Goal: Task Accomplishment & Management: Use online tool/utility

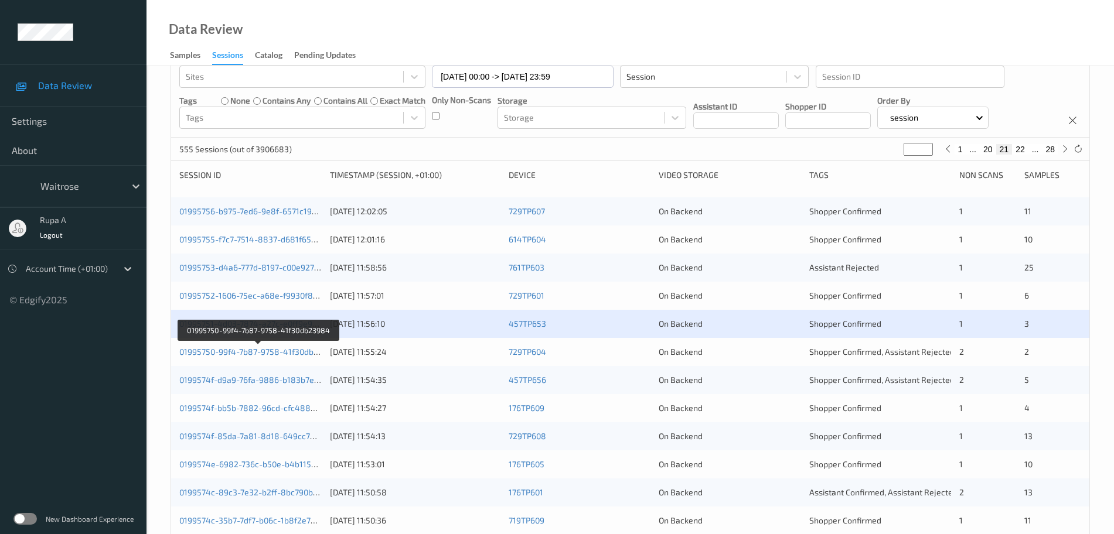
click at [265, 352] on link "01995750-99f4-7b87-9758-41f30db23984" at bounding box center [258, 352] width 159 height 10
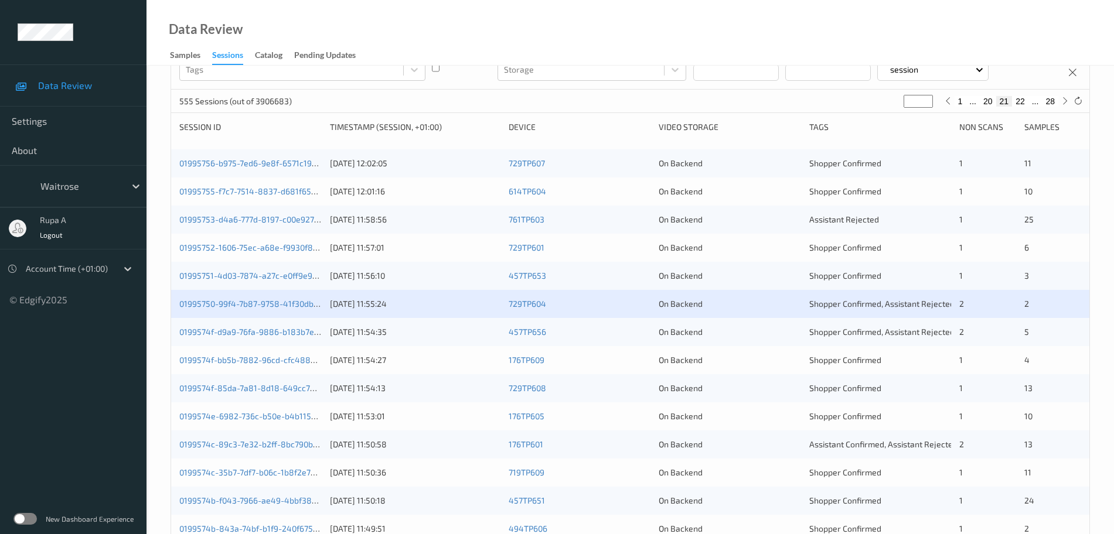
scroll to position [146, 0]
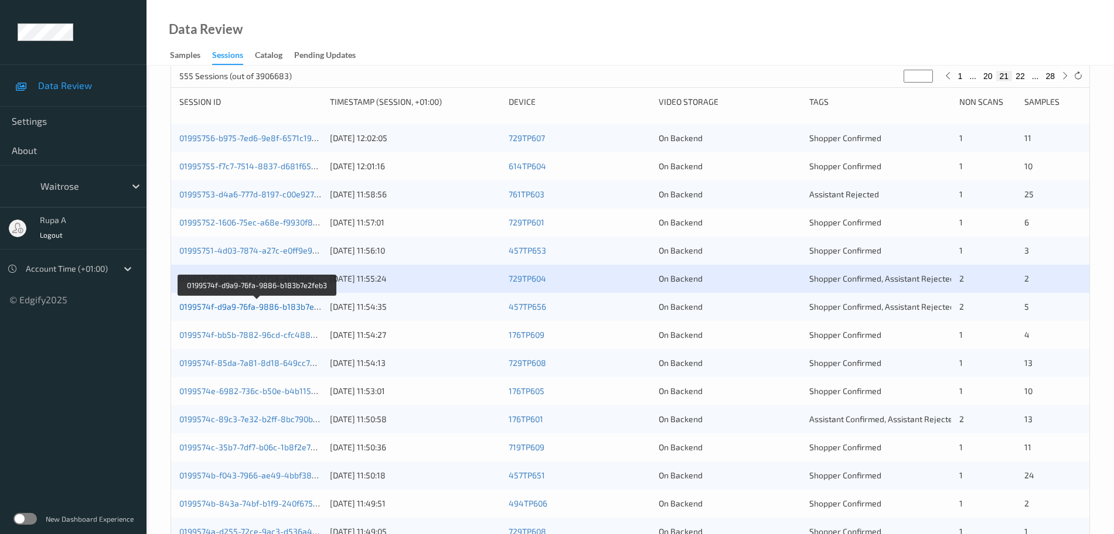
click at [291, 308] on link "0199574f-d9a9-76fa-9886-b183b7e2feb3" at bounding box center [257, 307] width 156 height 10
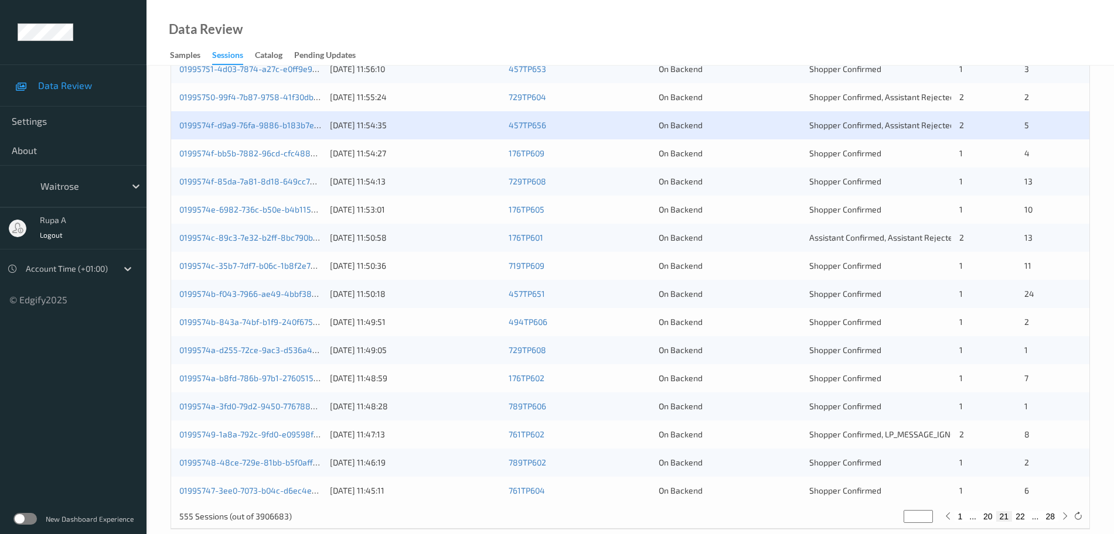
scroll to position [347, 0]
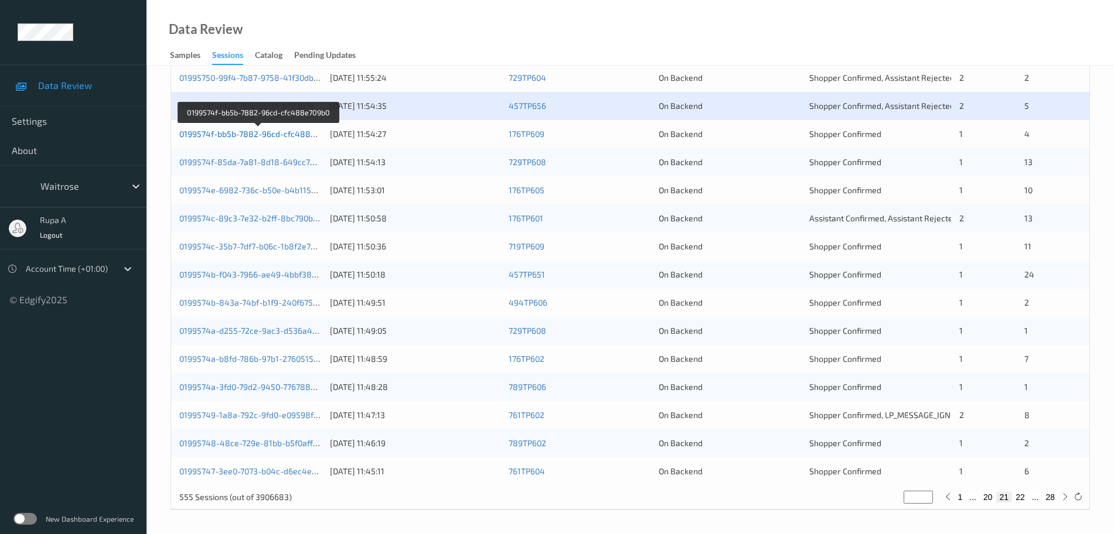
click at [306, 135] on link "0199574f-bb5b-7882-96cd-cfc488e709b0" at bounding box center [258, 134] width 159 height 10
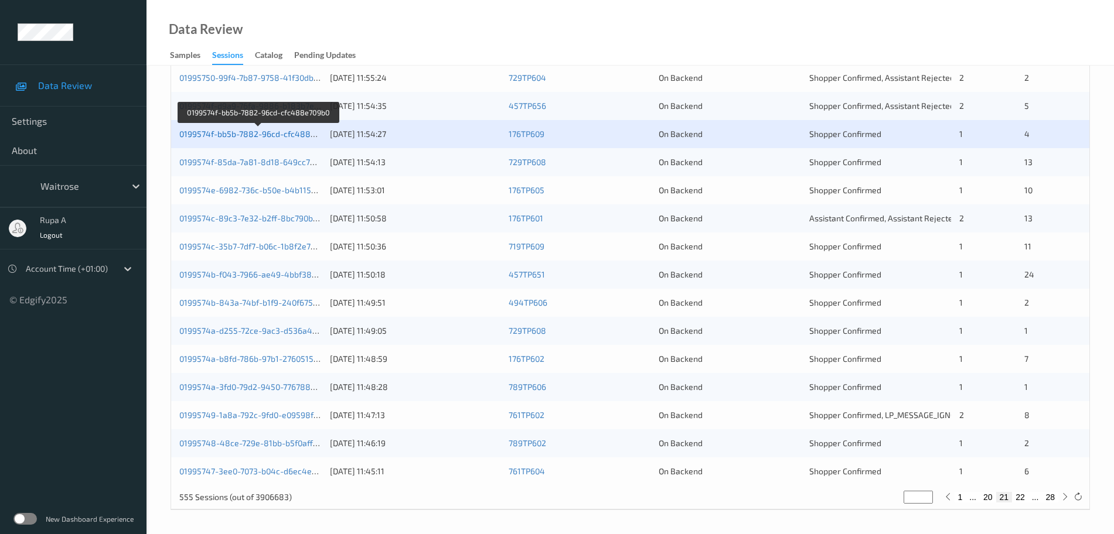
click at [299, 134] on link "0199574f-bb5b-7882-96cd-cfc488e709b0" at bounding box center [258, 134] width 159 height 10
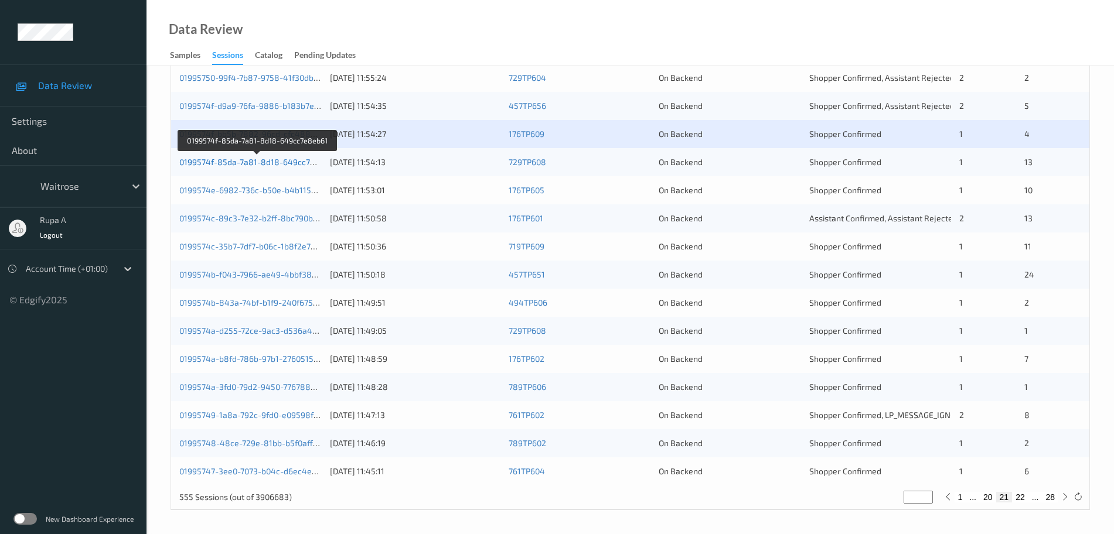
click at [284, 157] on link "0199574f-85da-7a81-8d18-649cc7e8eb61" at bounding box center [258, 162] width 158 height 10
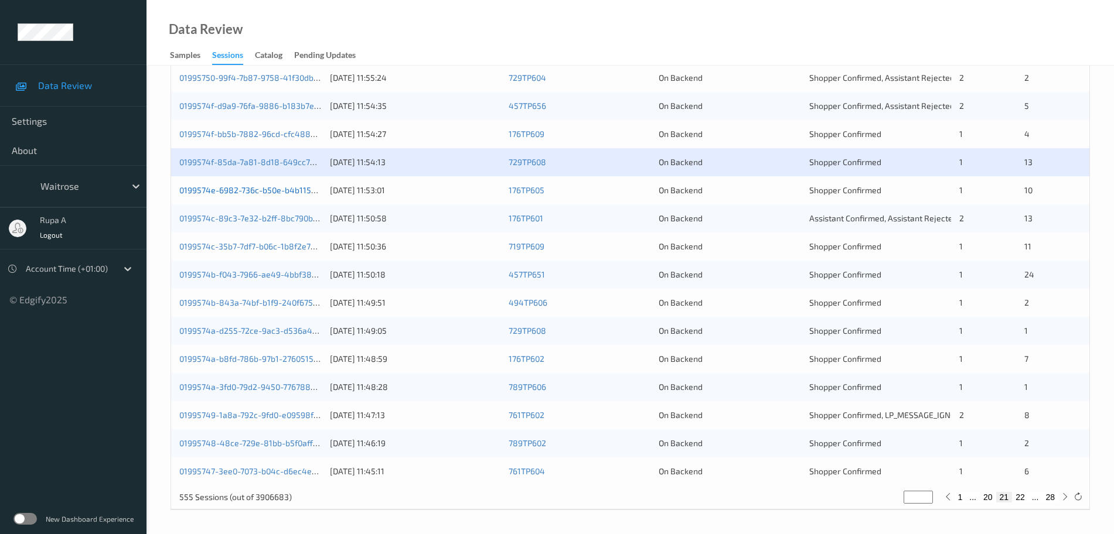
click at [294, 185] on link "0199574e-6982-736c-b50e-b4b115481e4d" at bounding box center [259, 190] width 161 height 10
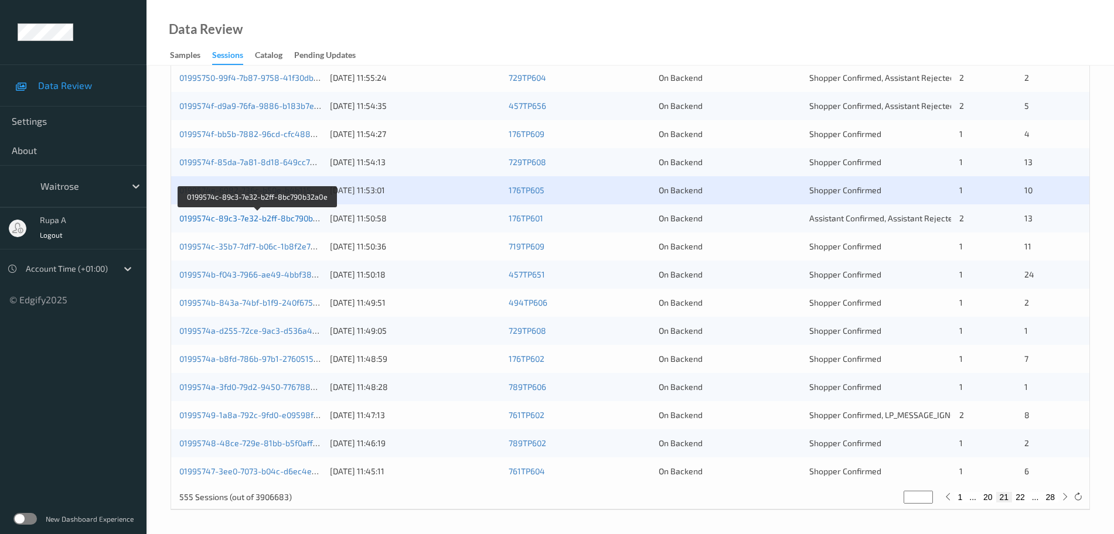
click at [298, 216] on link "0199574c-89c3-7e32-b2ff-8bc790b32a0e" at bounding box center [257, 218] width 157 height 10
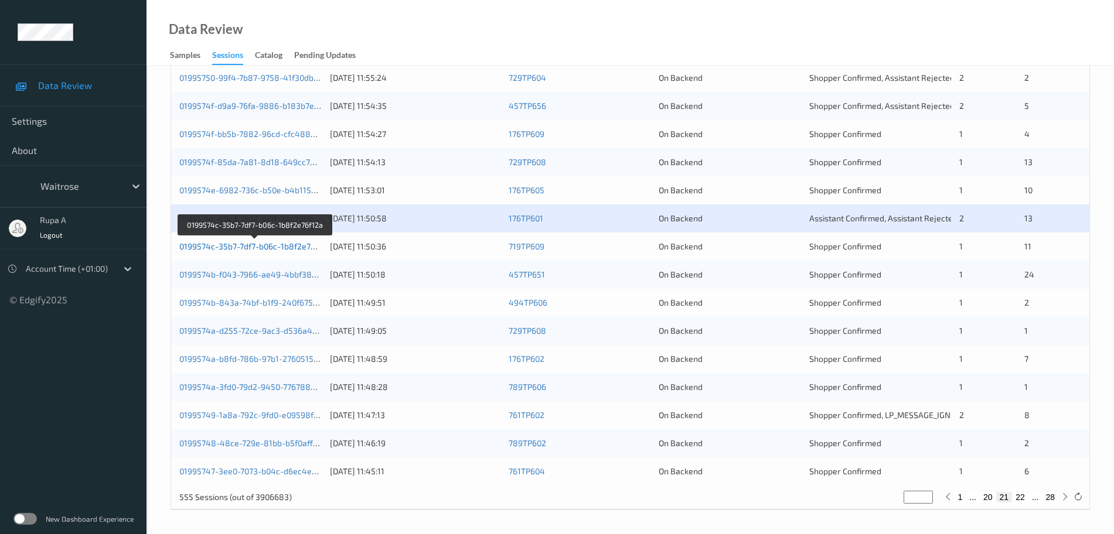
click at [302, 242] on link "0199574c-35b7-7df7-b06c-1b8f2e76f12a" at bounding box center [255, 246] width 152 height 10
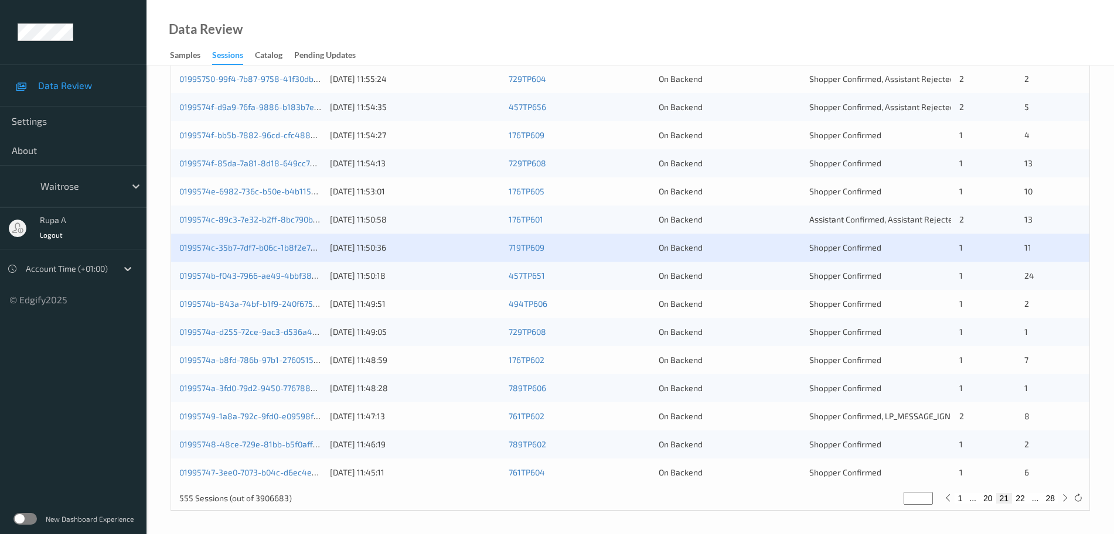
scroll to position [347, 0]
click at [285, 245] on link "0199574c-35b7-7df7-b06c-1b8f2e76f12a" at bounding box center [255, 246] width 152 height 10
click at [284, 220] on link "0199574c-89c3-7e32-b2ff-8bc790b32a0e" at bounding box center [257, 218] width 157 height 10
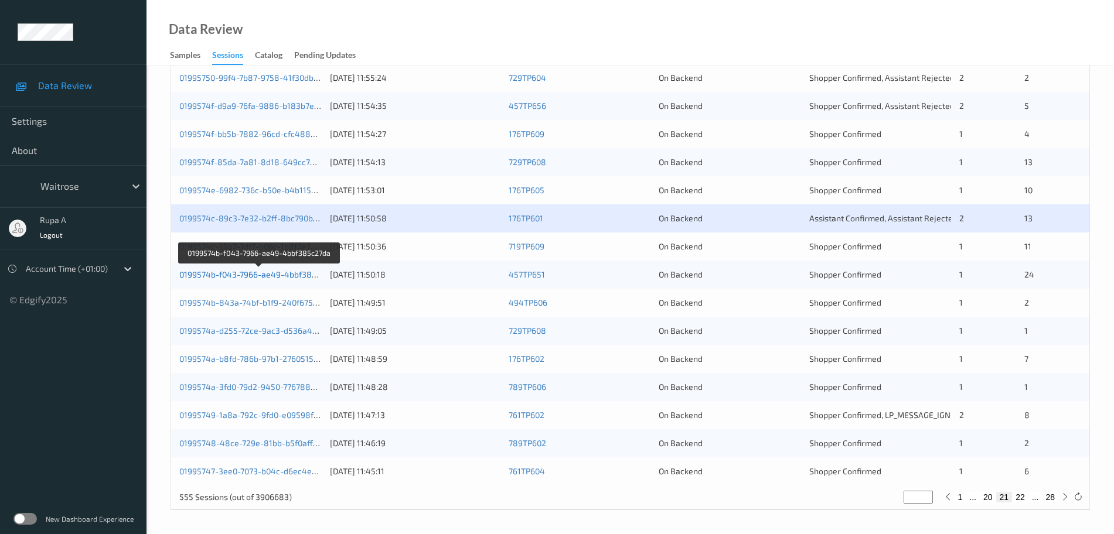
click at [307, 278] on link "0199574b-f043-7966-ae49-4bbf385c27da" at bounding box center [258, 275] width 159 height 10
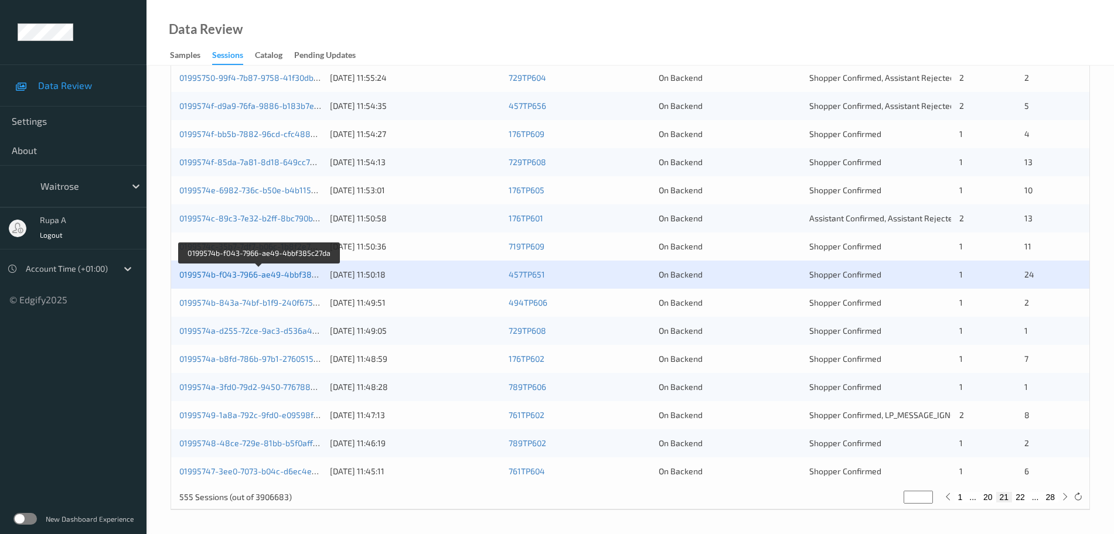
click at [310, 274] on link "0199574b-f043-7966-ae49-4bbf385c27da" at bounding box center [258, 275] width 159 height 10
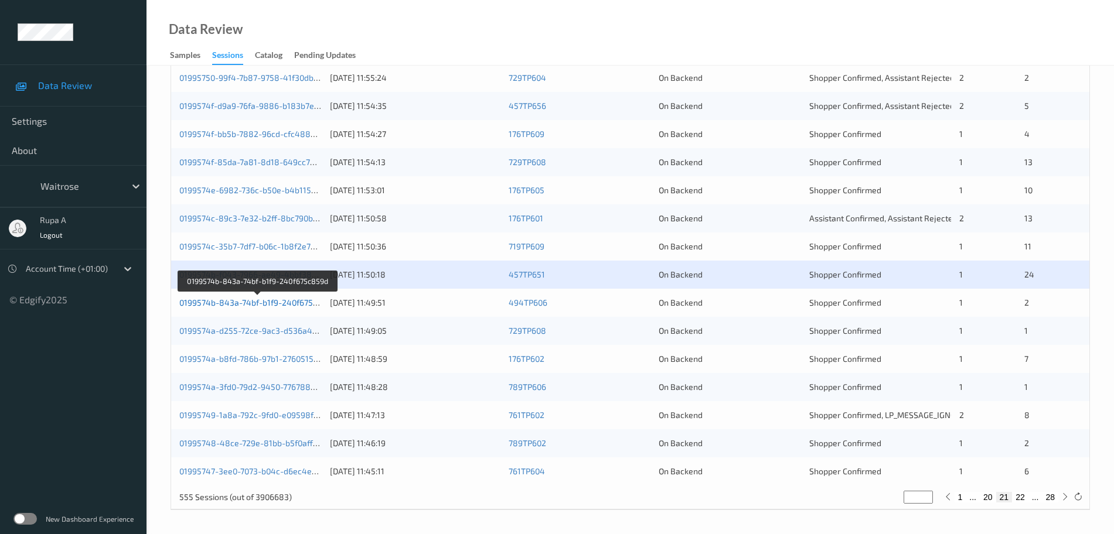
click at [272, 301] on link "0199574b-843a-74bf-b1f9-240f675c859d" at bounding box center [257, 303] width 157 height 10
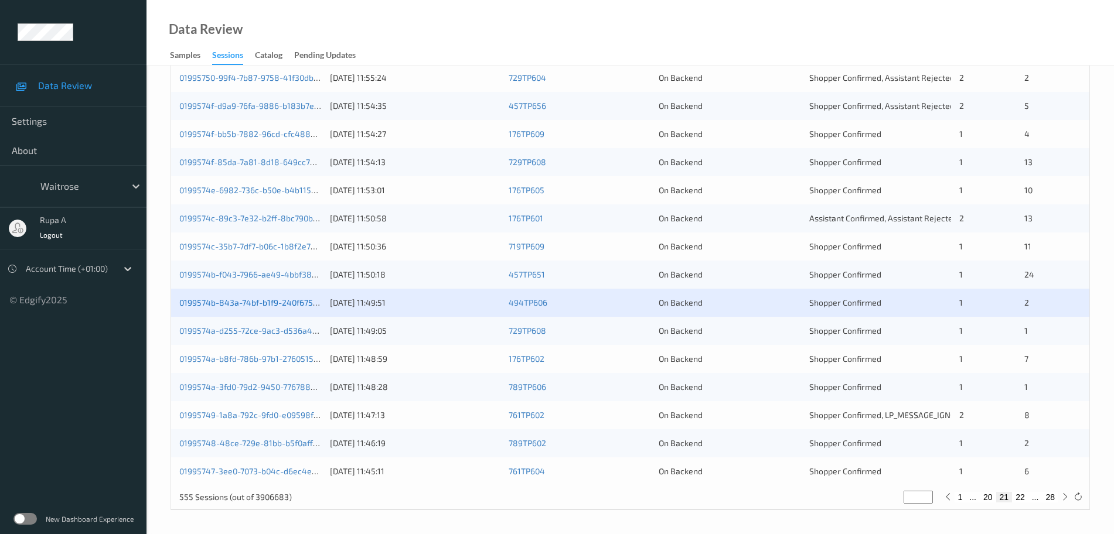
click at [285, 303] on link "0199574b-843a-74bf-b1f9-240f675c859d" at bounding box center [257, 303] width 157 height 10
click at [277, 302] on link "0199574b-843a-74bf-b1f9-240f675c859d" at bounding box center [257, 303] width 157 height 10
click at [284, 329] on link "0199574a-d255-72ce-9ac3-d536a4ea6691" at bounding box center [259, 331] width 160 height 10
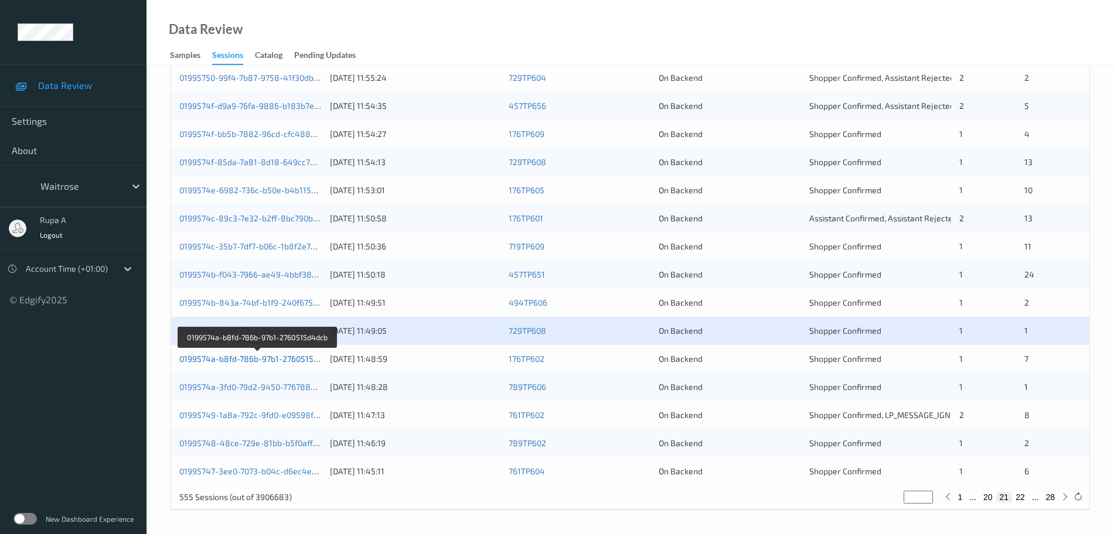
click at [296, 355] on link "0199574a-b8fd-786b-97b1-2760515d4dcb" at bounding box center [258, 359] width 158 height 10
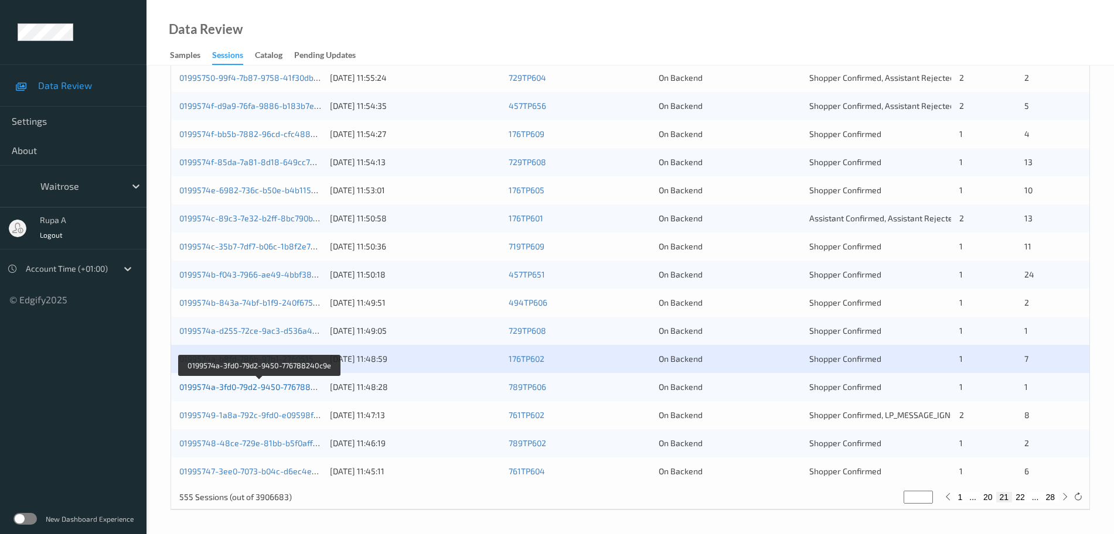
click at [303, 389] on link "0199574a-3fd0-79d2-9450-776788240c9e" at bounding box center [258, 387] width 159 height 10
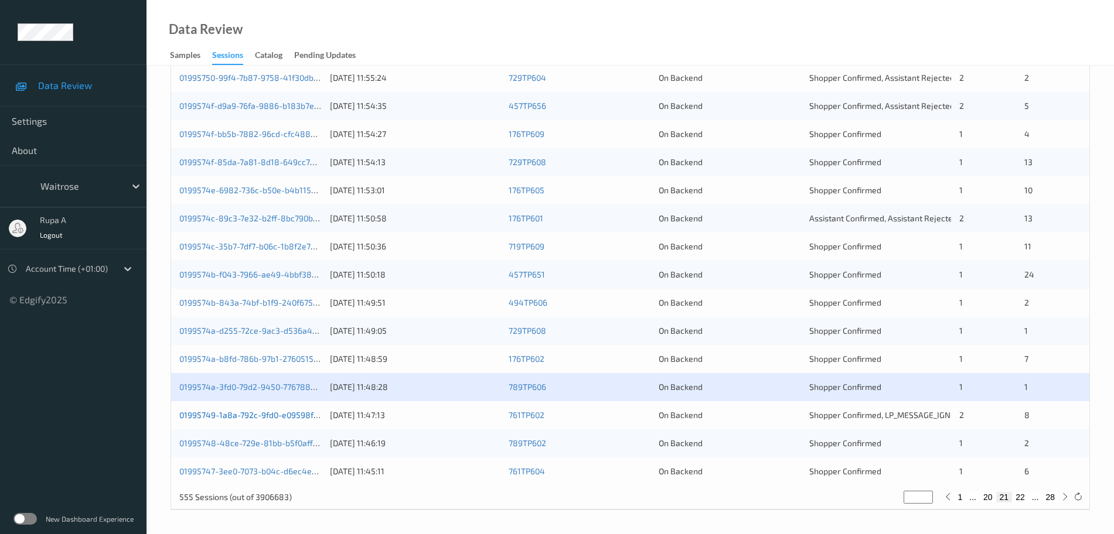
click at [293, 417] on link "01995749-1a8a-792c-9fd0-e09598f9c7d1" at bounding box center [256, 415] width 155 height 10
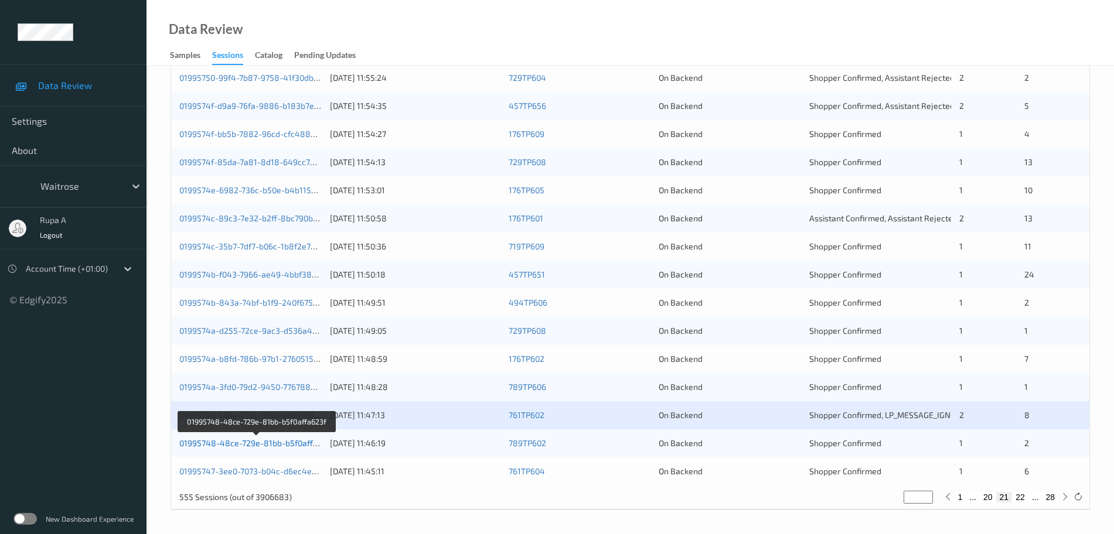
click at [295, 439] on link "01995748-48ce-729e-81bb-b5f0affa623f" at bounding box center [256, 443] width 155 height 10
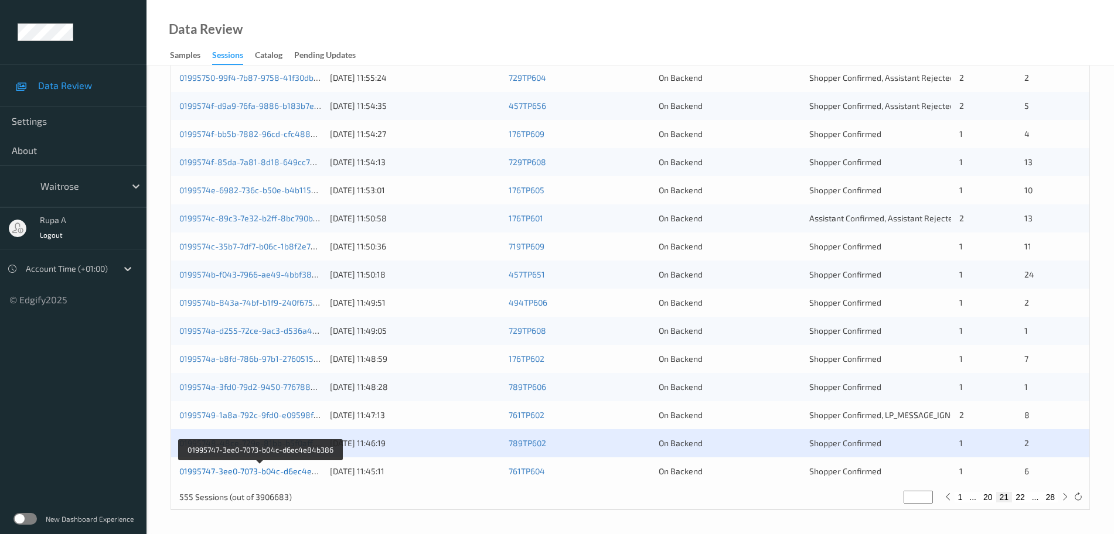
click at [279, 472] on link "01995747-3ee0-7073-b04c-d6ec4e84b386" at bounding box center [260, 471] width 162 height 10
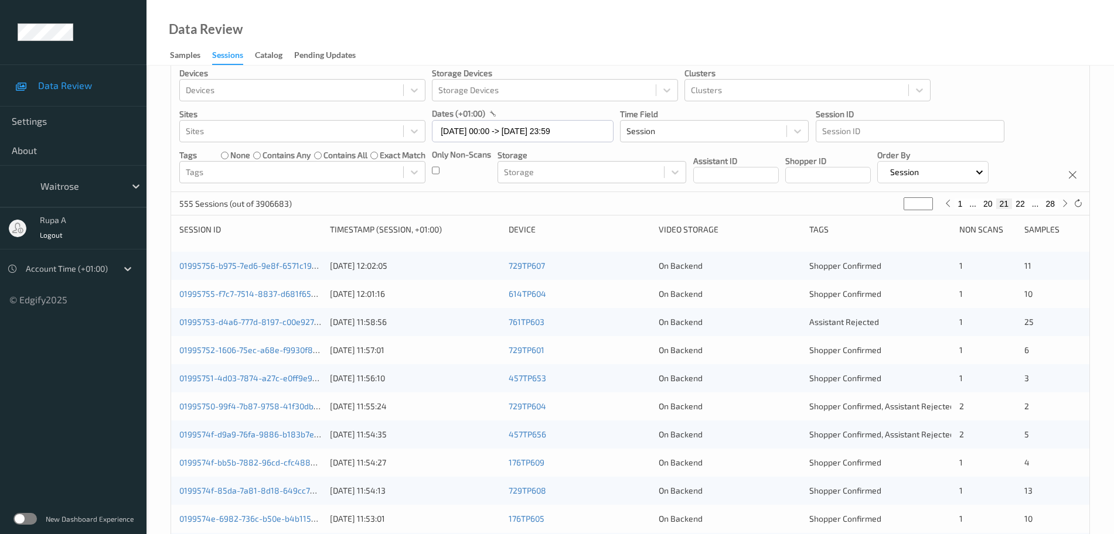
scroll to position [0, 0]
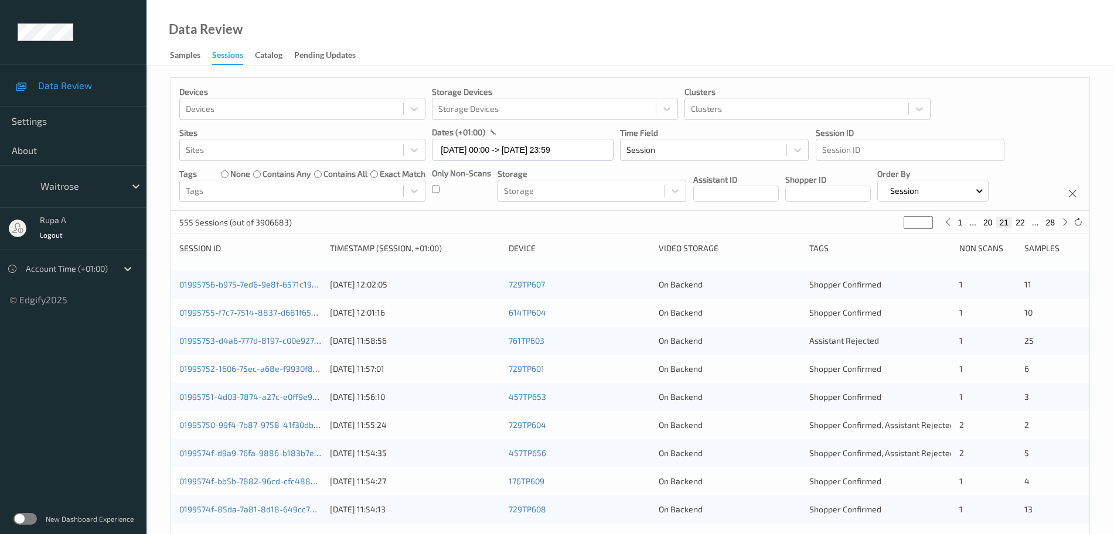
drag, startPoint x: 918, startPoint y: 223, endPoint x: 837, endPoint y: 233, distance: 80.8
click at [871, 233] on div "555 Sessions (out of 3906683) ** 1 ... 20 21 22 ... 28" at bounding box center [630, 222] width 918 height 23
type input "*"
type input "**"
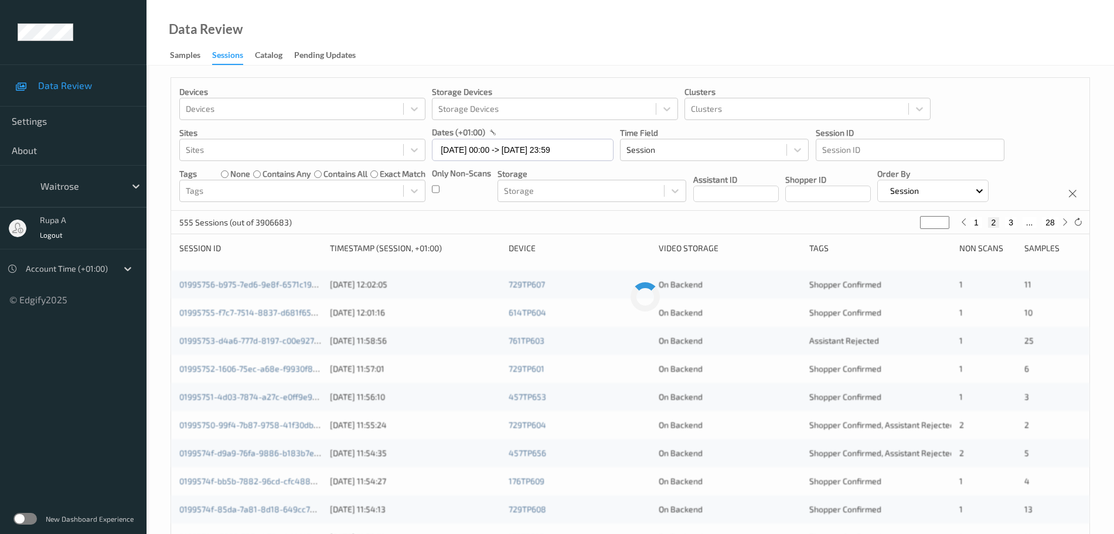
type input "**"
click at [712, 227] on div "555 Sessions (out of 3906683) ** 1 ... 24 25 26 ... 28" at bounding box center [630, 222] width 918 height 23
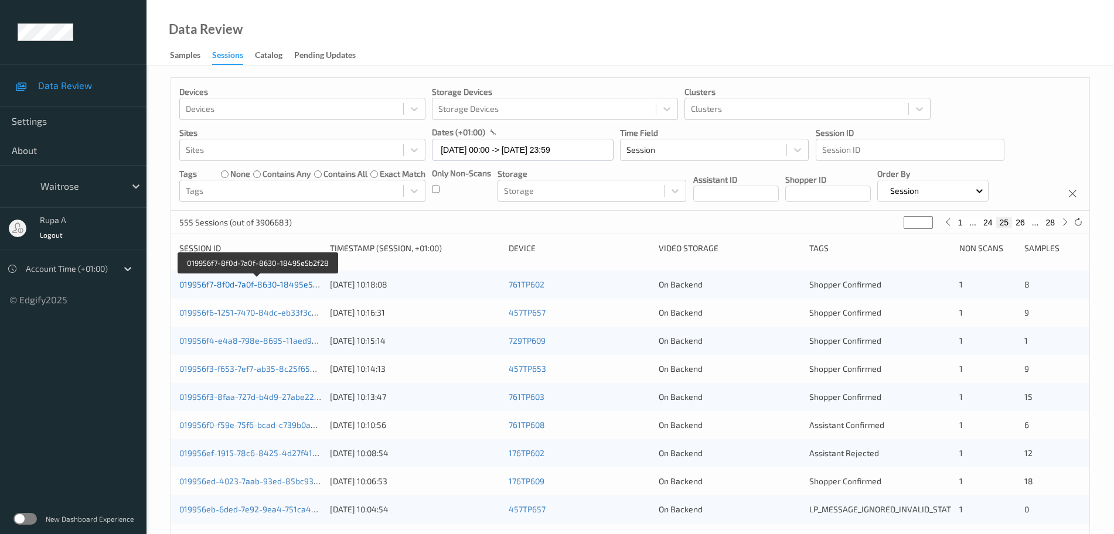
click at [265, 284] on link "019956f7-8f0d-7a0f-8630-18495e5b2f28" at bounding box center [257, 284] width 156 height 10
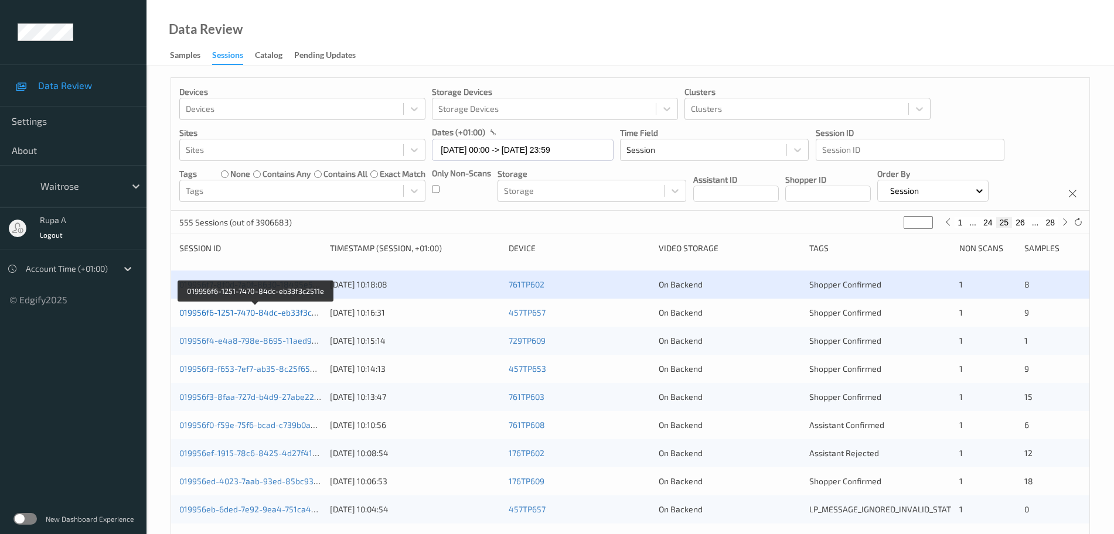
click at [305, 317] on link "019956f6-1251-7470-84dc-eb33f3c2511e" at bounding box center [256, 313] width 154 height 10
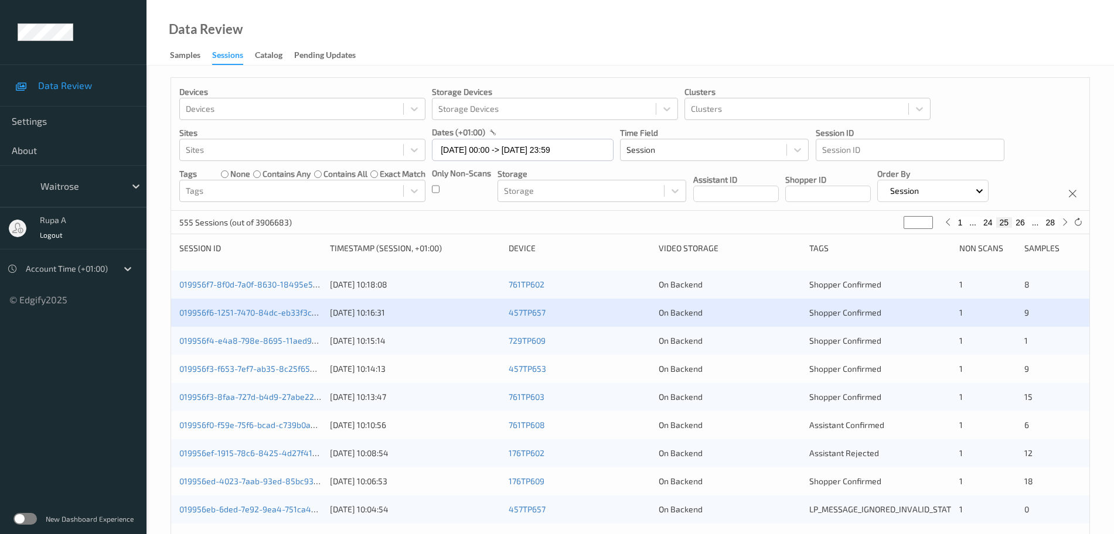
scroll to position [146, 0]
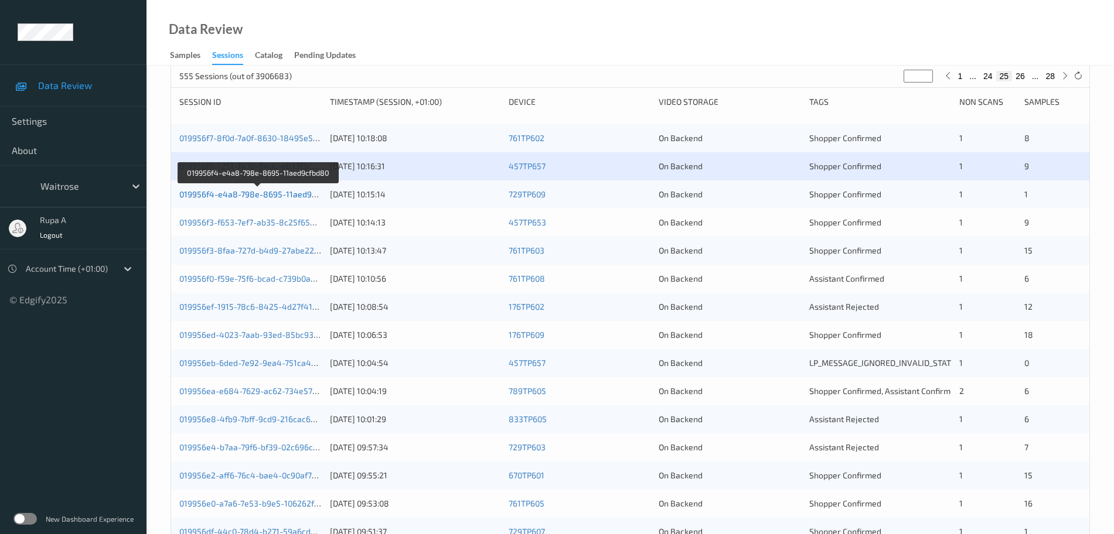
click at [255, 193] on link "019956f4-e4a8-798e-8695-11aed9cfbd80" at bounding box center [258, 194] width 159 height 10
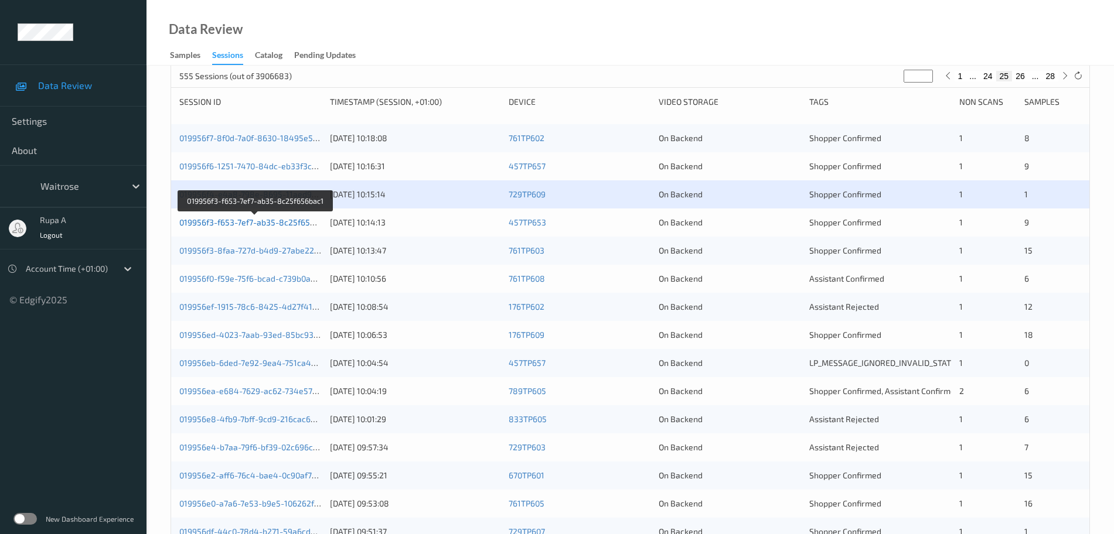
click at [282, 222] on link "019956f3-f653-7ef7-ab35-8c25f656bac1" at bounding box center [255, 222] width 152 height 10
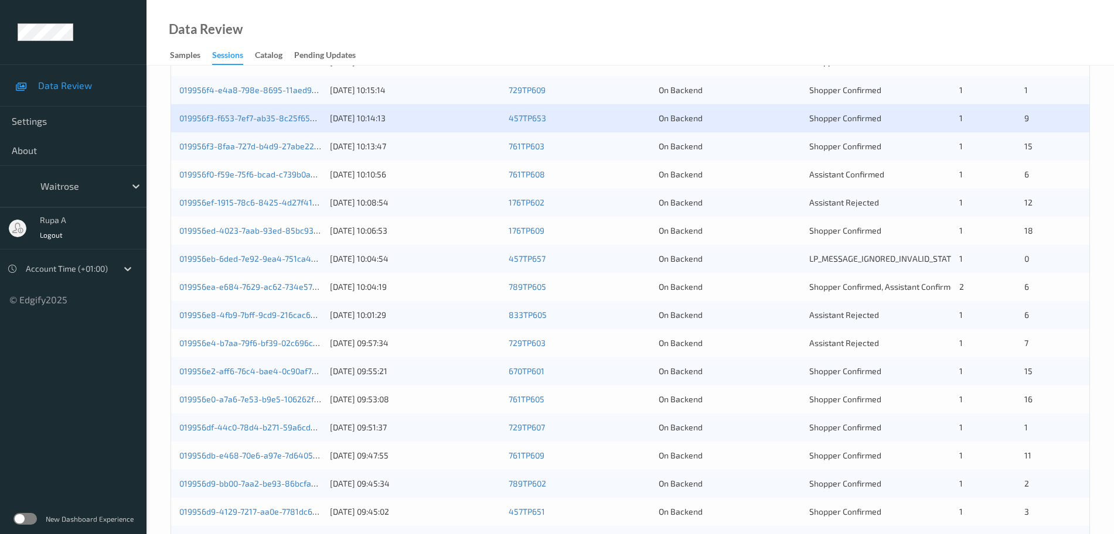
scroll to position [293, 0]
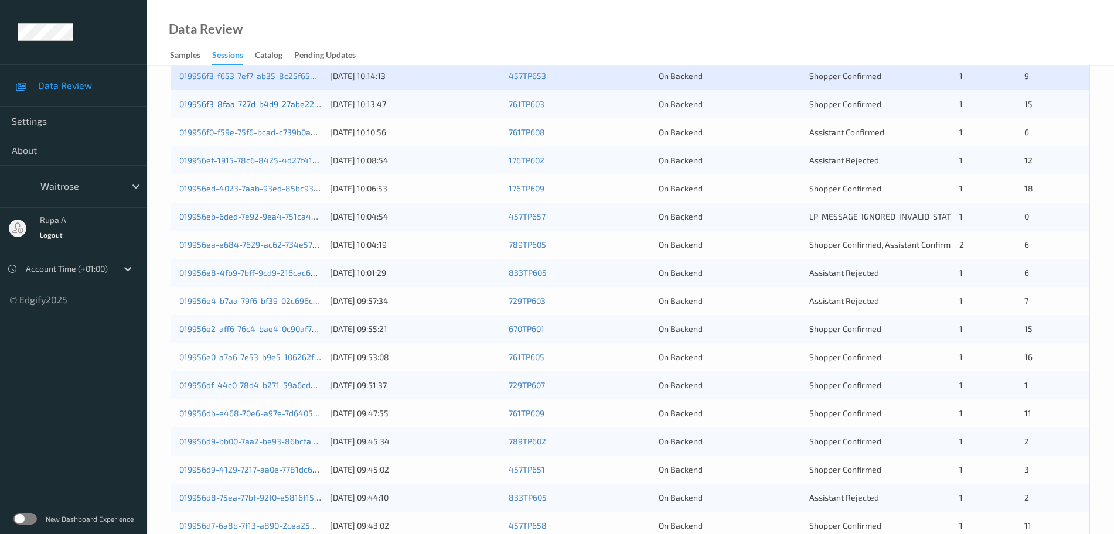
click at [282, 101] on link "019956f3-8faa-727d-b4d9-27abe2270c2d" at bounding box center [257, 104] width 157 height 10
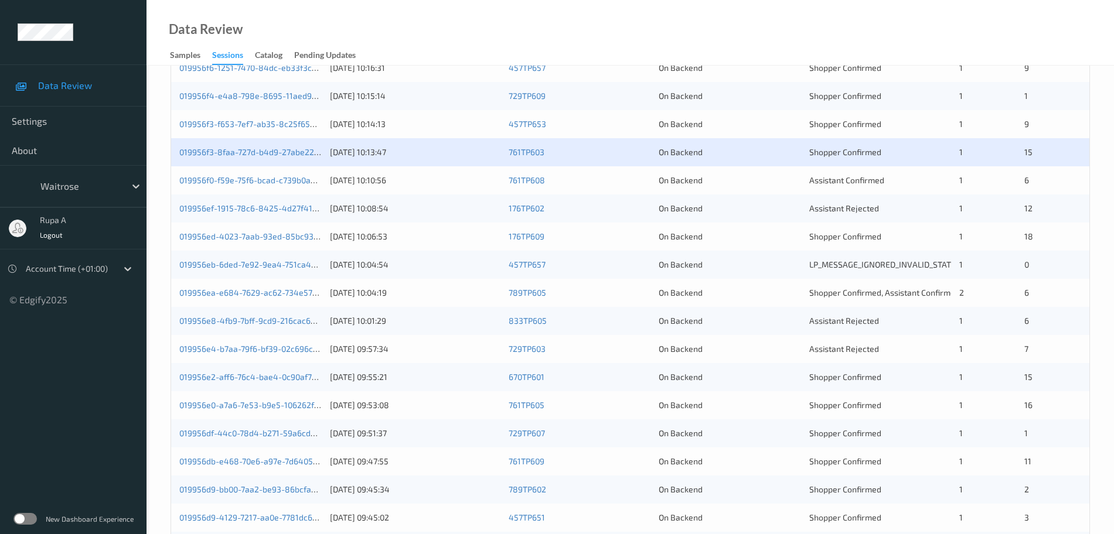
scroll to position [220, 0]
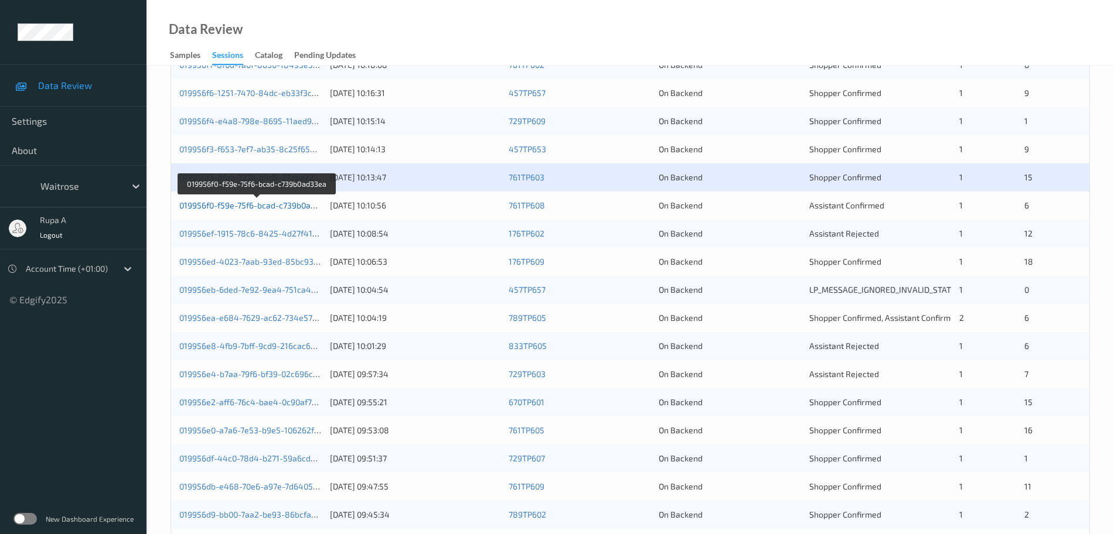
click at [299, 206] on link "019956f0-f59e-75f6-bcad-c739b0ad33ea" at bounding box center [256, 205] width 155 height 10
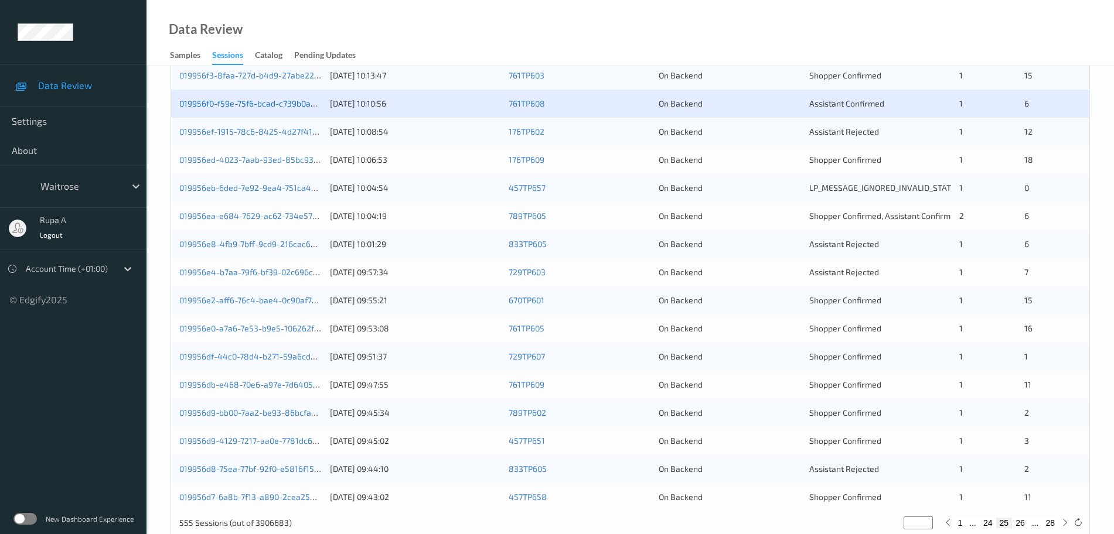
scroll to position [347, 0]
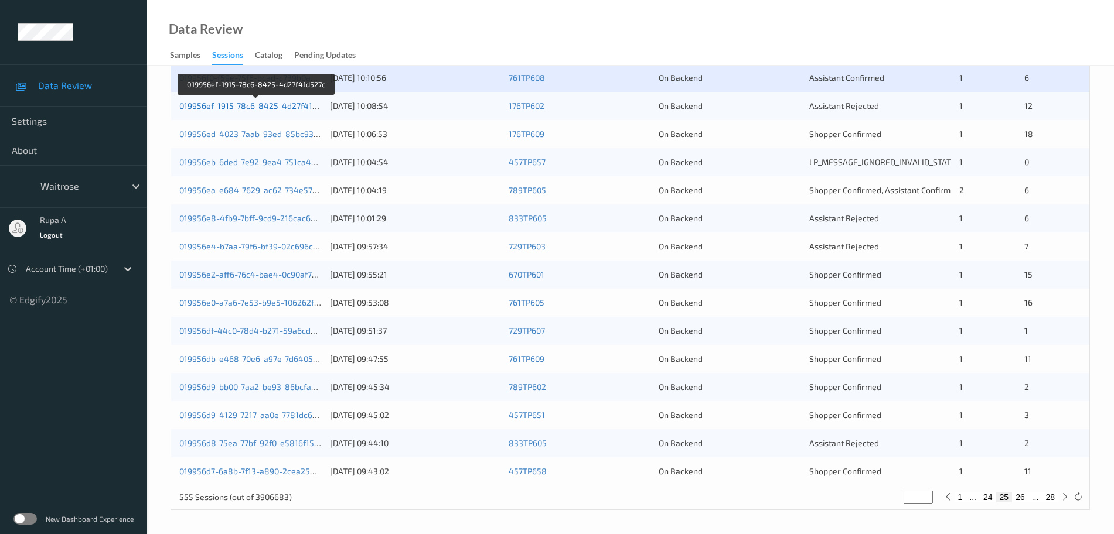
click at [274, 107] on link "019956ef-1915-78c6-8425-4d27f41d527c" at bounding box center [256, 106] width 155 height 10
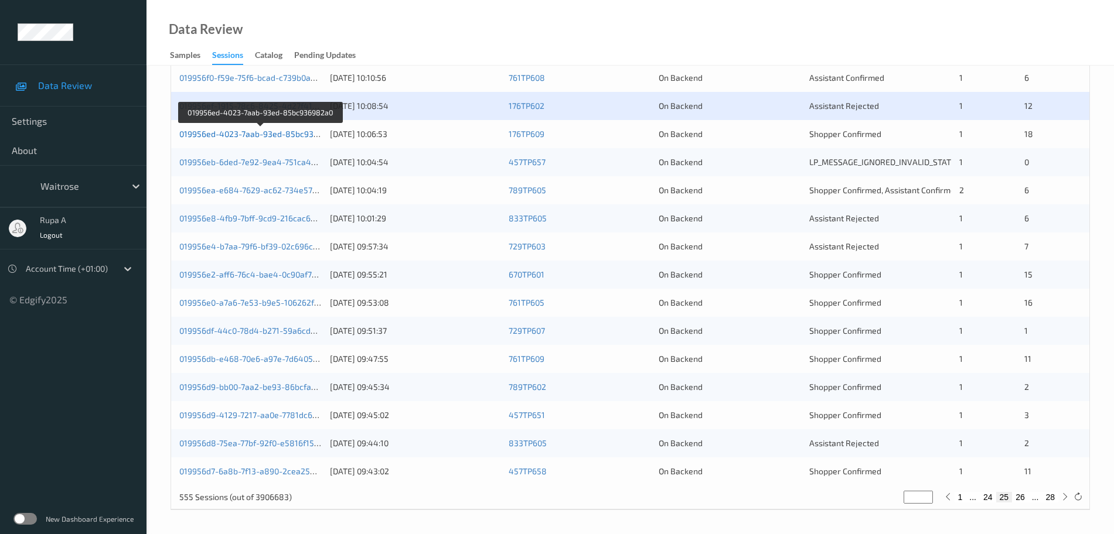
click at [272, 132] on link "019956ed-4023-7aab-93ed-85bc936982a0" at bounding box center [260, 134] width 163 height 10
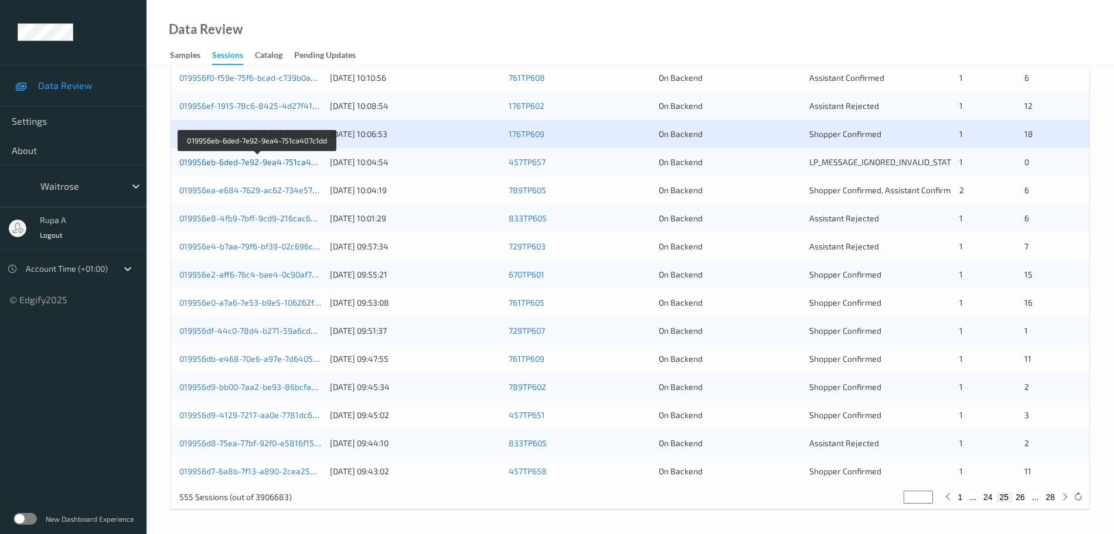
click at [290, 164] on link "019956eb-6ded-7e92-9ea4-751ca407c1dd" at bounding box center [258, 162] width 158 height 10
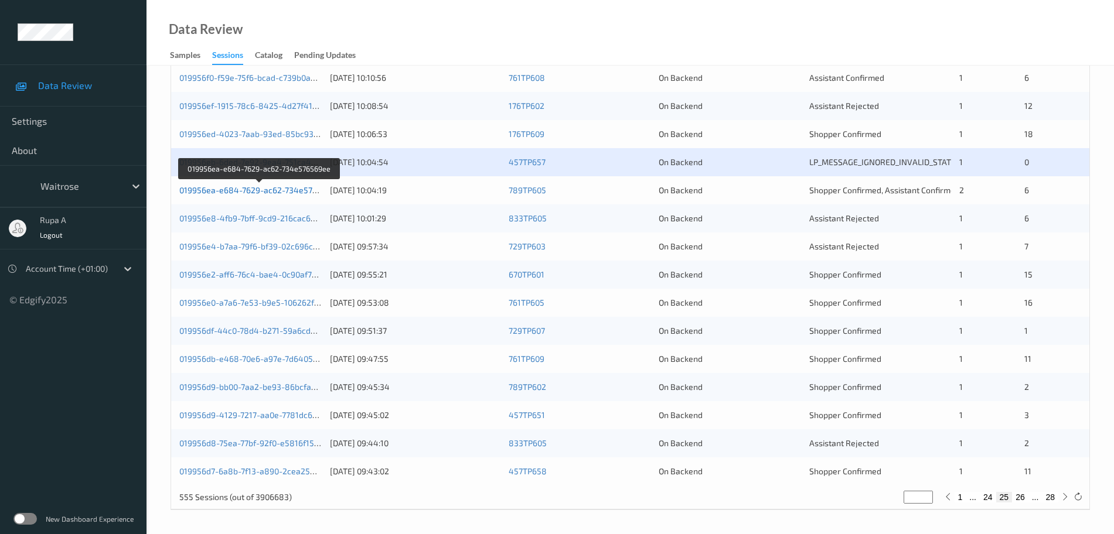
click at [315, 194] on link "019956ea-e684-7629-ac62-734e576569ee" at bounding box center [259, 190] width 161 height 10
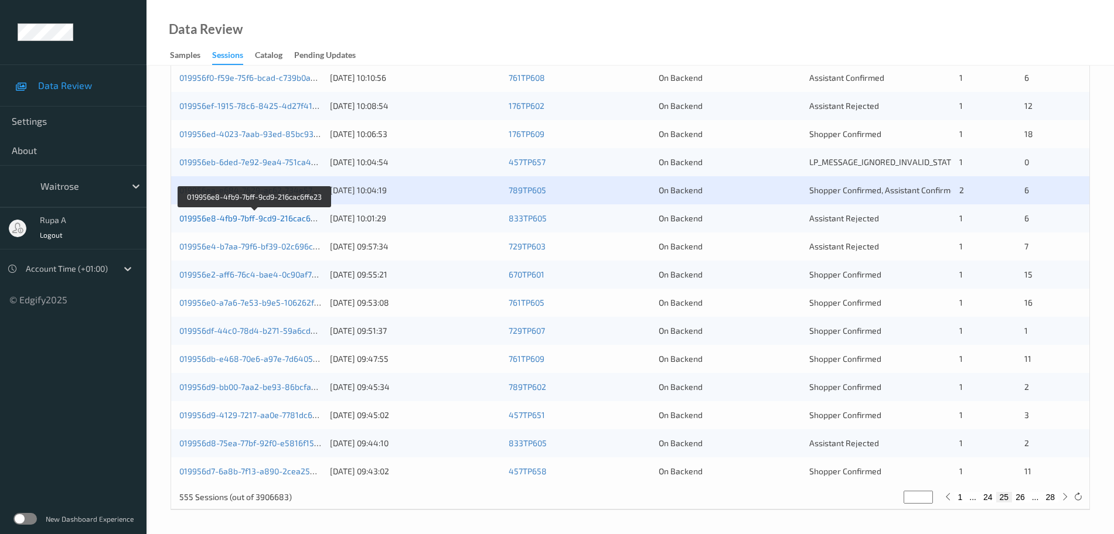
click at [299, 220] on link "019956e8-4fb9-7bff-9cd9-216cac6ffe23" at bounding box center [254, 218] width 151 height 10
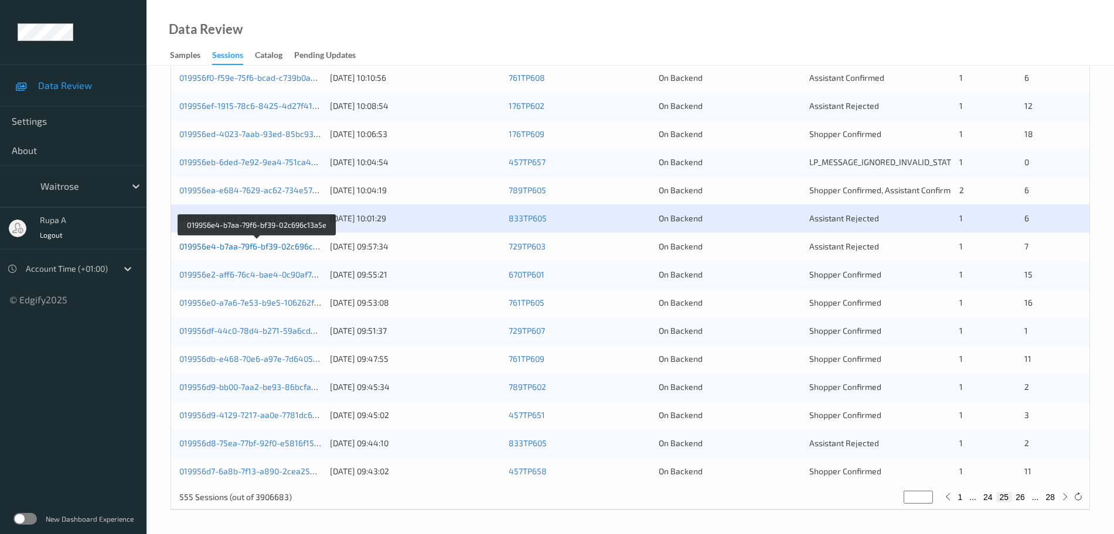
click at [310, 251] on link "019956e4-b7aa-79f6-bf39-02c696c13a5e" at bounding box center [257, 246] width 156 height 10
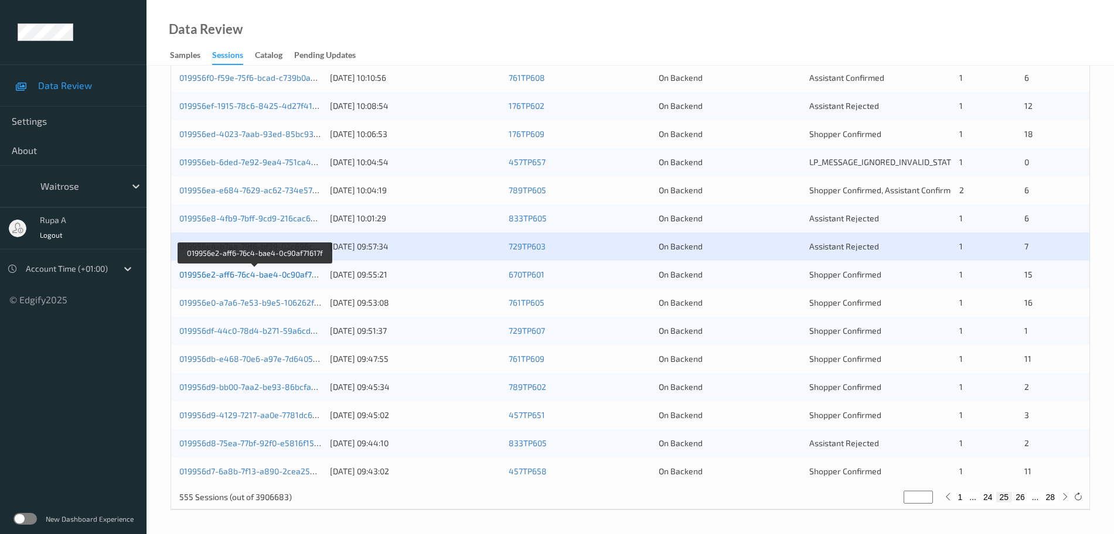
click at [279, 271] on link "019956e2-aff6-76c4-bae4-0c90af71617f" at bounding box center [254, 275] width 151 height 10
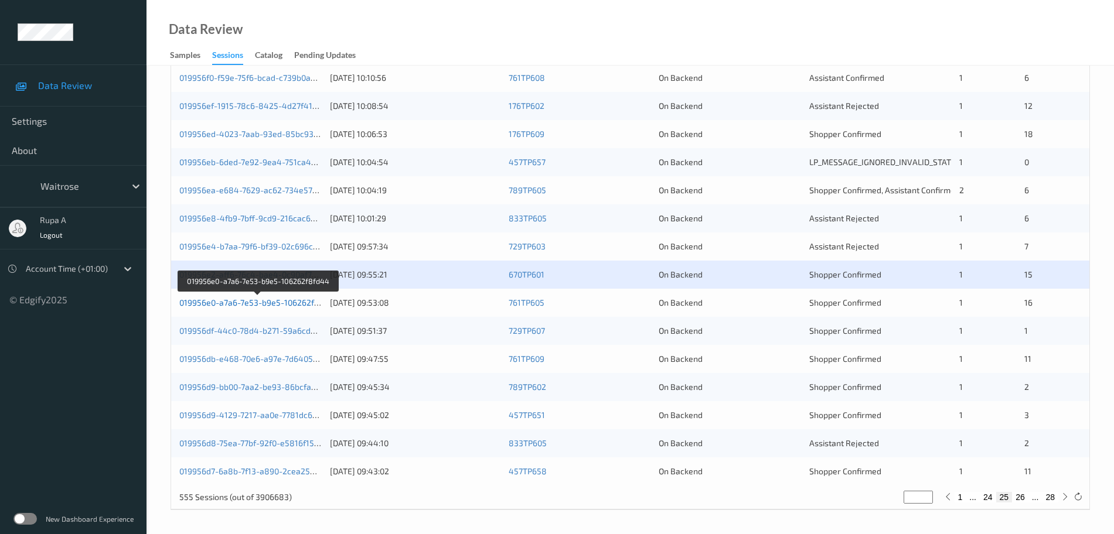
click at [303, 302] on link "019956e0-a7a6-7e53-b9e5-106262f8fd44" at bounding box center [258, 303] width 158 height 10
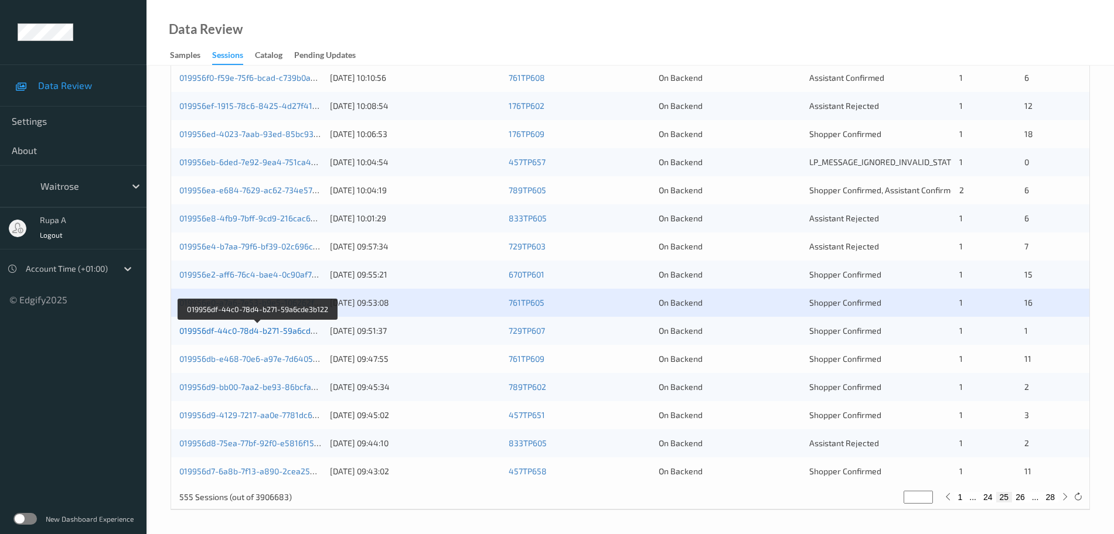
click at [308, 329] on link "019956df-44c0-78d4-b271-59a6cde3b122" at bounding box center [258, 331] width 158 height 10
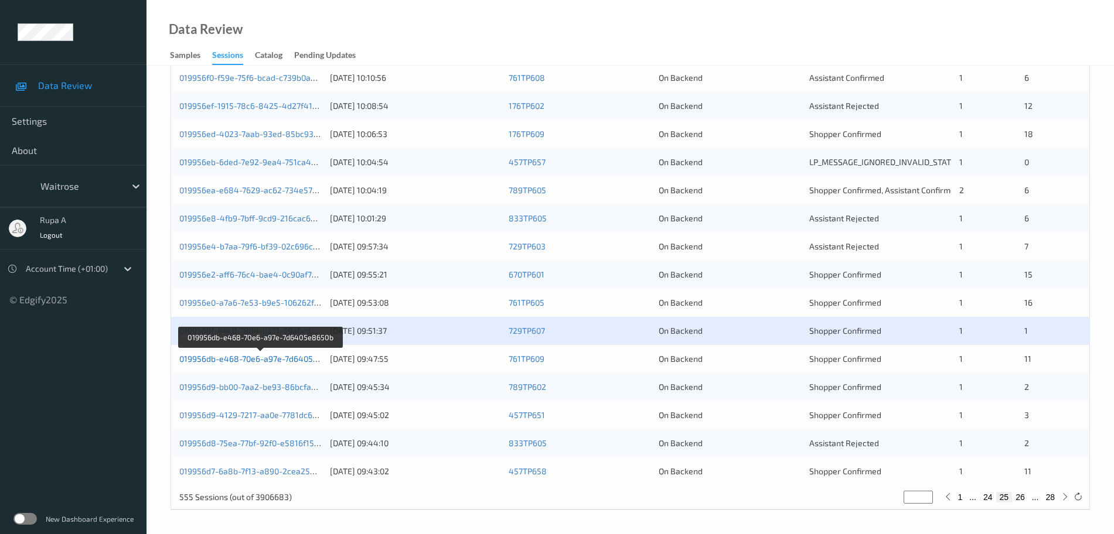
click at [309, 359] on link "019956db-e468-70e6-a97e-7d6405e8650b" at bounding box center [260, 359] width 162 height 10
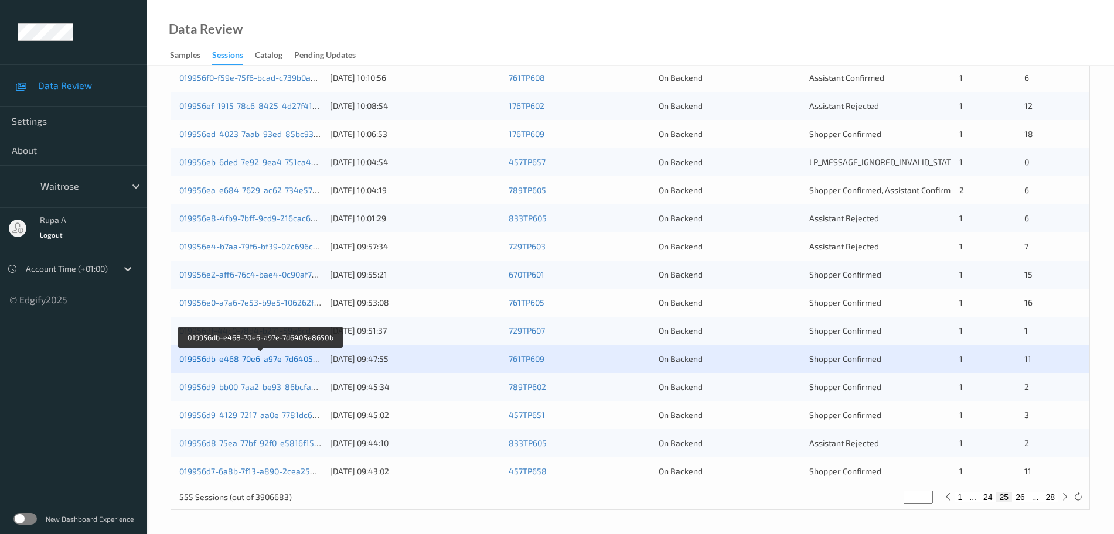
click at [305, 355] on link "019956db-e468-70e6-a97e-7d6405e8650b" at bounding box center [260, 359] width 162 height 10
click at [297, 357] on link "019956db-e468-70e6-a97e-7d6405e8650b" at bounding box center [260, 359] width 162 height 10
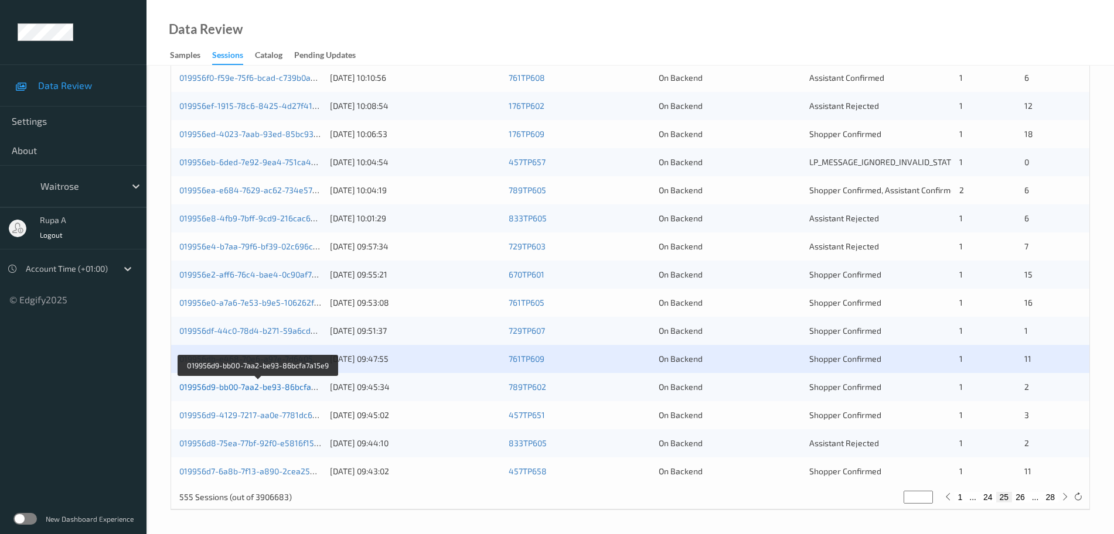
click at [313, 386] on link "019956d9-bb00-7aa2-be93-86bcfa7a15e9" at bounding box center [258, 387] width 158 height 10
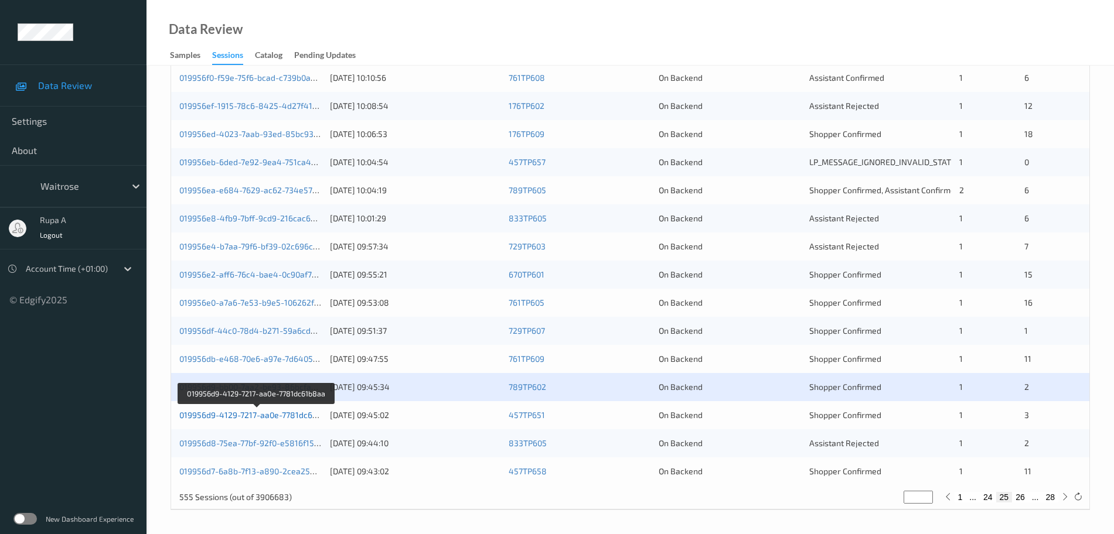
click at [296, 415] on link "019956d9-4129-7217-aa0e-7781dc61b8aa" at bounding box center [257, 415] width 156 height 10
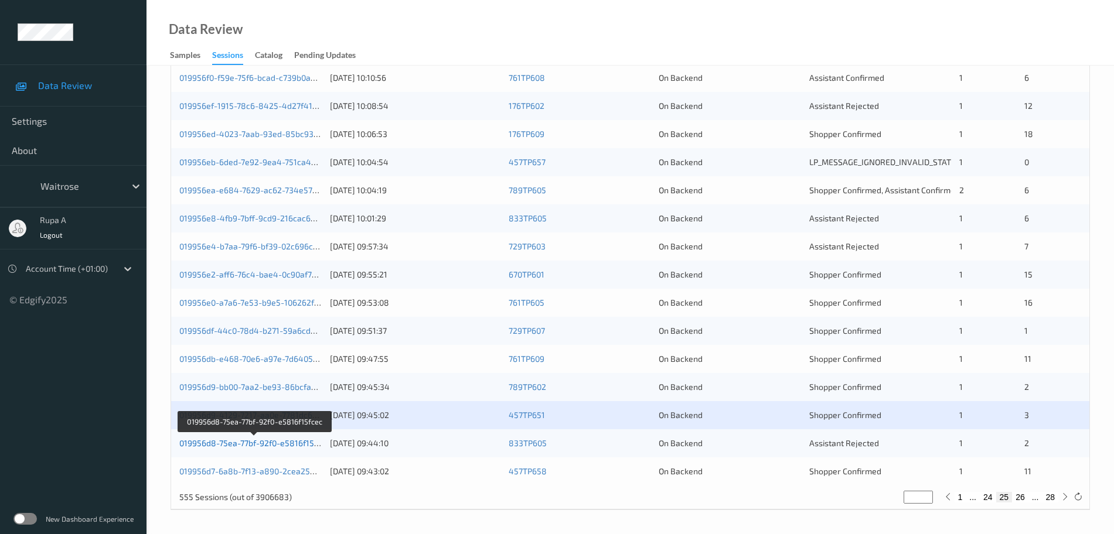
click at [293, 445] on link "019956d8-75ea-77bf-92f0-e5816f15fcec" at bounding box center [254, 443] width 151 height 10
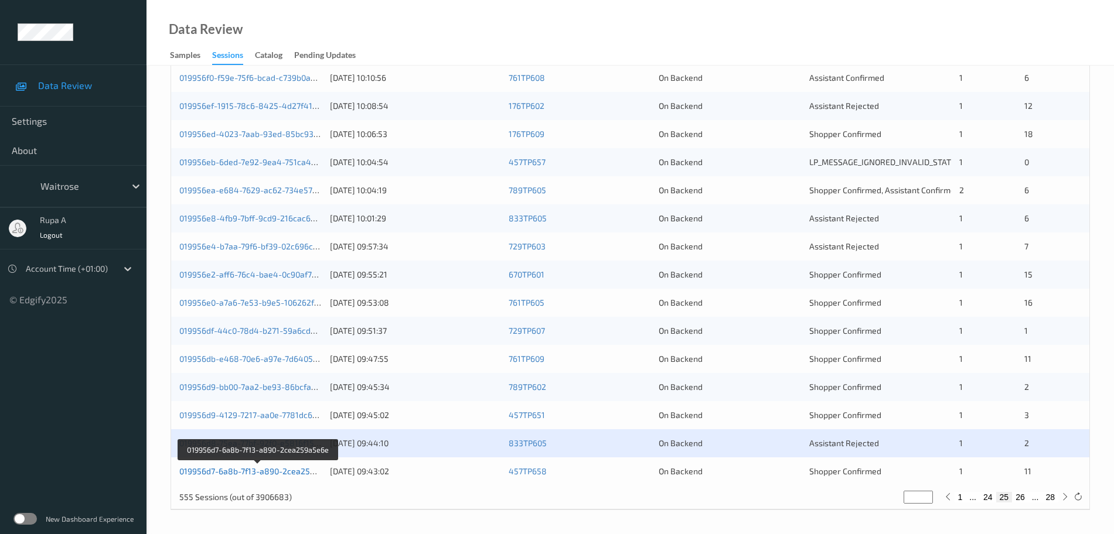
click at [288, 476] on link "019956d7-6a8b-7f13-a890-2cea259a5e6e" at bounding box center [258, 471] width 159 height 10
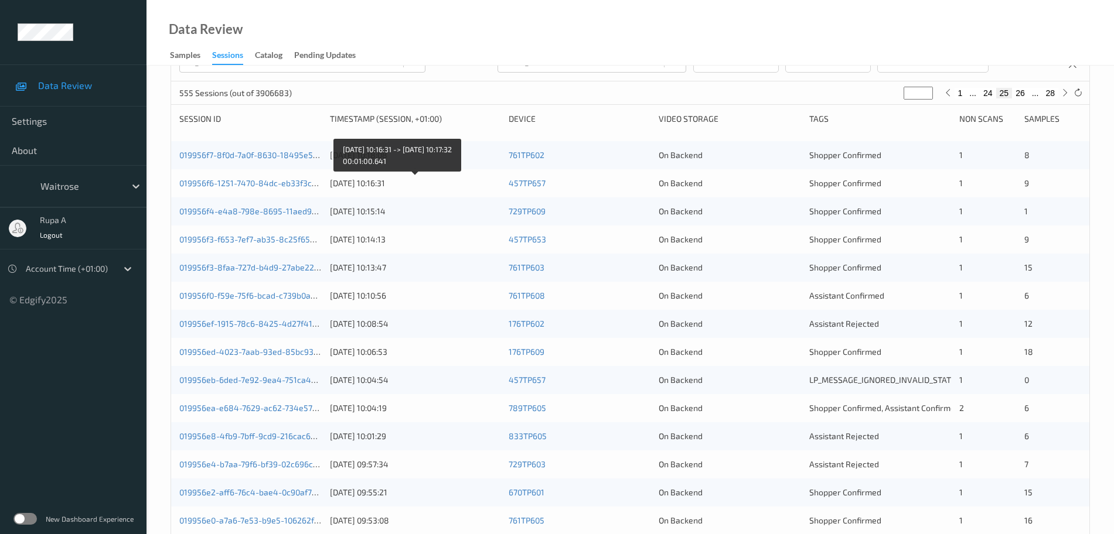
scroll to position [128, 0]
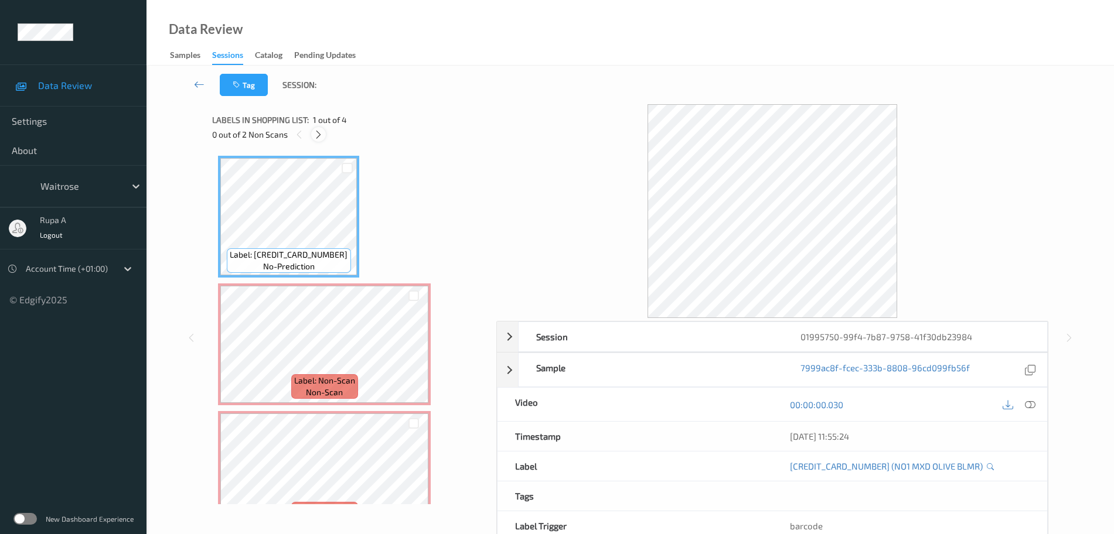
click at [312, 137] on div at bounding box center [318, 134] width 15 height 15
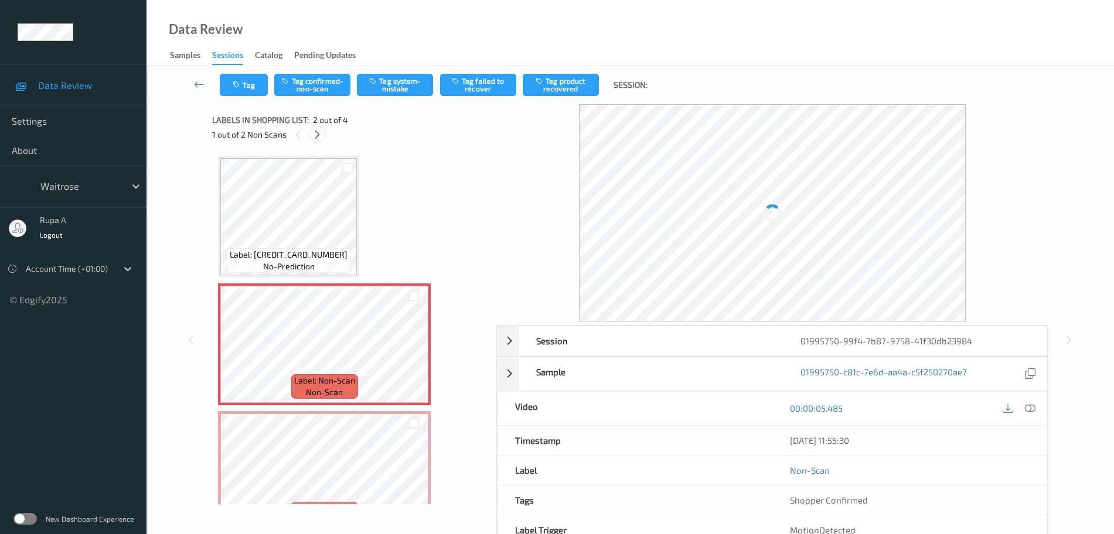
scroll to position [6, 0]
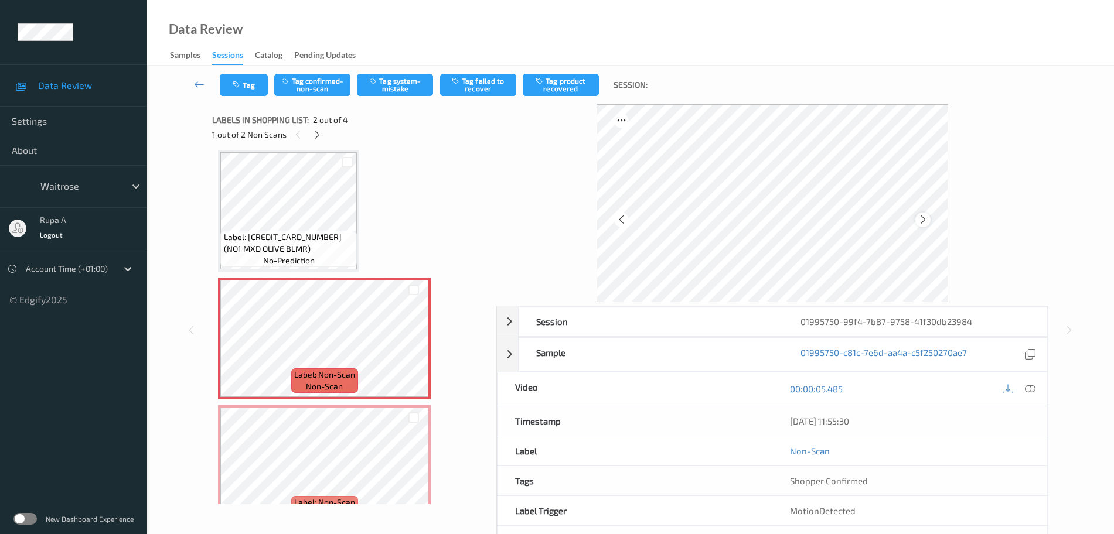
click at [918, 219] on icon at bounding box center [923, 219] width 10 height 11
click at [386, 80] on button "Tag system-mistake" at bounding box center [395, 85] width 76 height 22
click at [247, 91] on button "Tag" at bounding box center [244, 85] width 48 height 22
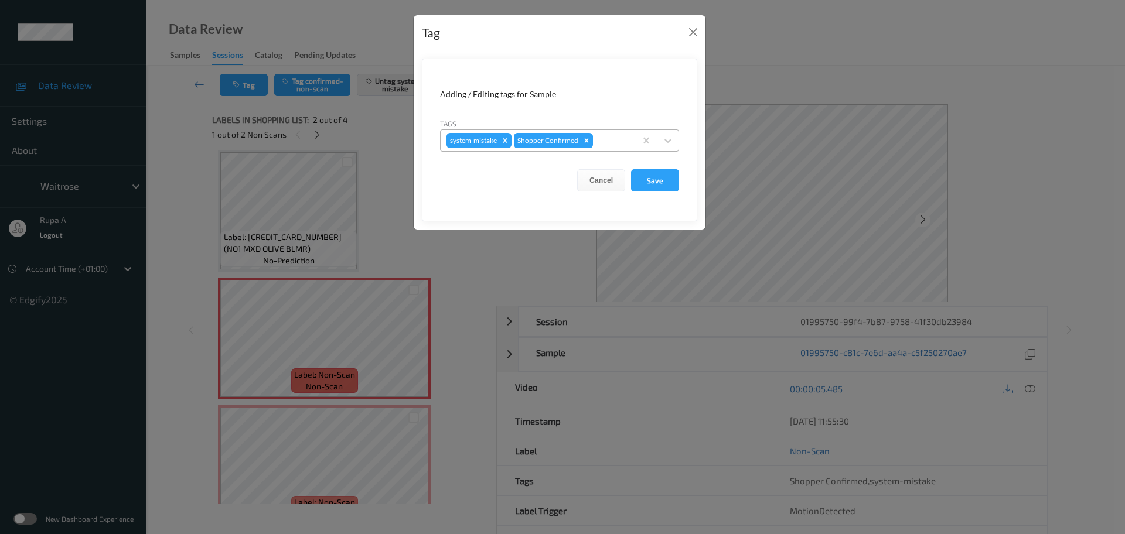
click at [608, 142] on div at bounding box center [612, 141] width 35 height 14
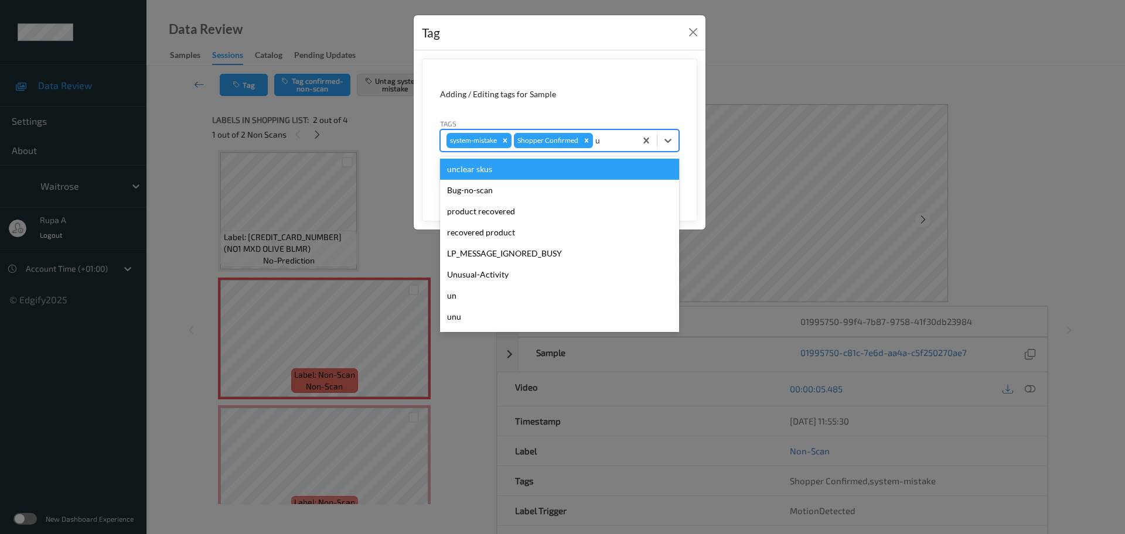
type input "un"
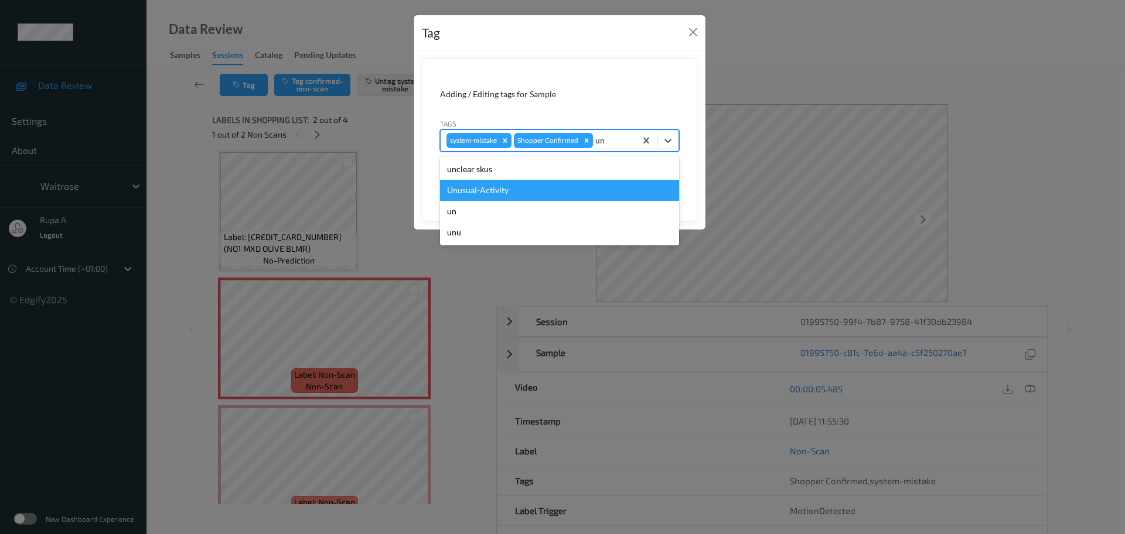
click at [568, 191] on div "Unusual-Activity" at bounding box center [559, 190] width 239 height 21
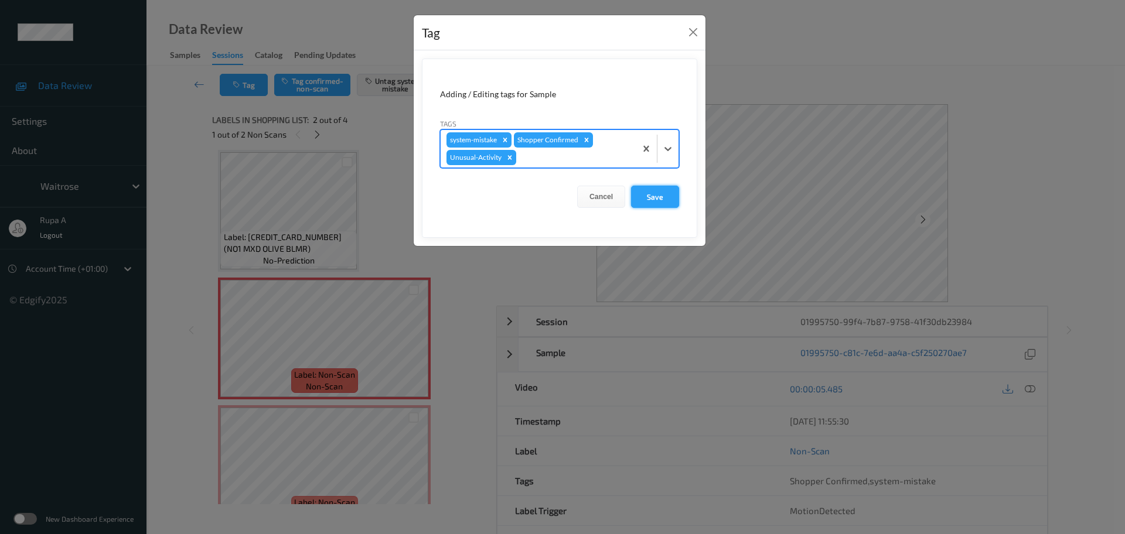
click at [657, 205] on button "Save" at bounding box center [655, 197] width 48 height 22
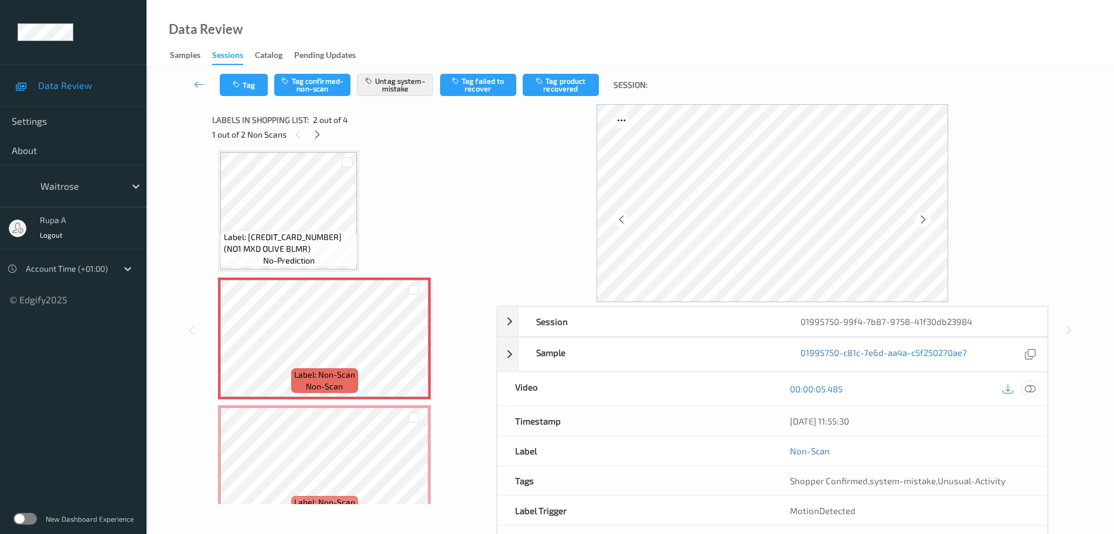
click at [1036, 387] on div at bounding box center [1030, 389] width 16 height 16
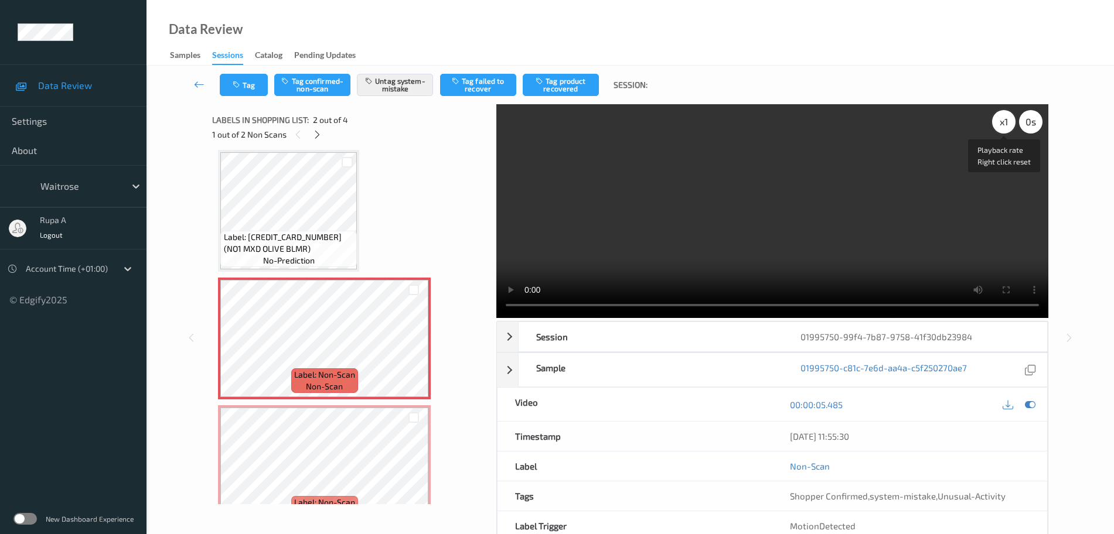
click at [1001, 116] on div "x 1" at bounding box center [1003, 121] width 23 height 23
click at [1031, 403] on icon at bounding box center [1030, 405] width 11 height 11
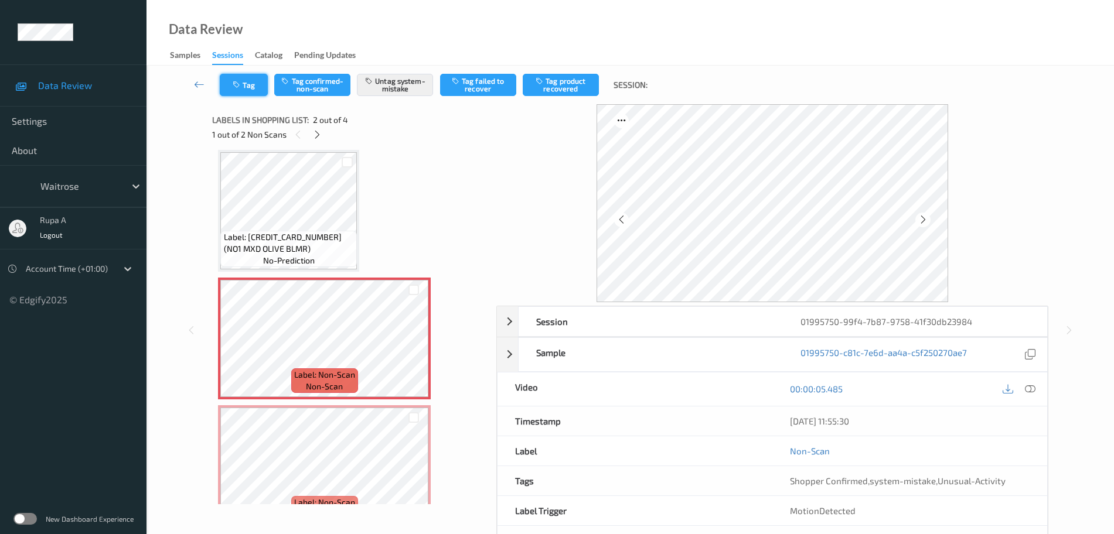
click at [243, 81] on icon "button" at bounding box center [238, 85] width 10 height 8
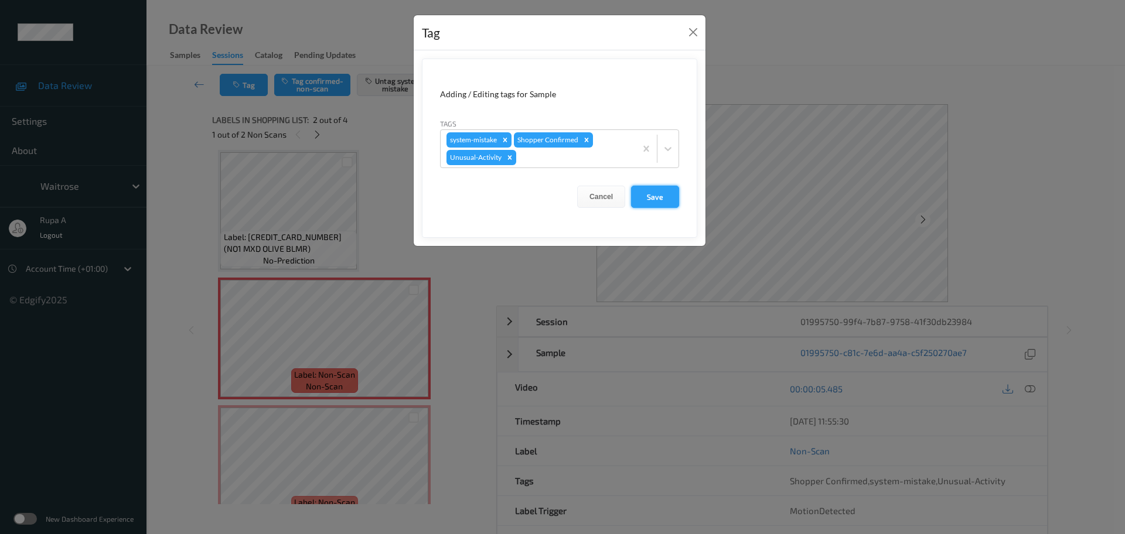
click at [670, 197] on button "Save" at bounding box center [655, 197] width 48 height 22
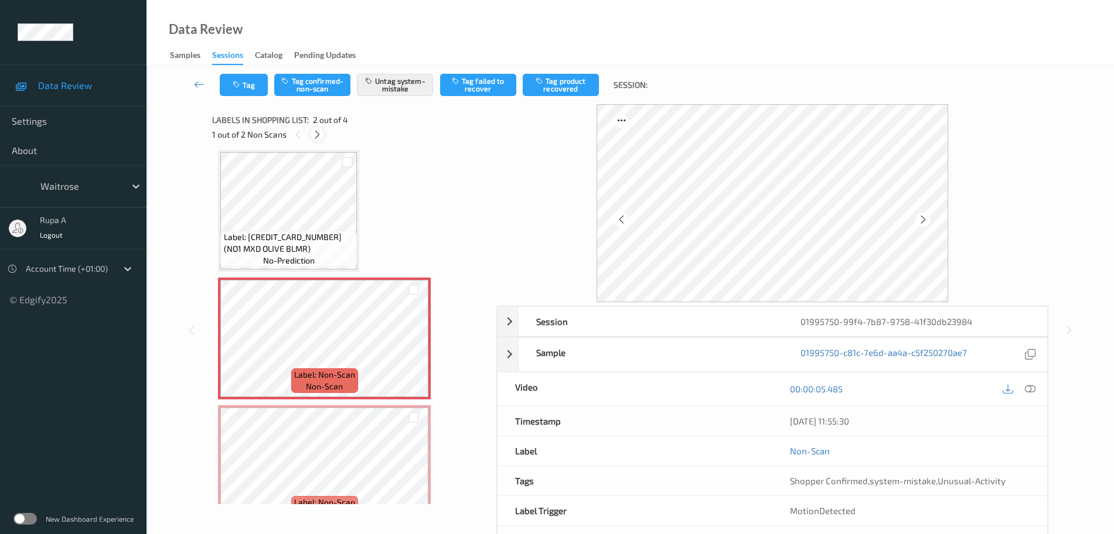
click at [321, 138] on icon at bounding box center [317, 134] width 10 height 11
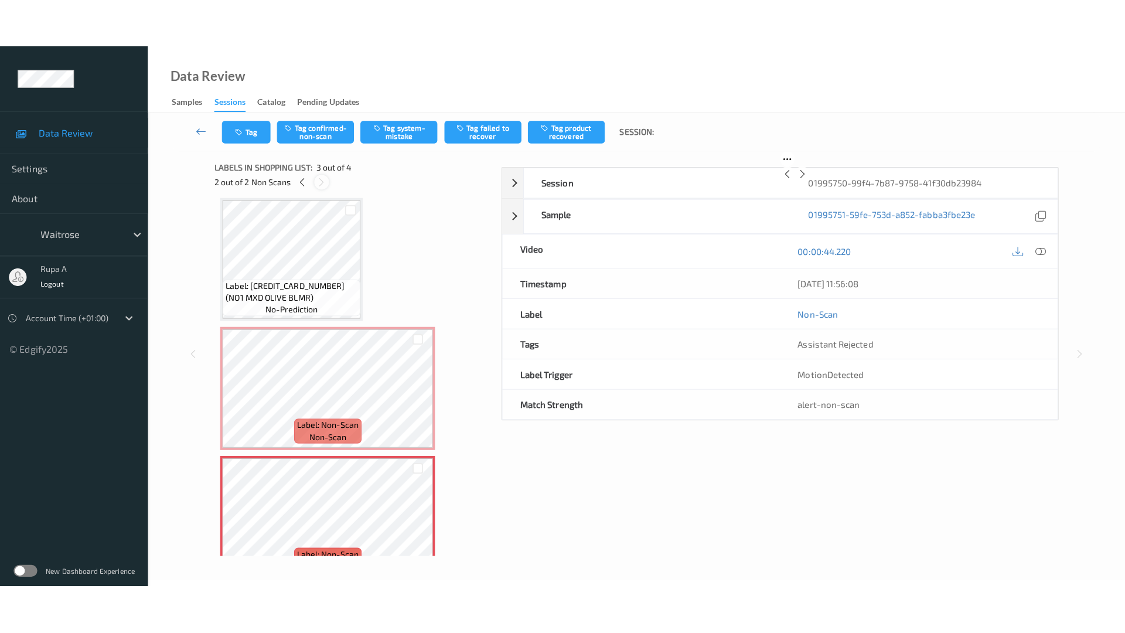
scroll to position [134, 0]
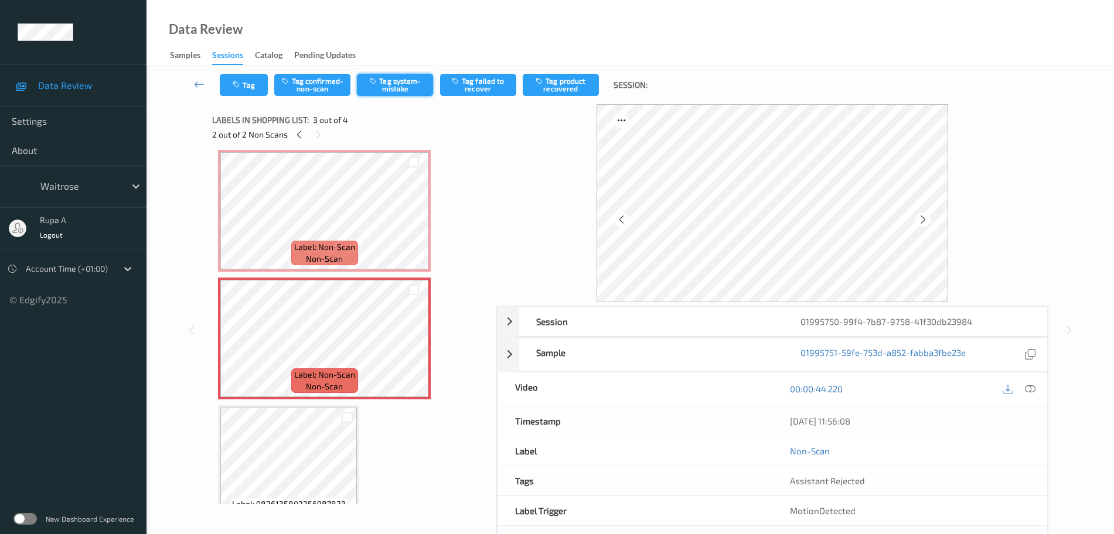
click at [397, 96] on button "Tag system-mistake" at bounding box center [395, 85] width 76 height 22
click at [247, 80] on button "Tag" at bounding box center [244, 85] width 48 height 22
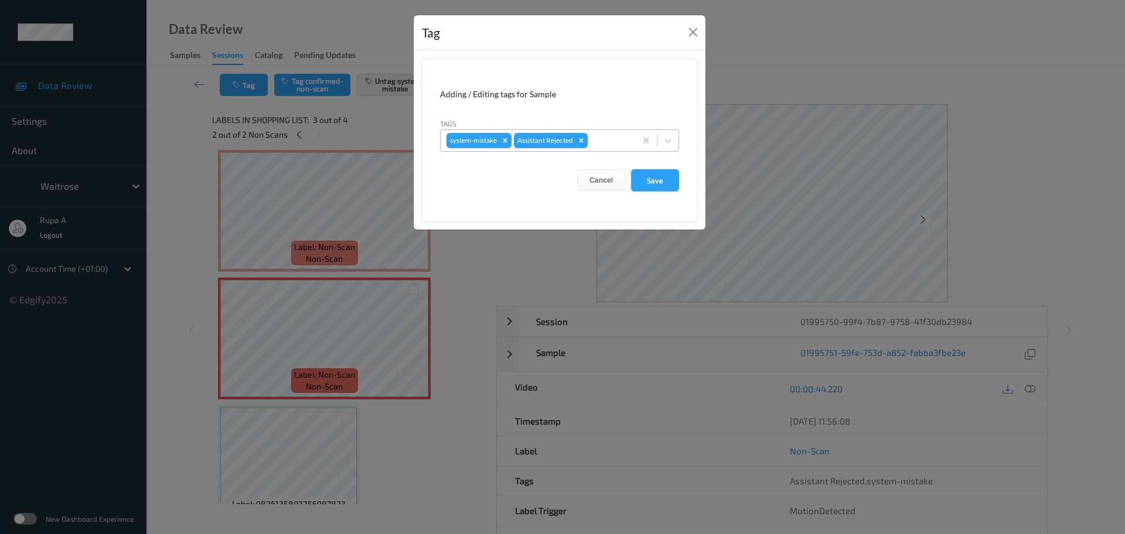
click at [606, 146] on div at bounding box center [610, 141] width 40 height 14
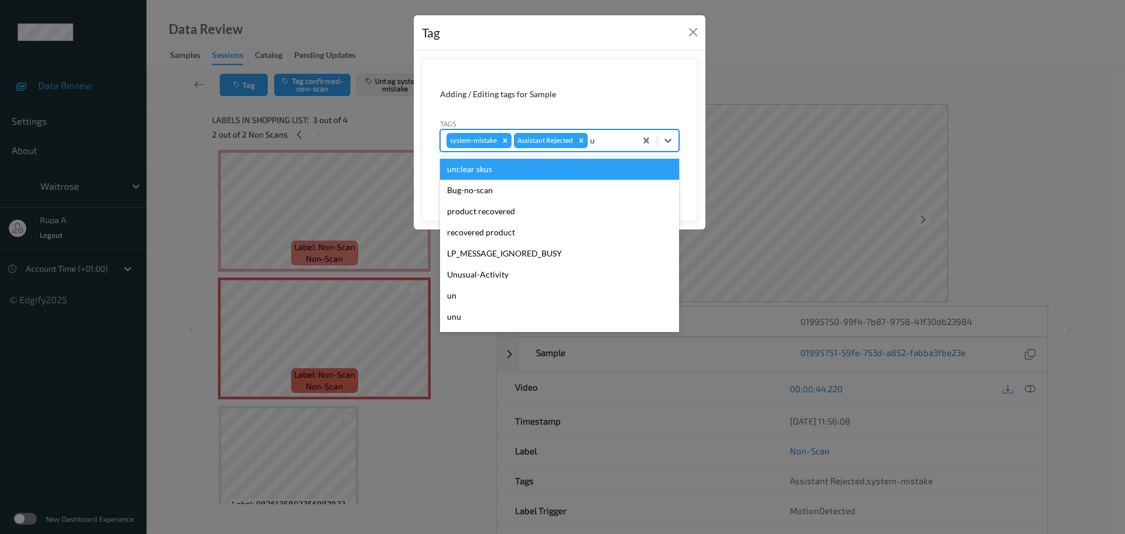
type input "un"
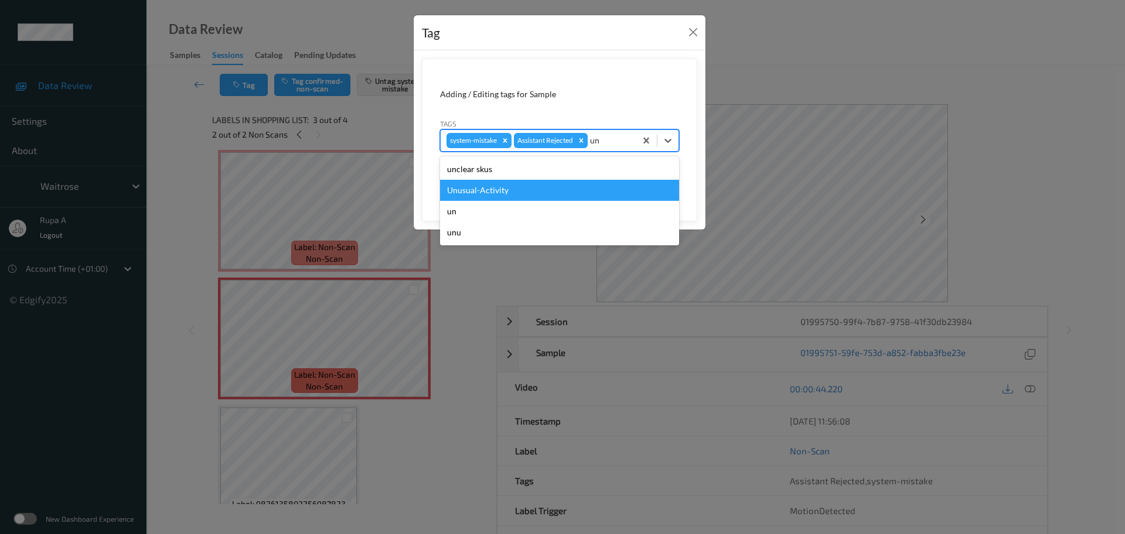
click at [541, 187] on div "Unusual-Activity" at bounding box center [559, 190] width 239 height 21
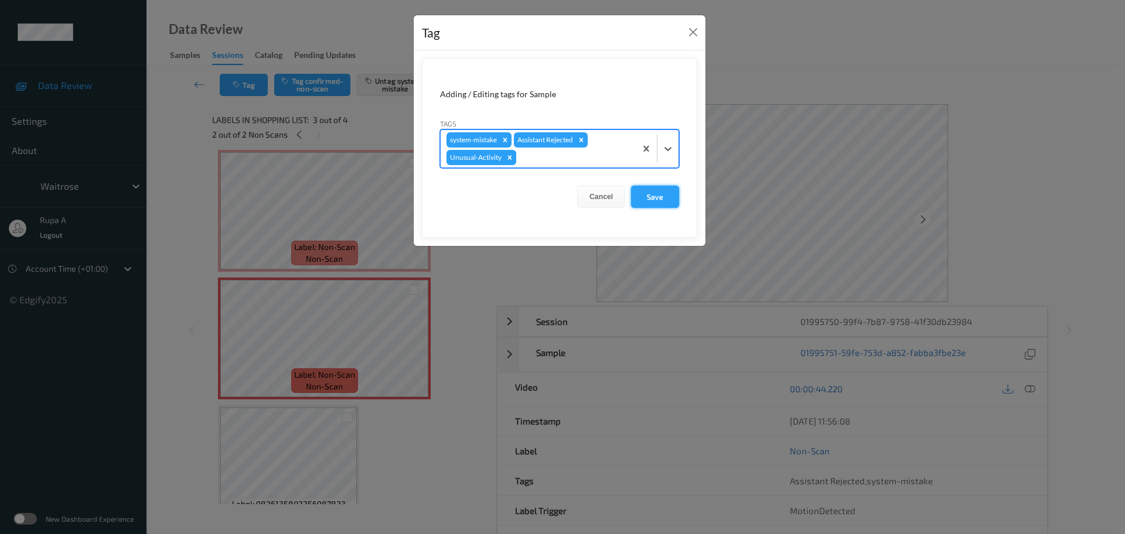
click at [656, 195] on button "Save" at bounding box center [655, 197] width 48 height 22
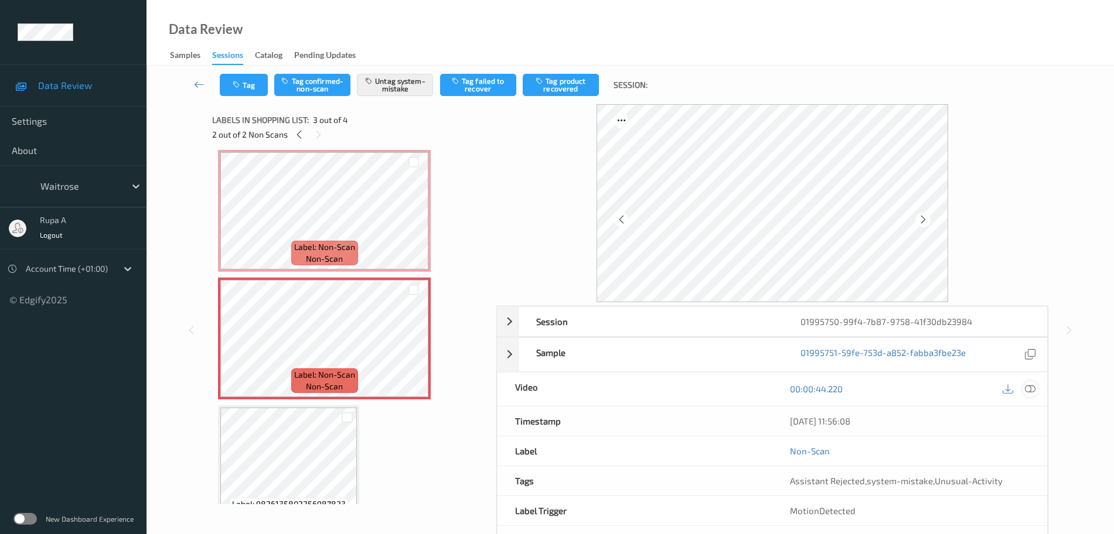
click at [1033, 393] on icon at bounding box center [1030, 389] width 11 height 11
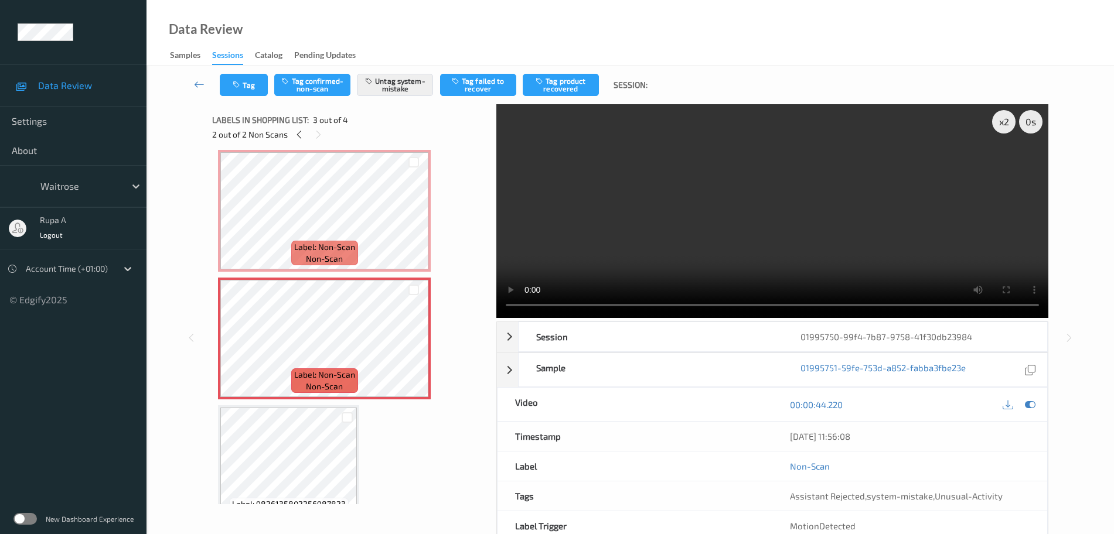
scroll to position [64, 0]
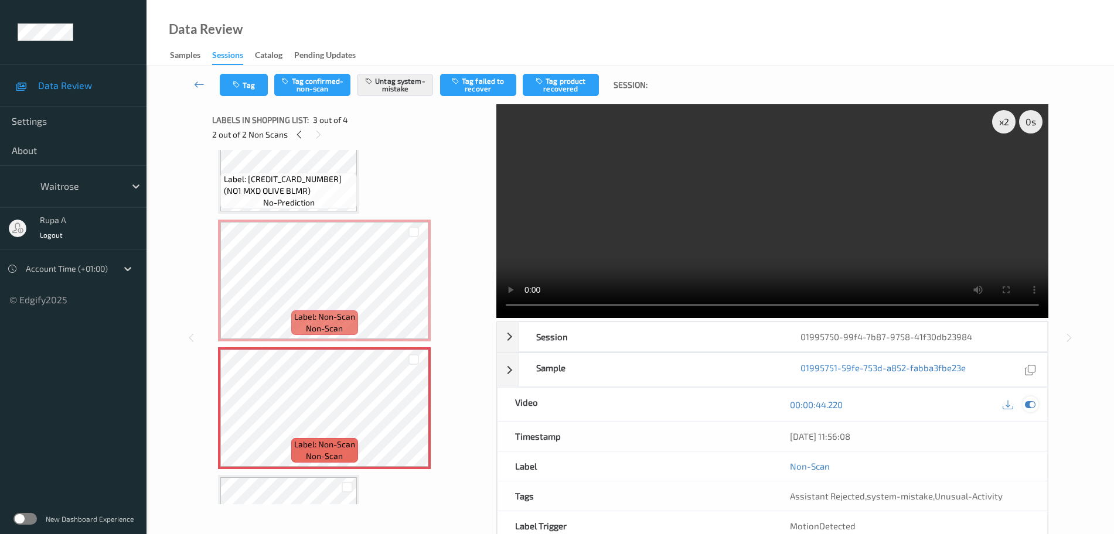
click at [1031, 401] on icon at bounding box center [1030, 405] width 11 height 11
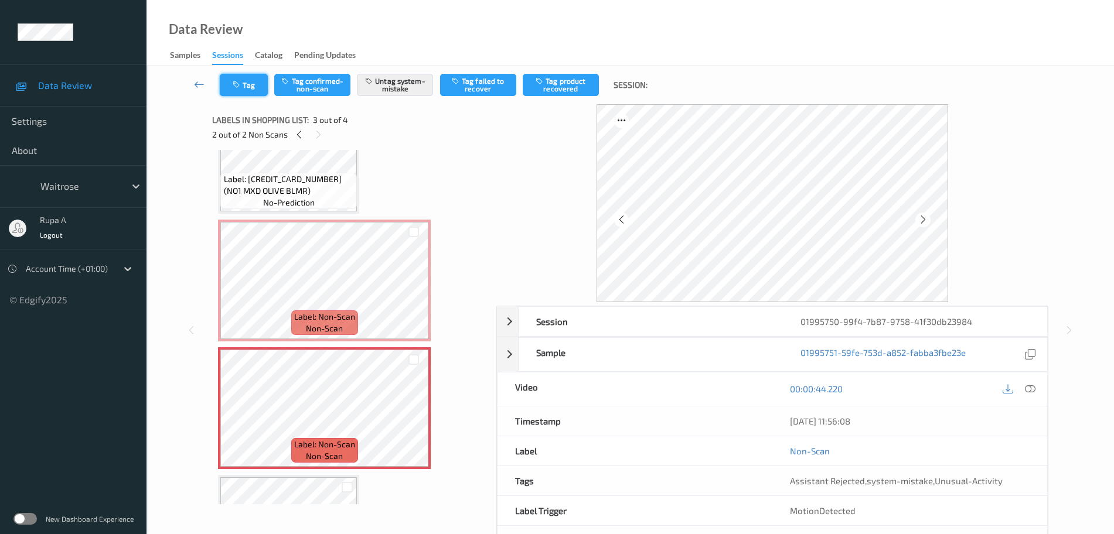
click at [244, 82] on button "Tag" at bounding box center [244, 85] width 48 height 22
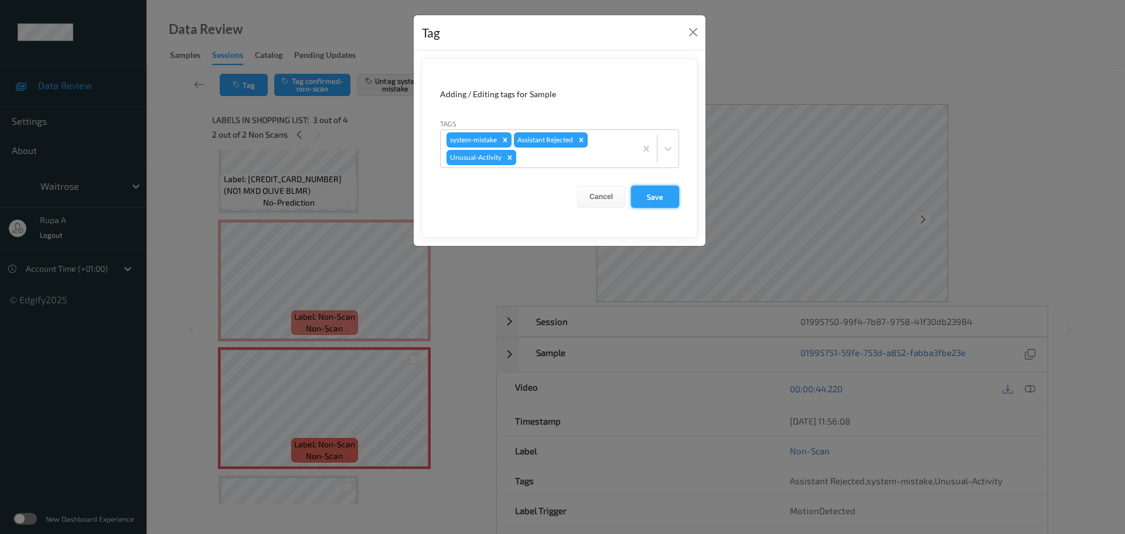
click at [649, 193] on button "Save" at bounding box center [655, 197] width 48 height 22
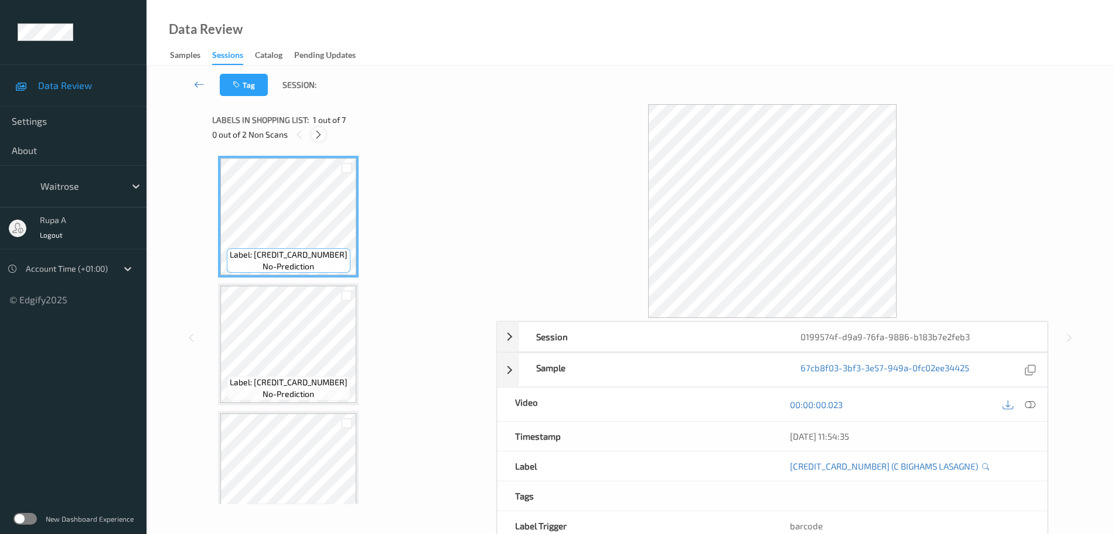
click at [320, 138] on icon at bounding box center [318, 134] width 10 height 11
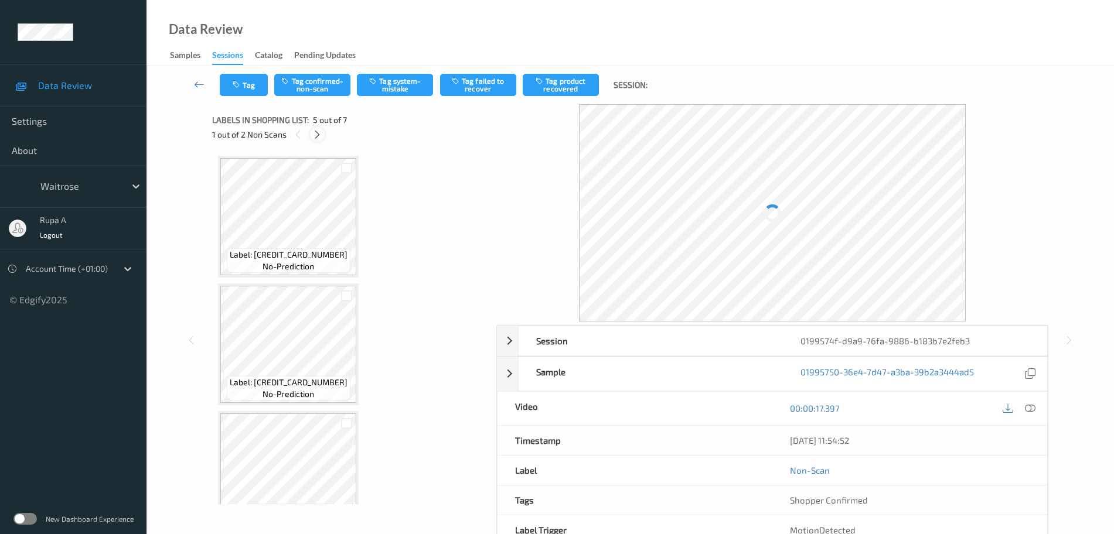
scroll to position [389, 0]
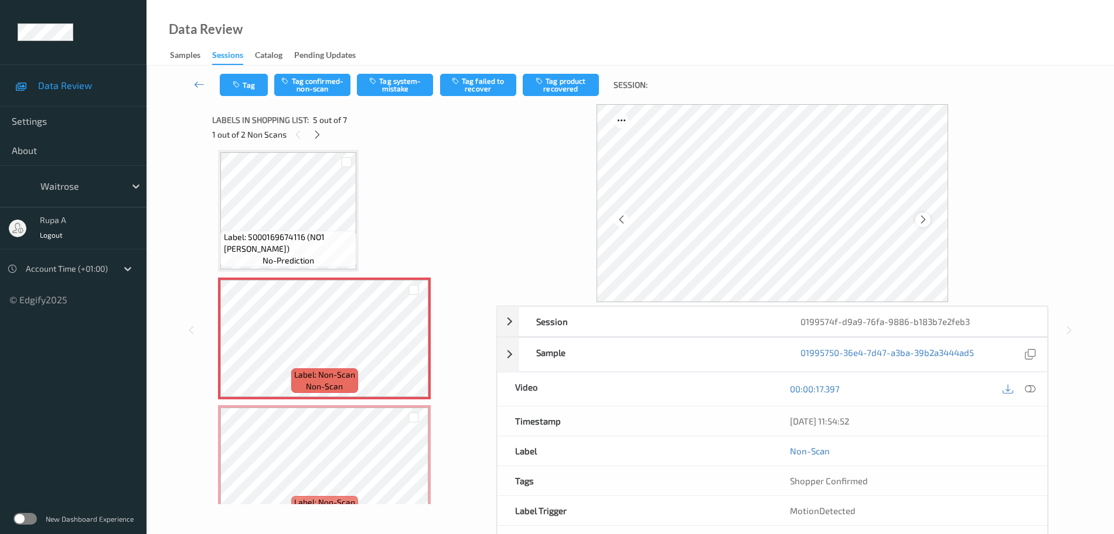
click at [923, 217] on icon at bounding box center [923, 219] width 10 height 11
click at [407, 97] on div "Tag Tag confirmed-non-scan Tag system-mistake Tag failed to recover Tag product…" at bounding box center [629, 85] width 919 height 39
click at [401, 88] on button "Tag system-mistake" at bounding box center [395, 85] width 76 height 22
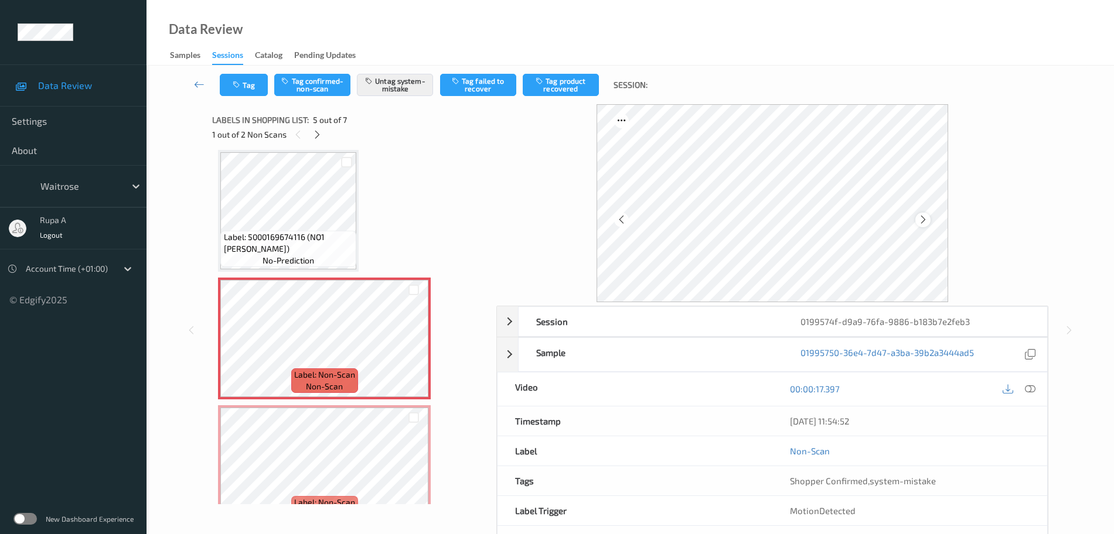
click at [926, 224] on icon at bounding box center [923, 219] width 10 height 11
click at [926, 223] on icon at bounding box center [923, 219] width 10 height 11
click at [248, 88] on button "Tag" at bounding box center [244, 85] width 48 height 22
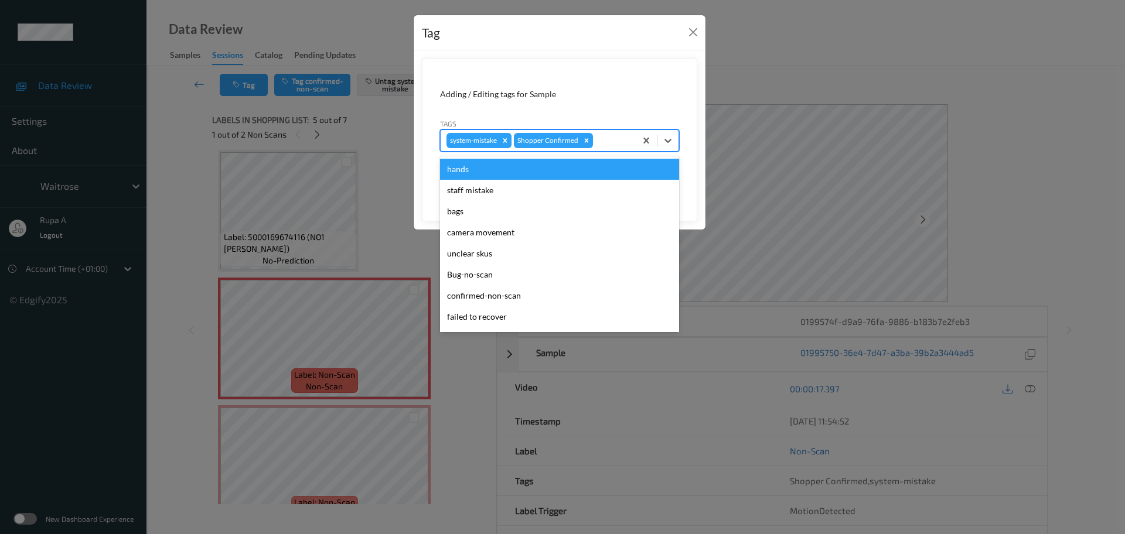
click at [589, 132] on div "system-mistake Shopper Confirmed" at bounding box center [538, 141] width 195 height 20
type input "un"
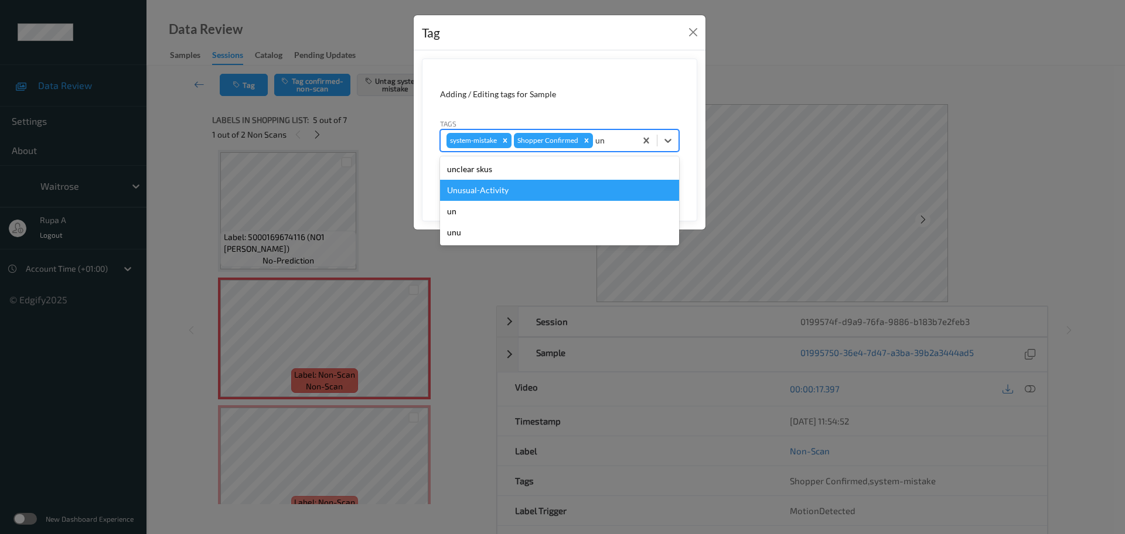
click at [524, 190] on div "Unusual-Activity" at bounding box center [559, 190] width 239 height 21
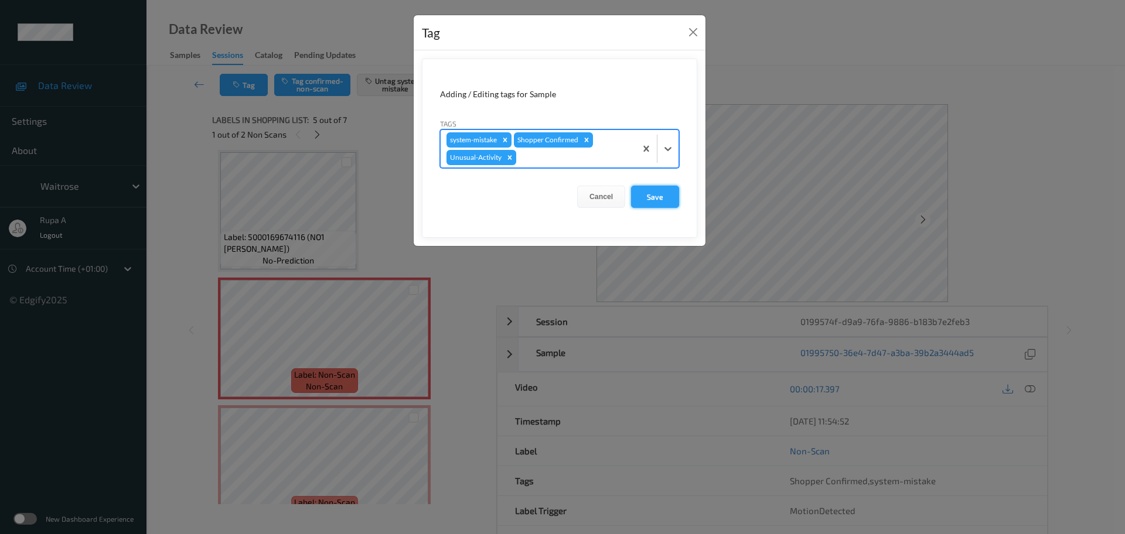
click at [644, 191] on button "Save" at bounding box center [655, 197] width 48 height 22
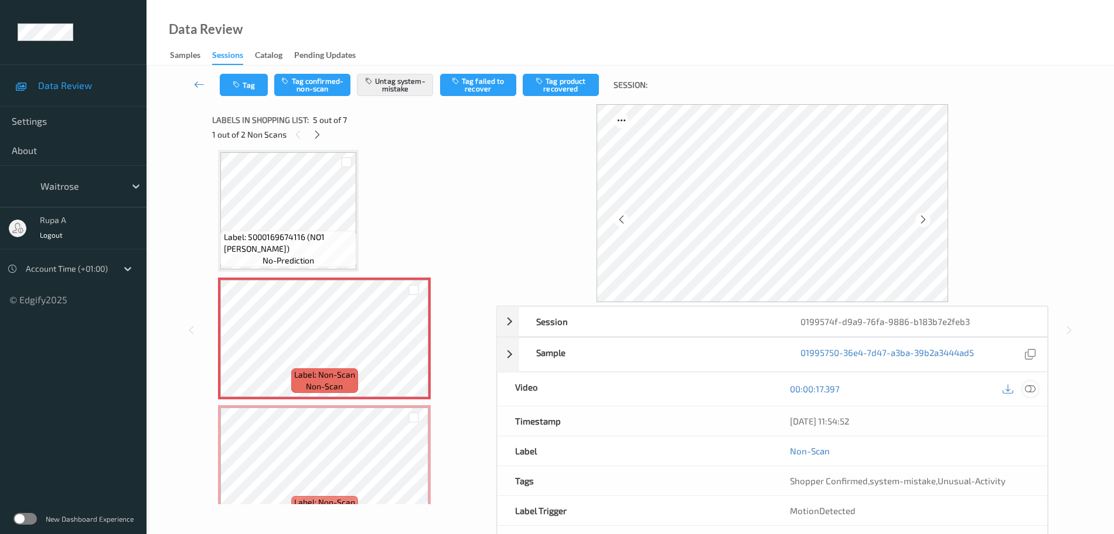
click at [1029, 387] on icon at bounding box center [1030, 389] width 11 height 11
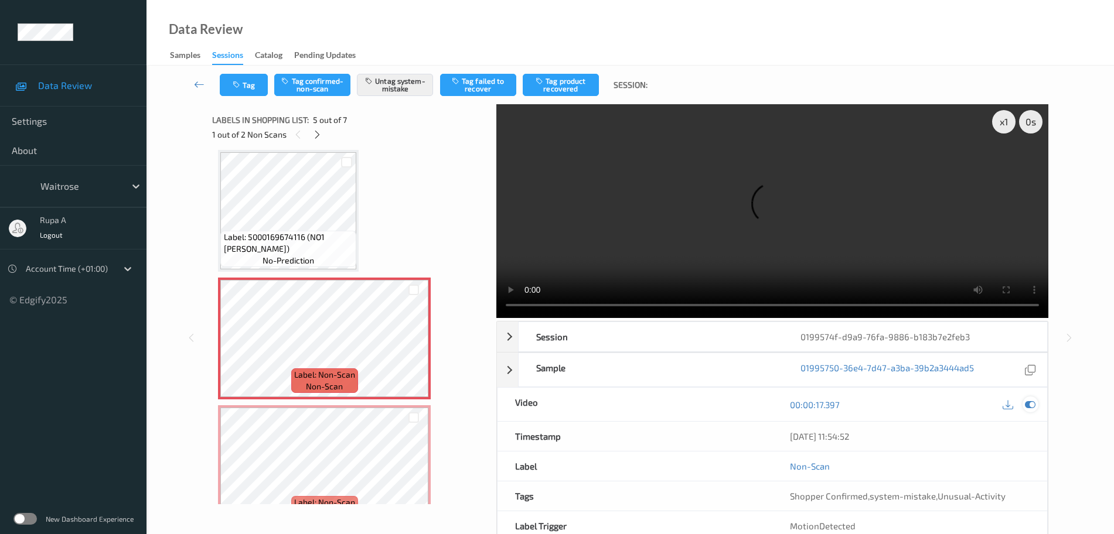
click at [1032, 403] on icon at bounding box center [1030, 405] width 11 height 11
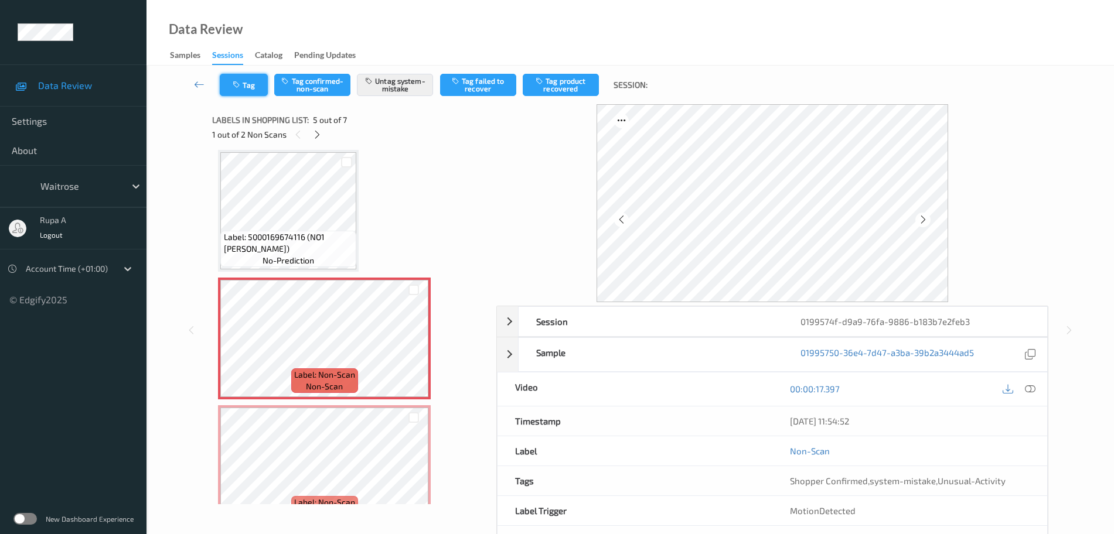
click at [227, 87] on button "Tag" at bounding box center [244, 85] width 48 height 22
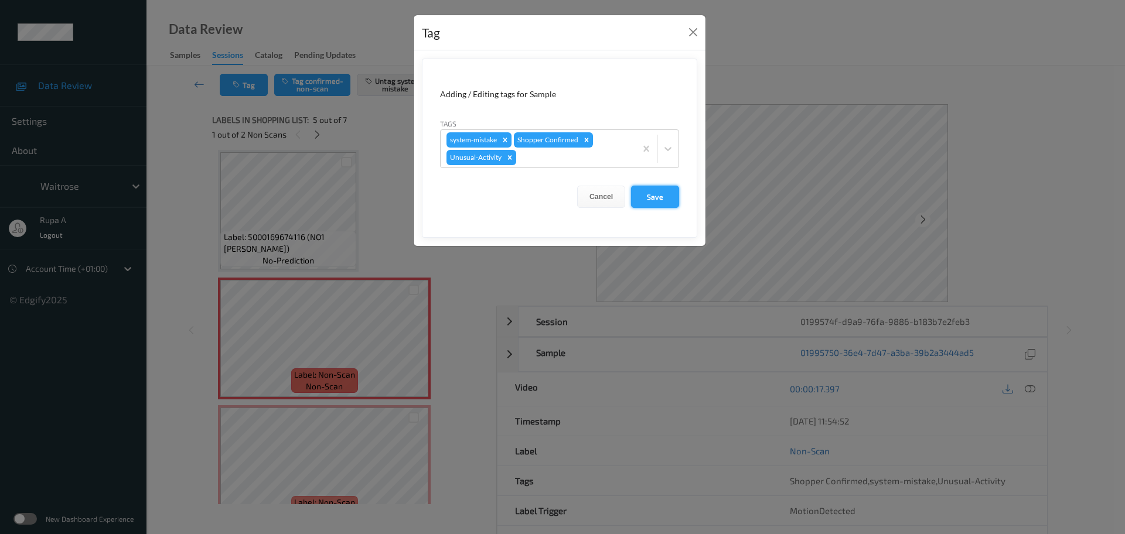
click at [648, 202] on button "Save" at bounding box center [655, 197] width 48 height 22
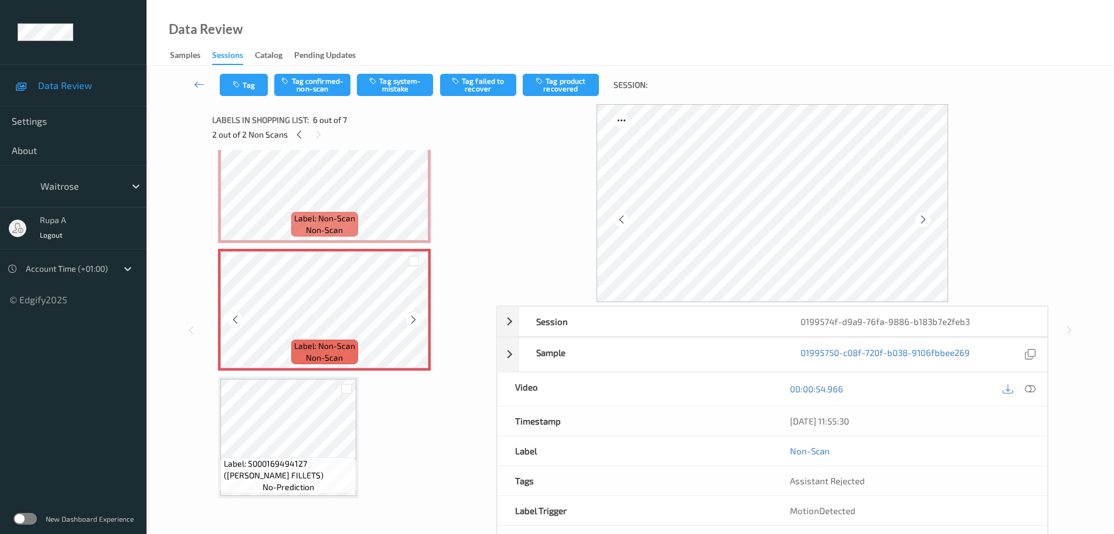
scroll to position [399, 0]
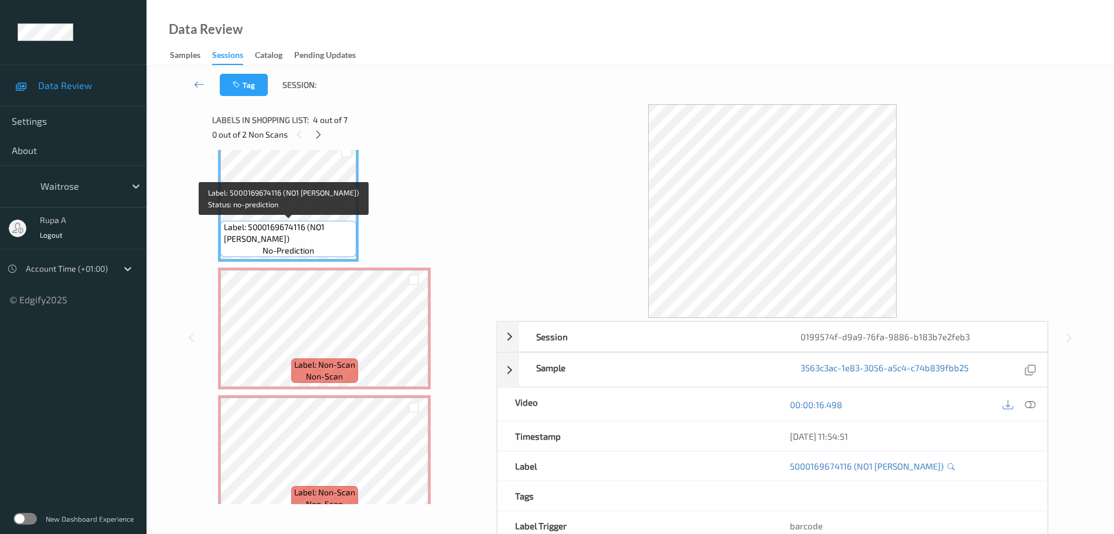
click at [256, 244] on span "Label: 5000169674116 (NO1 ROSEMARY FOCACCI)" at bounding box center [289, 232] width 130 height 23
click at [257, 243] on span "Label: 5000169674116 (NO1 ROSEMARY FOCACCI)" at bounding box center [289, 232] width 130 height 23
copy span "Label: 5000169674116 (NO1 ROSEMARY FOCACCI)"
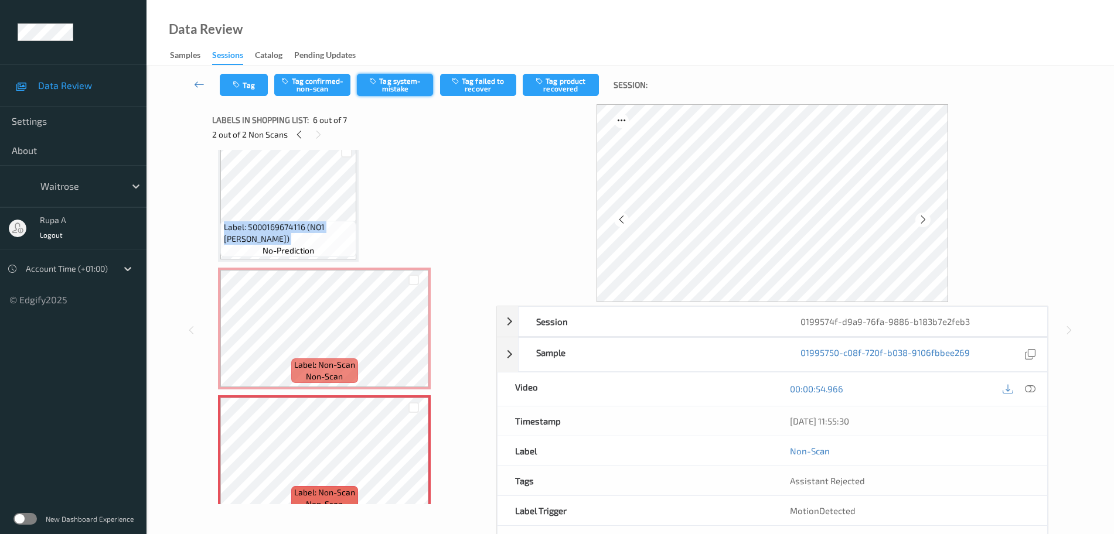
click at [387, 89] on button "Tag system-mistake" at bounding box center [395, 85] width 76 height 22
click at [243, 98] on div "Tag Tag confirmed-non-scan Untag system-mistake Tag failed to recover Tag produ…" at bounding box center [629, 85] width 919 height 39
click at [253, 86] on button "Tag" at bounding box center [244, 85] width 48 height 22
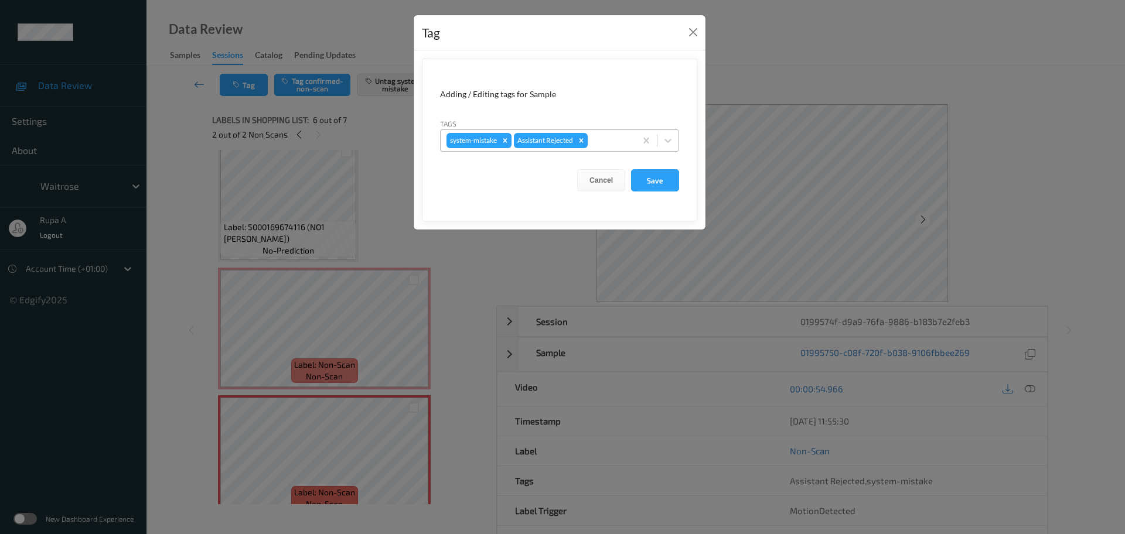
click at [604, 134] on div at bounding box center [610, 141] width 40 height 14
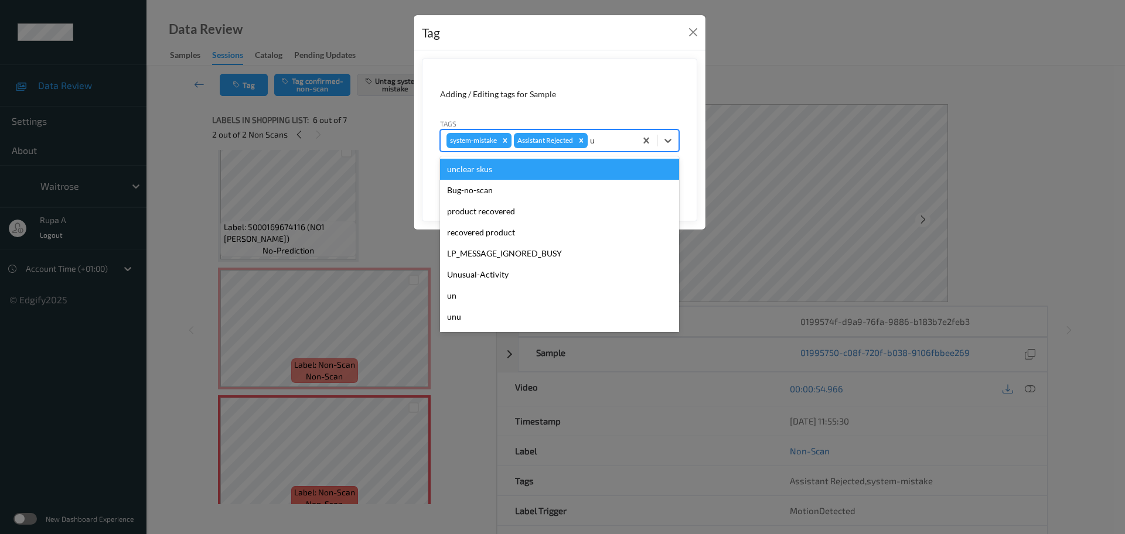
type input "un"
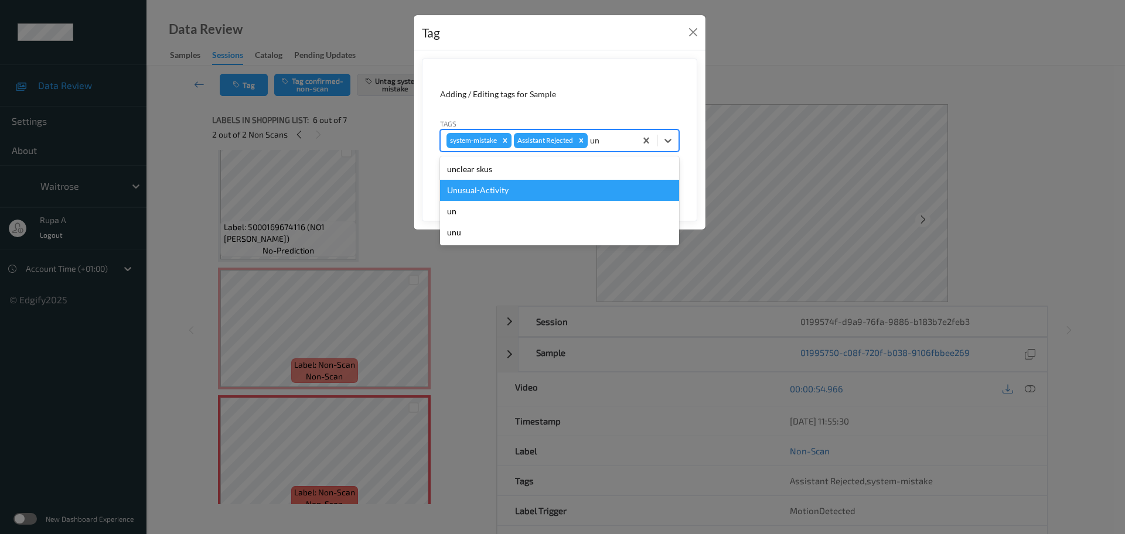
click at [568, 189] on div "Unusual-Activity" at bounding box center [559, 190] width 239 height 21
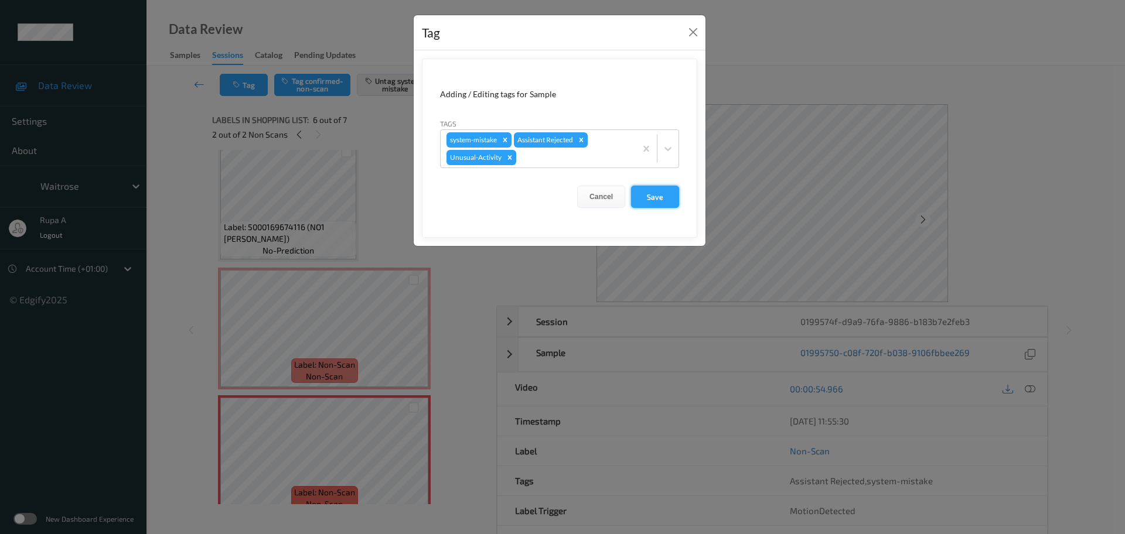
click at [652, 202] on button "Save" at bounding box center [655, 197] width 48 height 22
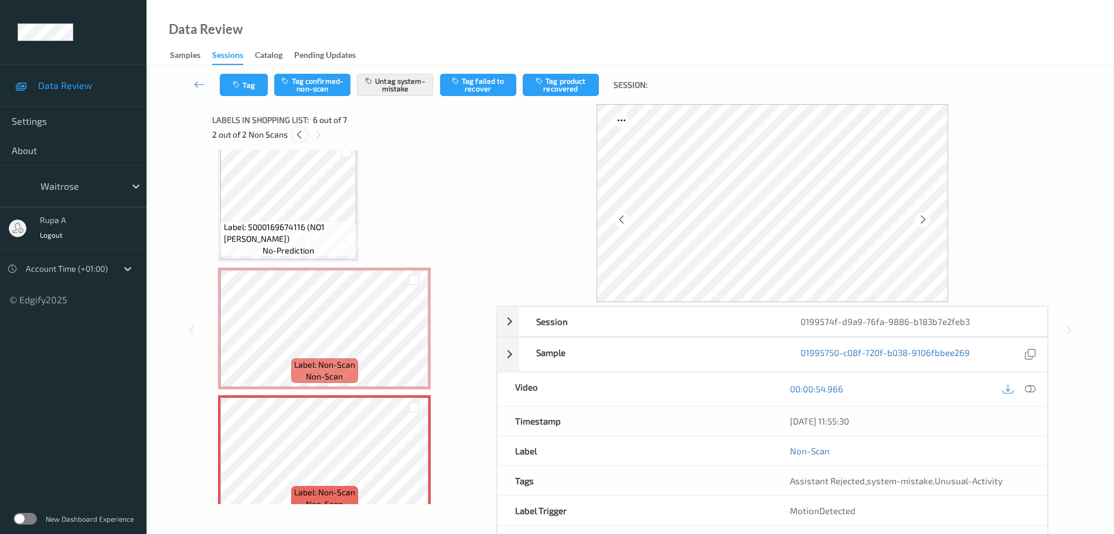
click at [294, 137] on div at bounding box center [299, 134] width 15 height 15
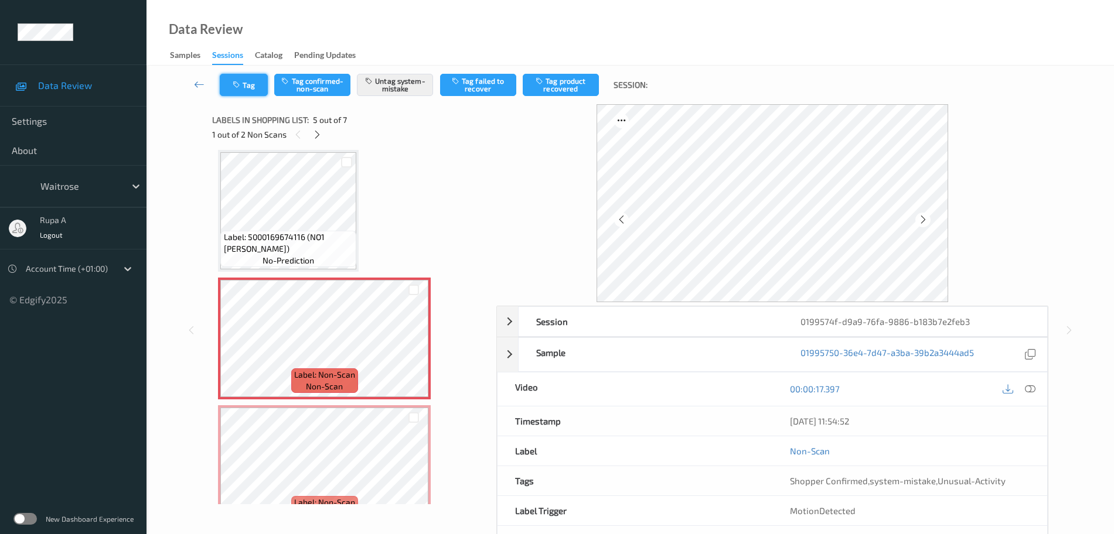
click at [230, 90] on button "Tag" at bounding box center [244, 85] width 48 height 22
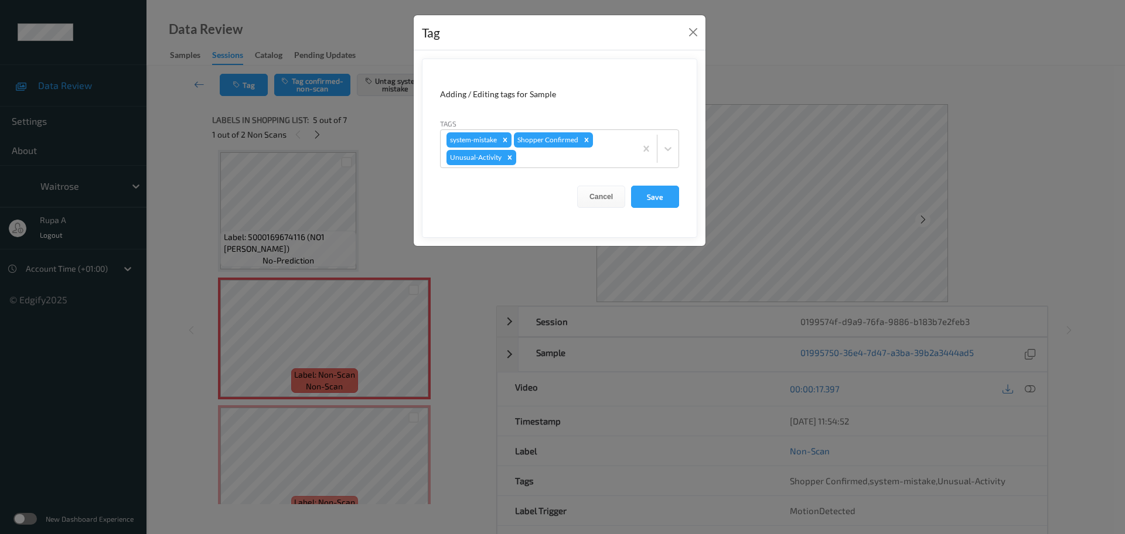
click at [371, 159] on div "Tag Adding / Editing tags for Sample Tags system-mistake Shopper Confirmed Unus…" at bounding box center [562, 267] width 1125 height 534
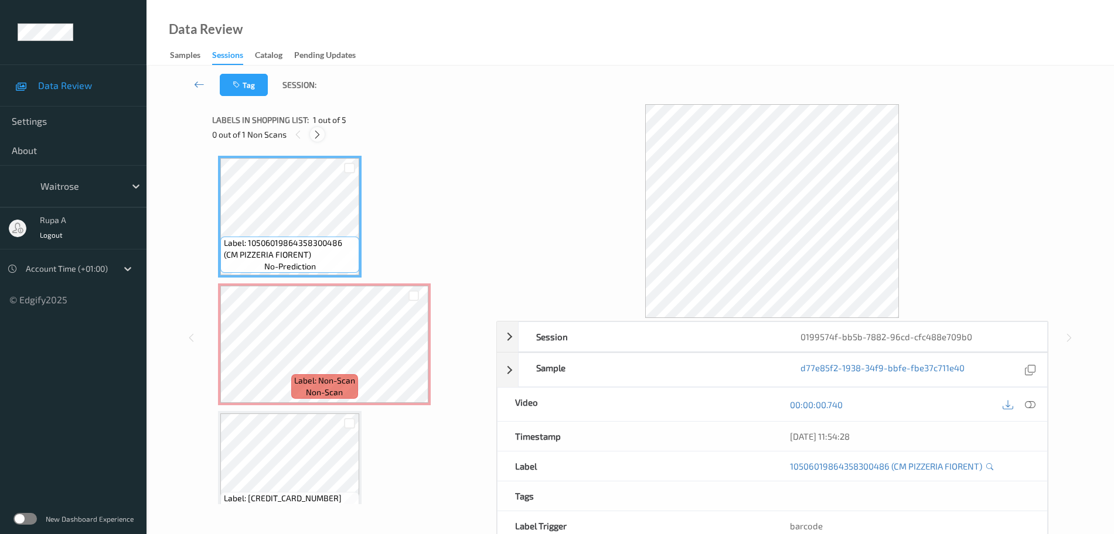
click at [321, 137] on icon at bounding box center [317, 134] width 10 height 11
click at [318, 140] on div at bounding box center [317, 134] width 15 height 15
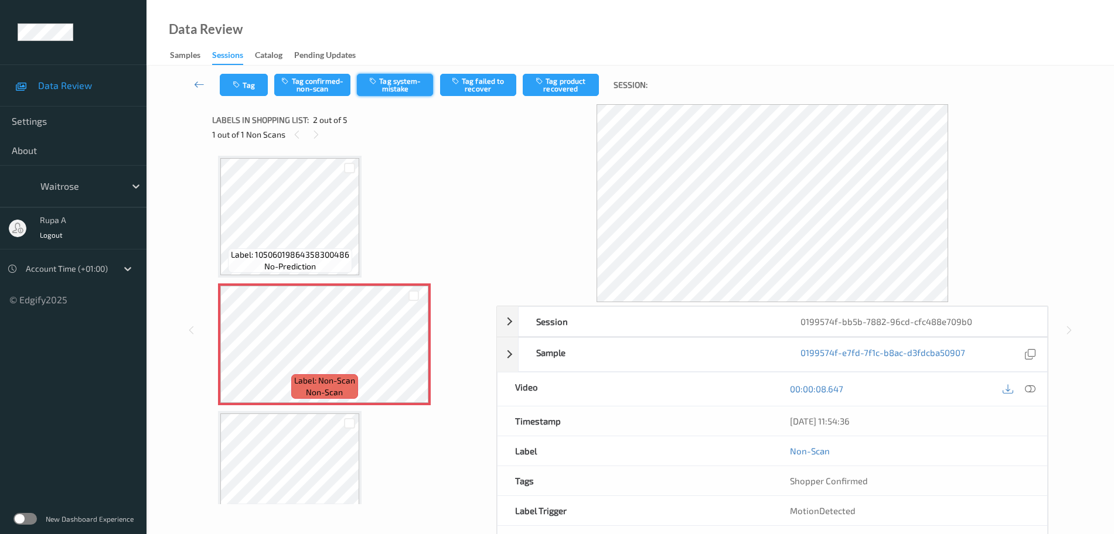
click at [409, 88] on button "Tag system-mistake" at bounding box center [395, 85] width 76 height 22
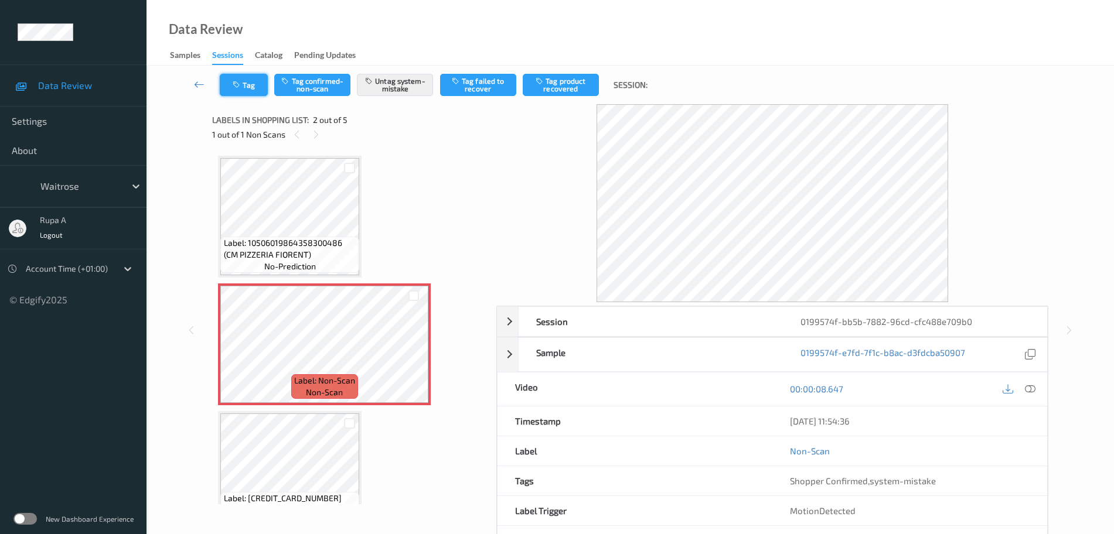
click at [254, 86] on button "Tag" at bounding box center [244, 85] width 48 height 22
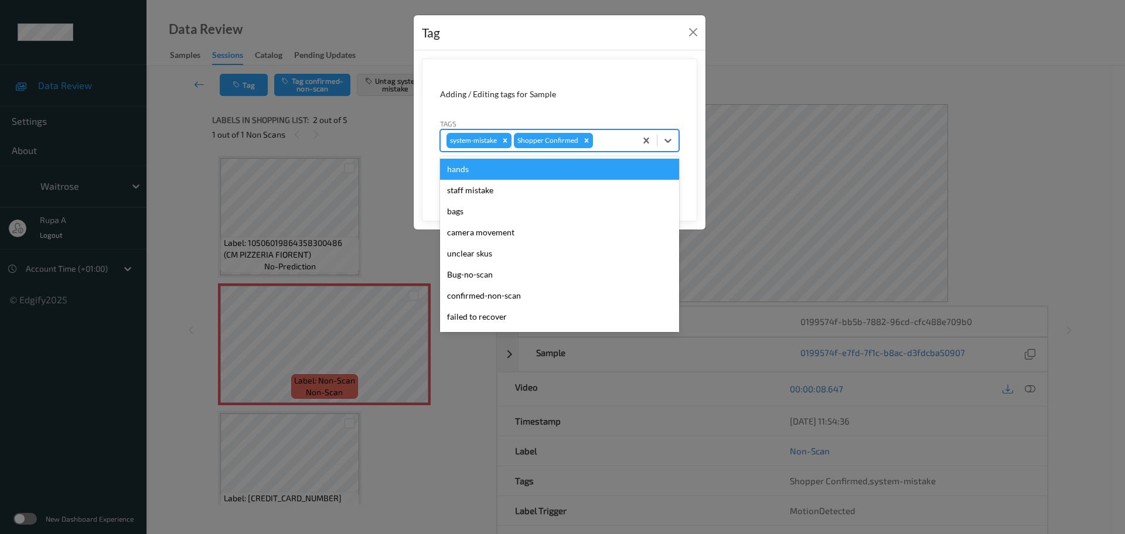
click at [609, 141] on div at bounding box center [612, 141] width 35 height 14
type input "un"
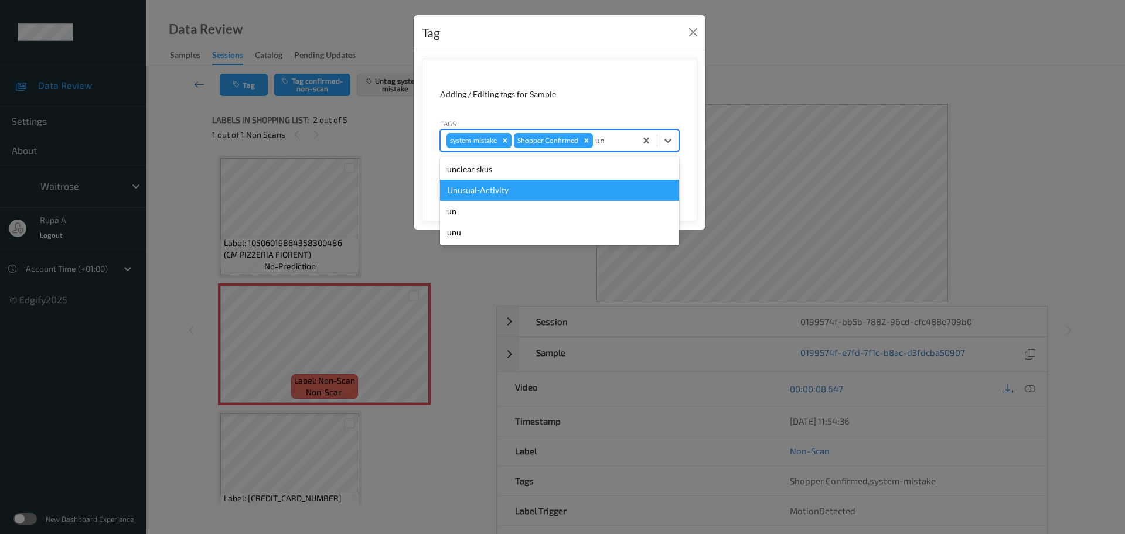
click at [540, 187] on div "Unusual-Activity" at bounding box center [559, 190] width 239 height 21
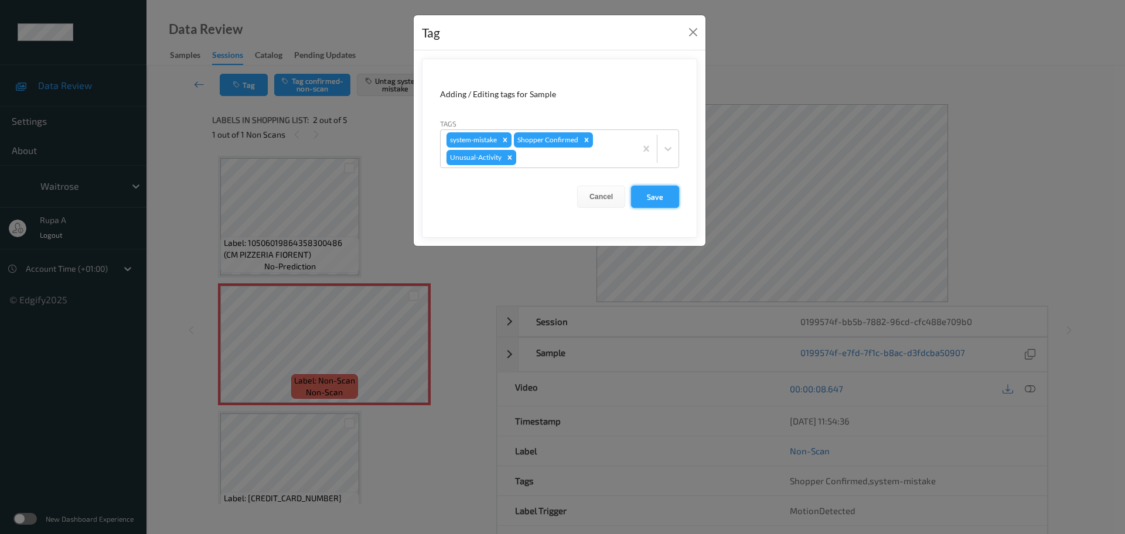
click at [668, 200] on button "Save" at bounding box center [655, 197] width 48 height 22
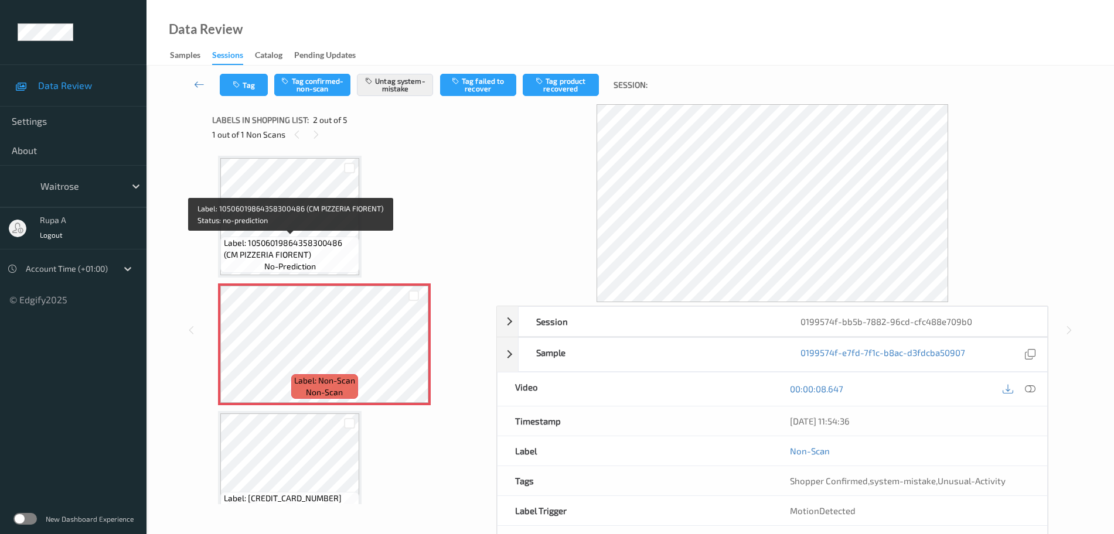
click at [316, 239] on span "Label: 10506019864358300486 (CM PIZZERIA FIORENT)" at bounding box center [290, 248] width 133 height 23
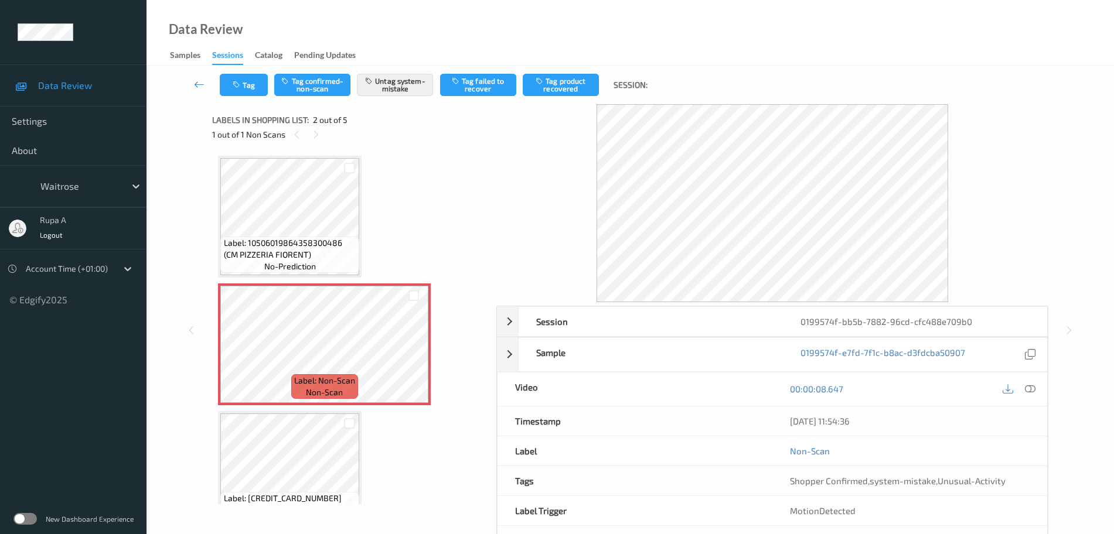
click at [1029, 391] on icon at bounding box center [1030, 389] width 11 height 11
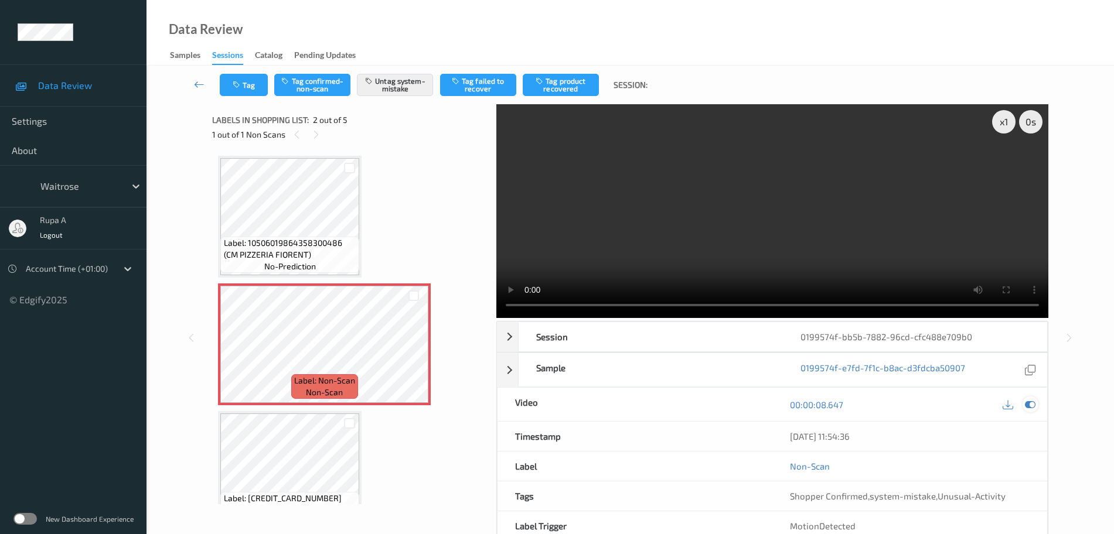
click at [1035, 404] on icon at bounding box center [1030, 405] width 11 height 11
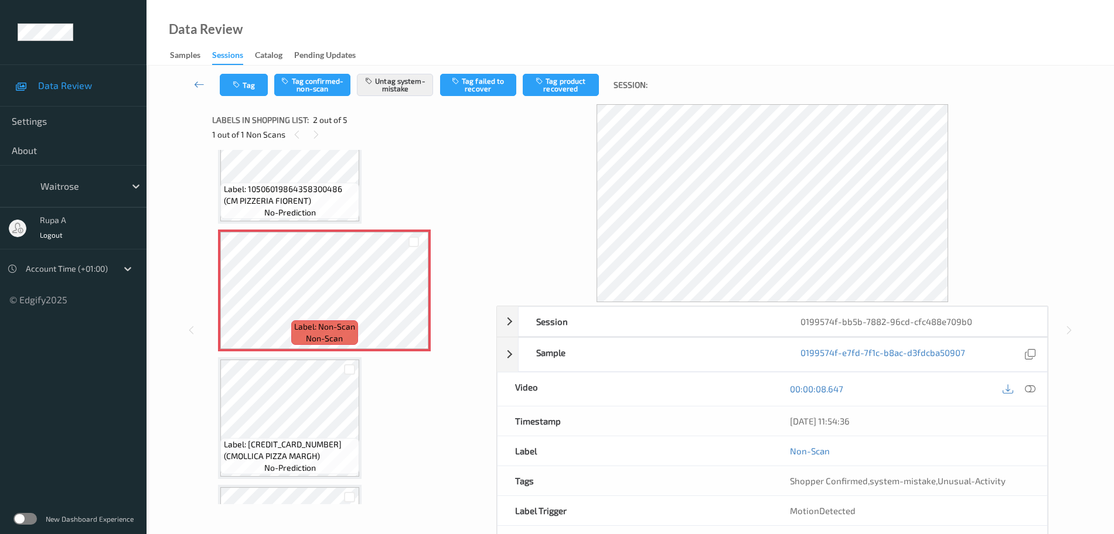
scroll to position [146, 0]
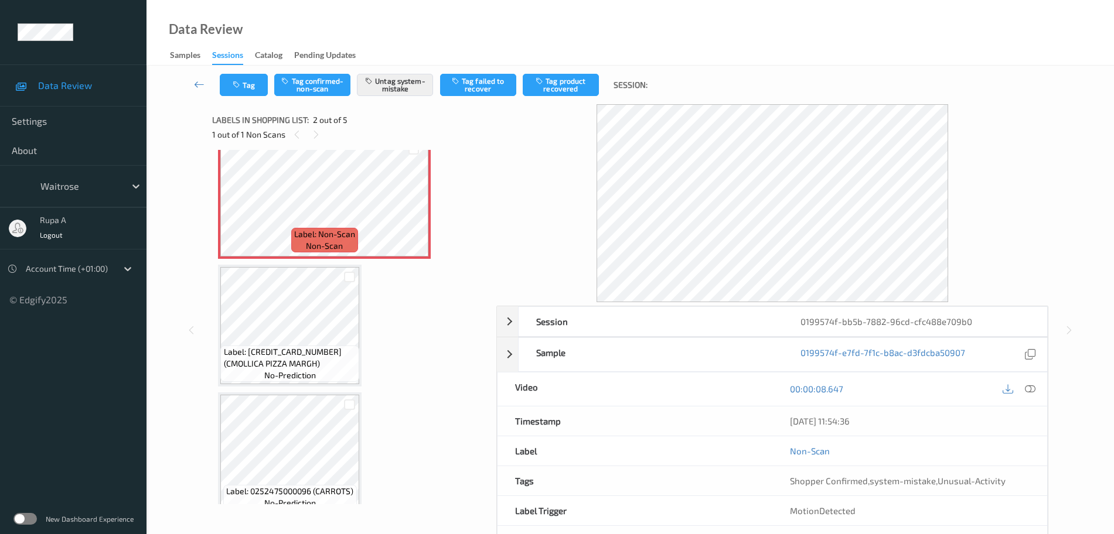
click at [298, 393] on div "Label: 0252475000096 (CARROTS) no-prediction" at bounding box center [290, 454] width 144 height 122
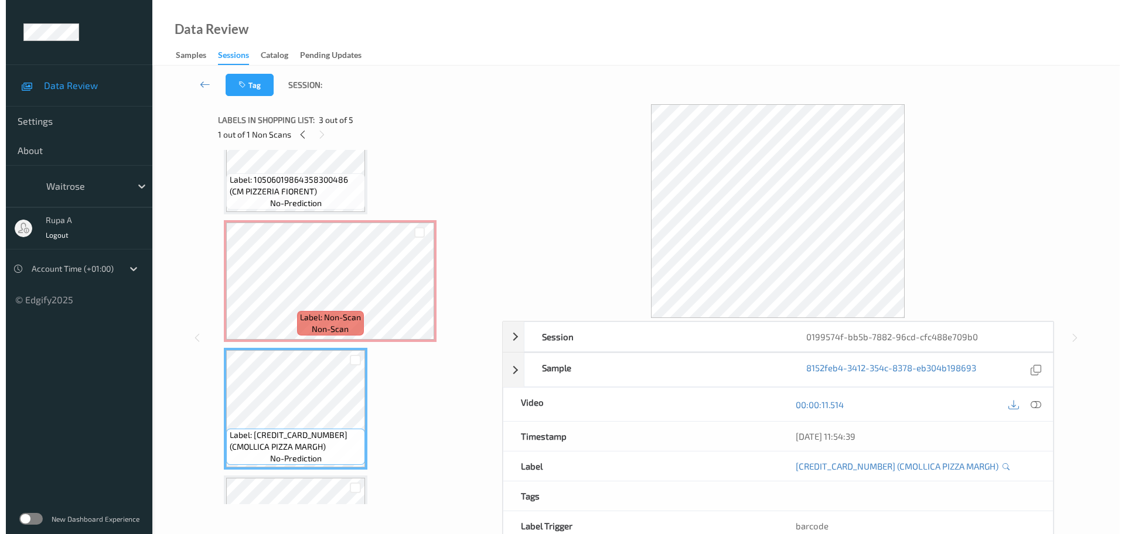
scroll to position [0, 0]
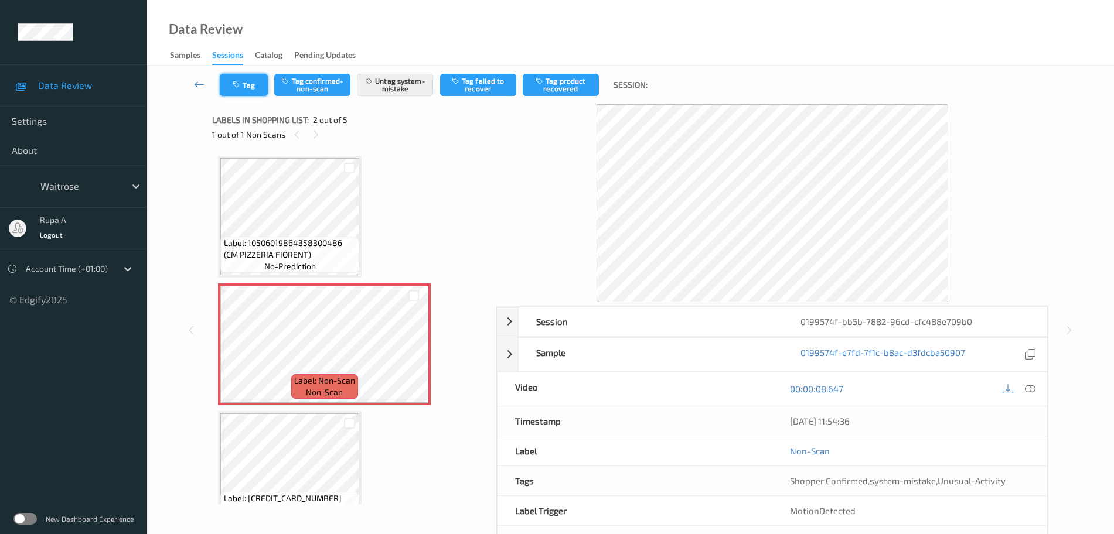
click at [260, 81] on button "Tag" at bounding box center [244, 85] width 48 height 22
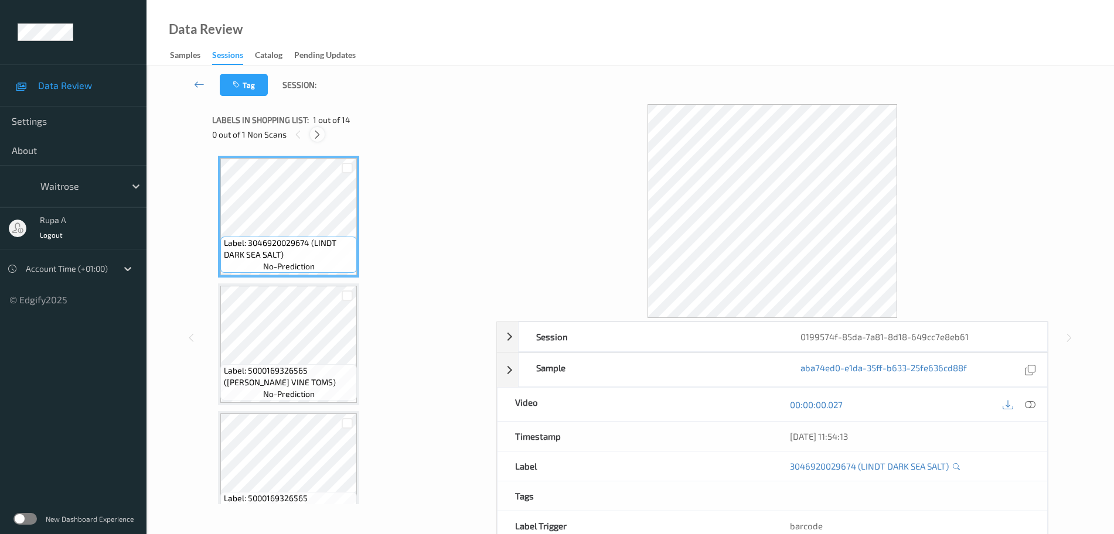
click at [320, 136] on icon at bounding box center [317, 134] width 10 height 11
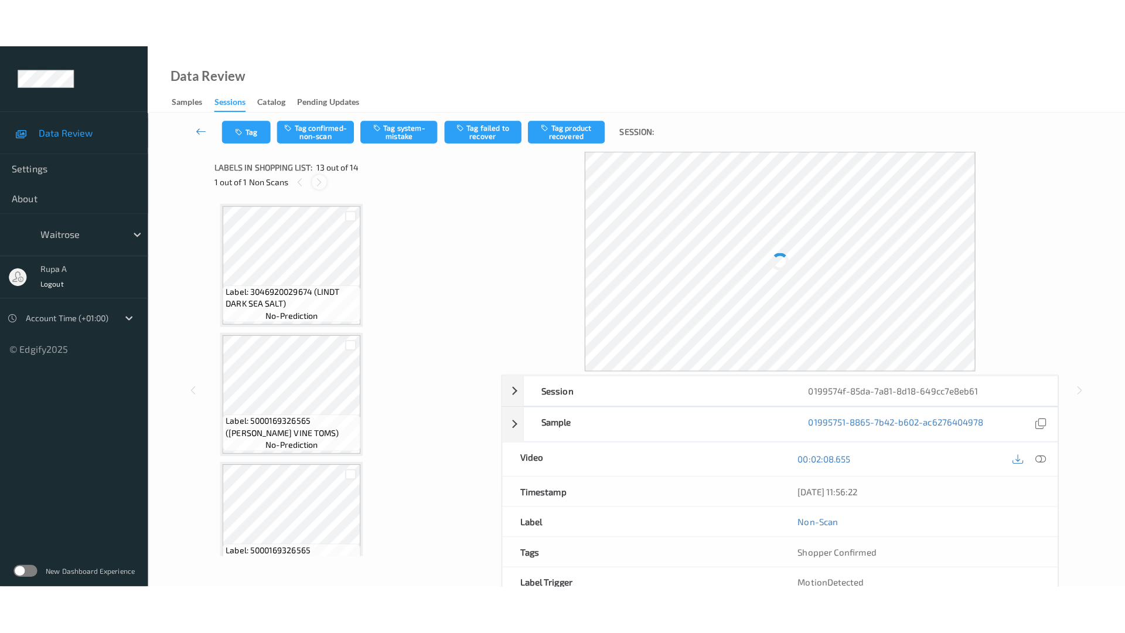
scroll to position [1411, 0]
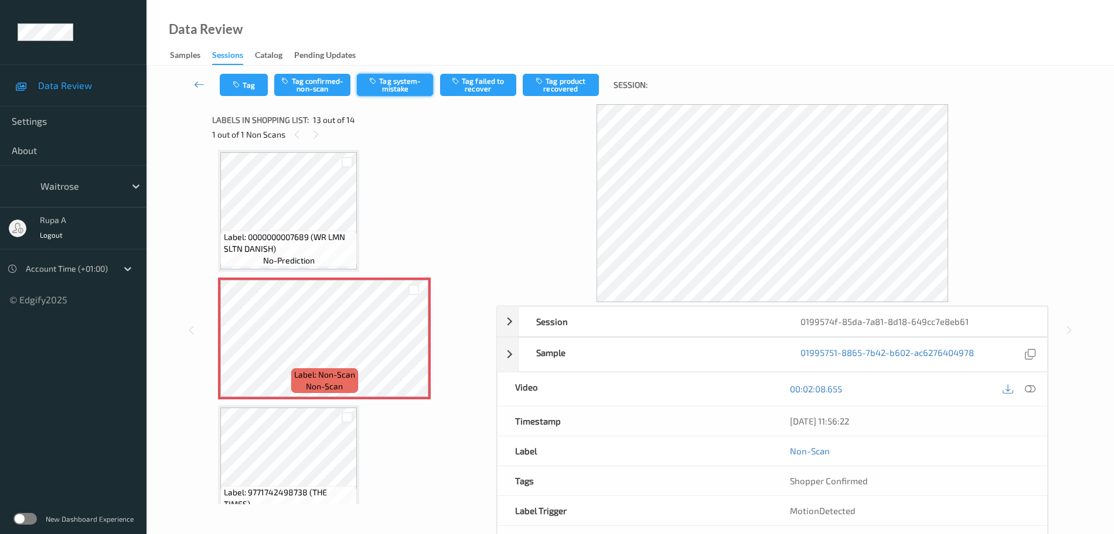
click at [367, 86] on button "Tag system-mistake" at bounding box center [395, 85] width 76 height 22
click at [1034, 390] on icon at bounding box center [1030, 389] width 11 height 11
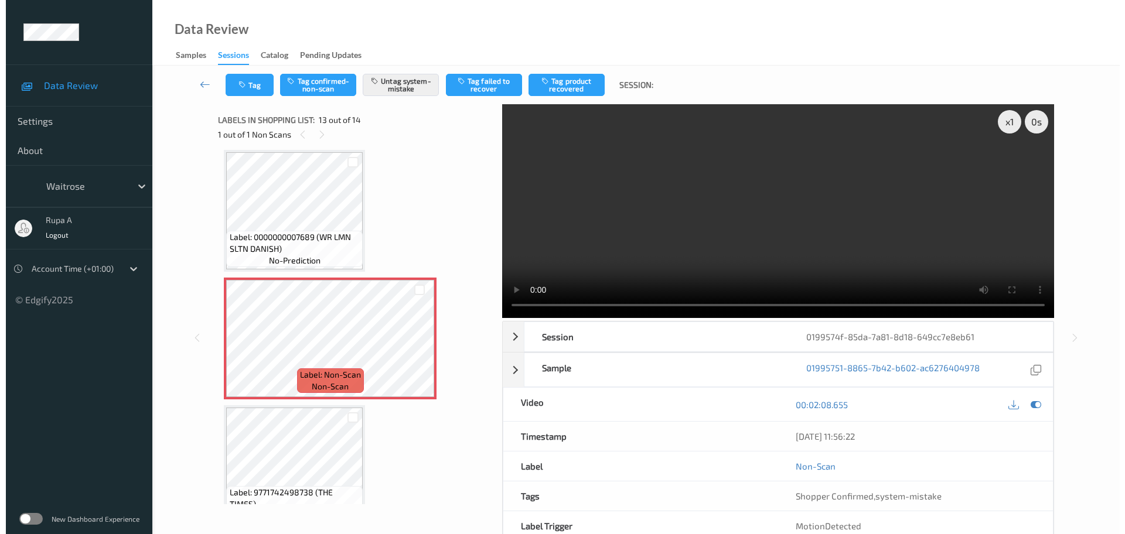
scroll to position [1341, 0]
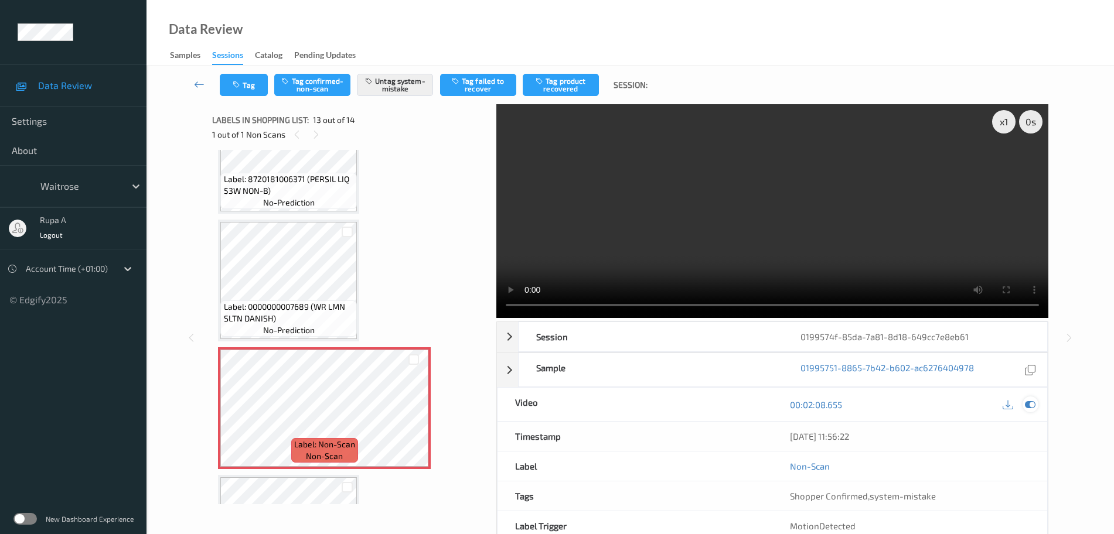
click at [1035, 407] on icon at bounding box center [1030, 405] width 11 height 11
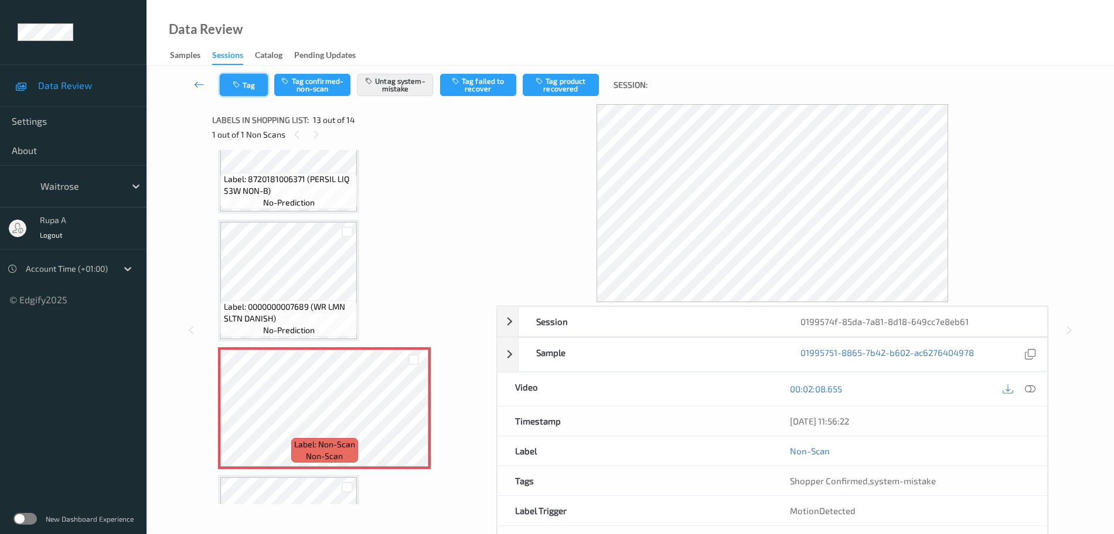
click at [254, 86] on button "Tag" at bounding box center [244, 85] width 48 height 22
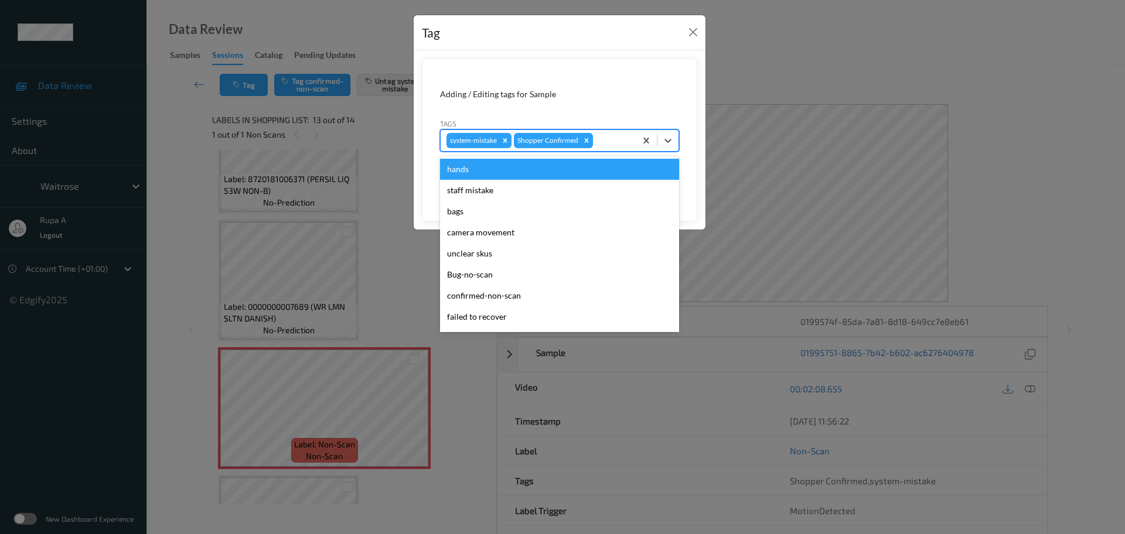
click at [624, 141] on div at bounding box center [612, 141] width 35 height 14
type input "un"
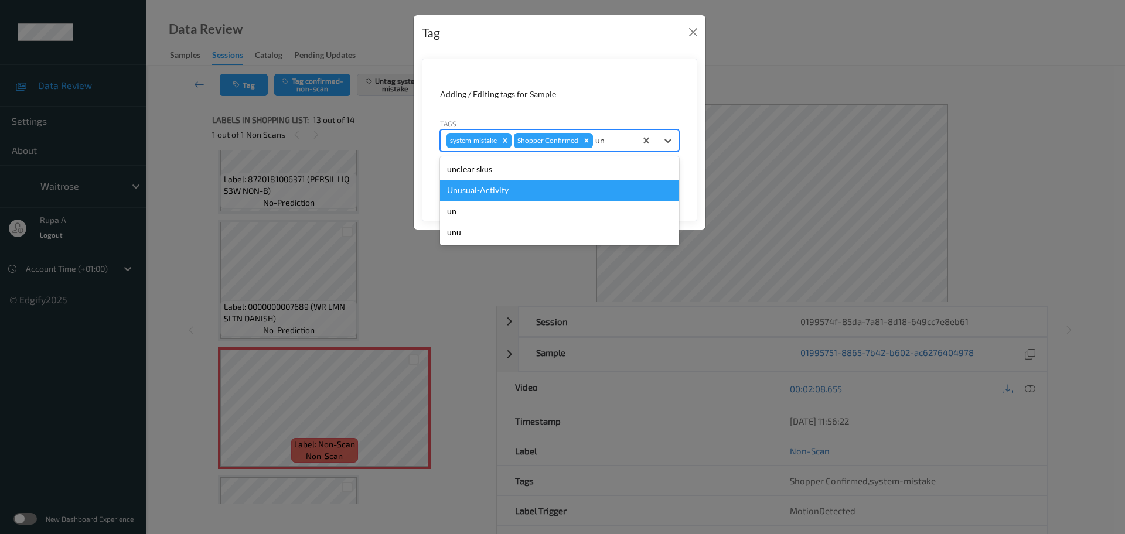
click at [534, 182] on div "Unusual-Activity" at bounding box center [559, 190] width 239 height 21
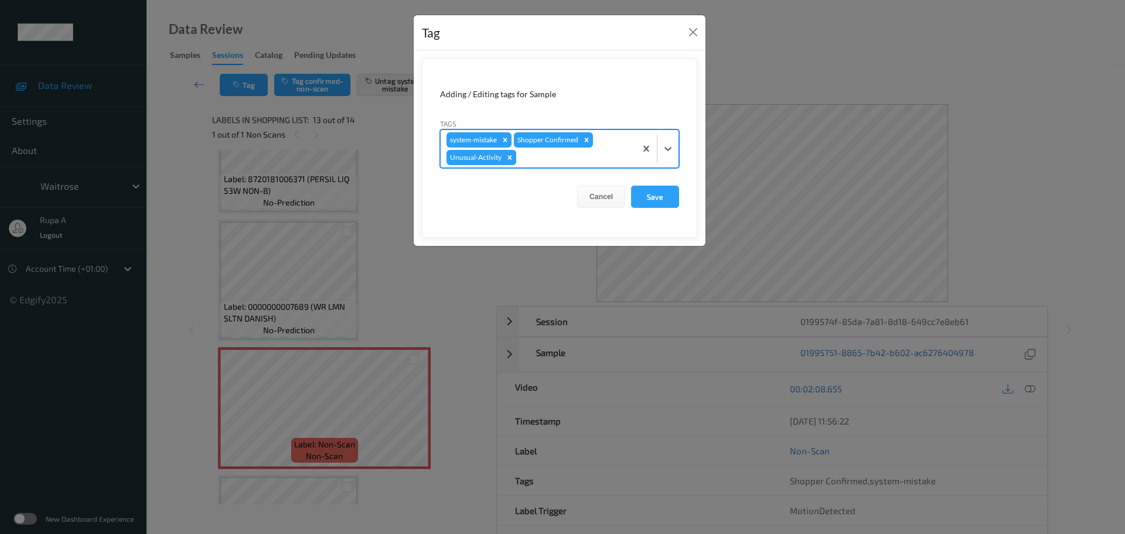
click at [569, 162] on div at bounding box center [574, 158] width 111 height 14
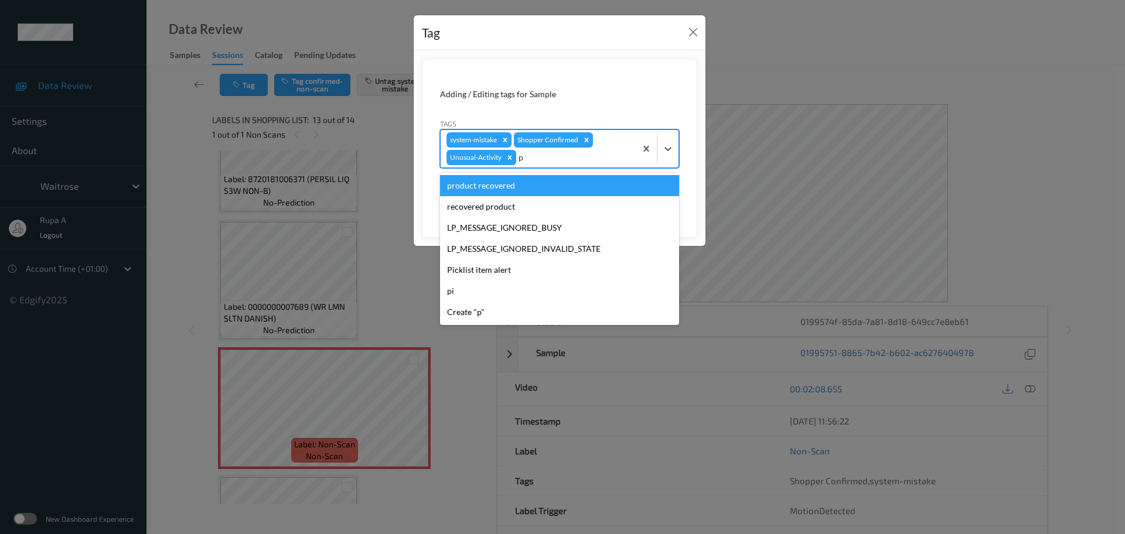
type input "pi"
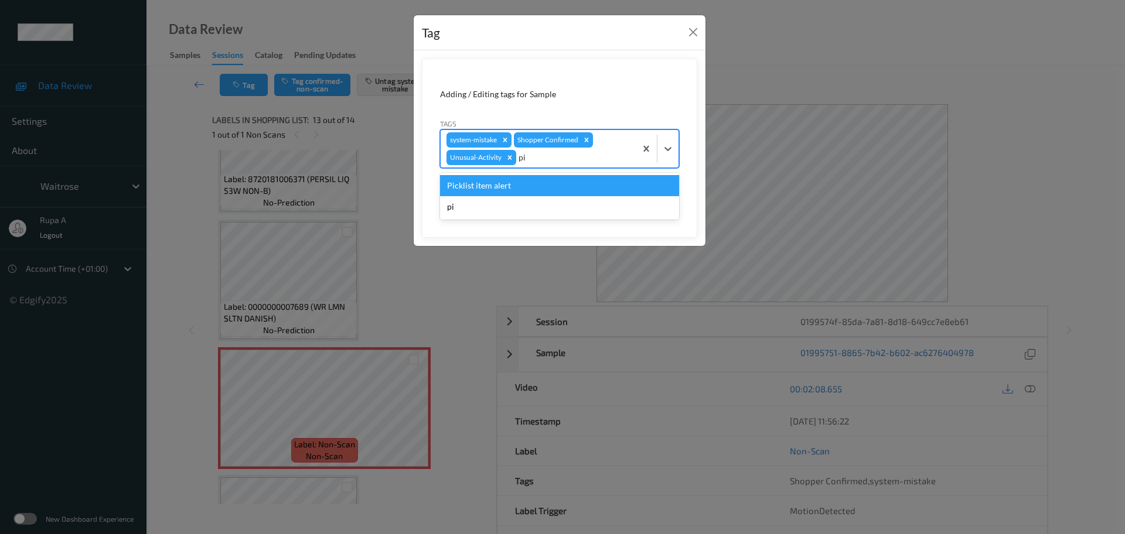
click at [548, 175] on div "Picklist item alert" at bounding box center [559, 185] width 239 height 21
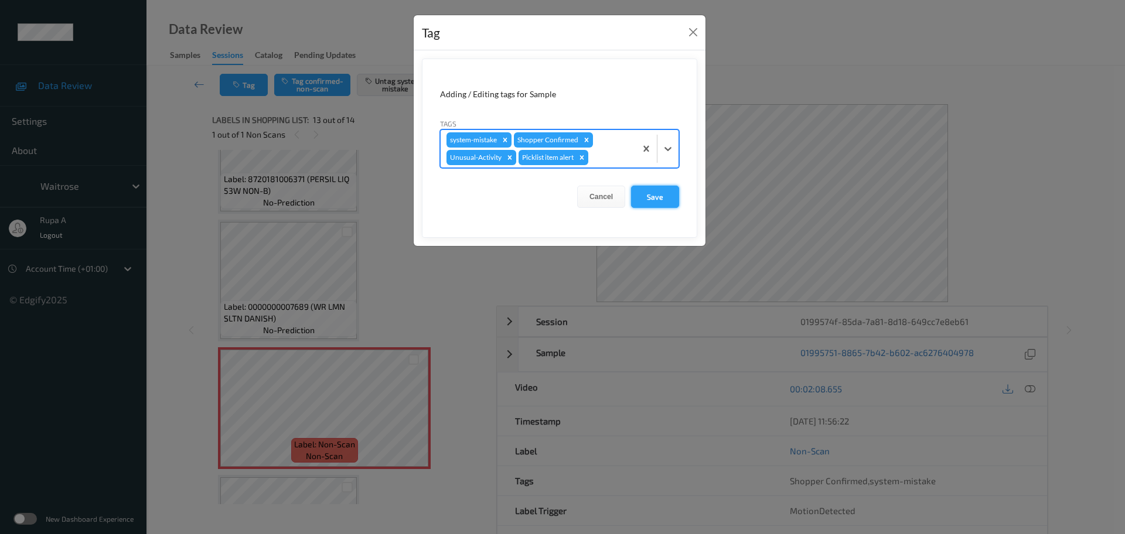
click at [663, 201] on button "Save" at bounding box center [655, 197] width 48 height 22
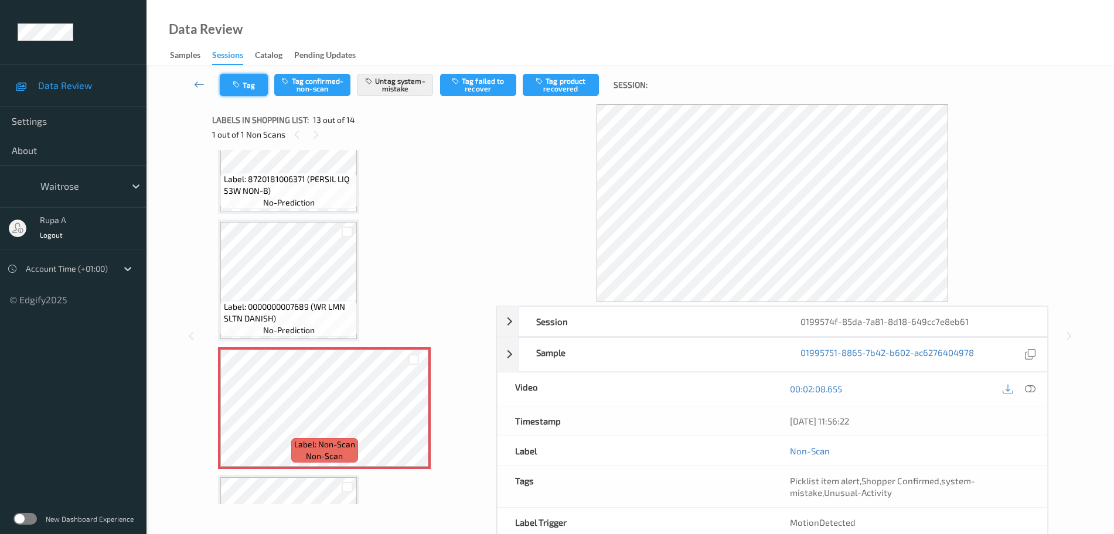
click at [245, 87] on button "Tag" at bounding box center [244, 85] width 48 height 22
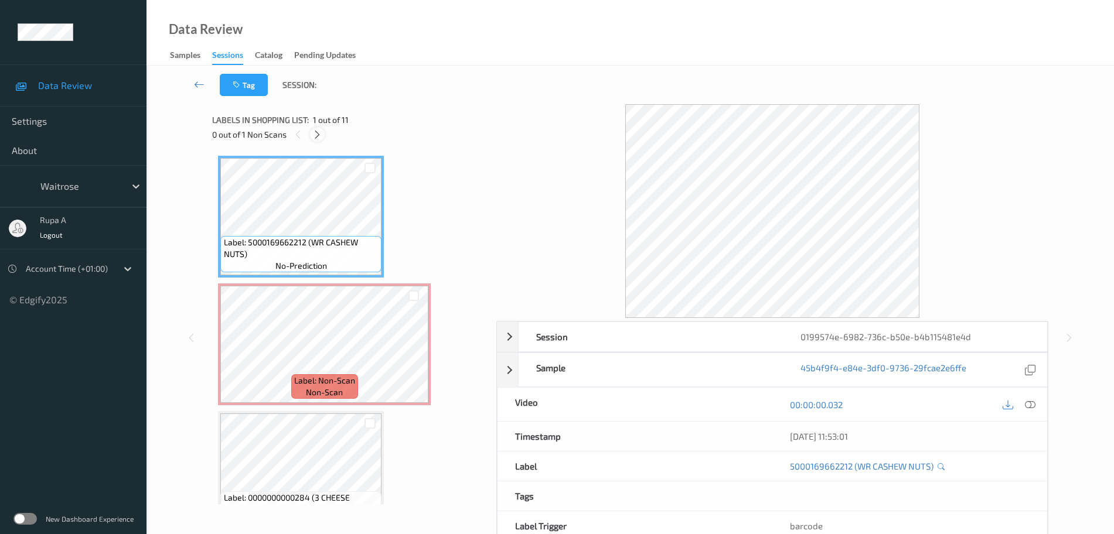
click at [319, 133] on icon at bounding box center [317, 134] width 10 height 11
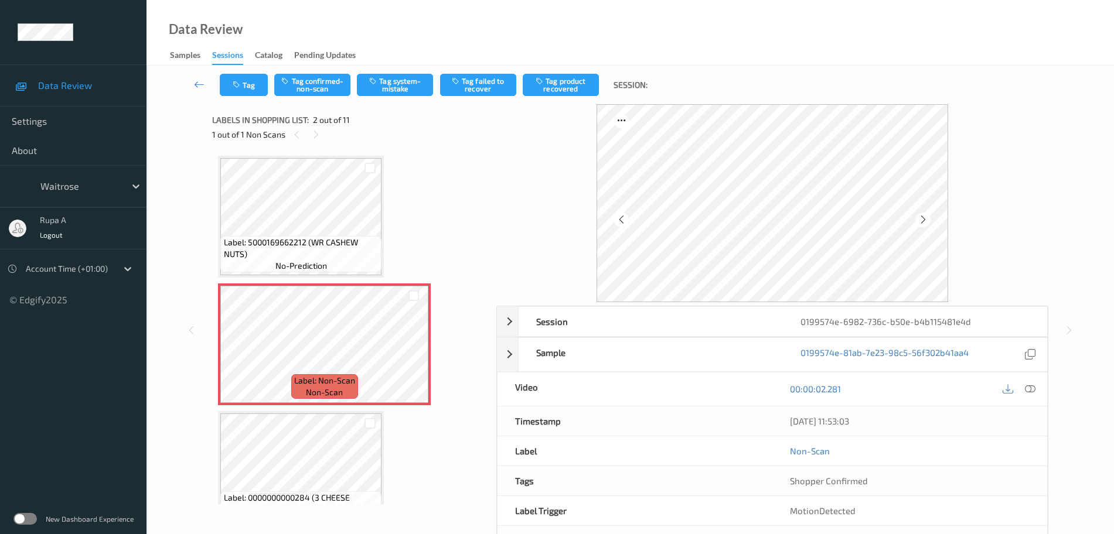
click at [1039, 393] on div "00:00:02.281" at bounding box center [909, 389] width 275 height 33
click at [1034, 391] on icon at bounding box center [1030, 389] width 11 height 11
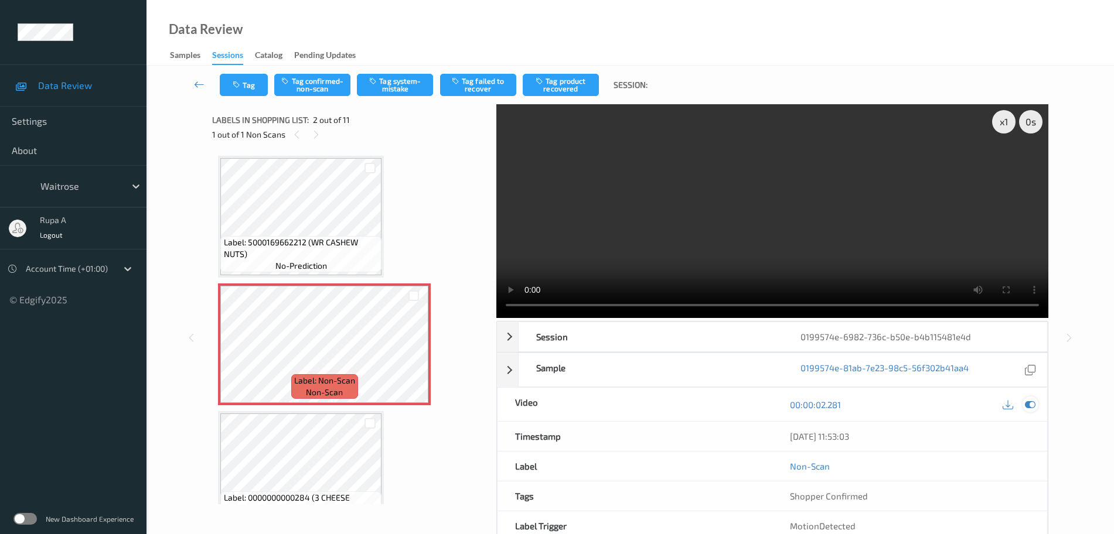
click at [1031, 408] on icon at bounding box center [1030, 405] width 11 height 11
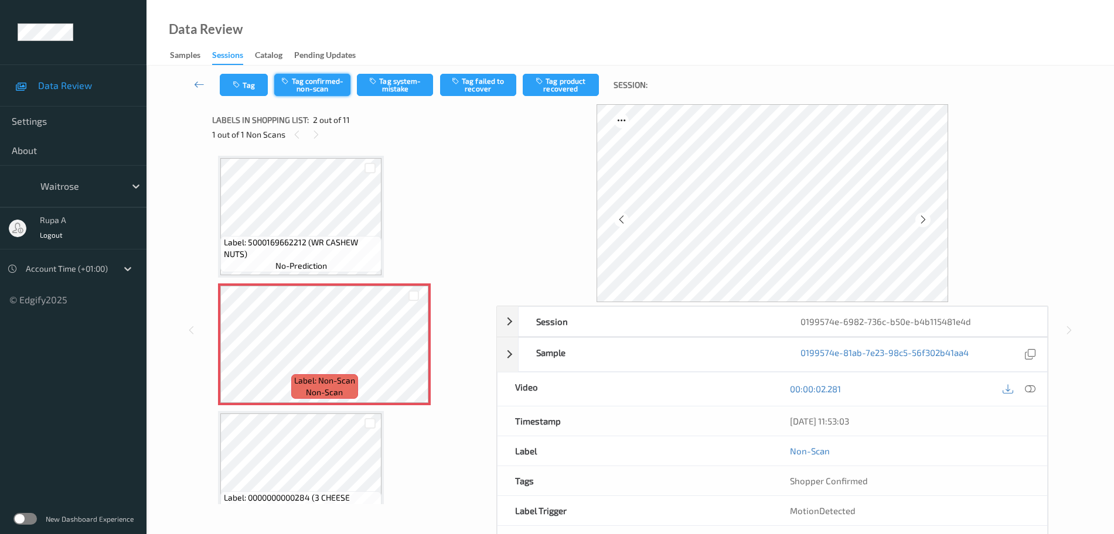
click at [318, 83] on button "Tag confirmed-non-scan" at bounding box center [312, 85] width 76 height 22
click at [569, 86] on button "Tag product recovered" at bounding box center [561, 85] width 76 height 22
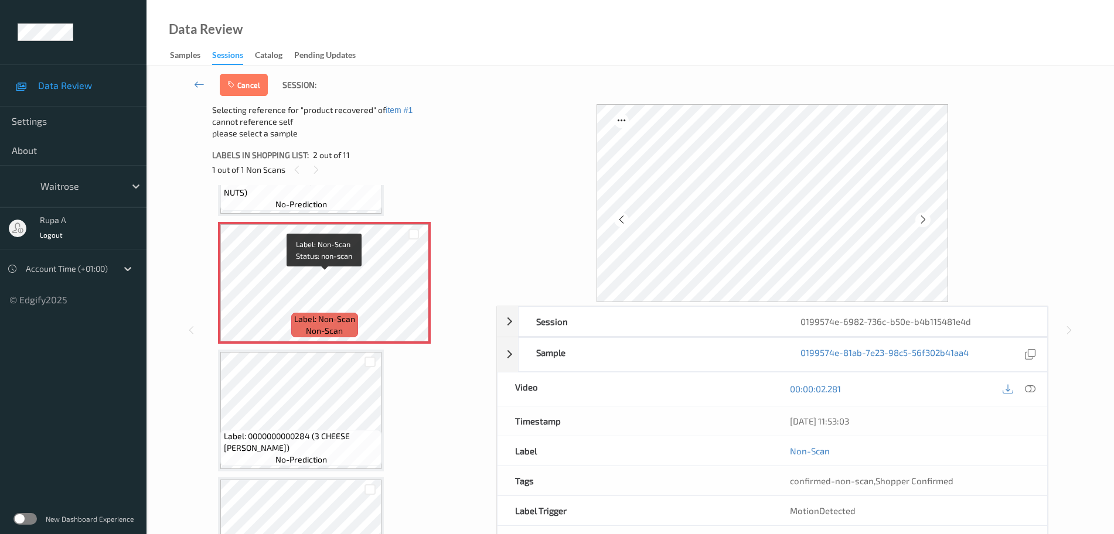
scroll to position [146, 0]
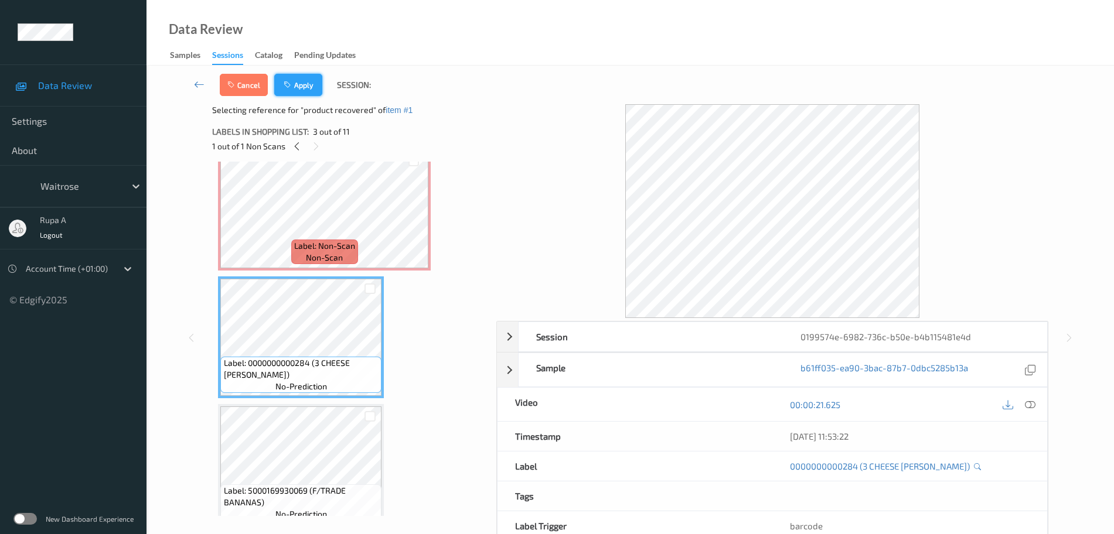
click at [311, 87] on button "Apply" at bounding box center [298, 85] width 48 height 22
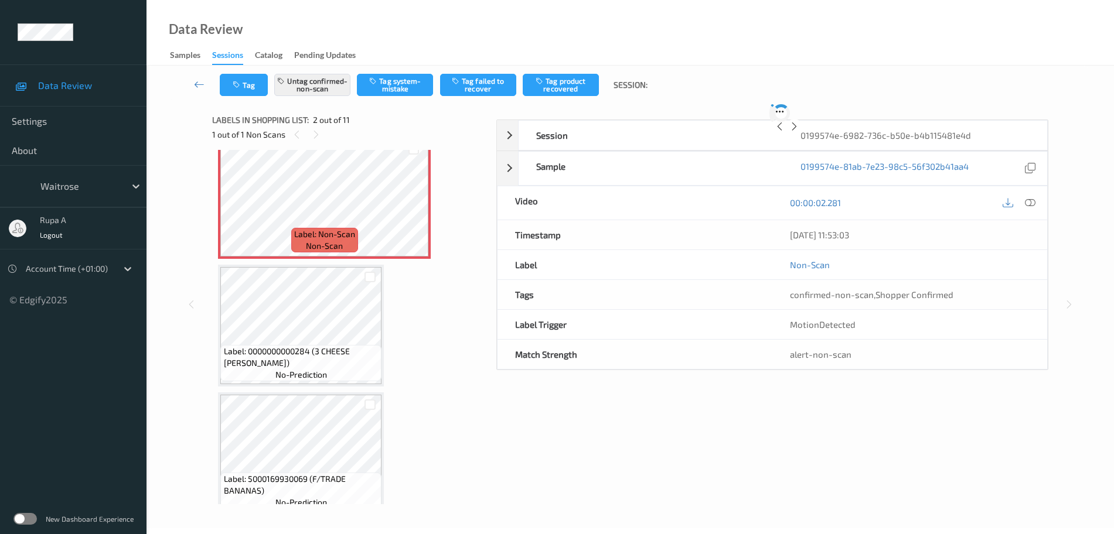
scroll to position [6, 0]
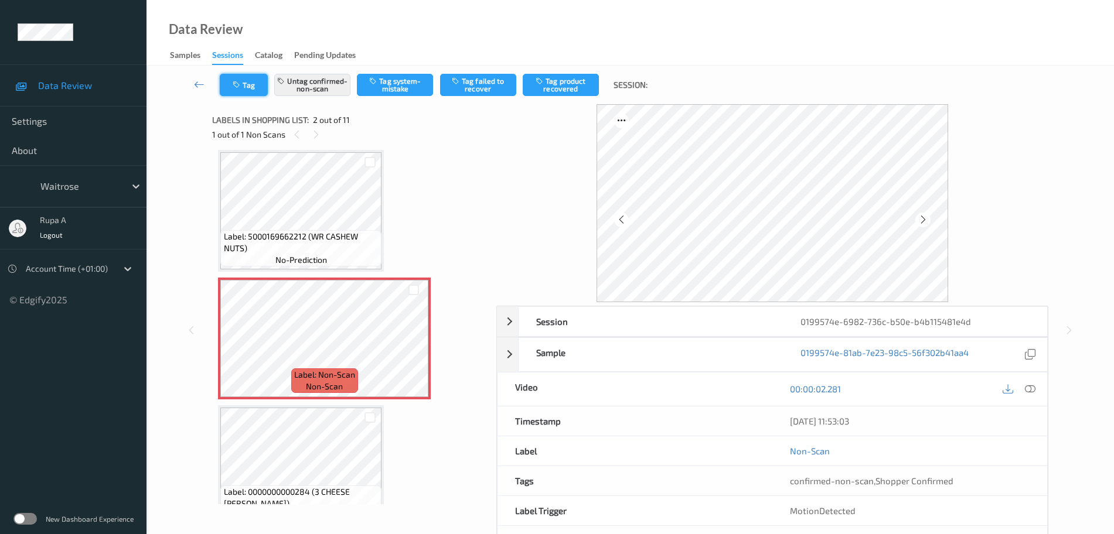
click at [243, 82] on button "Tag" at bounding box center [244, 85] width 48 height 22
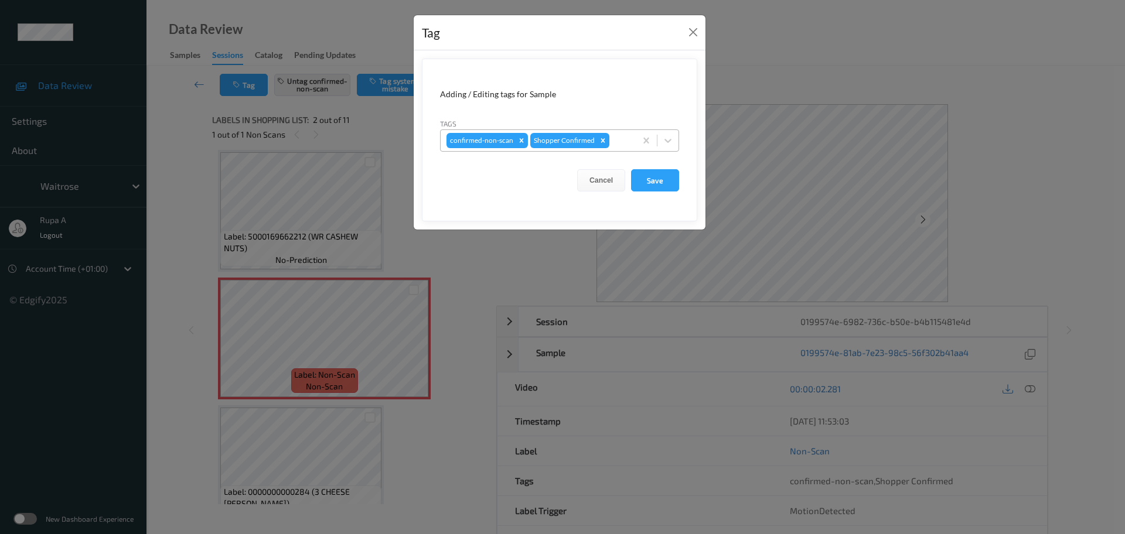
click at [614, 141] on div at bounding box center [621, 141] width 18 height 14
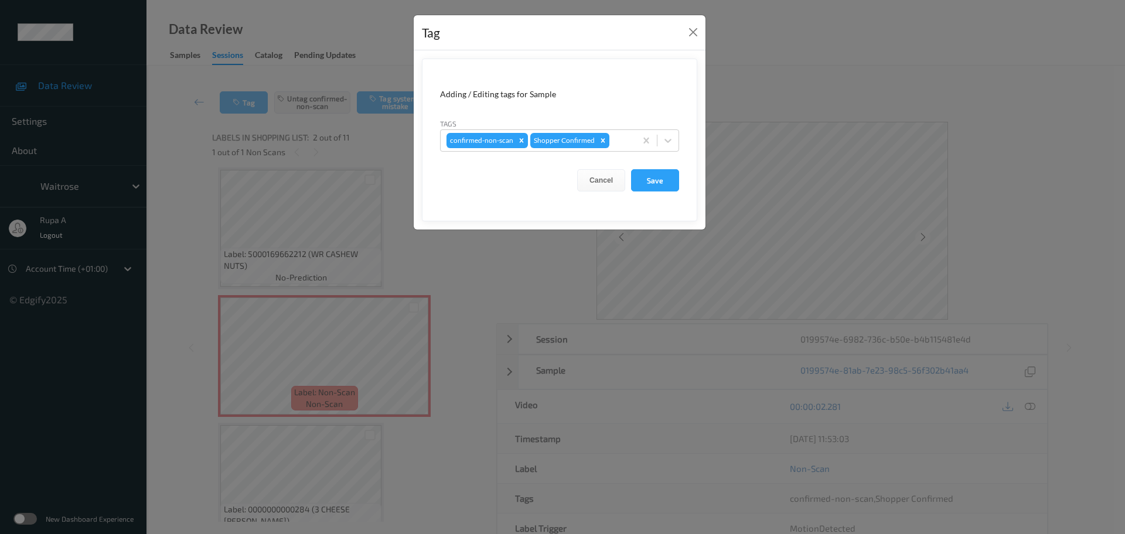
click at [648, 99] on div "Adding / Editing tags for Sample" at bounding box center [559, 94] width 239 height 12
click at [698, 33] on button "Close" at bounding box center [693, 32] width 16 height 16
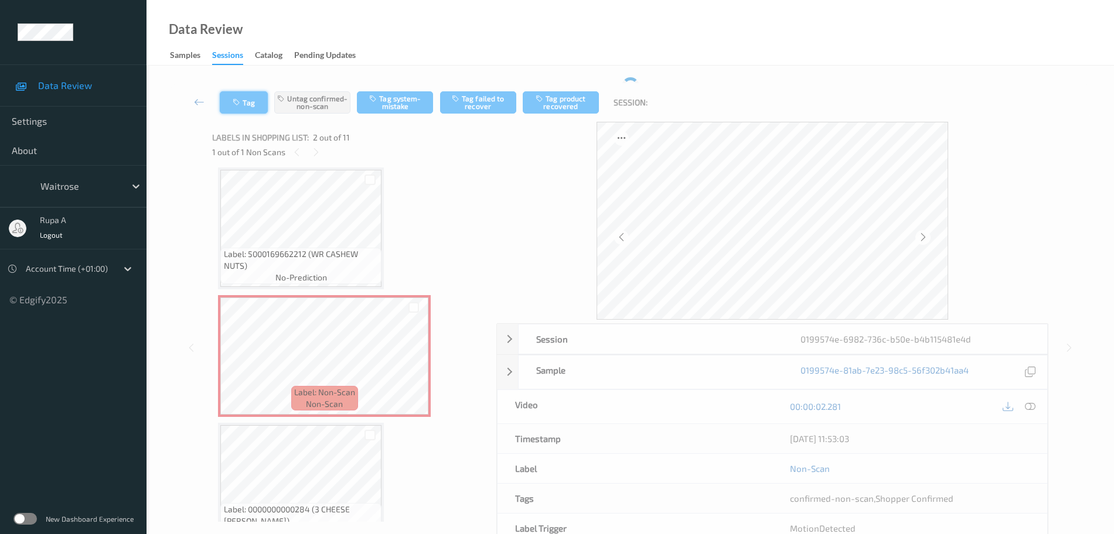
click at [256, 101] on button "Tag" at bounding box center [244, 102] width 48 height 22
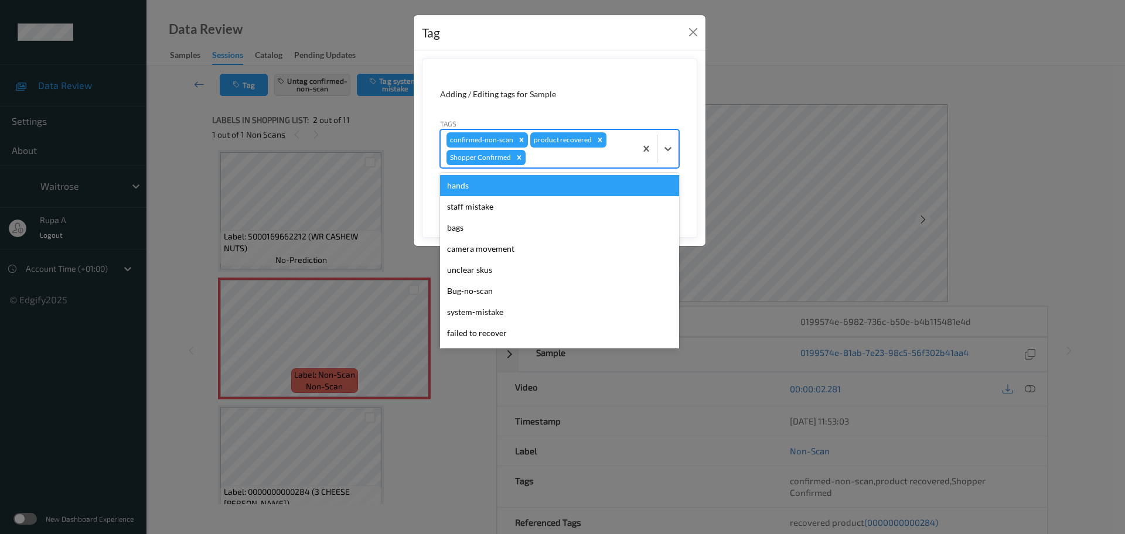
click at [570, 159] on div at bounding box center [579, 158] width 102 height 14
type input "pi"
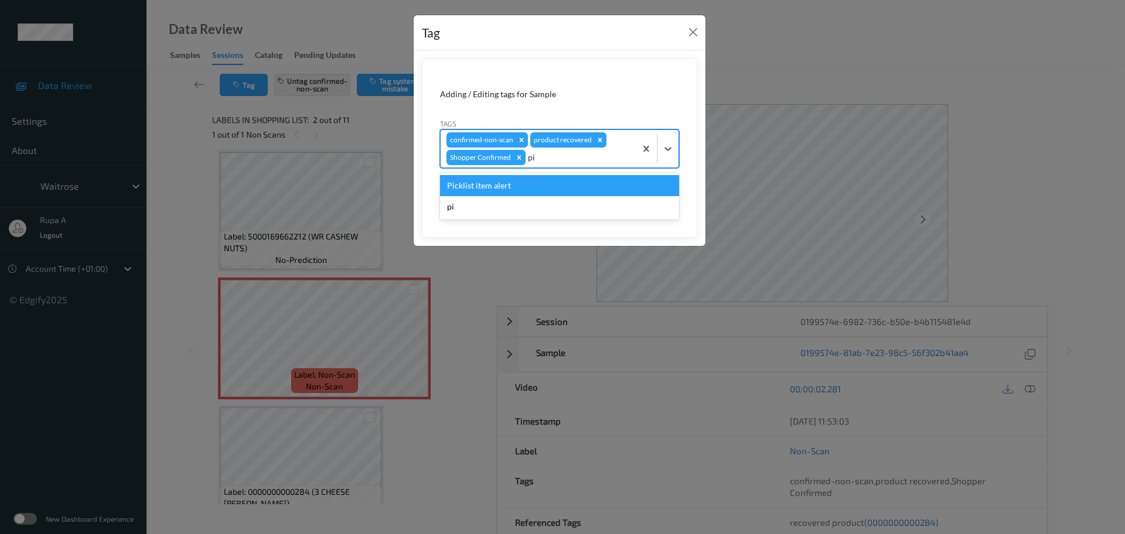
click at [542, 186] on div "Picklist item alert" at bounding box center [559, 185] width 239 height 21
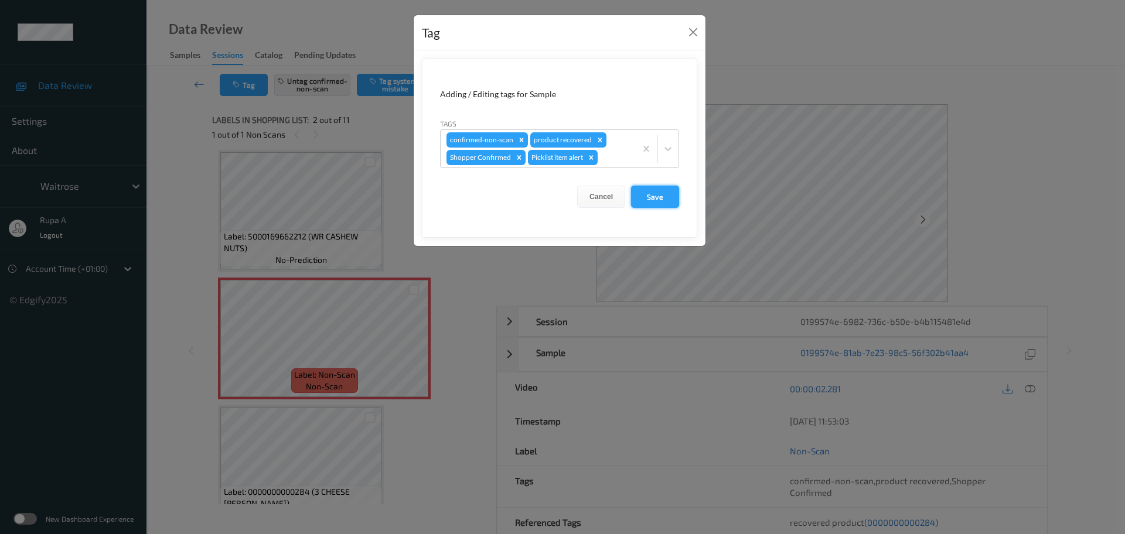
click at [659, 202] on button "Save" at bounding box center [655, 197] width 48 height 22
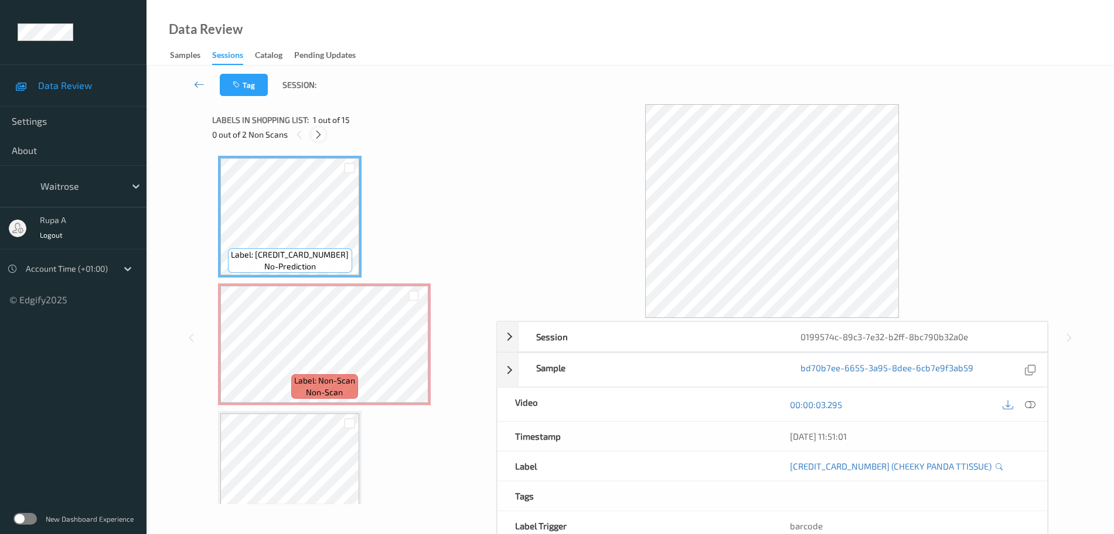
click at [324, 130] on div at bounding box center [318, 134] width 15 height 15
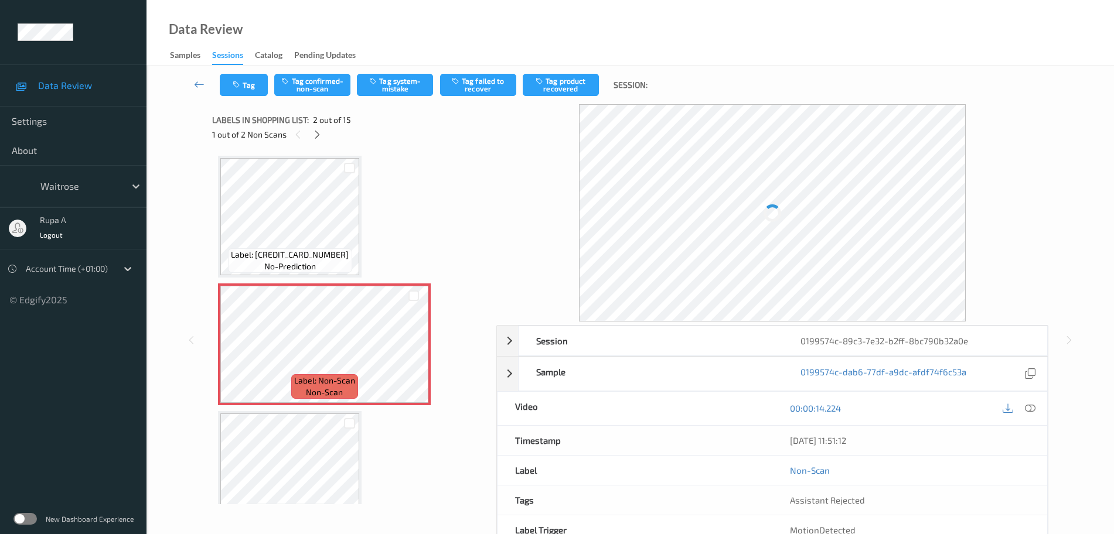
scroll to position [6, 0]
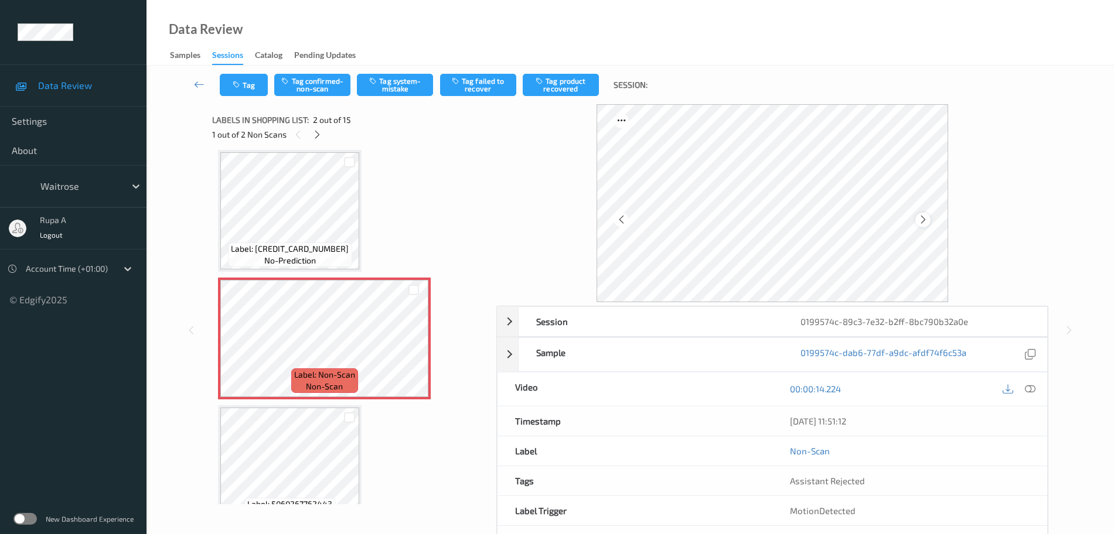
click at [922, 226] on div at bounding box center [922, 220] width 15 height 15
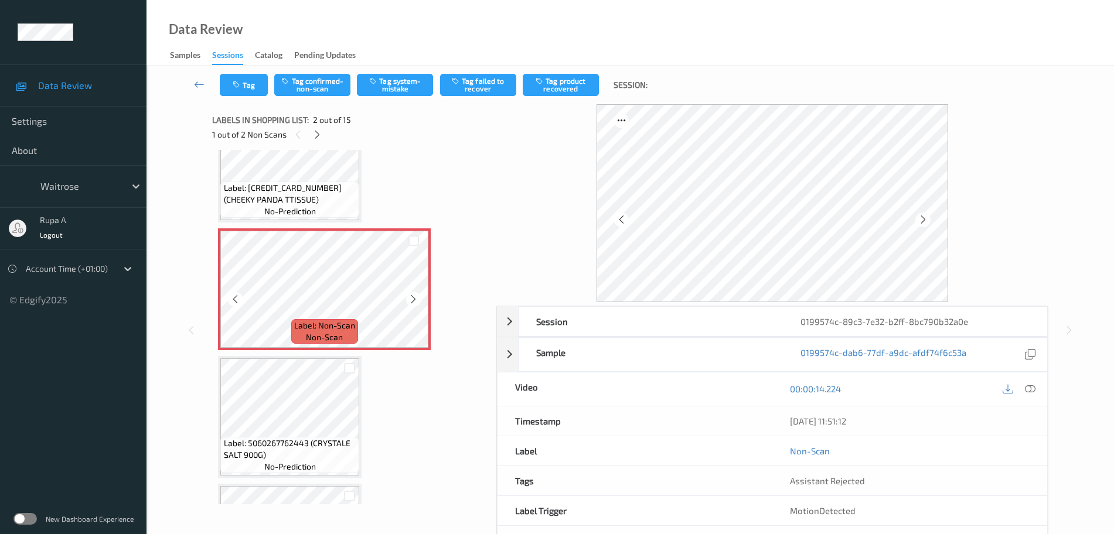
scroll to position [79, 0]
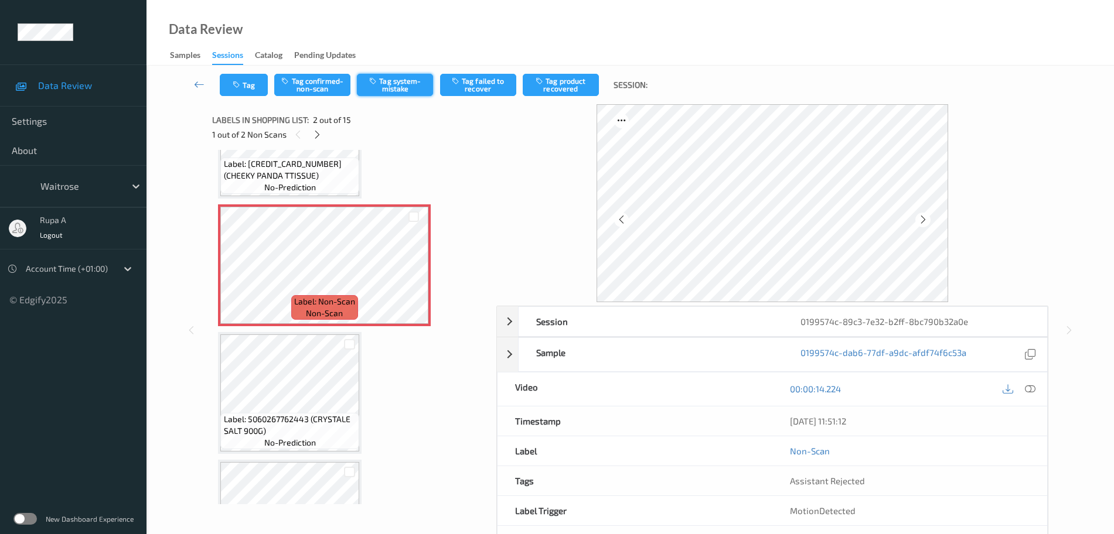
click at [380, 93] on button "Tag system-mistake" at bounding box center [395, 85] width 76 height 22
click at [263, 96] on button "Tag" at bounding box center [244, 85] width 48 height 22
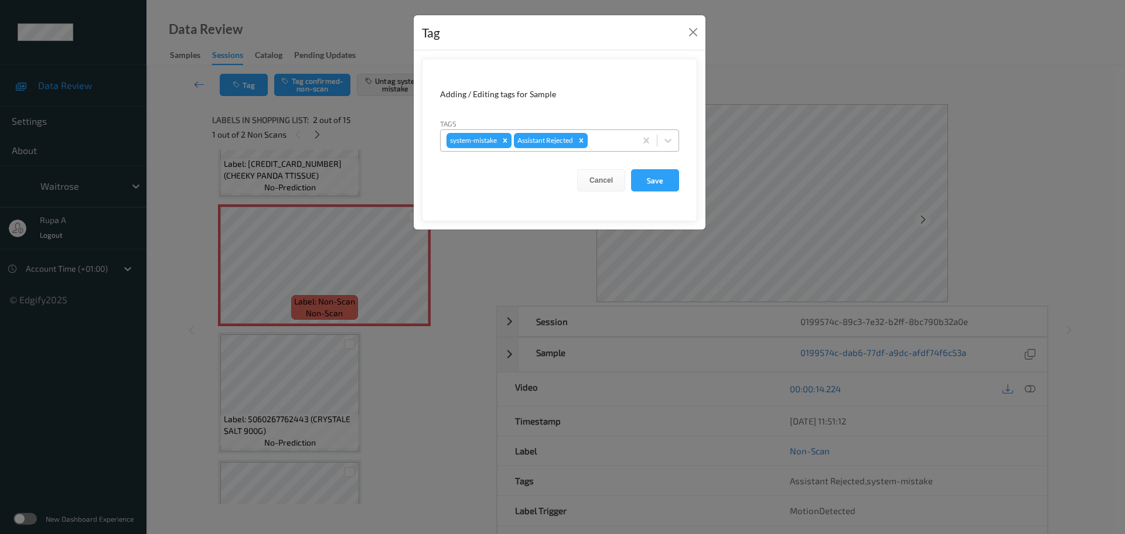
click at [600, 141] on div at bounding box center [610, 141] width 40 height 14
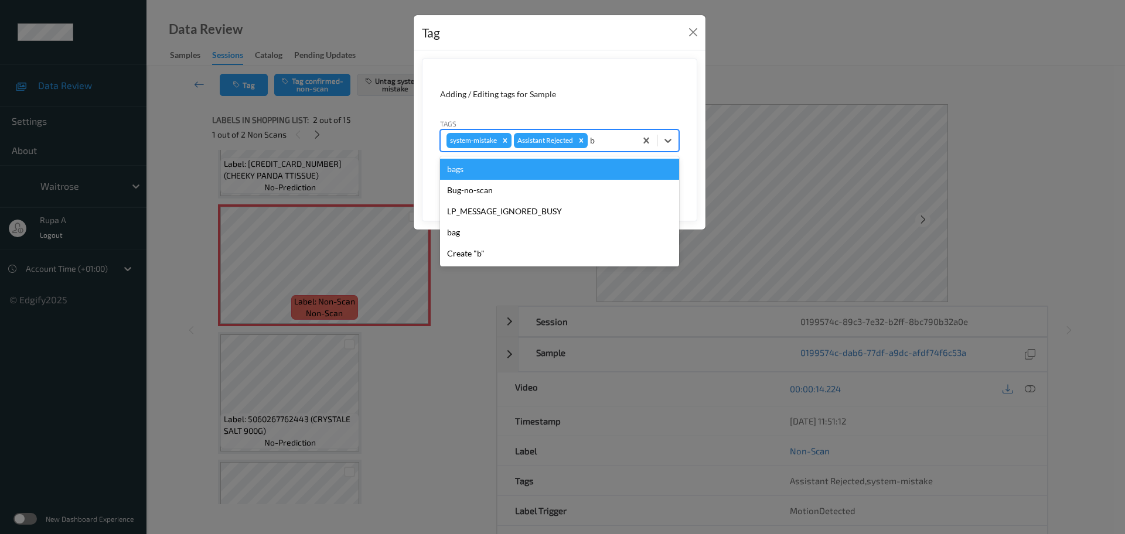
type input "ba"
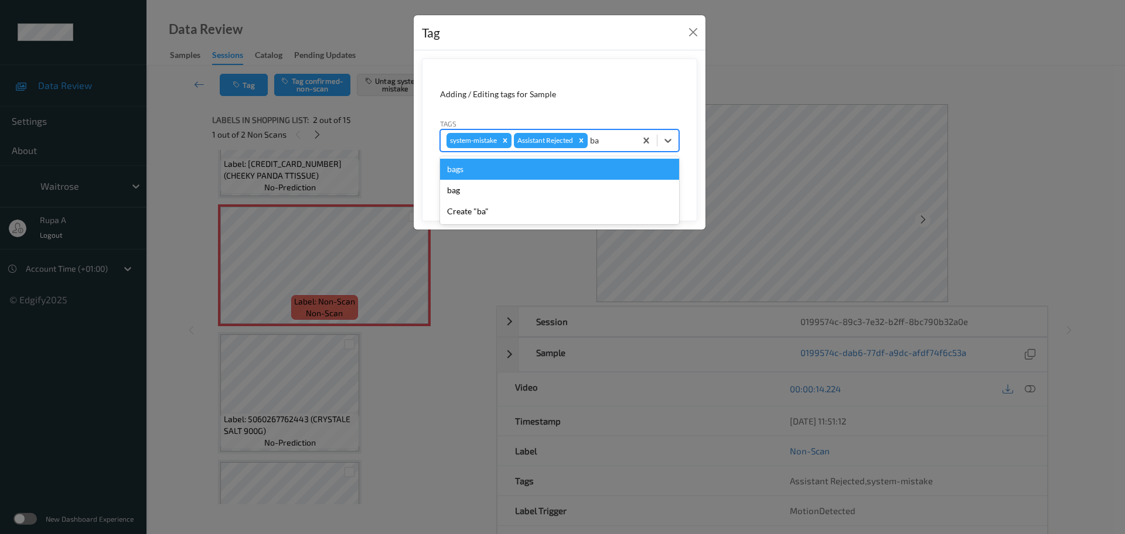
click at [542, 167] on div "bags" at bounding box center [559, 169] width 239 height 21
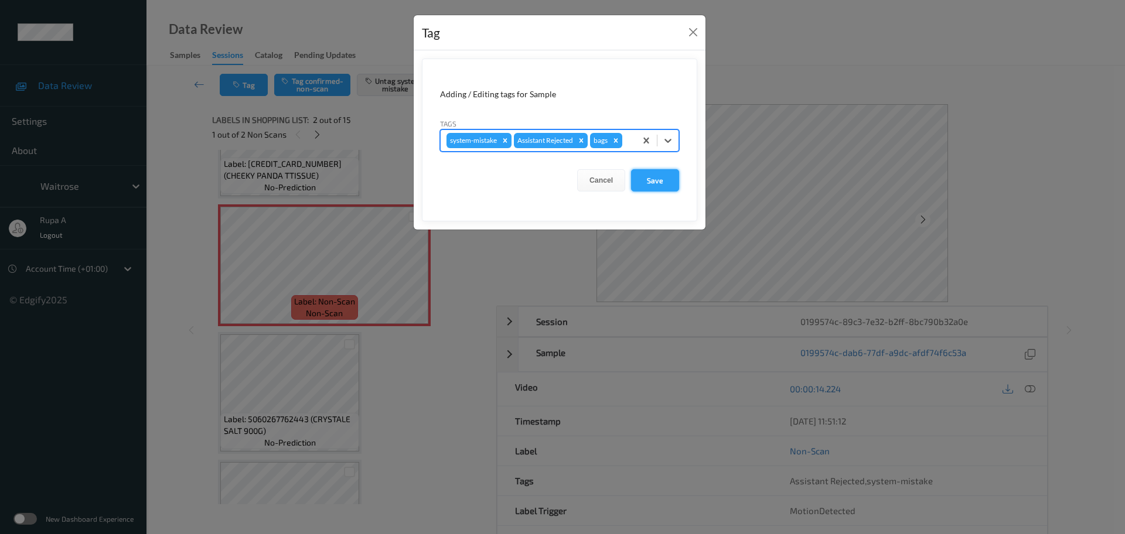
click at [655, 185] on button "Save" at bounding box center [655, 180] width 48 height 22
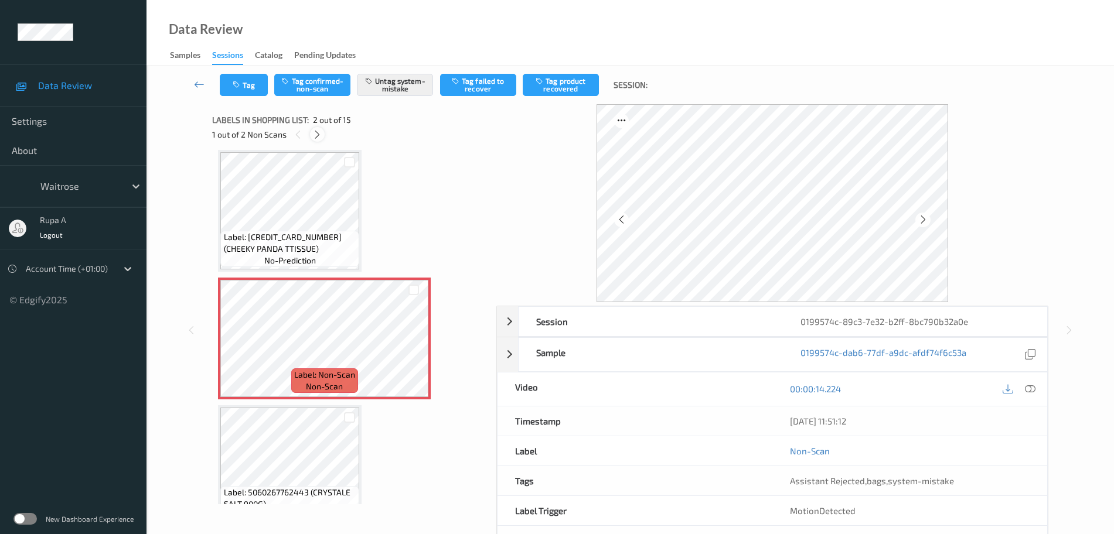
click at [315, 138] on icon at bounding box center [317, 134] width 10 height 11
click at [926, 221] on icon at bounding box center [923, 219] width 10 height 11
click at [926, 220] on icon at bounding box center [923, 219] width 10 height 11
click at [929, 222] on div at bounding box center [922, 220] width 15 height 15
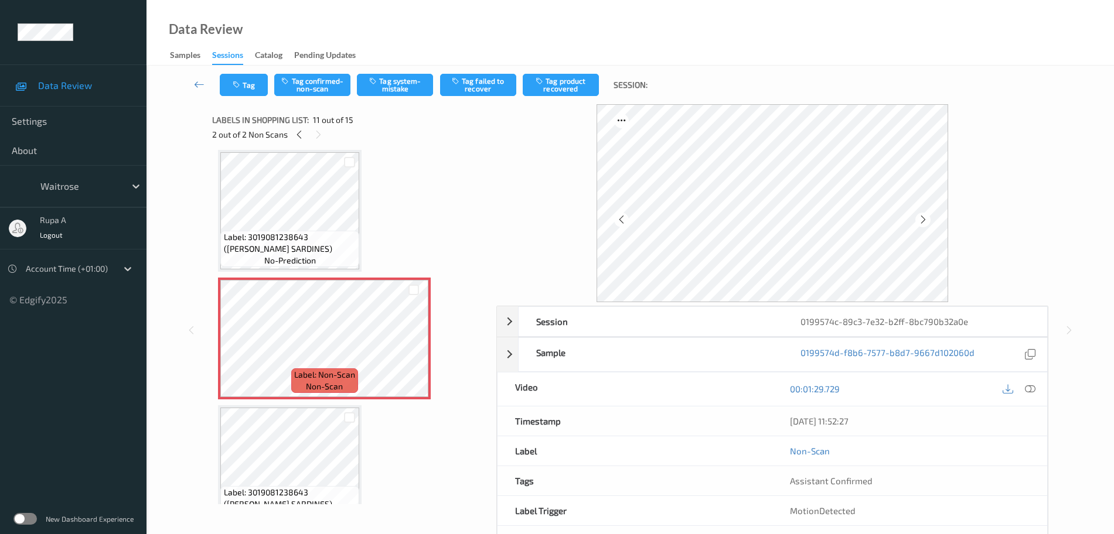
click at [929, 222] on div at bounding box center [922, 220] width 15 height 15
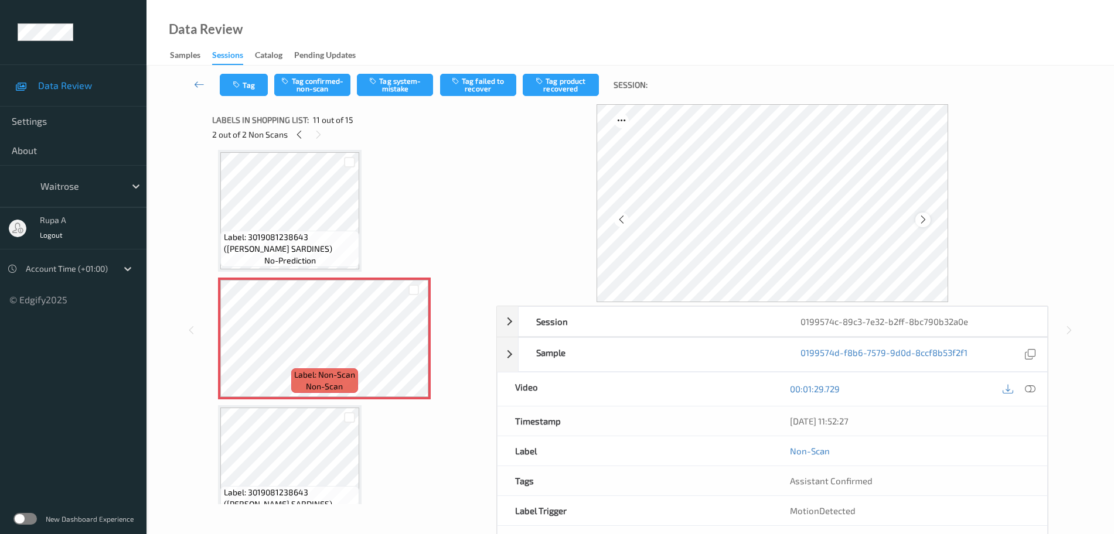
click at [926, 221] on icon at bounding box center [923, 219] width 10 height 11
click at [920, 219] on icon at bounding box center [923, 219] width 10 height 11
click at [360, 222] on div "Label: 3019081238643 ([PERSON_NAME] SARDINES) no-prediction" at bounding box center [290, 211] width 144 height 122
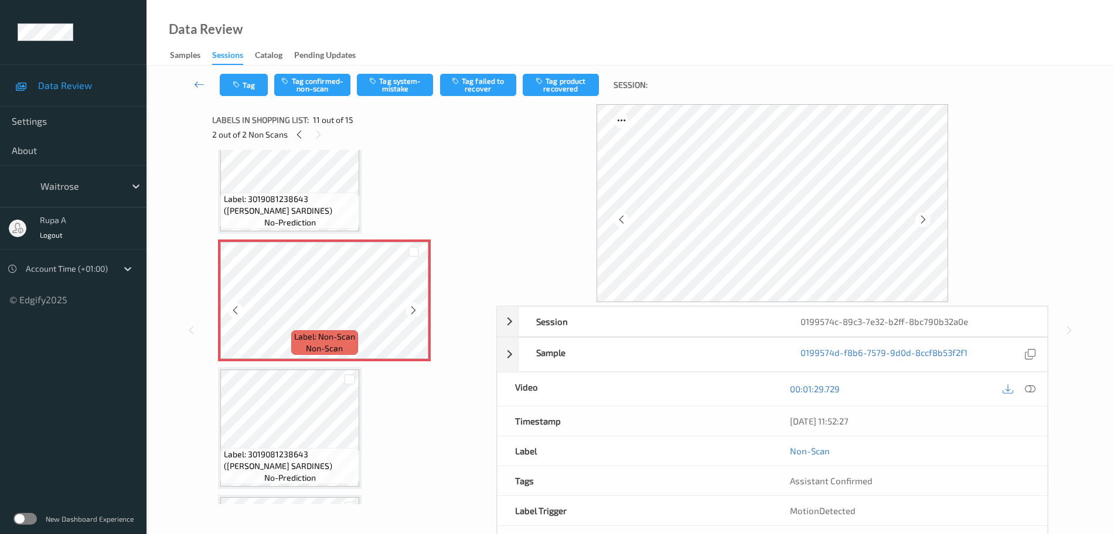
scroll to position [1229, 0]
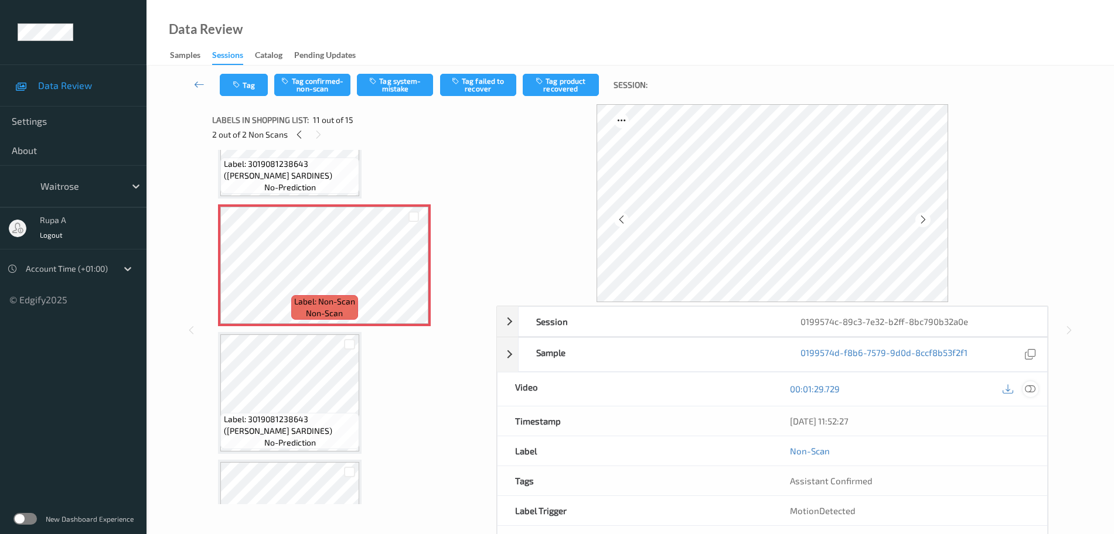
click at [1026, 390] on icon at bounding box center [1030, 389] width 11 height 11
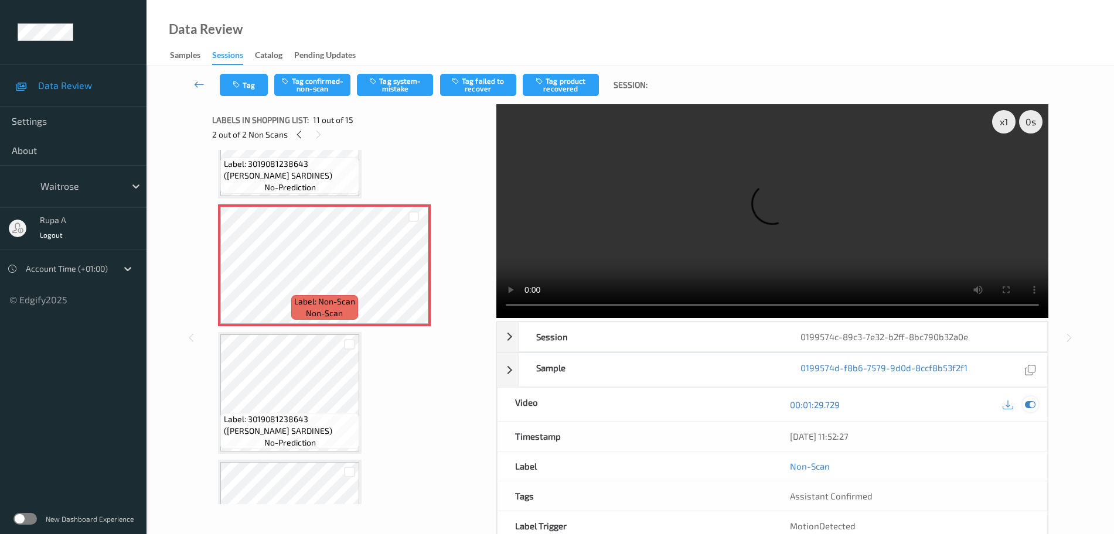
click at [1035, 403] on icon at bounding box center [1030, 405] width 11 height 11
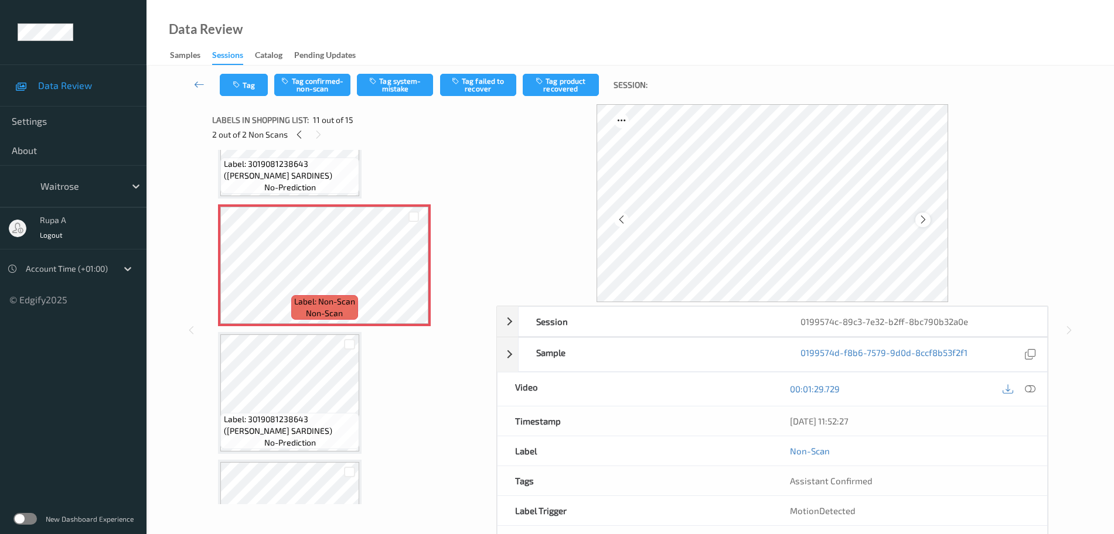
click at [919, 216] on icon at bounding box center [923, 219] width 10 height 11
click at [920, 217] on icon at bounding box center [923, 219] width 10 height 11
click at [1027, 387] on icon at bounding box center [1030, 389] width 11 height 11
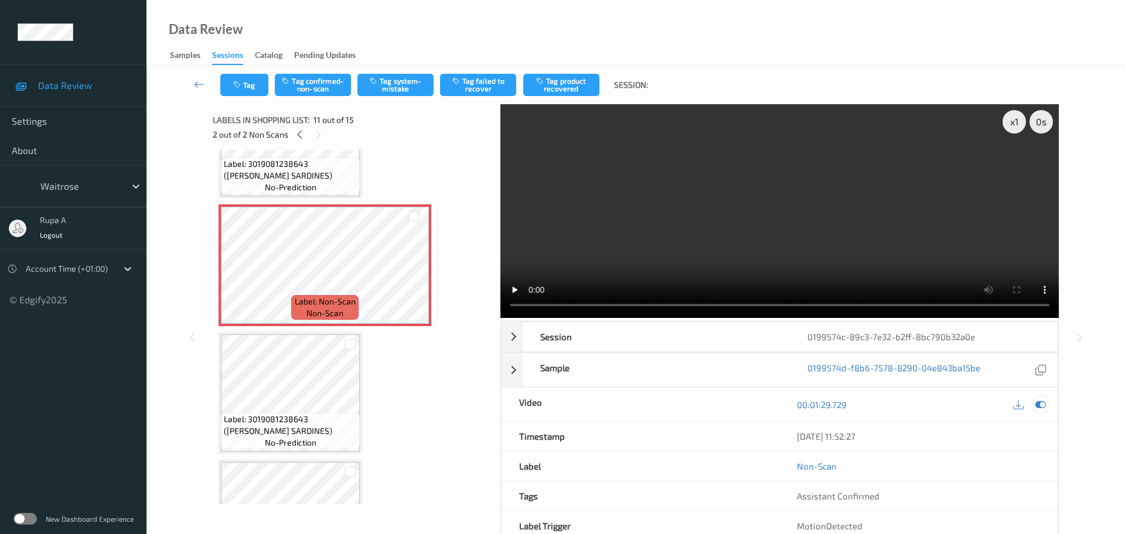
click at [1034, 397] on div at bounding box center [1041, 405] width 16 height 16
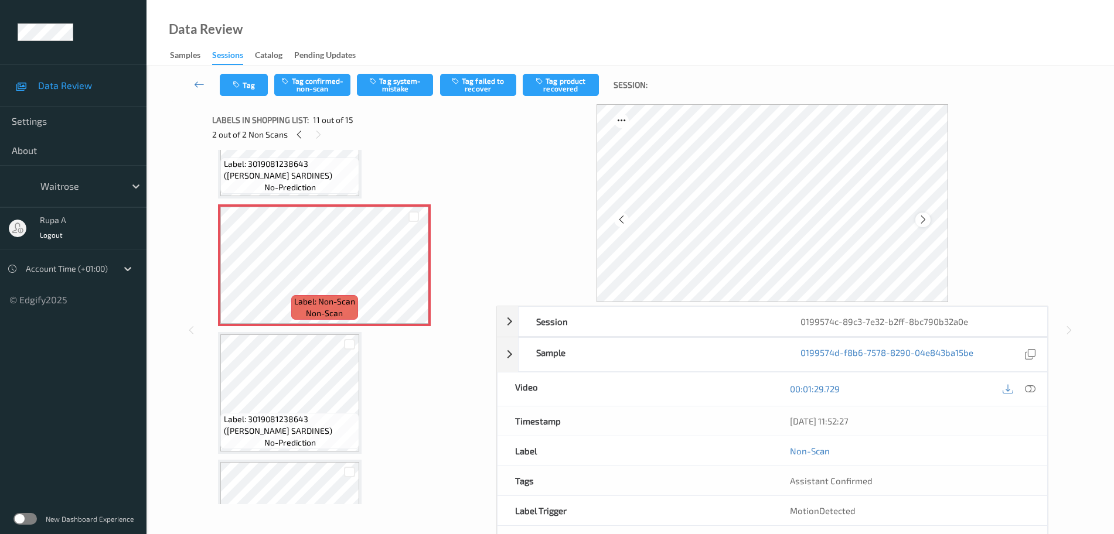
click at [929, 219] on div at bounding box center [922, 220] width 15 height 15
click at [1029, 395] on div at bounding box center [1030, 389] width 16 height 16
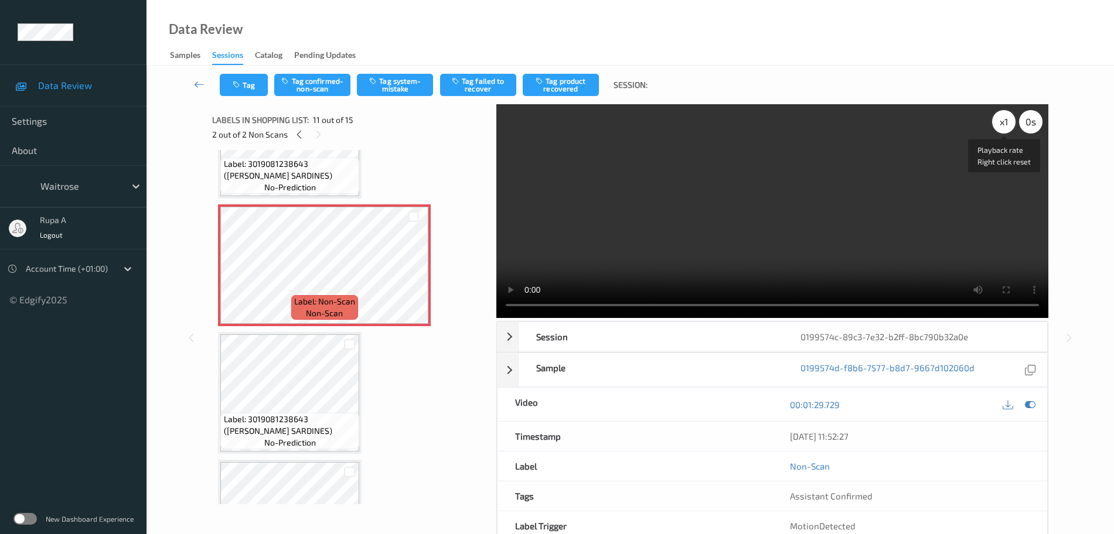
click at [1005, 120] on div "x 1" at bounding box center [1003, 121] width 23 height 23
click at [998, 125] on div "x 2" at bounding box center [1003, 121] width 23 height 23
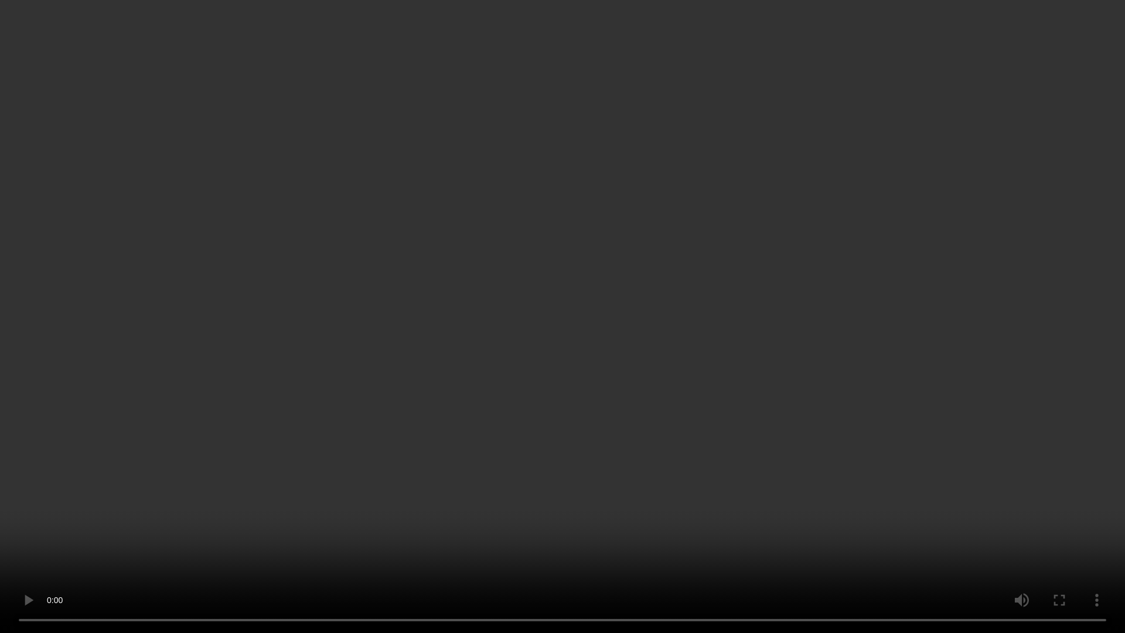
click at [1001, 307] on video at bounding box center [562, 316] width 1125 height 633
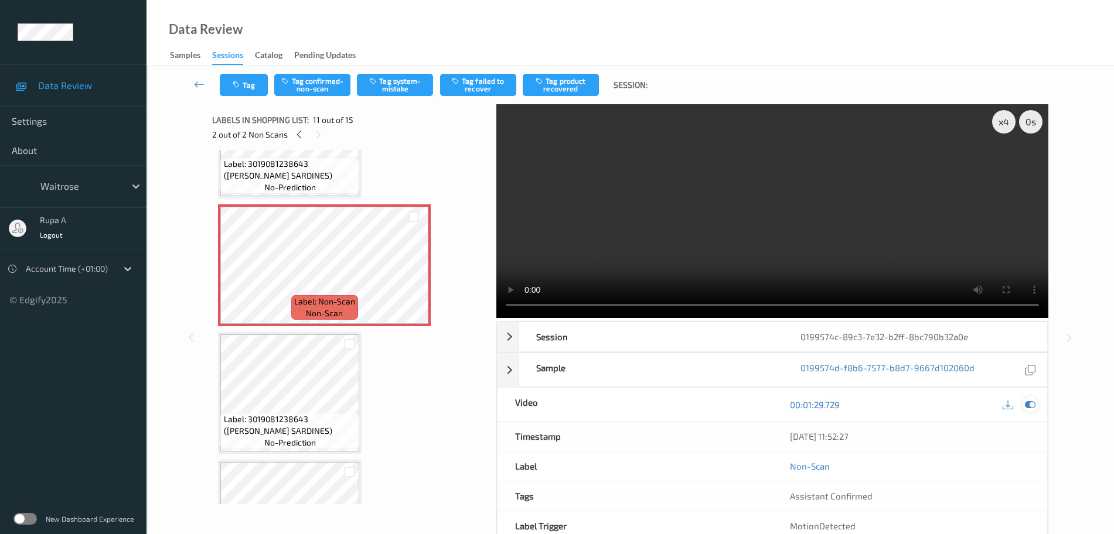
click at [1031, 404] on icon at bounding box center [1030, 405] width 11 height 11
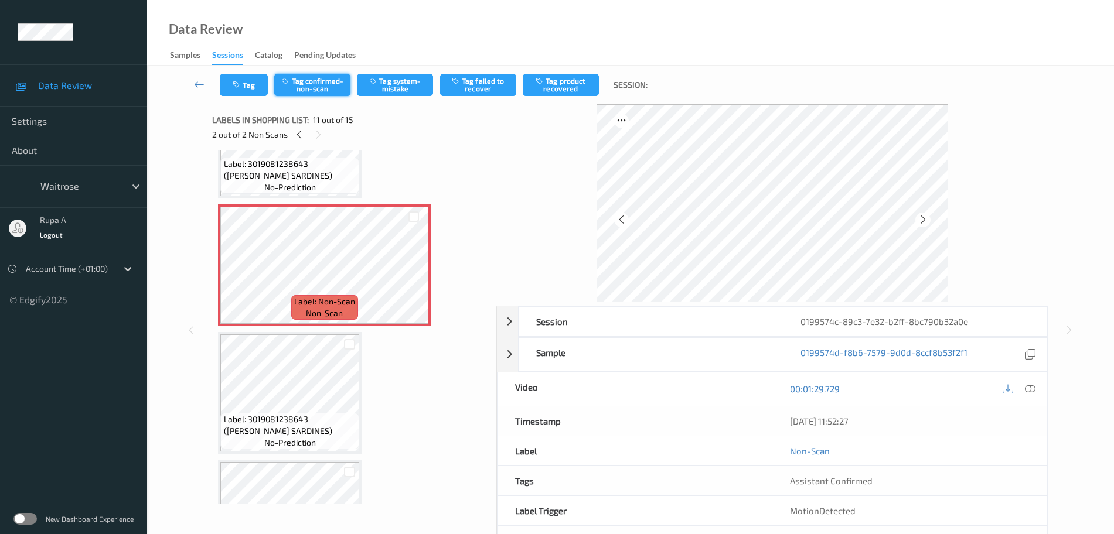
click at [333, 91] on button "Tag confirmed-non-scan" at bounding box center [312, 85] width 76 height 22
click at [577, 90] on button "Tag product recovered" at bounding box center [561, 85] width 76 height 22
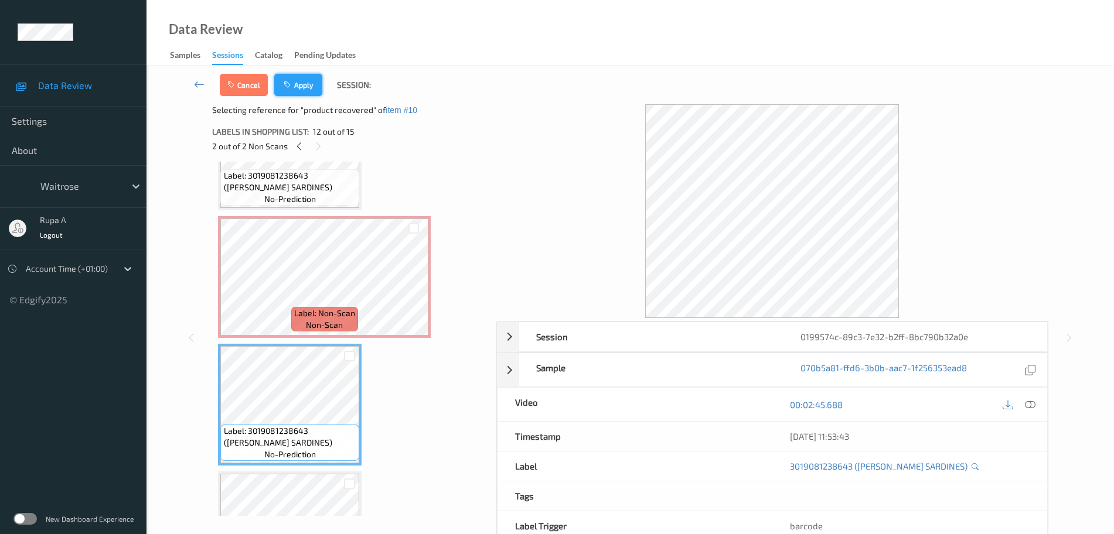
click at [311, 88] on button "Apply" at bounding box center [298, 85] width 48 height 22
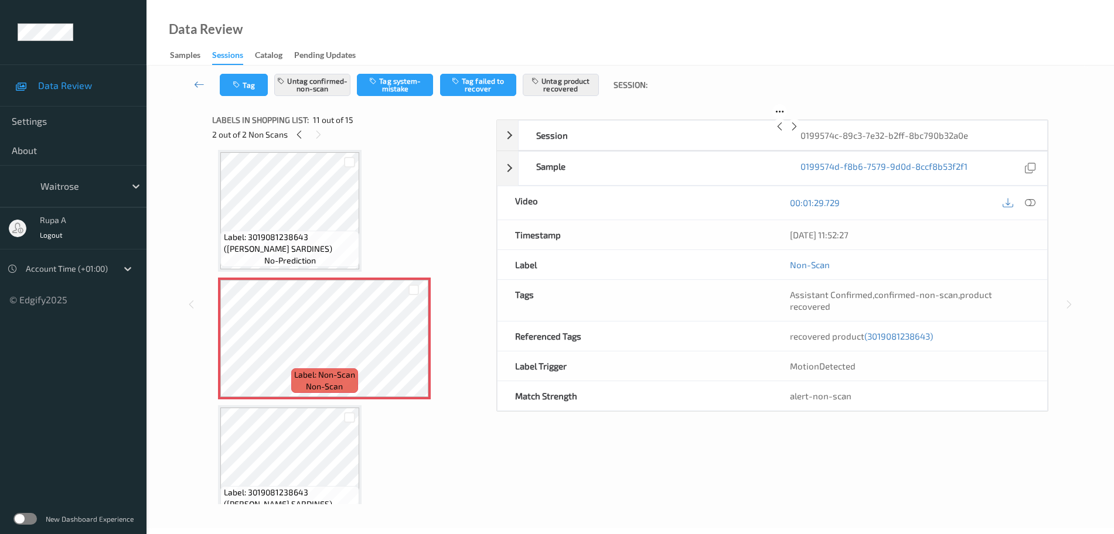
scroll to position [0, 0]
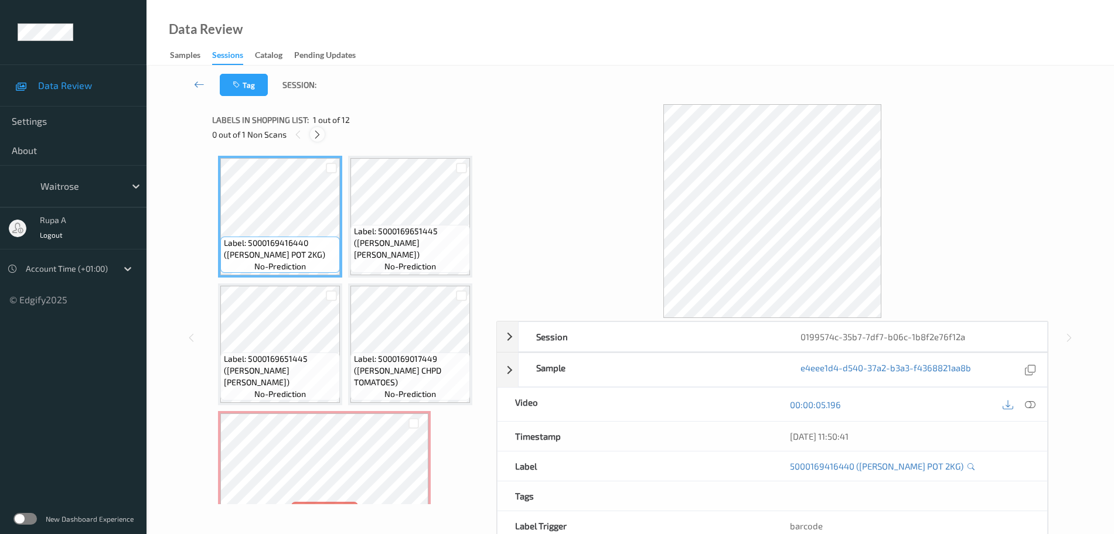
click at [322, 134] on icon at bounding box center [317, 134] width 10 height 11
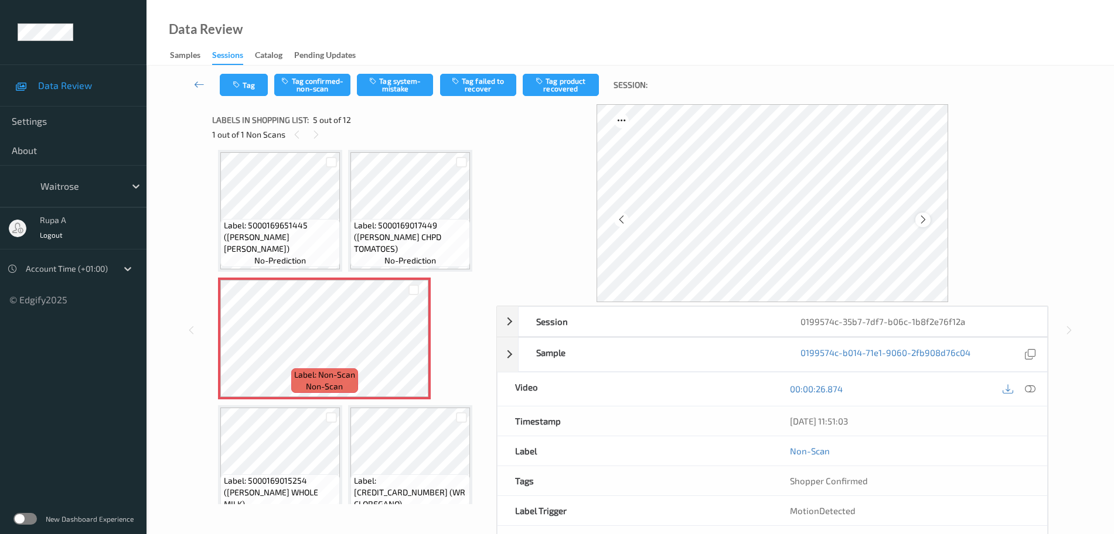
click at [924, 213] on div at bounding box center [922, 220] width 15 height 15
click at [926, 217] on icon at bounding box center [923, 219] width 10 height 11
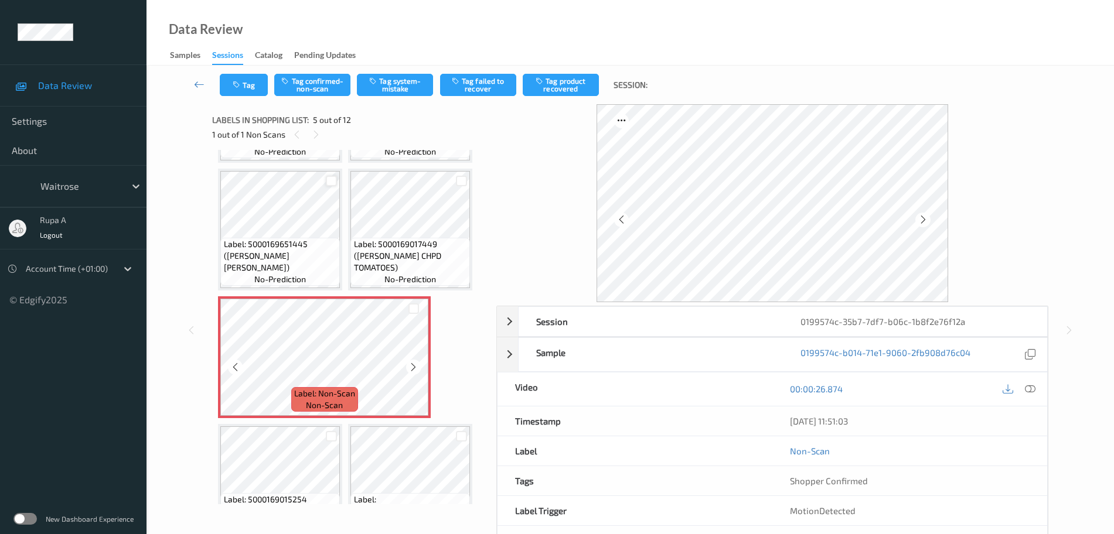
scroll to position [60, 0]
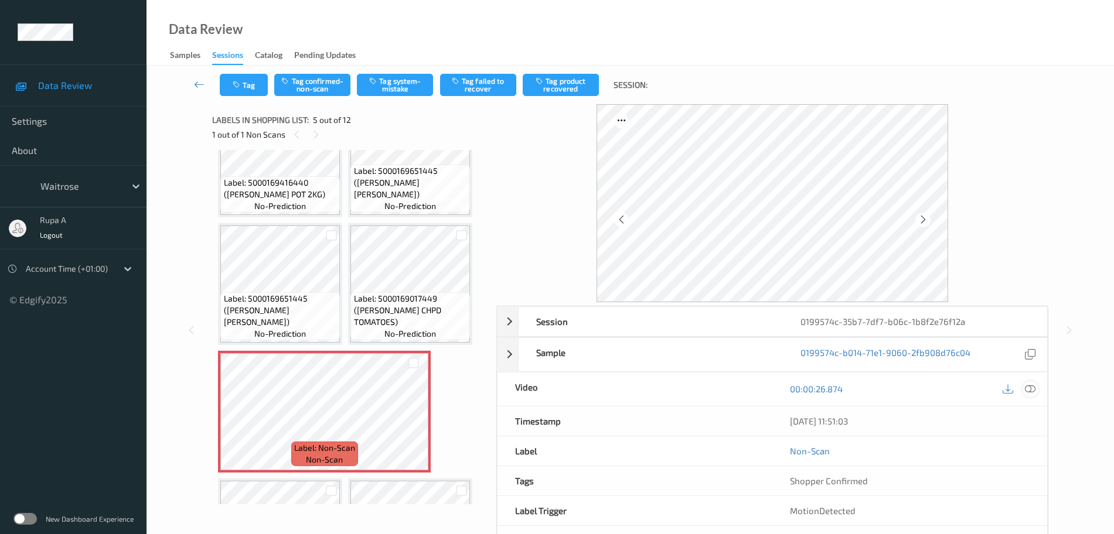
click at [1027, 387] on icon at bounding box center [1030, 389] width 11 height 11
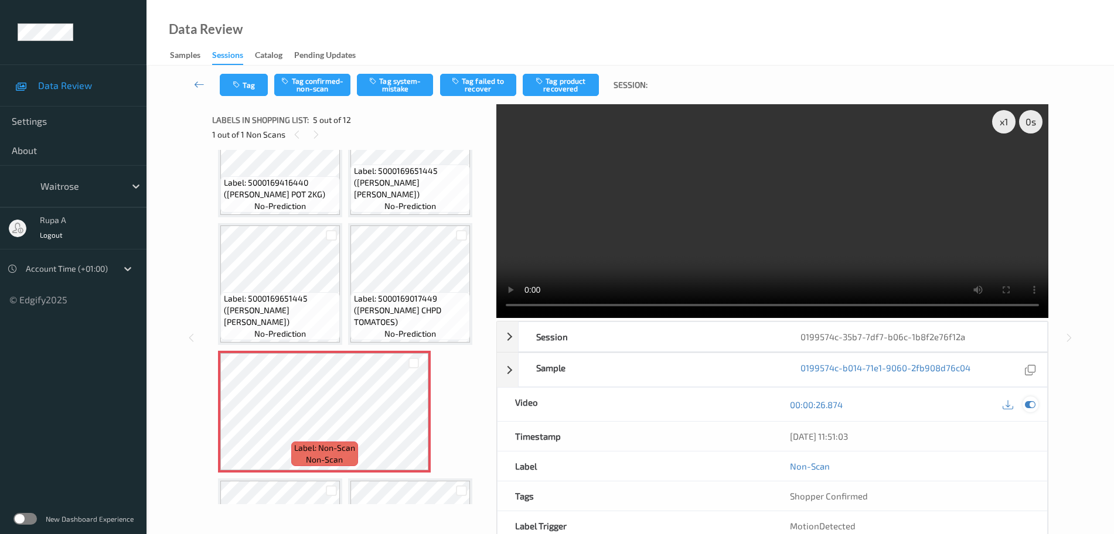
click at [1032, 404] on icon at bounding box center [1030, 405] width 11 height 11
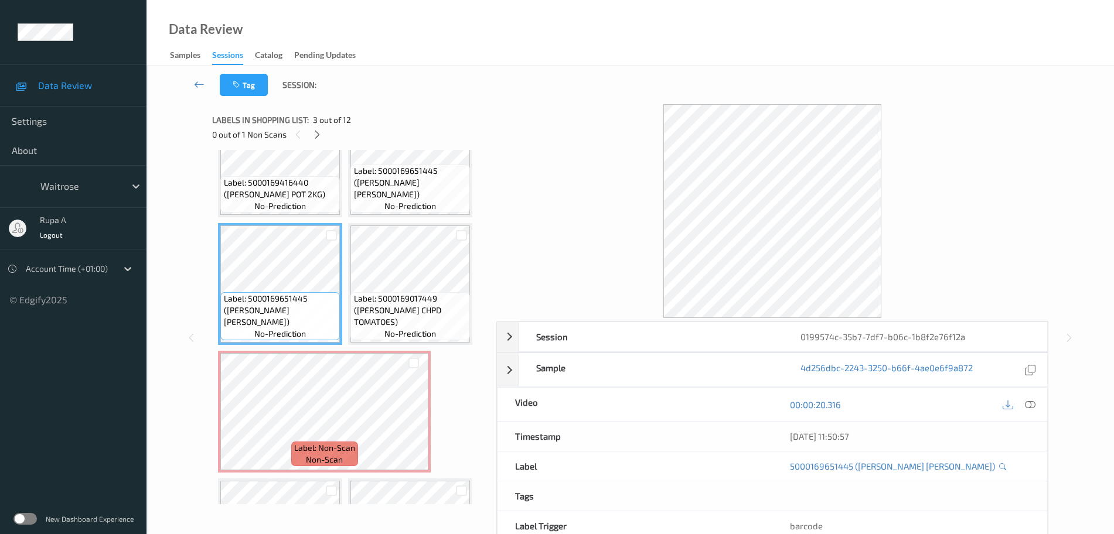
click at [479, 270] on div "Label: 5000169416440 ([PERSON_NAME] POT 2KG) no-prediction Label: 5000169651445…" at bounding box center [350, 327] width 276 height 354
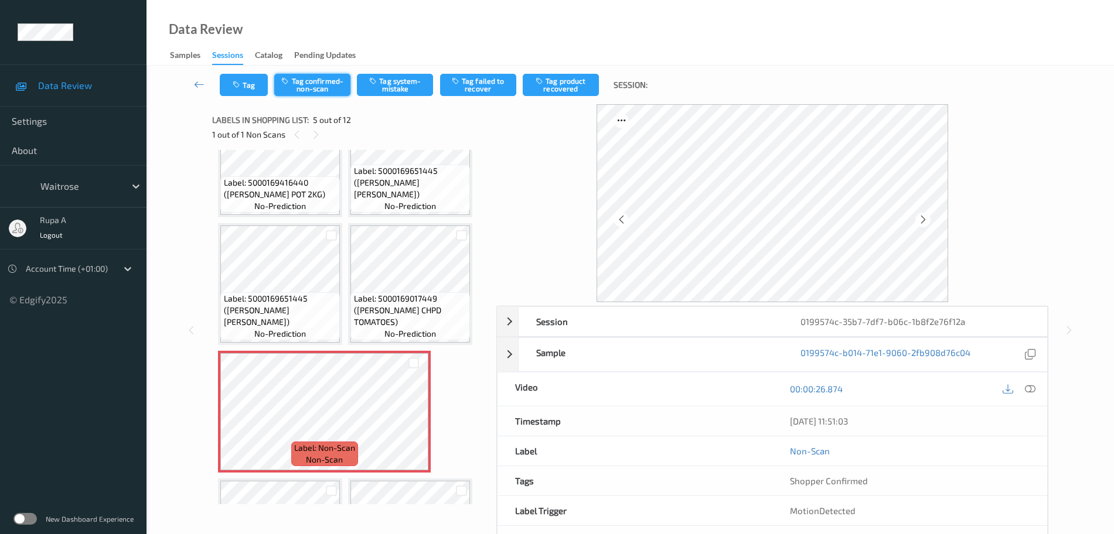
click at [315, 86] on button "Tag confirmed-non-scan" at bounding box center [312, 85] width 76 height 22
click at [330, 86] on button "Tag confirmed-non-scan" at bounding box center [312, 85] width 76 height 22
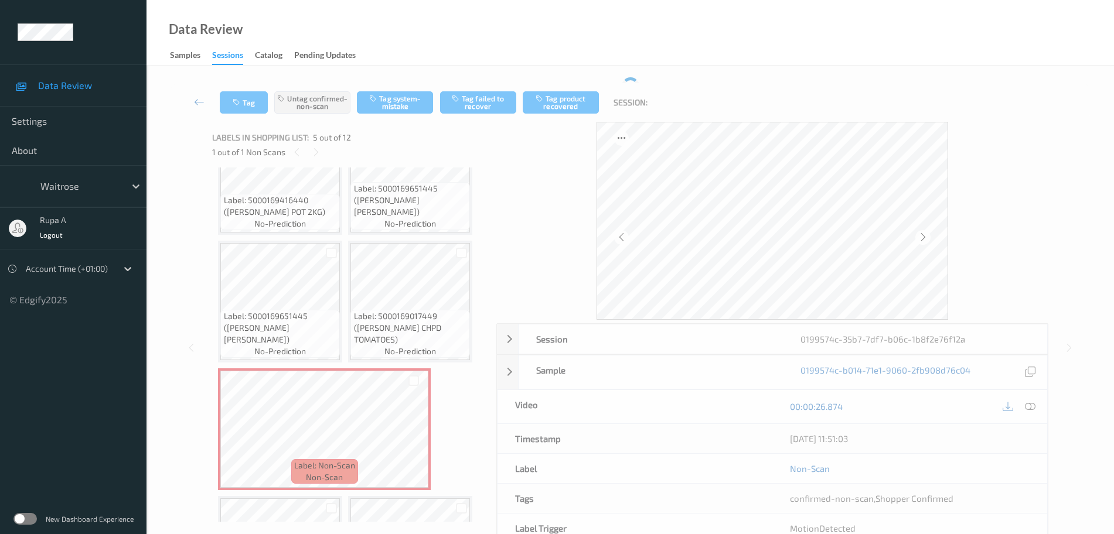
click at [488, 87] on div "Tag Untag confirmed-non-scan Tag system-mistake Tag failed to recover Tag produ…" at bounding box center [629, 102] width 919 height 39
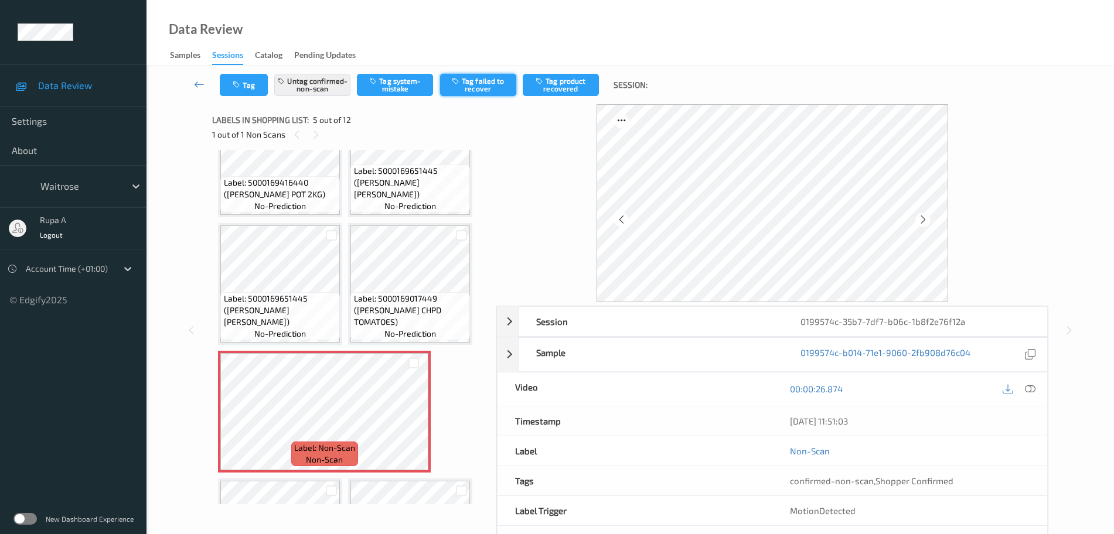
click at [473, 83] on button "Tag failed to recover" at bounding box center [478, 85] width 76 height 22
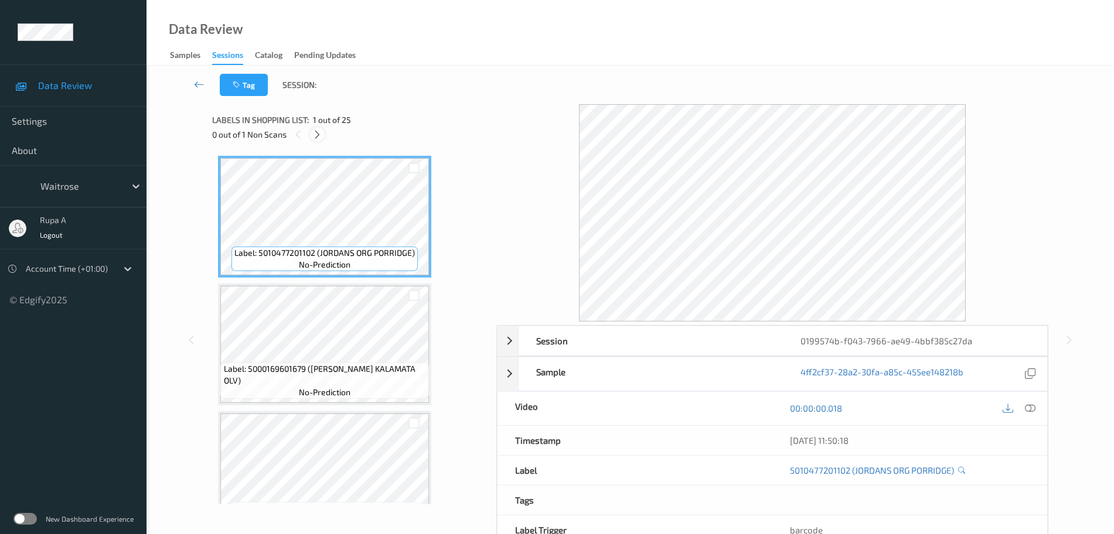
click at [319, 136] on icon at bounding box center [317, 134] width 10 height 11
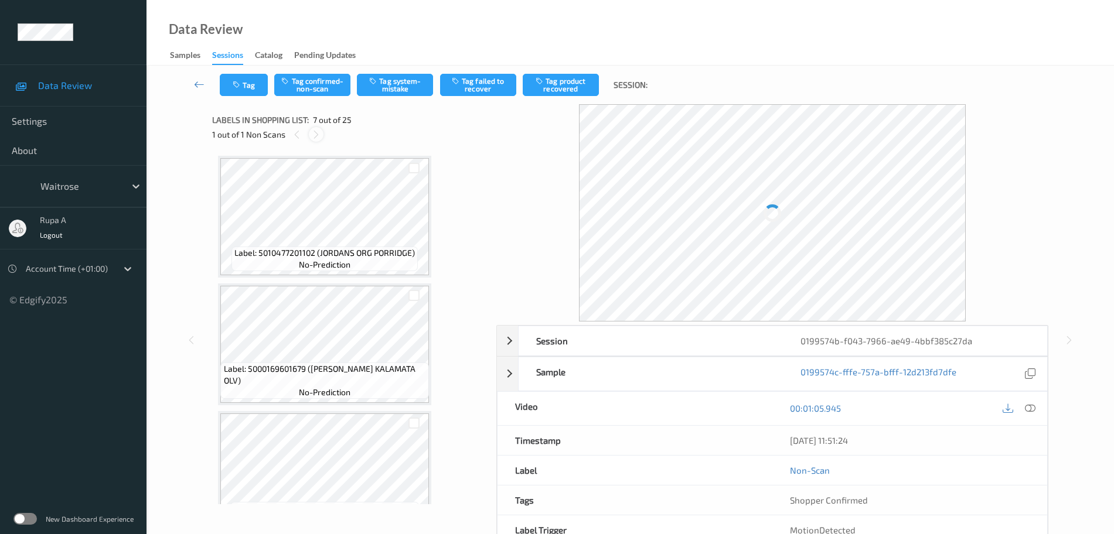
scroll to position [644, 0]
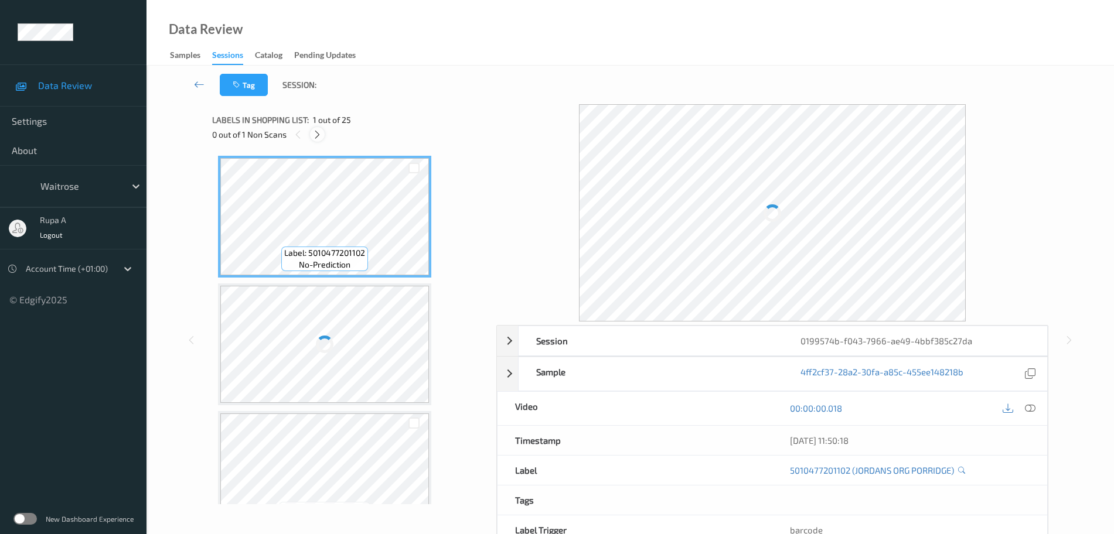
click at [312, 138] on div at bounding box center [317, 134] width 15 height 15
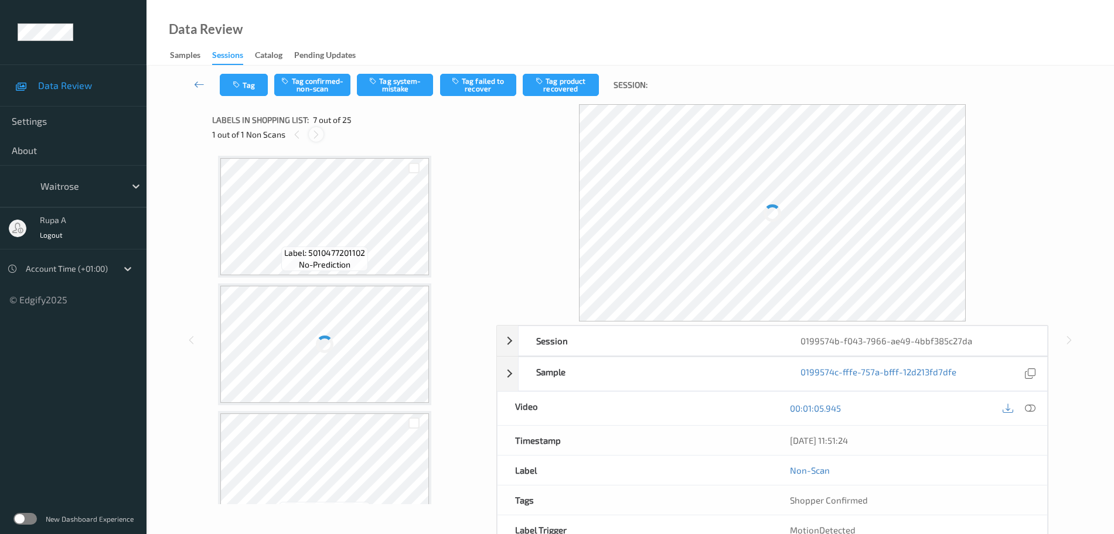
scroll to position [644, 0]
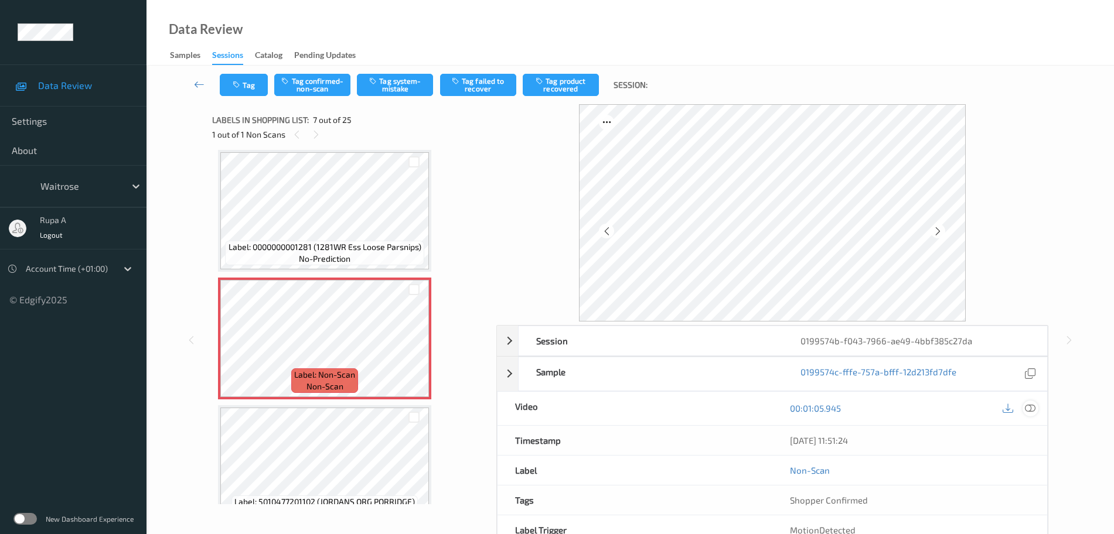
click at [1031, 409] on icon at bounding box center [1030, 408] width 11 height 11
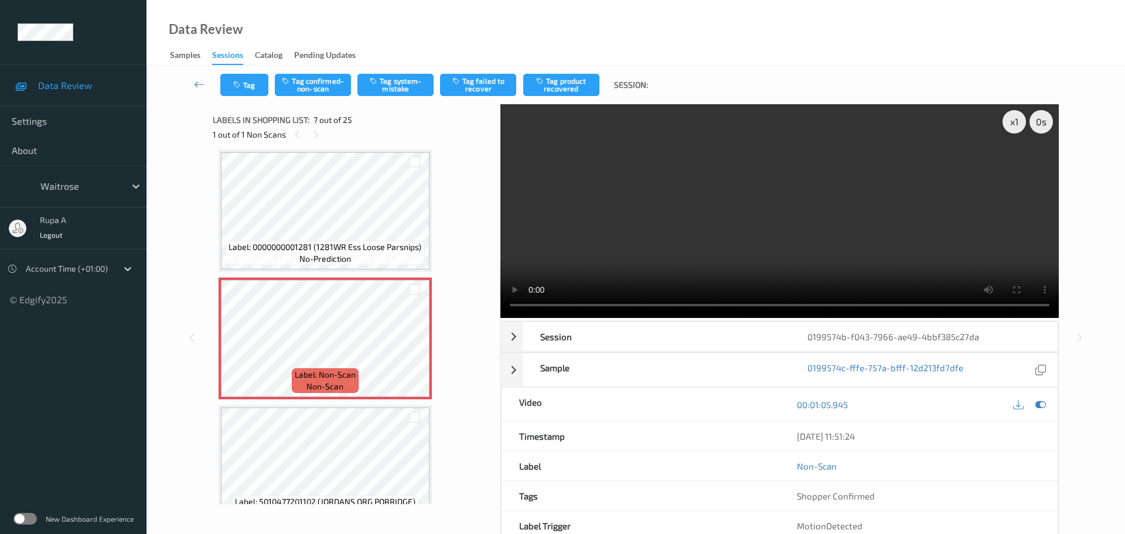
click at [554, 134] on video at bounding box center [779, 211] width 558 height 214
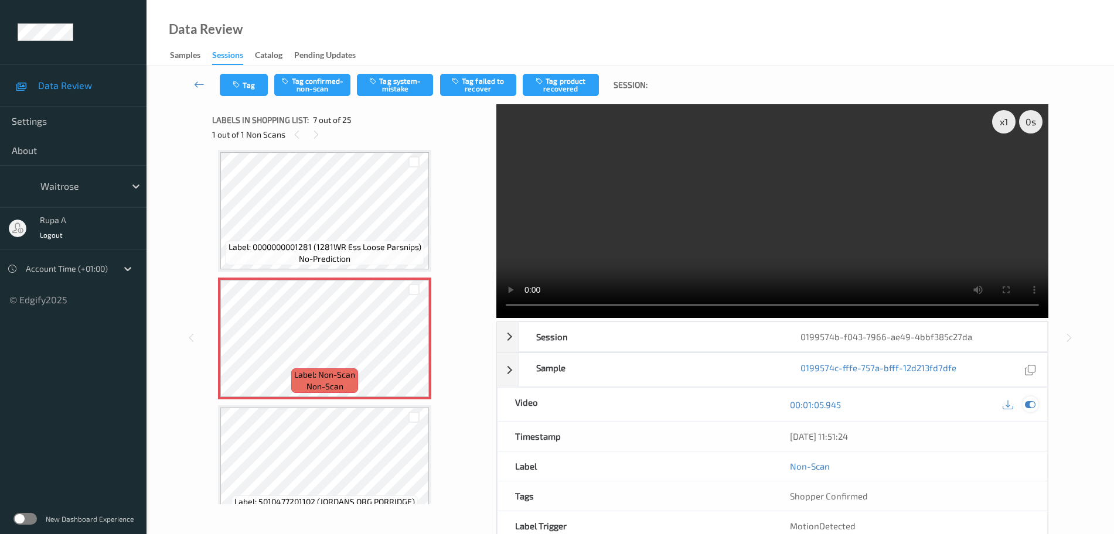
click at [1031, 405] on icon at bounding box center [1030, 405] width 11 height 11
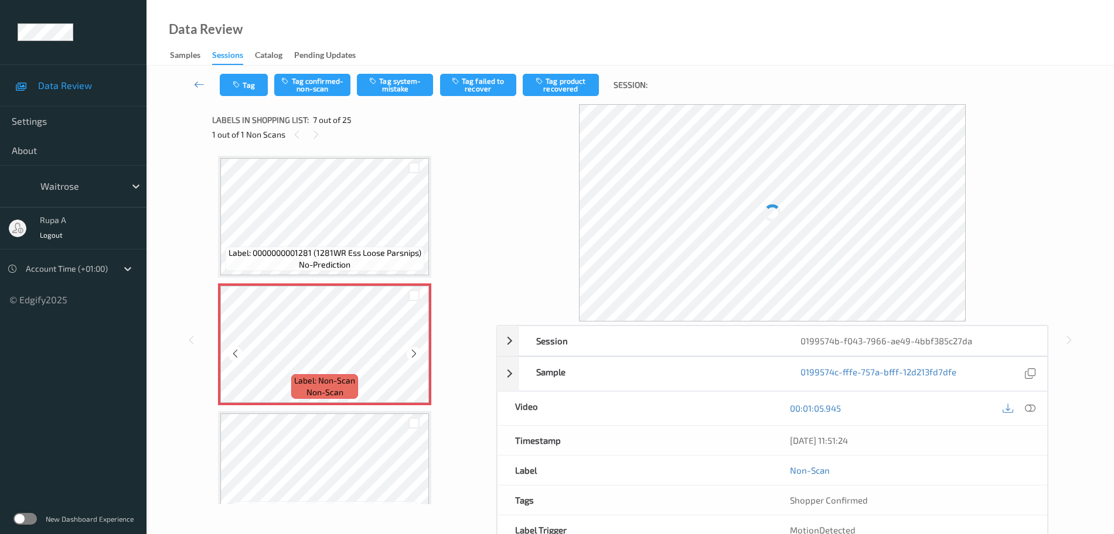
scroll to position [718, 0]
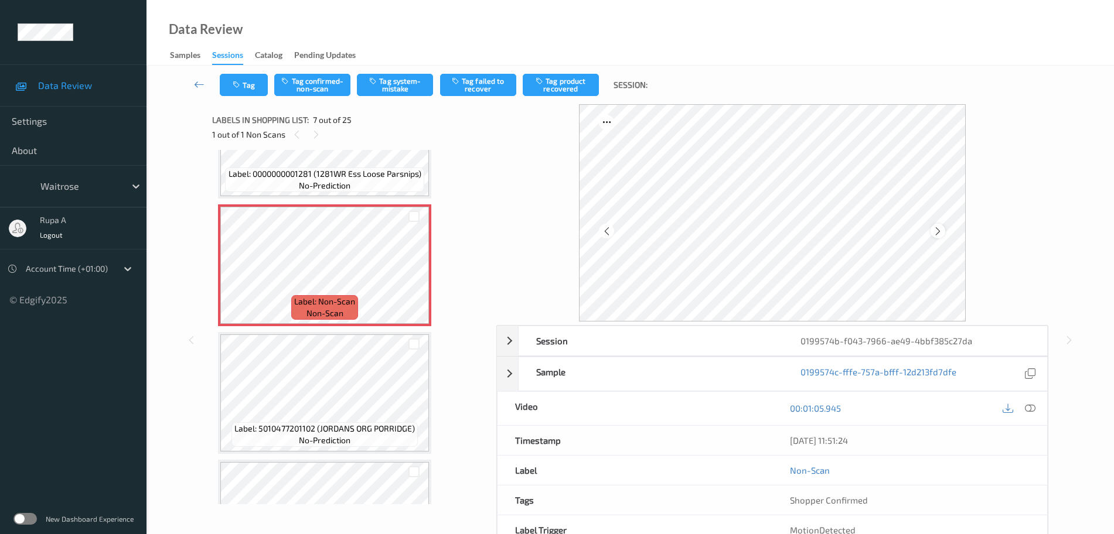
click at [932, 230] on div at bounding box center [937, 231] width 15 height 15
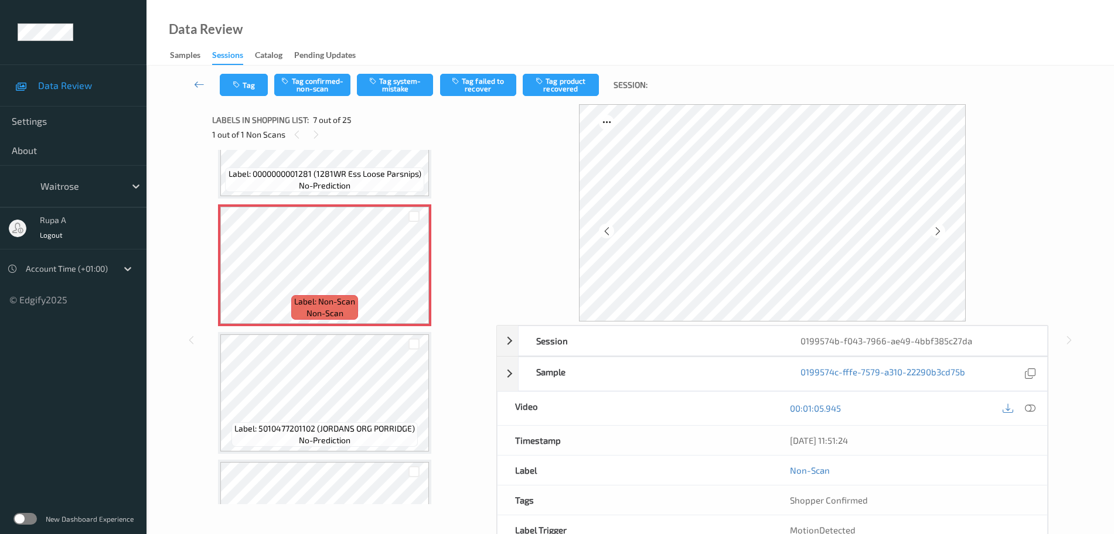
click at [932, 230] on div at bounding box center [937, 231] width 15 height 15
click at [932, 234] on div at bounding box center [937, 231] width 15 height 15
click at [1034, 404] on icon at bounding box center [1030, 408] width 11 height 11
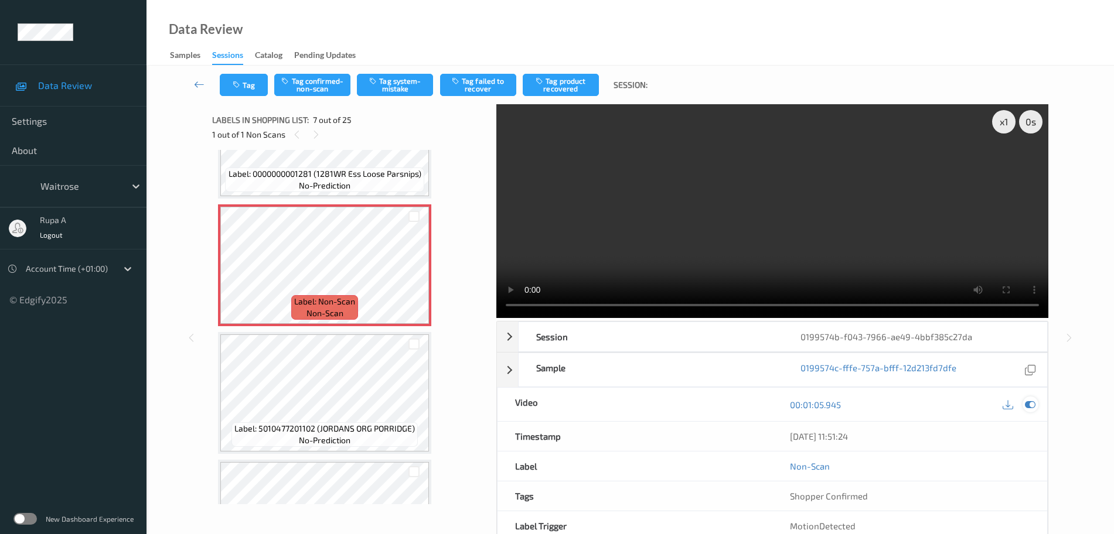
click at [1032, 405] on icon at bounding box center [1030, 405] width 11 height 11
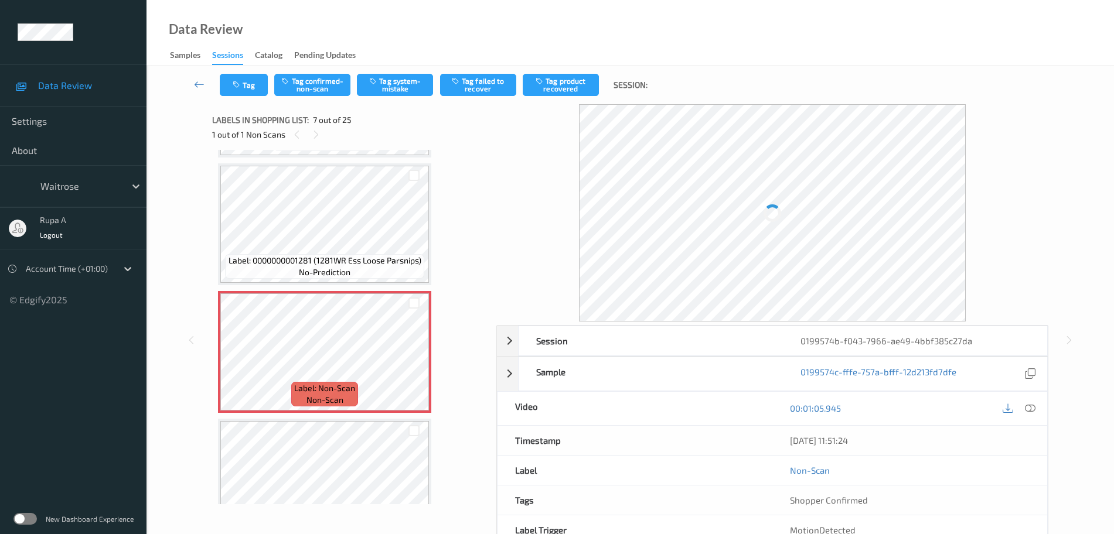
scroll to position [498, 0]
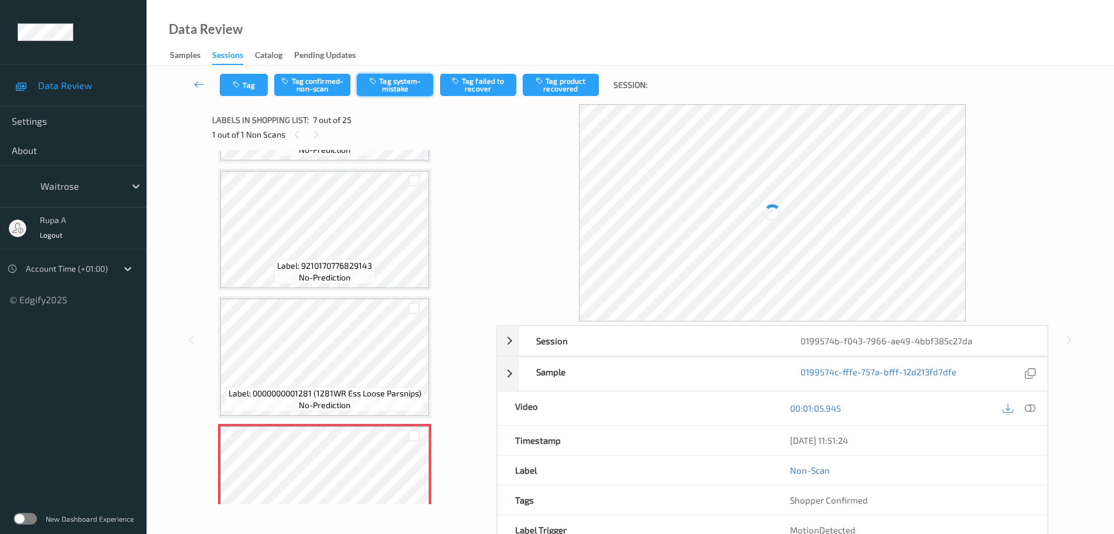
click at [404, 80] on button "Tag system-mistake" at bounding box center [395, 85] width 76 height 22
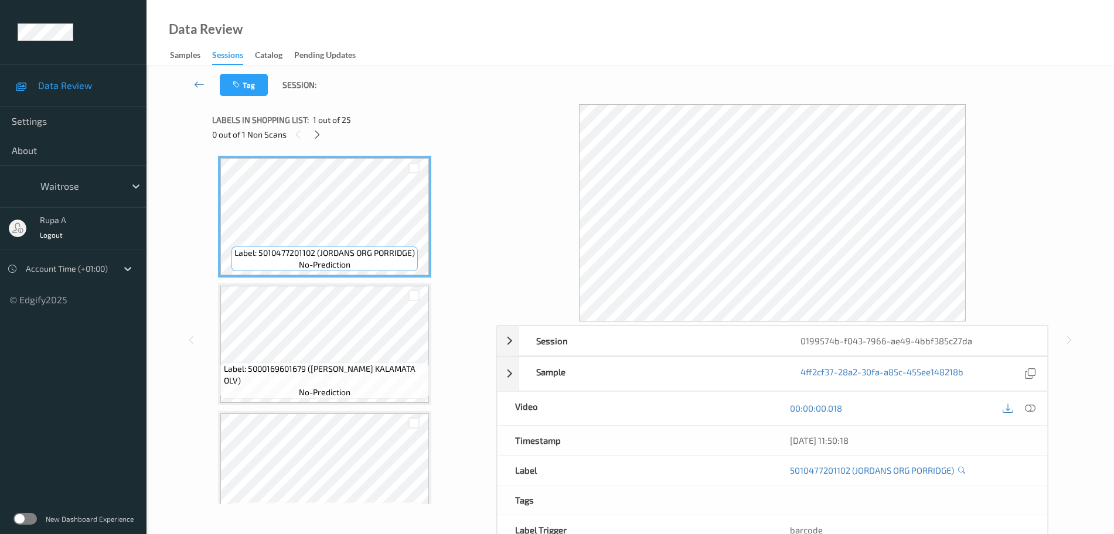
click at [320, 142] on div "0 out of 1 Non Scans" at bounding box center [350, 134] width 276 height 15
click at [320, 141] on div "0 out of 1 Non Scans" at bounding box center [350, 134] width 276 height 15
click at [318, 138] on icon at bounding box center [317, 134] width 10 height 11
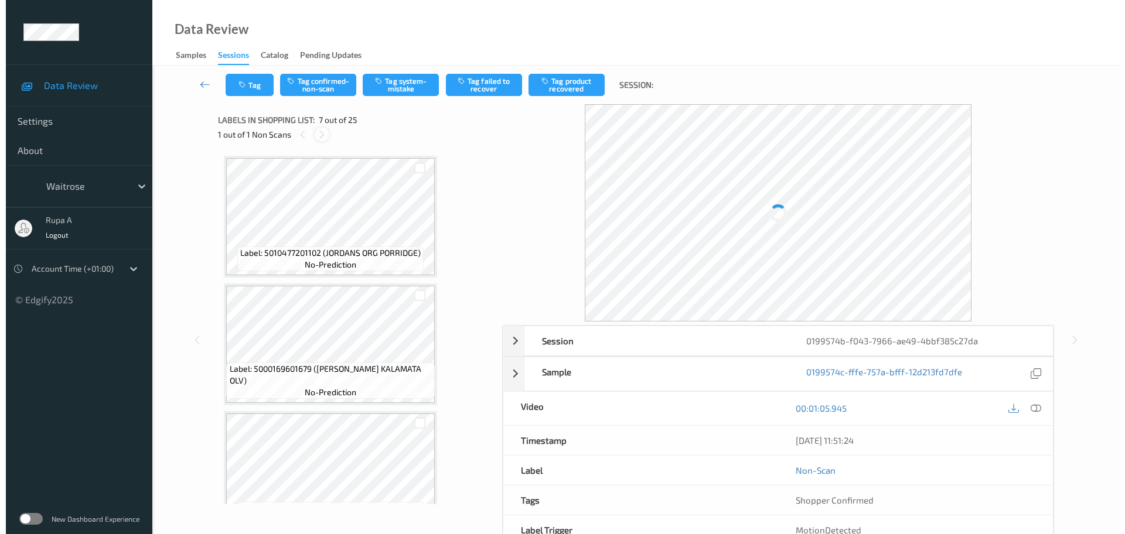
scroll to position [644, 0]
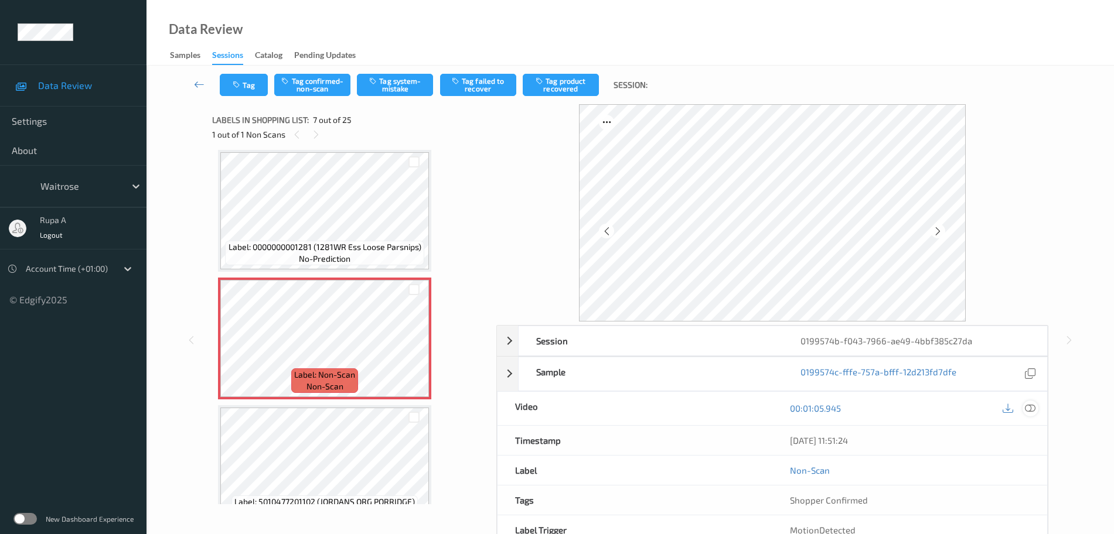
click at [1029, 411] on icon at bounding box center [1030, 408] width 11 height 11
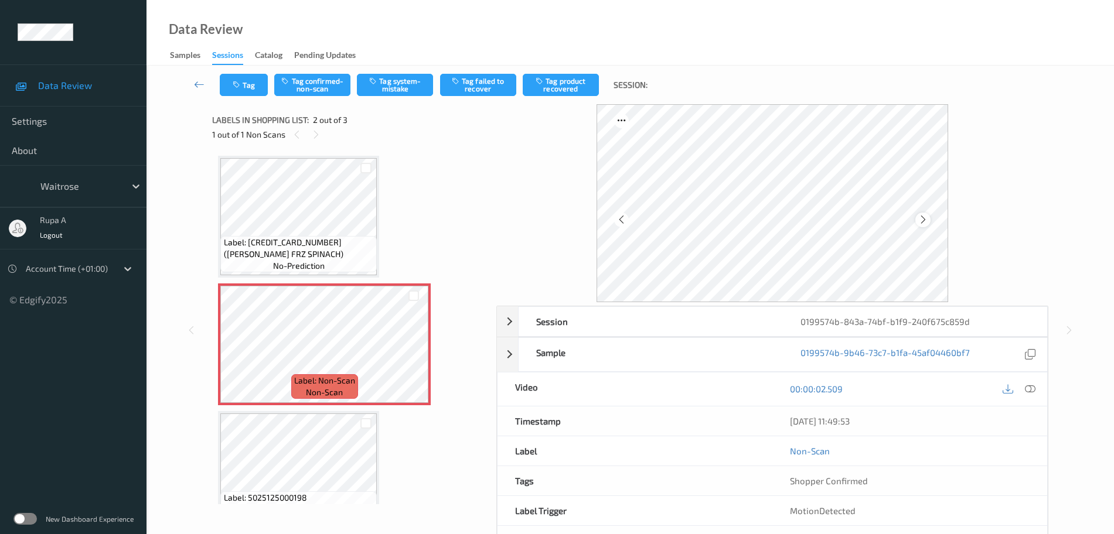
click at [928, 218] on div at bounding box center [922, 220] width 15 height 15
click at [412, 87] on button "Tag system-mistake" at bounding box center [395, 85] width 76 height 22
click at [231, 87] on button "Tag" at bounding box center [244, 85] width 48 height 22
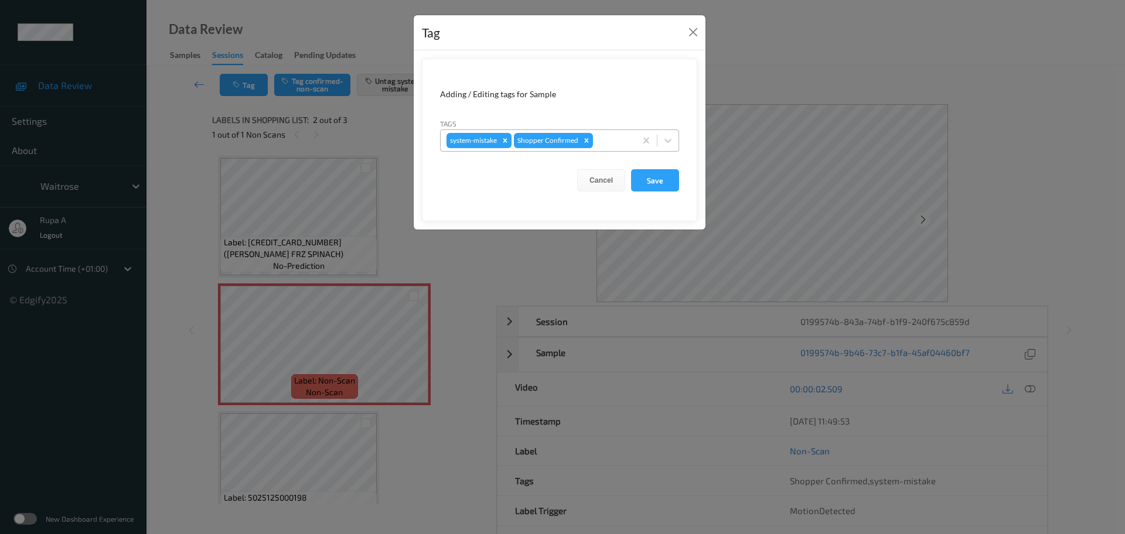
click at [613, 137] on div at bounding box center [612, 141] width 35 height 14
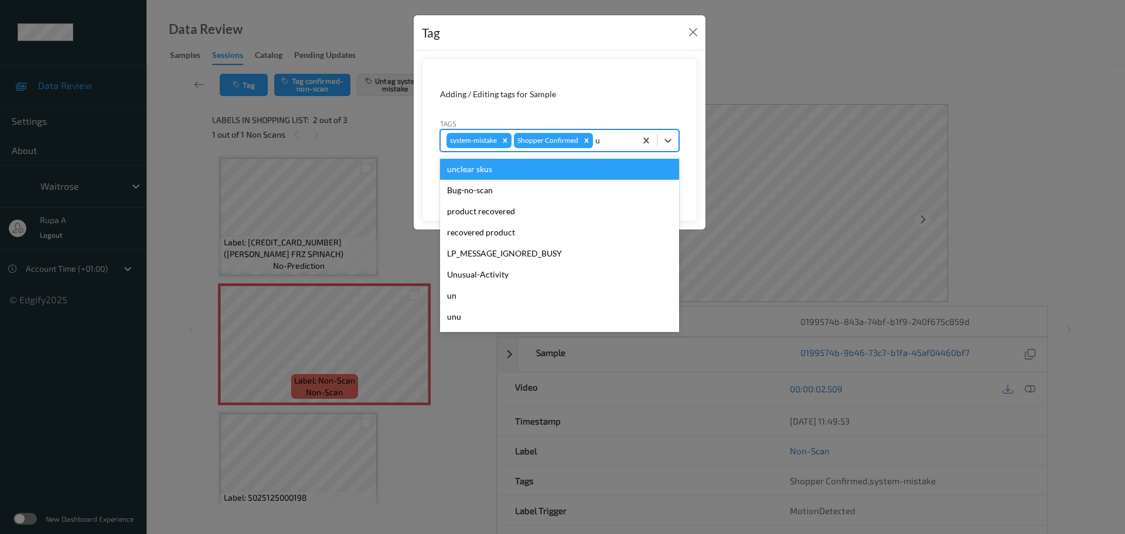
type input "un"
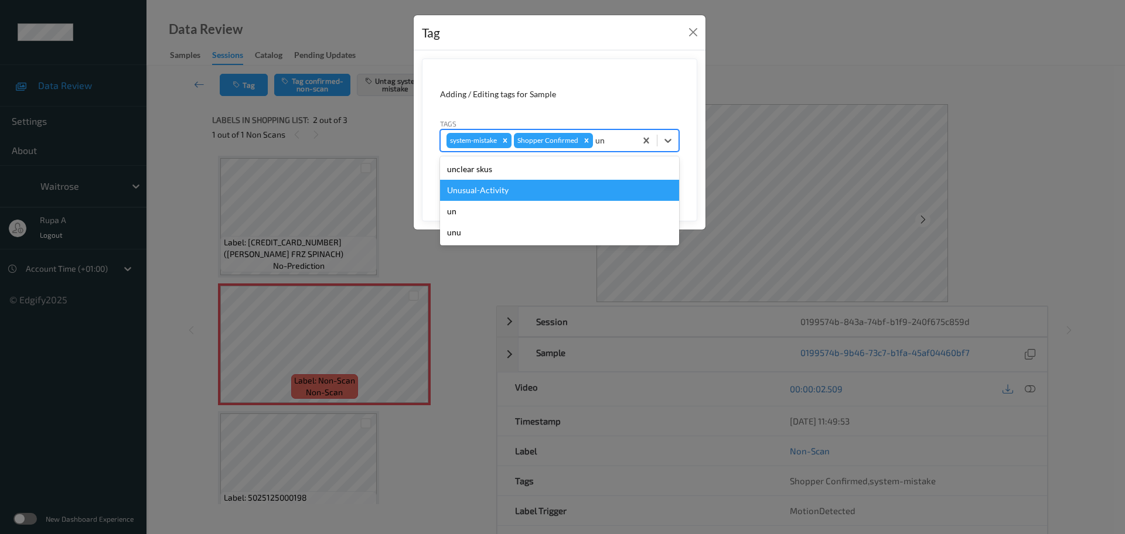
click at [511, 189] on div "Unusual-Activity" at bounding box center [559, 190] width 239 height 21
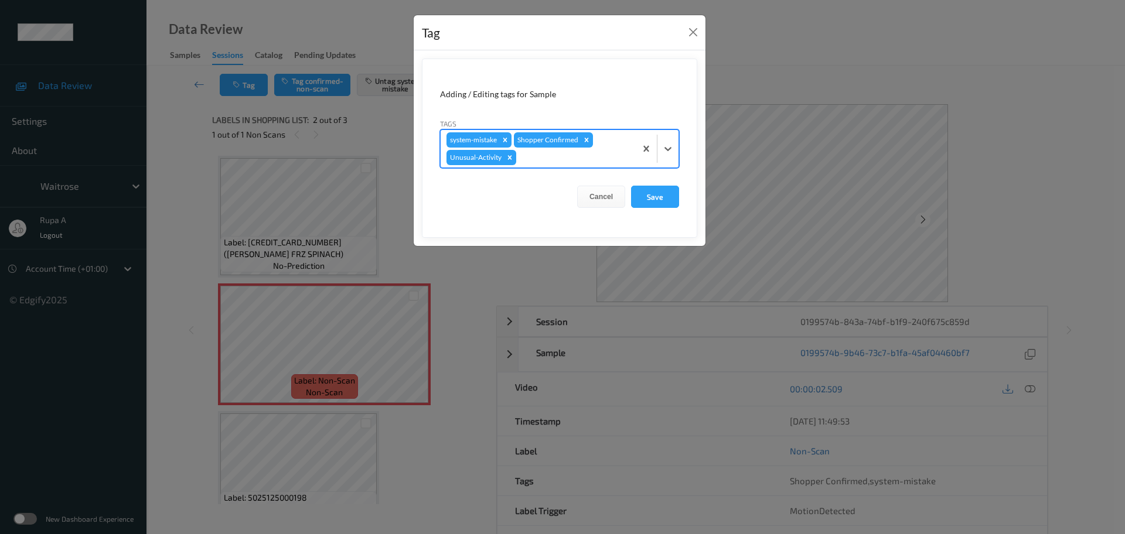
click at [554, 166] on div "system-mistake Shopper Confirmed Unusual-Activity" at bounding box center [538, 148] width 195 height 37
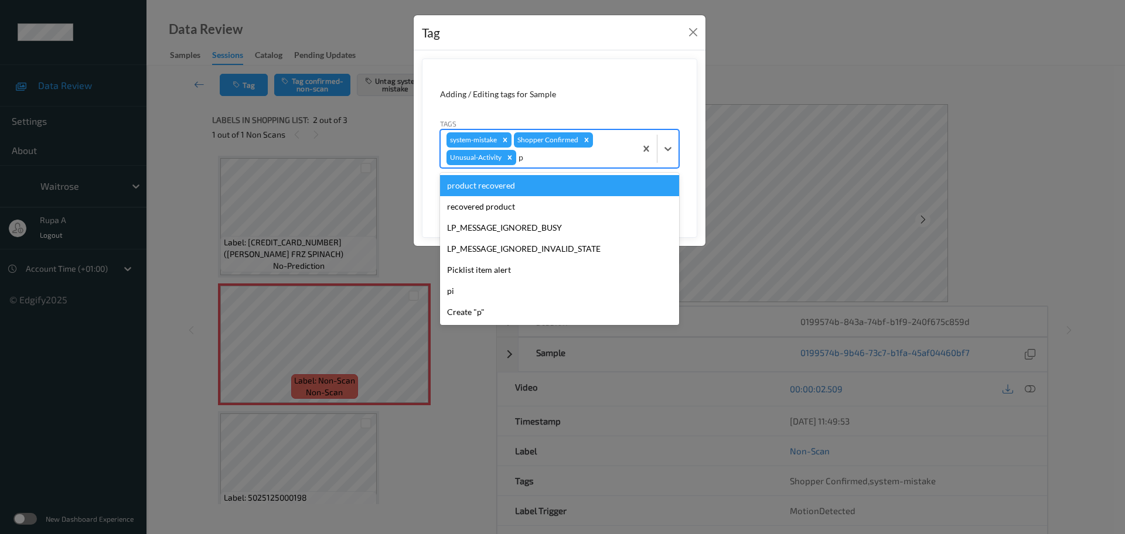
type input "pi"
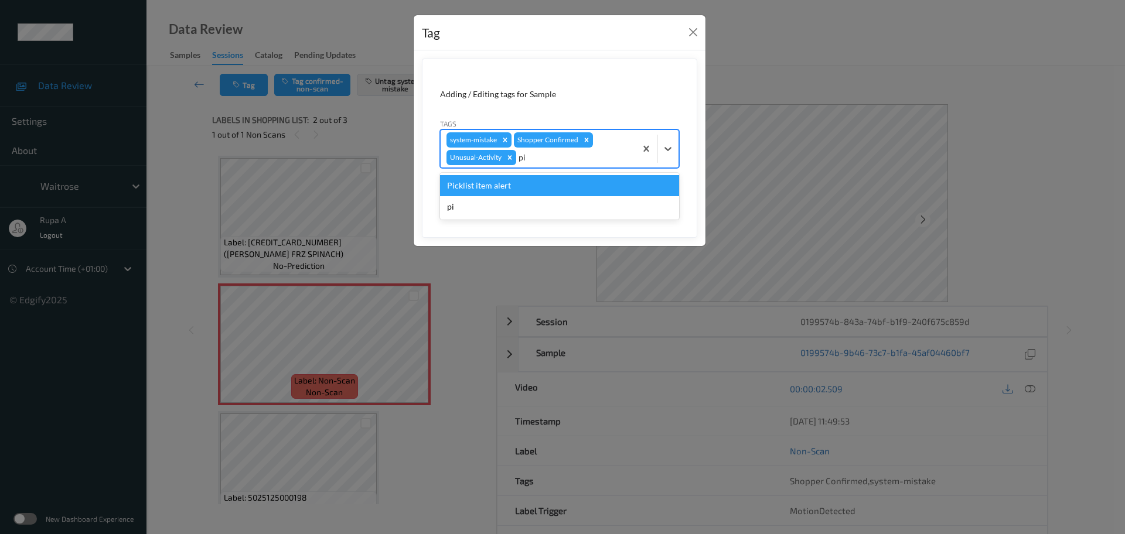
click at [551, 174] on div "Picklist item alert pi" at bounding box center [559, 196] width 239 height 47
click at [553, 181] on div "Picklist item alert" at bounding box center [559, 185] width 239 height 21
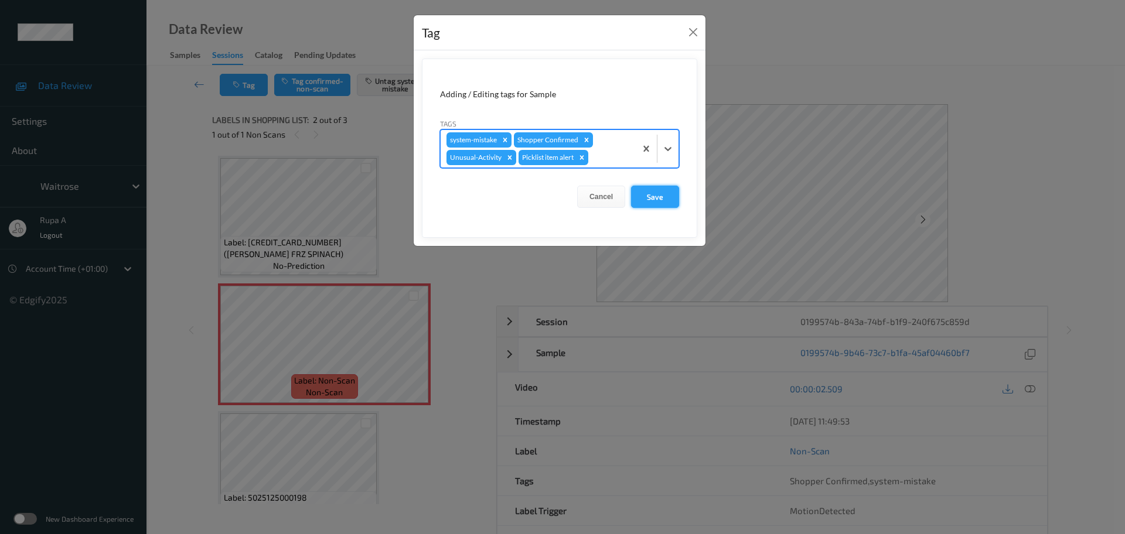
click at [652, 196] on button "Save" at bounding box center [655, 197] width 48 height 22
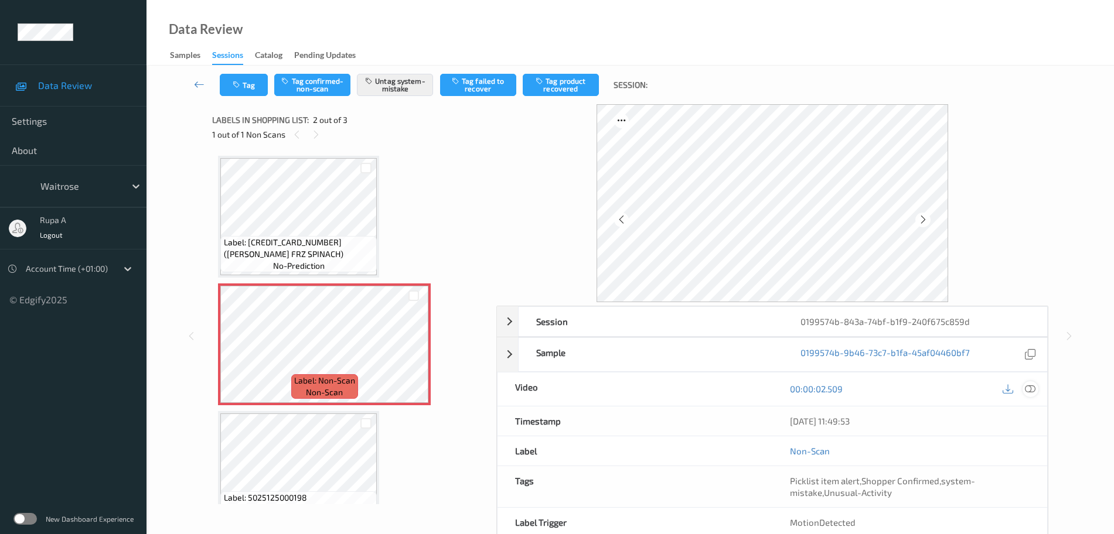
click at [1035, 391] on icon at bounding box center [1030, 389] width 11 height 11
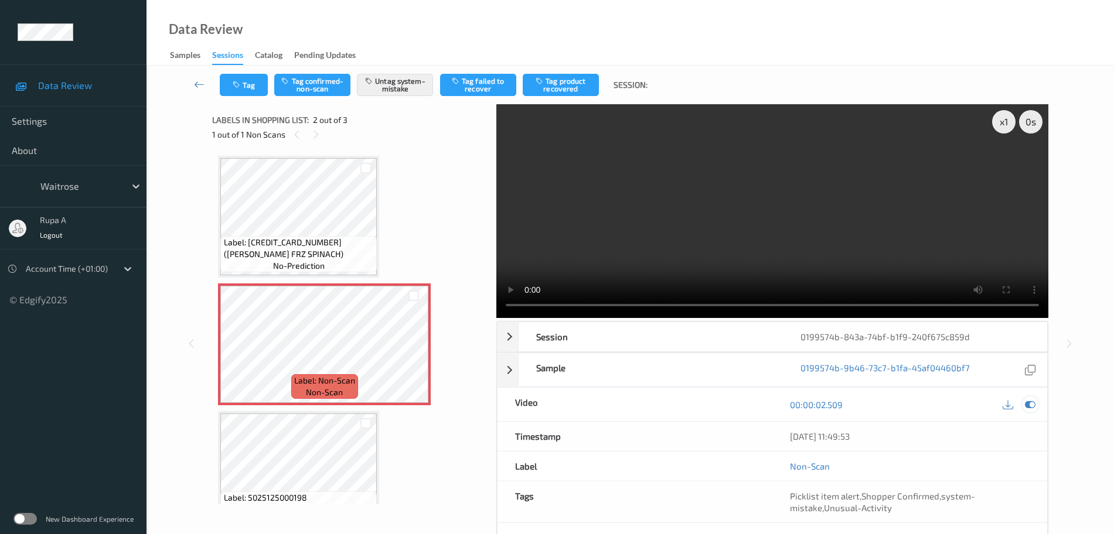
click at [1029, 406] on icon at bounding box center [1030, 405] width 11 height 11
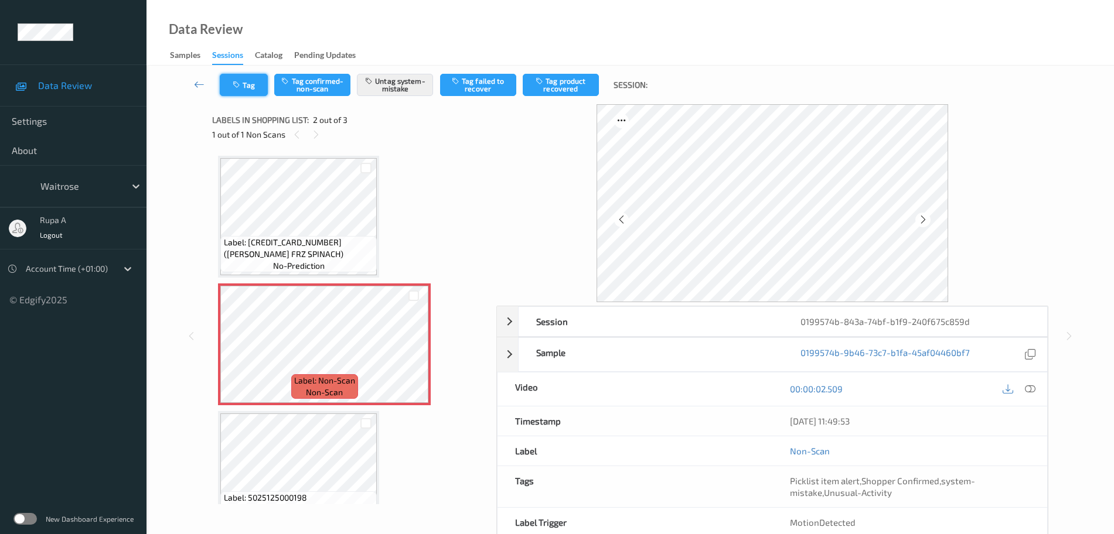
click at [233, 79] on button "Tag" at bounding box center [244, 85] width 48 height 22
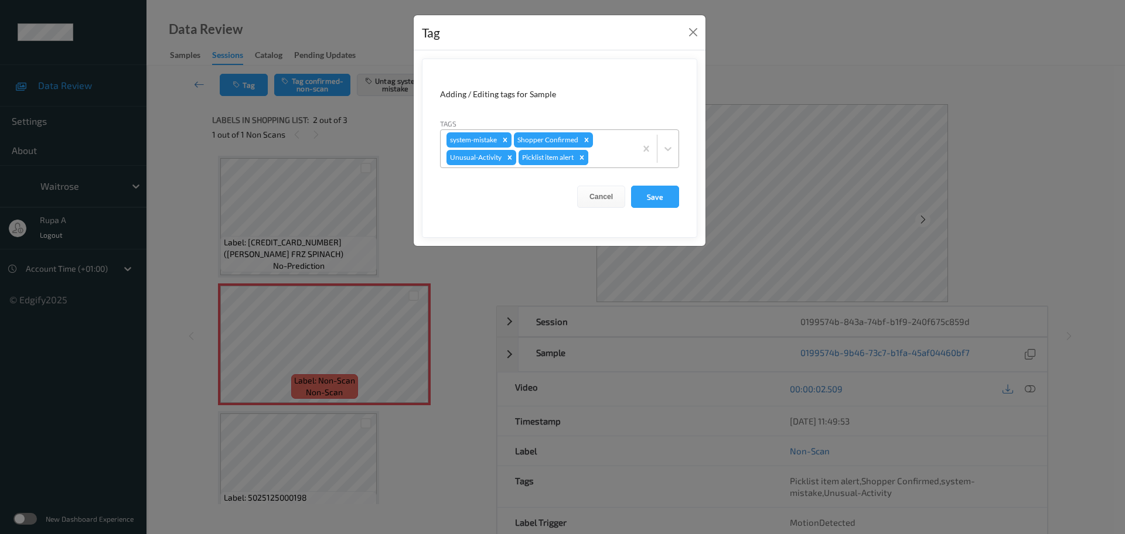
click at [584, 158] on icon "Remove Picklist item alert" at bounding box center [582, 158] width 8 height 8
click at [656, 200] on button "Save" at bounding box center [655, 197] width 48 height 22
click at [659, 194] on button "Save" at bounding box center [655, 197] width 48 height 22
click at [659, 195] on button "Save" at bounding box center [655, 197] width 48 height 22
click at [665, 202] on button "Save" at bounding box center [655, 197] width 48 height 22
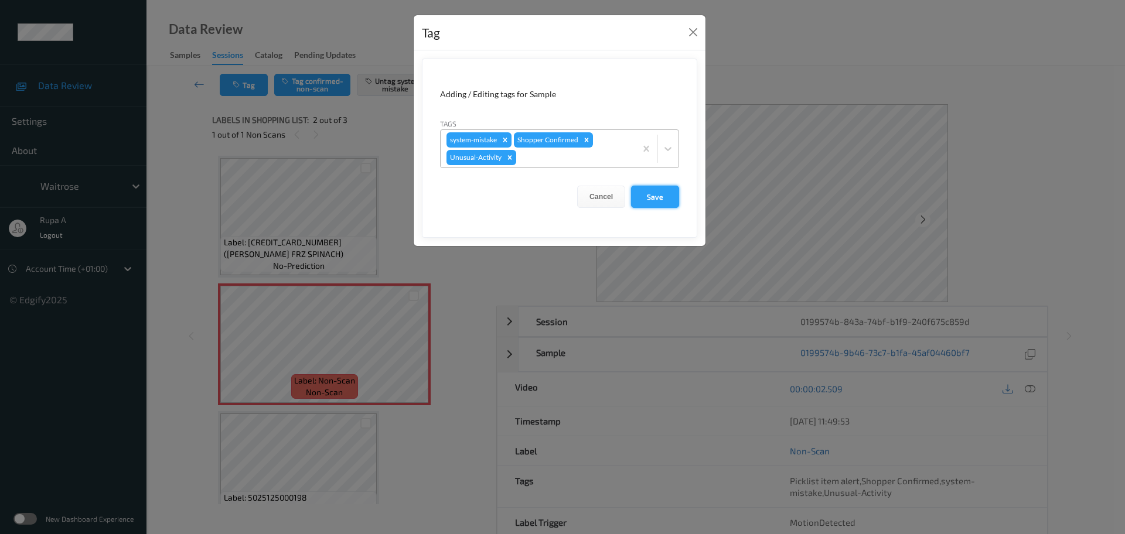
click at [663, 202] on button "Save" at bounding box center [655, 197] width 48 height 22
click at [661, 196] on button "Save" at bounding box center [655, 197] width 48 height 22
click at [653, 195] on button "Save" at bounding box center [655, 197] width 48 height 22
click at [652, 193] on button "Save" at bounding box center [655, 197] width 48 height 22
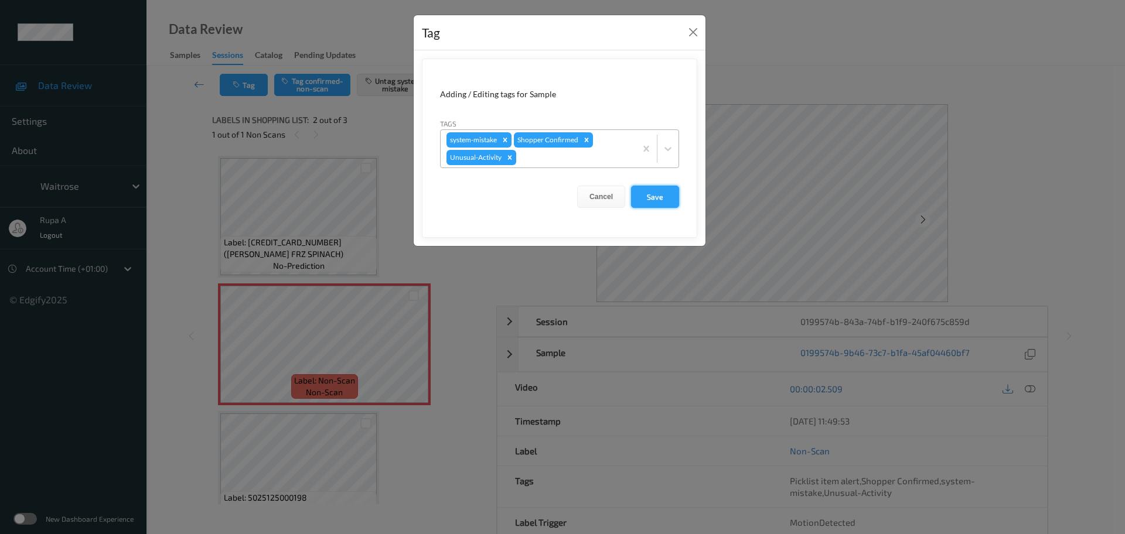
drag, startPoint x: 652, startPoint y: 193, endPoint x: 644, endPoint y: 197, distance: 8.1
click at [644, 197] on button "Save" at bounding box center [655, 197] width 48 height 22
click at [661, 197] on button "Save" at bounding box center [655, 197] width 48 height 22
click at [659, 192] on button "Save" at bounding box center [655, 197] width 48 height 22
click at [654, 186] on button "Save" at bounding box center [655, 197] width 48 height 22
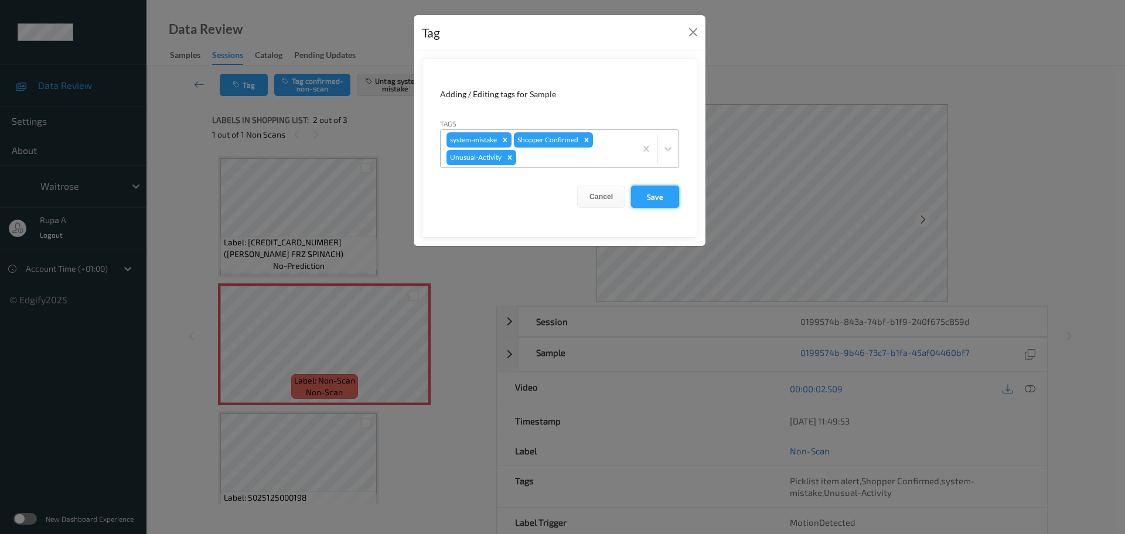
click at [659, 187] on button "Save" at bounding box center [655, 197] width 48 height 22
click at [659, 192] on button "Save" at bounding box center [655, 197] width 48 height 22
click at [661, 198] on button "Save" at bounding box center [655, 197] width 48 height 22
click at [660, 199] on button "Save" at bounding box center [655, 197] width 48 height 22
click at [659, 198] on button "Save" at bounding box center [655, 197] width 48 height 22
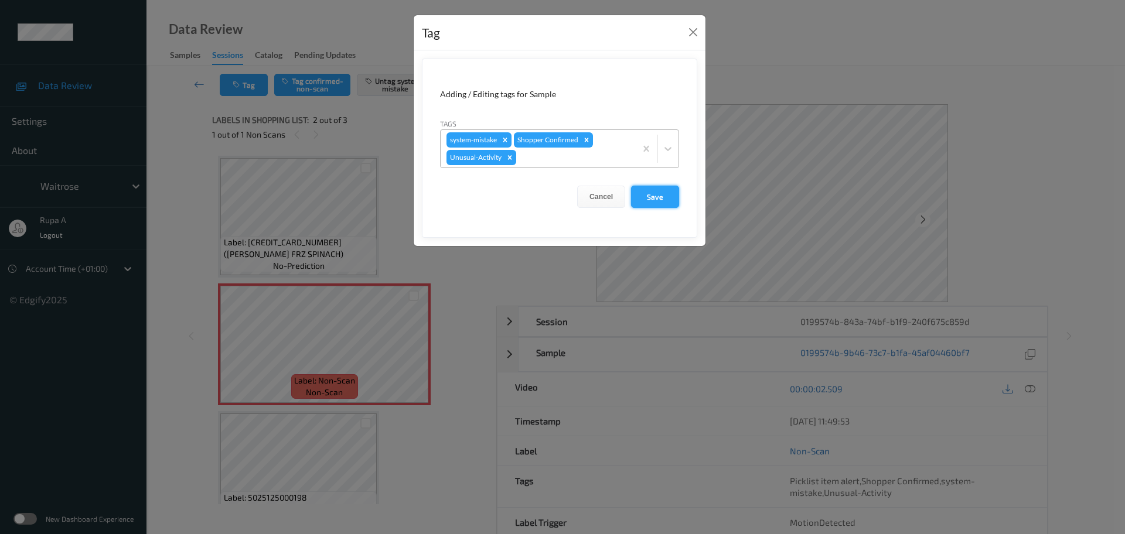
drag, startPoint x: 661, startPoint y: 198, endPoint x: 667, endPoint y: 196, distance: 6.3
click at [667, 196] on button "Save" at bounding box center [655, 197] width 48 height 22
click at [667, 195] on button "Save" at bounding box center [655, 197] width 48 height 22
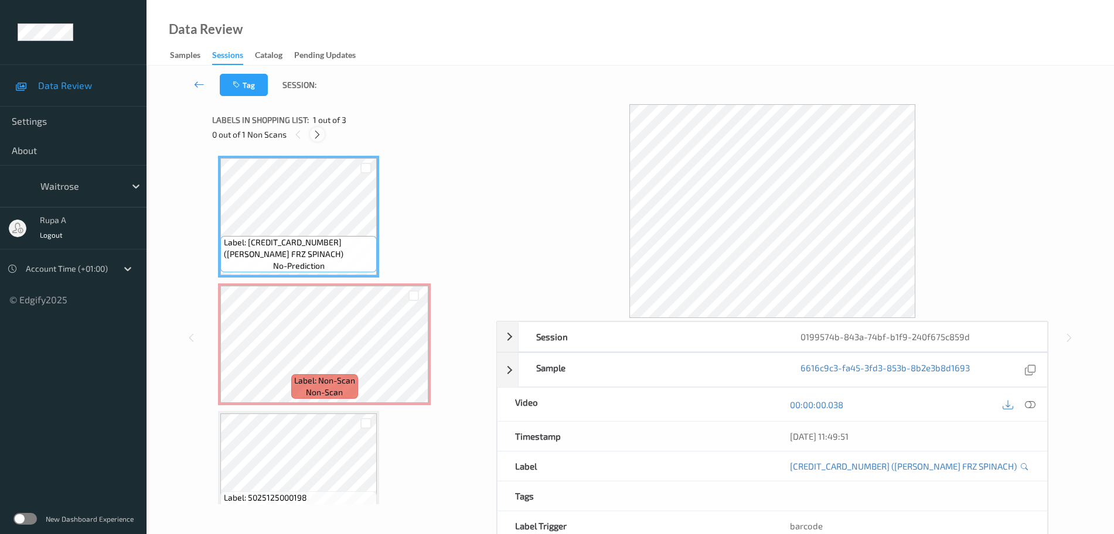
click at [316, 139] on icon at bounding box center [317, 134] width 10 height 11
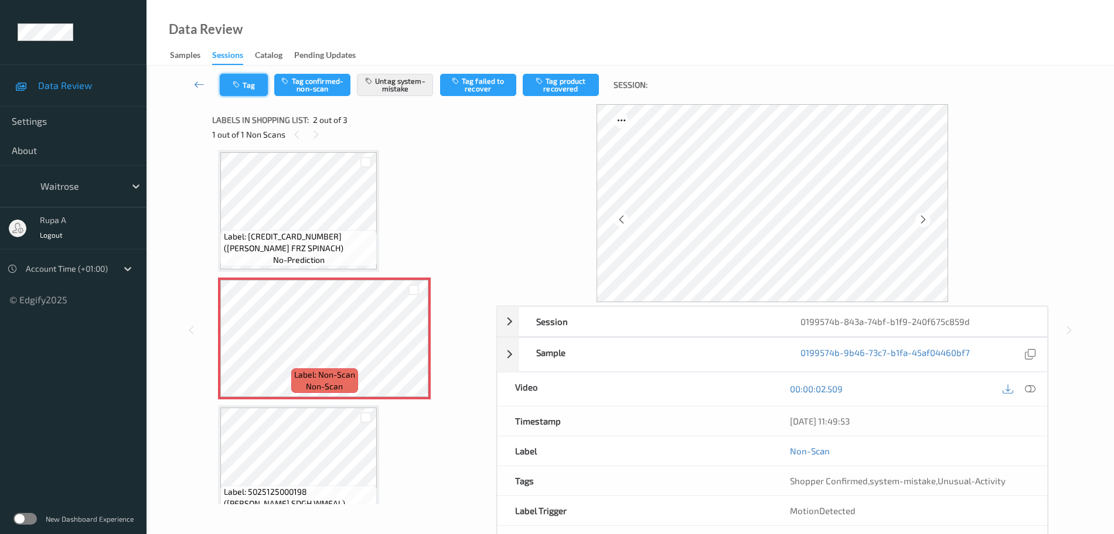
click at [255, 90] on button "Tag" at bounding box center [244, 85] width 48 height 22
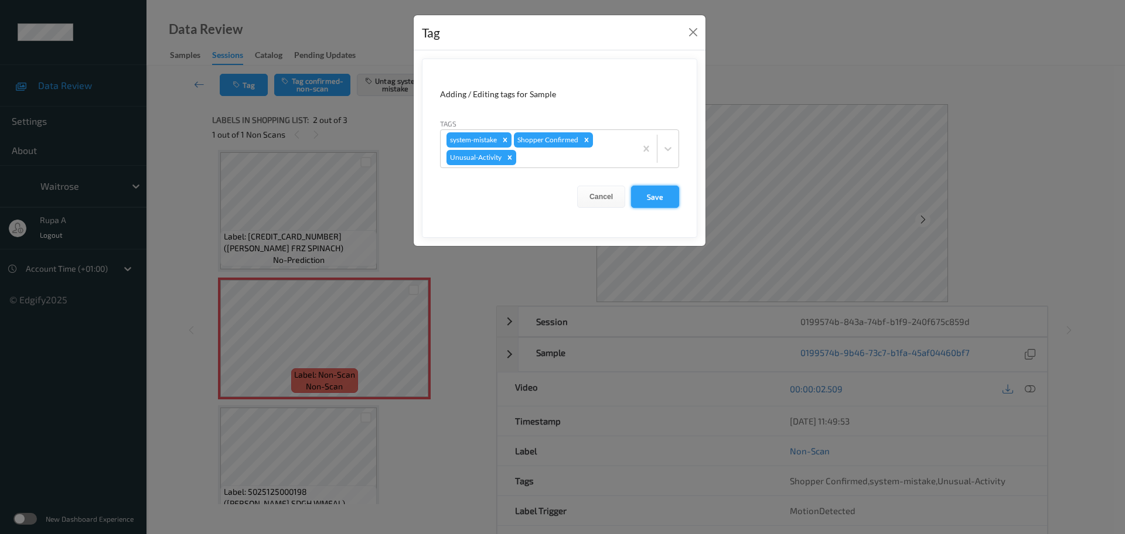
click at [662, 202] on button "Save" at bounding box center [655, 197] width 48 height 22
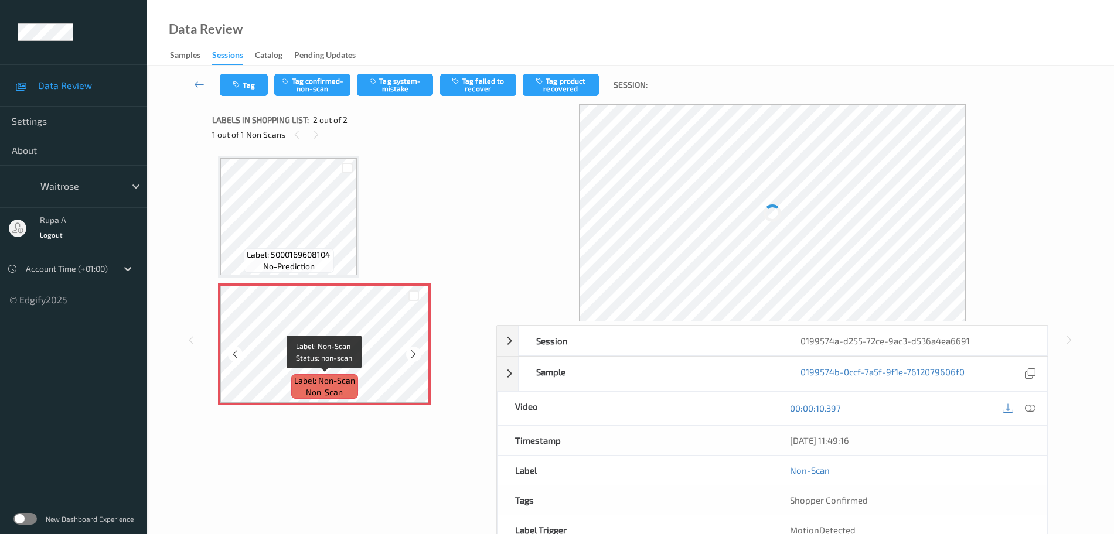
click at [345, 390] on div "Label: Non-Scan non-scan" at bounding box center [324, 386] width 67 height 25
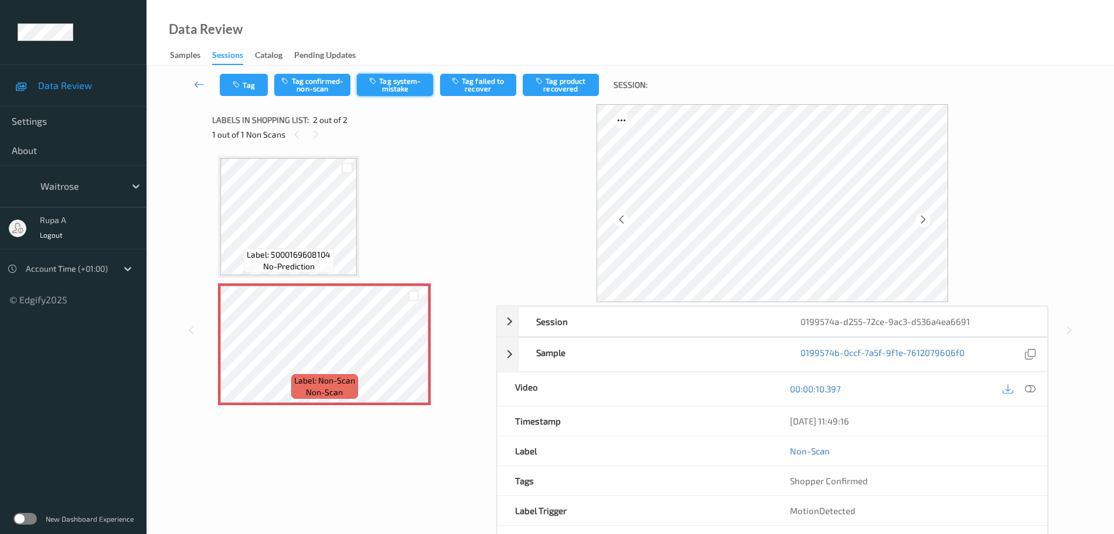
click at [395, 85] on button "Tag system-mistake" at bounding box center [395, 85] width 76 height 22
click at [253, 86] on button "Tag" at bounding box center [244, 85] width 48 height 22
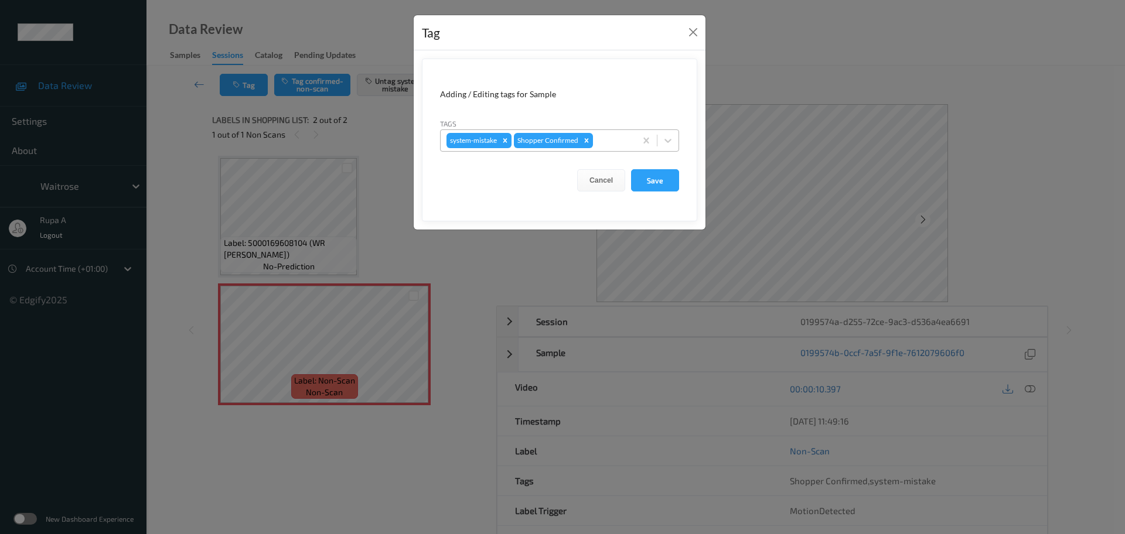
click at [601, 139] on div at bounding box center [612, 141] width 35 height 14
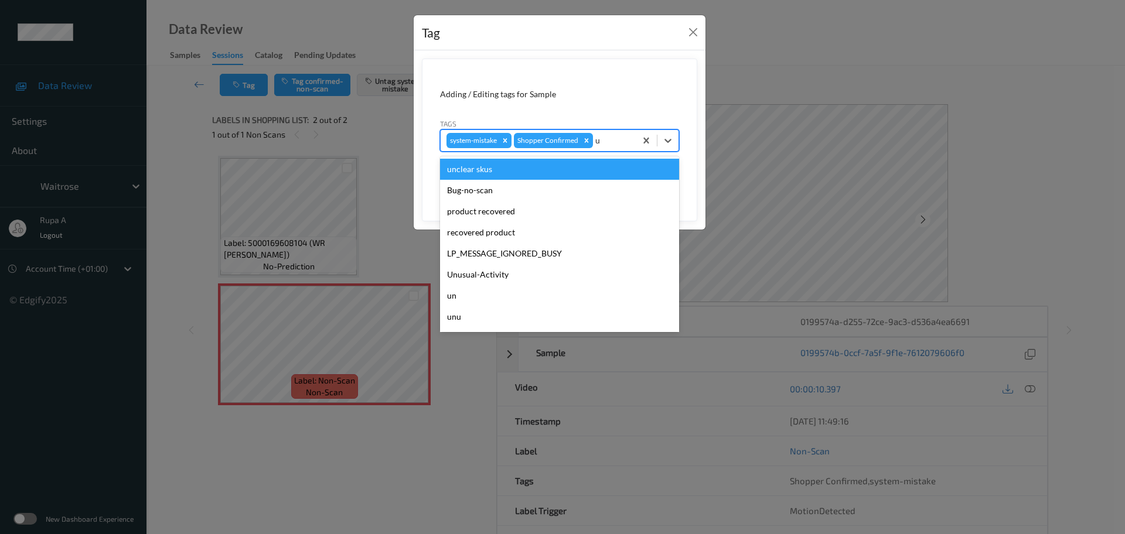
type input "un"
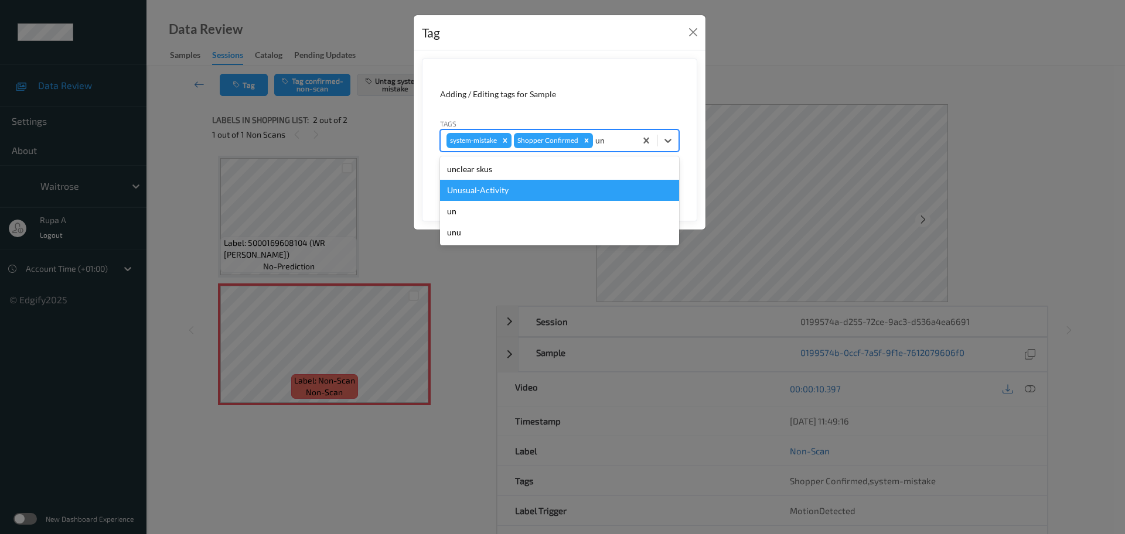
click at [567, 193] on div "Unusual-Activity" at bounding box center [559, 190] width 239 height 21
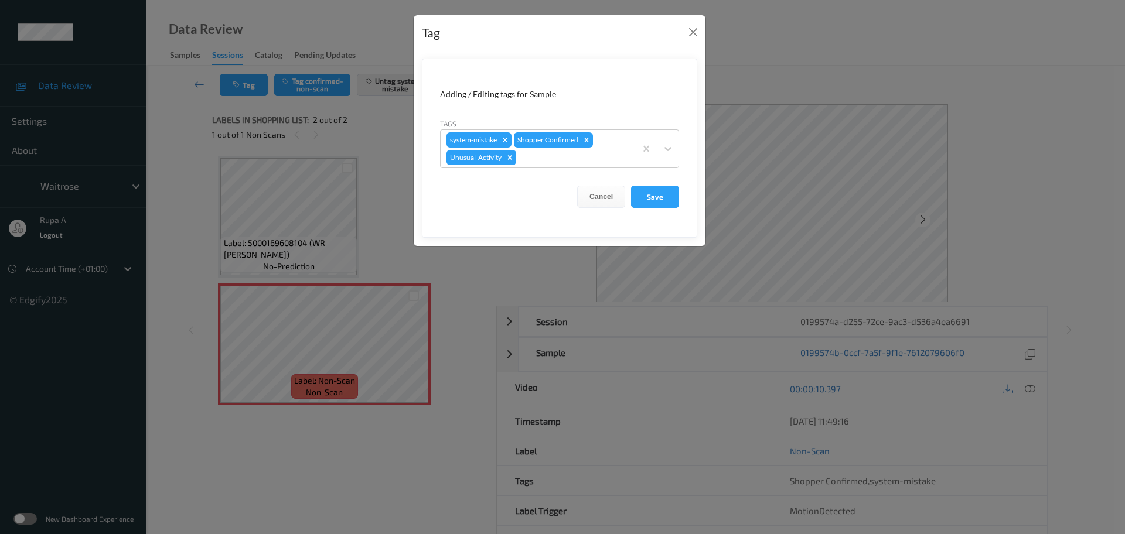
click at [682, 206] on form "Adding / Editing tags for Sample Tags system-mistake Shopper Confirmed Unusual-…" at bounding box center [559, 148] width 275 height 179
click at [669, 202] on button "Save" at bounding box center [655, 197] width 48 height 22
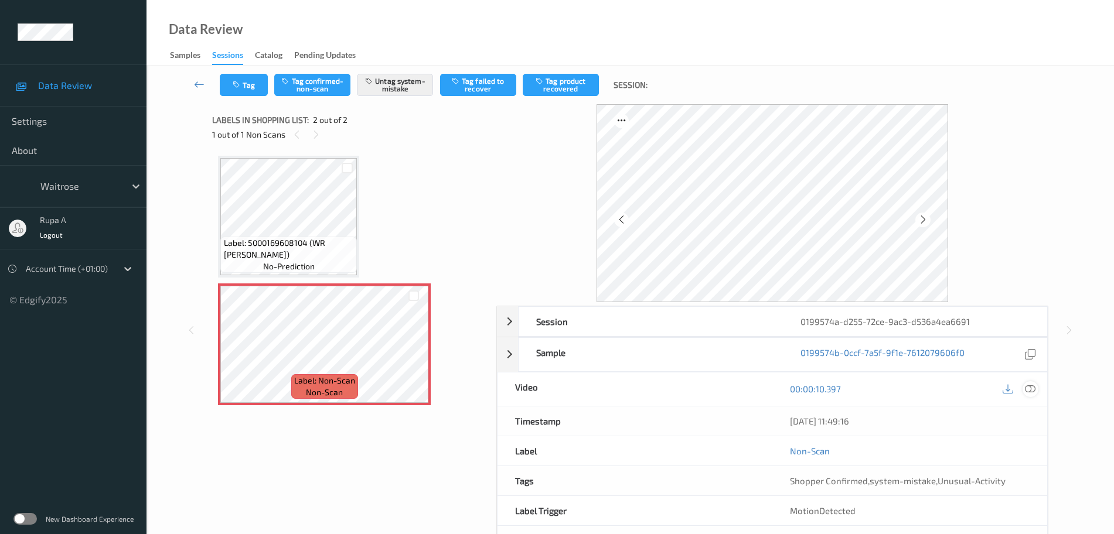
click at [1031, 394] on div at bounding box center [1030, 389] width 16 height 16
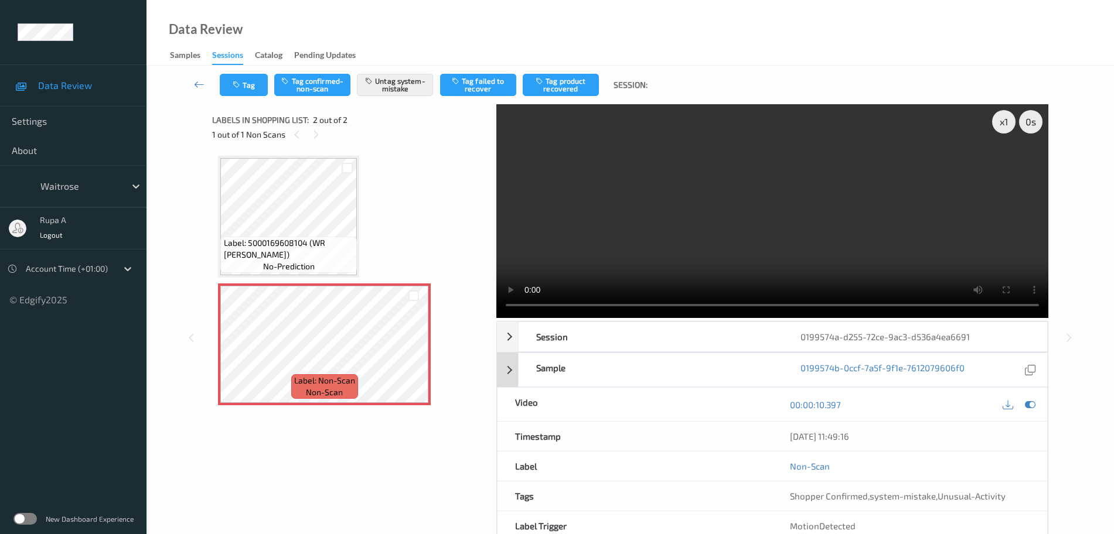
drag, startPoint x: 1026, startPoint y: 407, endPoint x: 939, endPoint y: 343, distance: 108.2
click at [1025, 407] on icon at bounding box center [1030, 405] width 11 height 11
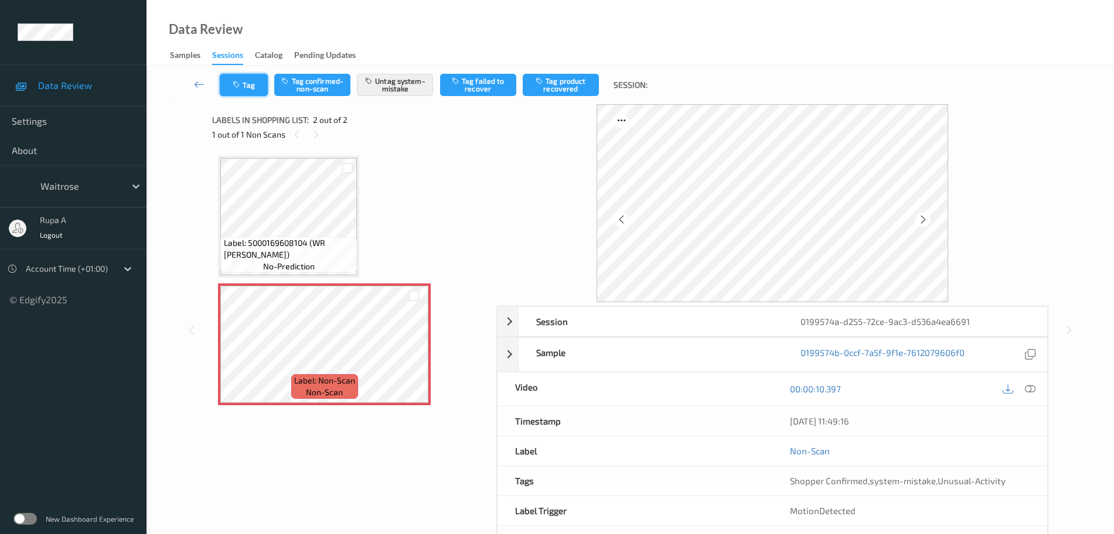
click at [251, 83] on button "Tag" at bounding box center [244, 85] width 48 height 22
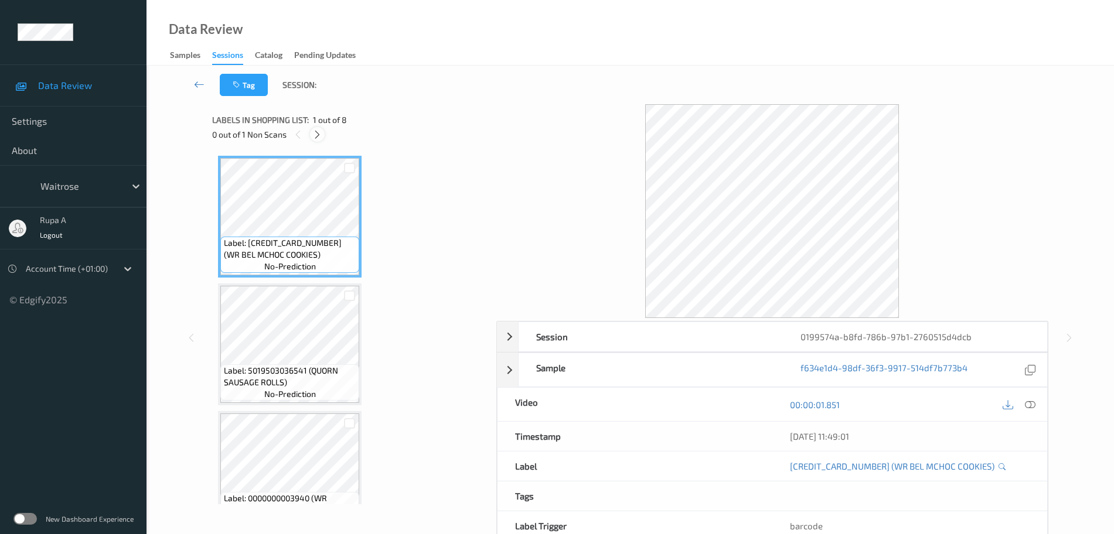
click at [319, 135] on icon at bounding box center [317, 134] width 10 height 11
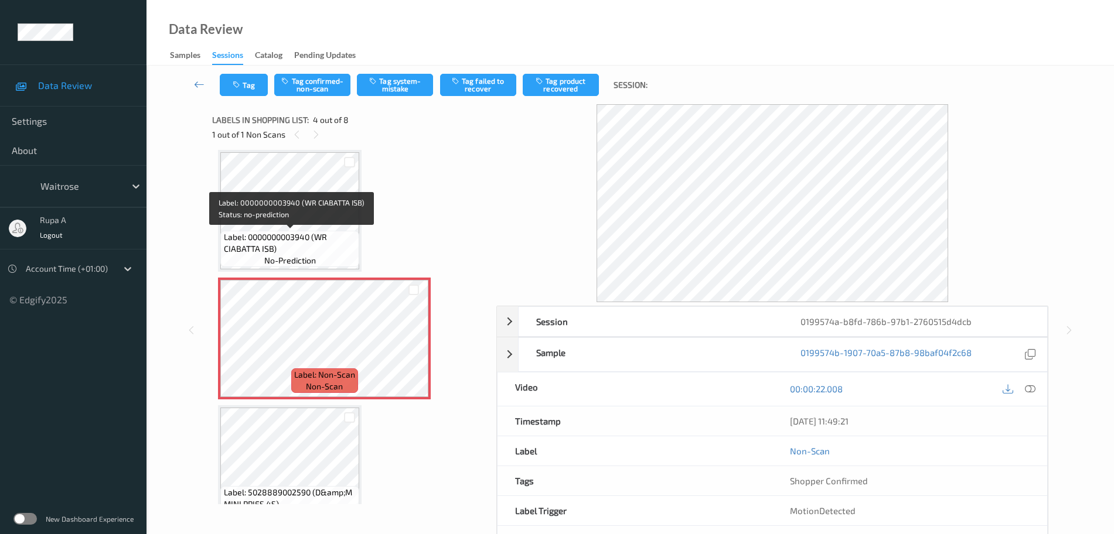
click at [300, 233] on span "Label: 0000000003940 (WR CIABATTA ISB)" at bounding box center [290, 242] width 133 height 23
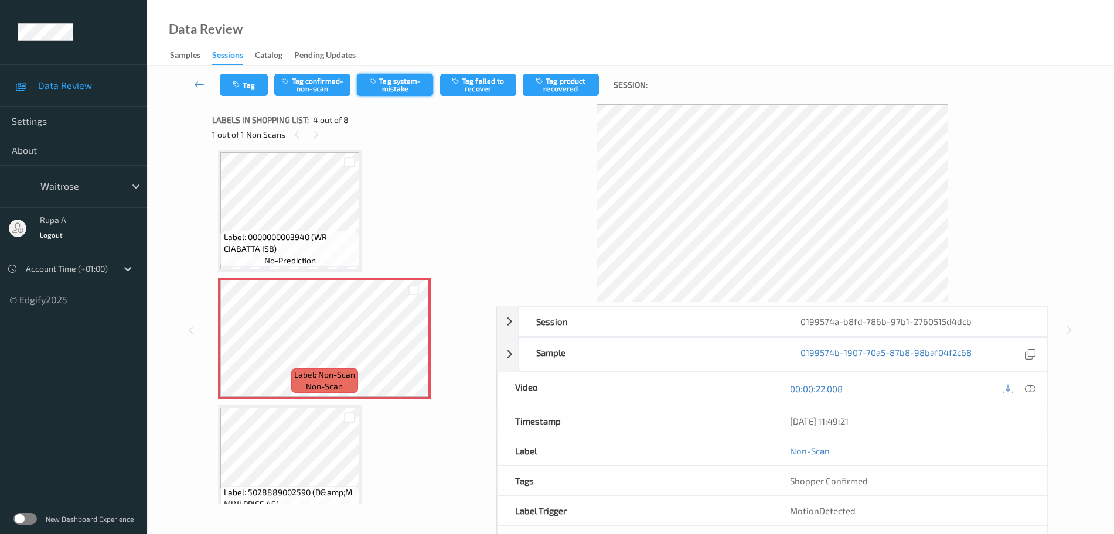
click at [388, 87] on button "Tag system-mistake" at bounding box center [395, 85] width 76 height 22
click at [260, 85] on button "Tag" at bounding box center [244, 85] width 48 height 22
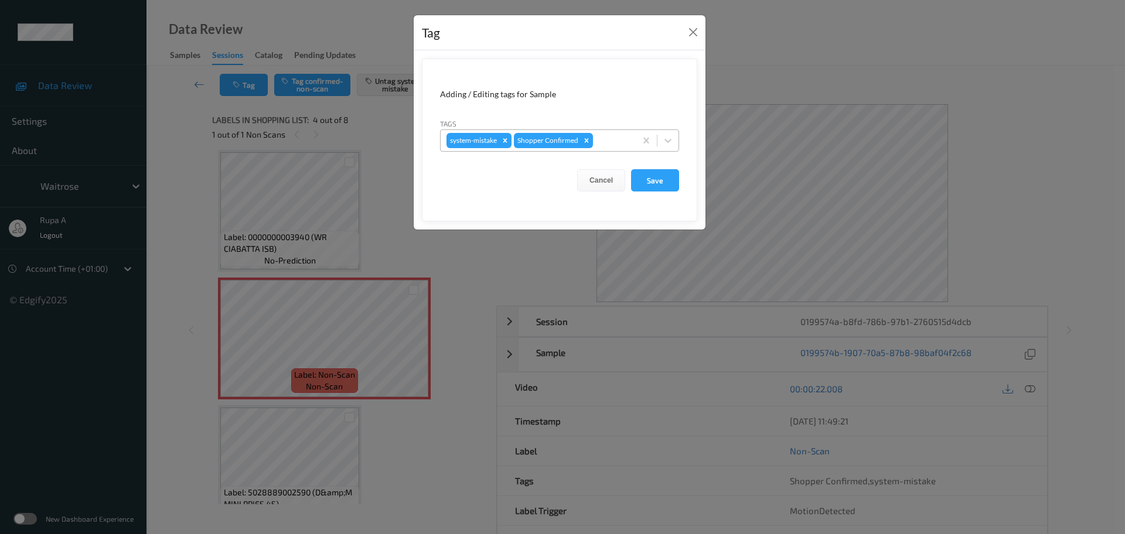
click at [620, 146] on div at bounding box center [612, 141] width 35 height 14
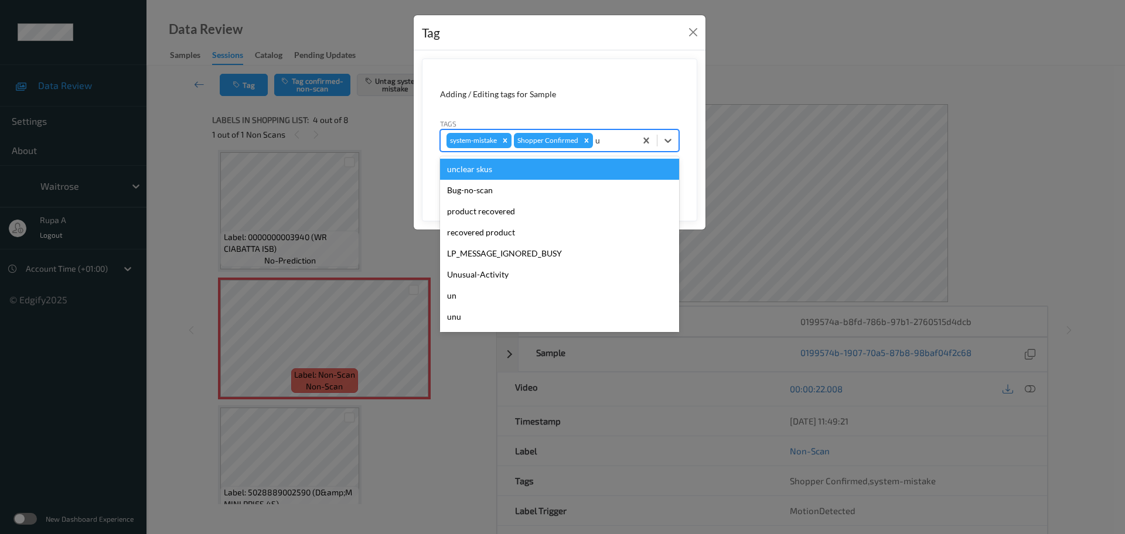
type input "un"
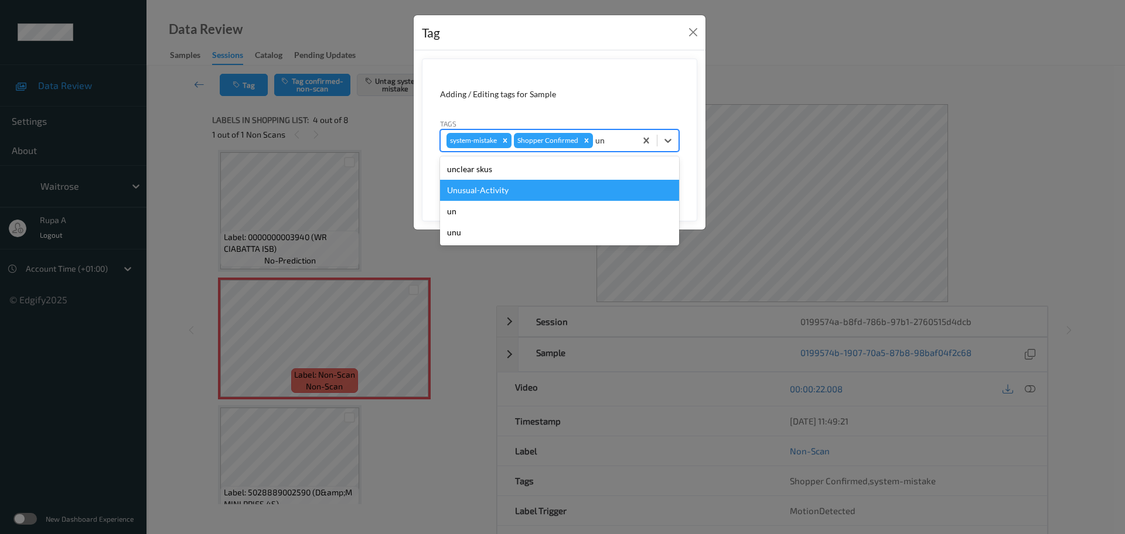
click at [584, 180] on div "Unusual-Activity" at bounding box center [559, 190] width 239 height 21
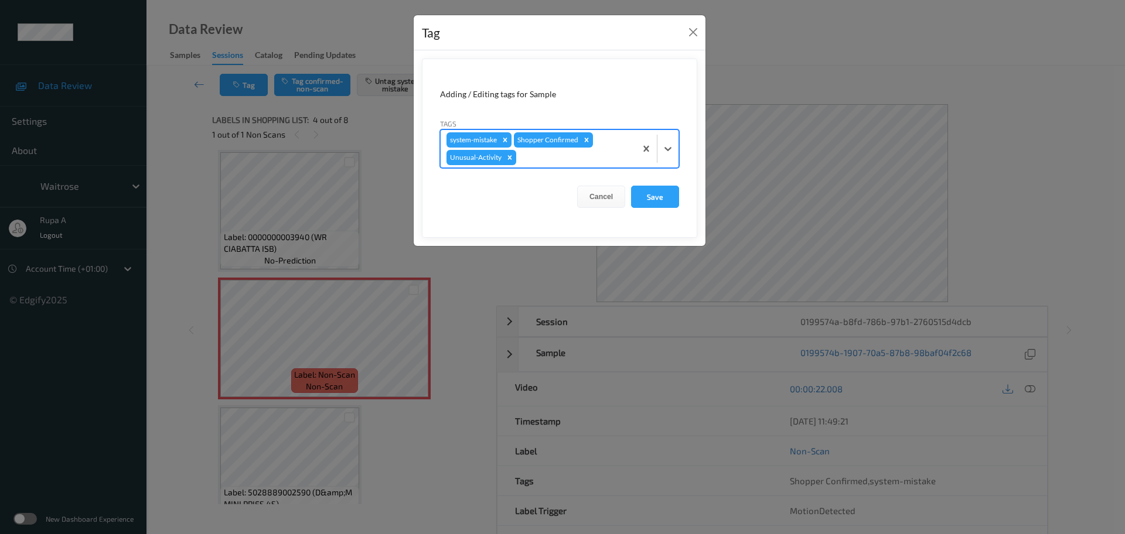
click at [611, 165] on div "system-mistake Shopper Confirmed Unusual-Activity" at bounding box center [538, 148] width 195 height 37
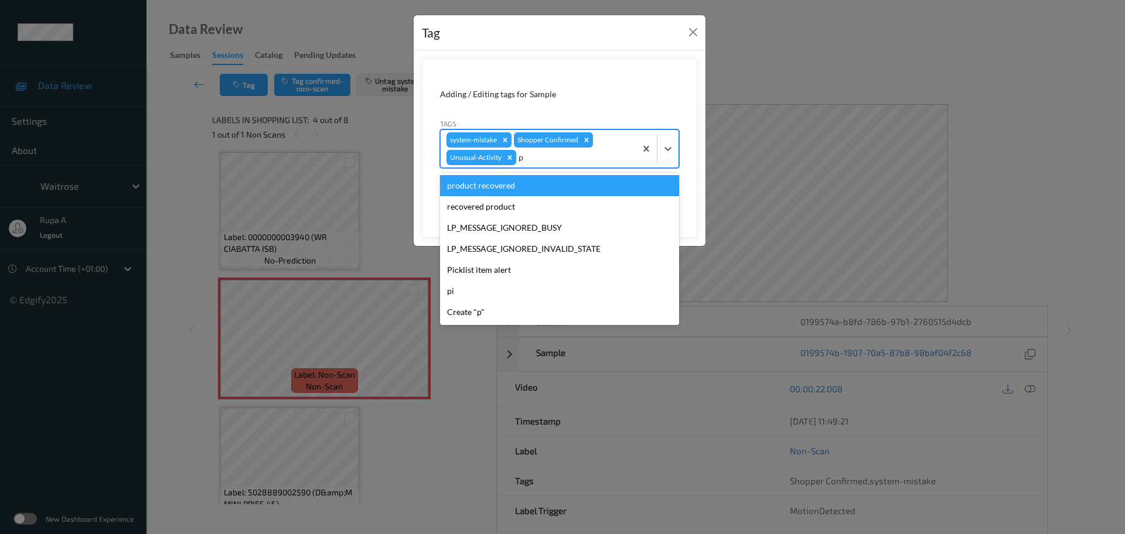
type input "pi"
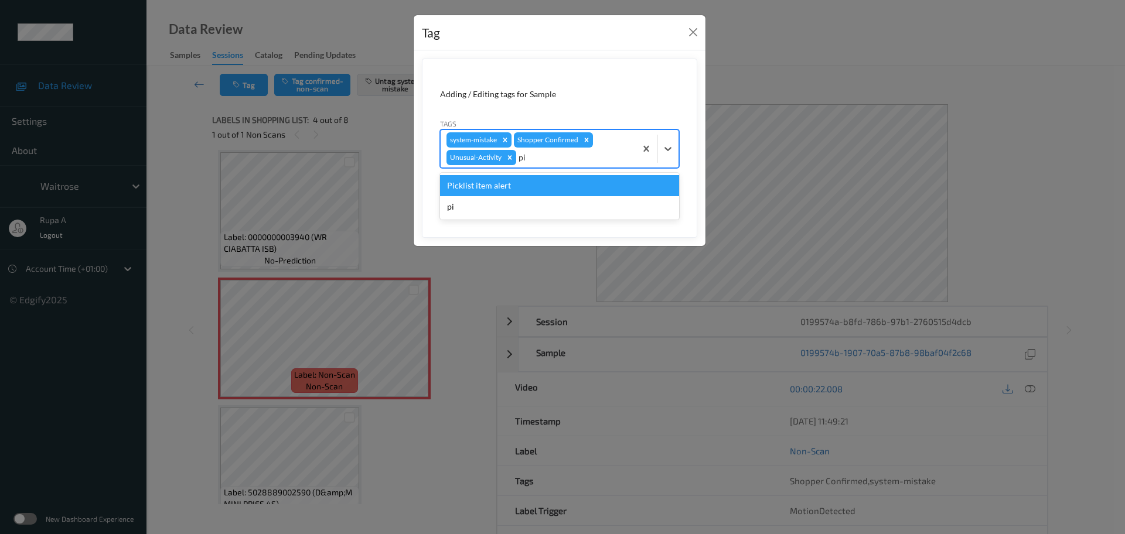
click at [578, 188] on div "Picklist item alert" at bounding box center [559, 185] width 239 height 21
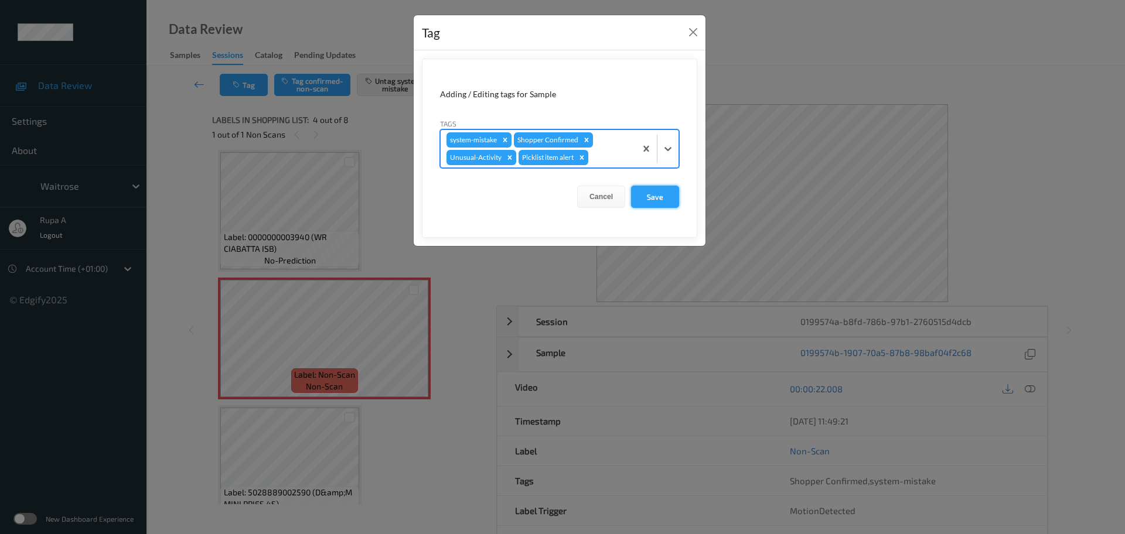
click at [663, 199] on button "Save" at bounding box center [655, 197] width 48 height 22
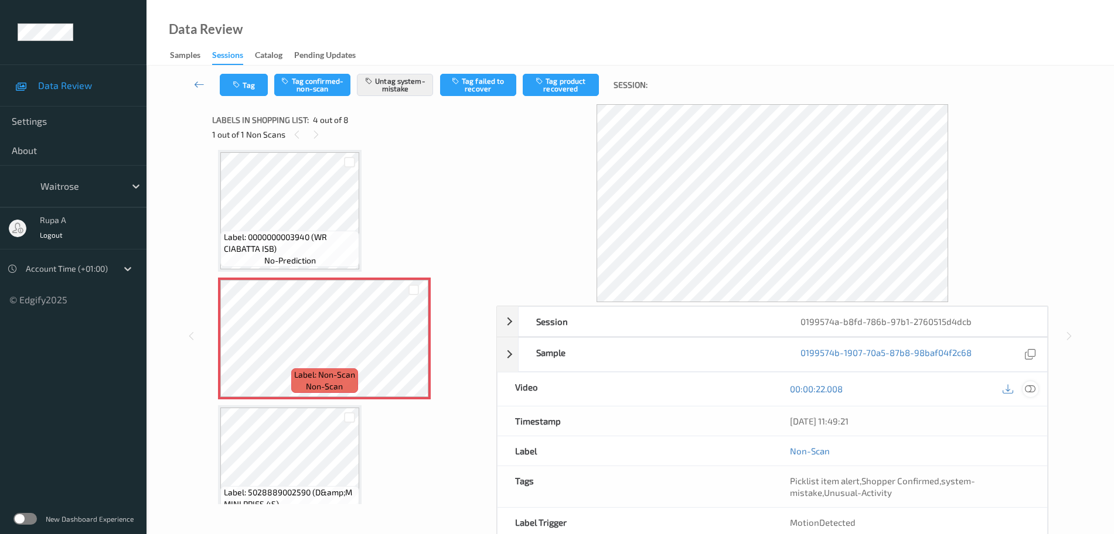
click at [1033, 385] on icon at bounding box center [1030, 389] width 11 height 11
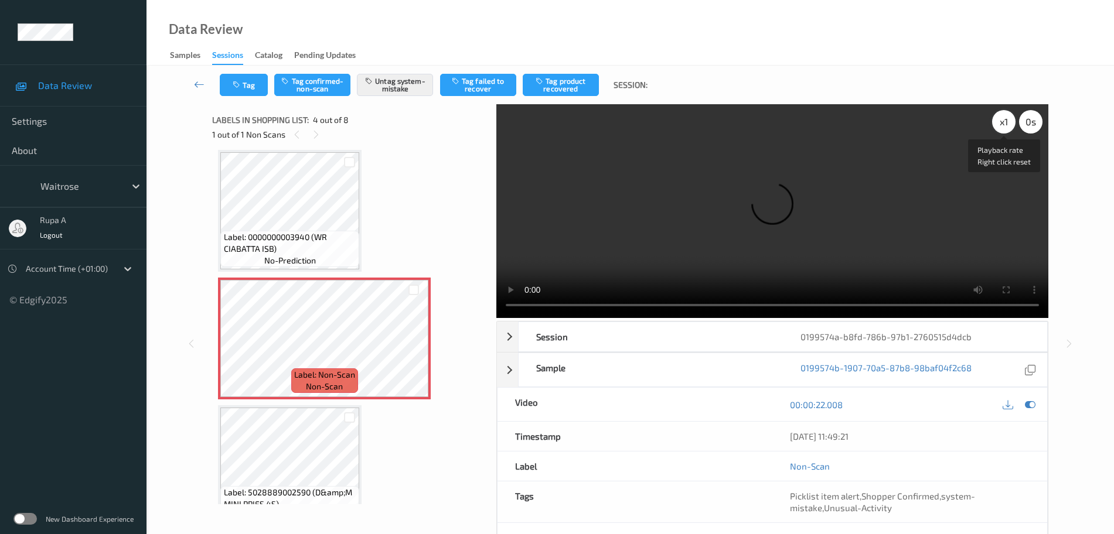
click at [1002, 117] on div "x 1" at bounding box center [1003, 121] width 23 height 23
click at [1033, 404] on icon at bounding box center [1030, 405] width 11 height 11
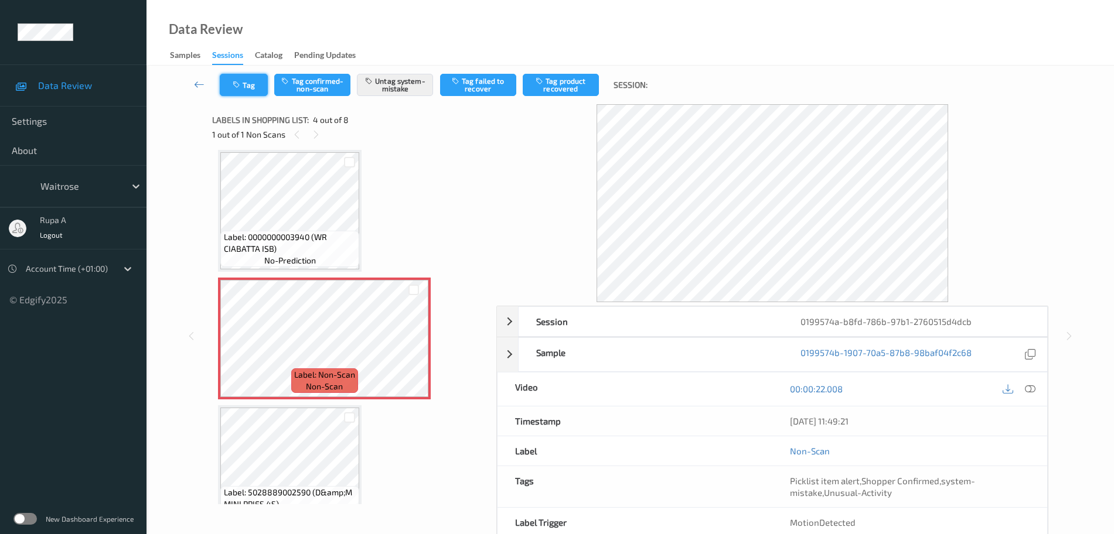
click at [241, 83] on icon "button" at bounding box center [238, 85] width 10 height 8
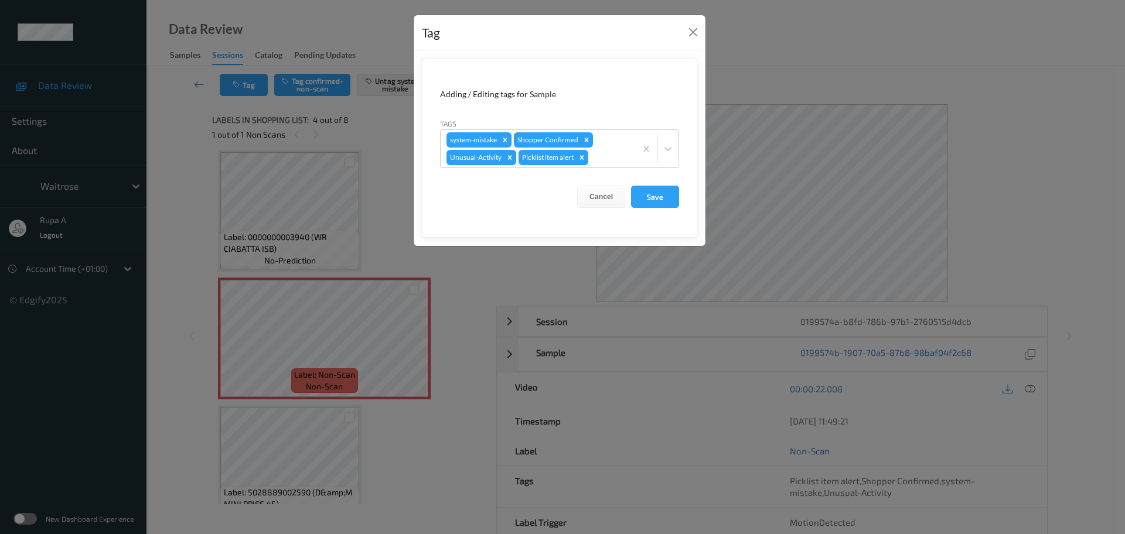
click at [665, 196] on button "Save" at bounding box center [655, 197] width 48 height 22
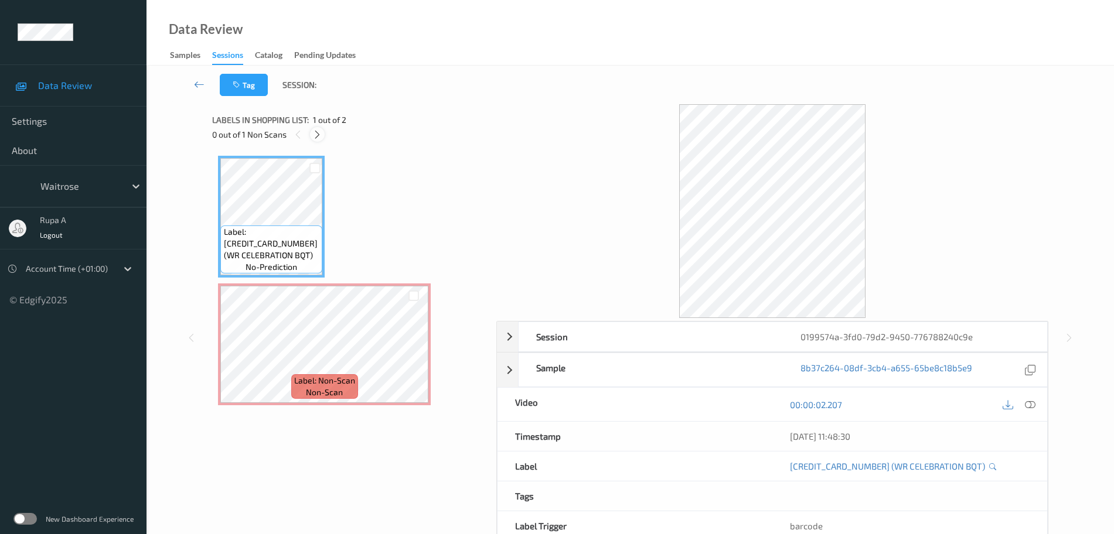
click at [319, 135] on icon at bounding box center [317, 134] width 10 height 11
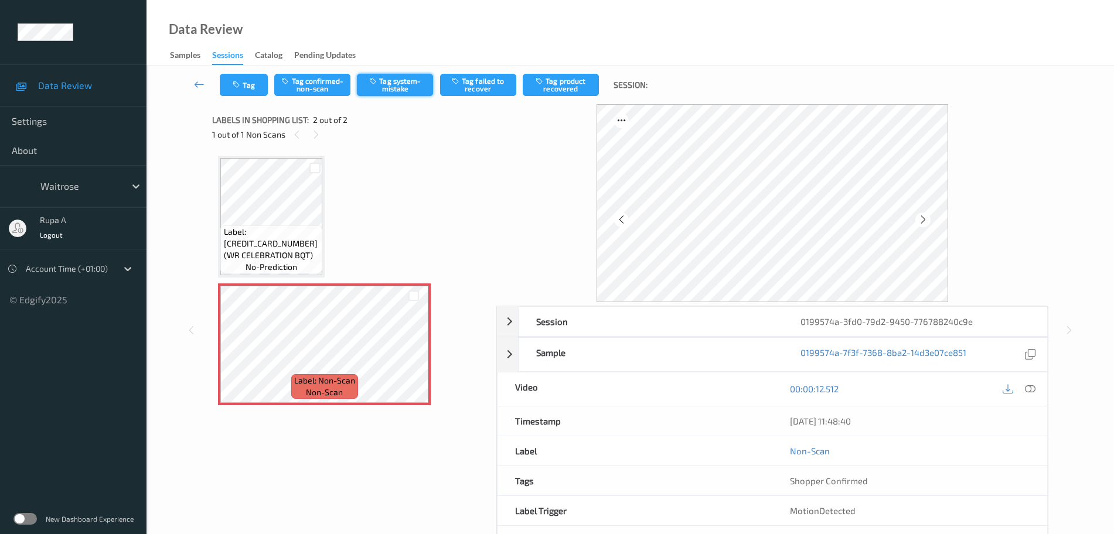
click at [405, 86] on button "Tag system-mistake" at bounding box center [395, 85] width 76 height 22
click at [255, 86] on button "Tag" at bounding box center [244, 85] width 48 height 22
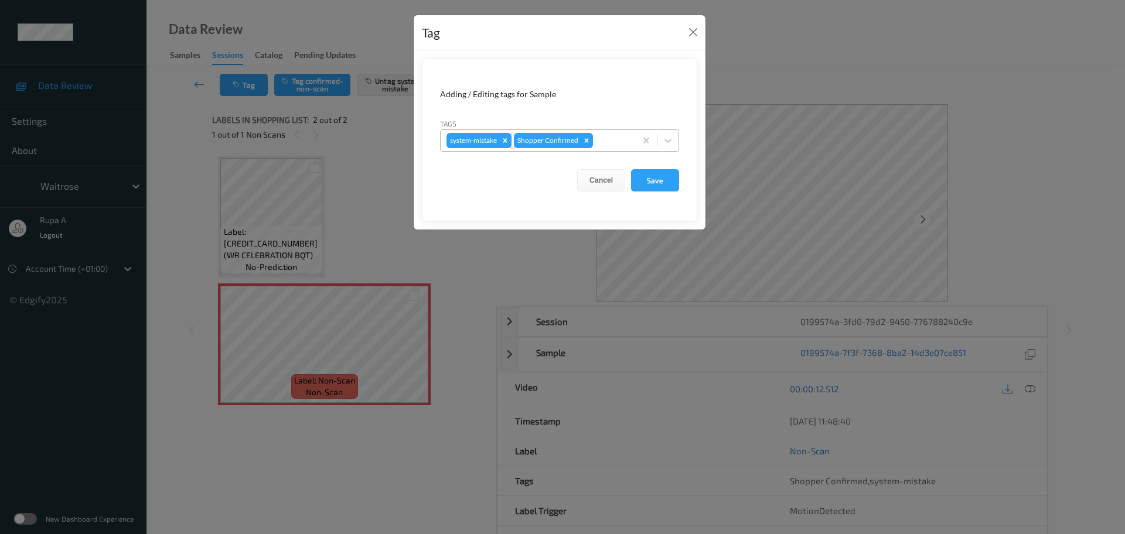
click at [610, 147] on div at bounding box center [612, 141] width 35 height 14
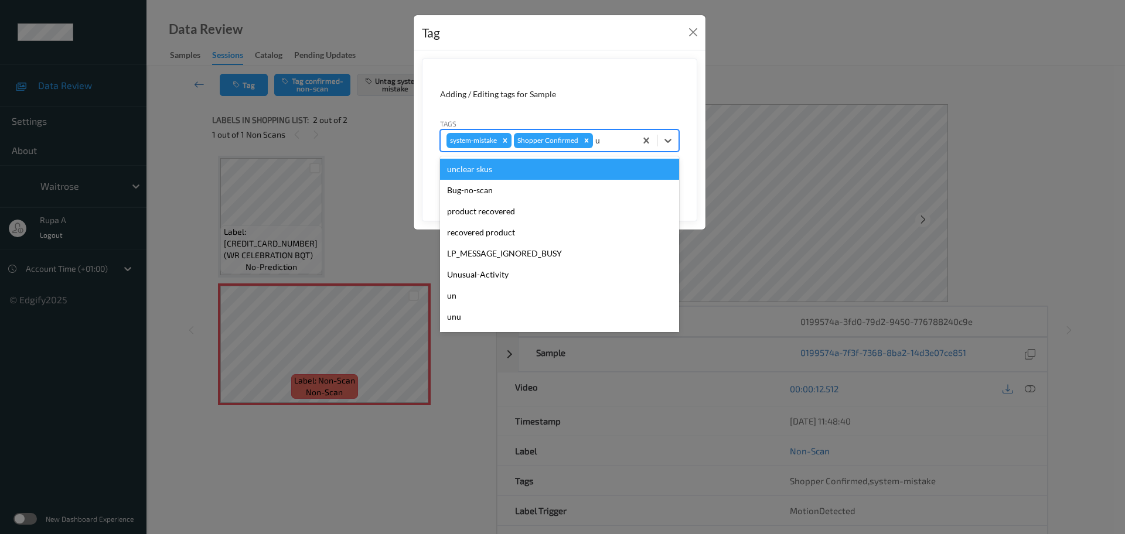
type input "un"
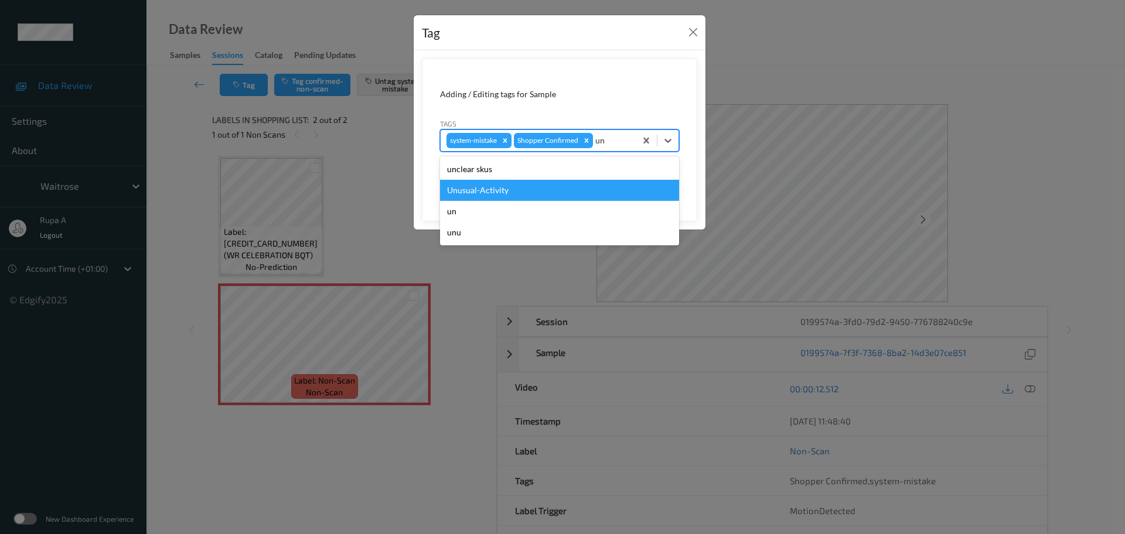
click at [536, 183] on div "Unusual-Activity" at bounding box center [559, 190] width 239 height 21
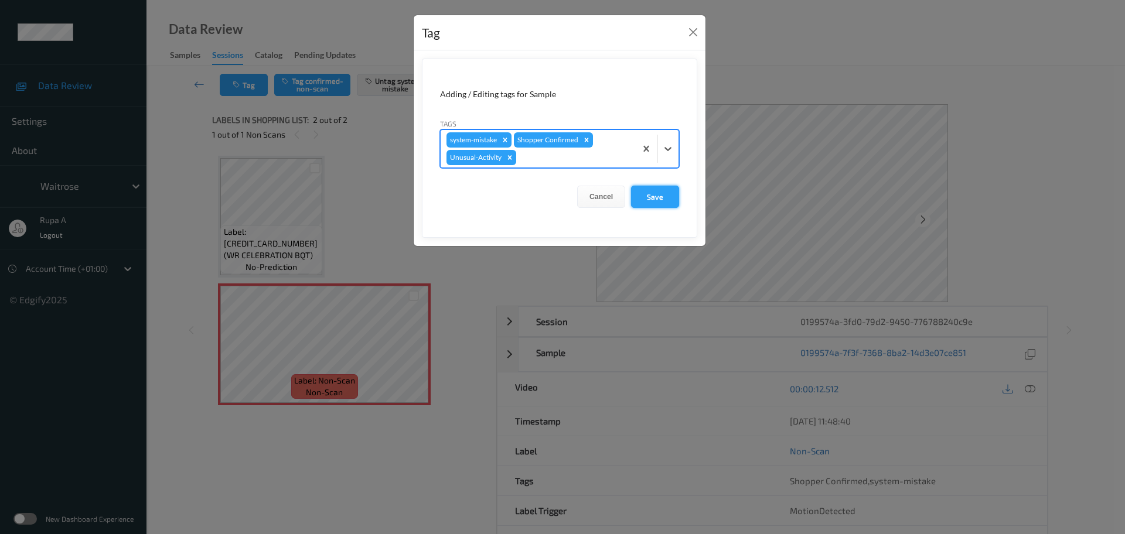
click at [650, 194] on button "Save" at bounding box center [655, 197] width 48 height 22
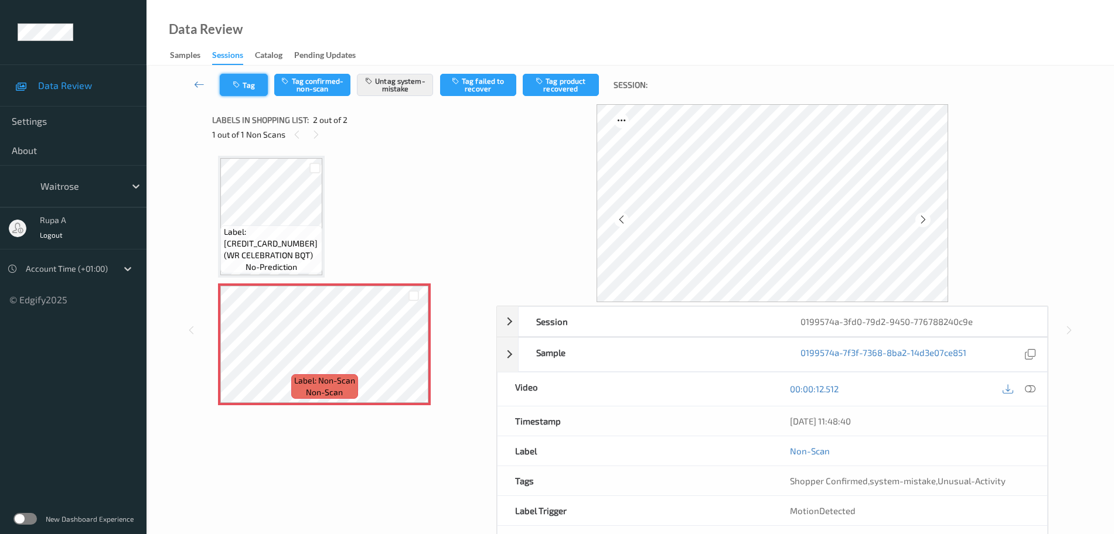
click at [260, 94] on button "Tag" at bounding box center [244, 85] width 48 height 22
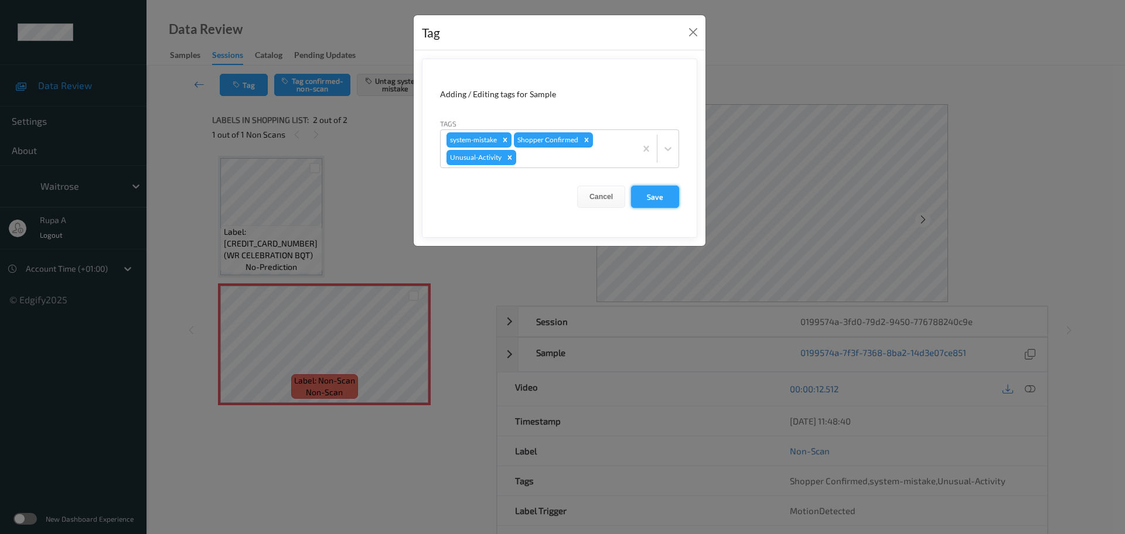
click at [656, 197] on button "Save" at bounding box center [655, 197] width 48 height 22
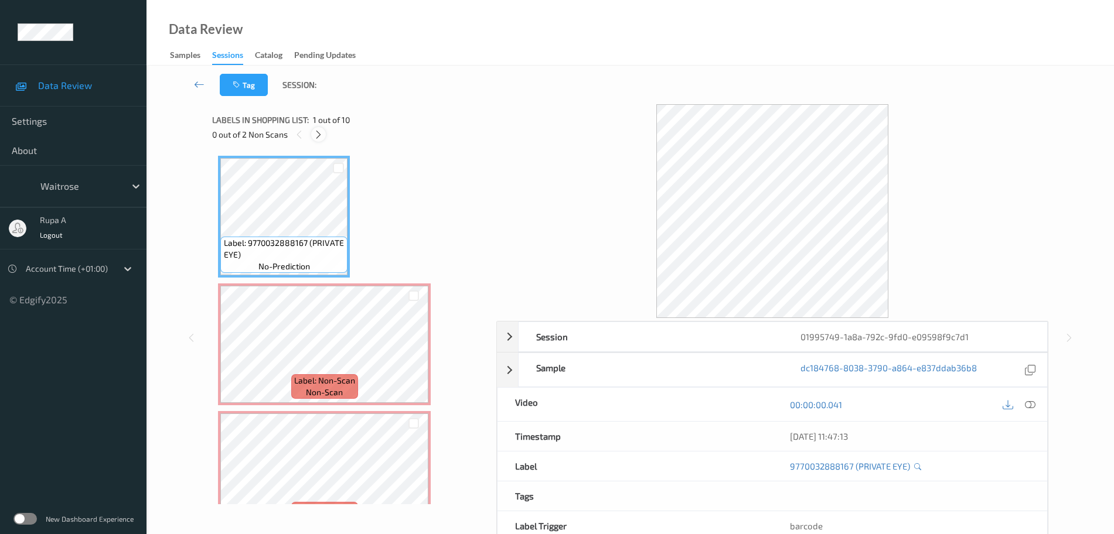
click at [318, 132] on icon at bounding box center [318, 134] width 10 height 11
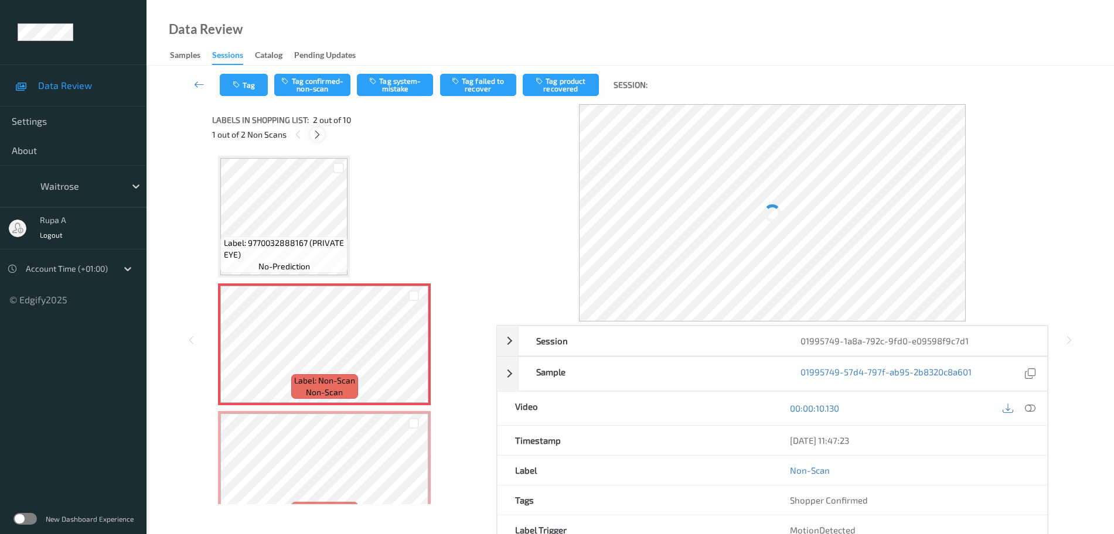
scroll to position [6, 0]
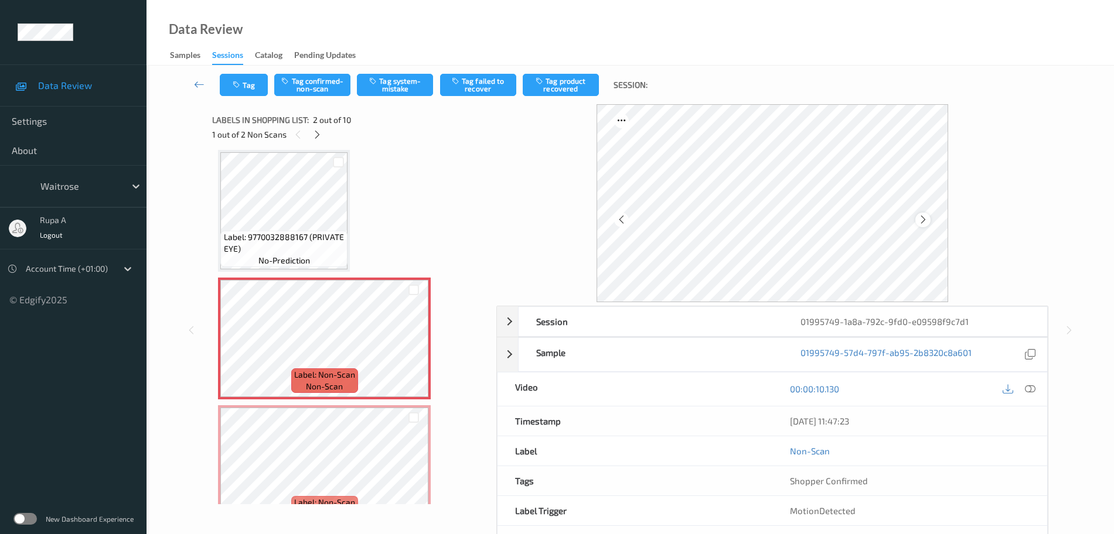
click at [922, 221] on icon at bounding box center [923, 219] width 10 height 11
click at [269, 246] on span "Label: 9770032888167 (PRIVATE EYE)" at bounding box center [284, 242] width 121 height 23
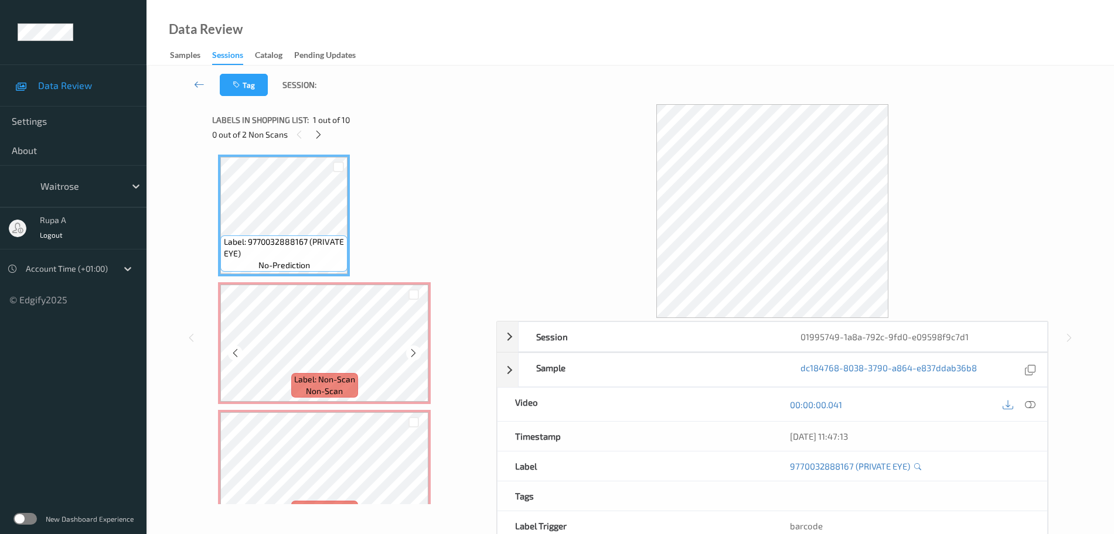
scroll to position [0, 0]
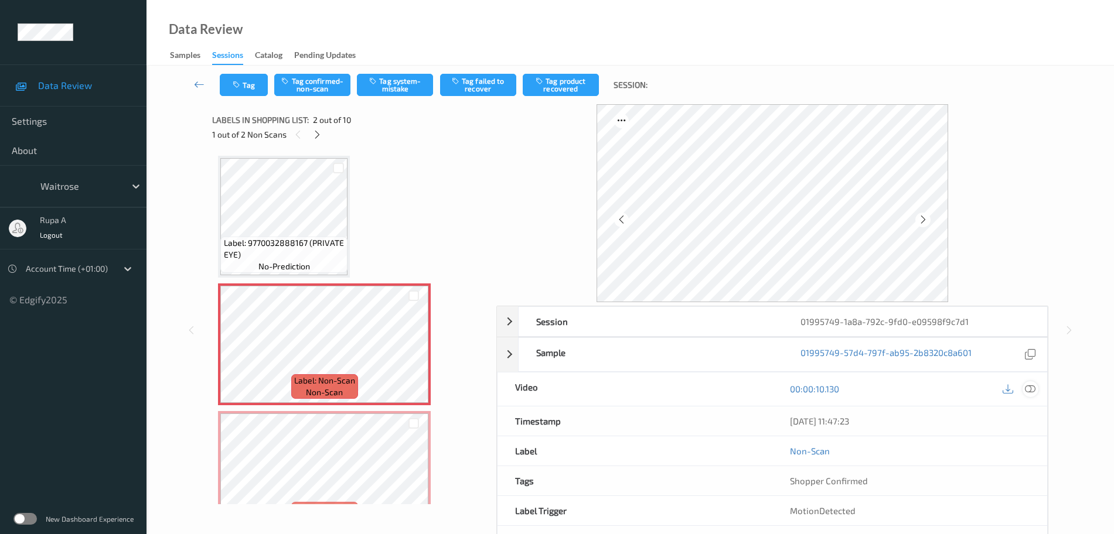
click at [1038, 391] on div at bounding box center [1030, 389] width 16 height 16
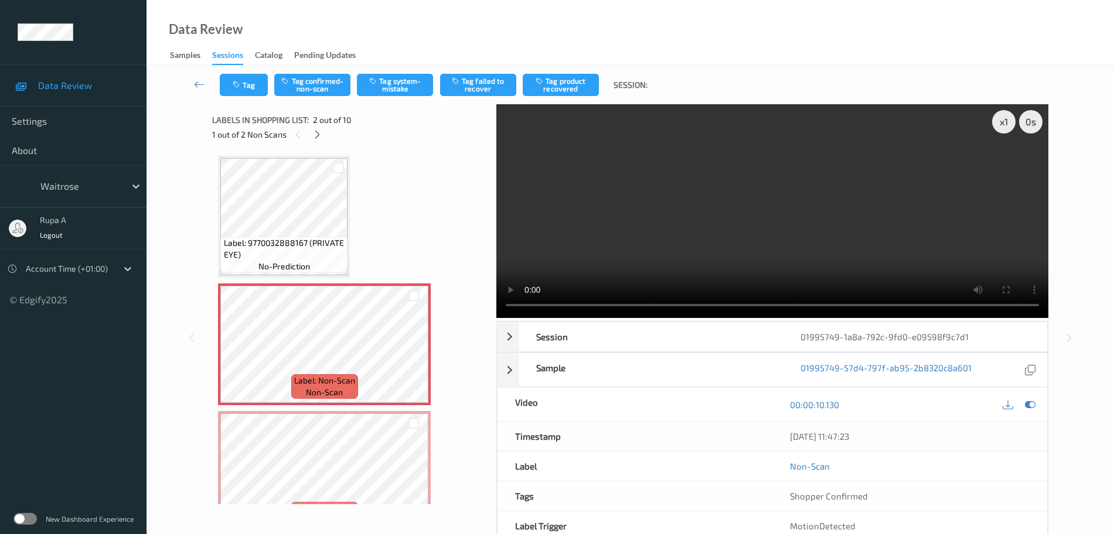
drag, startPoint x: 1028, startPoint y: 401, endPoint x: 458, endPoint y: 230, distance: 594.6
click at [1028, 401] on icon at bounding box center [1030, 405] width 11 height 11
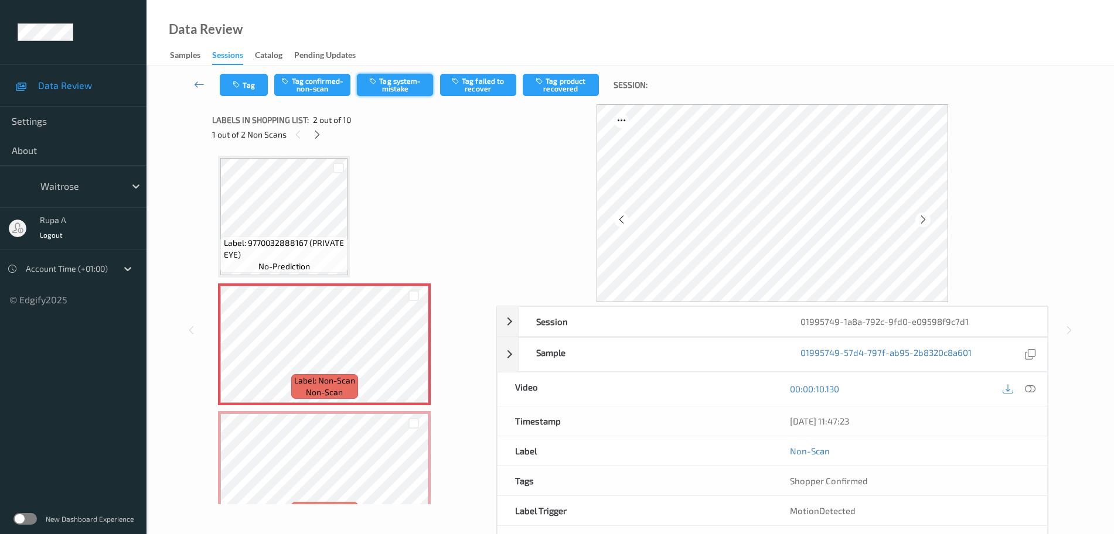
click at [405, 76] on button "Tag system-mistake" at bounding box center [395, 85] width 76 height 22
click at [260, 87] on button "Tag" at bounding box center [244, 85] width 48 height 22
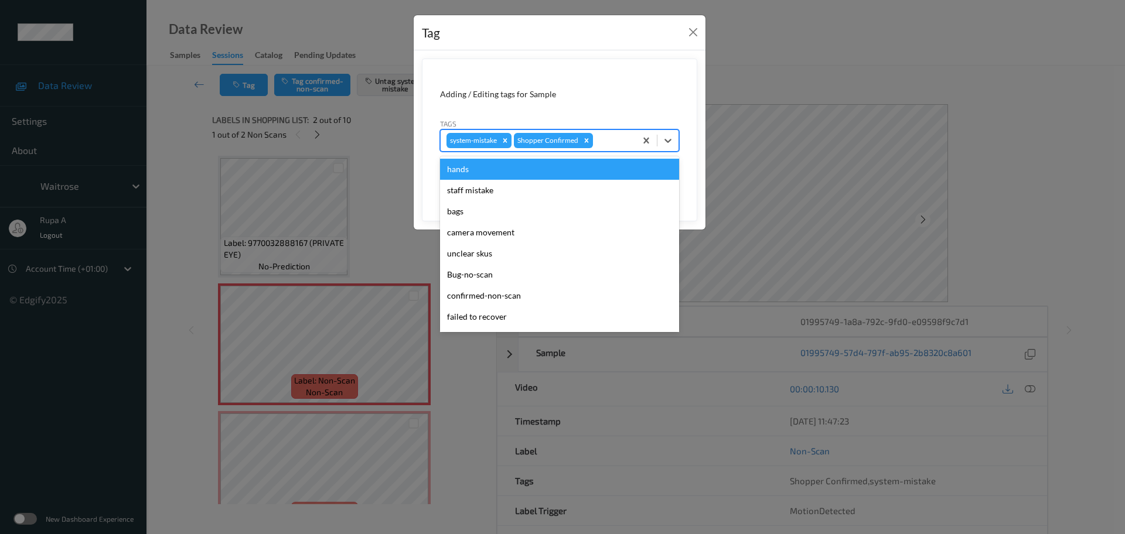
click at [627, 134] on div at bounding box center [612, 141] width 35 height 14
type input "un"
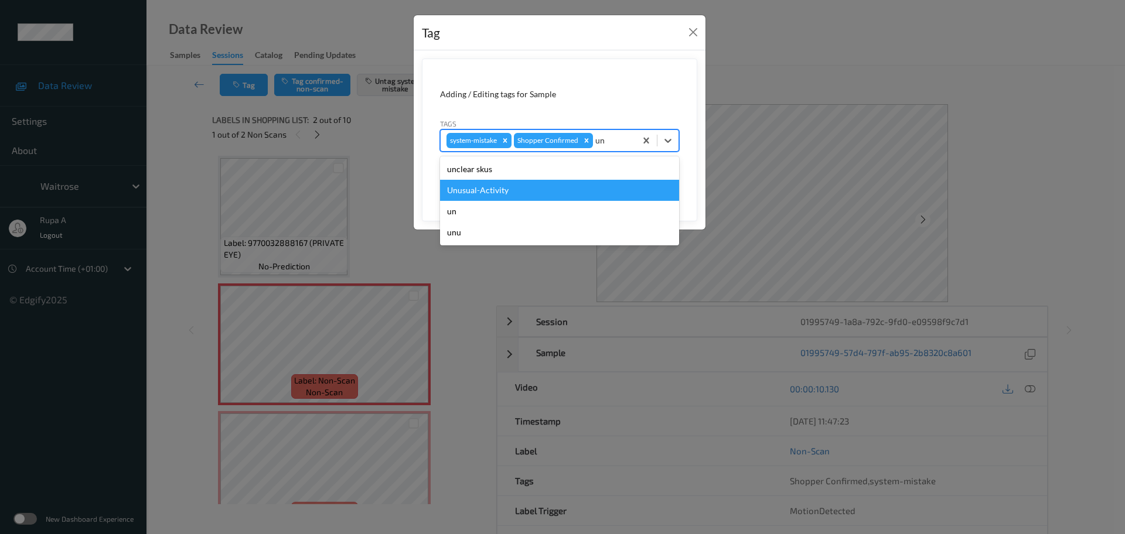
click at [527, 195] on div "Unusual-Activity" at bounding box center [559, 190] width 239 height 21
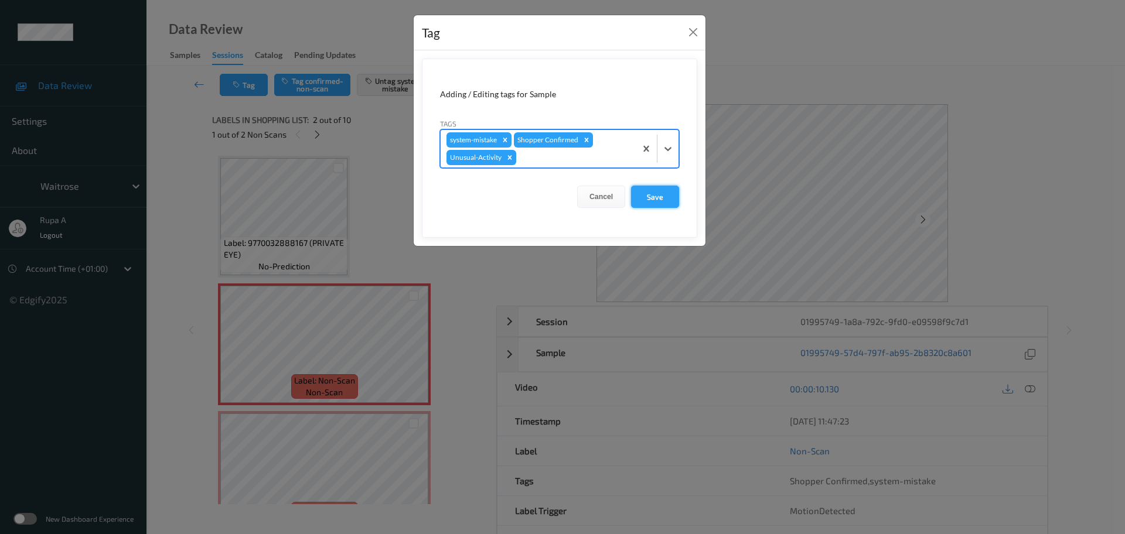
click at [673, 202] on button "Save" at bounding box center [655, 197] width 48 height 22
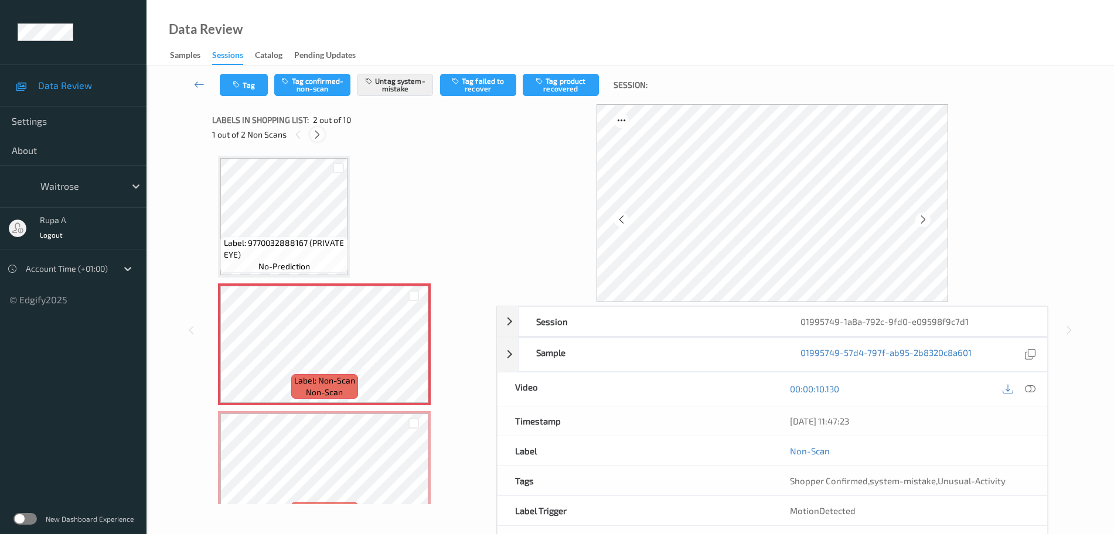
click at [314, 135] on icon at bounding box center [317, 134] width 10 height 11
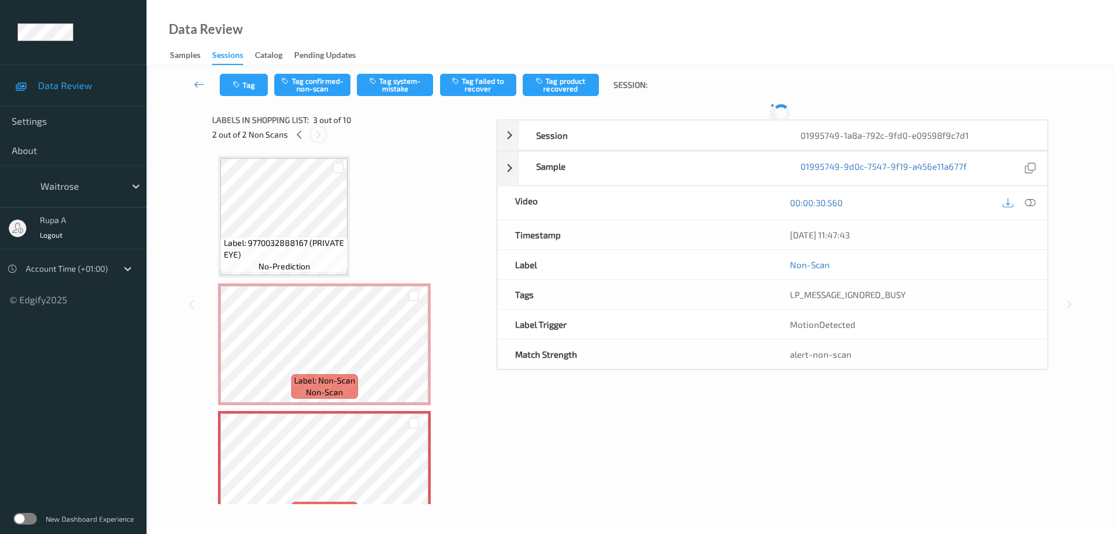
scroll to position [134, 0]
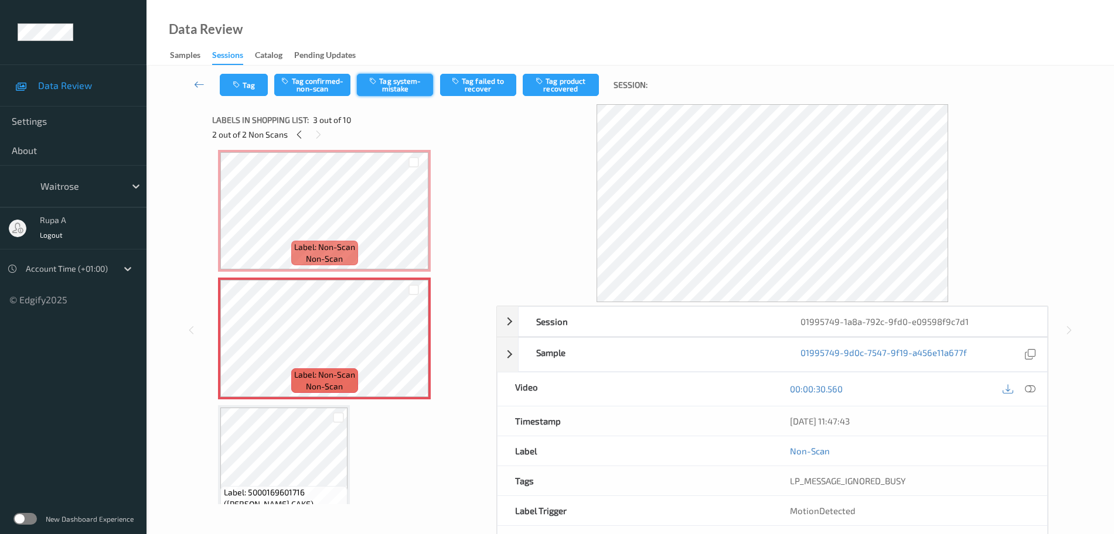
click at [394, 84] on button "Tag system-mistake" at bounding box center [395, 85] width 76 height 22
click at [248, 84] on button "Tag" at bounding box center [244, 85] width 48 height 22
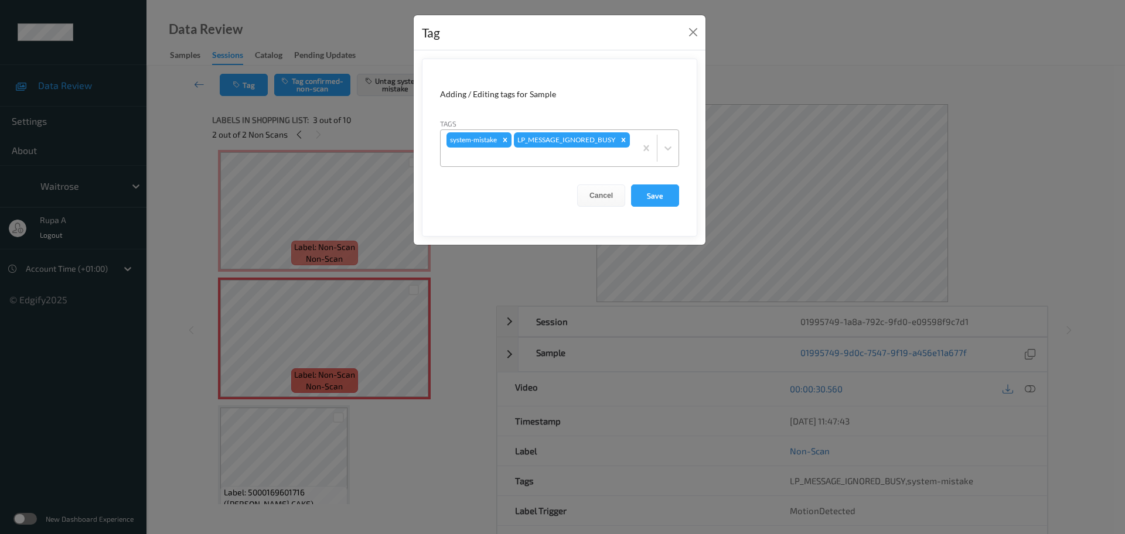
click at [585, 148] on div "system-mistake LP_MESSAGE_IGNORED_BUSY" at bounding box center [538, 148] width 195 height 36
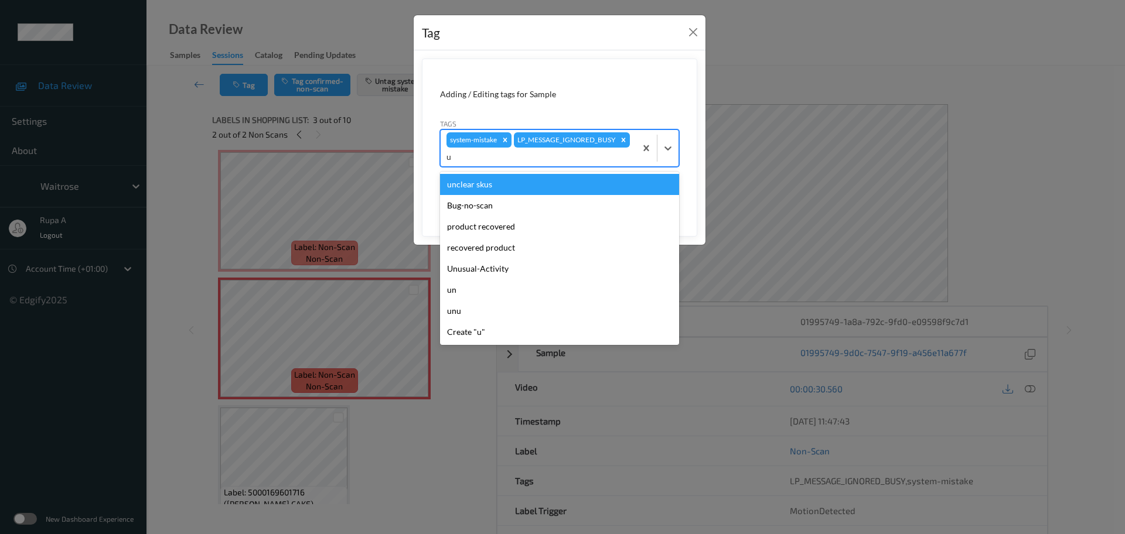
type input "un"
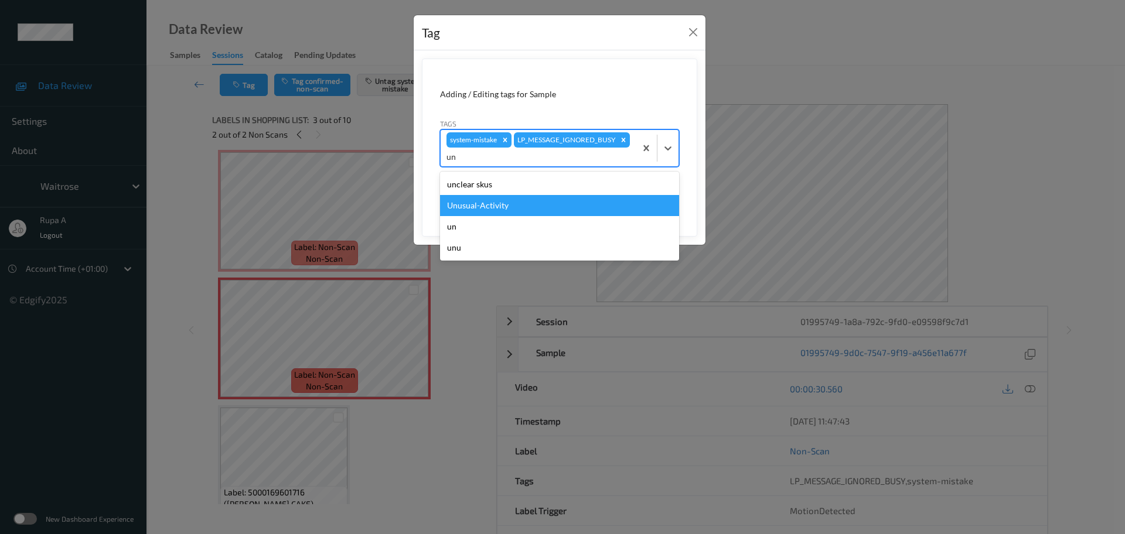
click at [504, 206] on div "Unusual-Activity" at bounding box center [559, 205] width 239 height 21
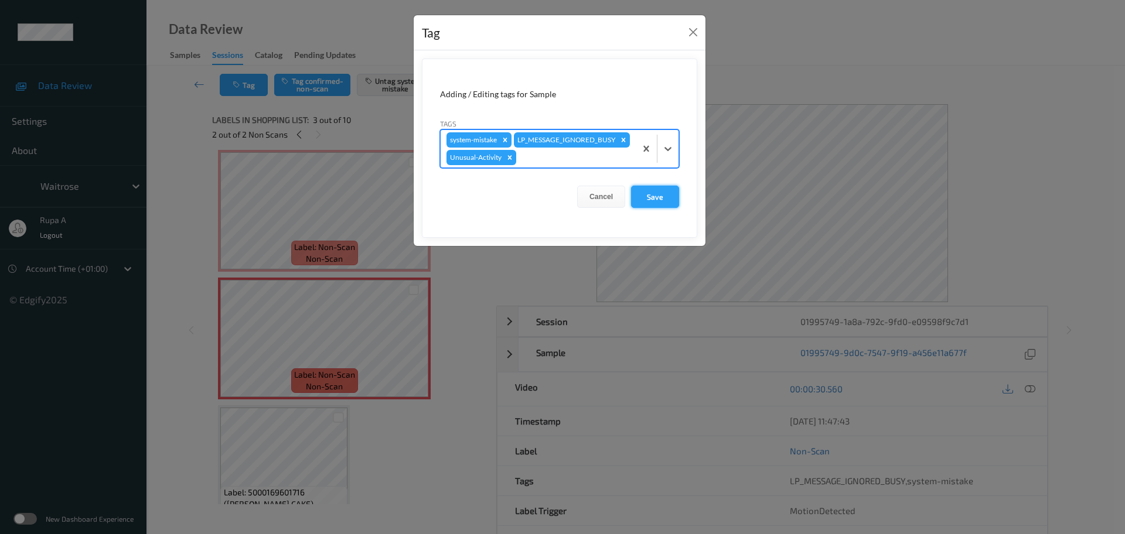
click at [659, 208] on button "Save" at bounding box center [655, 197] width 48 height 22
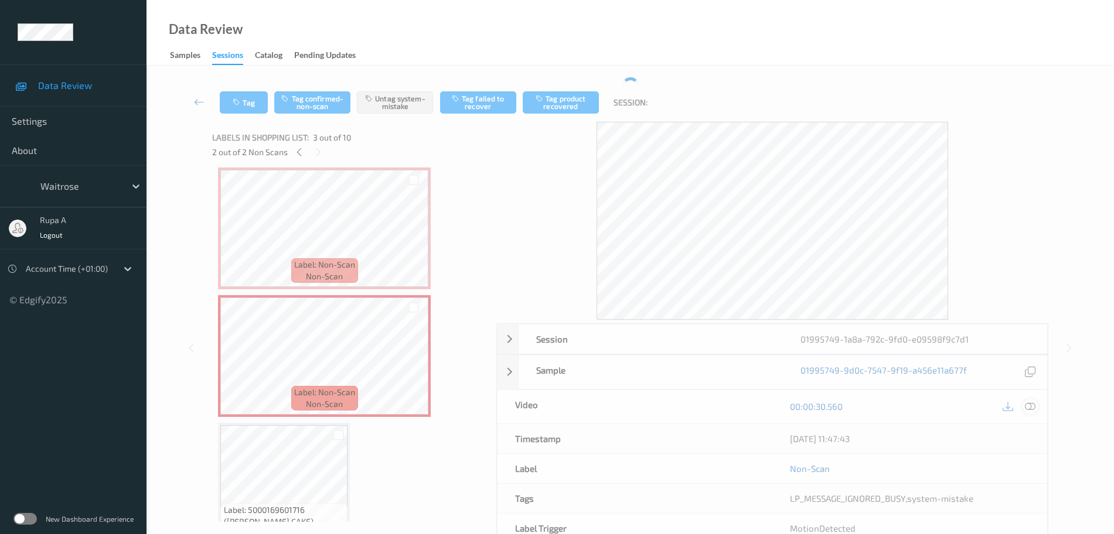
click at [1032, 406] on icon at bounding box center [1030, 406] width 11 height 11
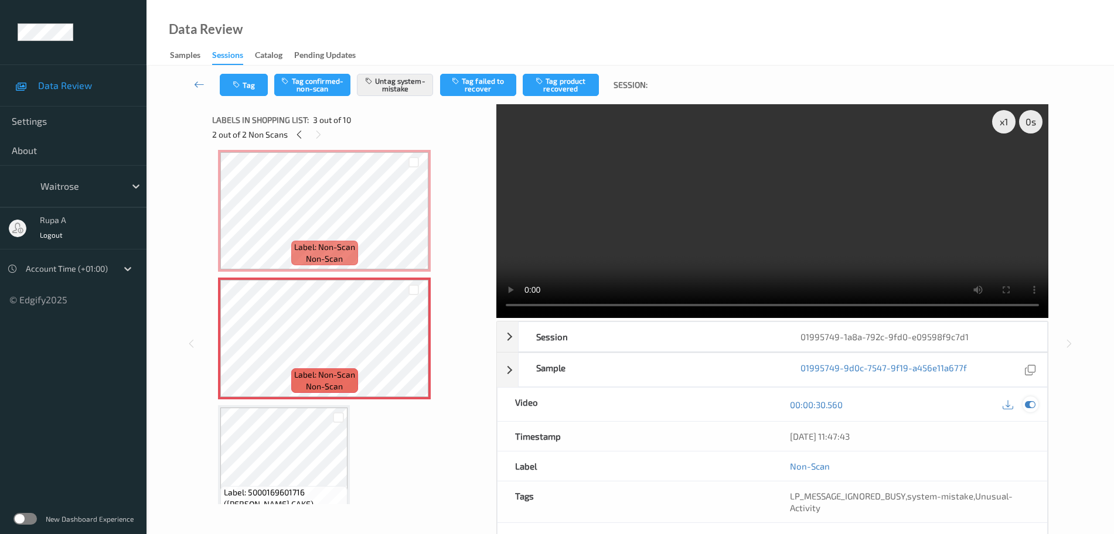
click at [1031, 408] on icon at bounding box center [1030, 405] width 11 height 11
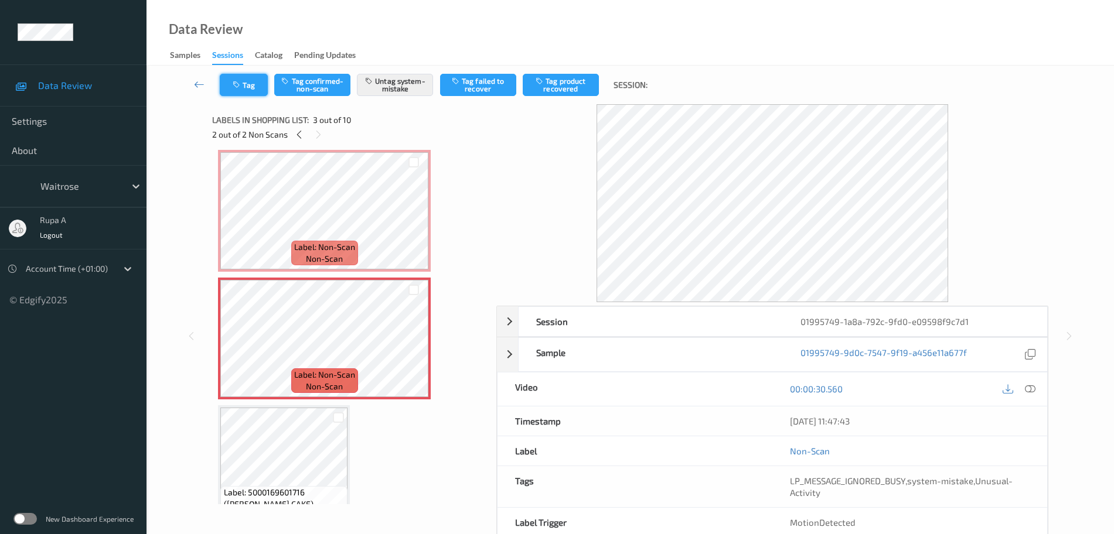
click at [267, 90] on button "Tag" at bounding box center [244, 85] width 48 height 22
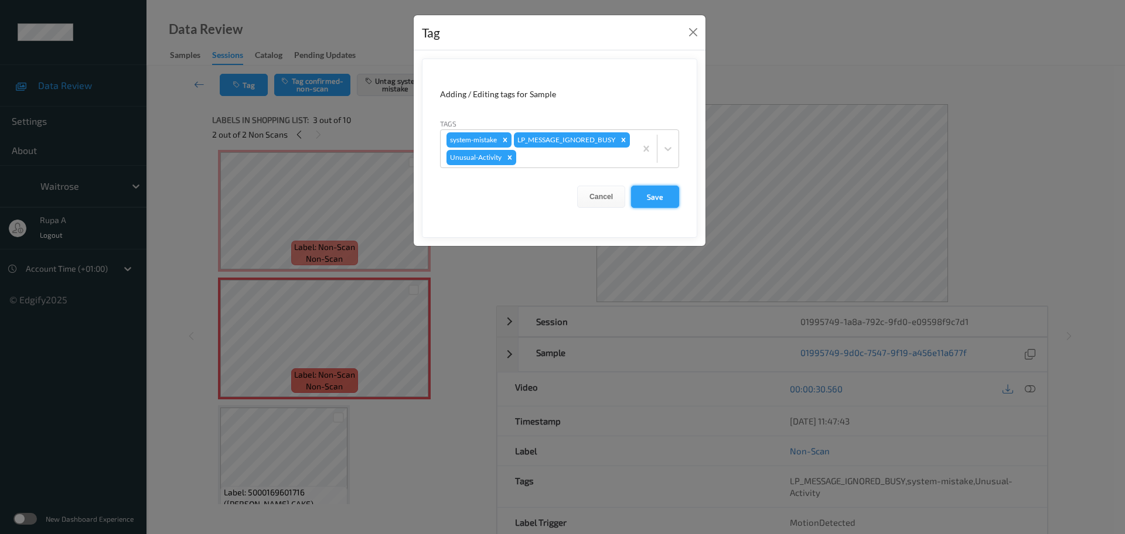
click at [665, 206] on button "Save" at bounding box center [655, 197] width 48 height 22
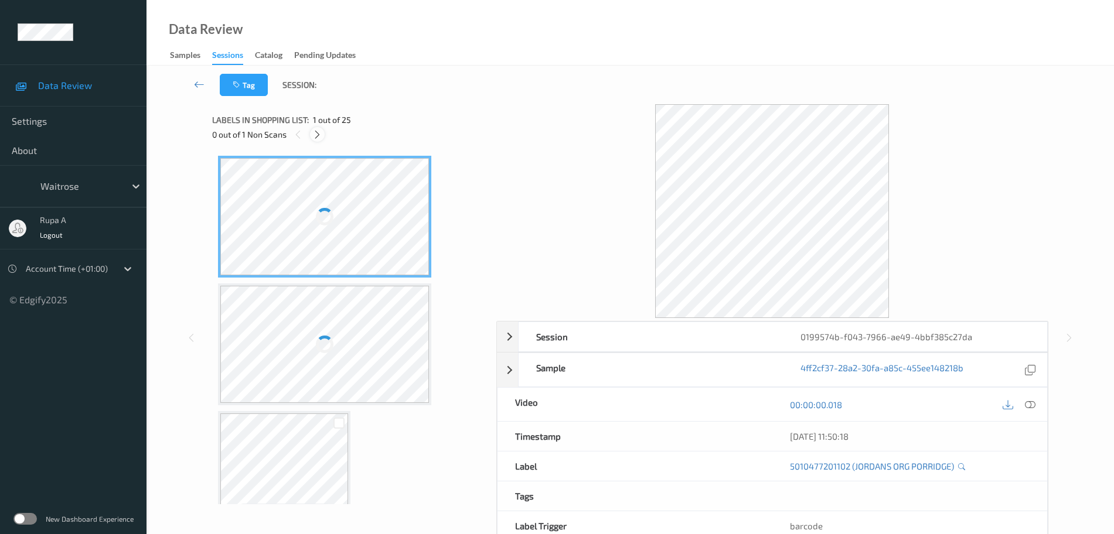
click at [315, 132] on icon at bounding box center [317, 134] width 10 height 11
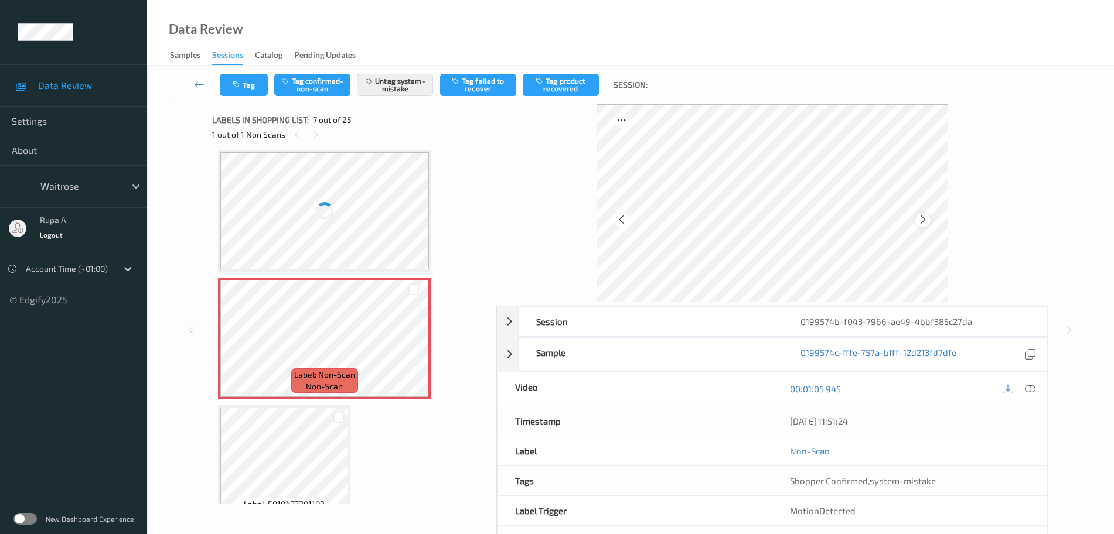
click at [923, 216] on icon at bounding box center [923, 219] width 10 height 11
click at [925, 215] on icon at bounding box center [923, 219] width 10 height 11
click at [257, 87] on button "Tag" at bounding box center [244, 85] width 48 height 22
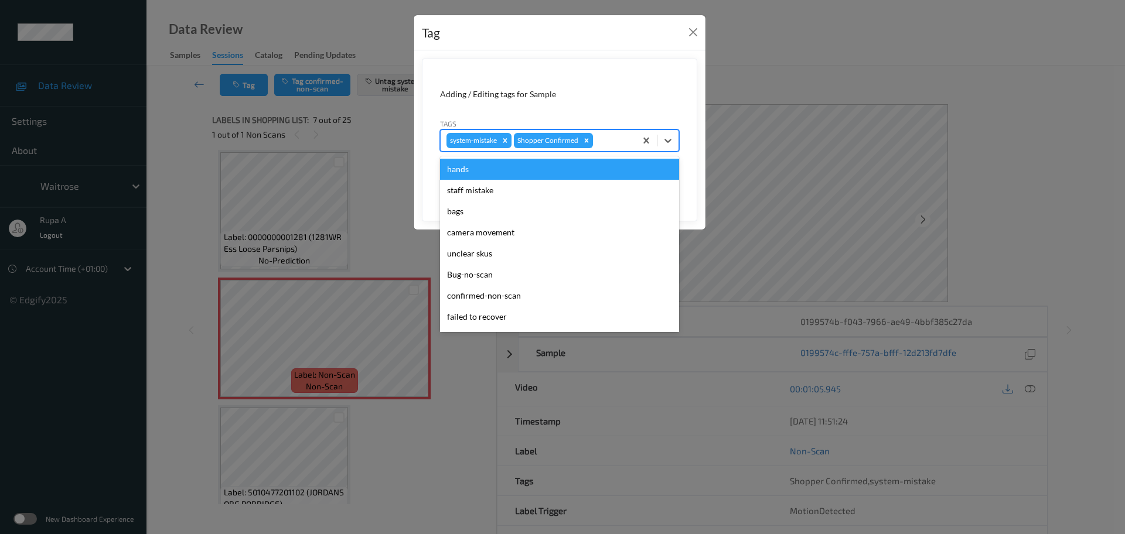
click at [618, 146] on div at bounding box center [612, 141] width 35 height 14
type input "un"
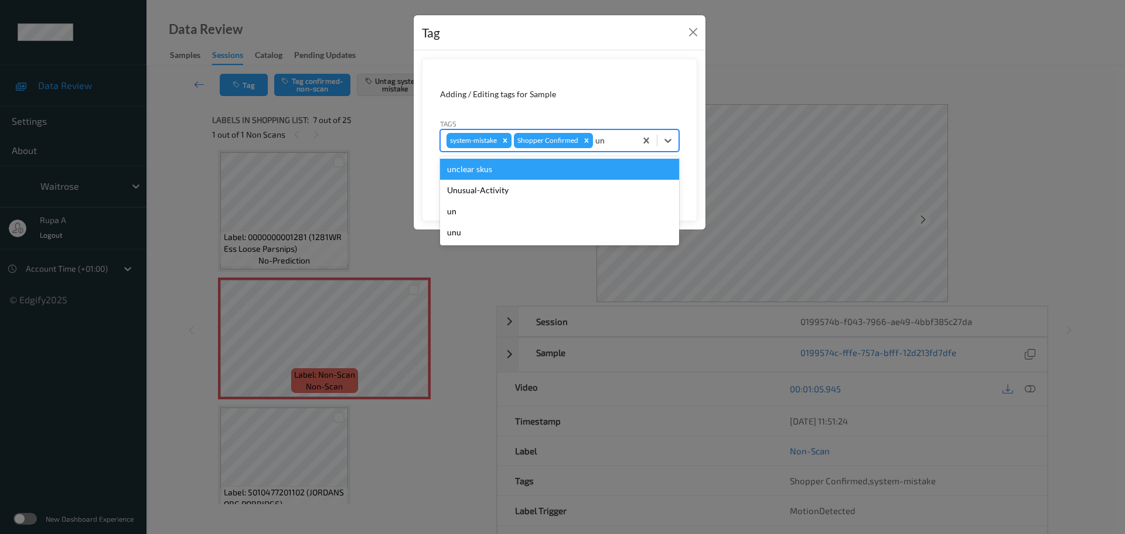
click at [551, 178] on div "unclear skus" at bounding box center [559, 169] width 239 height 21
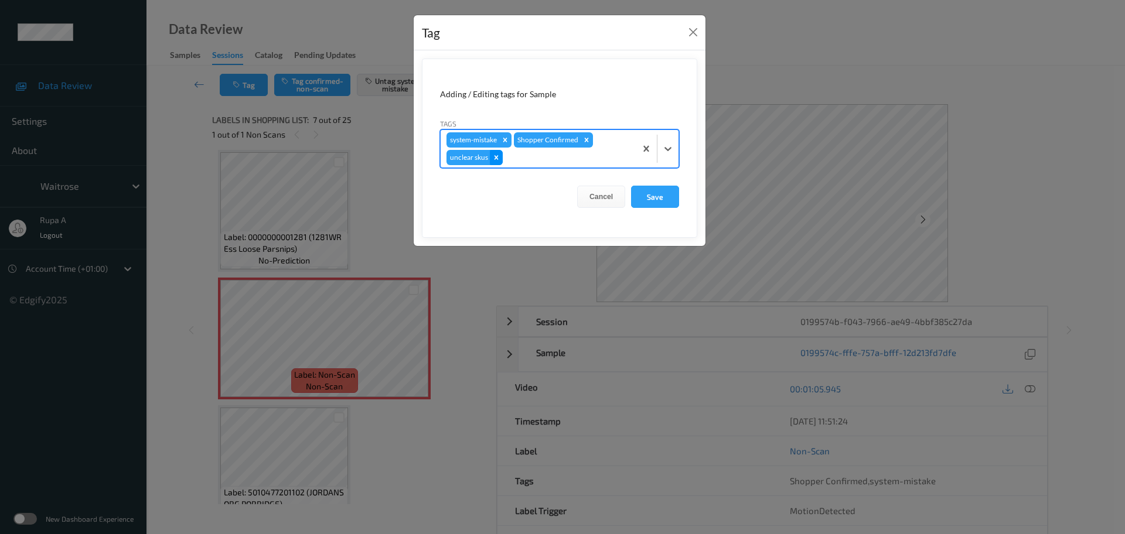
click at [500, 161] on div "Remove unclear skus" at bounding box center [496, 157] width 13 height 15
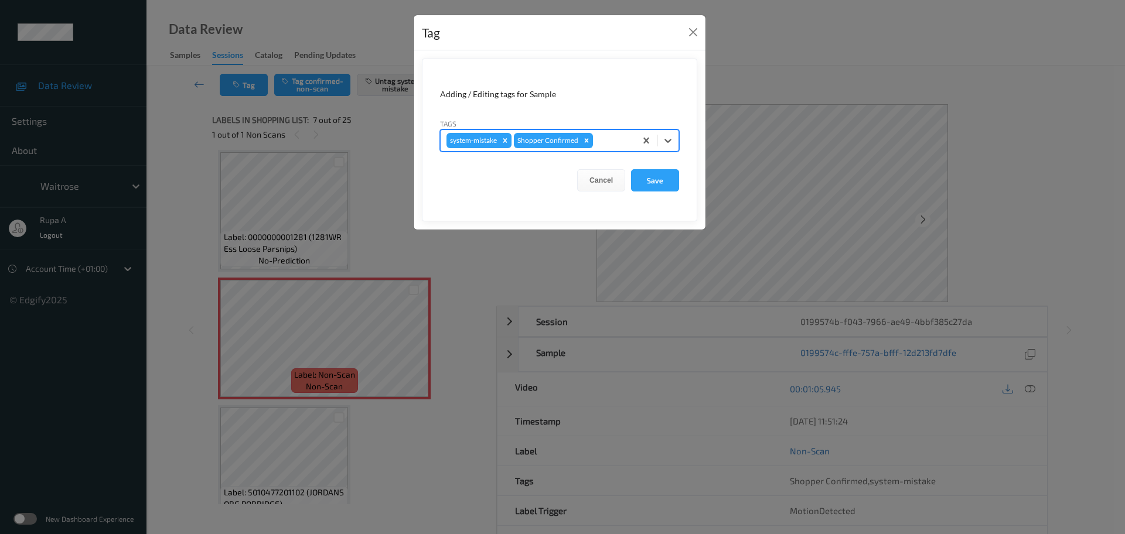
click at [607, 146] on div at bounding box center [612, 141] width 35 height 14
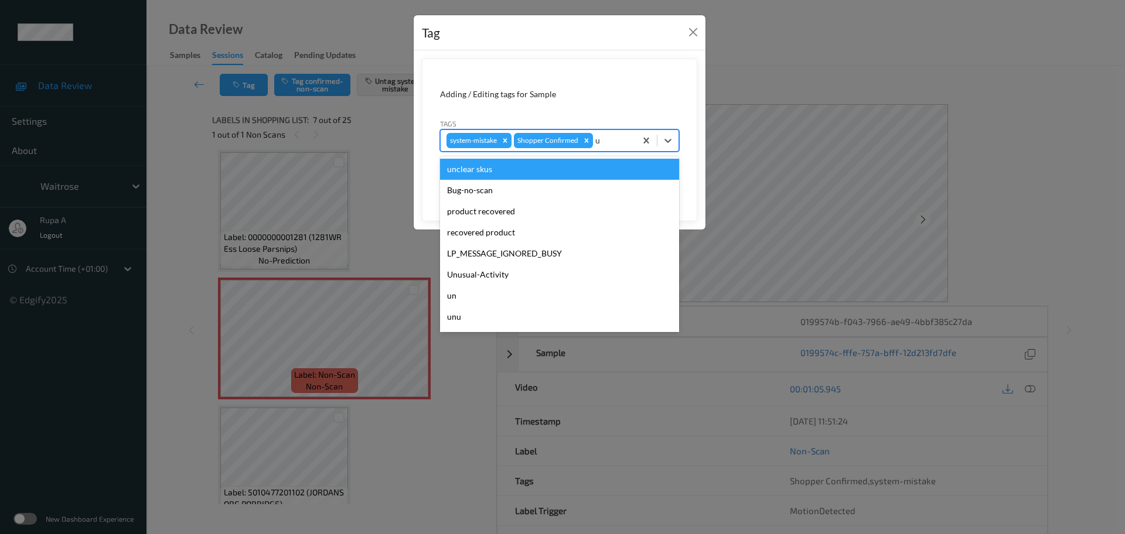
type input "un"
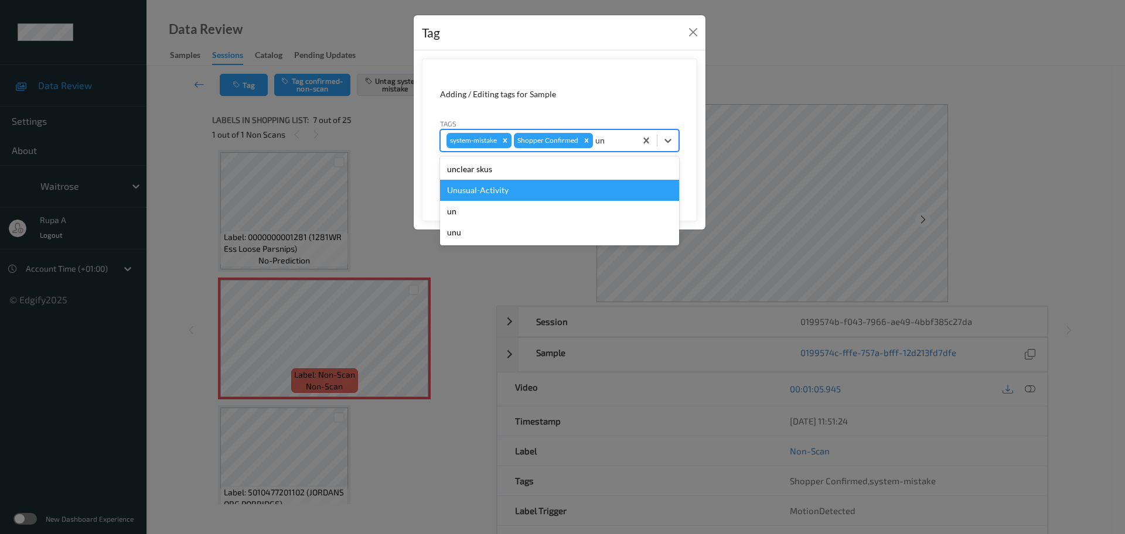
click at [529, 186] on div "Unusual-Activity" at bounding box center [559, 190] width 239 height 21
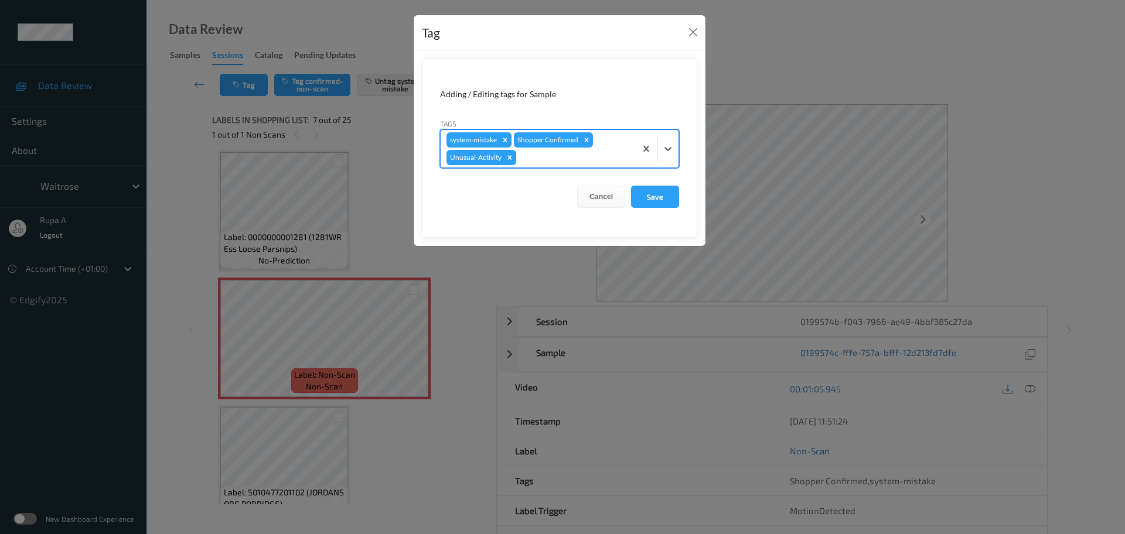
click at [567, 164] on div at bounding box center [574, 158] width 111 height 14
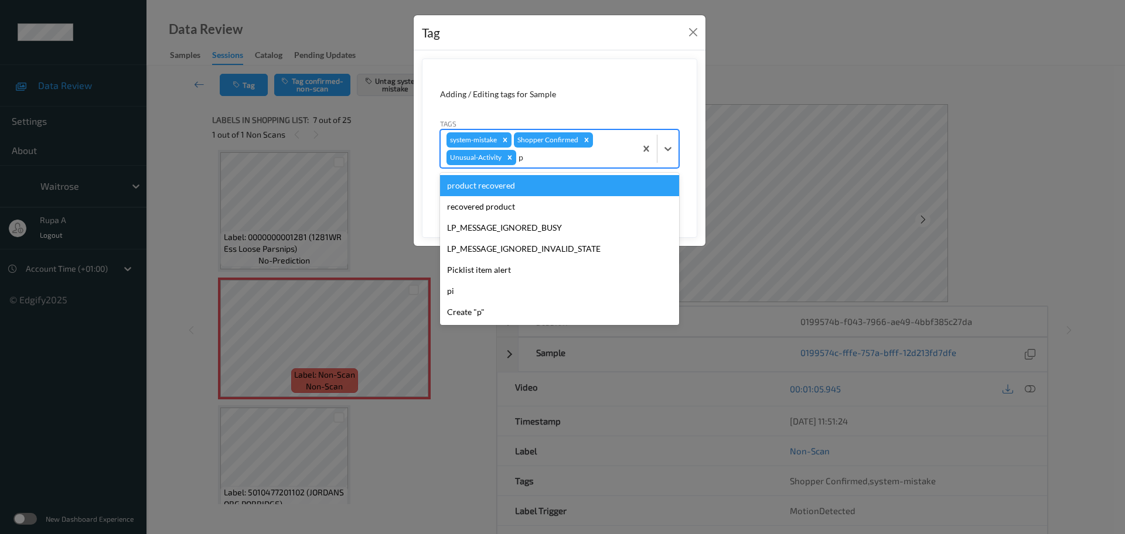
type input "pi"
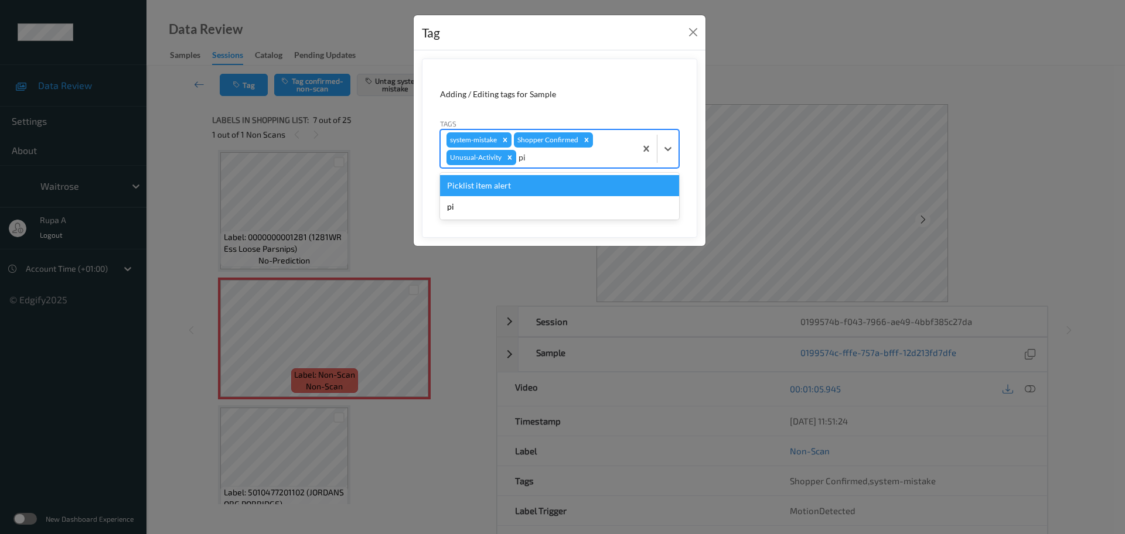
click at [544, 173] on div "Picklist item alert pi" at bounding box center [559, 196] width 239 height 47
click at [577, 185] on div "Picklist item alert" at bounding box center [559, 185] width 239 height 21
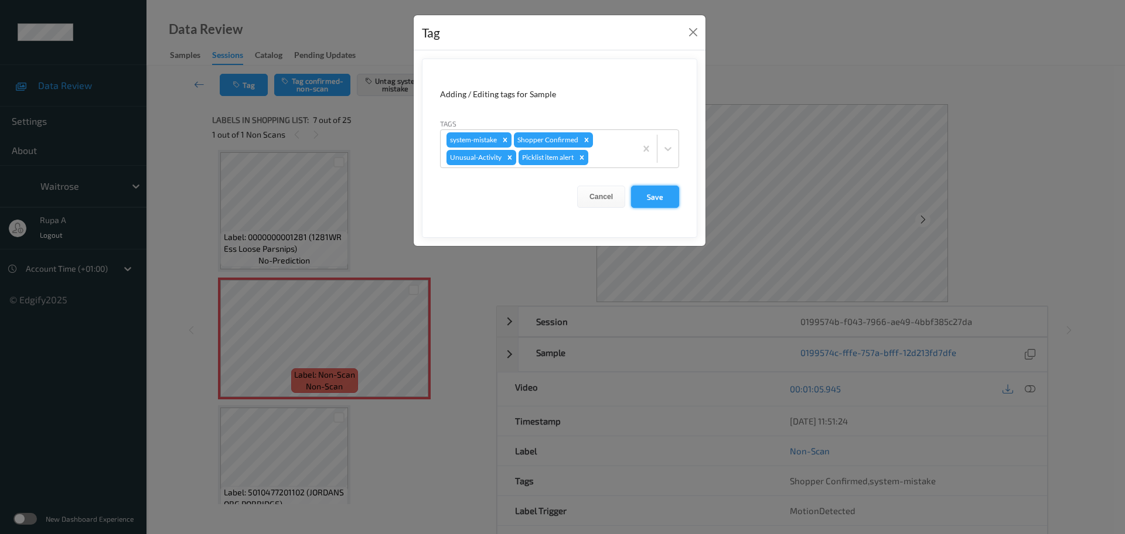
click at [654, 194] on button "Save" at bounding box center [655, 197] width 48 height 22
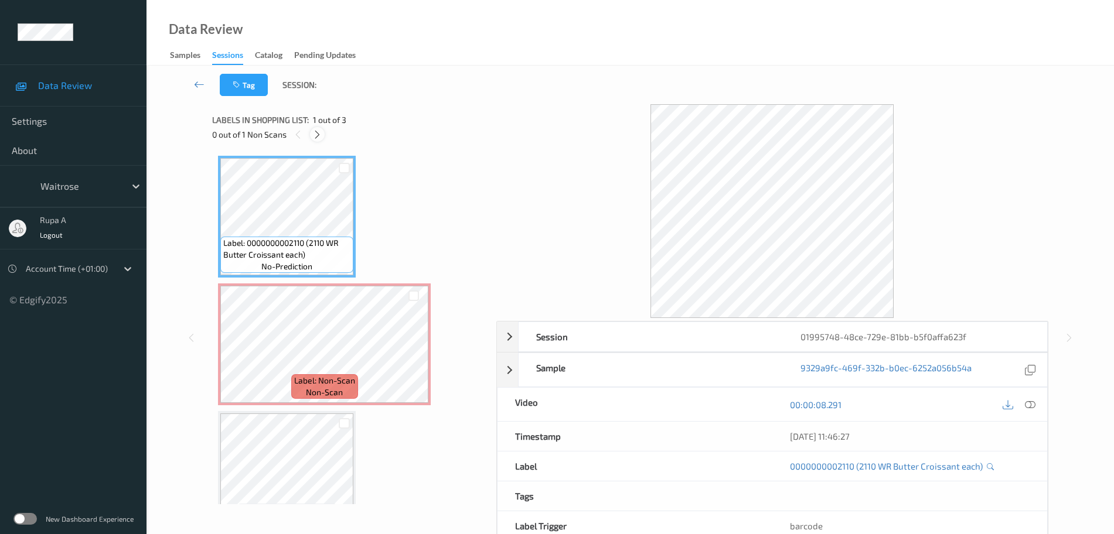
click at [318, 137] on icon at bounding box center [317, 134] width 10 height 11
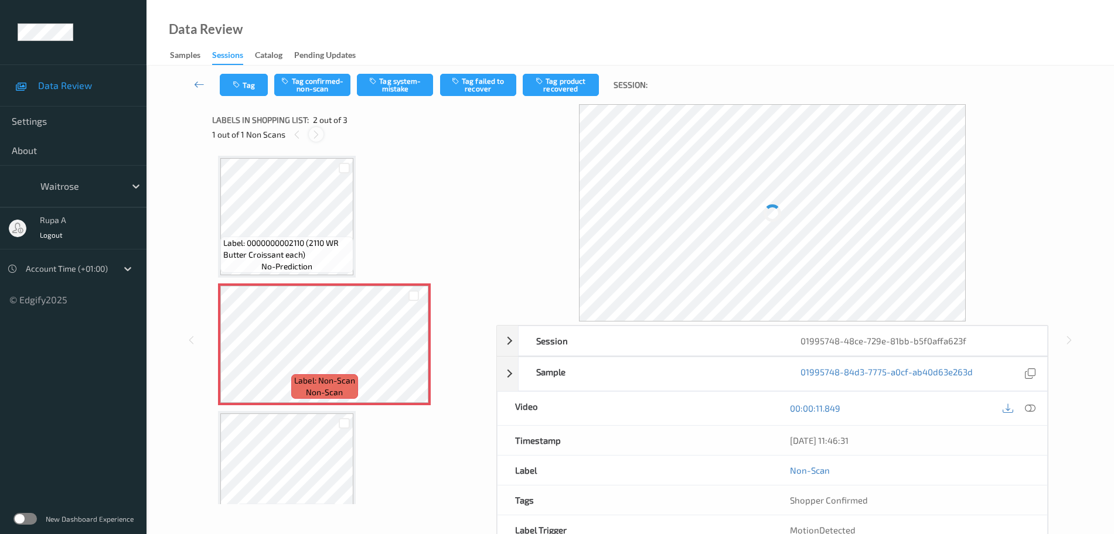
scroll to position [6, 0]
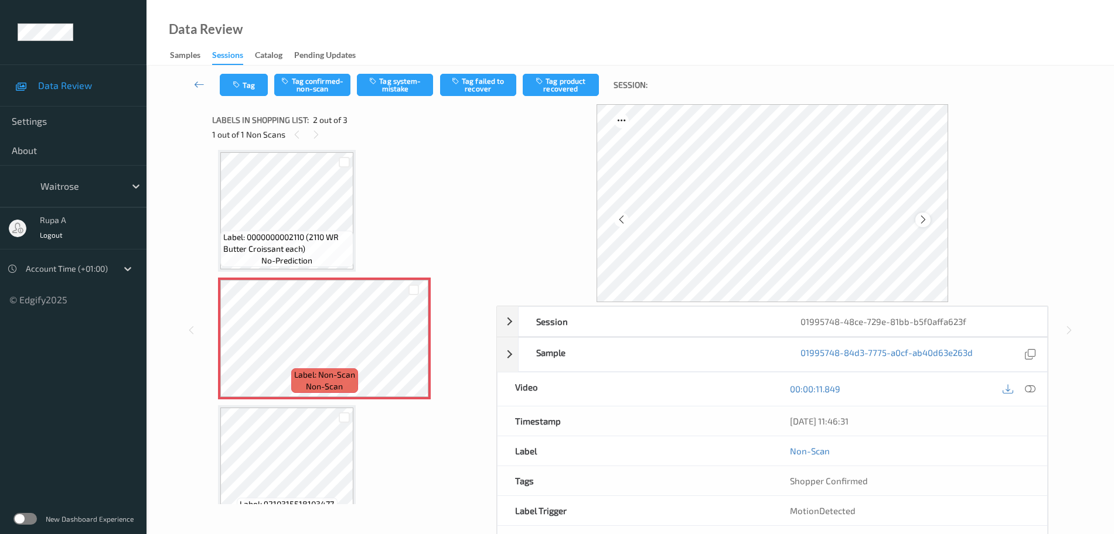
click at [925, 223] on icon at bounding box center [923, 219] width 10 height 11
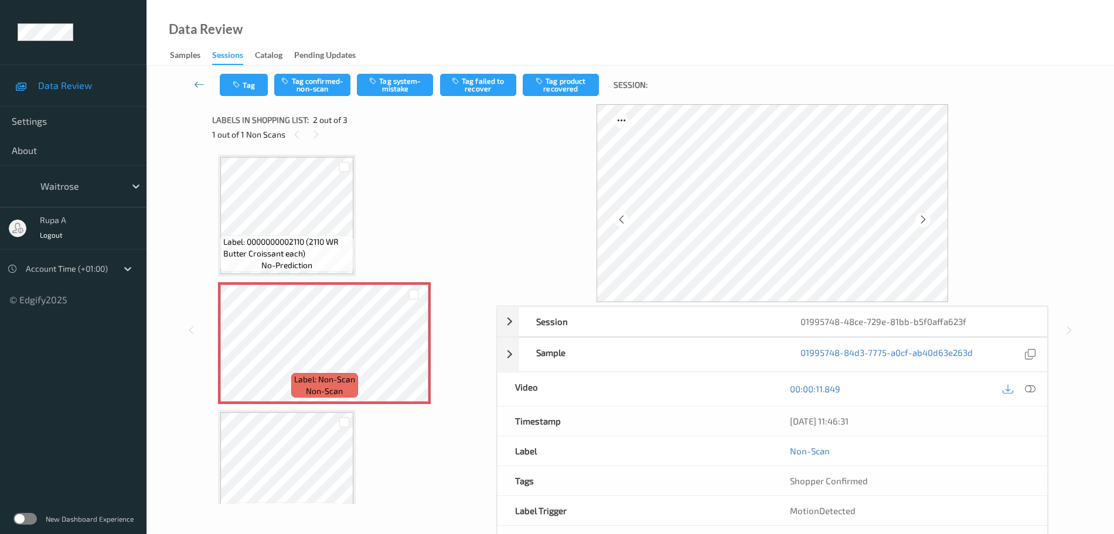
scroll to position [0, 0]
click at [398, 80] on button "Tag system-mistake" at bounding box center [395, 85] width 76 height 22
click at [230, 84] on button "Tag" at bounding box center [244, 85] width 48 height 22
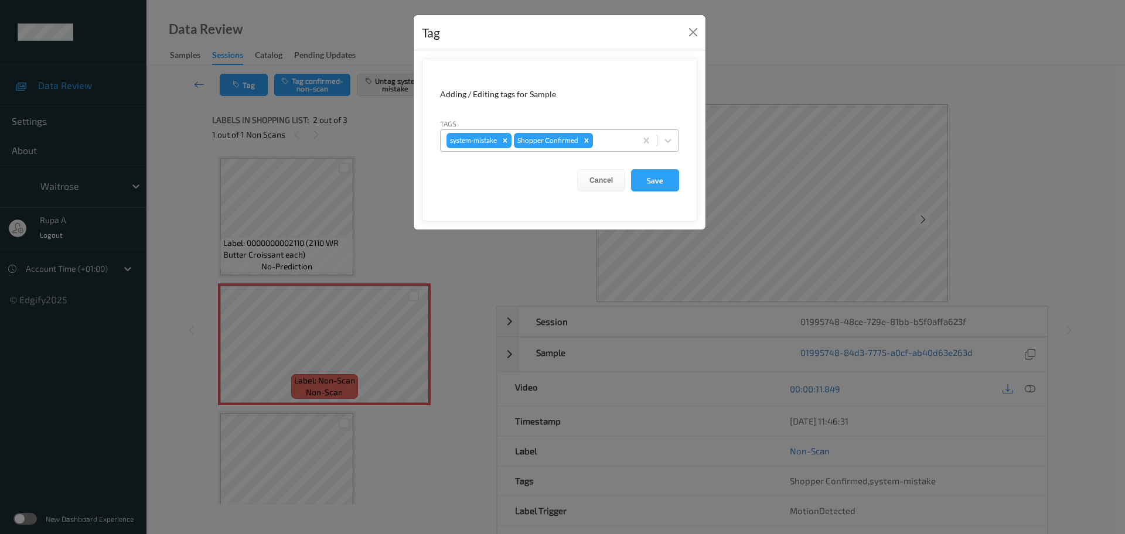
click at [623, 148] on div "system-mistake Shopper Confirmed" at bounding box center [538, 141] width 195 height 20
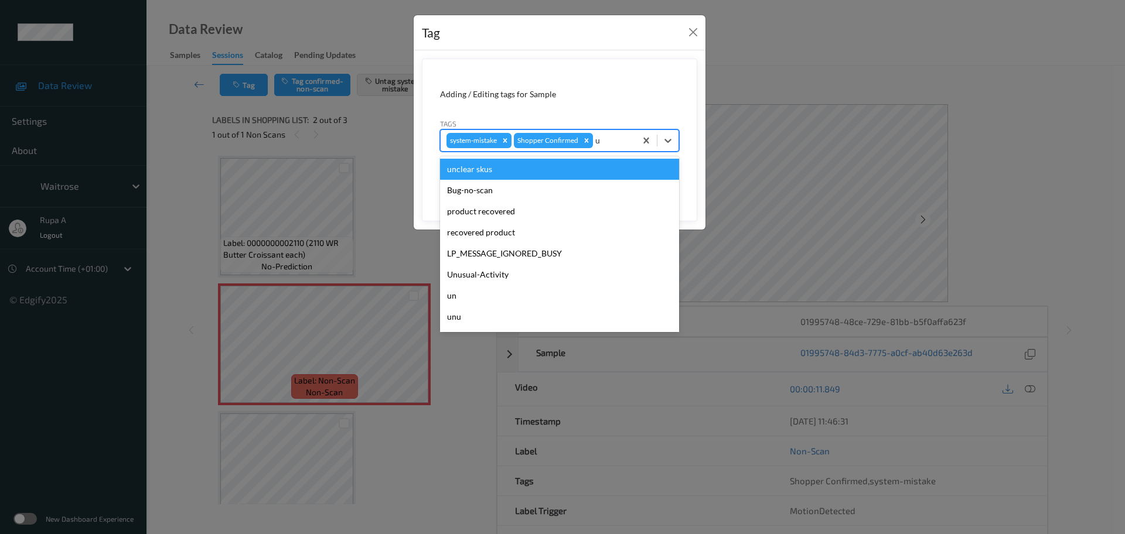
type input "un"
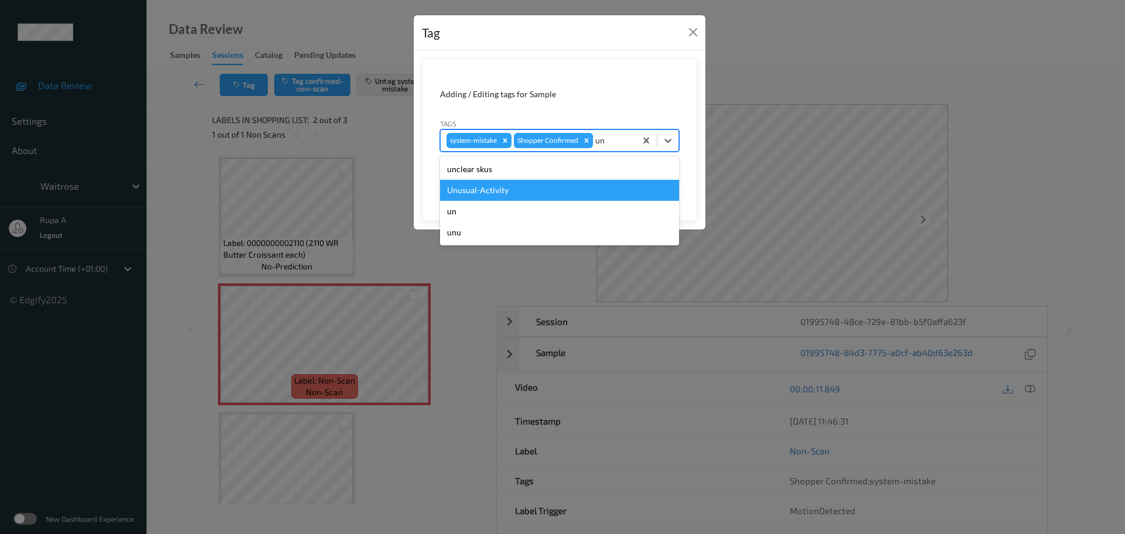
click at [544, 182] on div "Unusual-Activity" at bounding box center [559, 190] width 239 height 21
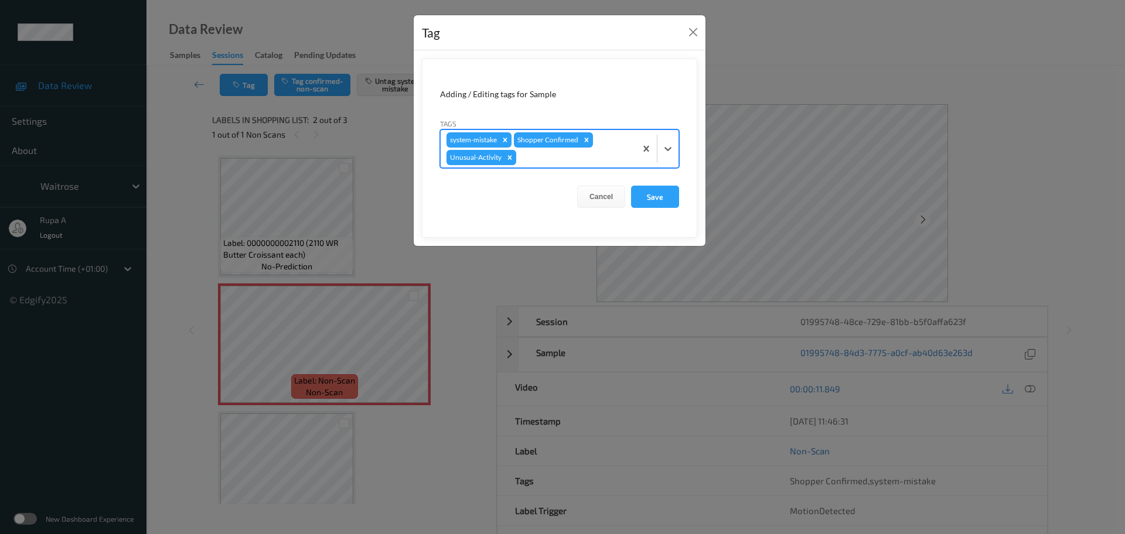
click at [581, 160] on div at bounding box center [574, 158] width 111 height 14
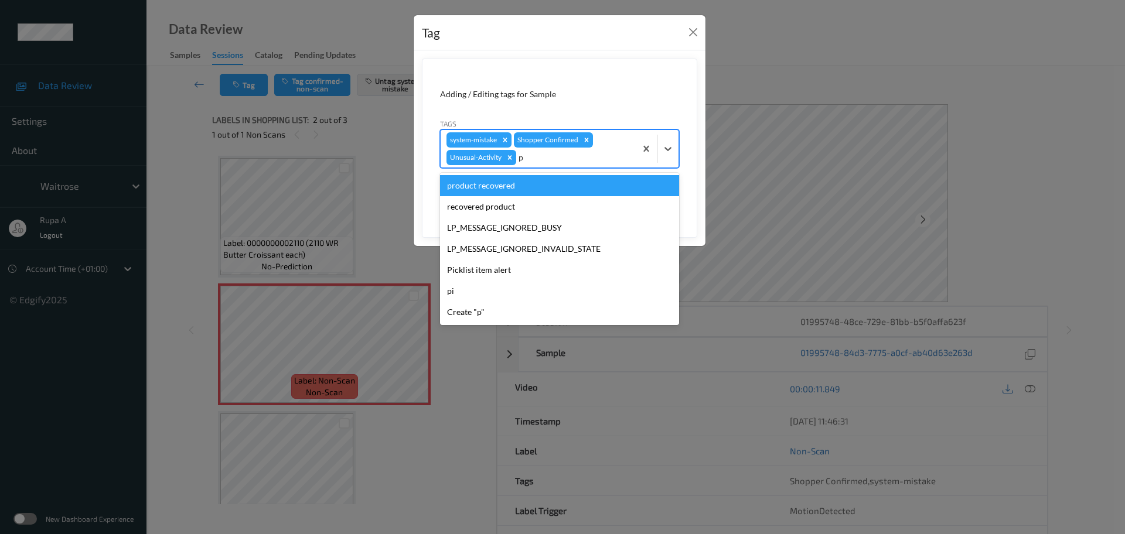
type input "pi"
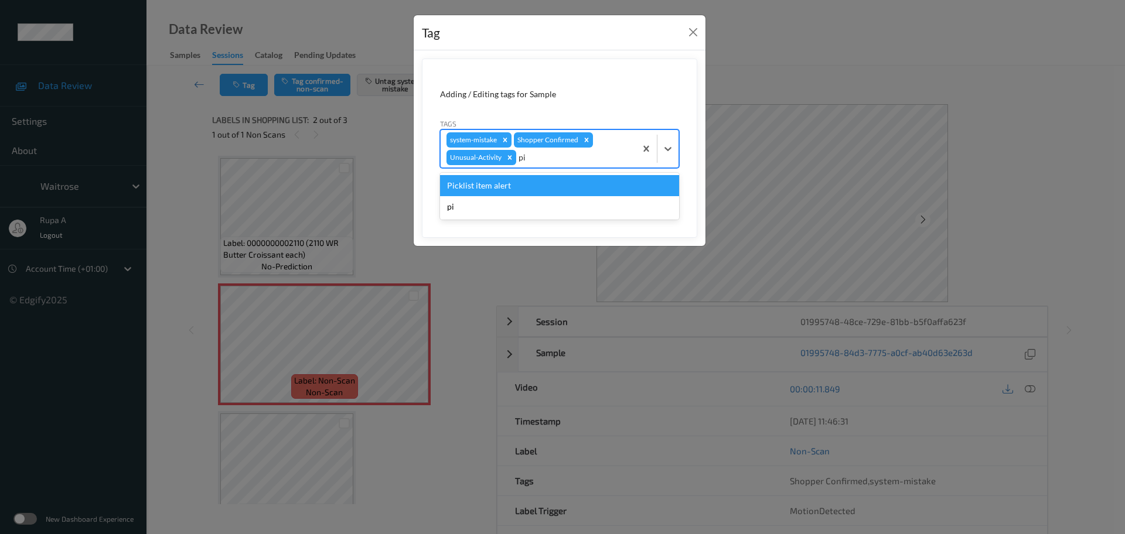
click at [601, 192] on div "Picklist item alert" at bounding box center [559, 185] width 239 height 21
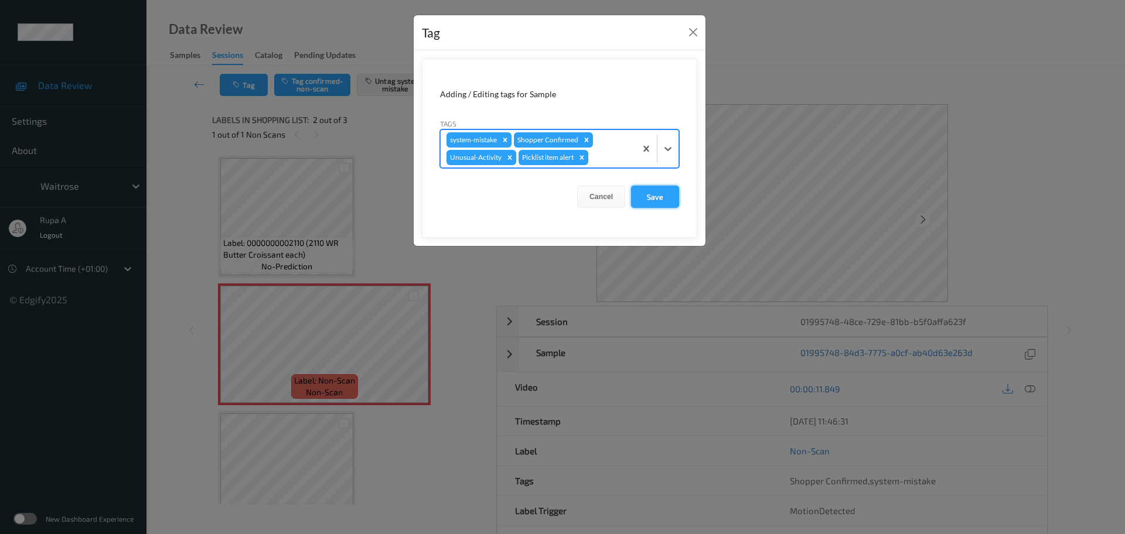
click at [643, 200] on button "Save" at bounding box center [655, 197] width 48 height 22
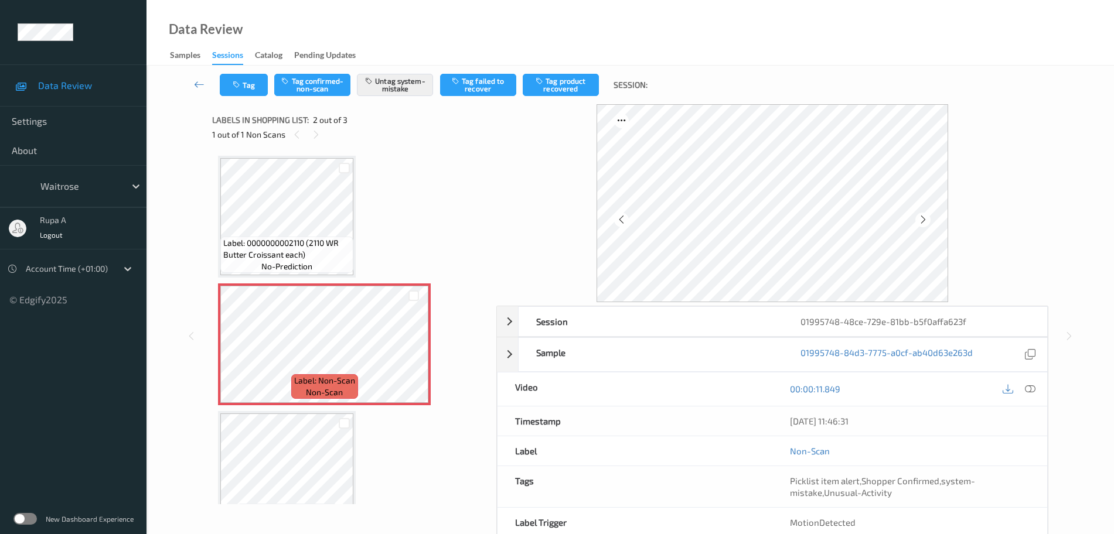
click at [1033, 380] on div "00:00:11.849" at bounding box center [909, 389] width 275 height 33
click at [1032, 386] on icon at bounding box center [1030, 389] width 11 height 11
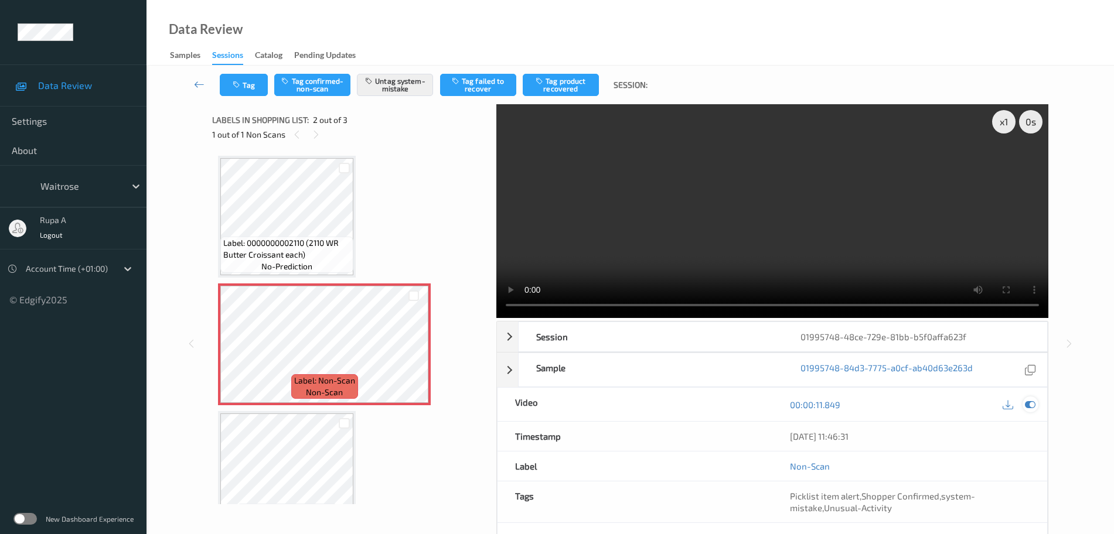
click at [1029, 405] on icon at bounding box center [1030, 405] width 11 height 11
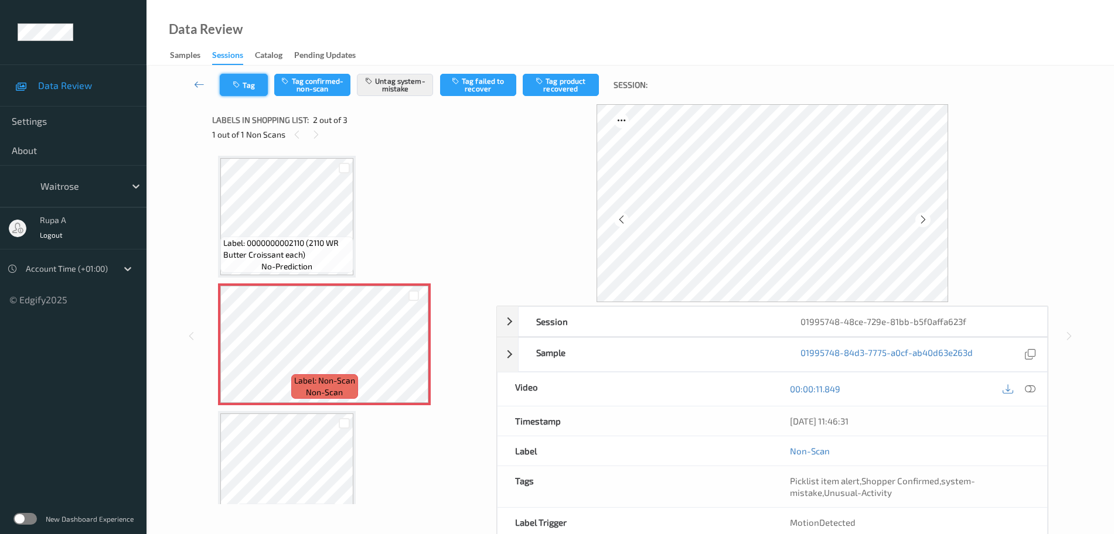
click at [238, 86] on icon "button" at bounding box center [238, 85] width 10 height 8
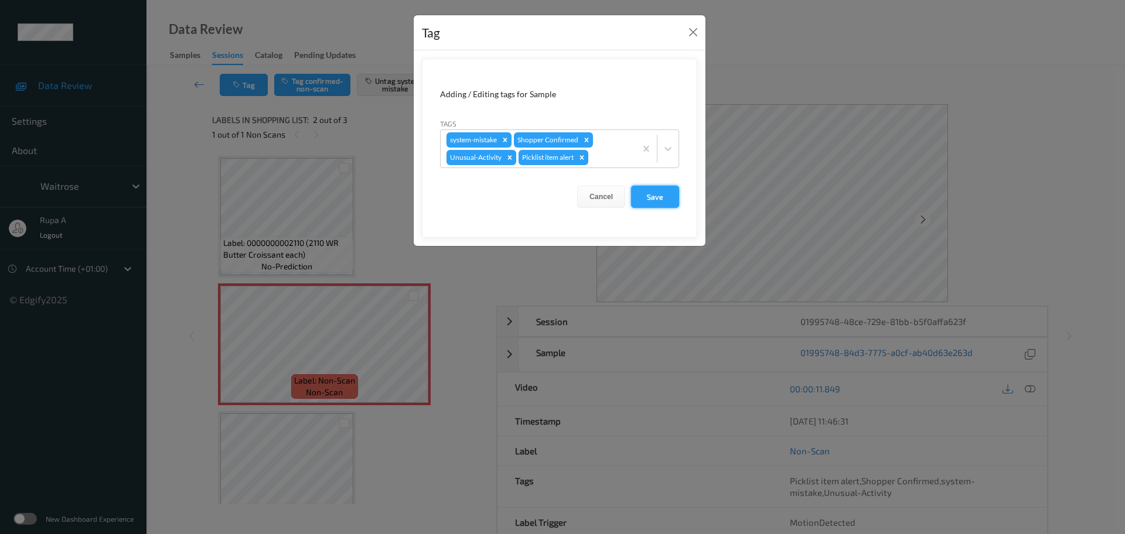
click at [661, 199] on button "Save" at bounding box center [655, 197] width 48 height 22
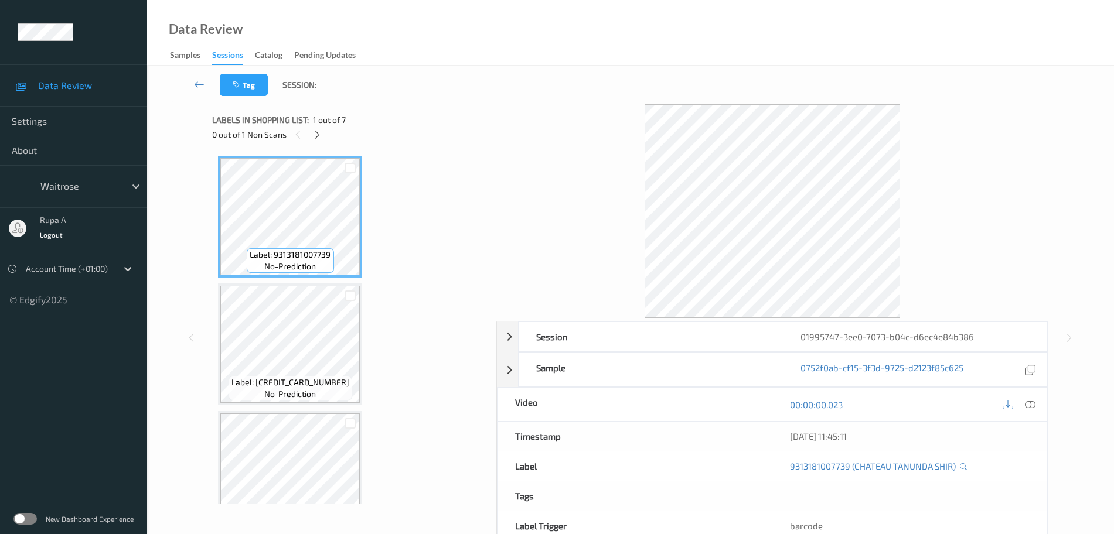
click at [315, 135] on icon at bounding box center [317, 134] width 10 height 11
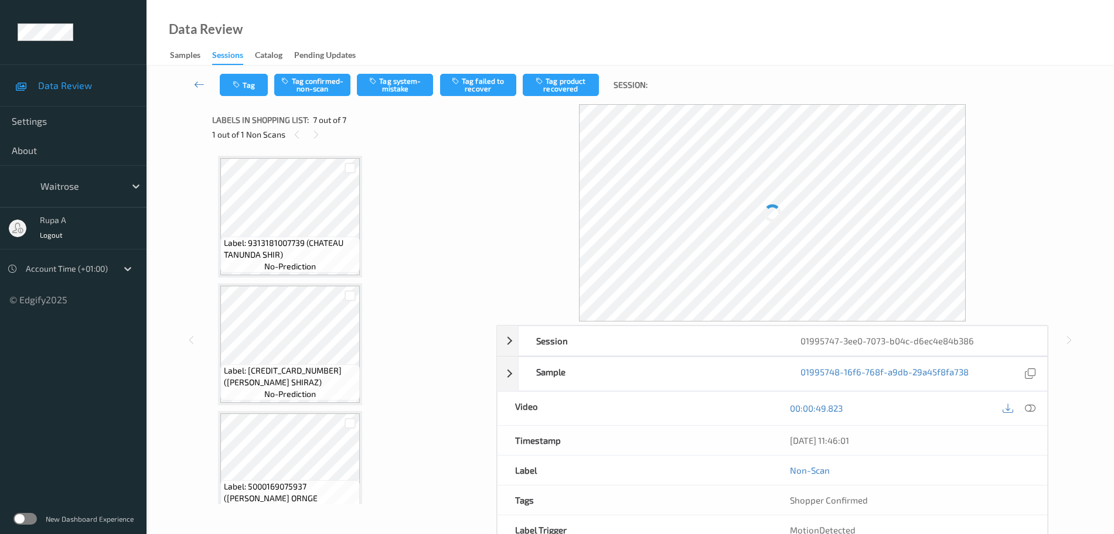
scroll to position [545, 0]
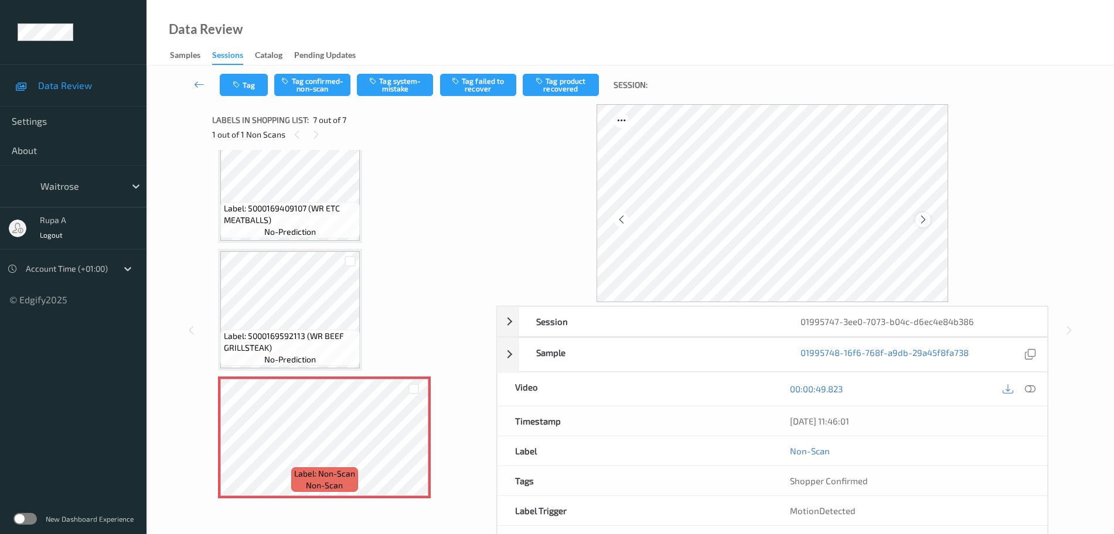
click at [922, 216] on icon at bounding box center [923, 219] width 10 height 11
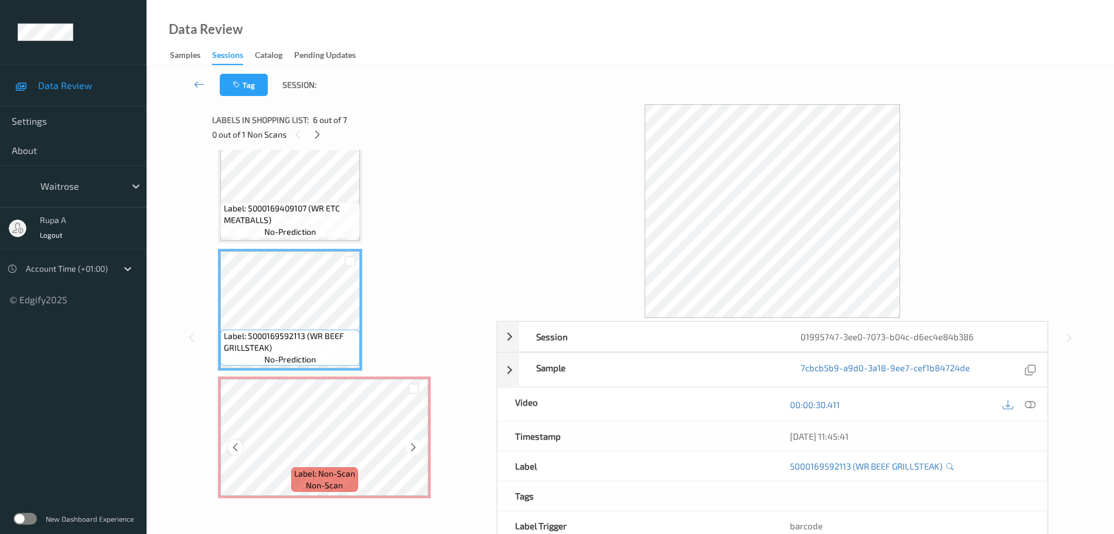
click at [239, 449] on icon at bounding box center [235, 447] width 10 height 11
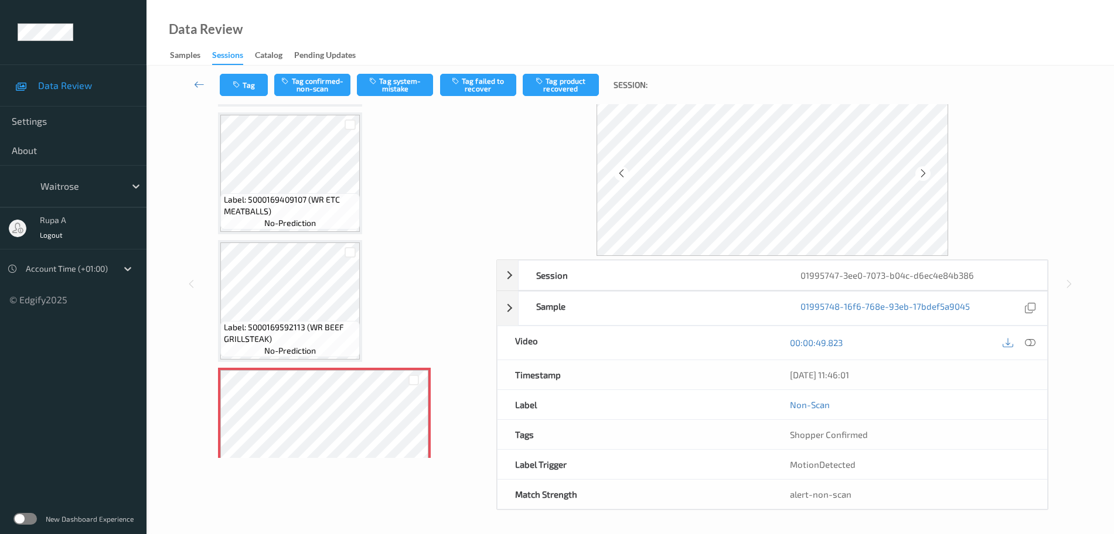
scroll to position [472, 0]
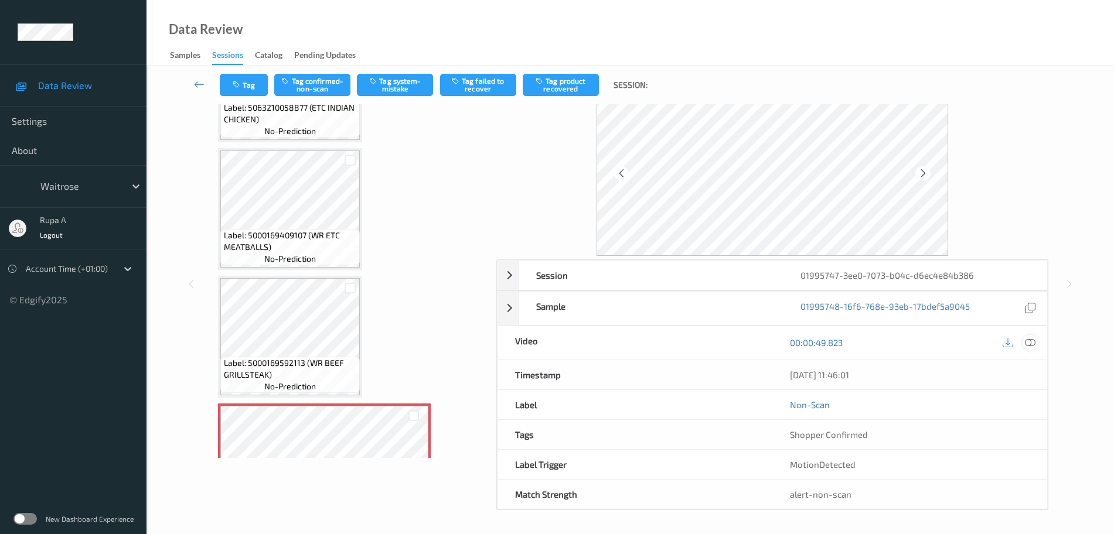
click at [1030, 342] on icon at bounding box center [1030, 342] width 11 height 11
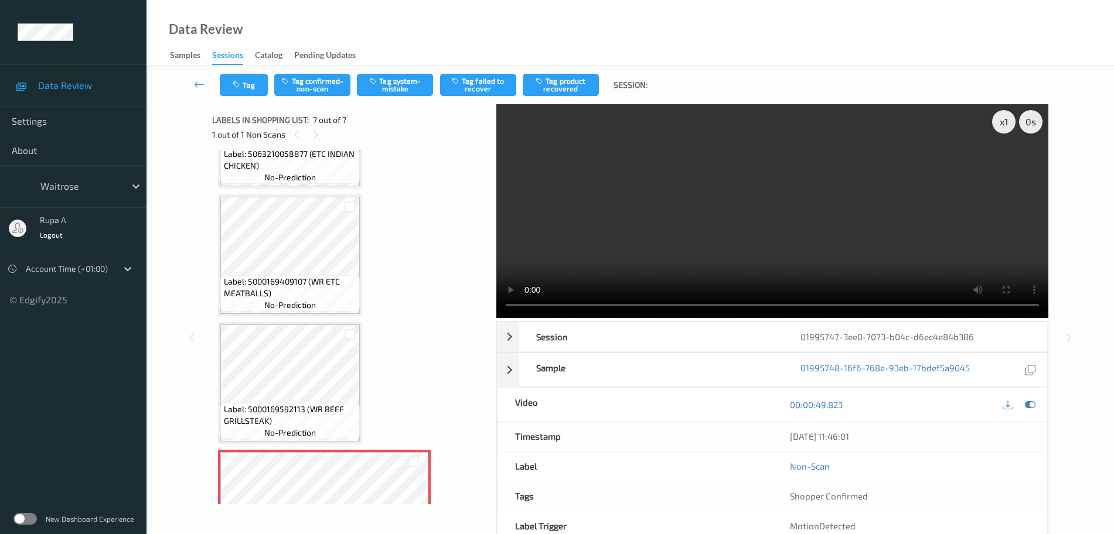
scroll to position [447, 0]
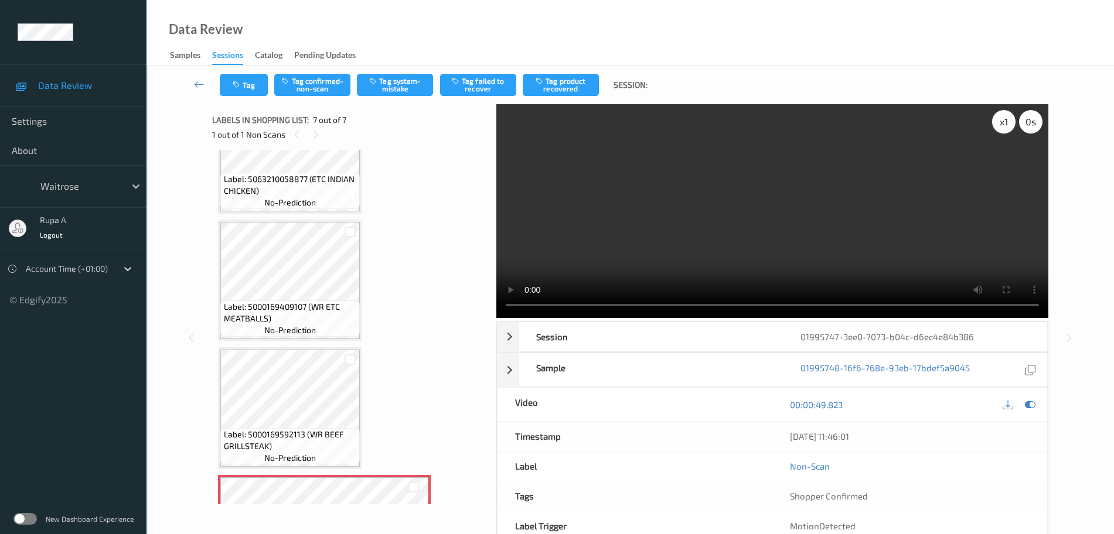
click at [997, 131] on div "x 1" at bounding box center [1003, 121] width 23 height 23
click at [1028, 407] on icon at bounding box center [1030, 405] width 11 height 11
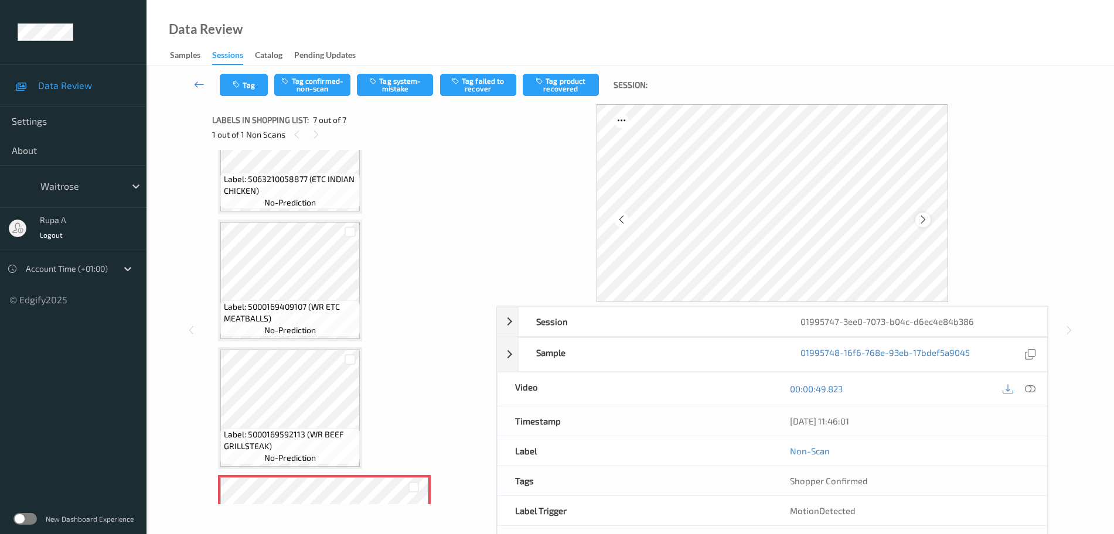
click at [923, 219] on icon at bounding box center [923, 219] width 10 height 11
click at [393, 93] on button "Tag system-mistake" at bounding box center [395, 85] width 76 height 22
click at [258, 89] on button "Tag" at bounding box center [244, 85] width 48 height 22
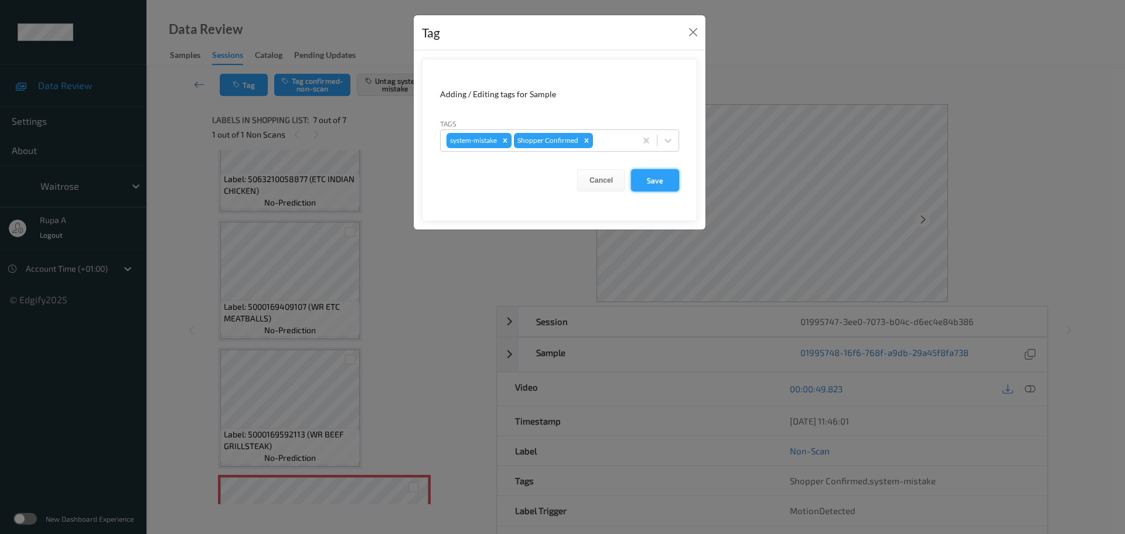
click at [669, 183] on button "Save" at bounding box center [655, 180] width 48 height 22
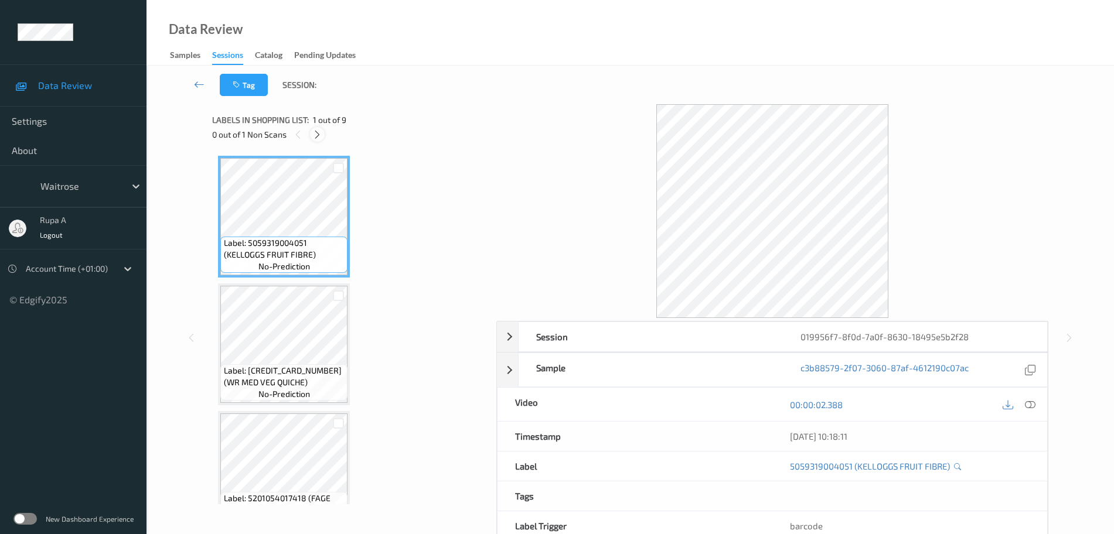
click at [321, 138] on icon at bounding box center [317, 134] width 10 height 11
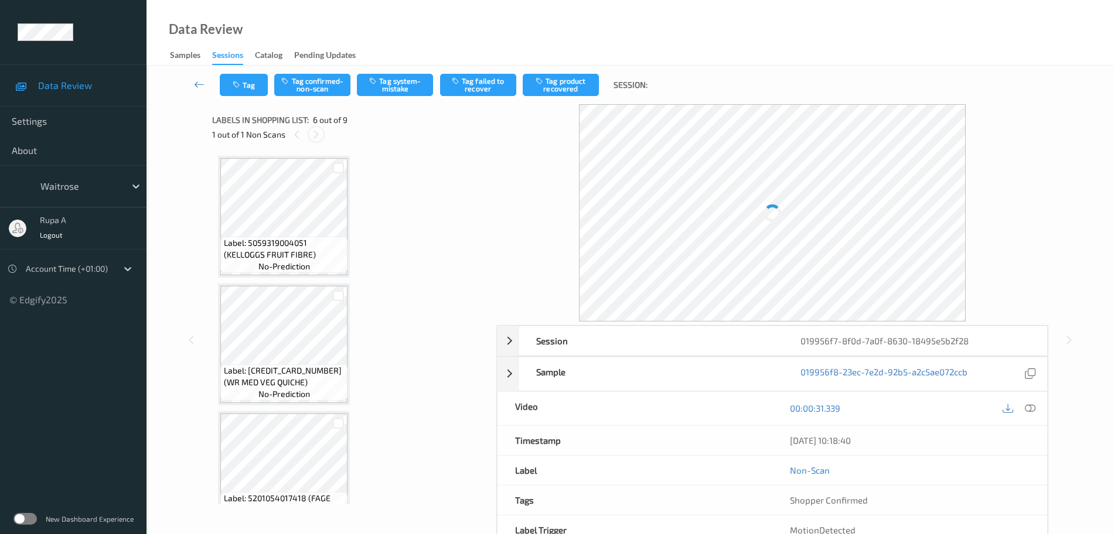
scroll to position [517, 0]
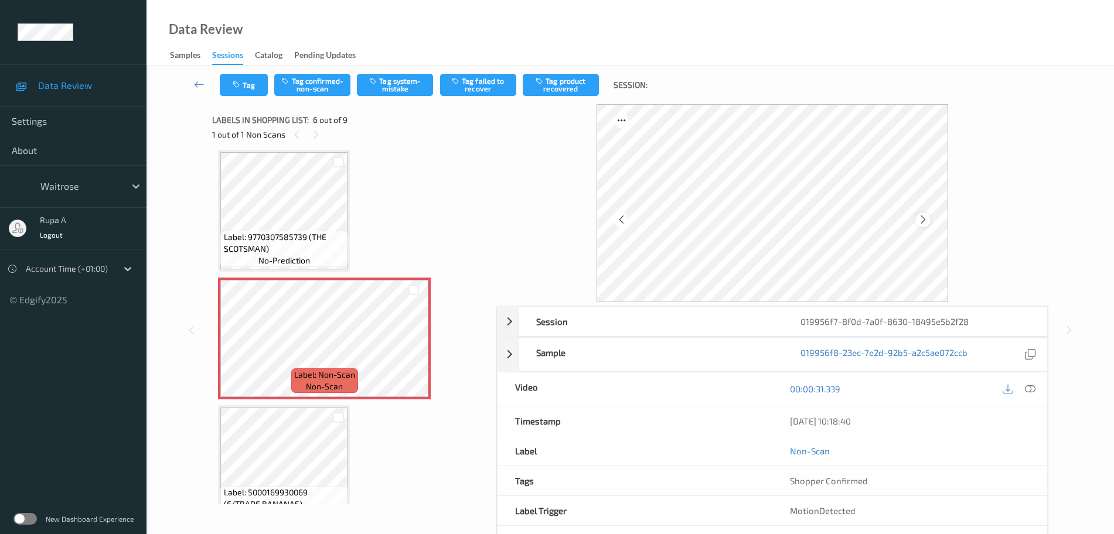
click at [917, 220] on div at bounding box center [922, 220] width 15 height 15
click at [920, 220] on icon at bounding box center [923, 219] width 10 height 11
click at [920, 221] on icon at bounding box center [923, 219] width 10 height 11
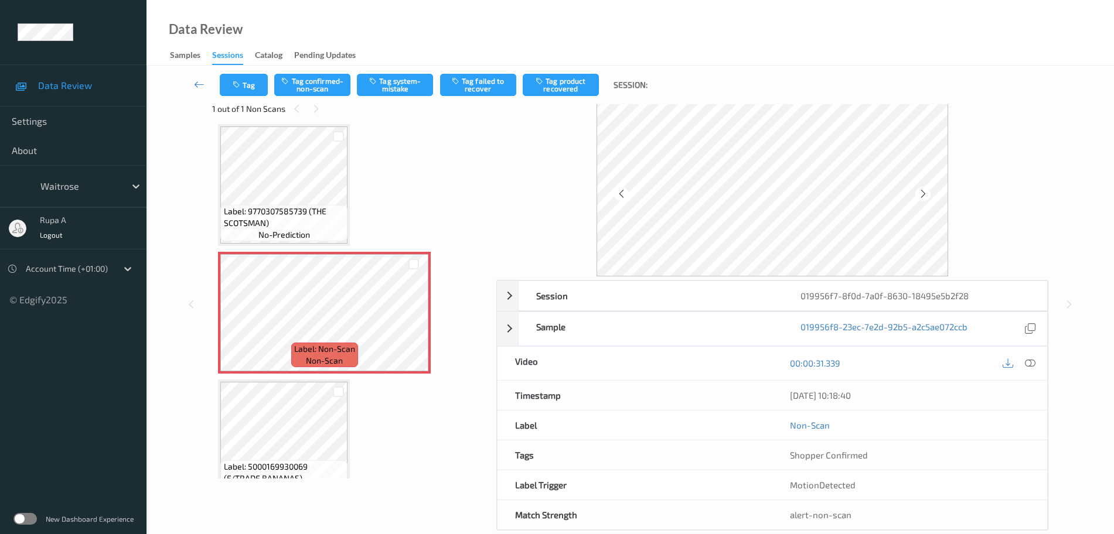
scroll to position [46, 0]
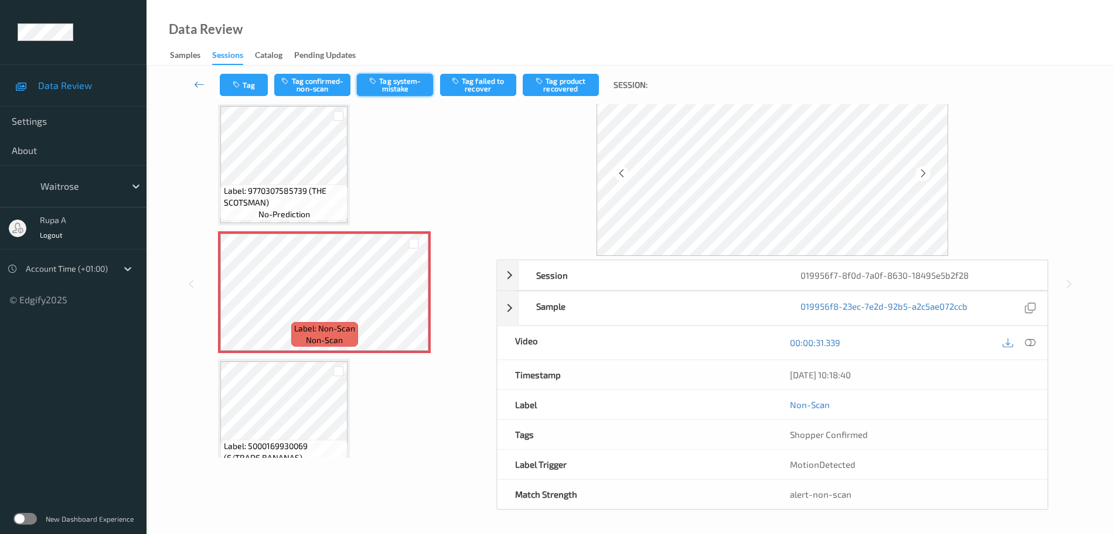
click at [412, 90] on button "Tag system-mistake" at bounding box center [395, 85] width 76 height 22
click at [1026, 340] on icon at bounding box center [1030, 342] width 11 height 11
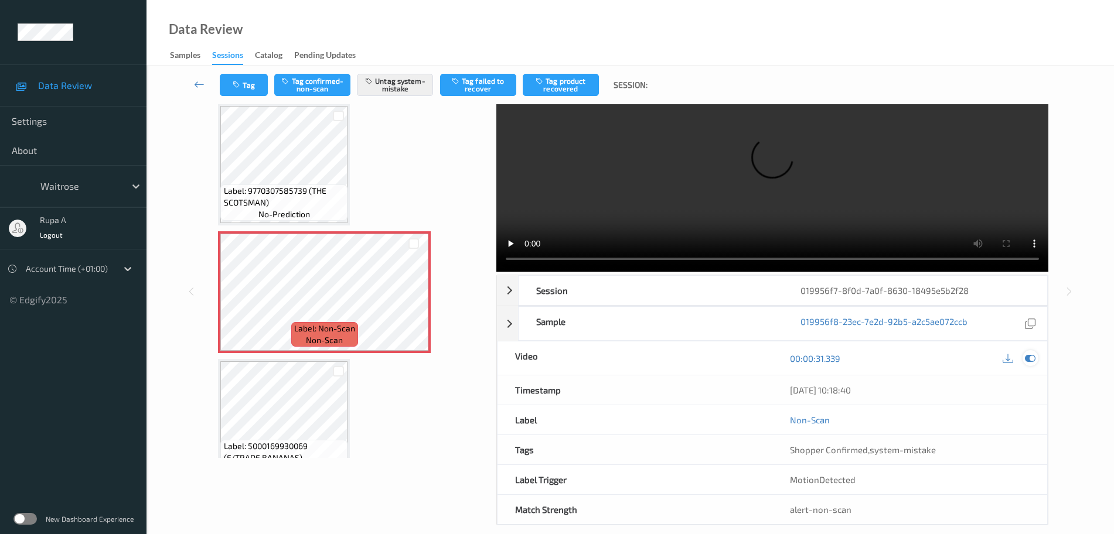
scroll to position [0, 0]
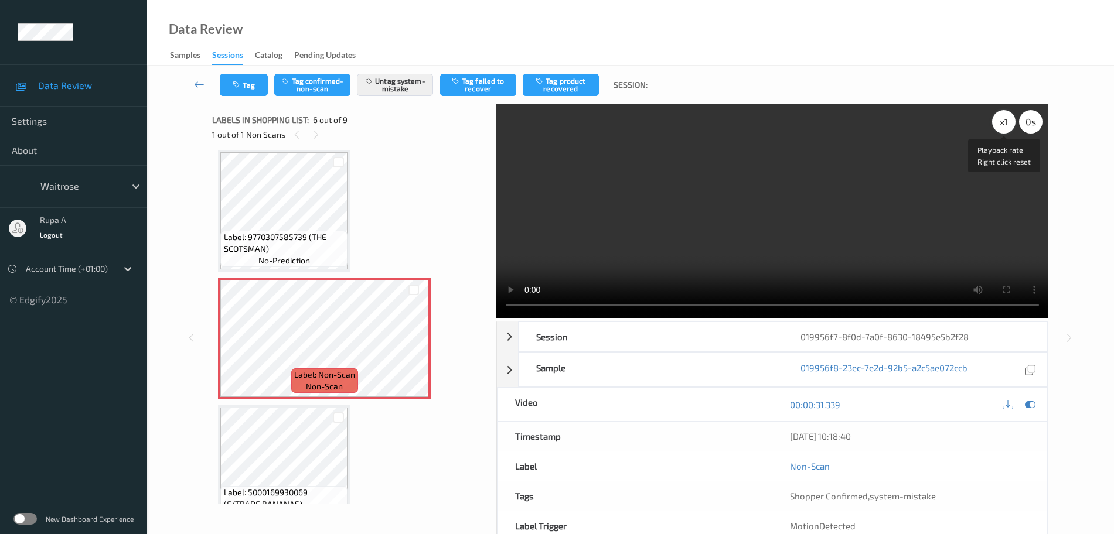
click at [998, 121] on div "x 1" at bounding box center [1003, 121] width 23 height 23
click at [991, 126] on video at bounding box center [772, 211] width 552 height 214
click at [1004, 135] on video at bounding box center [772, 211] width 552 height 214
click at [1002, 132] on div "x 2" at bounding box center [1003, 121] width 23 height 23
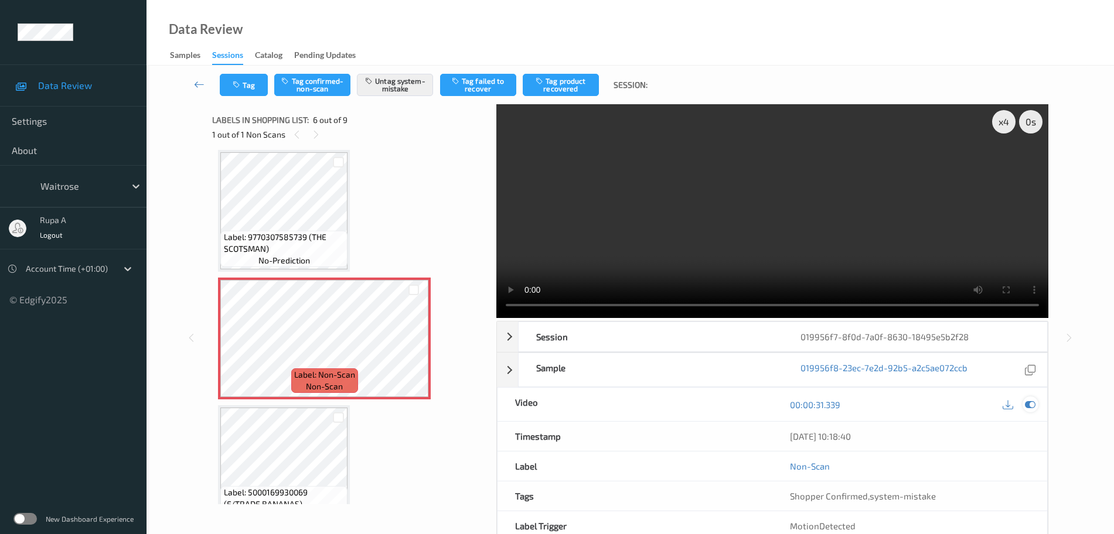
click at [1030, 406] on icon at bounding box center [1030, 405] width 11 height 11
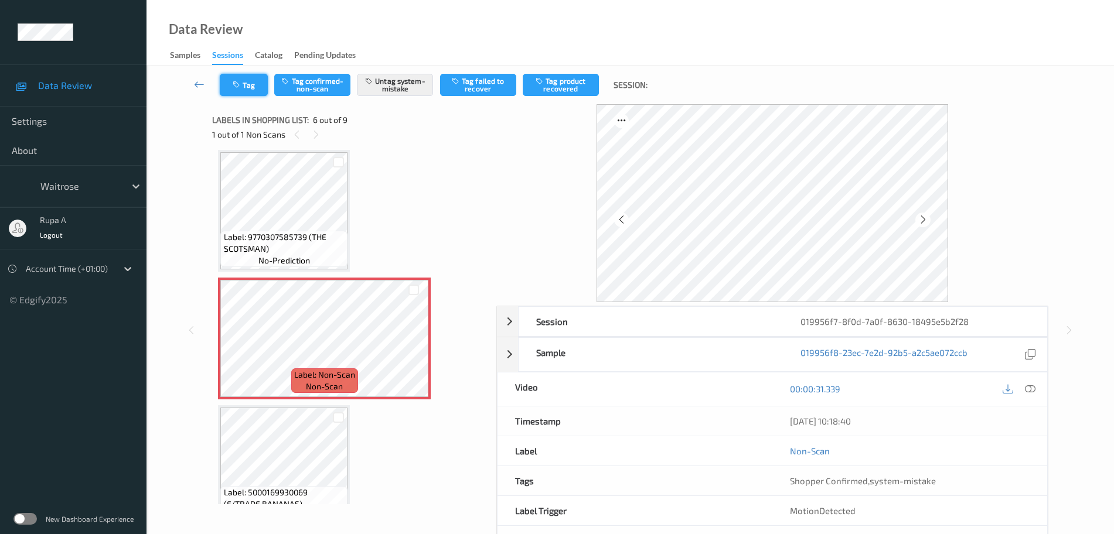
click at [250, 91] on button "Tag" at bounding box center [244, 85] width 48 height 22
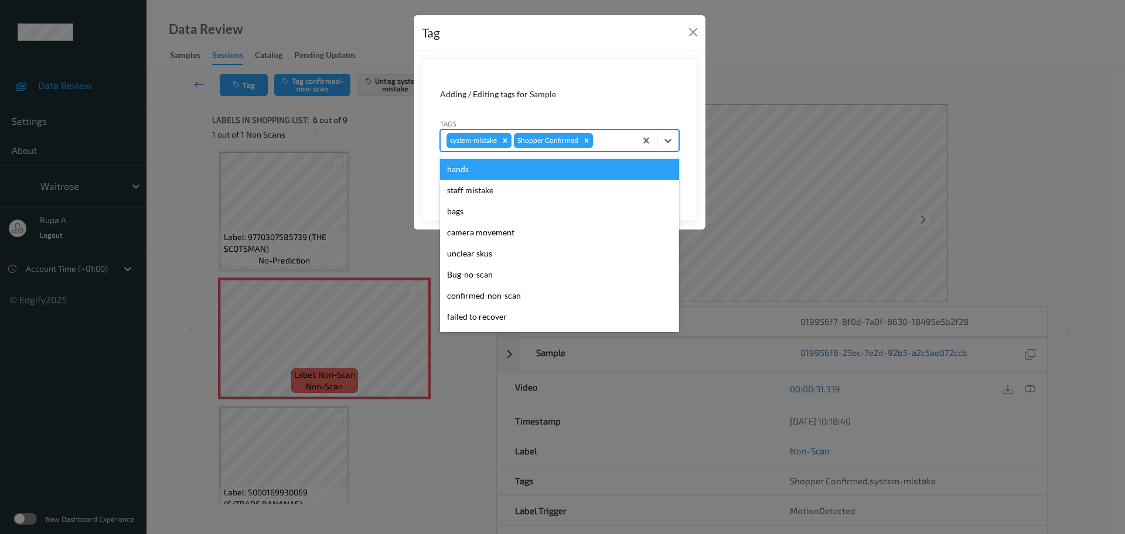
click at [627, 139] on div at bounding box center [612, 141] width 35 height 14
type input "un"
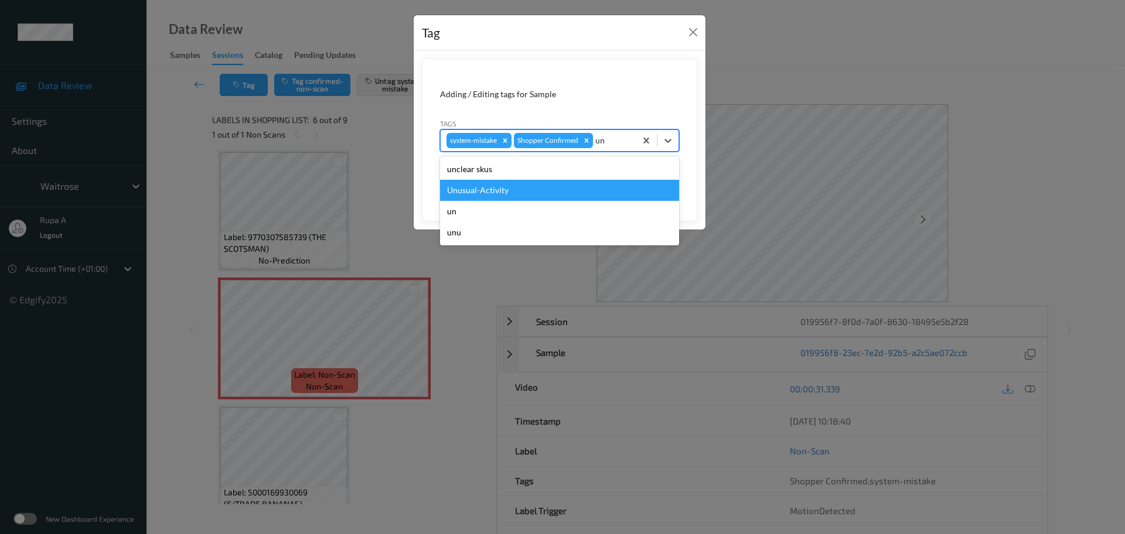
click at [542, 186] on div "Unusual-Activity" at bounding box center [559, 190] width 239 height 21
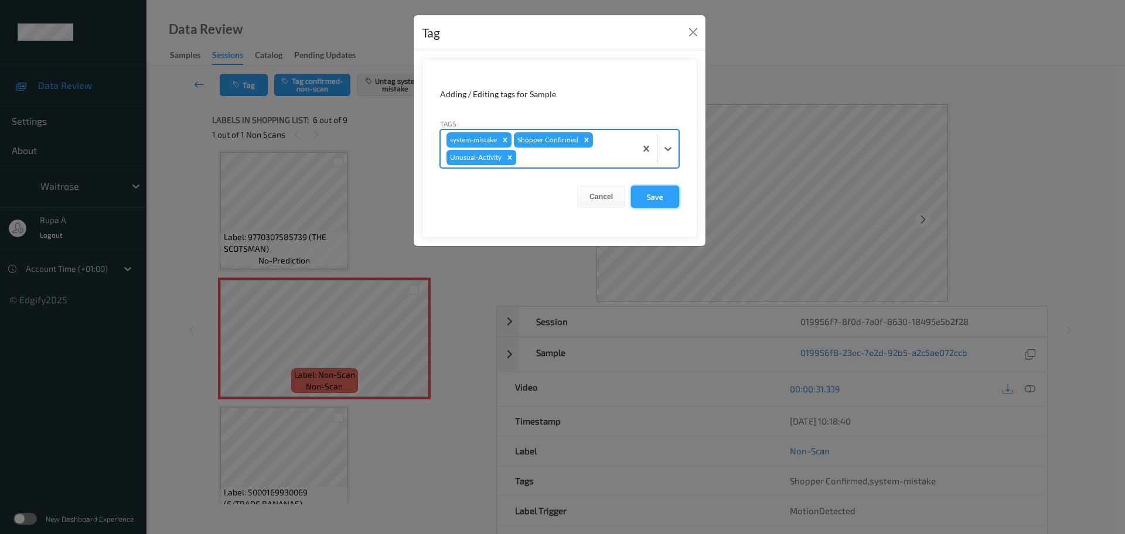
click at [658, 193] on button "Save" at bounding box center [655, 197] width 48 height 22
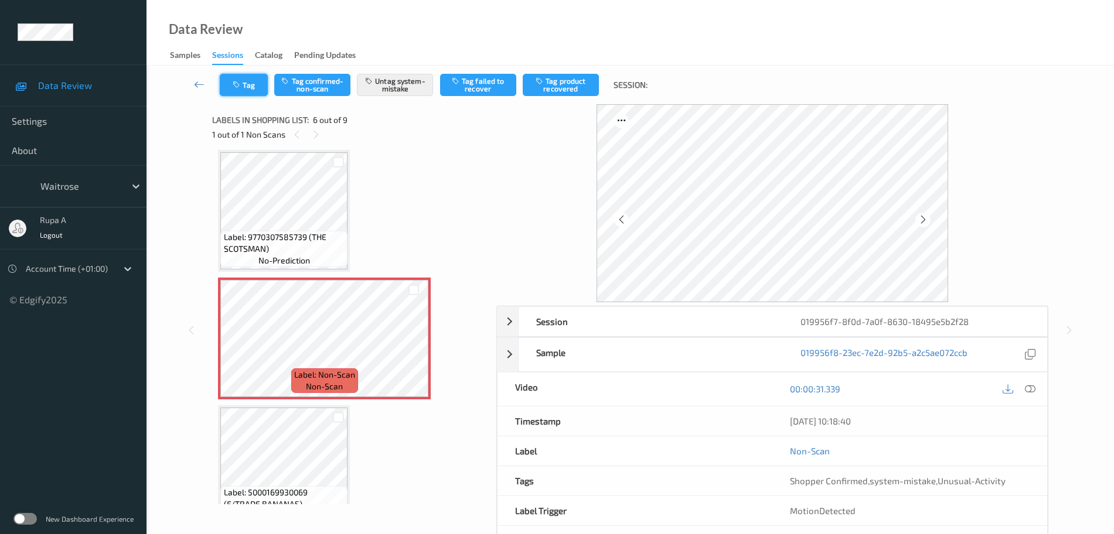
click at [258, 81] on button "Tag" at bounding box center [244, 85] width 48 height 22
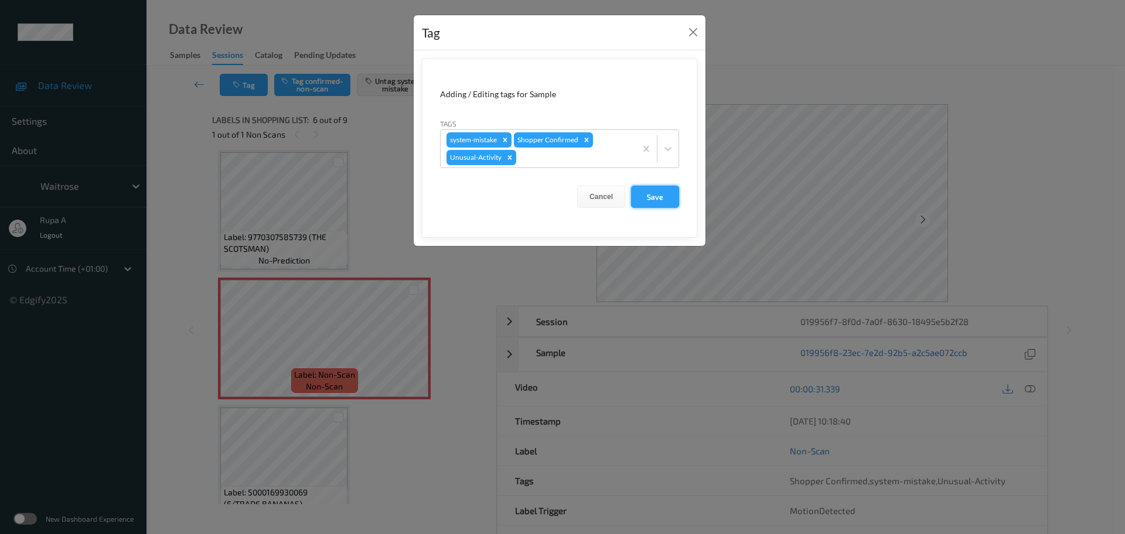
click at [648, 192] on button "Save" at bounding box center [655, 197] width 48 height 22
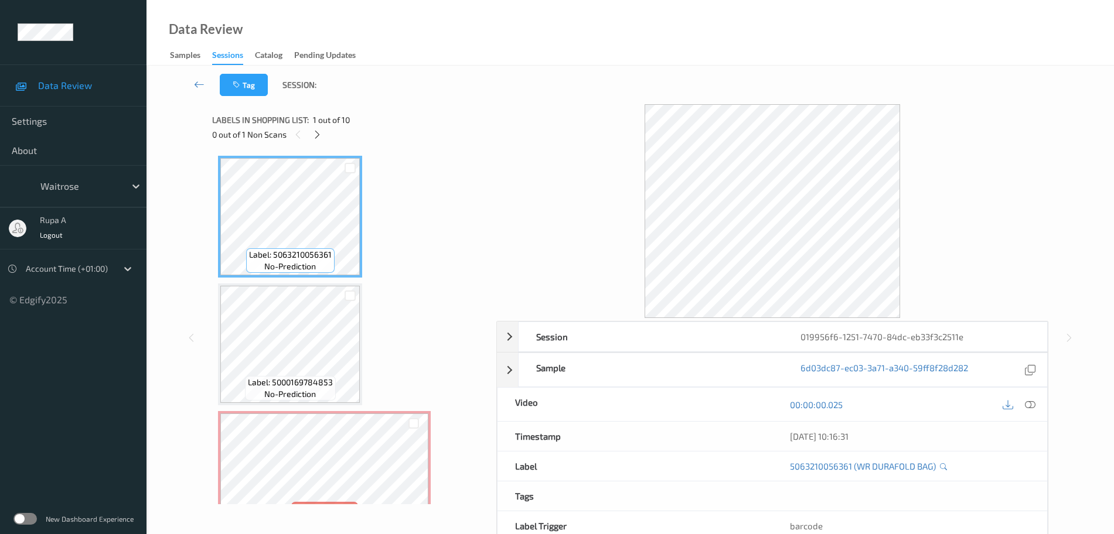
click at [319, 127] on div "0 out of 1 Non Scans" at bounding box center [350, 134] width 276 height 15
click at [318, 128] on div "0 out of 1 Non Scans" at bounding box center [350, 134] width 276 height 15
click at [316, 128] on div at bounding box center [317, 134] width 15 height 15
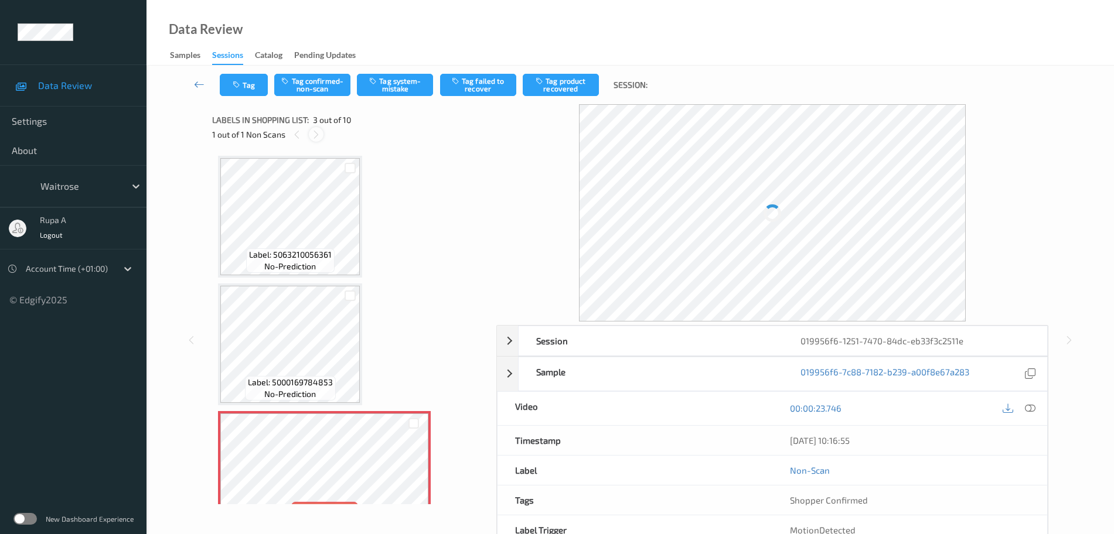
scroll to position [134, 0]
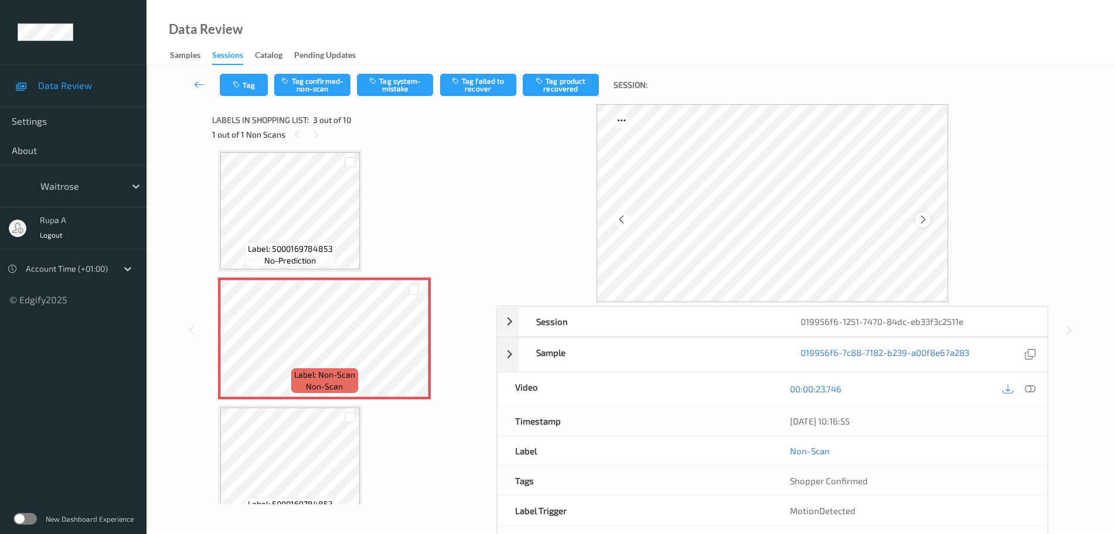
click at [923, 220] on icon at bounding box center [923, 219] width 10 height 11
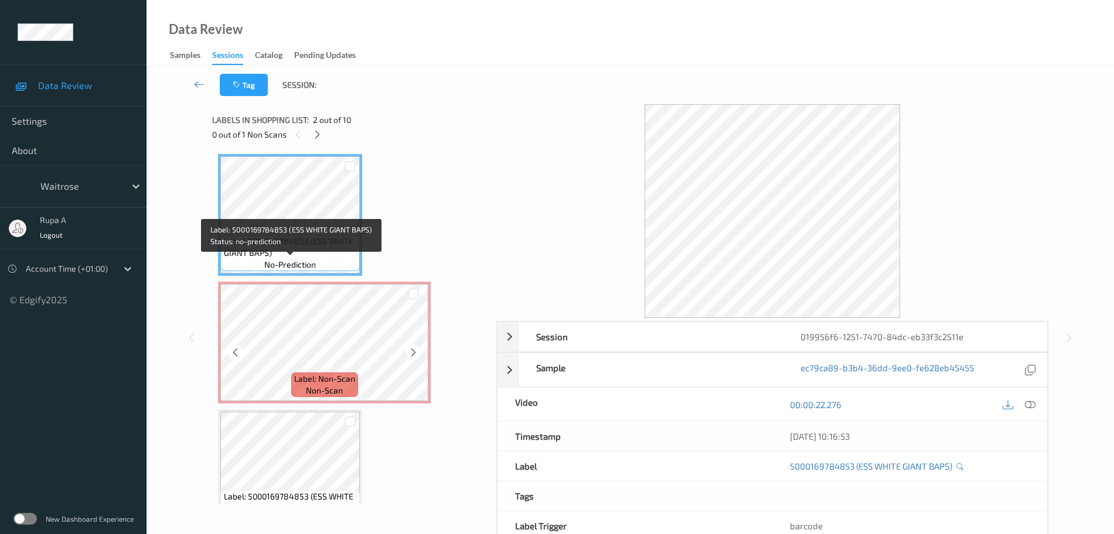
scroll to position [146, 0]
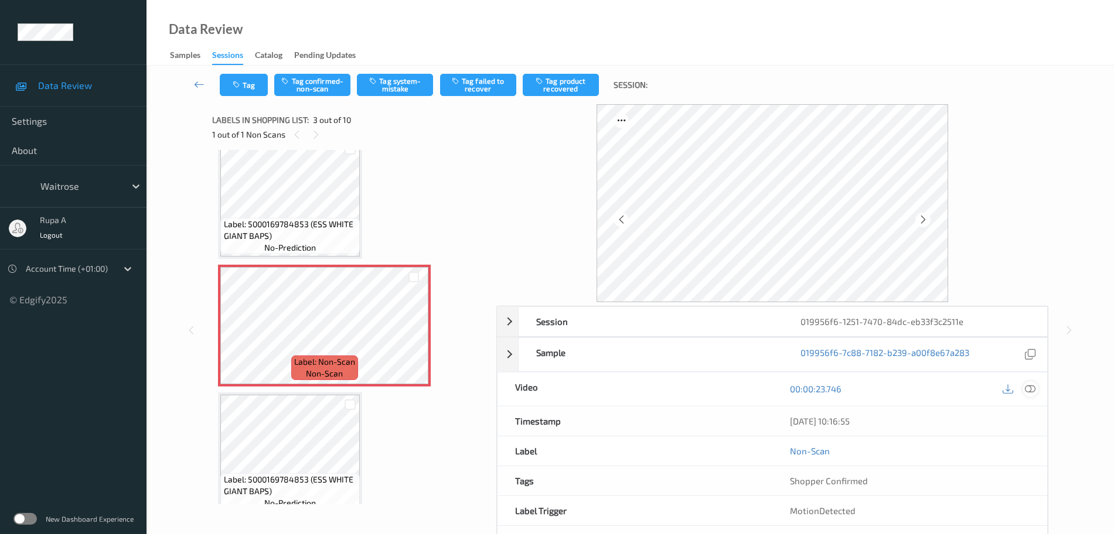
click at [1032, 392] on icon at bounding box center [1030, 389] width 11 height 11
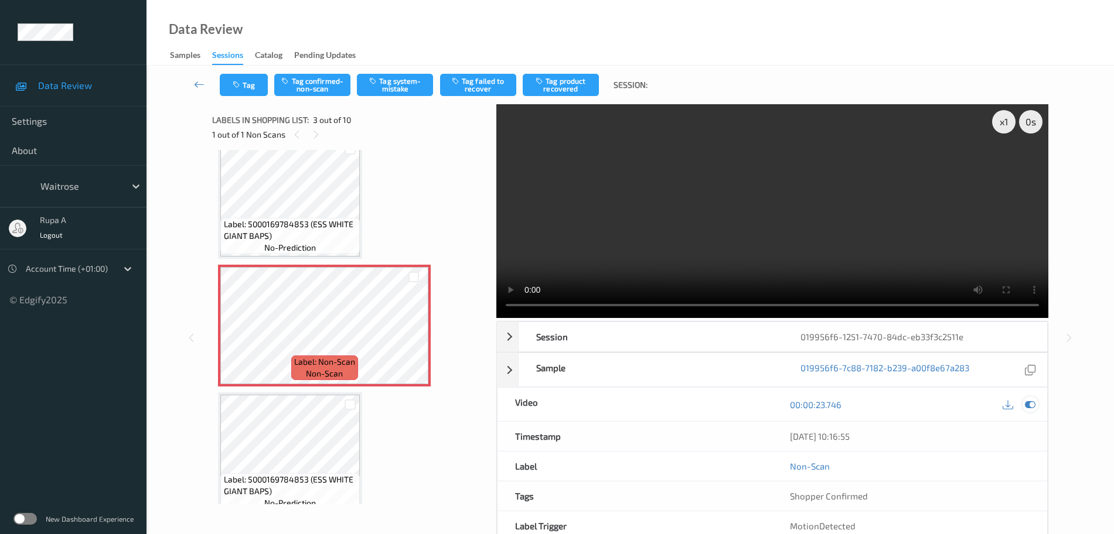
click at [1036, 403] on div at bounding box center [1030, 405] width 16 height 16
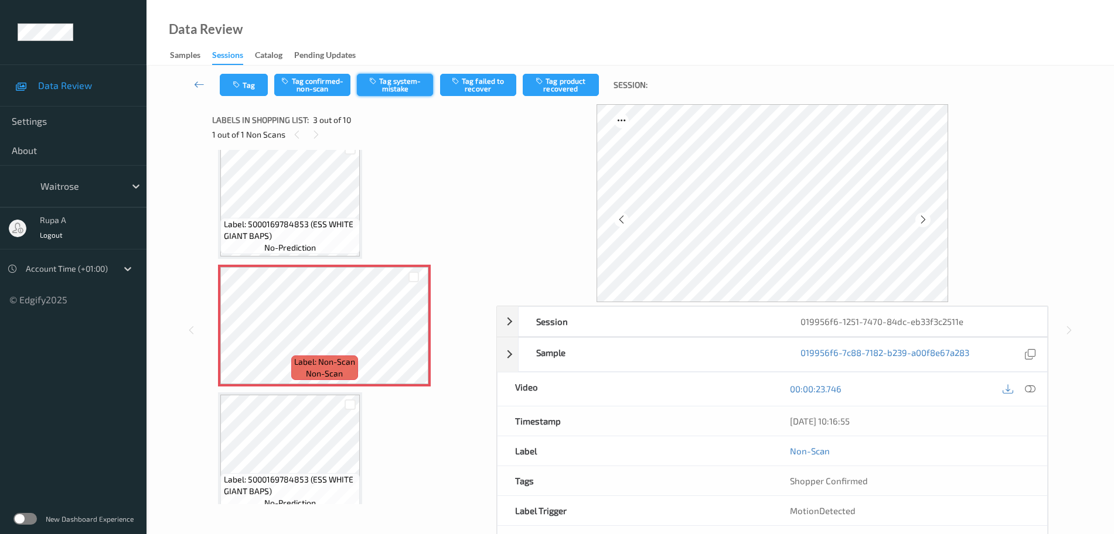
click at [399, 82] on button "Tag system-mistake" at bounding box center [395, 85] width 76 height 22
click at [238, 88] on icon "button" at bounding box center [238, 85] width 10 height 8
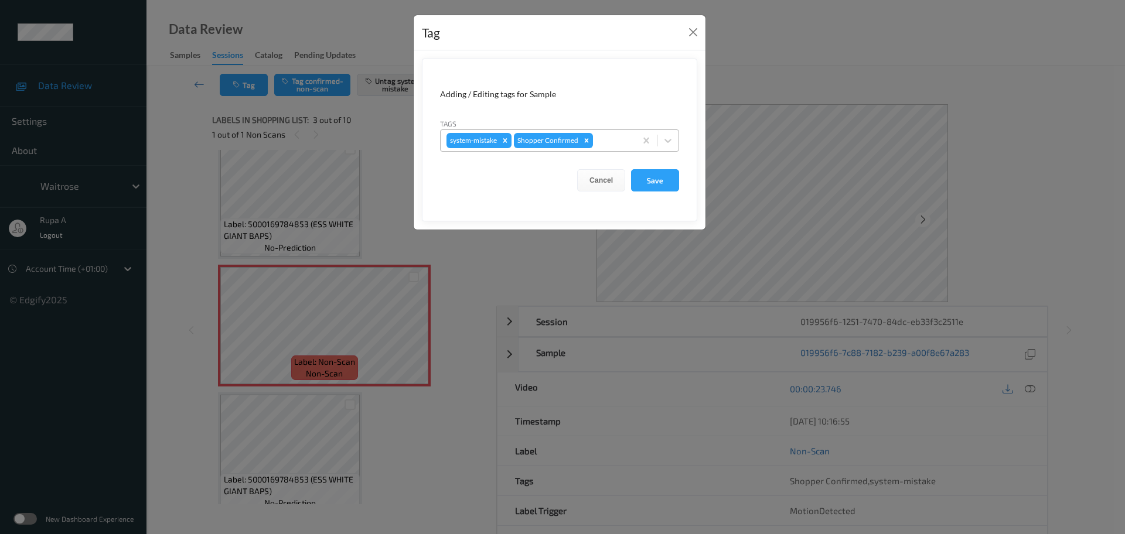
click at [613, 136] on div at bounding box center [612, 141] width 35 height 14
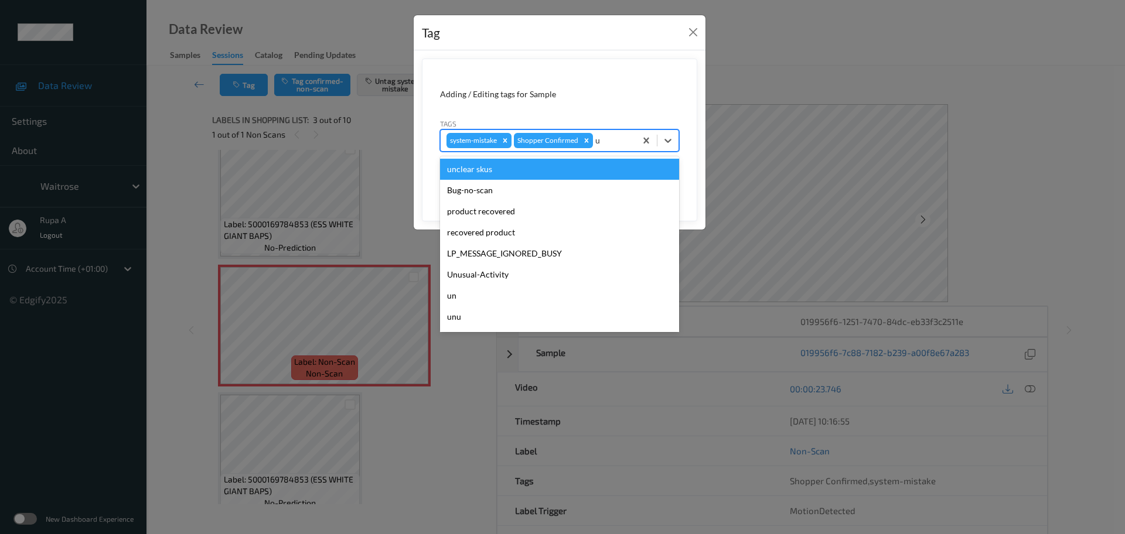
type input "un"
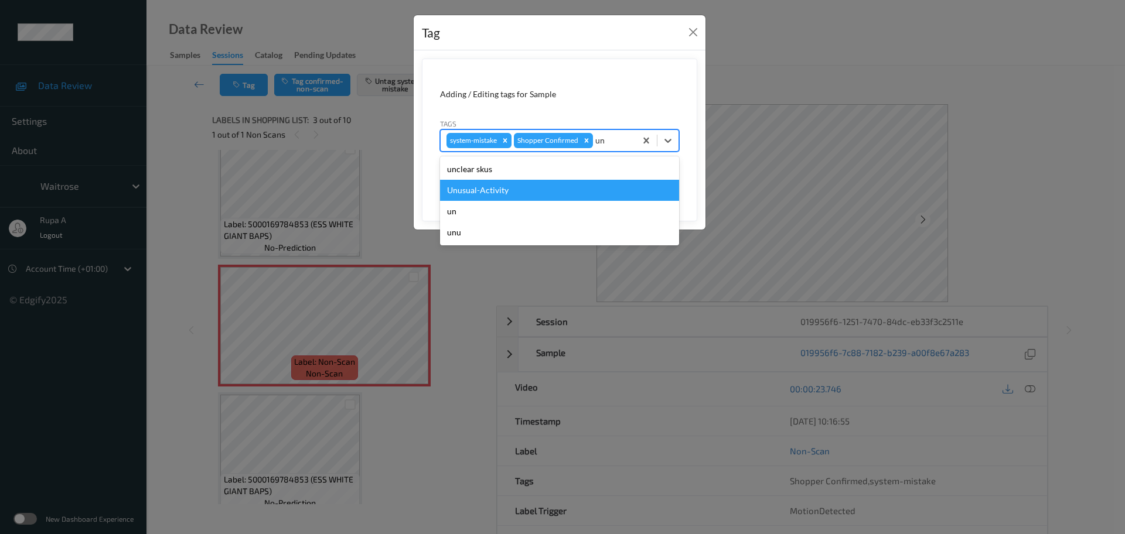
click at [551, 184] on div "Unusual-Activity" at bounding box center [559, 190] width 239 height 21
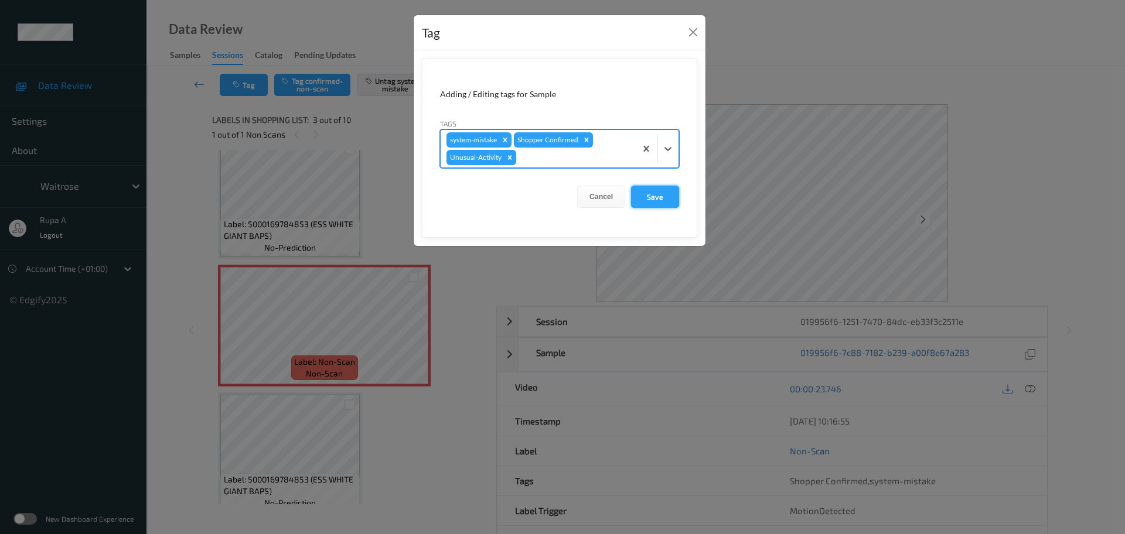
click at [661, 198] on button "Save" at bounding box center [655, 197] width 48 height 22
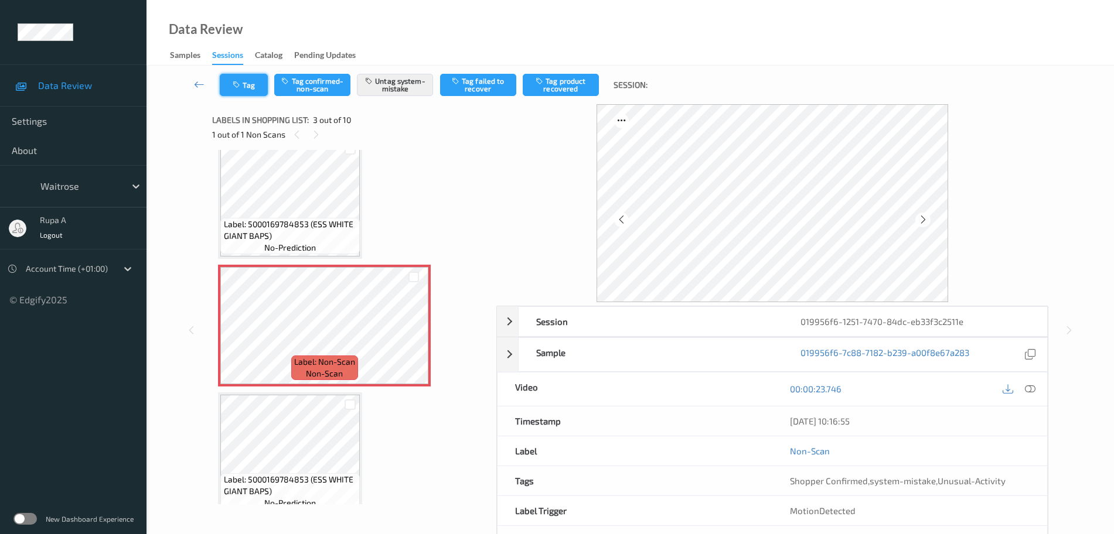
click at [248, 81] on button "Tag" at bounding box center [244, 85] width 48 height 22
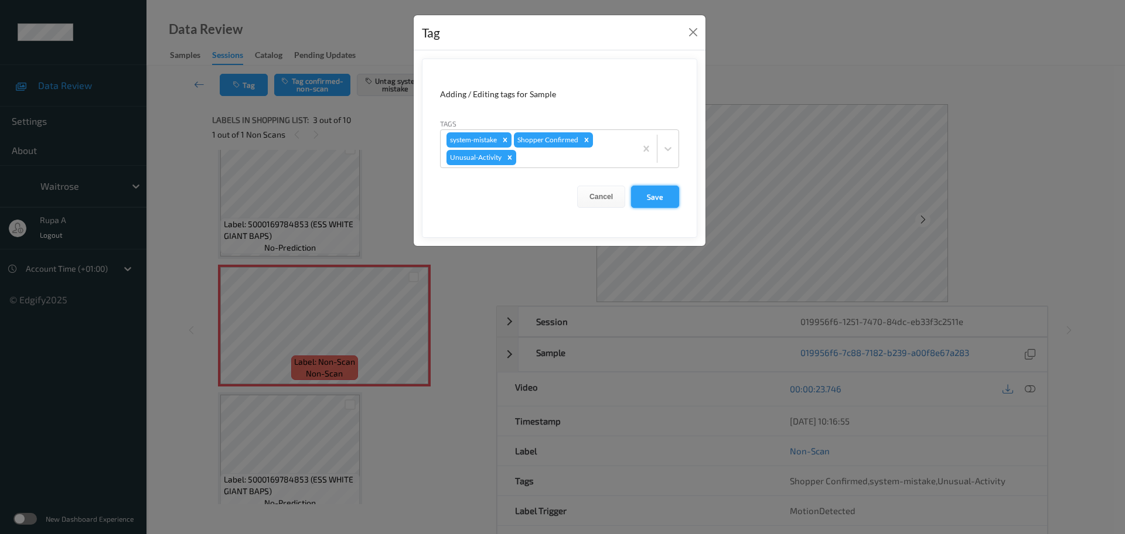
click at [676, 192] on button "Save" at bounding box center [655, 197] width 48 height 22
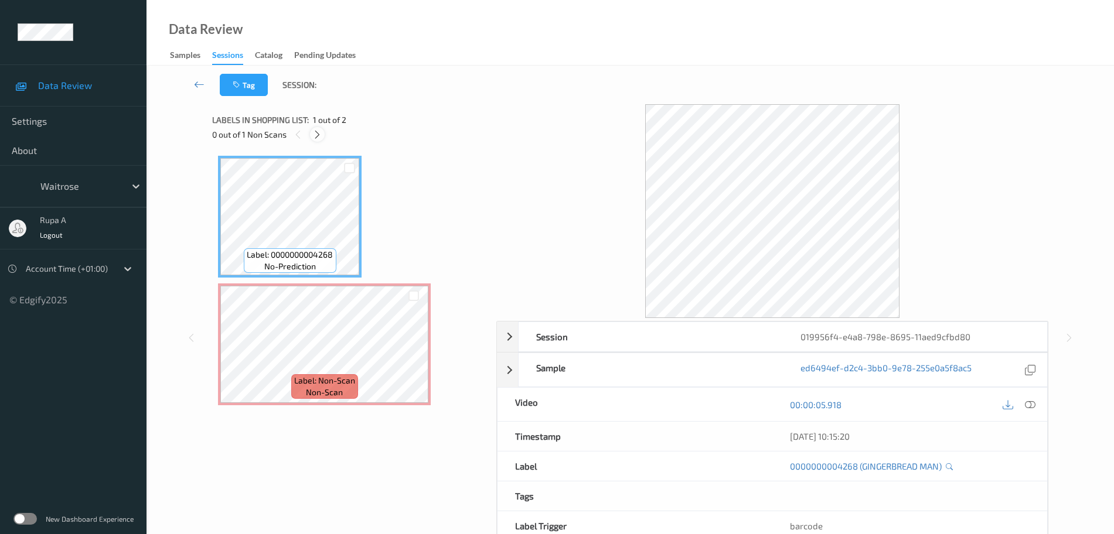
click at [320, 139] on icon at bounding box center [317, 134] width 10 height 11
click at [353, 384] on span "Label: Non-Scan" at bounding box center [324, 381] width 61 height 12
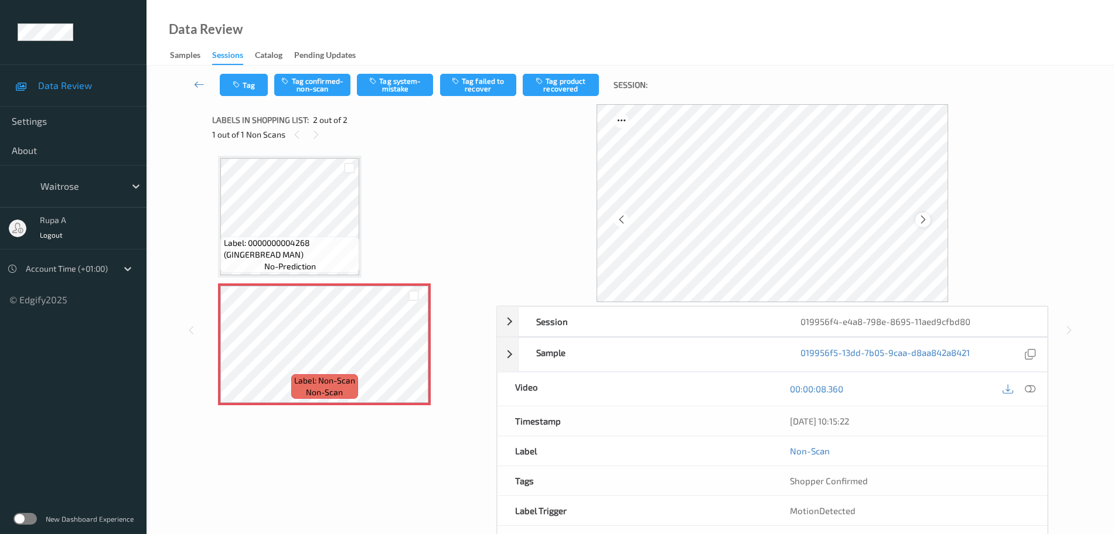
click at [918, 214] on icon at bounding box center [923, 219] width 10 height 11
click at [1032, 395] on div at bounding box center [1030, 389] width 16 height 16
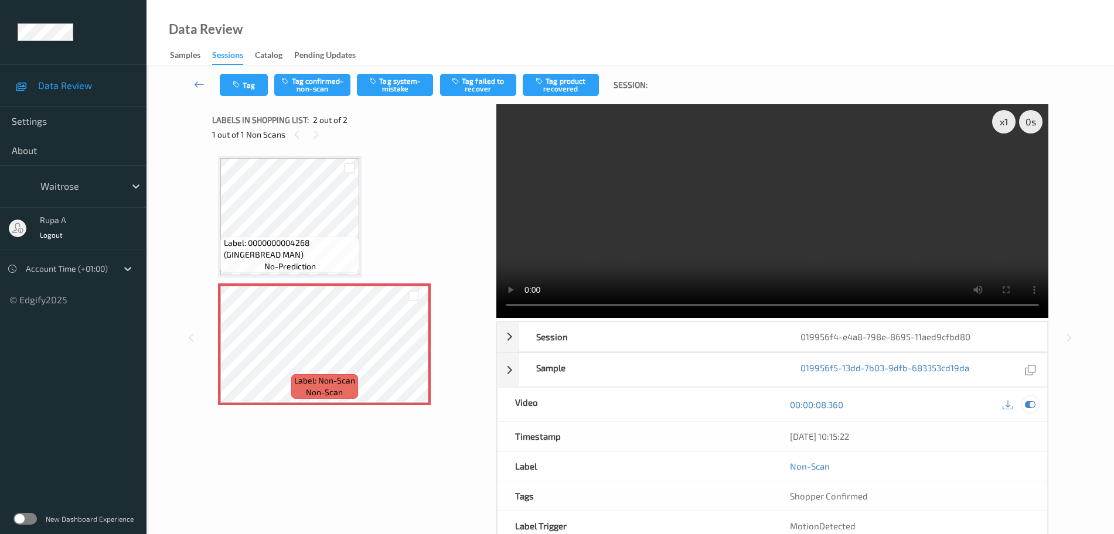
click at [1034, 400] on icon at bounding box center [1030, 405] width 11 height 11
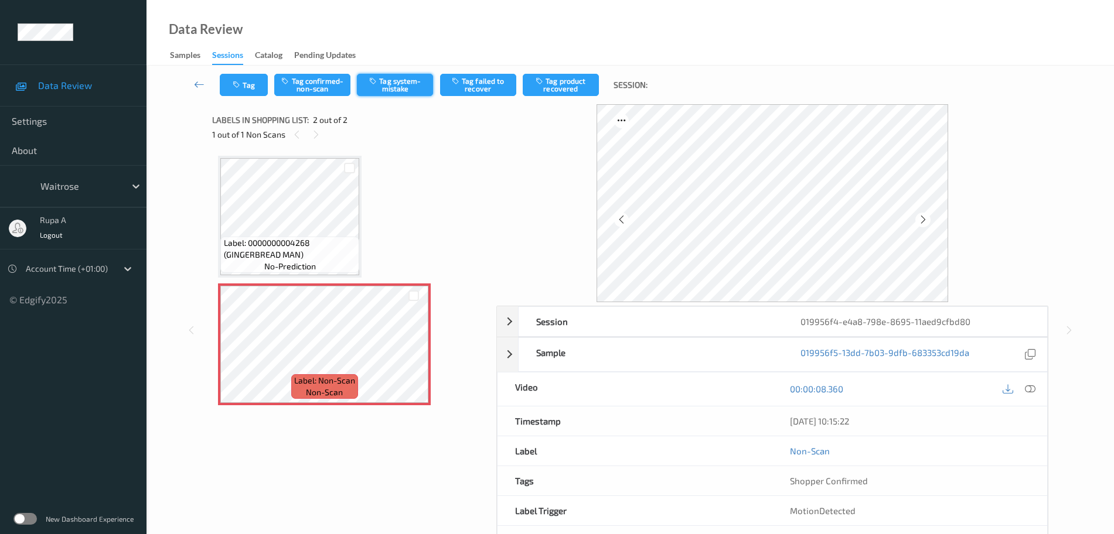
click at [394, 86] on button "Tag system-mistake" at bounding box center [395, 85] width 76 height 22
click at [248, 91] on button "Tag" at bounding box center [244, 85] width 48 height 22
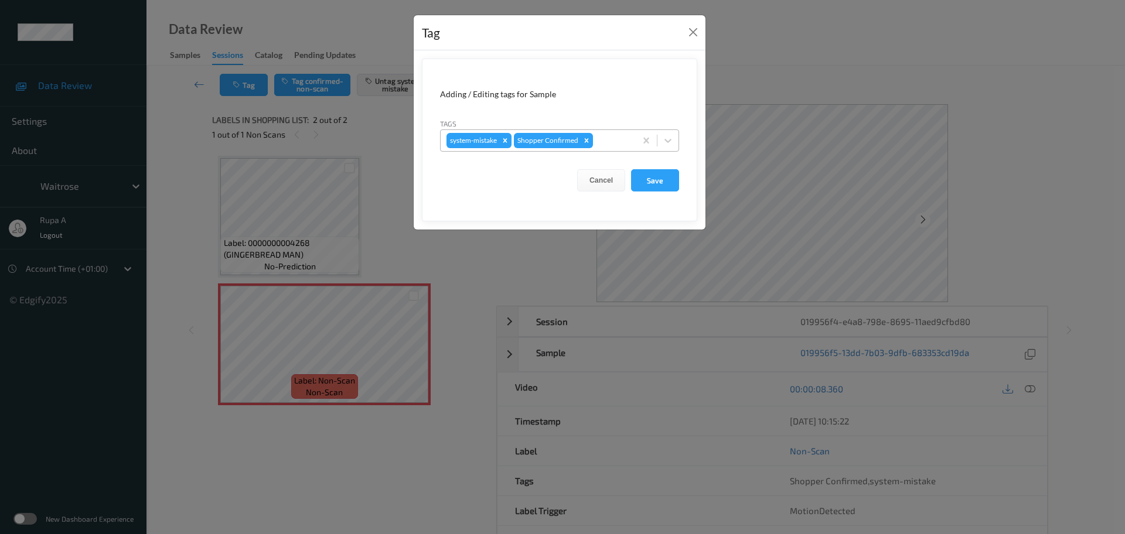
click at [613, 142] on div at bounding box center [612, 141] width 35 height 14
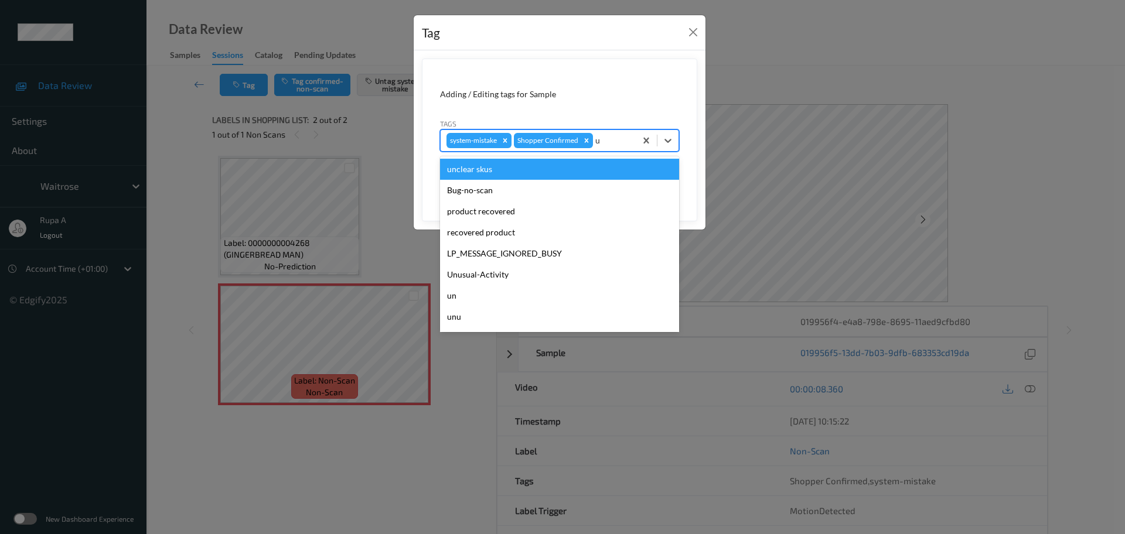
type input "un"
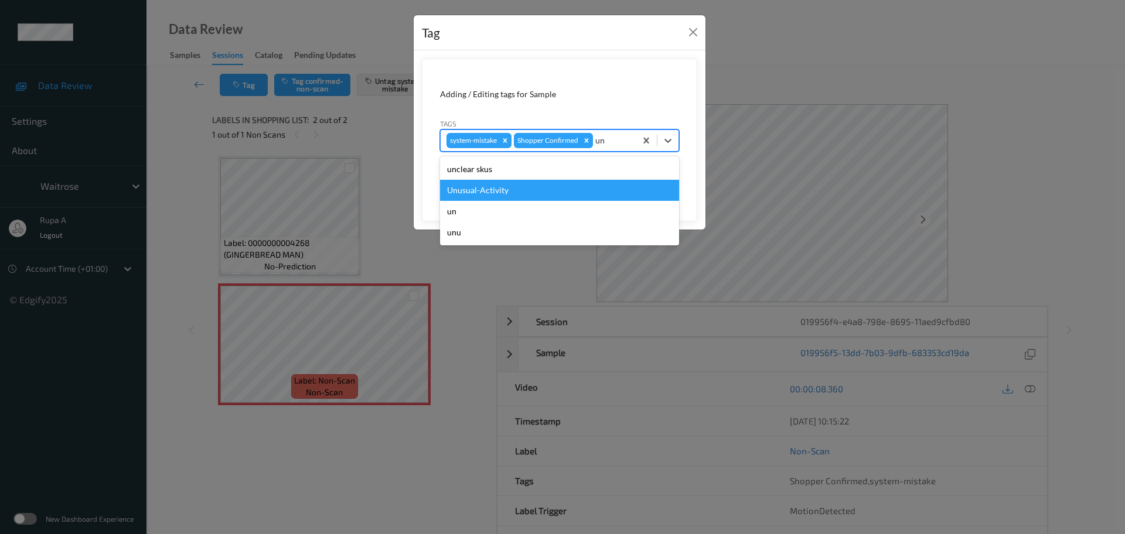
click at [548, 185] on div "Unusual-Activity" at bounding box center [559, 190] width 239 height 21
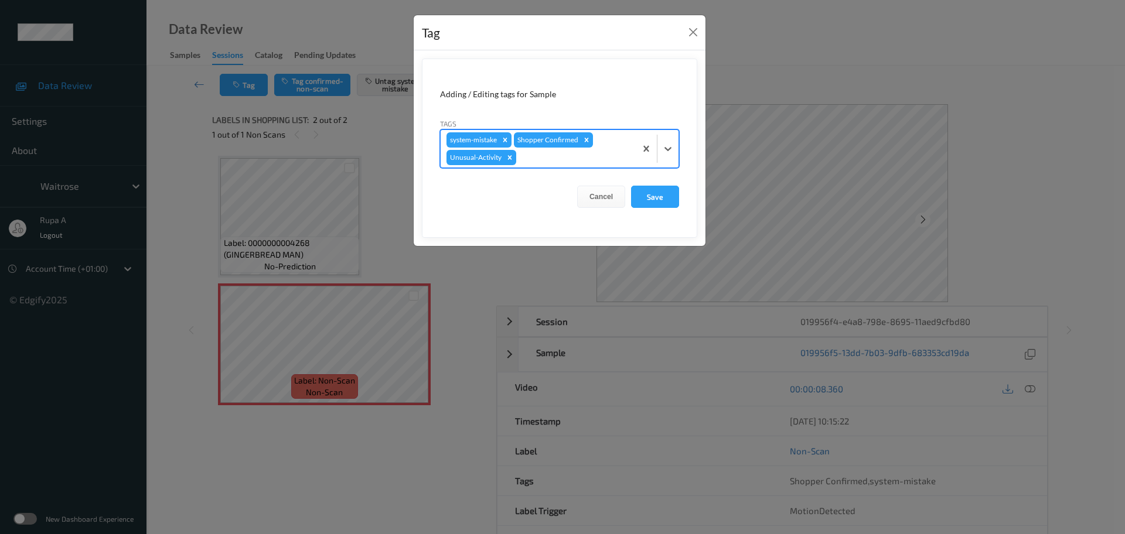
click at [568, 160] on div at bounding box center [574, 158] width 111 height 14
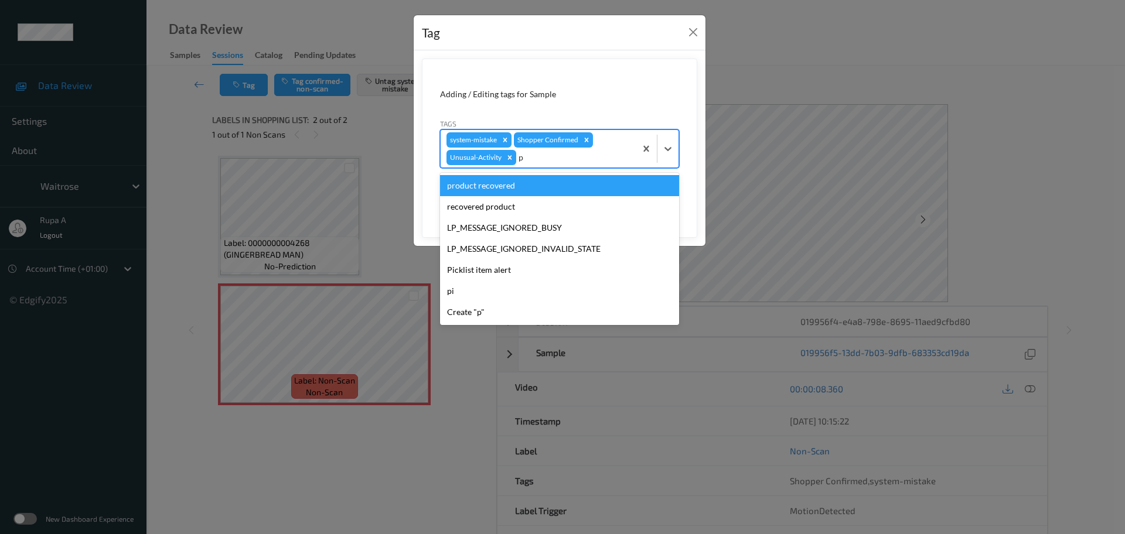
type input "pi"
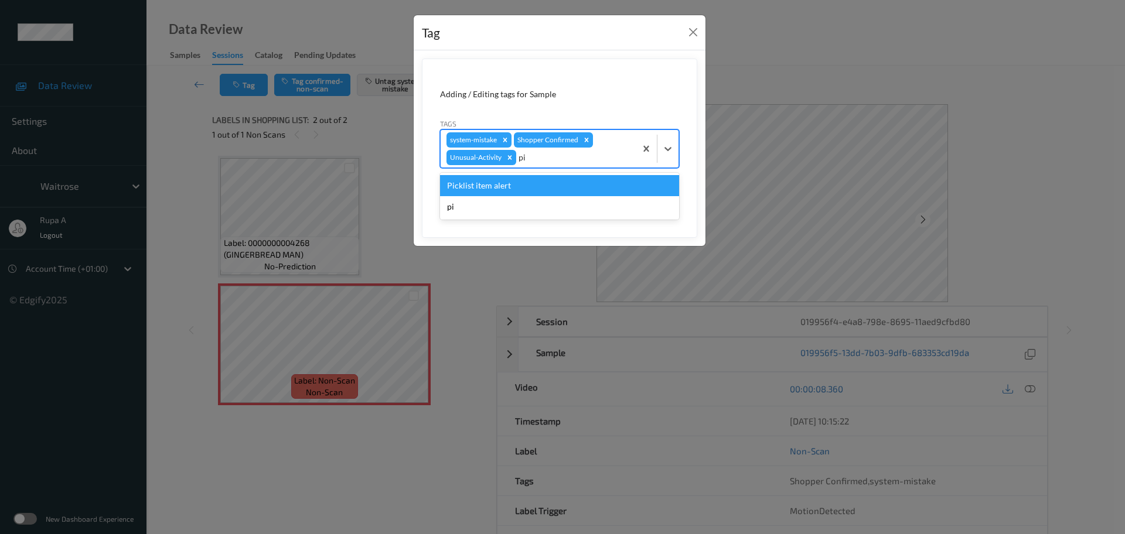
click at [545, 188] on div "Picklist item alert" at bounding box center [559, 185] width 239 height 21
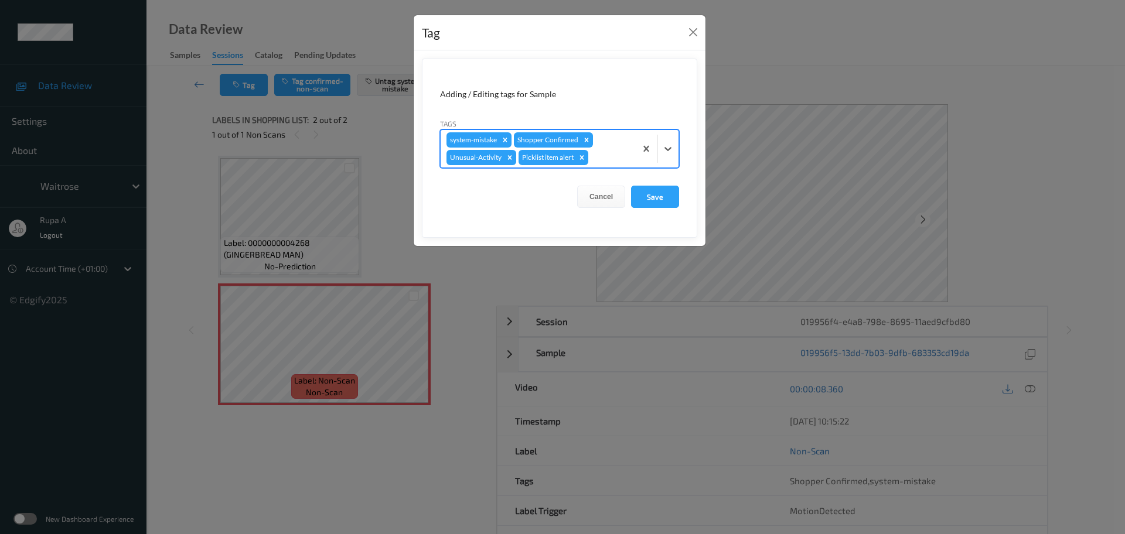
click at [685, 200] on form "Adding / Editing tags for Sample Tags option Picklist item alert, selected. Sel…" at bounding box center [559, 148] width 275 height 179
click at [670, 199] on button "Save" at bounding box center [655, 197] width 48 height 22
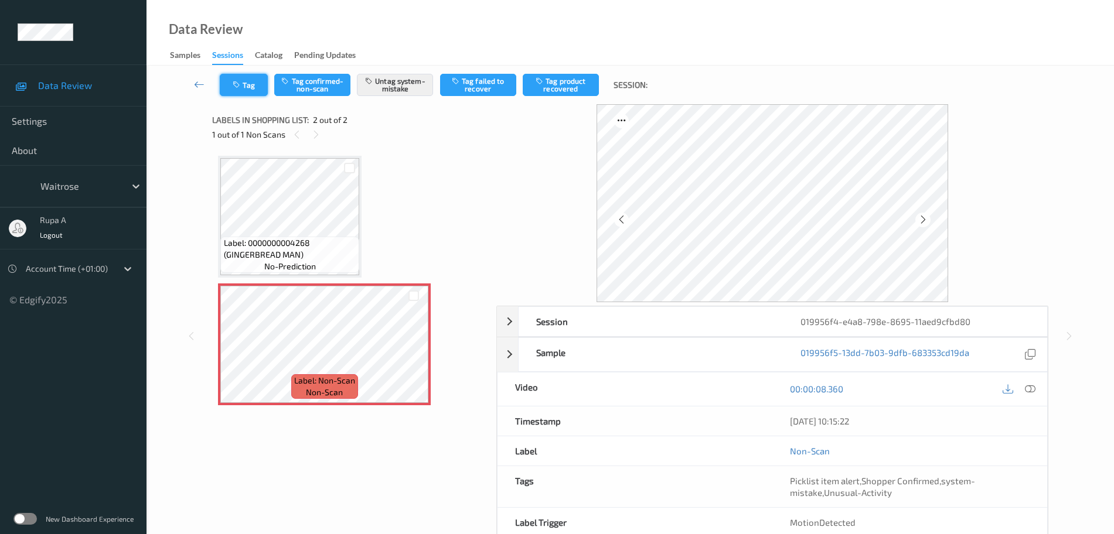
click at [253, 90] on button "Tag" at bounding box center [244, 85] width 48 height 22
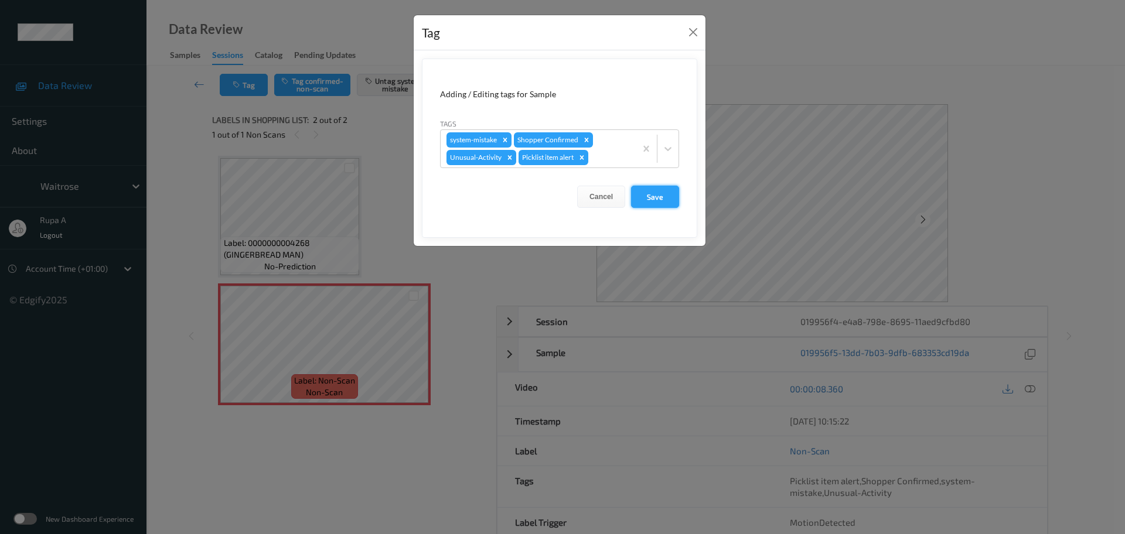
click at [658, 204] on button "Save" at bounding box center [655, 197] width 48 height 22
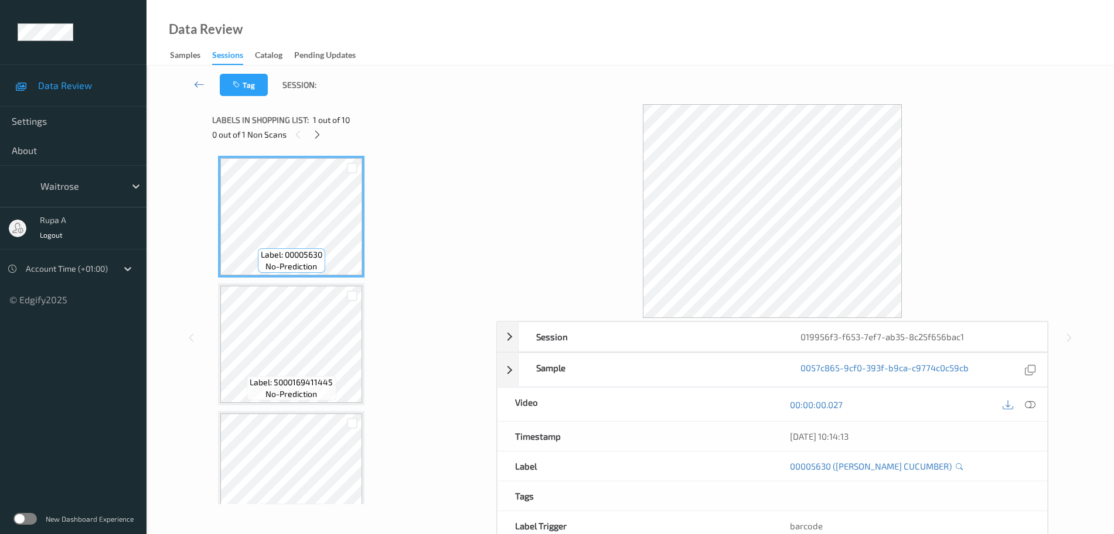
click at [311, 129] on div "0 out of 1 Non Scans" at bounding box center [350, 134] width 276 height 15
click at [313, 135] on icon at bounding box center [317, 134] width 10 height 11
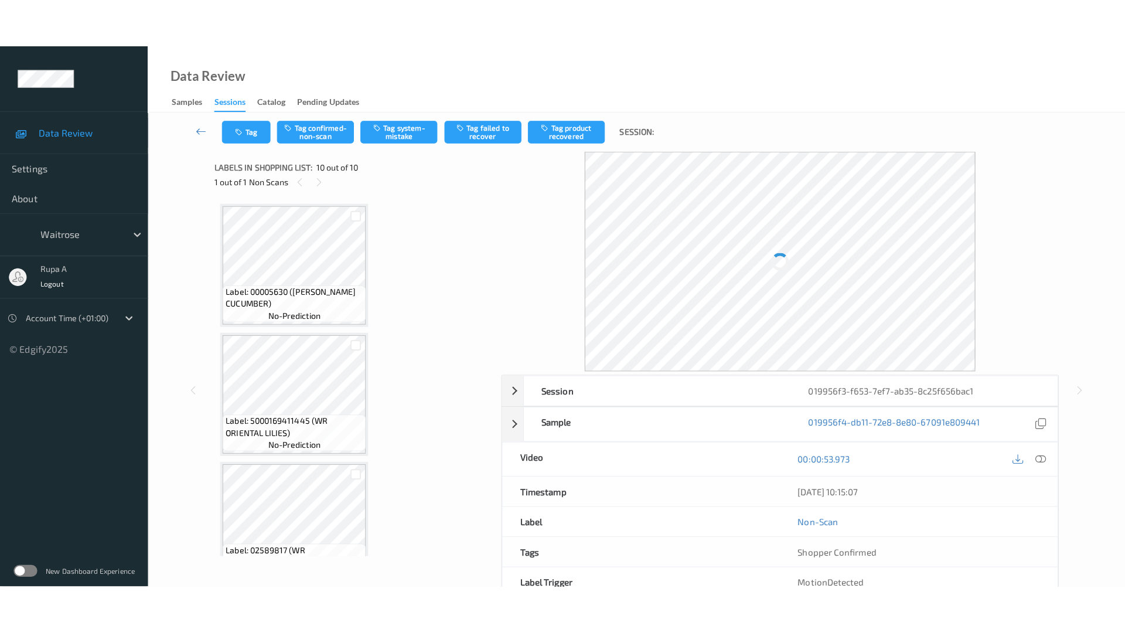
scroll to position [929, 0]
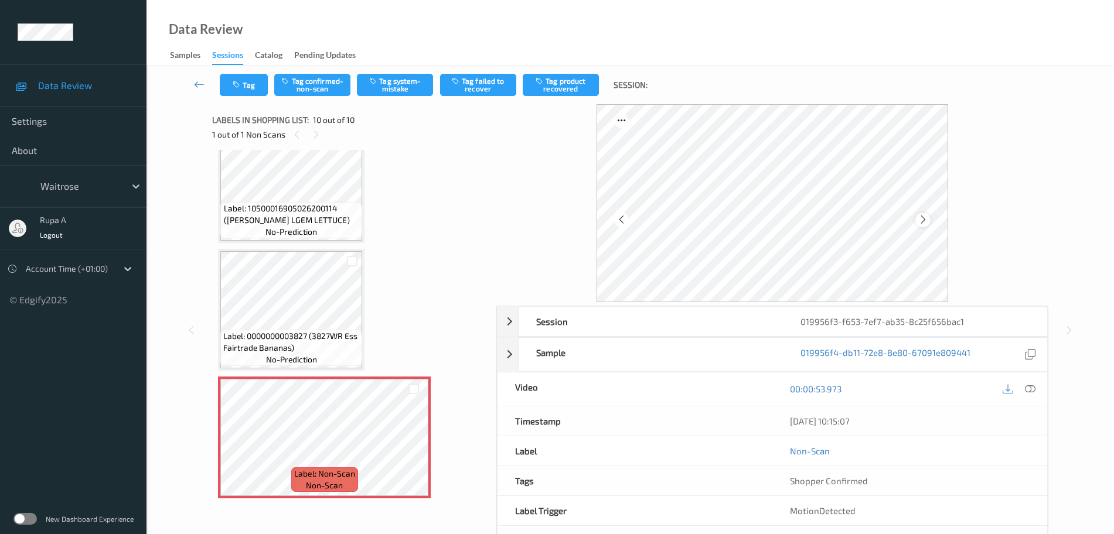
click at [920, 223] on icon at bounding box center [923, 219] width 10 height 11
click at [407, 87] on button "Tag system-mistake" at bounding box center [395, 85] width 76 height 22
click at [250, 87] on button "Tag" at bounding box center [244, 85] width 48 height 22
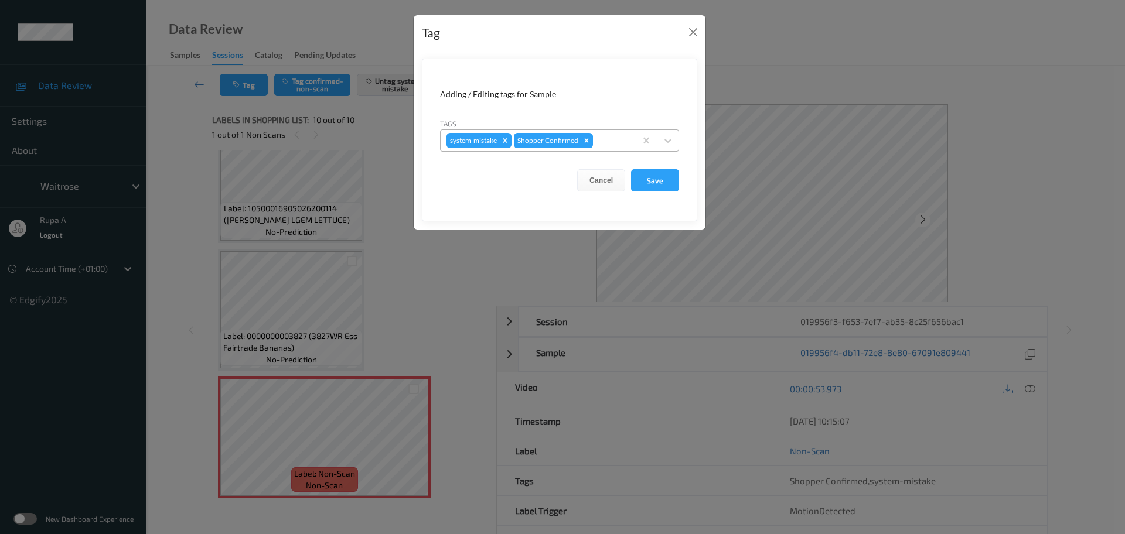
click at [618, 138] on div at bounding box center [612, 141] width 35 height 14
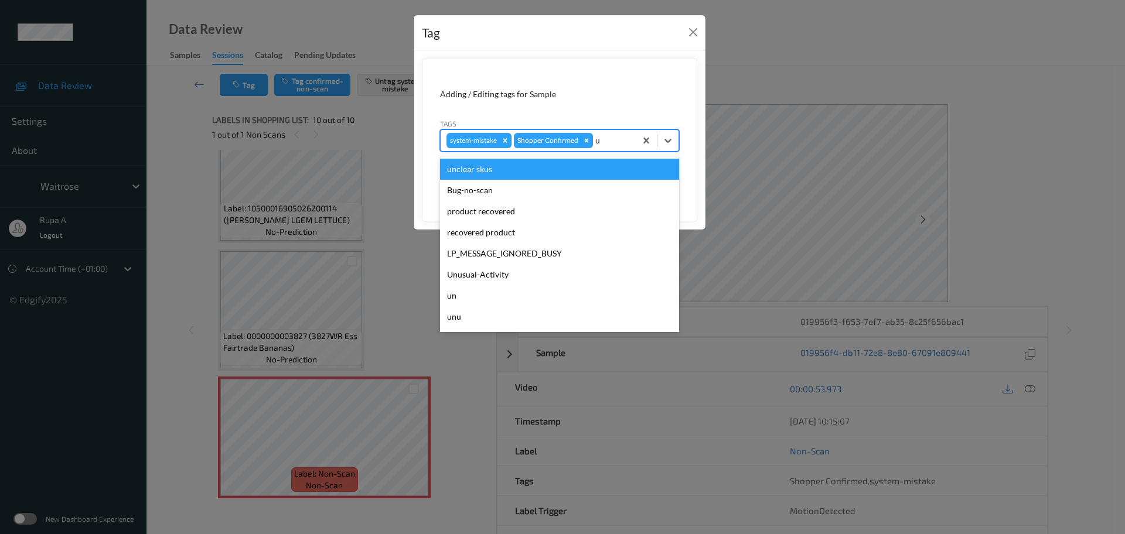
type input "un"
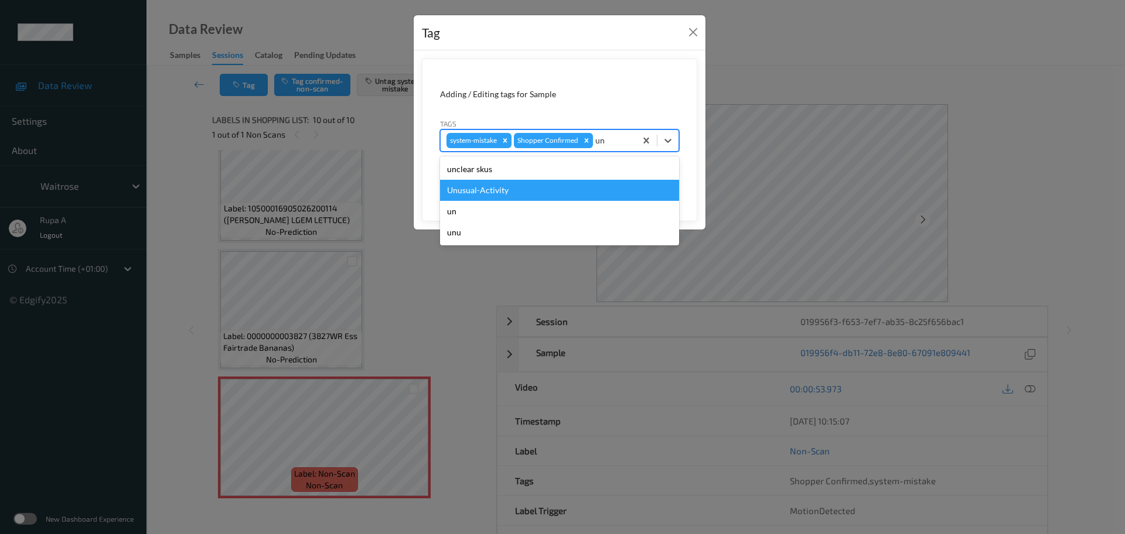
click at [571, 192] on div "Unusual-Activity" at bounding box center [559, 190] width 239 height 21
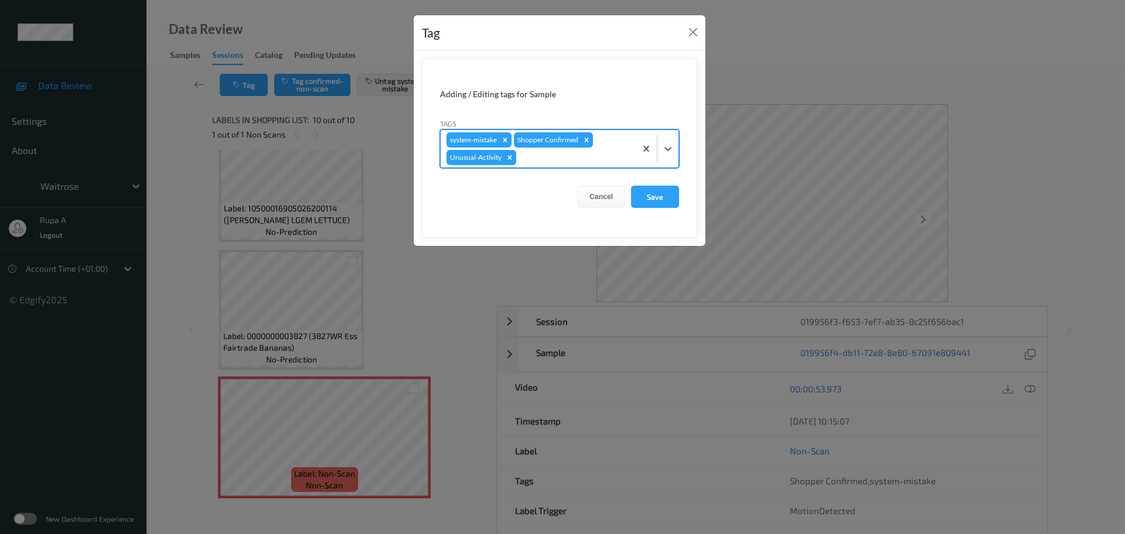
click at [571, 161] on div at bounding box center [574, 158] width 111 height 14
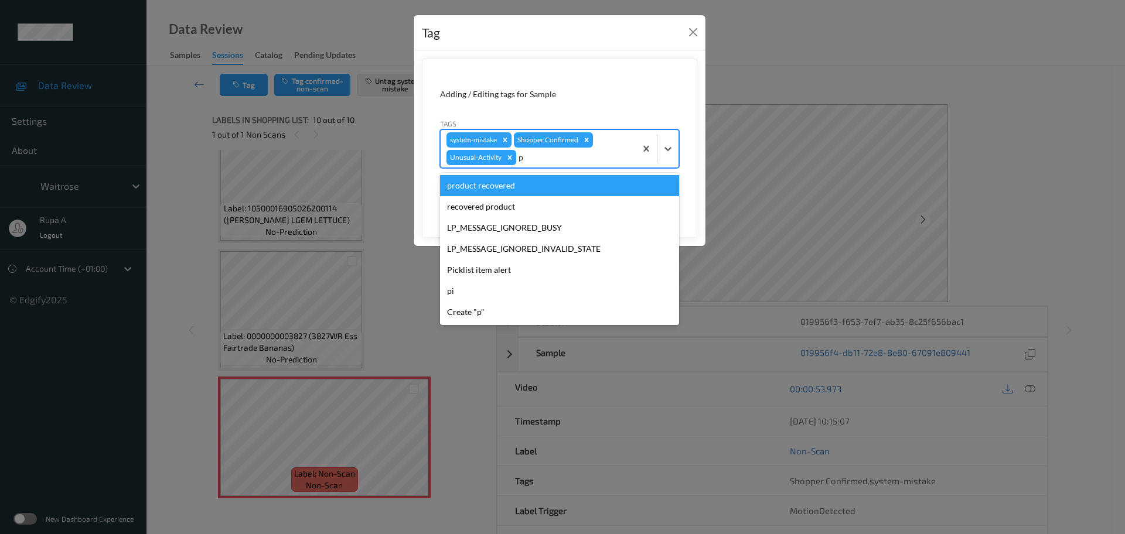
type input "pi"
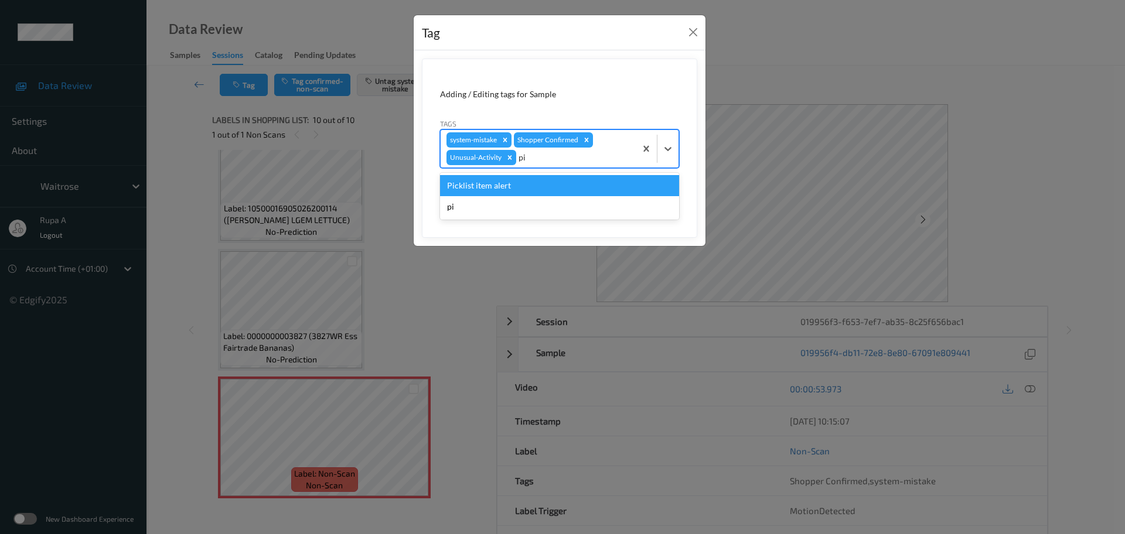
click at [536, 179] on div "Picklist item alert" at bounding box center [559, 185] width 239 height 21
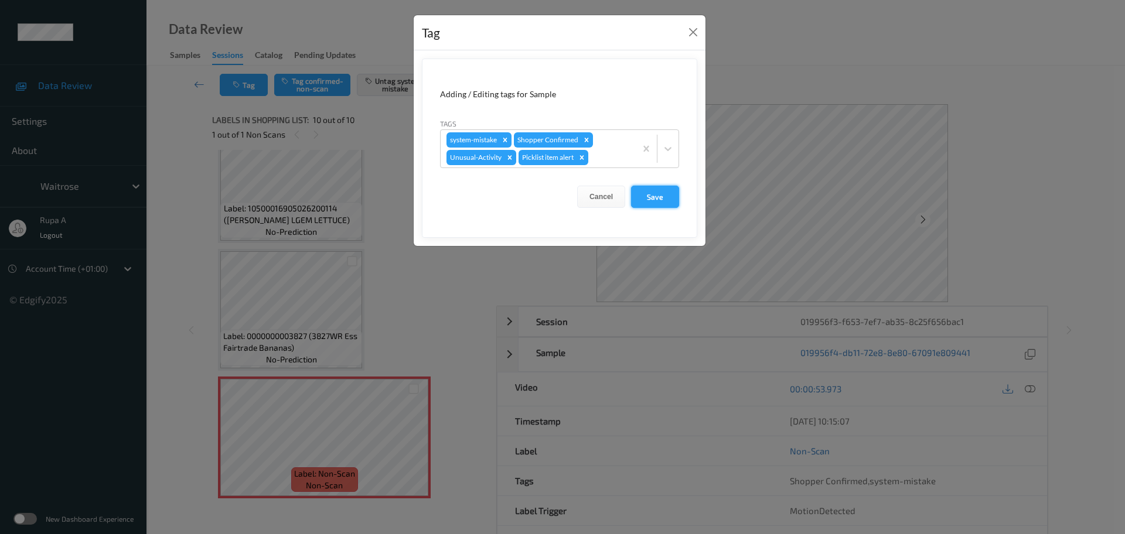
click at [637, 197] on button "Save" at bounding box center [655, 197] width 48 height 22
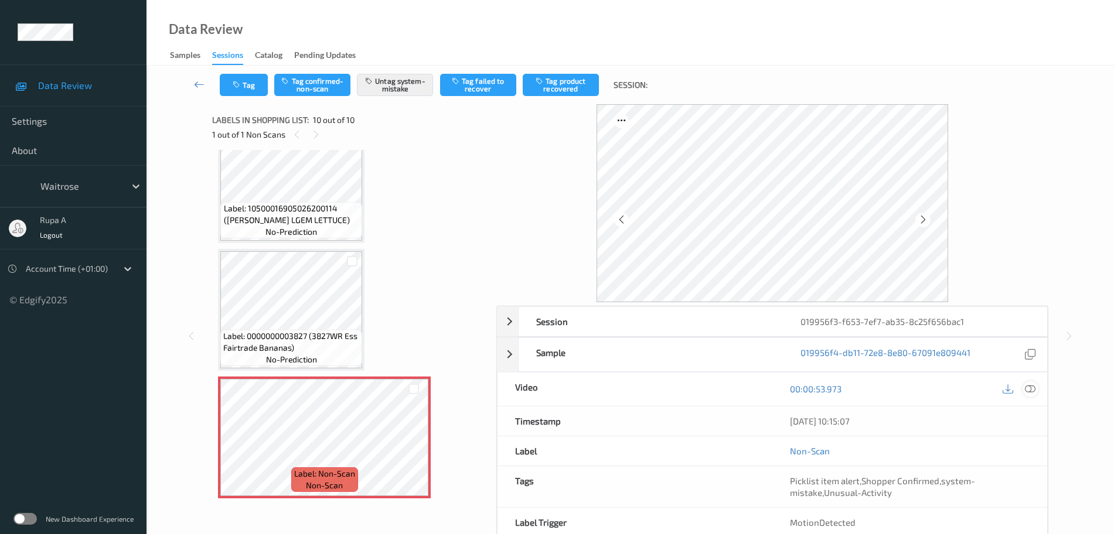
click at [1029, 389] on icon at bounding box center [1030, 389] width 11 height 11
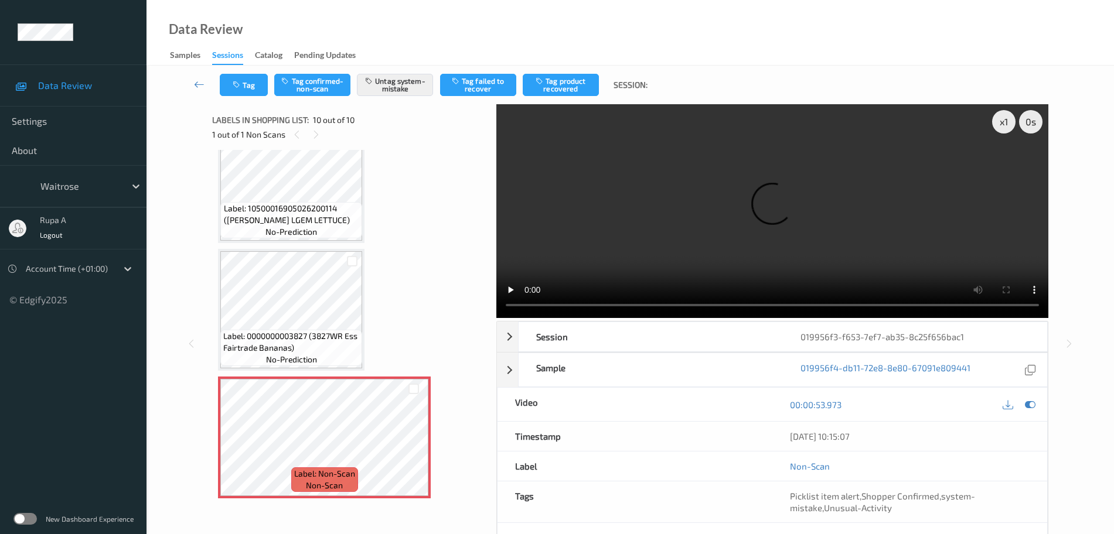
scroll to position [830, 0]
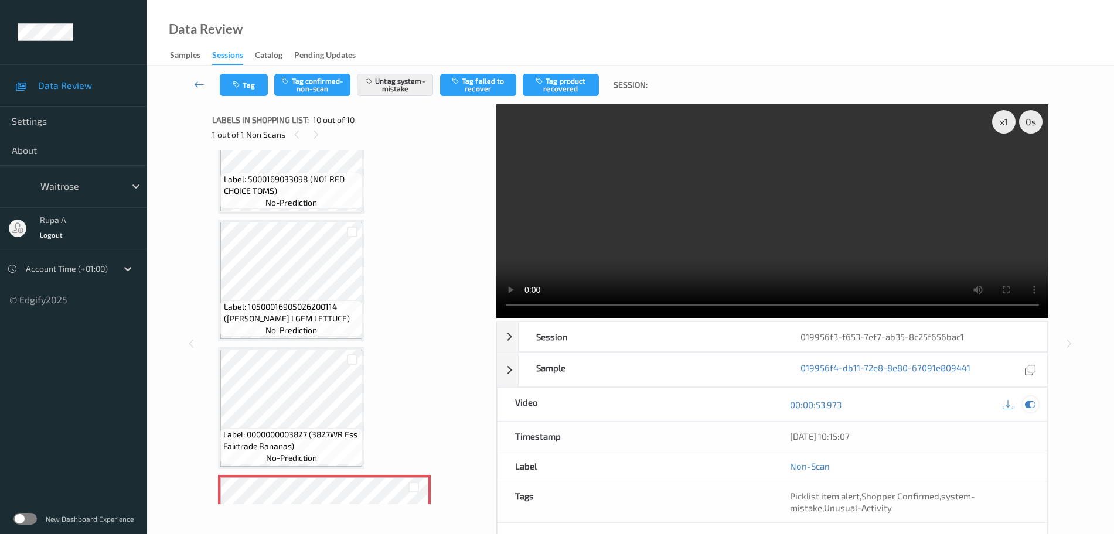
click at [1034, 407] on icon at bounding box center [1030, 405] width 11 height 11
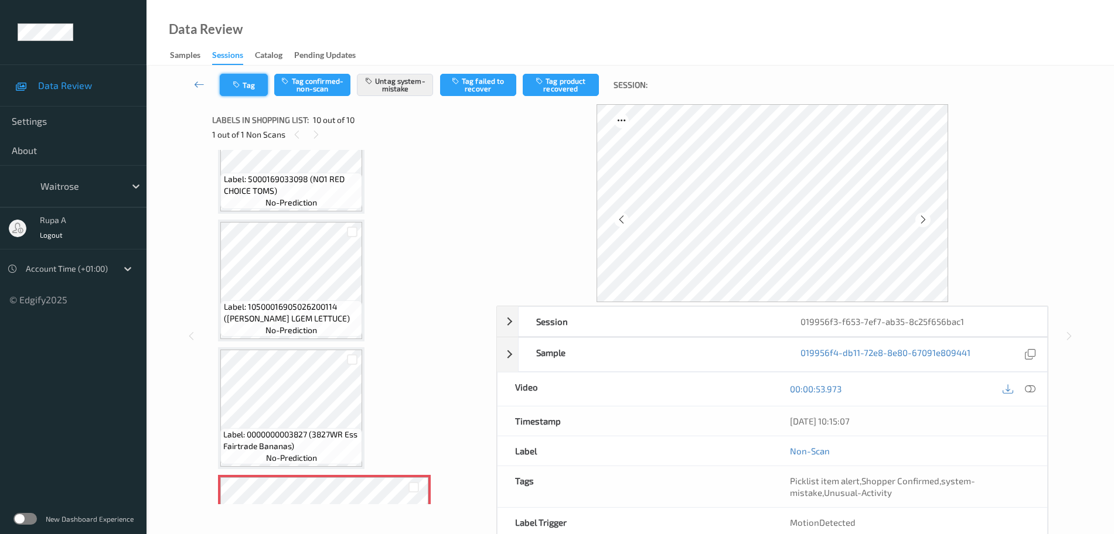
click at [248, 83] on button "Tag" at bounding box center [244, 85] width 48 height 22
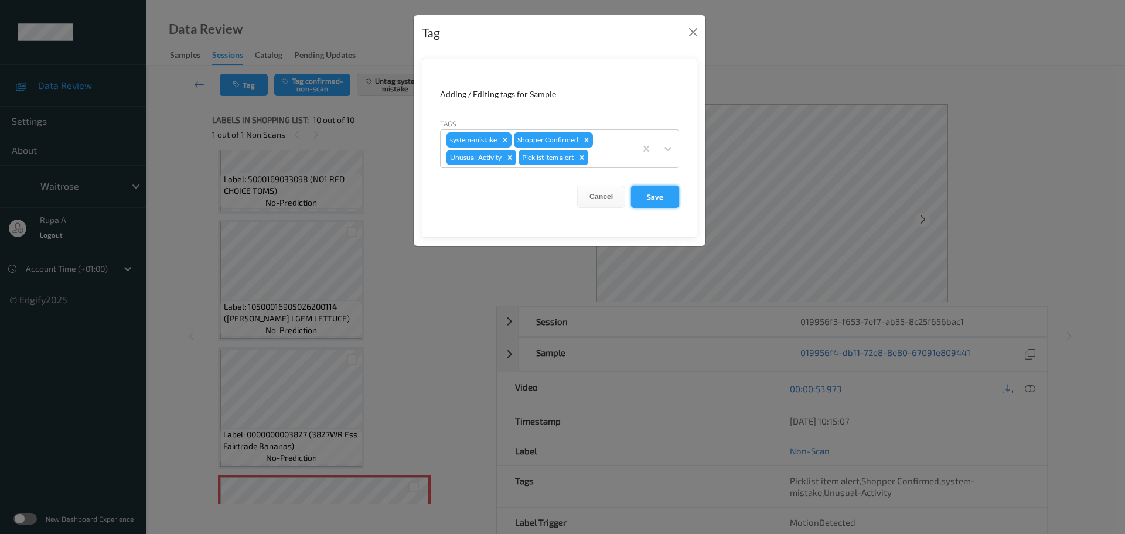
click at [658, 197] on button "Save" at bounding box center [655, 197] width 48 height 22
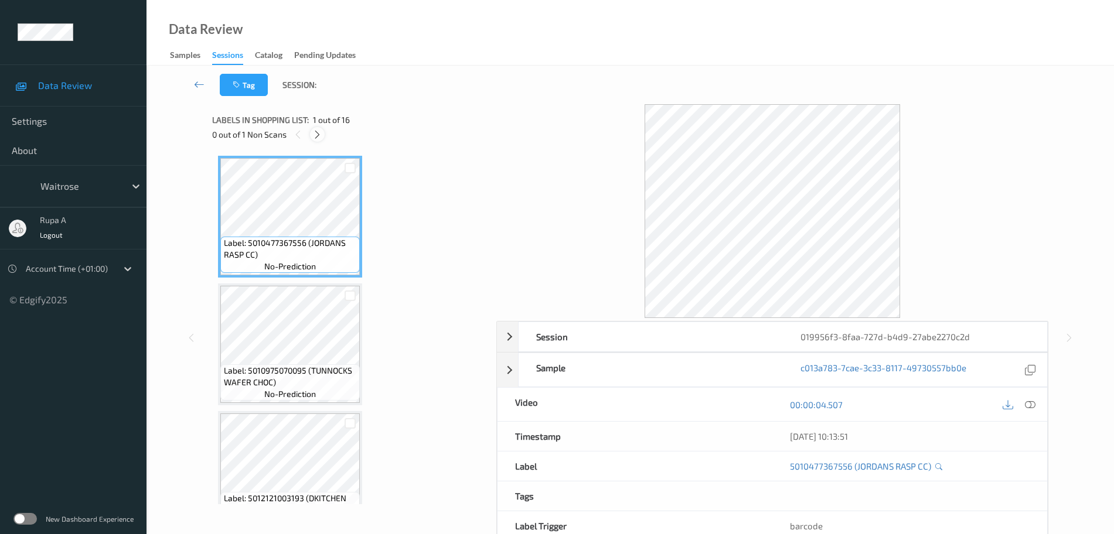
click at [315, 135] on icon at bounding box center [317, 134] width 10 height 11
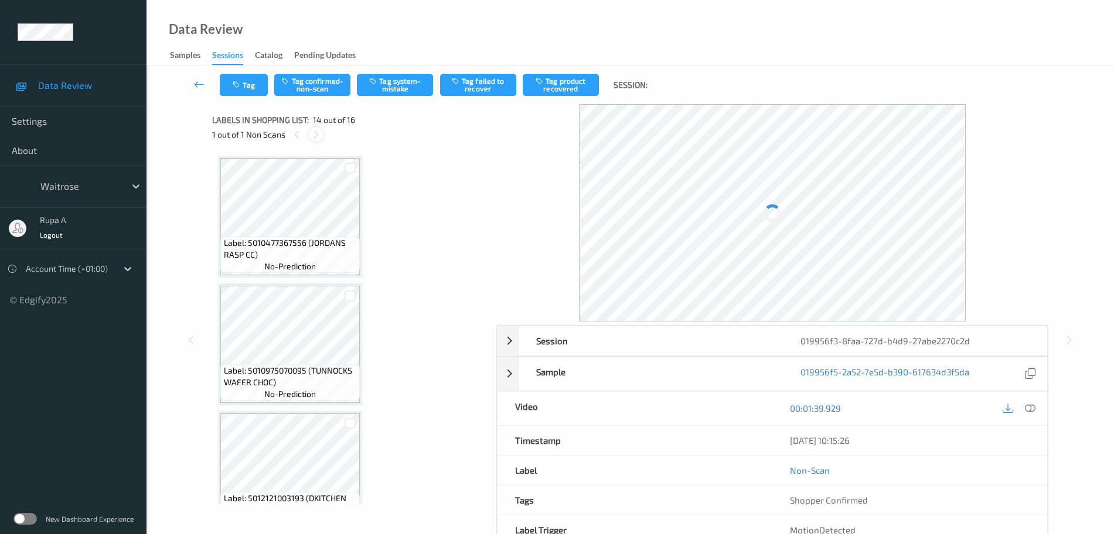
scroll to position [1539, 0]
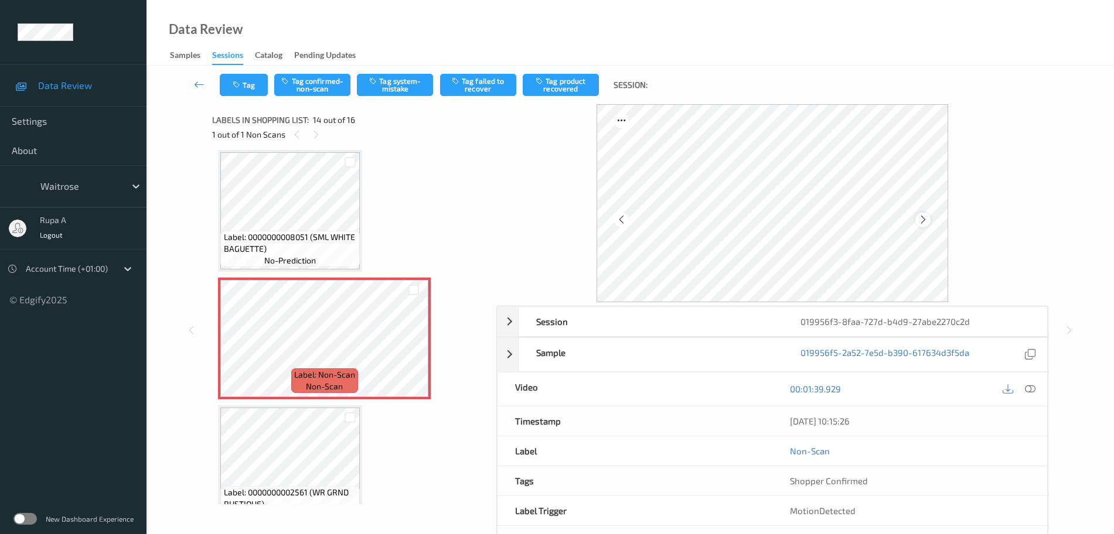
click at [927, 223] on icon at bounding box center [923, 219] width 10 height 11
click at [371, 84] on icon "button" at bounding box center [374, 81] width 10 height 8
click at [248, 81] on button "Tag" at bounding box center [244, 85] width 48 height 22
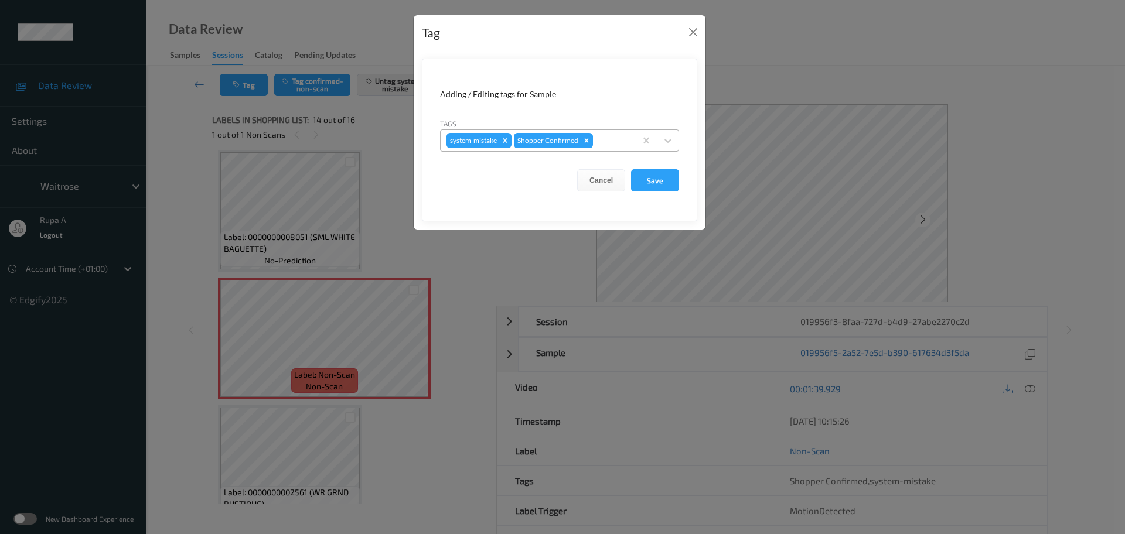
click at [606, 143] on div at bounding box center [612, 141] width 35 height 14
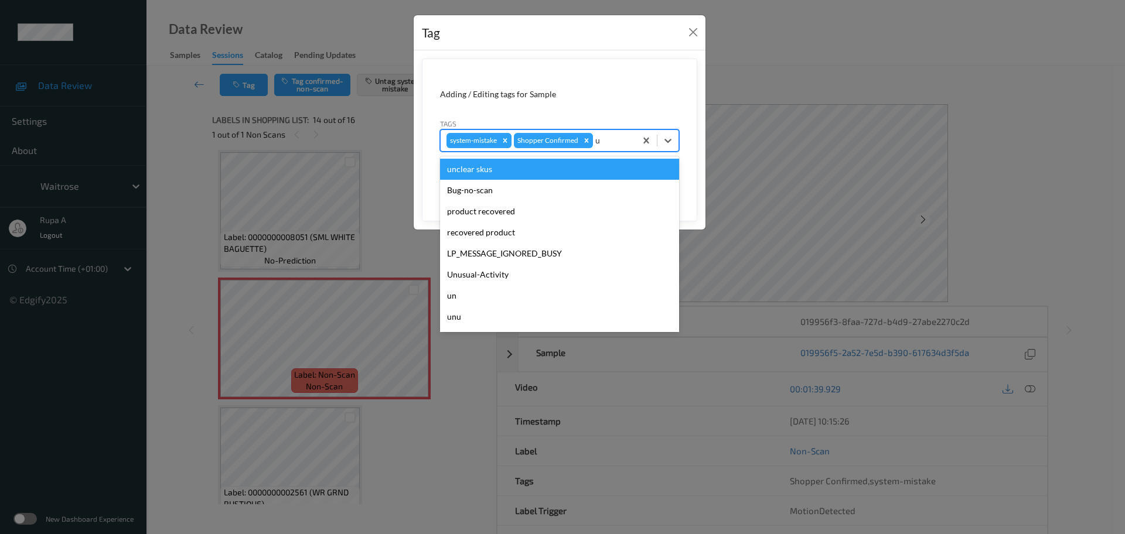
type input "un"
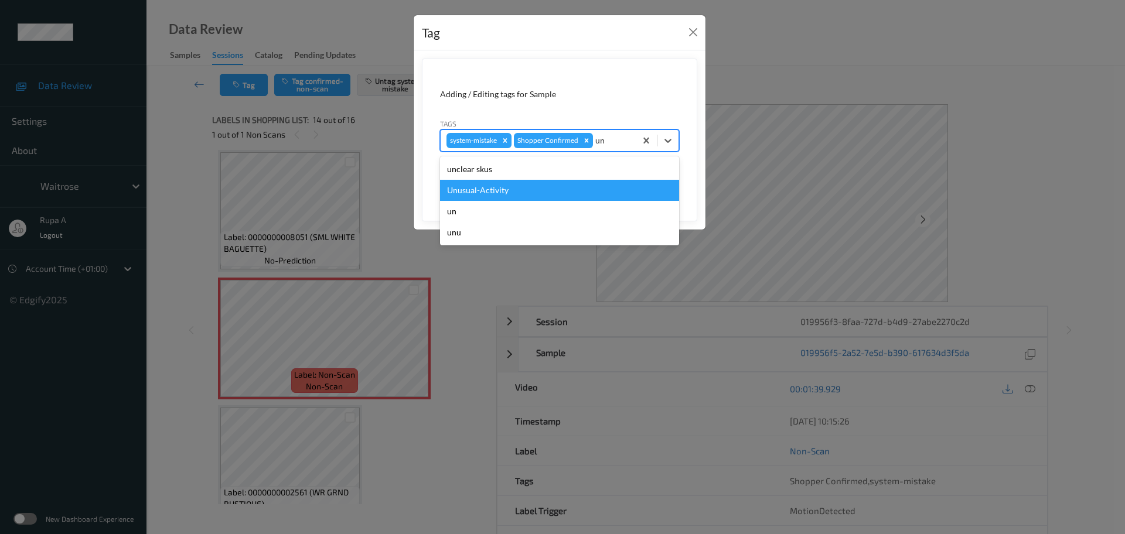
click at [538, 190] on div "Unusual-Activity" at bounding box center [559, 190] width 239 height 21
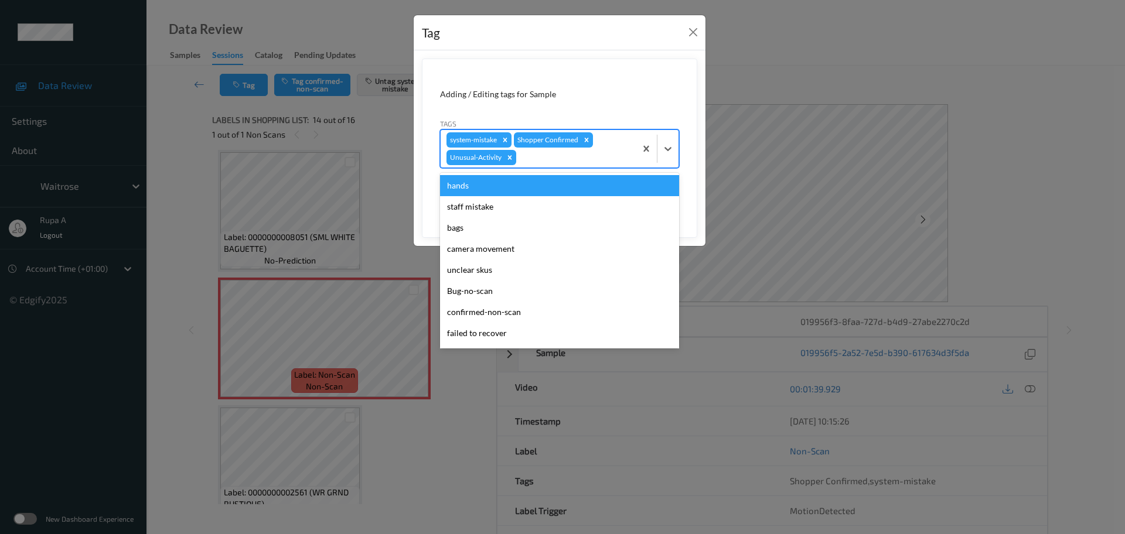
click at [556, 161] on div at bounding box center [574, 158] width 111 height 14
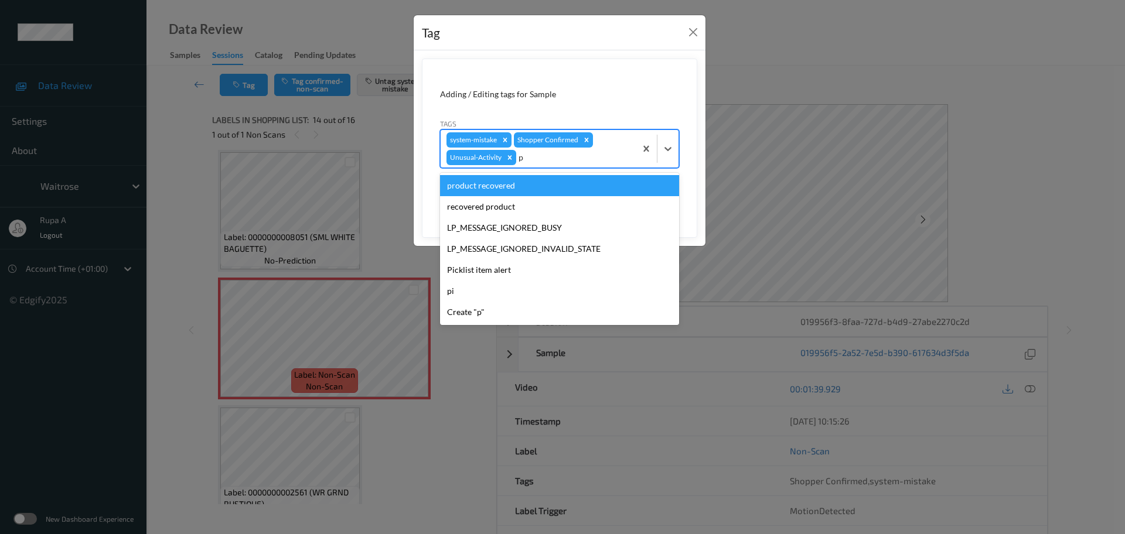
type input "pi"
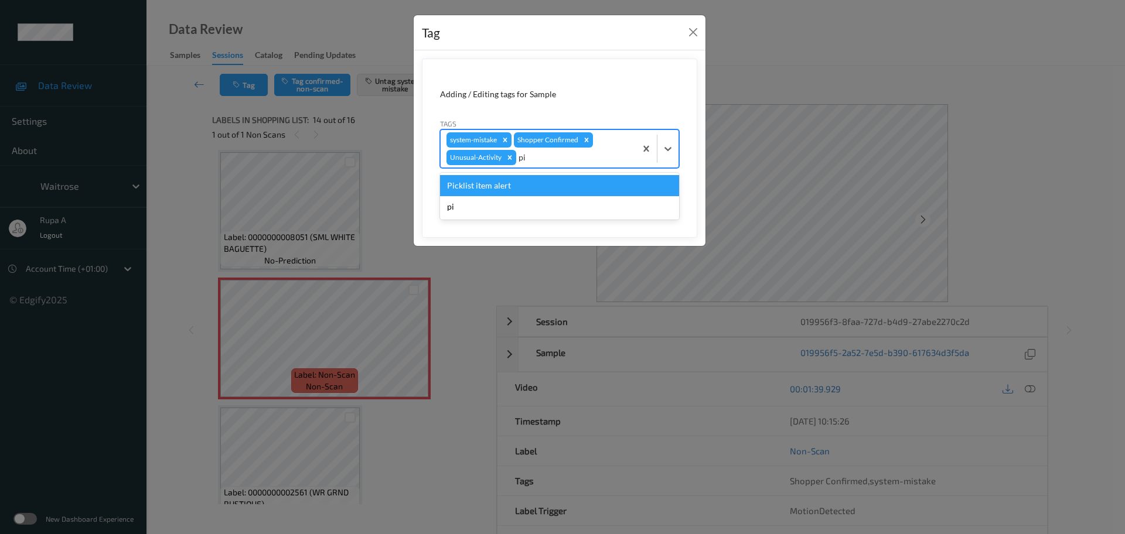
click at [538, 175] on div "Picklist item alert" at bounding box center [559, 185] width 239 height 21
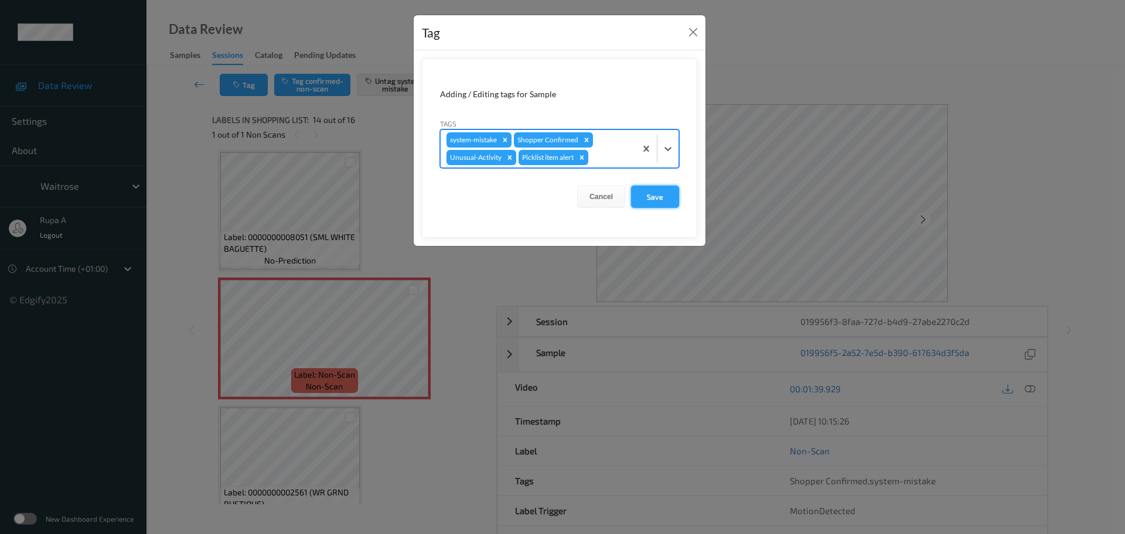
click at [644, 186] on button "Save" at bounding box center [655, 197] width 48 height 22
click at [649, 196] on form "Adding / Editing tags for Sample Tags system-mistake Shopper Confirmed Unusual-…" at bounding box center [559, 148] width 275 height 179
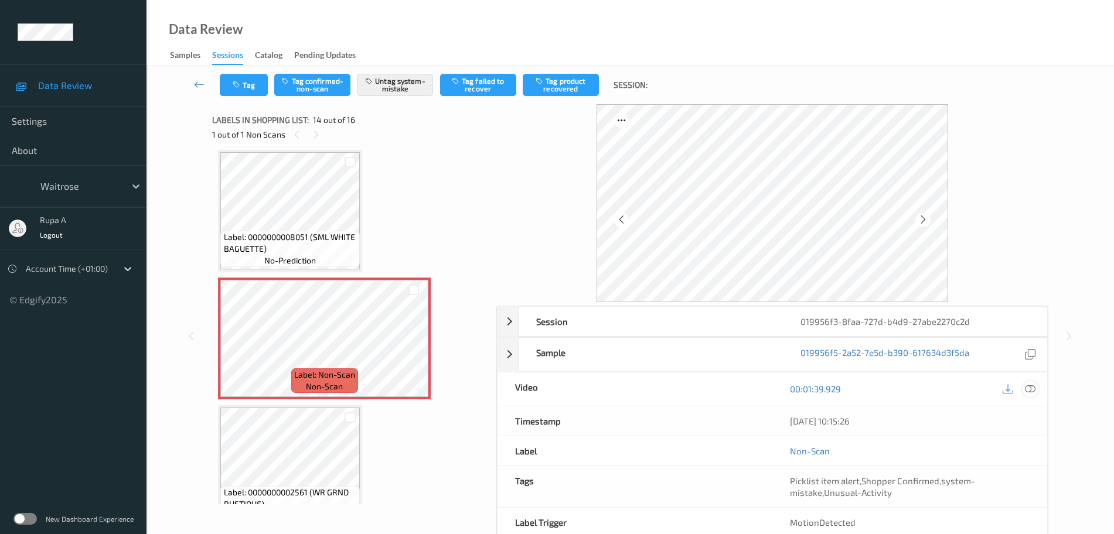
click at [1028, 391] on icon at bounding box center [1030, 389] width 11 height 11
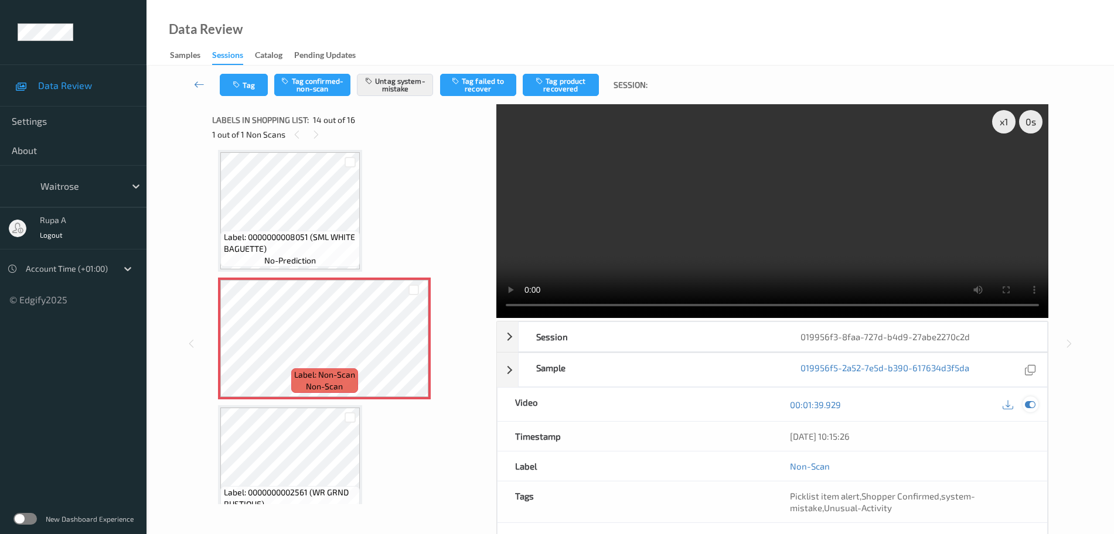
click at [1033, 406] on icon at bounding box center [1030, 405] width 11 height 11
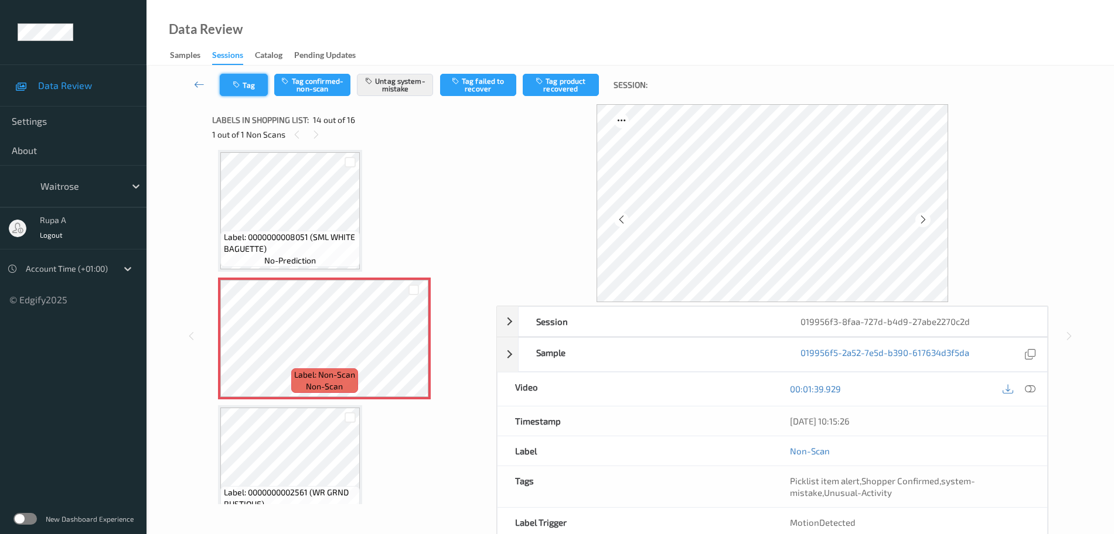
click at [233, 84] on icon "button" at bounding box center [238, 85] width 10 height 8
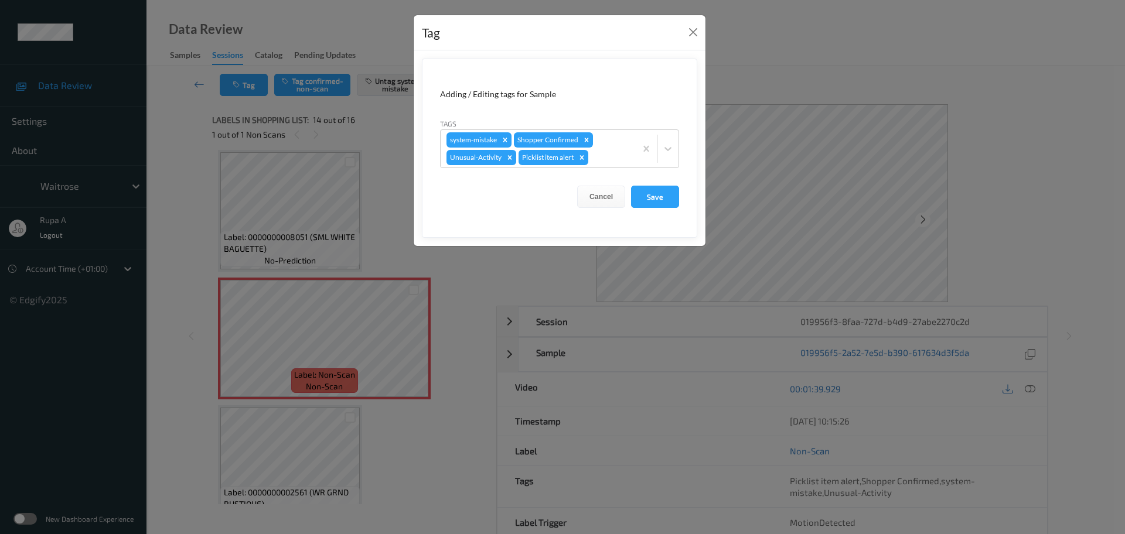
drag, startPoint x: 656, startPoint y: 191, endPoint x: 553, endPoint y: 5, distance: 213.2
click at [657, 191] on button "Save" at bounding box center [655, 197] width 48 height 22
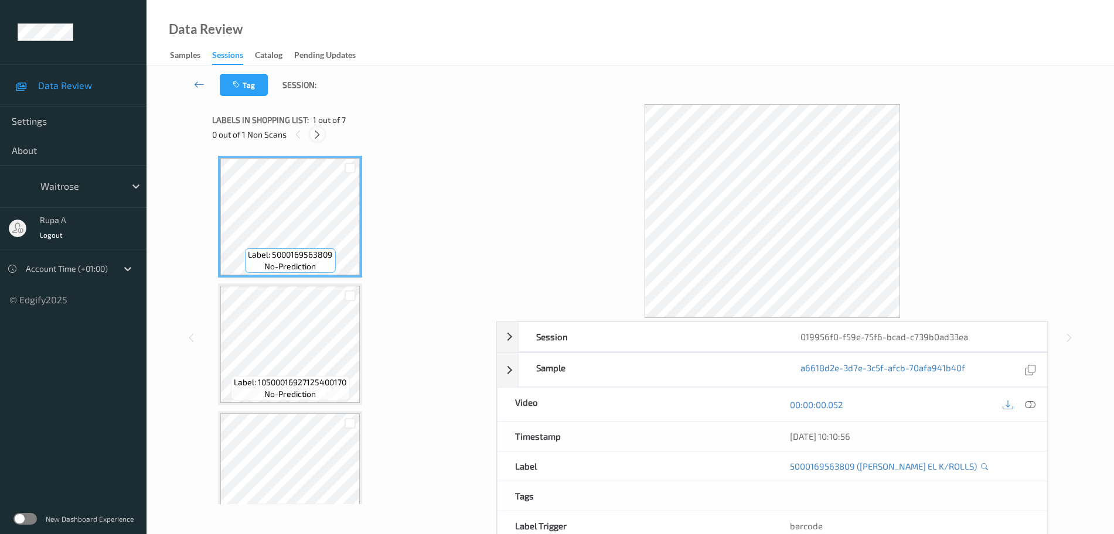
click at [320, 136] on icon at bounding box center [317, 134] width 10 height 11
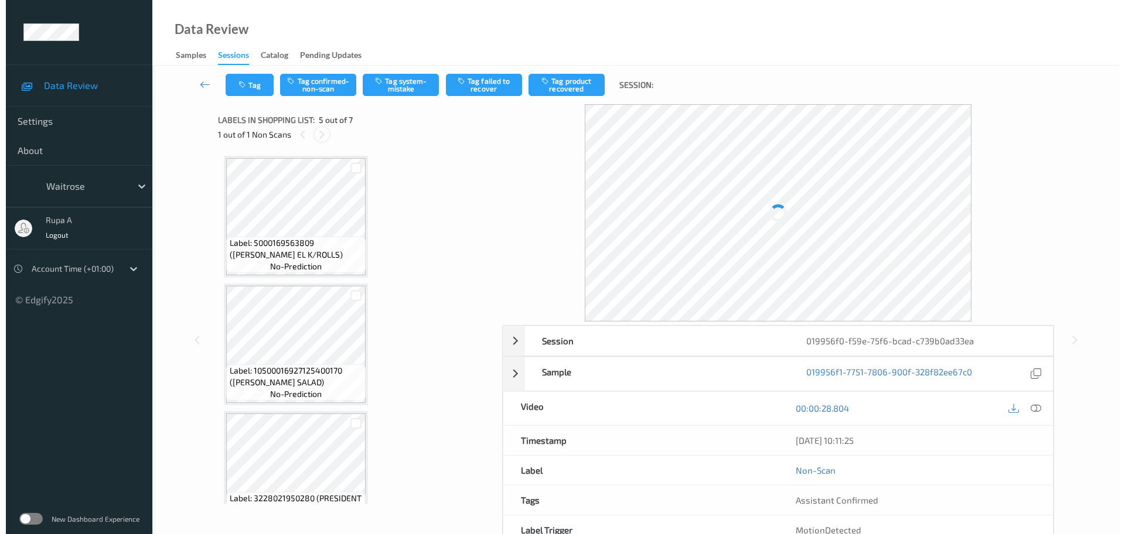
scroll to position [389, 0]
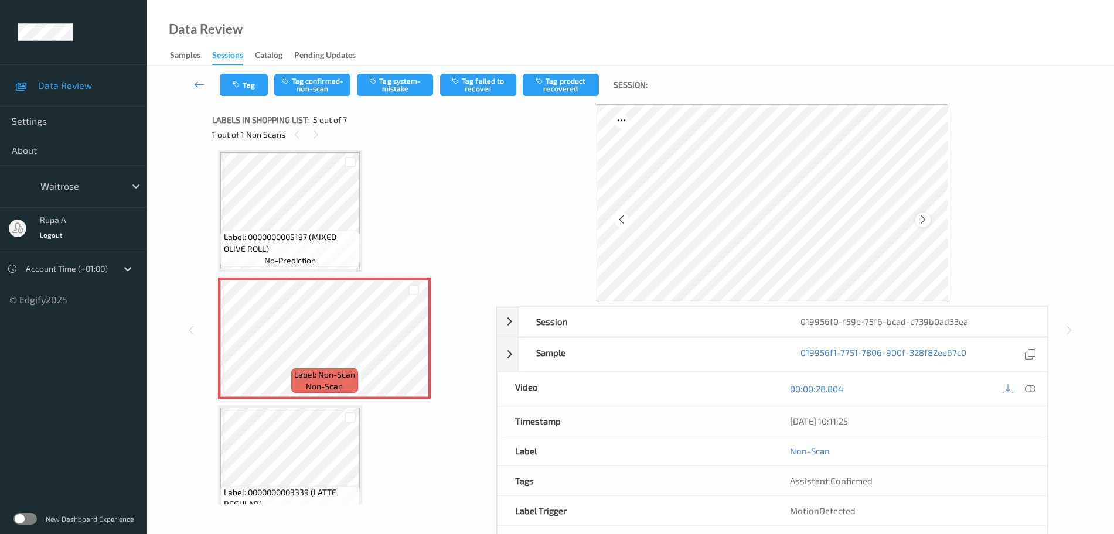
click at [924, 219] on icon at bounding box center [923, 219] width 10 height 11
click at [384, 93] on button "Tag system-mistake" at bounding box center [395, 85] width 76 height 22
click at [248, 90] on button "Tag" at bounding box center [244, 85] width 48 height 22
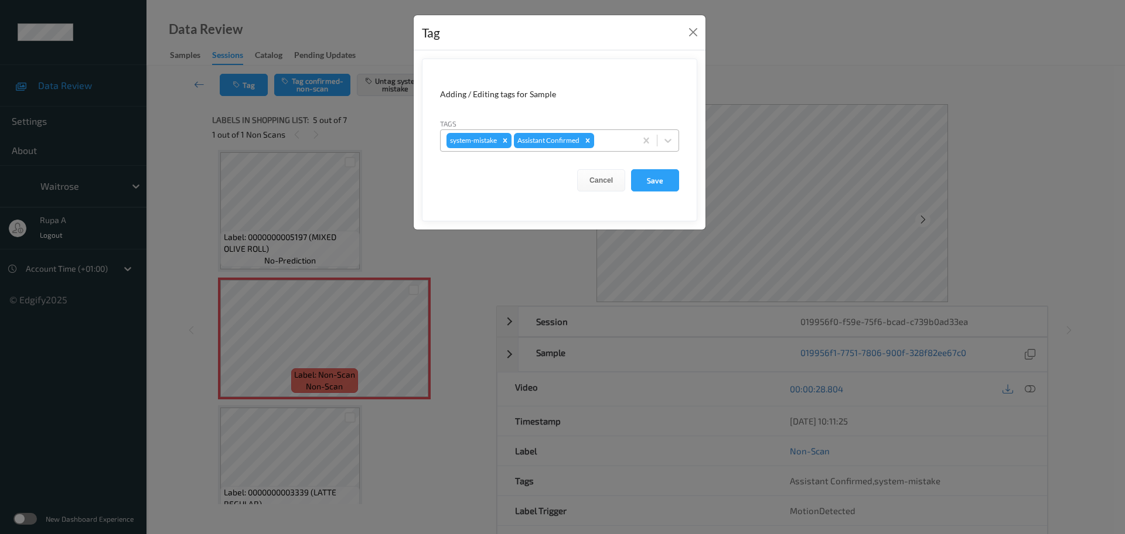
click at [607, 135] on div at bounding box center [612, 141] width 33 height 14
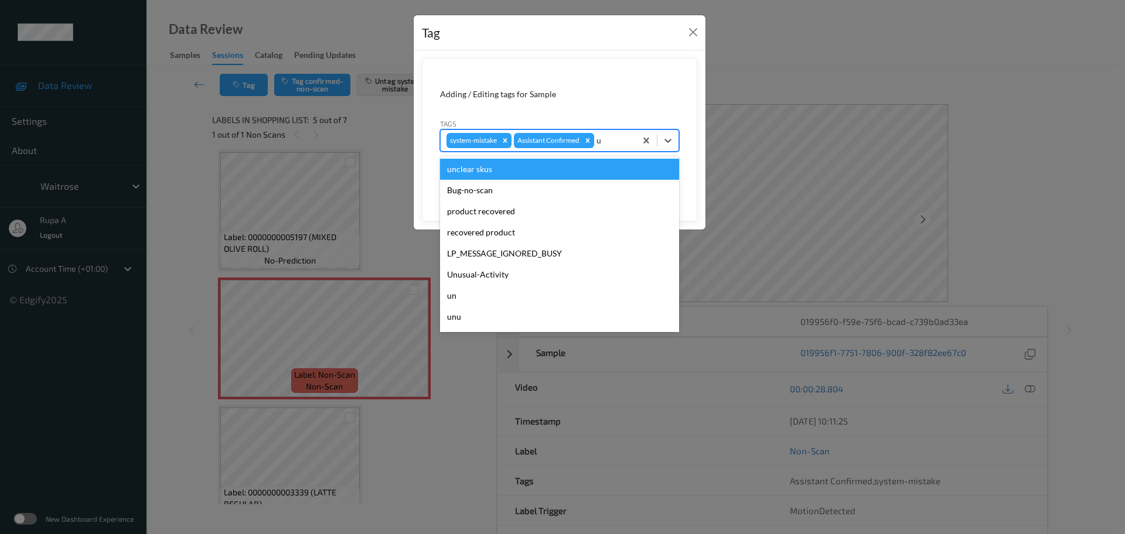
type input "un"
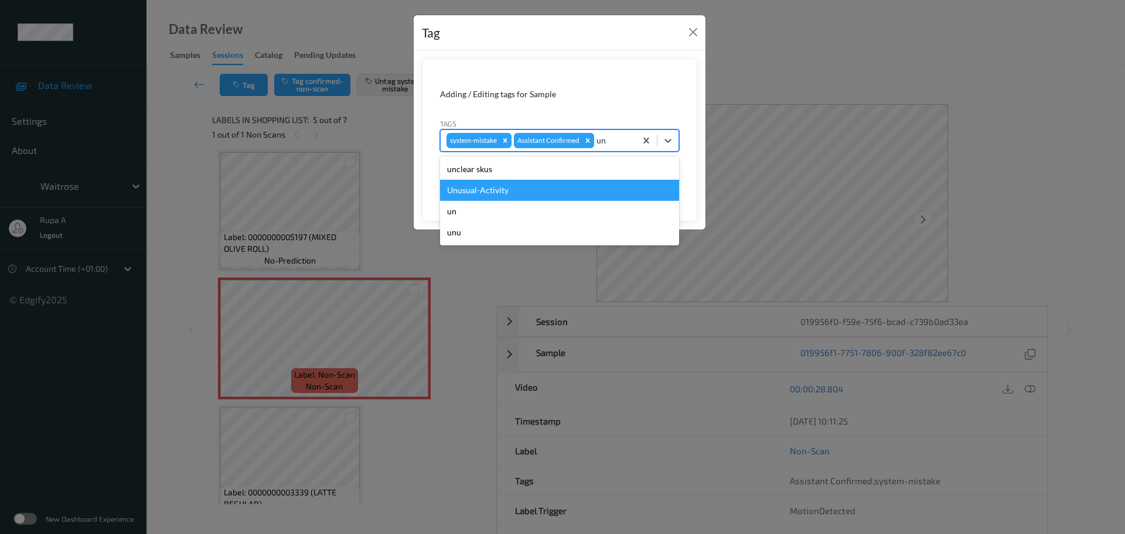
click at [556, 185] on div "Unusual-Activity" at bounding box center [559, 190] width 239 height 21
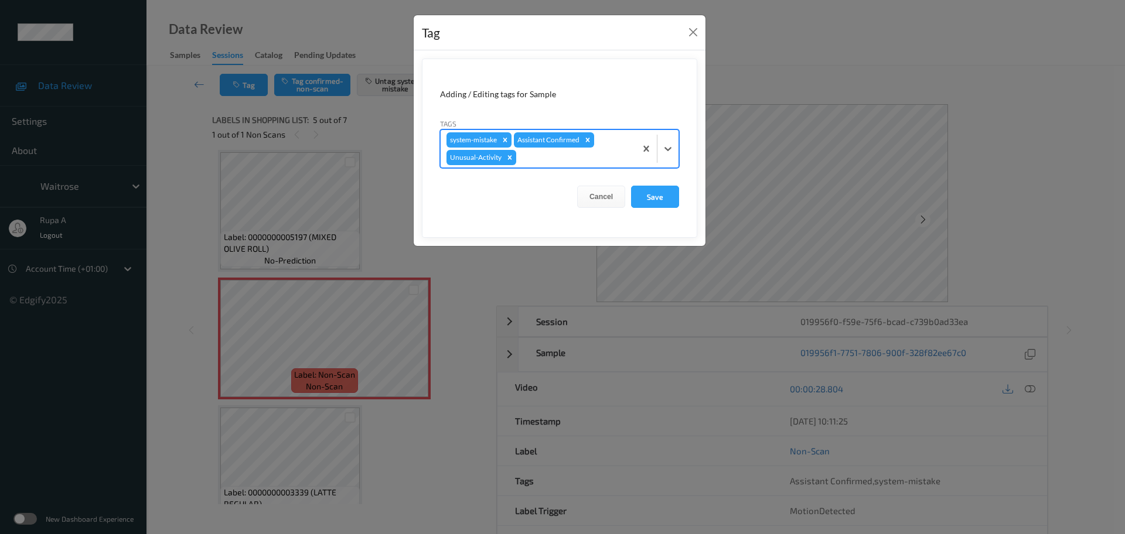
click at [594, 160] on div at bounding box center [574, 158] width 111 height 14
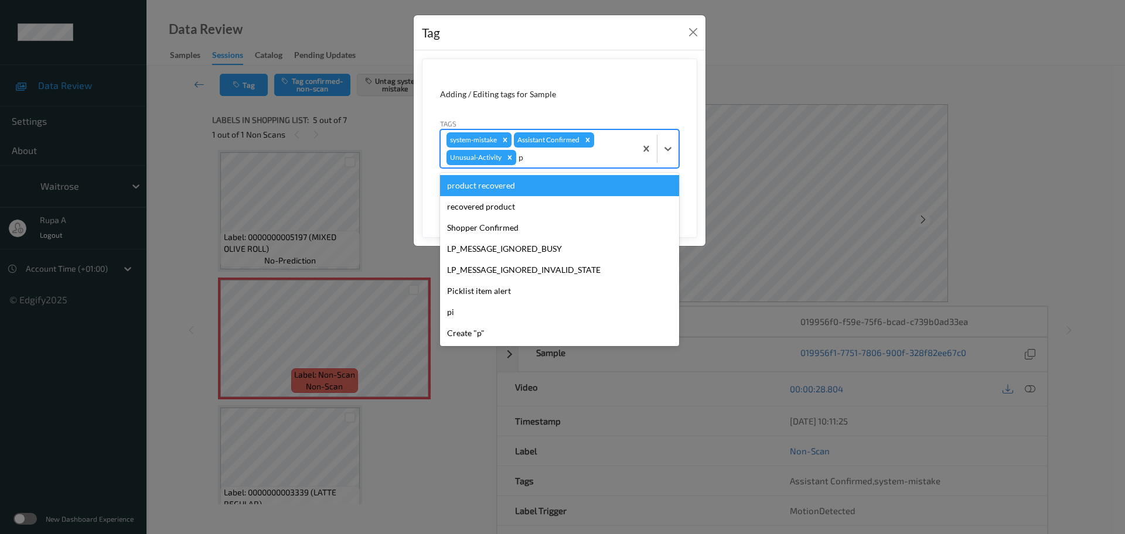
type input "pi"
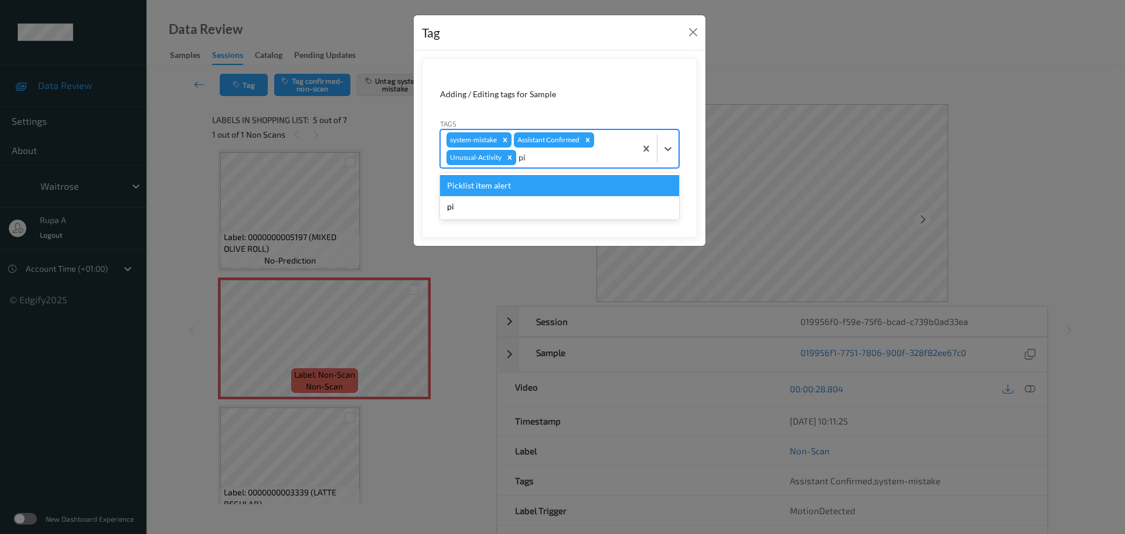
click at [515, 182] on div "Picklist item alert" at bounding box center [559, 185] width 239 height 21
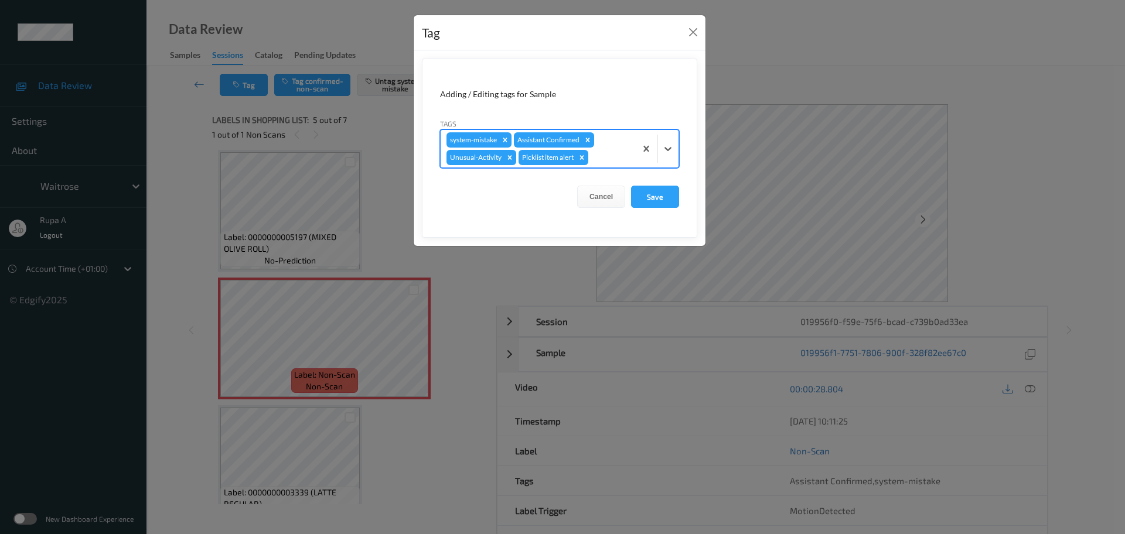
click at [719, 210] on div "Tag Adding / Editing tags for Sample Tags option Picklist item alert, selected.…" at bounding box center [562, 267] width 1125 height 534
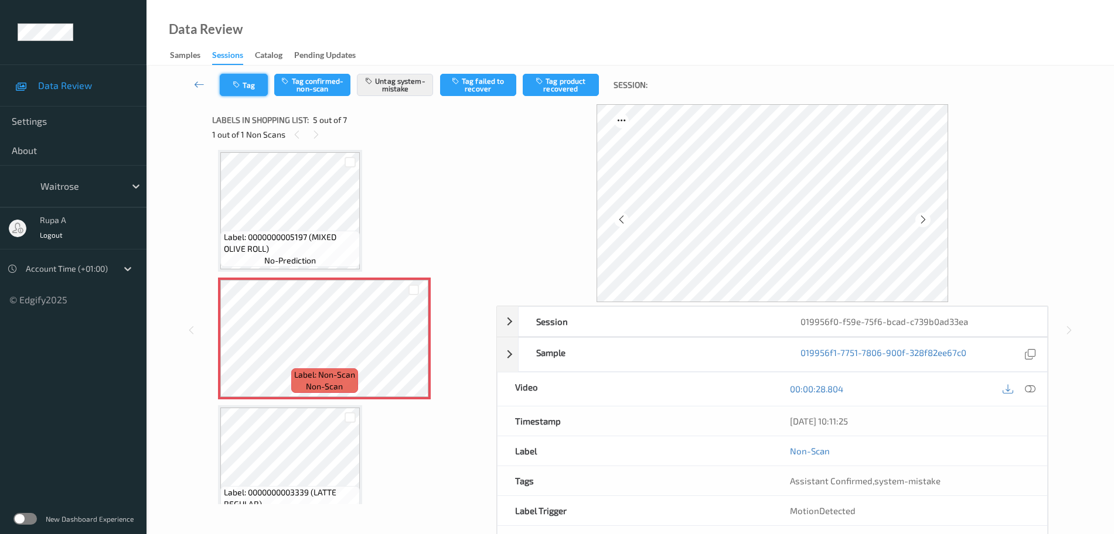
click at [245, 76] on button "Tag" at bounding box center [244, 85] width 48 height 22
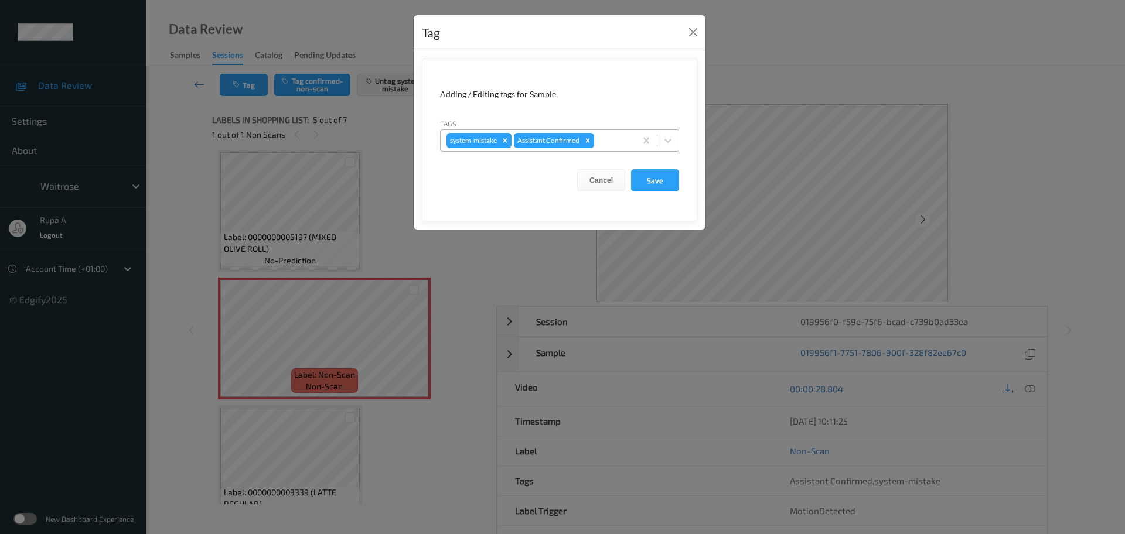
click at [628, 135] on div at bounding box center [612, 141] width 33 height 14
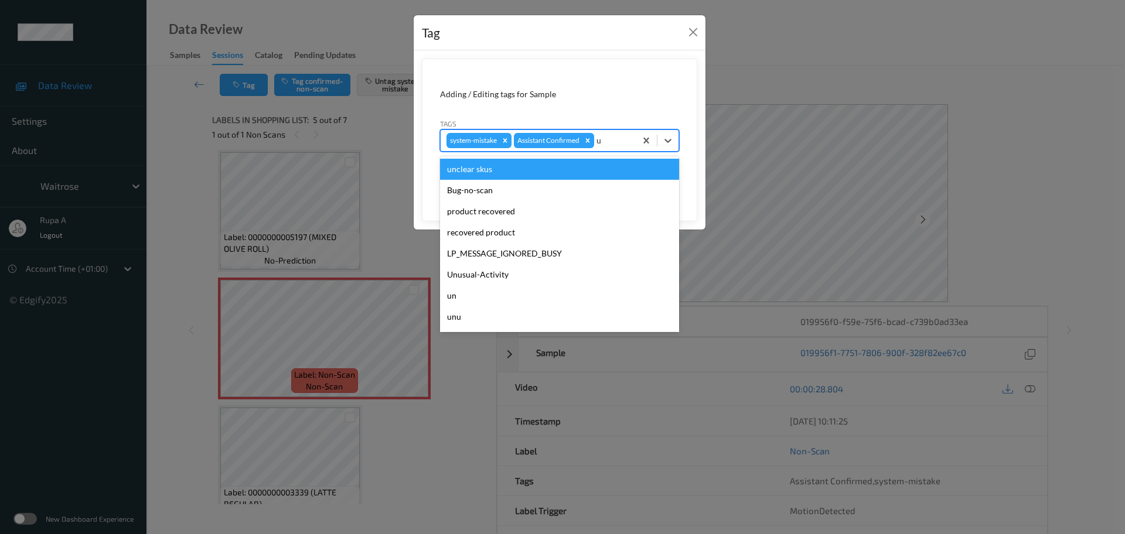
type input "un"
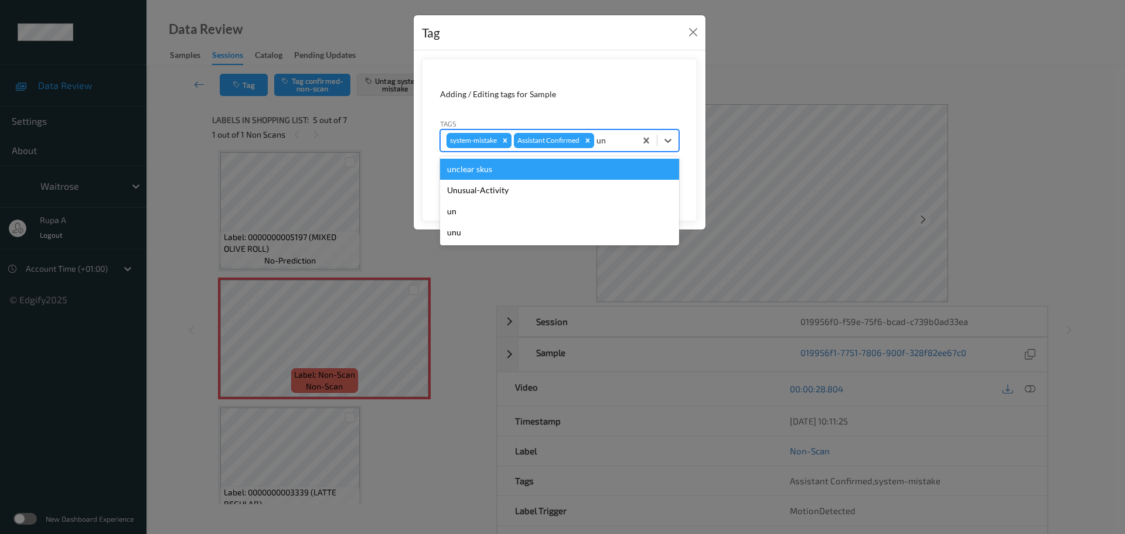
drag, startPoint x: 568, startPoint y: 176, endPoint x: 578, endPoint y: 172, distance: 11.0
click at [568, 178] on div "unclear skus" at bounding box center [559, 169] width 239 height 21
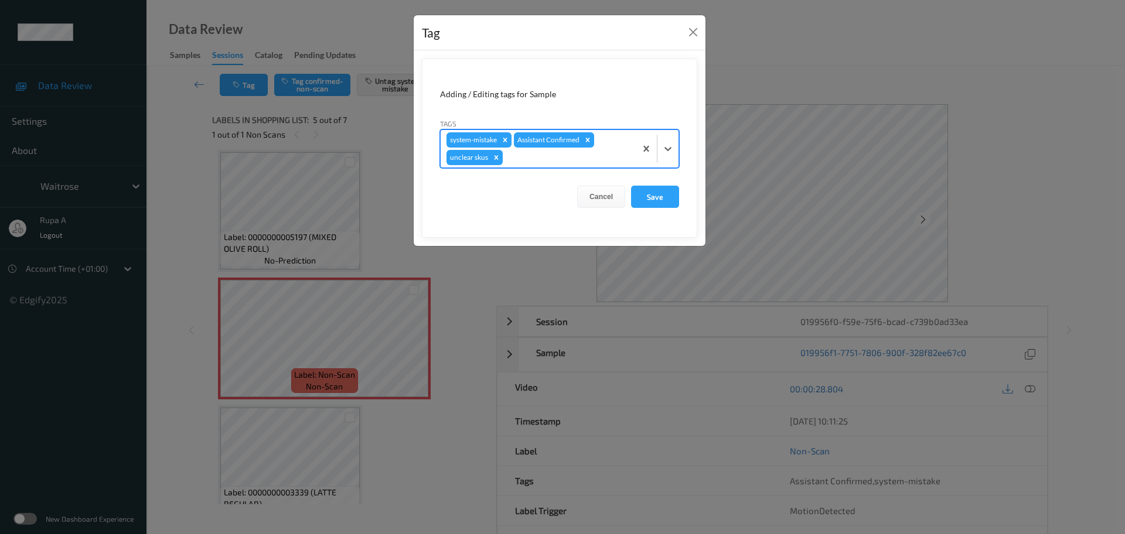
click at [602, 154] on div at bounding box center [567, 158] width 125 height 14
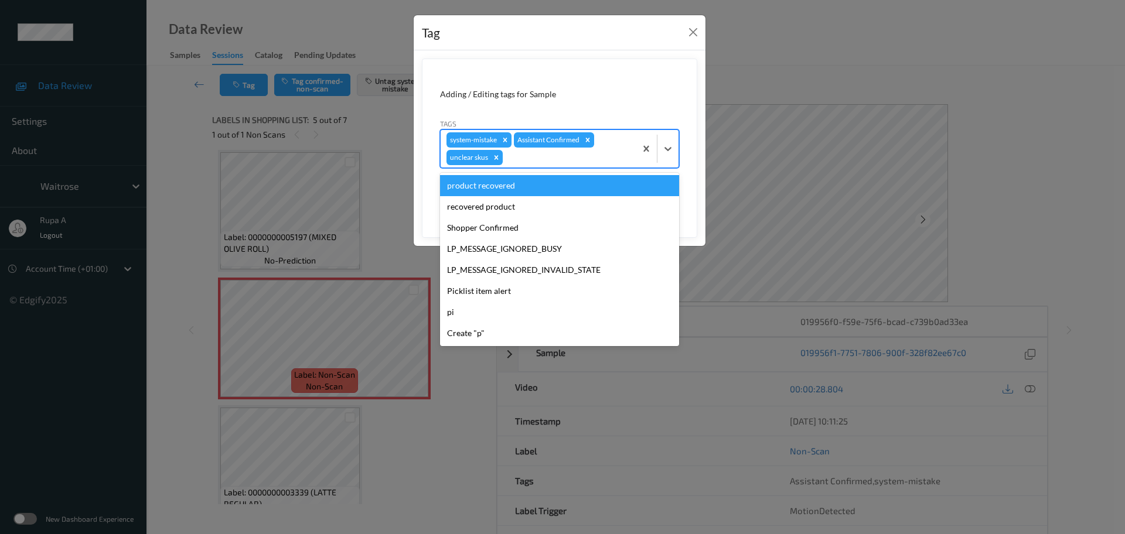
type input "p"
click at [496, 160] on icon "Remove unclear skus" at bounding box center [496, 158] width 8 height 8
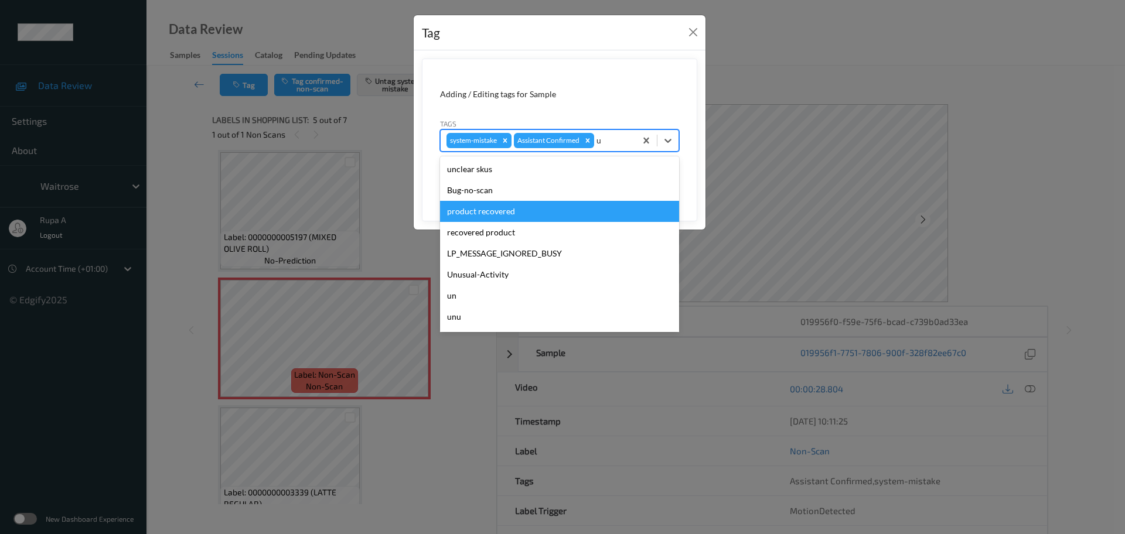
type input "un"
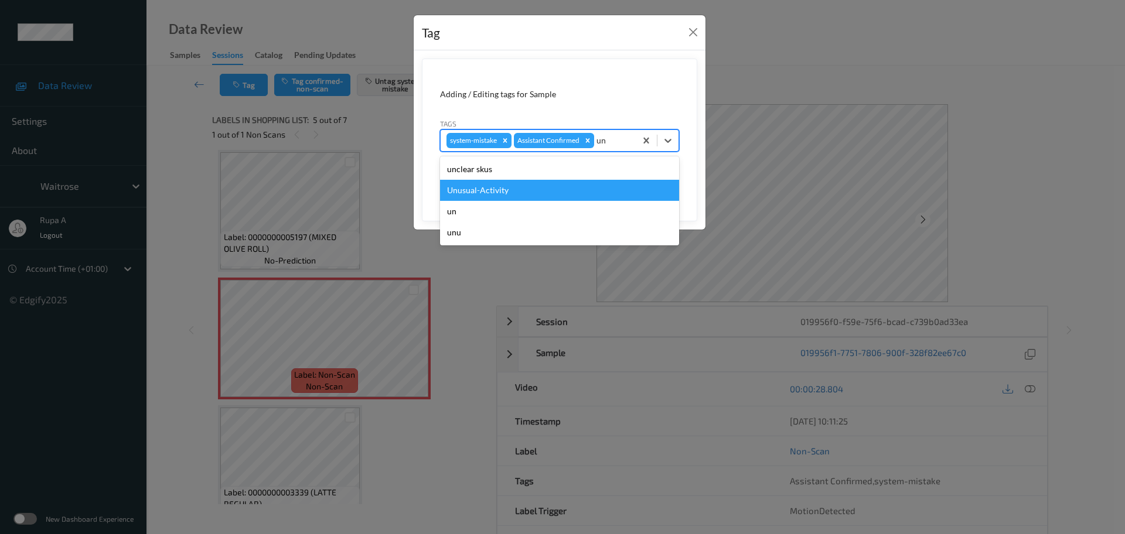
click at [506, 189] on div "Unusual-Activity" at bounding box center [559, 190] width 239 height 21
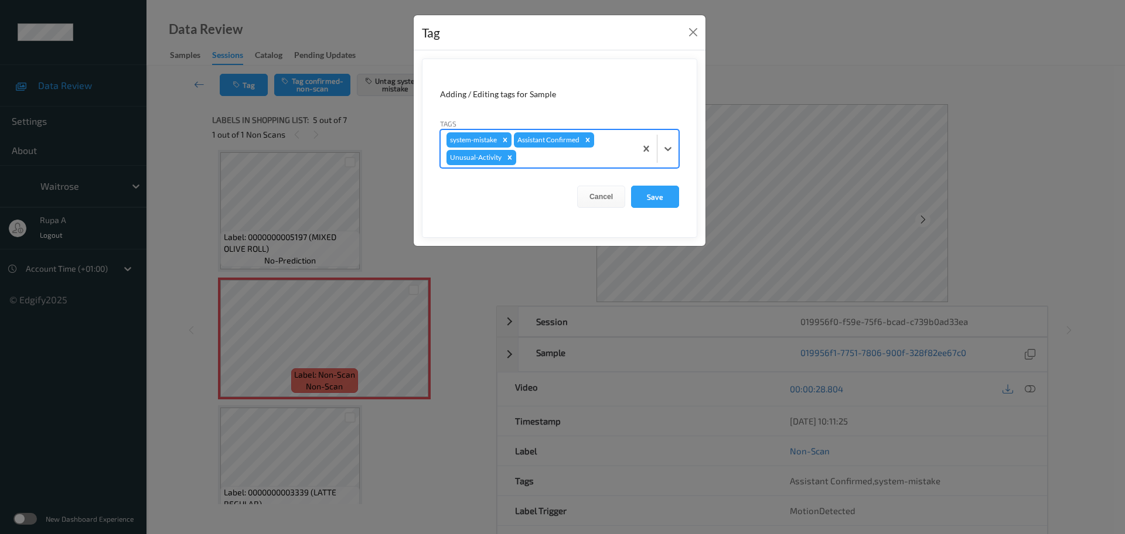
click at [554, 158] on div at bounding box center [574, 158] width 111 height 14
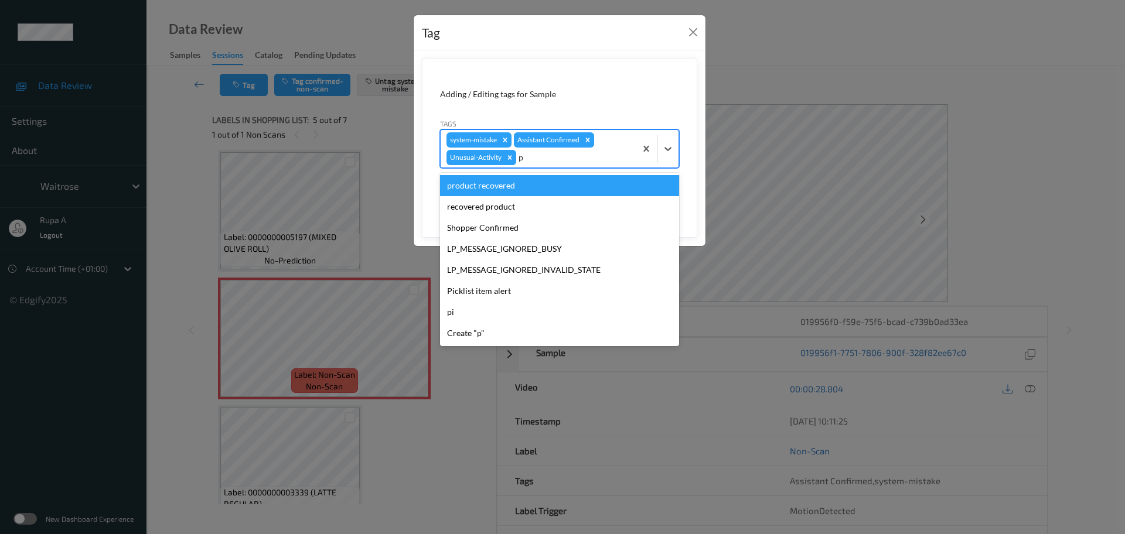
type input "pi"
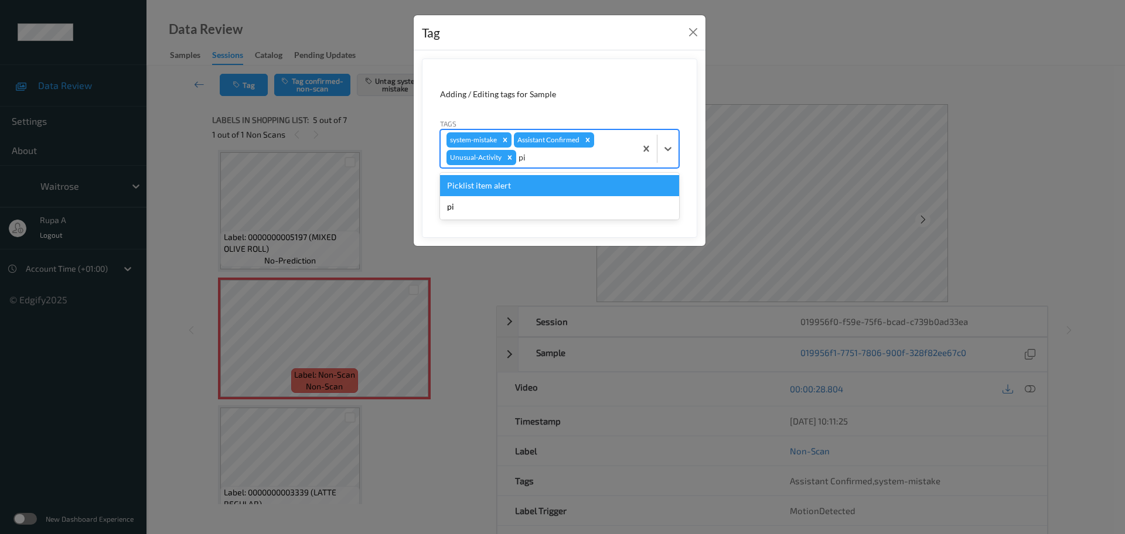
click at [533, 183] on div "Picklist item alert" at bounding box center [559, 185] width 239 height 21
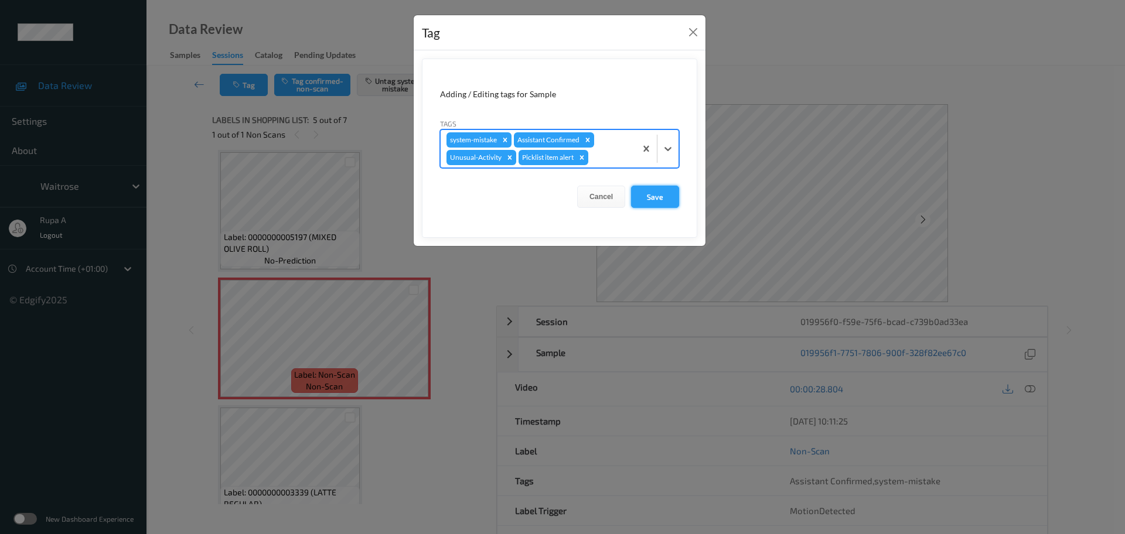
click at [660, 199] on button "Save" at bounding box center [655, 197] width 48 height 22
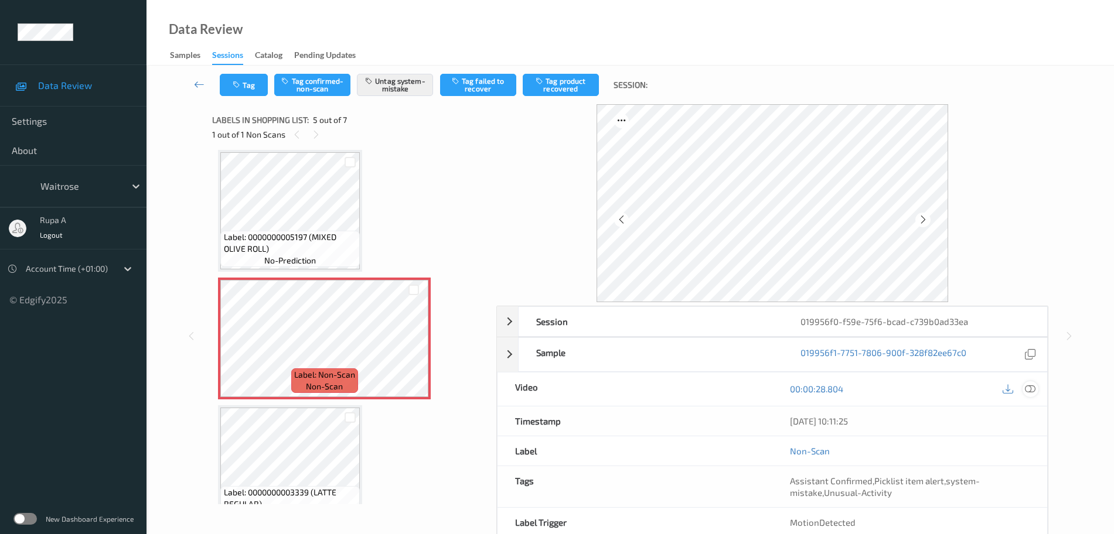
click at [1032, 387] on icon at bounding box center [1030, 389] width 11 height 11
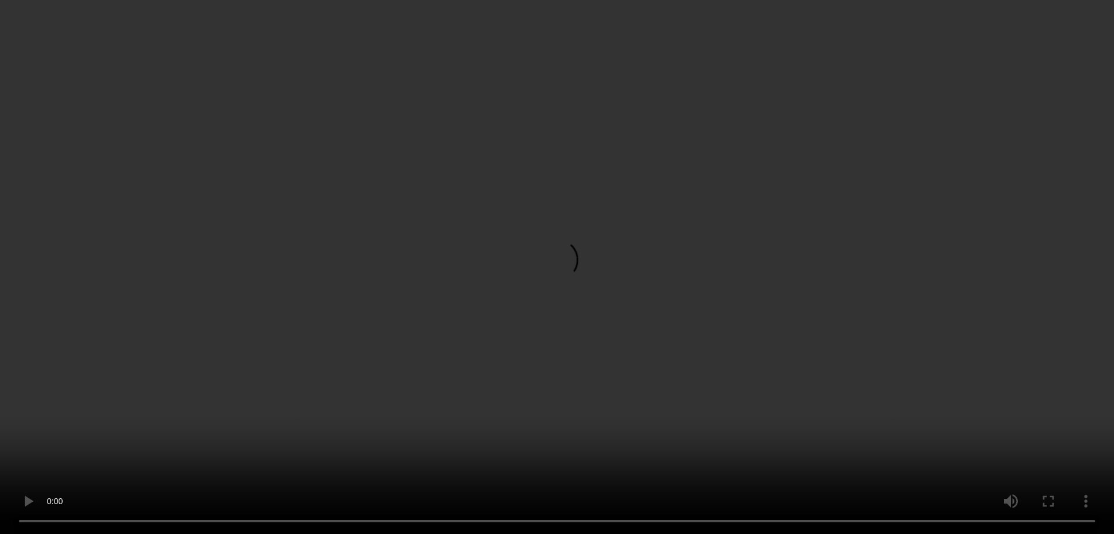
click at [1033, 196] on icon at bounding box center [1030, 191] width 11 height 11
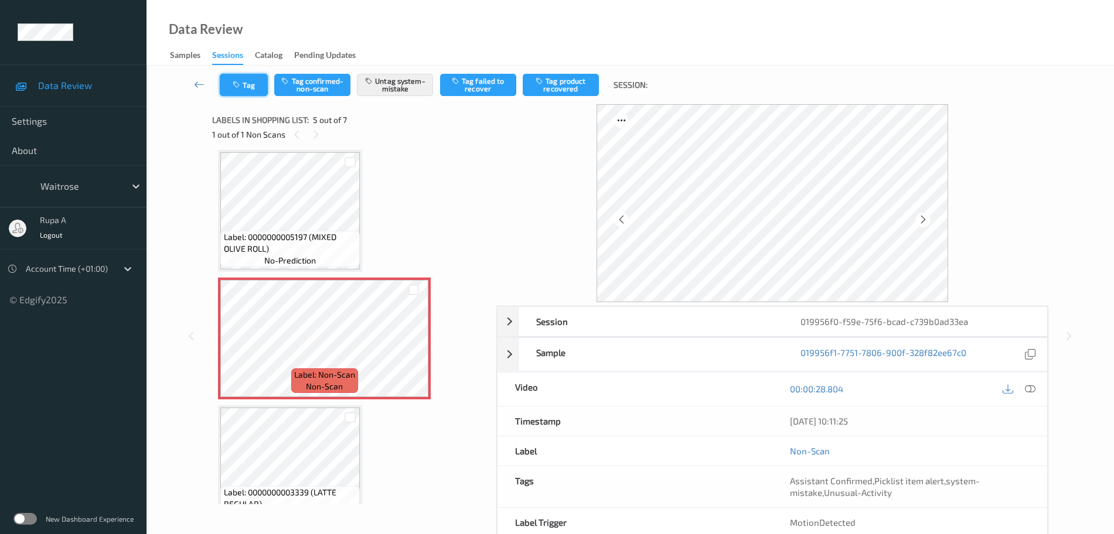
click at [241, 84] on icon "button" at bounding box center [238, 85] width 10 height 8
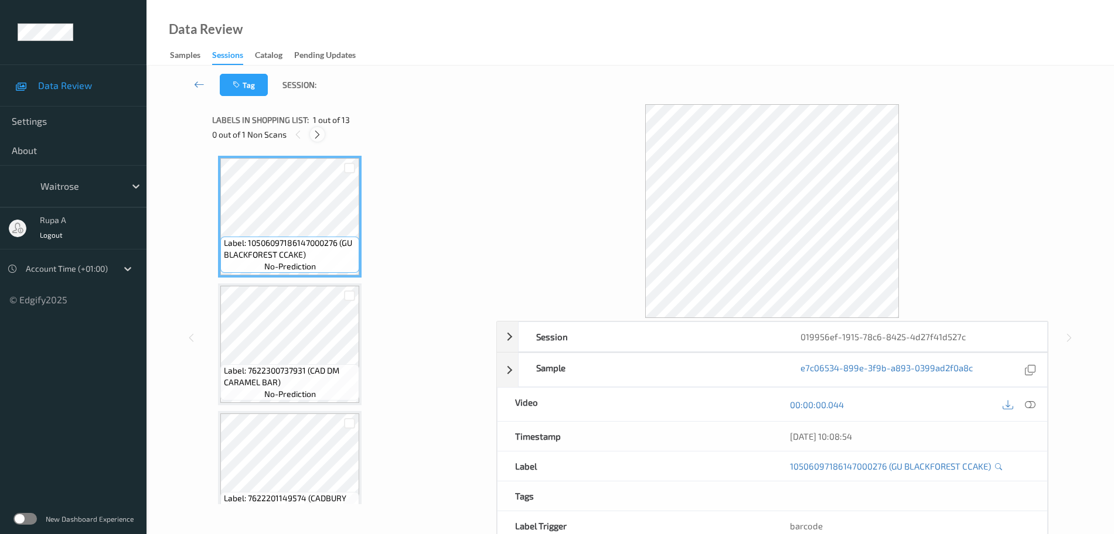
click at [314, 134] on icon at bounding box center [317, 134] width 10 height 11
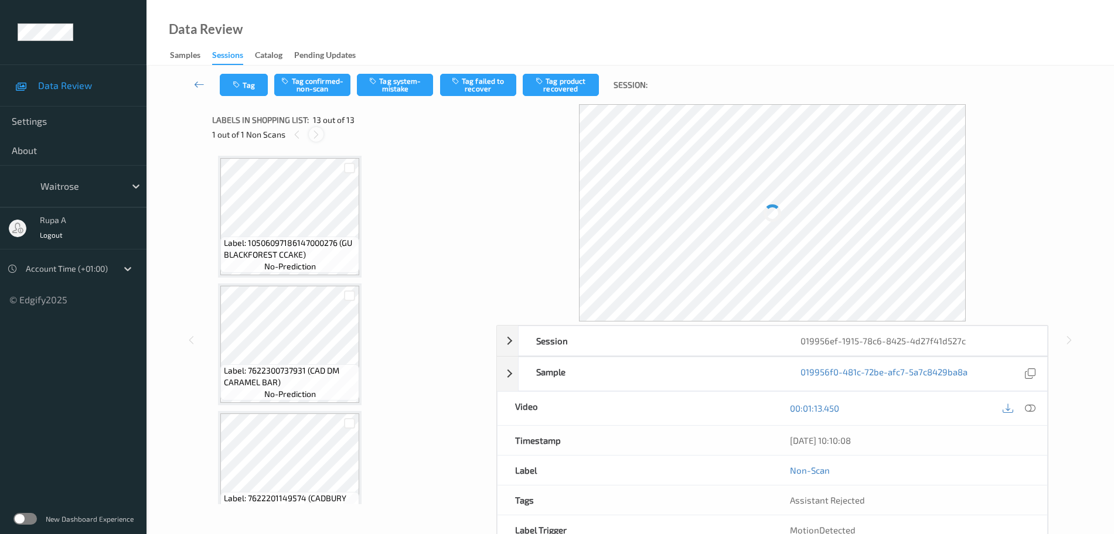
scroll to position [1312, 0]
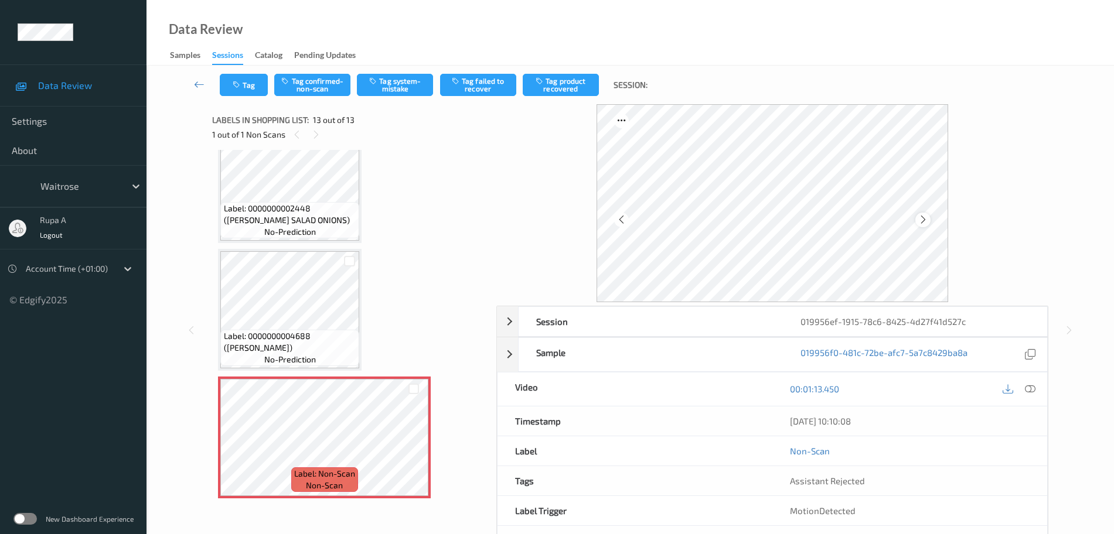
click at [929, 216] on div at bounding box center [922, 220] width 15 height 15
click at [923, 218] on icon at bounding box center [923, 219] width 10 height 11
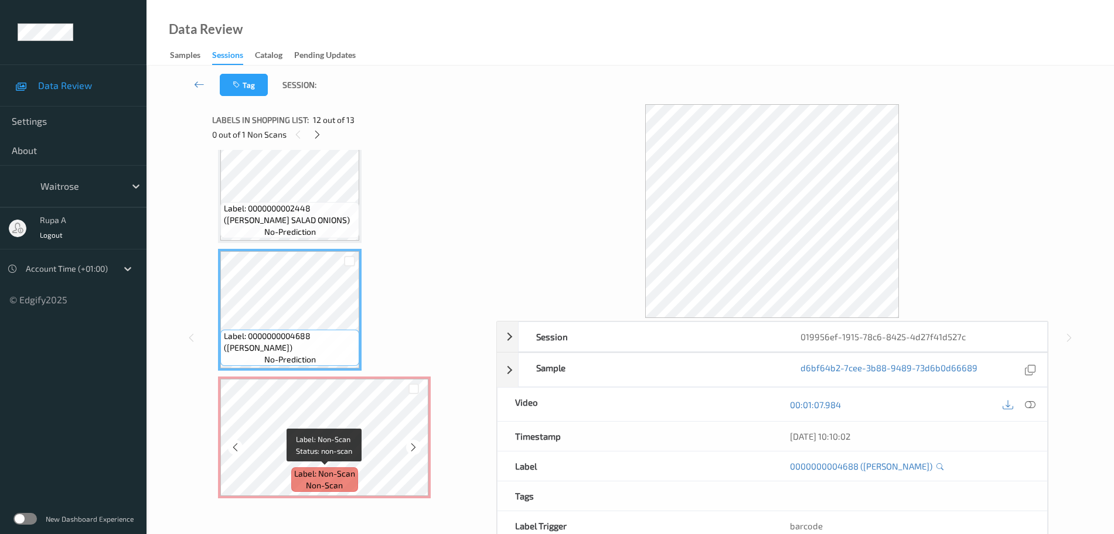
click at [294, 487] on div "Label: Non-Scan non-scan" at bounding box center [324, 480] width 67 height 25
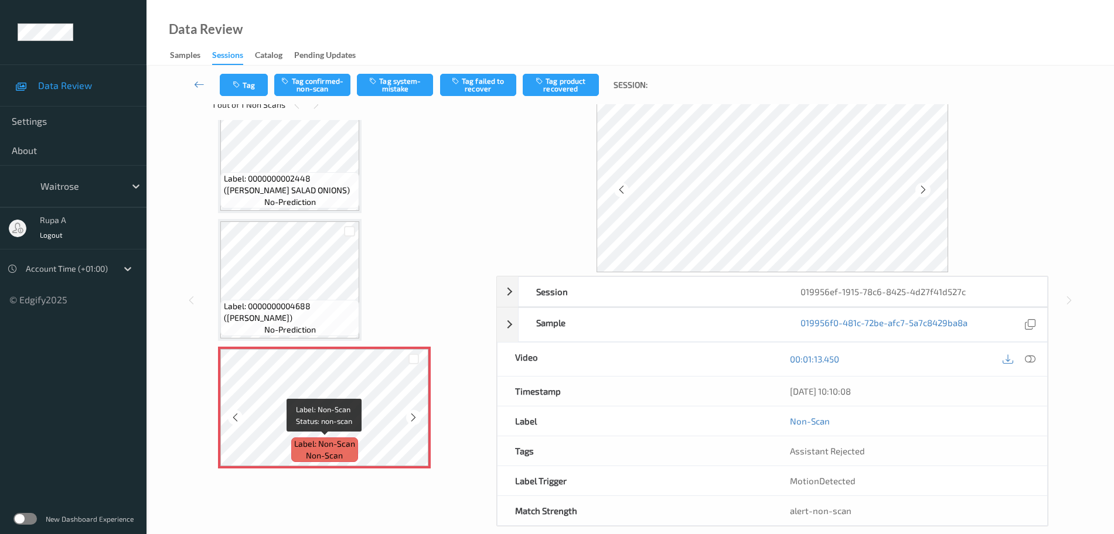
scroll to position [46, 0]
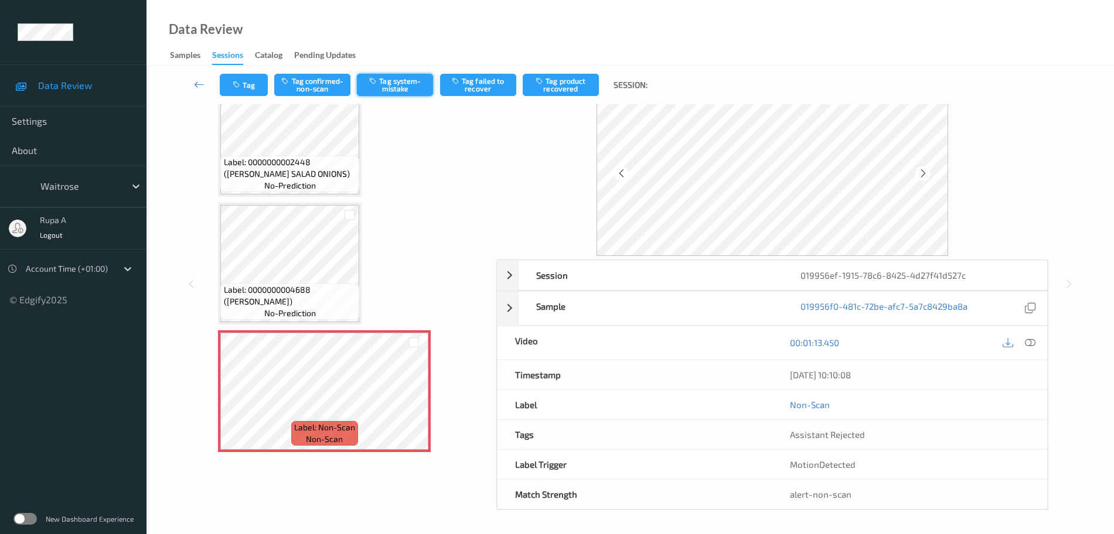
click at [401, 81] on button "Tag system-mistake" at bounding box center [395, 85] width 76 height 22
click at [241, 99] on div "Tag Tag confirmed-non-scan Untag system-mistake Tag failed to recover Tag produ…" at bounding box center [629, 85] width 919 height 39
click at [251, 89] on button "Tag" at bounding box center [244, 85] width 48 height 22
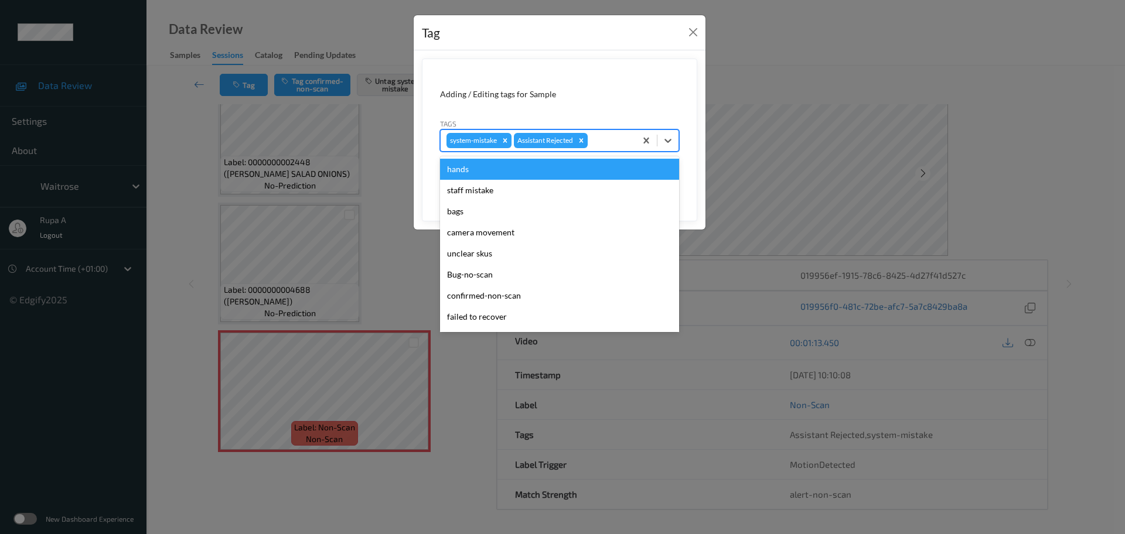
click at [604, 141] on div at bounding box center [610, 141] width 40 height 14
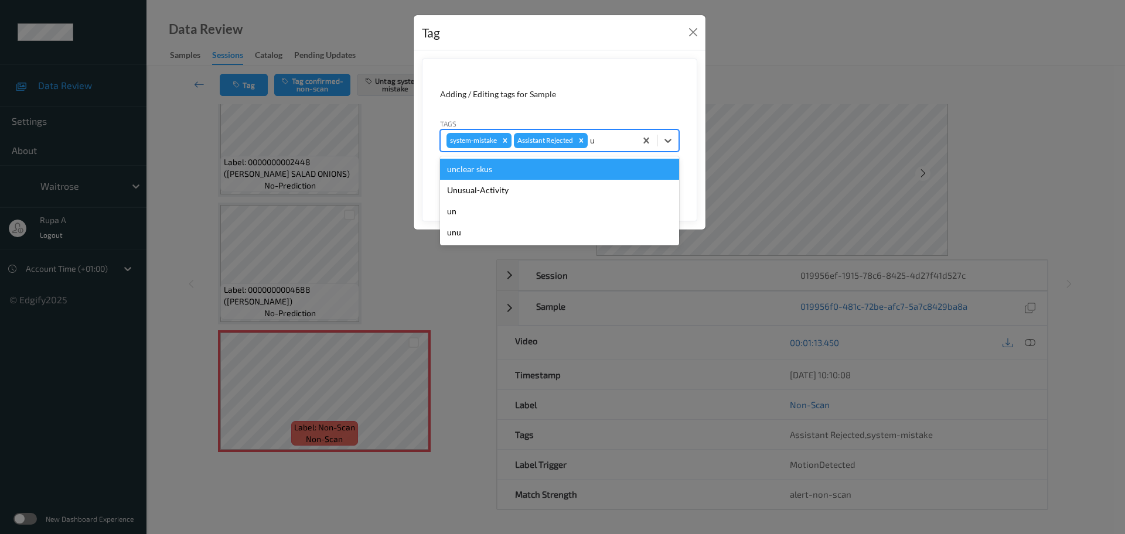
type input "un"
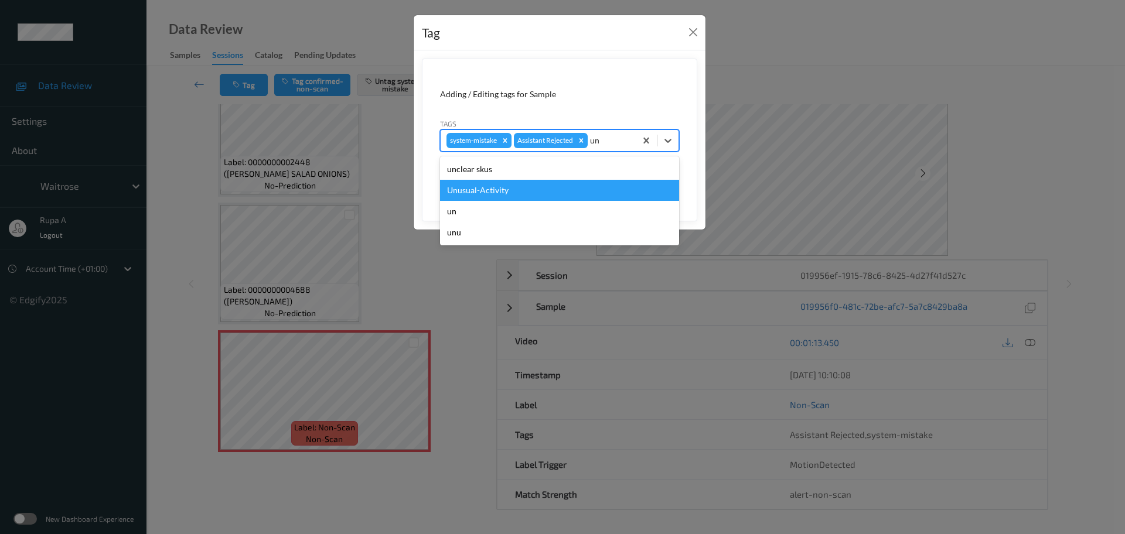
click at [536, 192] on div "Unusual-Activity" at bounding box center [559, 190] width 239 height 21
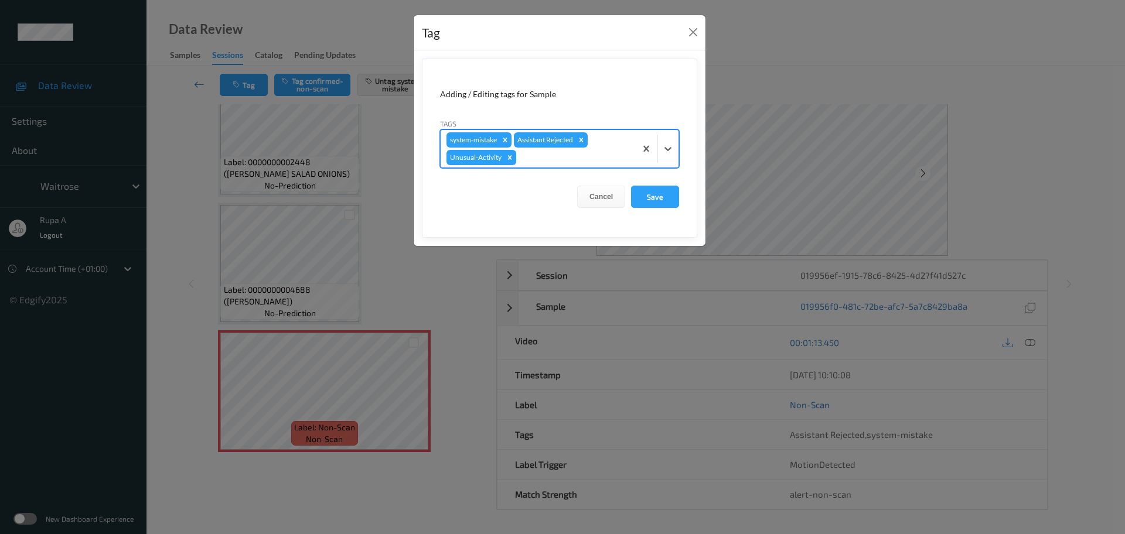
click at [553, 161] on div at bounding box center [574, 158] width 111 height 14
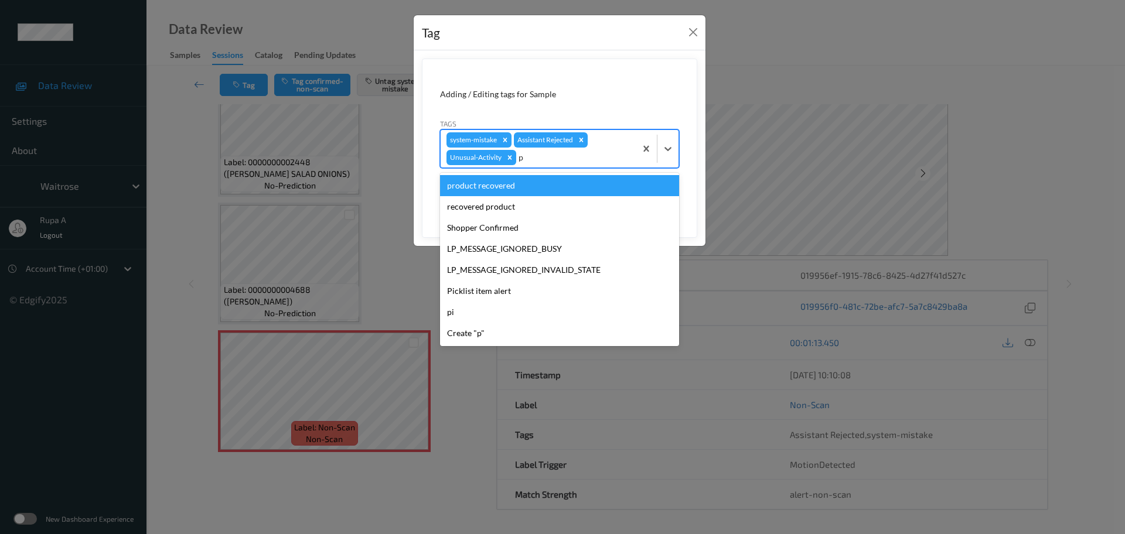
type input "pi"
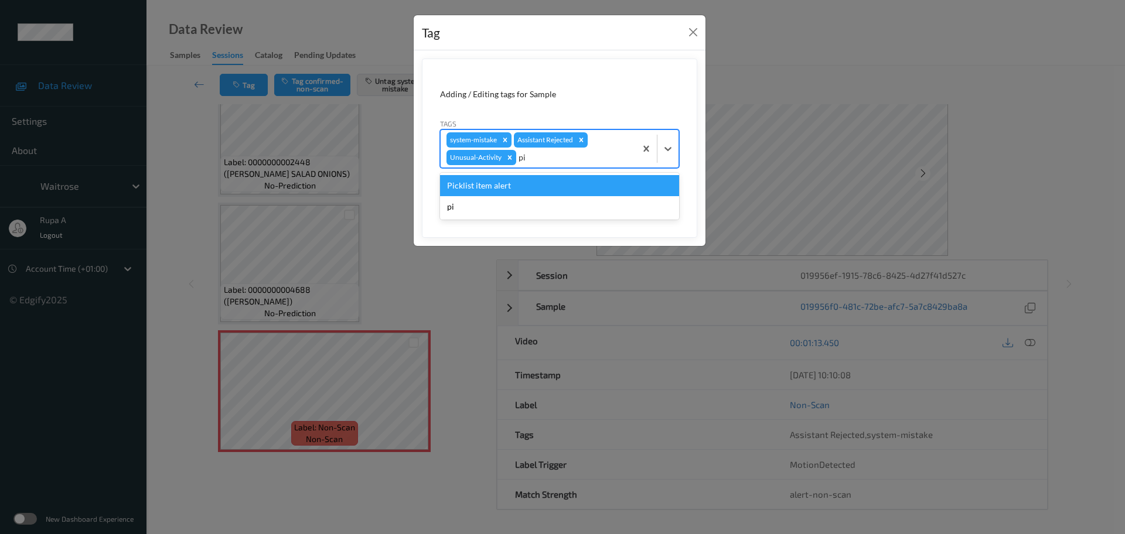
click at [481, 184] on div "Picklist item alert" at bounding box center [559, 185] width 239 height 21
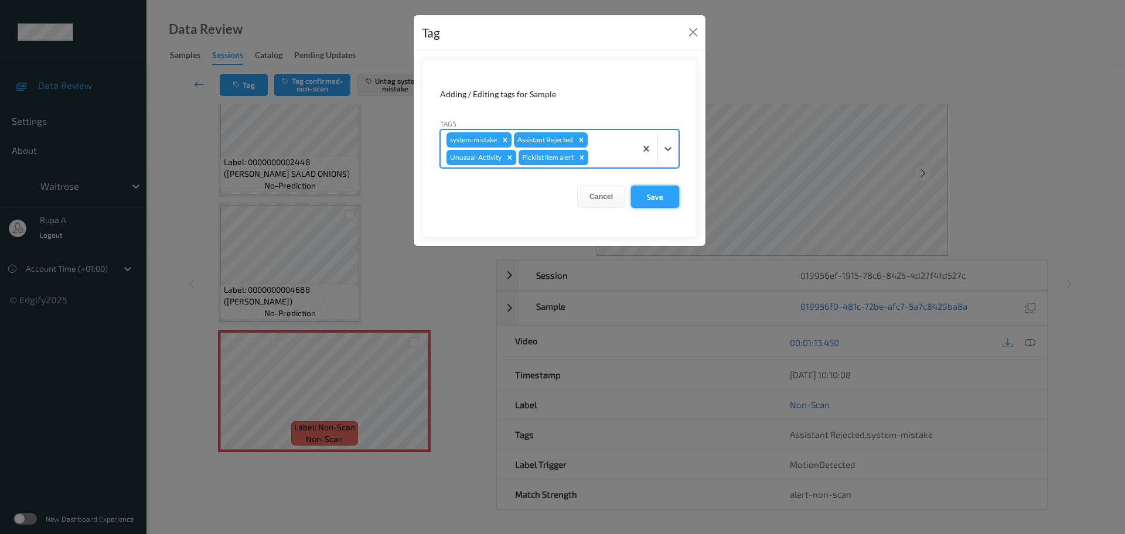
click at [645, 195] on button "Save" at bounding box center [655, 197] width 48 height 22
click at [654, 196] on button "Save" at bounding box center [655, 197] width 48 height 22
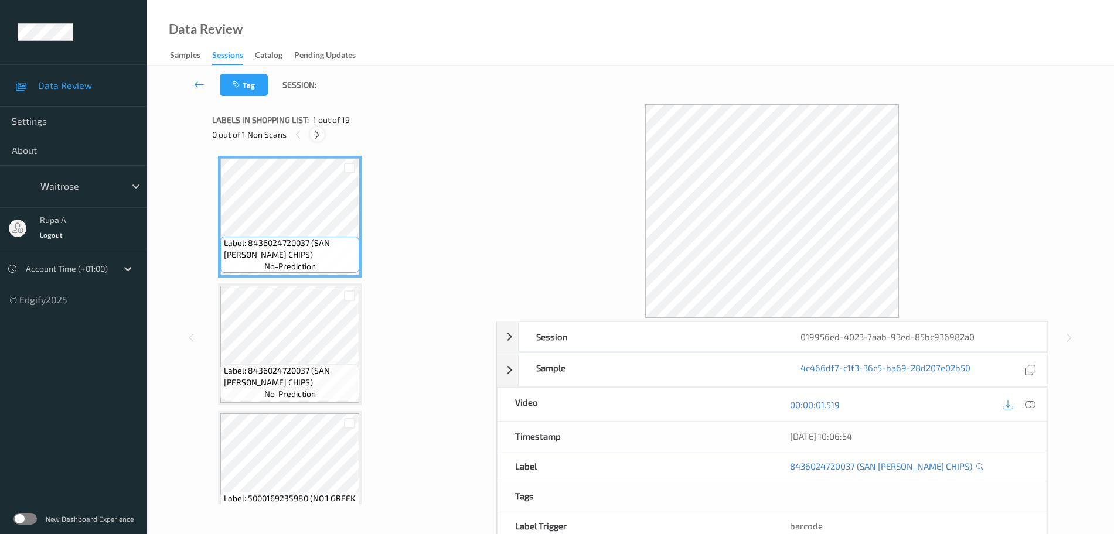
click at [319, 133] on icon at bounding box center [317, 134] width 10 height 11
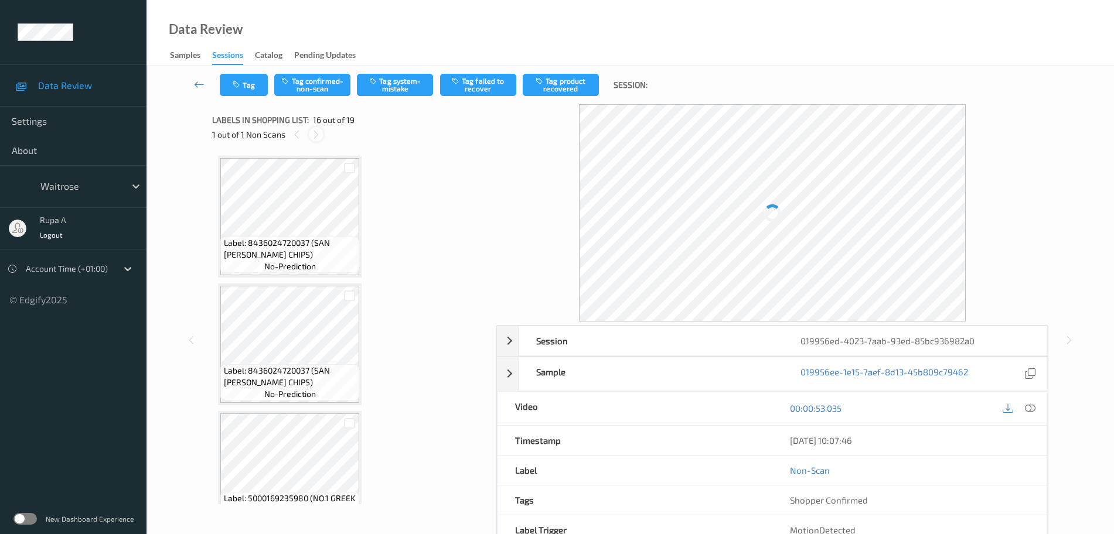
scroll to position [1794, 0]
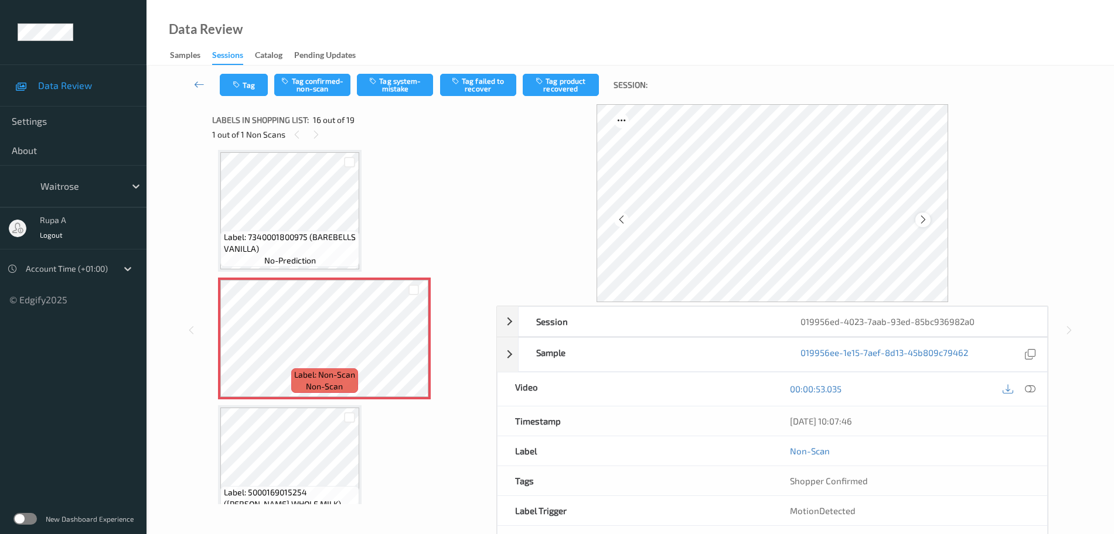
click at [925, 219] on icon at bounding box center [923, 219] width 10 height 11
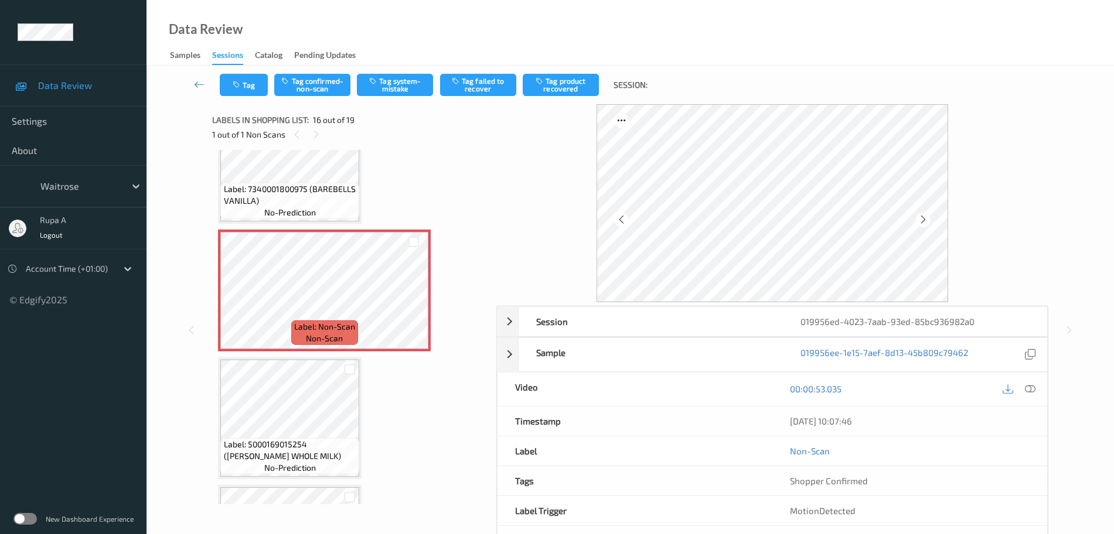
scroll to position [1867, 0]
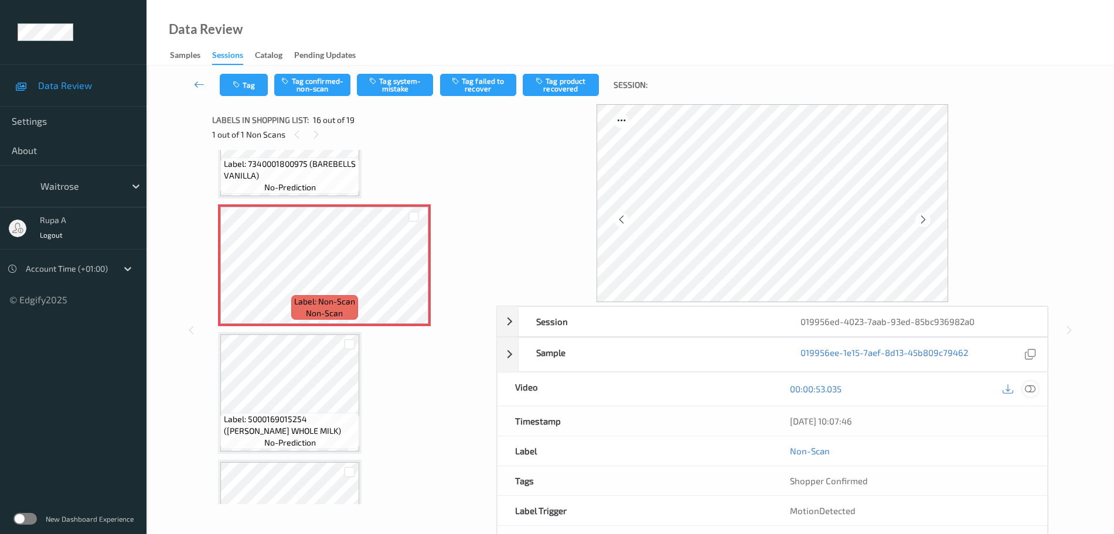
click at [1029, 388] on icon at bounding box center [1030, 389] width 11 height 11
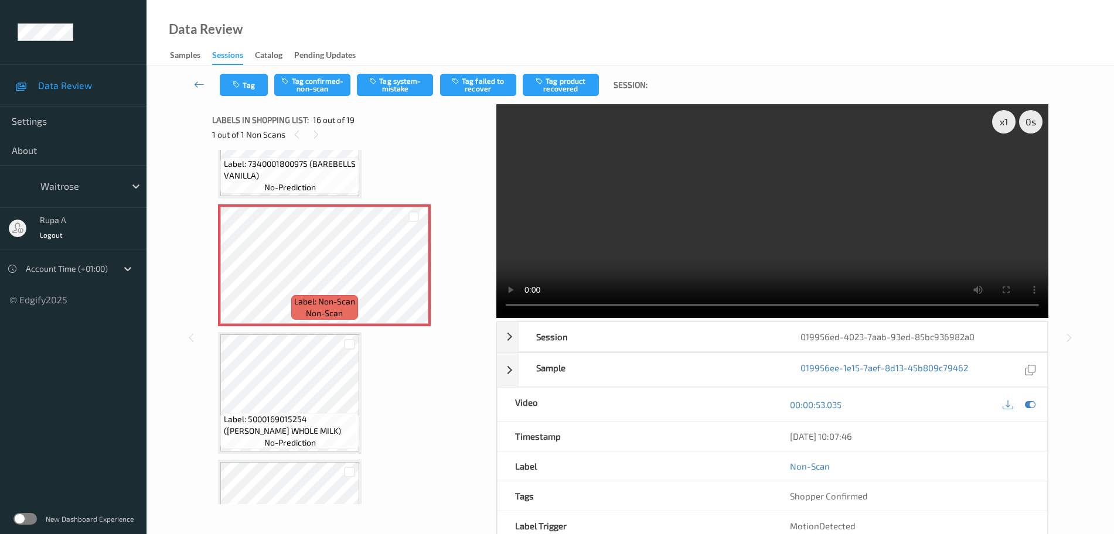
click at [1036, 397] on div at bounding box center [1019, 405] width 38 height 16
click at [1028, 404] on icon at bounding box center [1030, 405] width 11 height 11
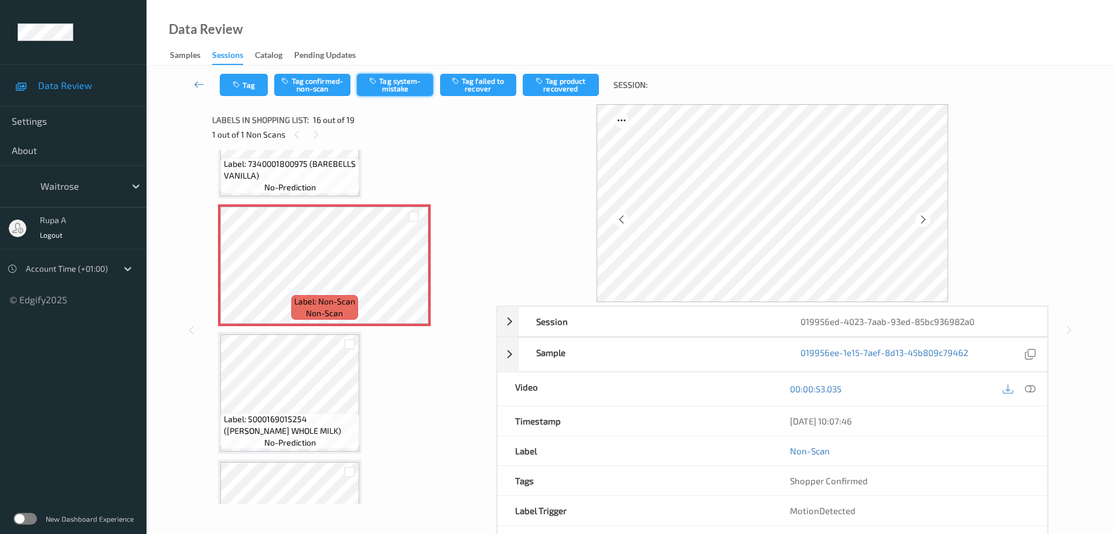
click at [382, 91] on button "Tag system-mistake" at bounding box center [395, 85] width 76 height 22
click at [246, 81] on button "Tag" at bounding box center [244, 85] width 48 height 22
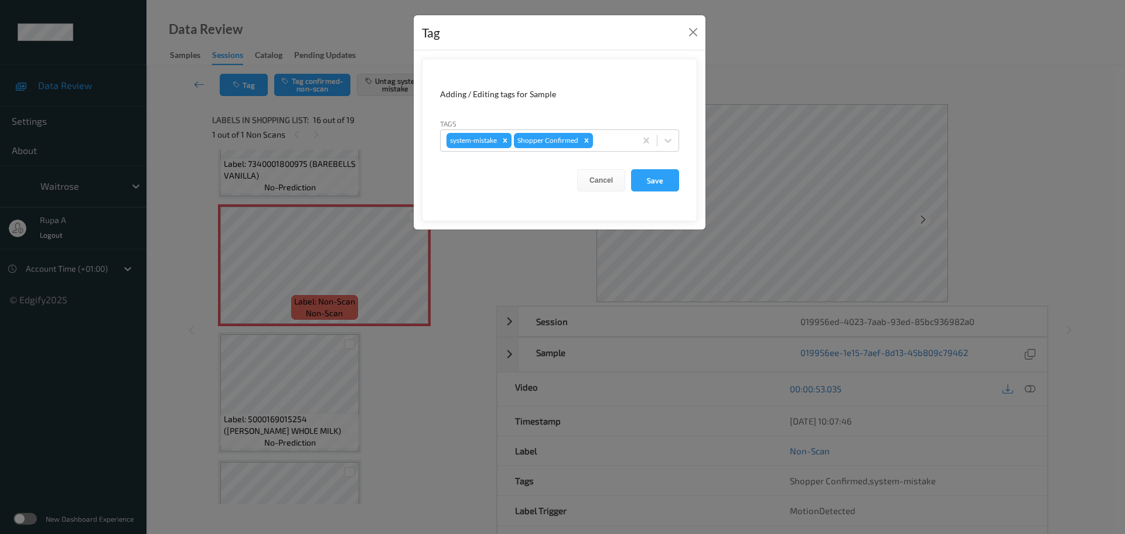
click at [615, 155] on form "Adding / Editing tags for Sample Tags system-mistake Shopper Confirmed Cancel S…" at bounding box center [559, 140] width 275 height 163
click at [619, 141] on div at bounding box center [612, 141] width 35 height 14
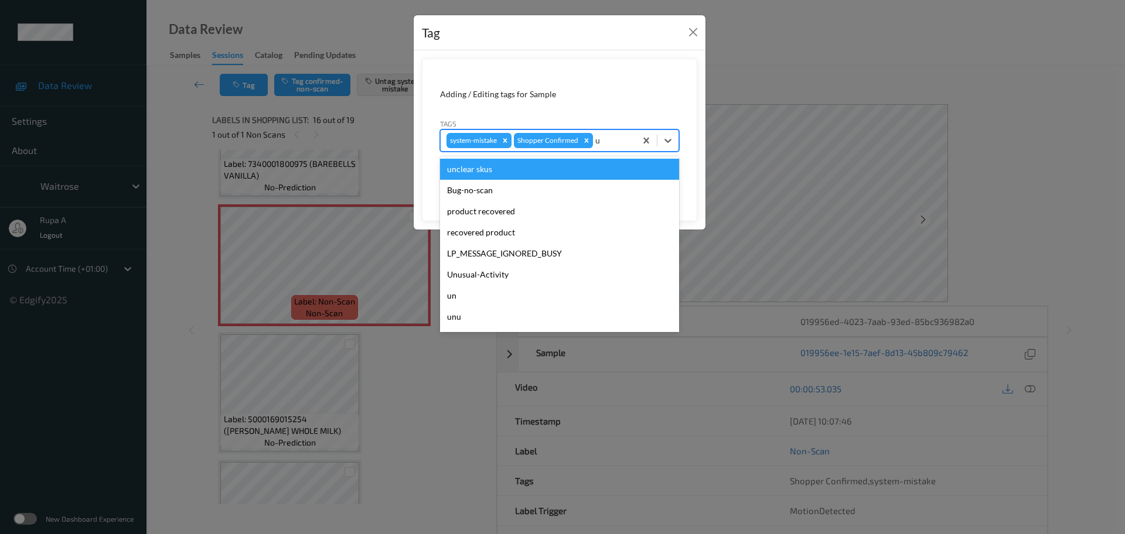
type input "un"
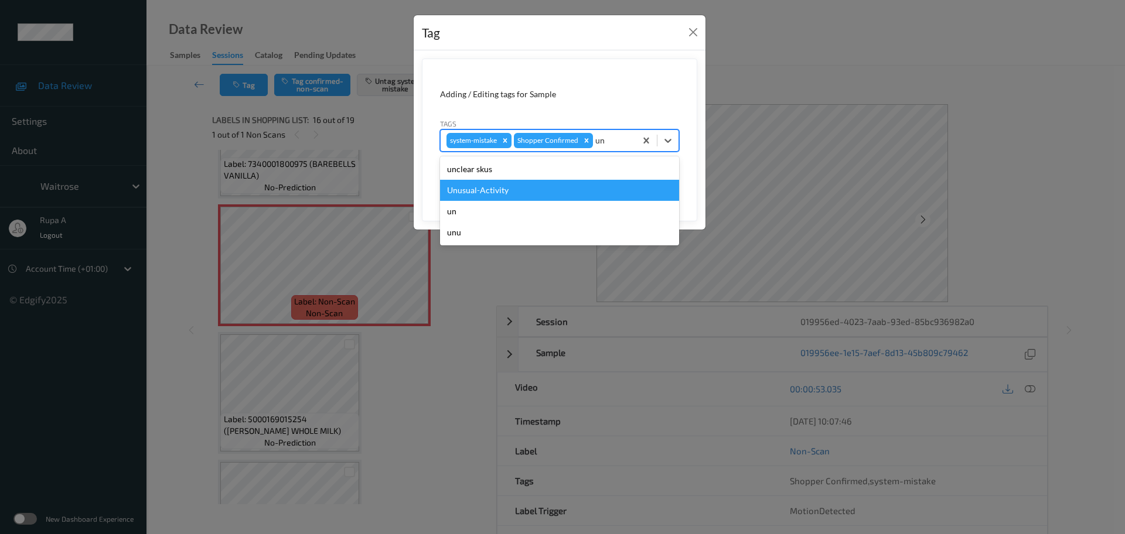
click at [525, 180] on div "Unusual-Activity" at bounding box center [559, 190] width 239 height 21
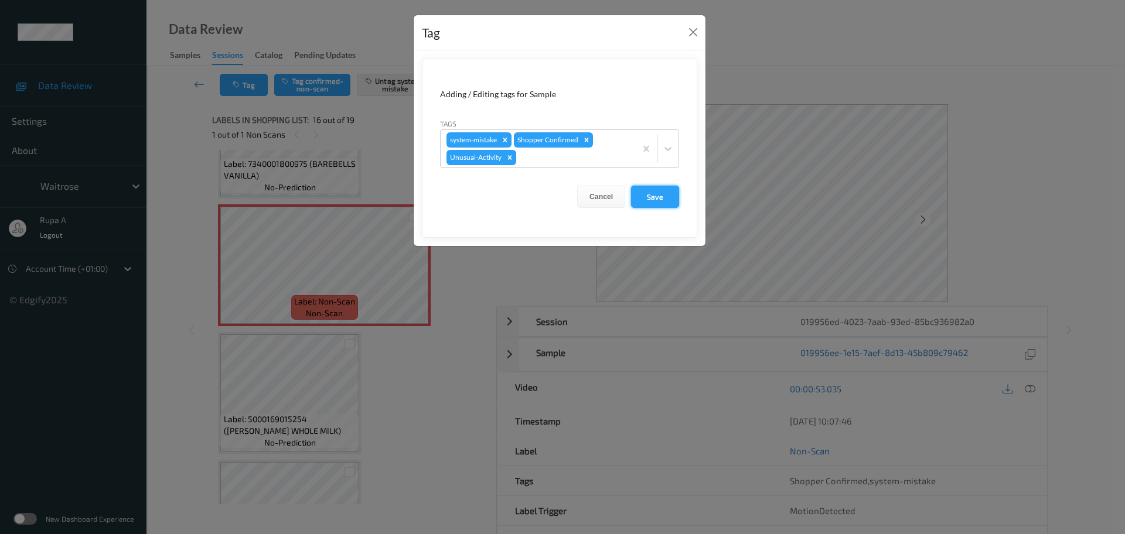
click at [662, 196] on button "Save" at bounding box center [655, 197] width 48 height 22
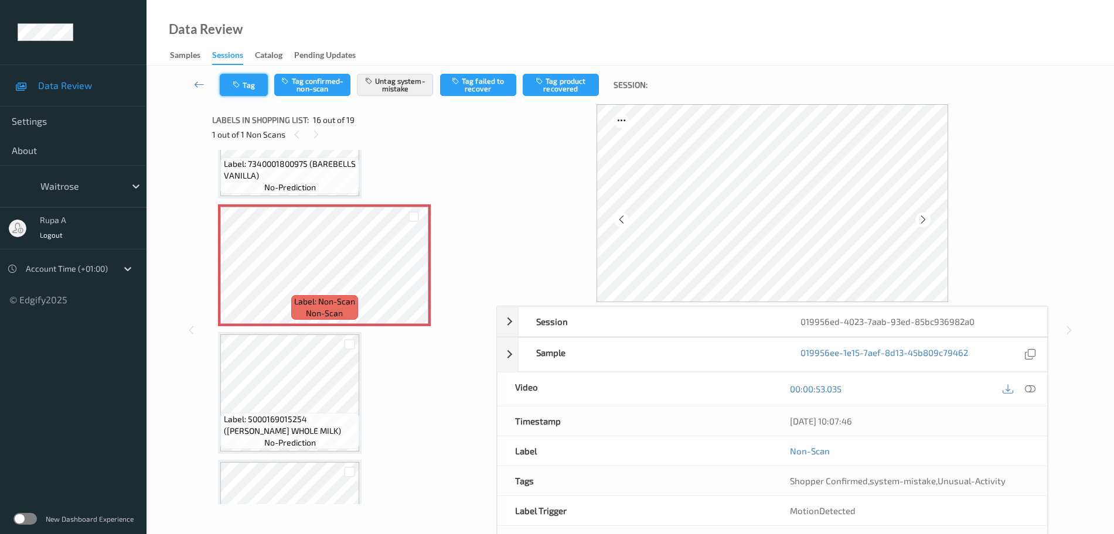
click at [258, 78] on button "Tag" at bounding box center [244, 85] width 48 height 22
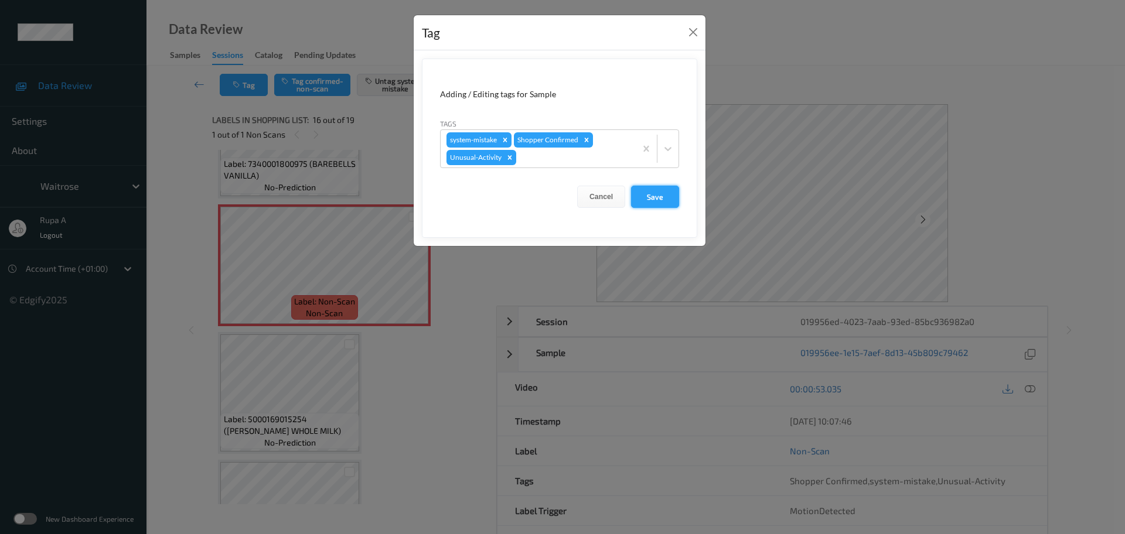
click at [638, 201] on button "Save" at bounding box center [655, 197] width 48 height 22
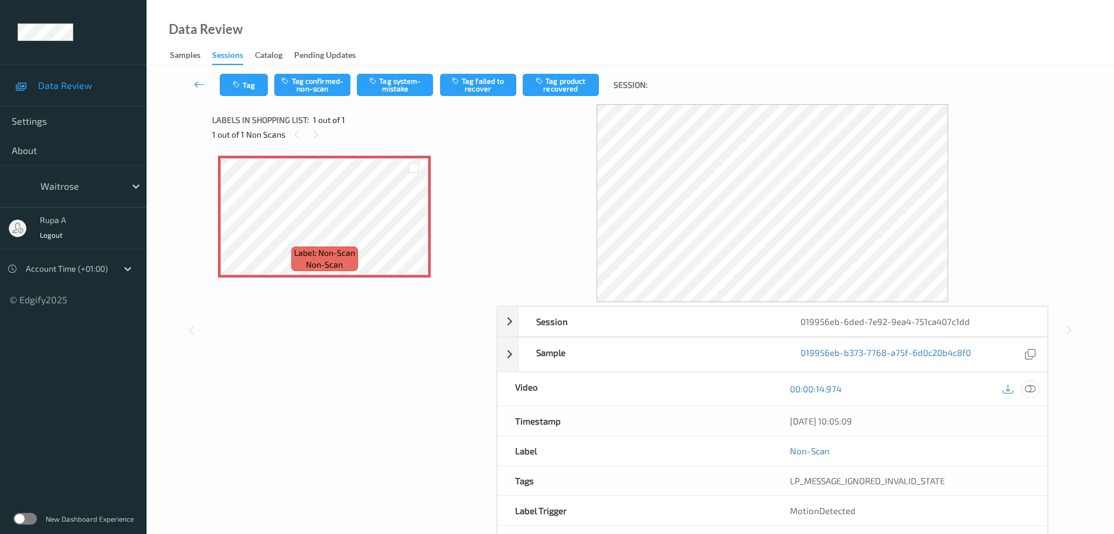
click at [1031, 390] on icon at bounding box center [1030, 389] width 11 height 11
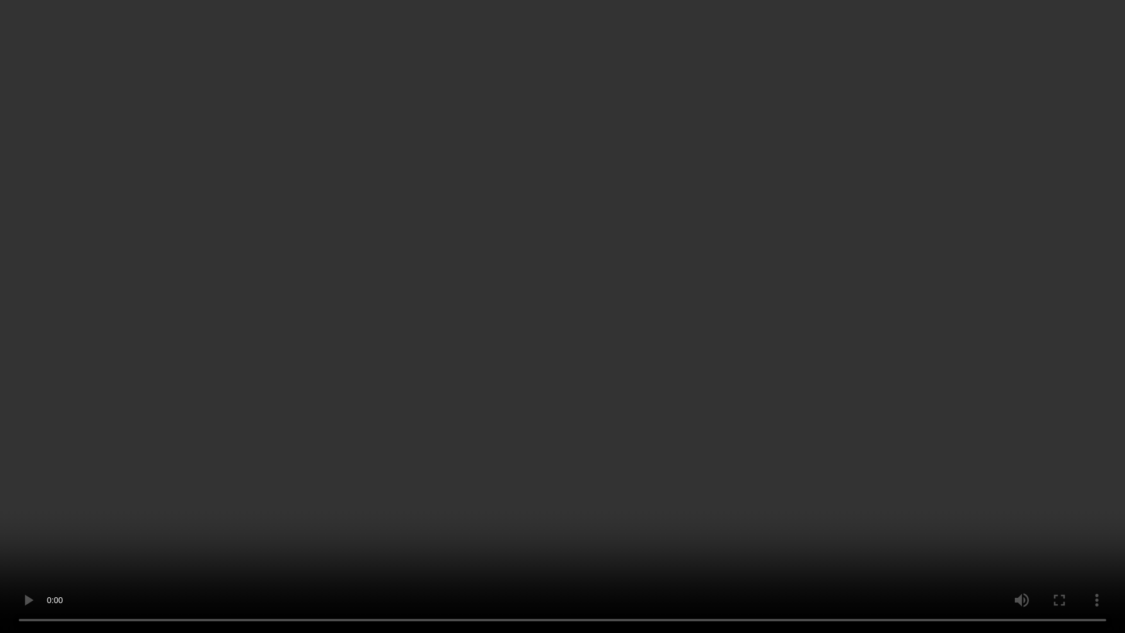
click at [806, 387] on video at bounding box center [562, 316] width 1125 height 633
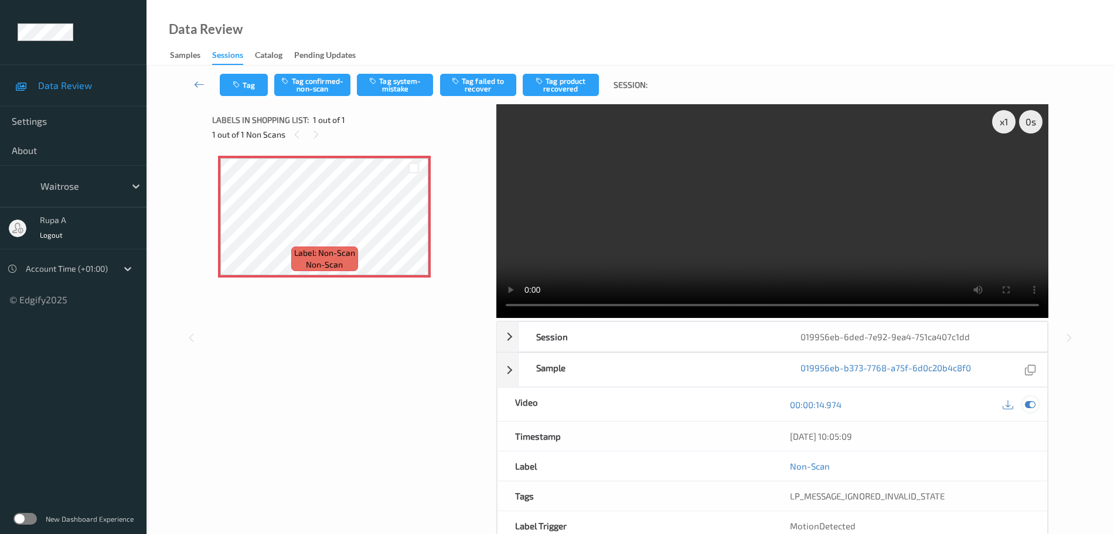
click at [1034, 401] on icon at bounding box center [1030, 405] width 11 height 11
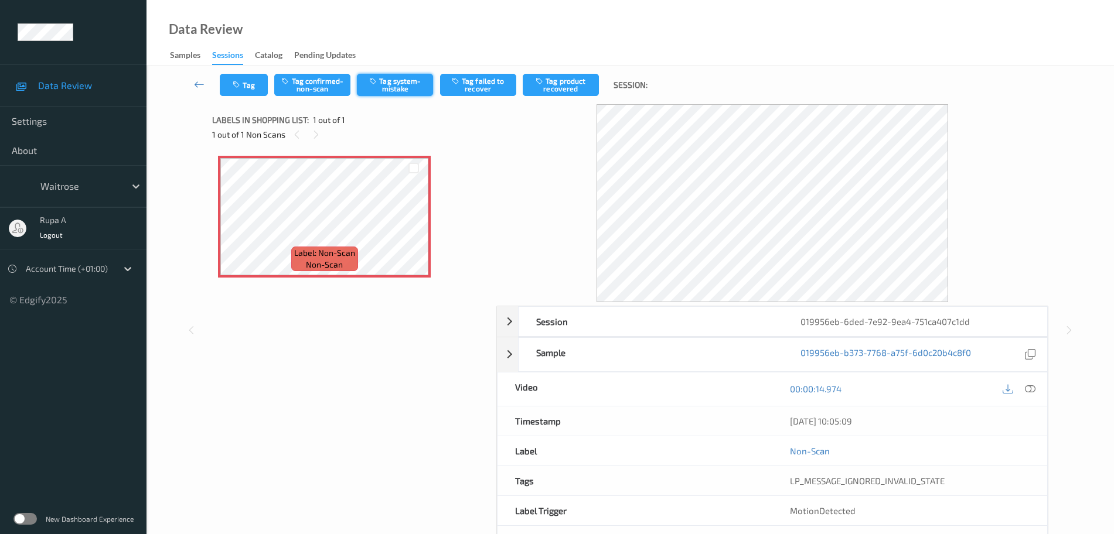
click at [408, 91] on button "Tag system-mistake" at bounding box center [395, 85] width 76 height 22
click at [247, 89] on button "Tag" at bounding box center [244, 85] width 48 height 22
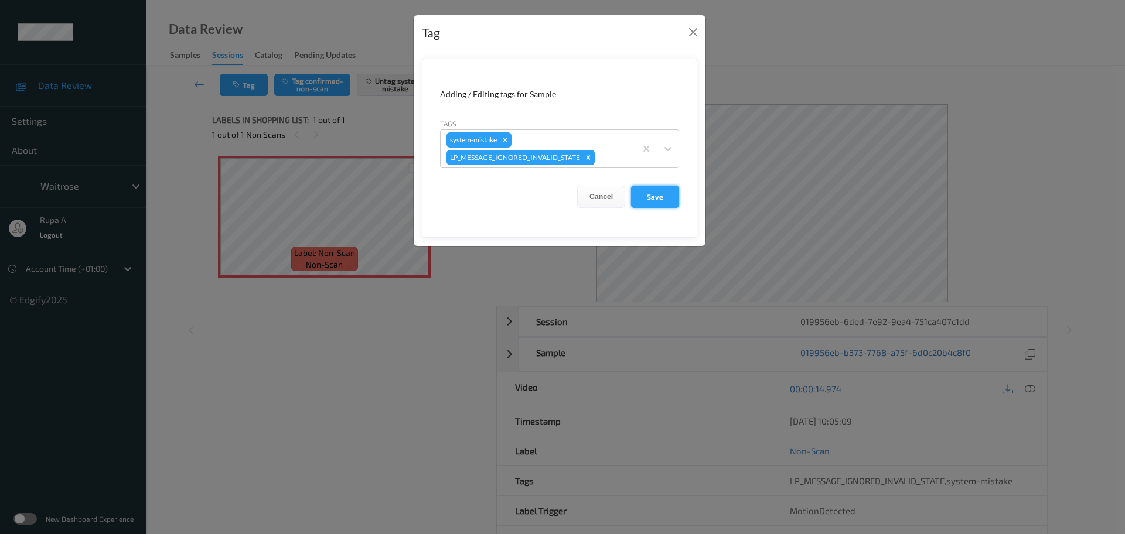
click at [666, 201] on button "Save" at bounding box center [655, 197] width 48 height 22
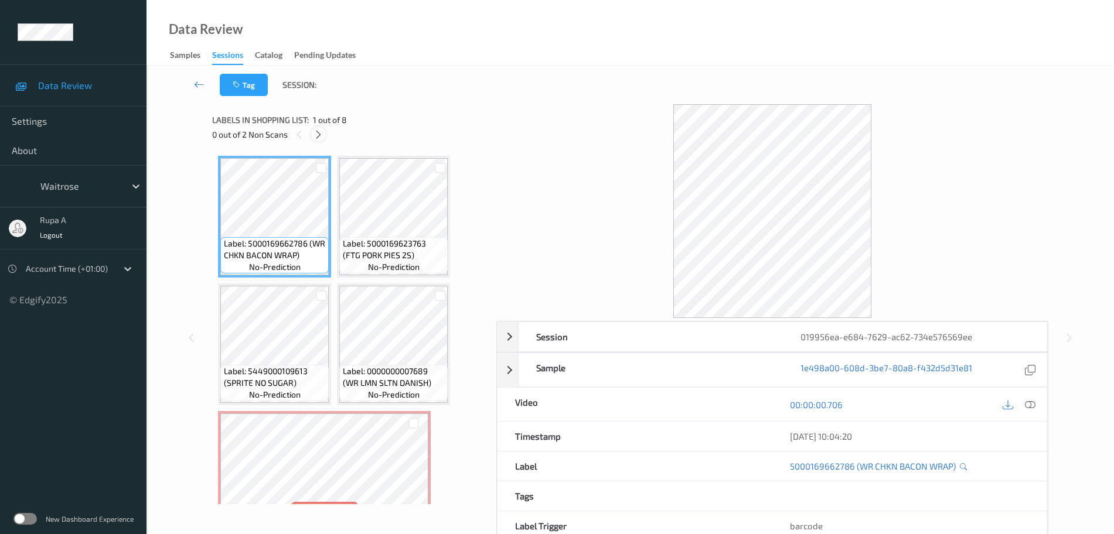
click at [321, 132] on icon at bounding box center [318, 134] width 10 height 11
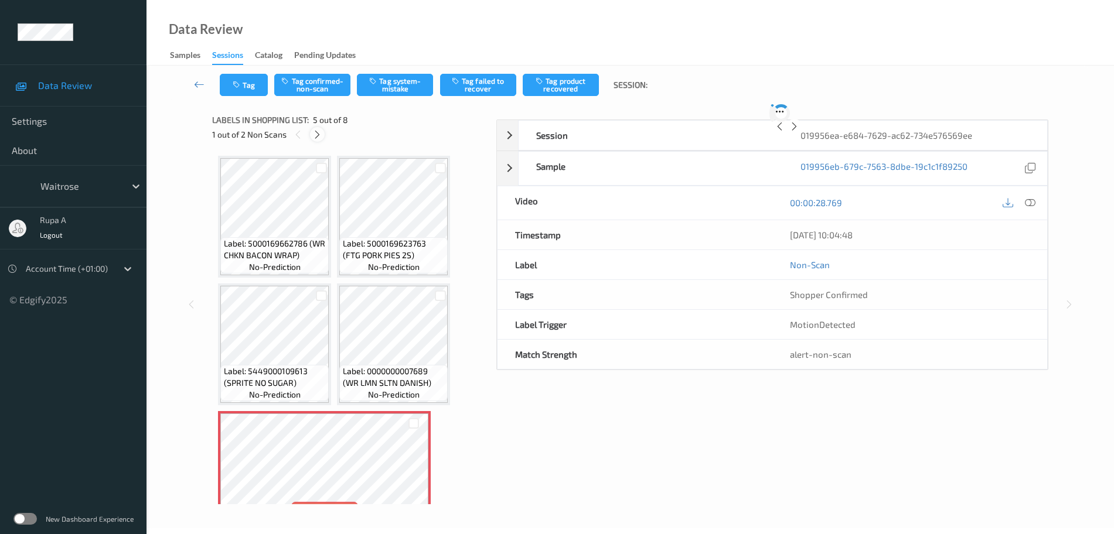
scroll to position [134, 0]
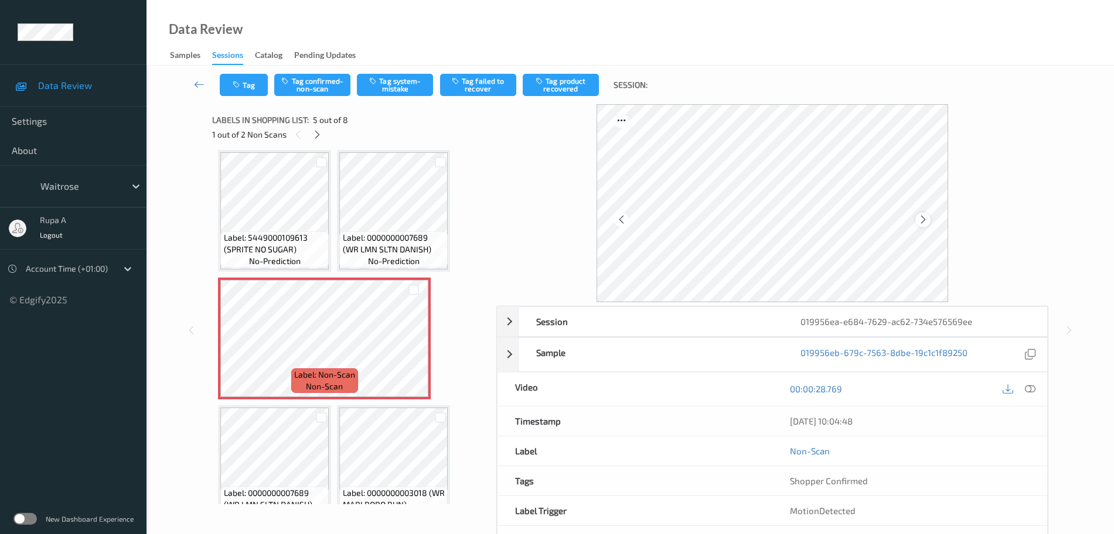
click at [924, 214] on icon at bounding box center [923, 219] width 10 height 11
click at [922, 215] on icon at bounding box center [923, 219] width 10 height 11
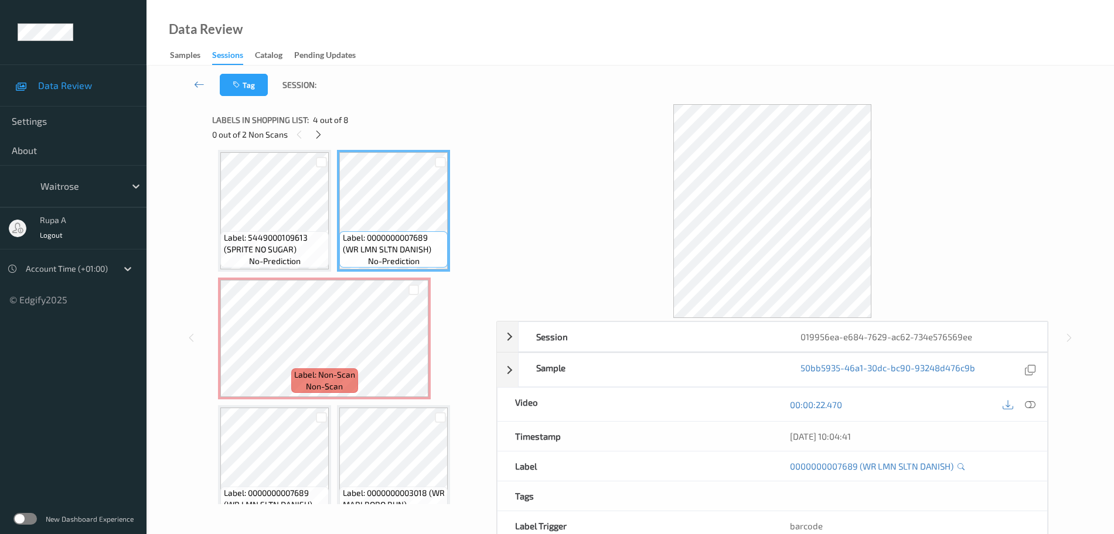
click at [330, 229] on div "Label: 5449000109613 (SPRITE NO SUGAR) no-prediction" at bounding box center [274, 211] width 113 height 122
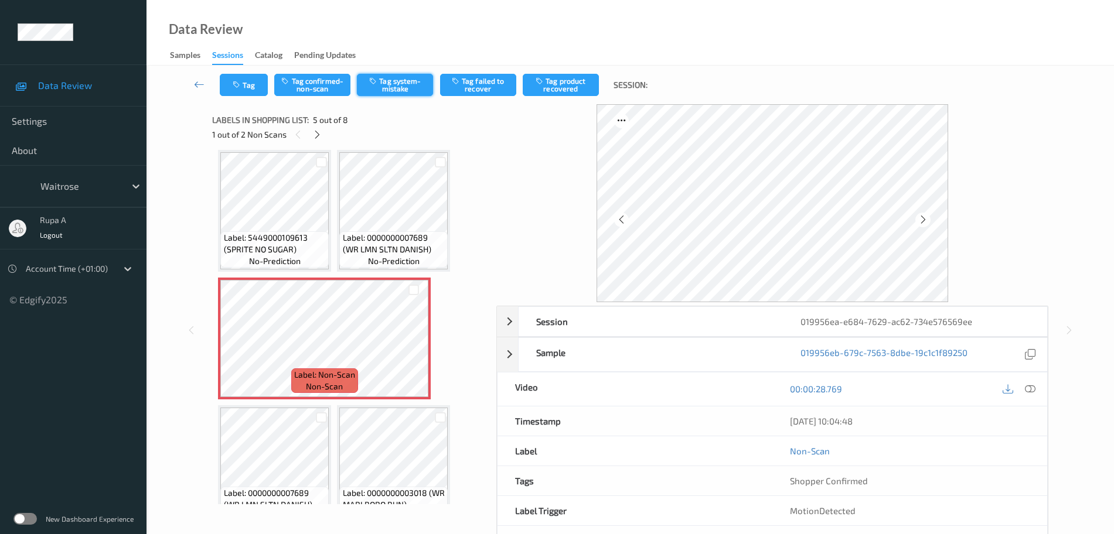
click at [390, 91] on button "Tag system-mistake" at bounding box center [395, 85] width 76 height 22
click at [243, 88] on icon "button" at bounding box center [238, 85] width 10 height 8
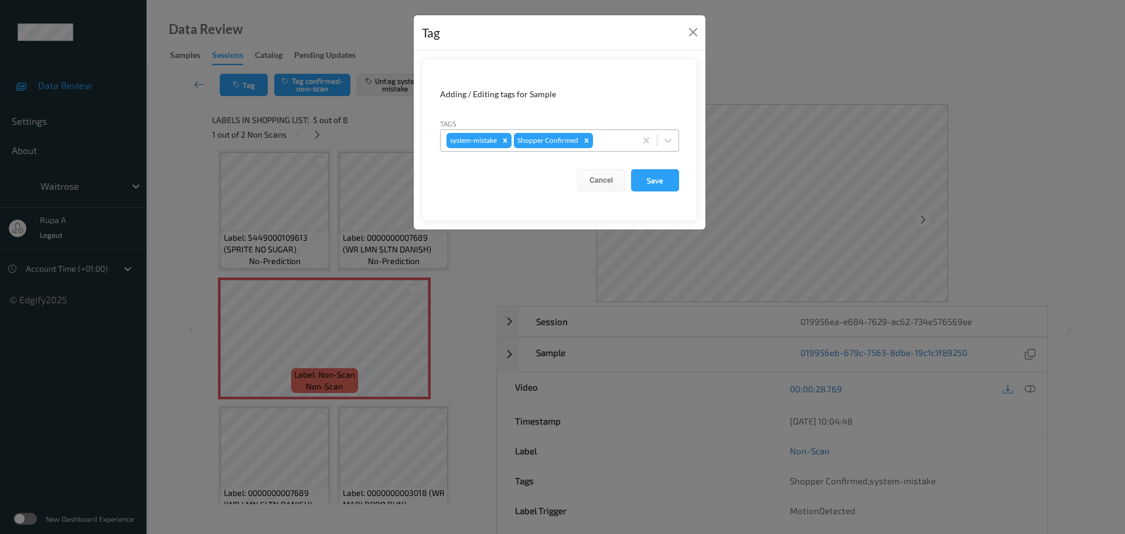
click at [616, 145] on div at bounding box center [612, 141] width 35 height 14
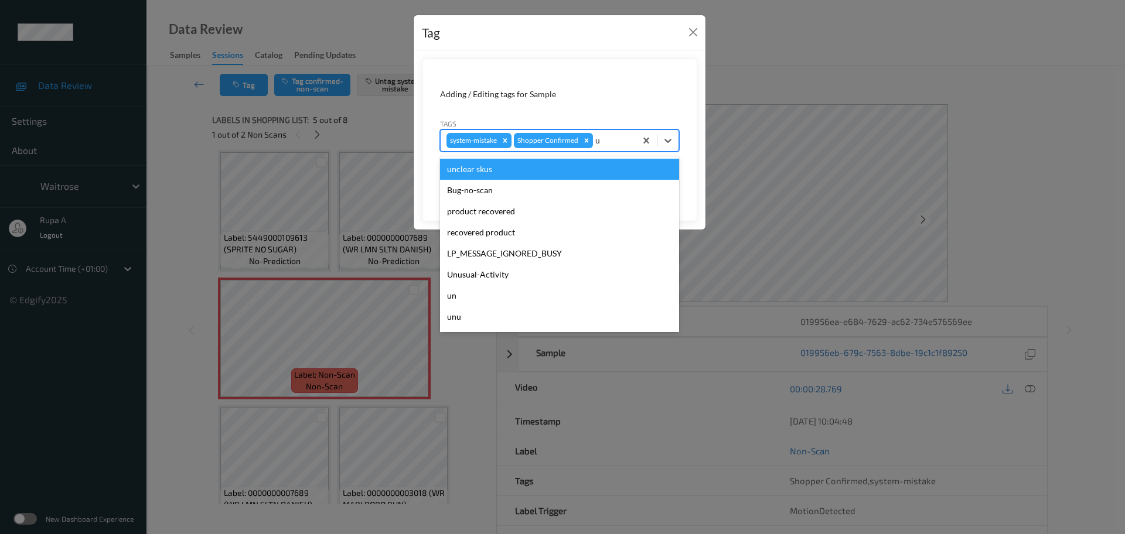
type input "un"
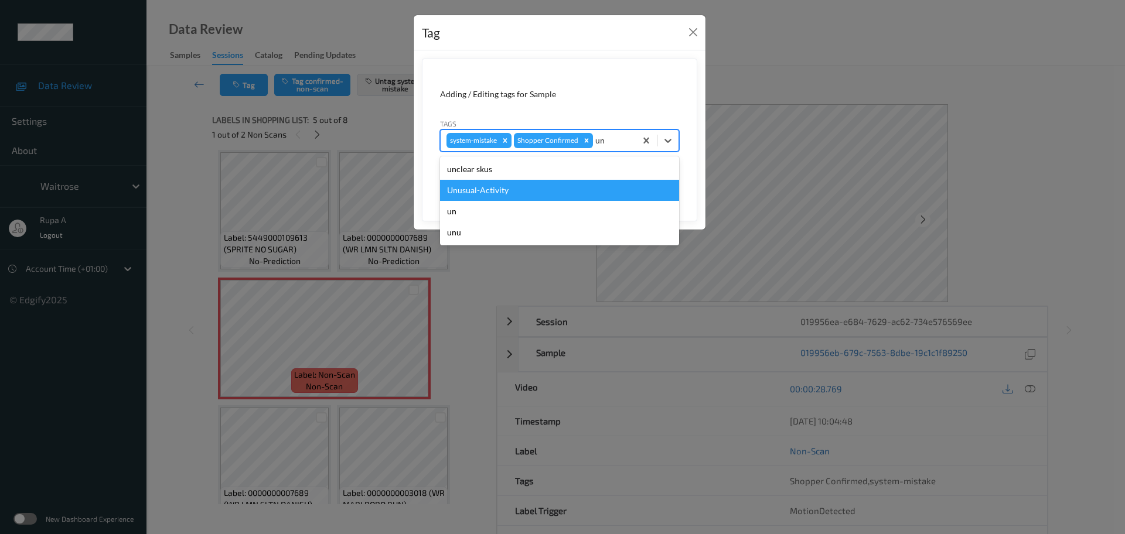
click at [532, 187] on div "Unusual-Activity" at bounding box center [559, 190] width 239 height 21
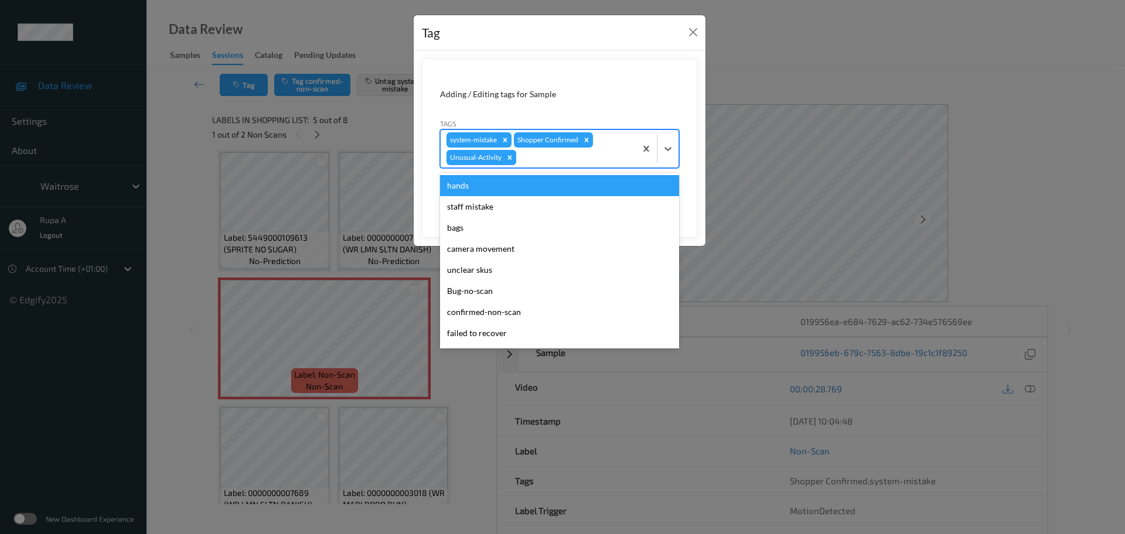
click at [543, 159] on div at bounding box center [574, 158] width 111 height 14
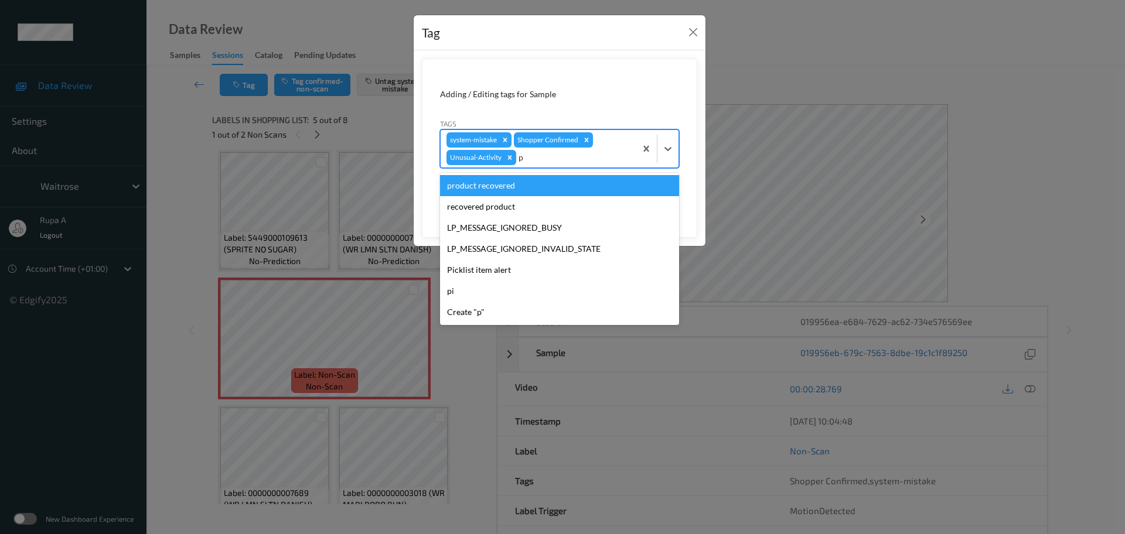
type input "pi"
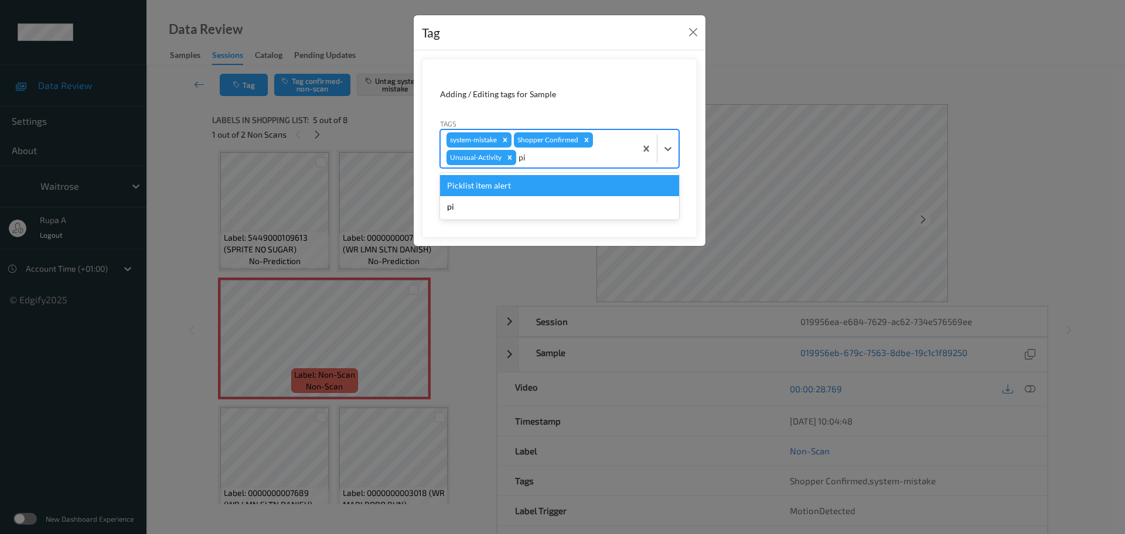
click at [529, 192] on div "Picklist item alert" at bounding box center [559, 185] width 239 height 21
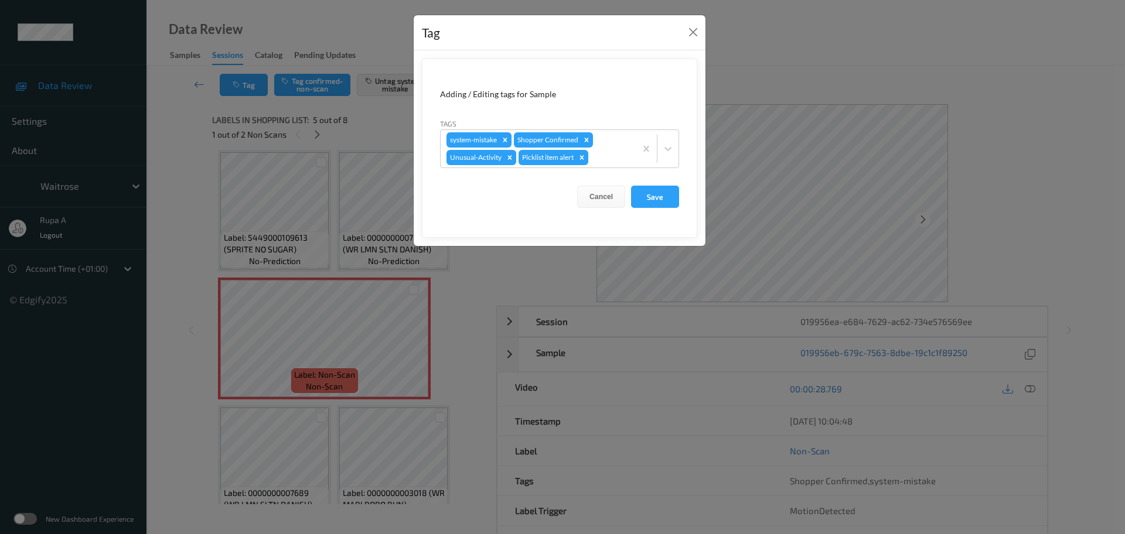
click at [680, 196] on form "Adding / Editing tags for Sample Tags system-mistake Shopper Confirmed Unusual-…" at bounding box center [559, 148] width 275 height 179
click at [663, 197] on button "Save" at bounding box center [655, 197] width 48 height 22
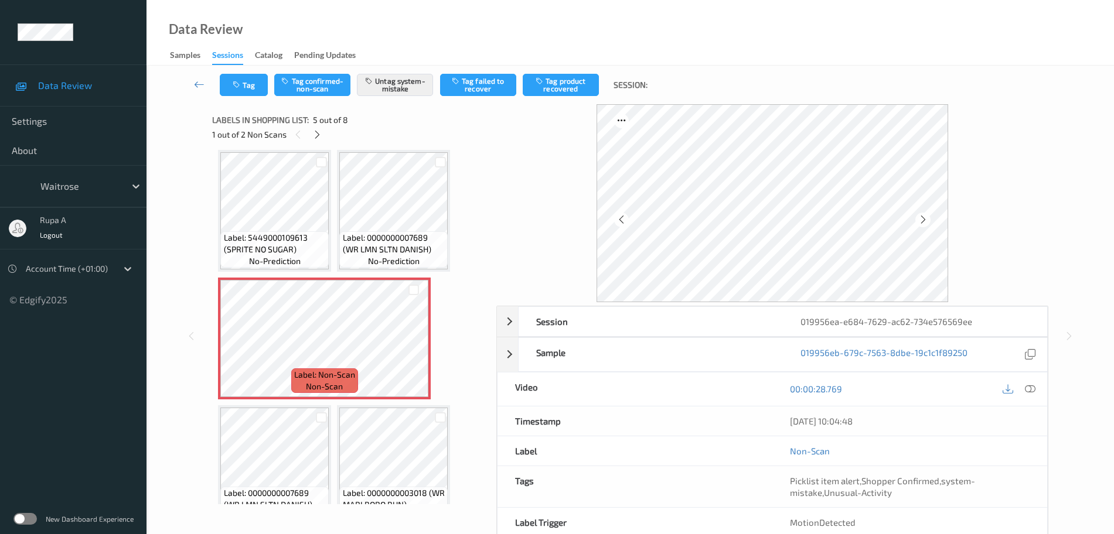
click at [1032, 391] on icon at bounding box center [1030, 389] width 11 height 11
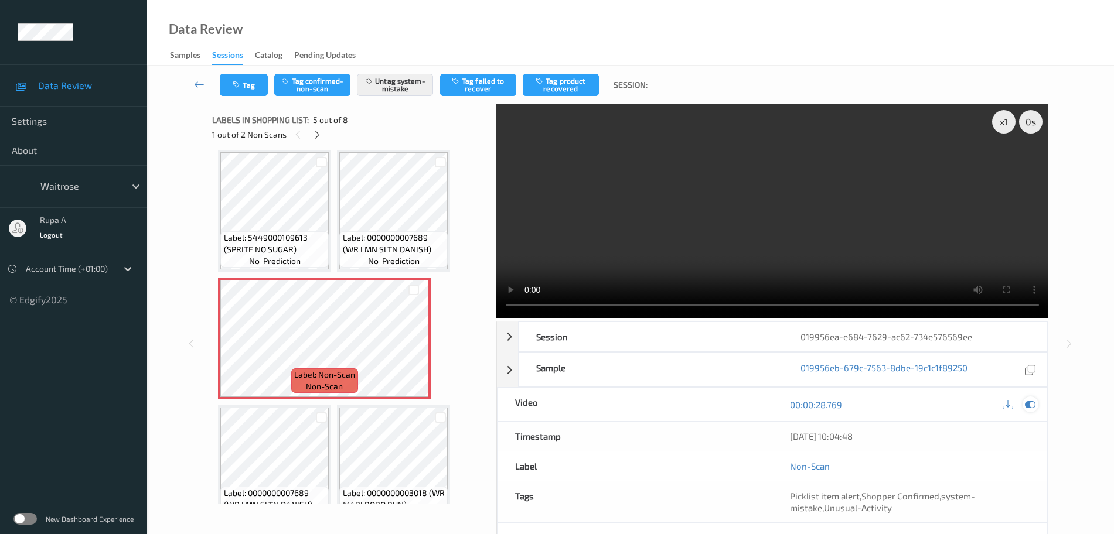
click at [1031, 409] on icon at bounding box center [1030, 405] width 11 height 11
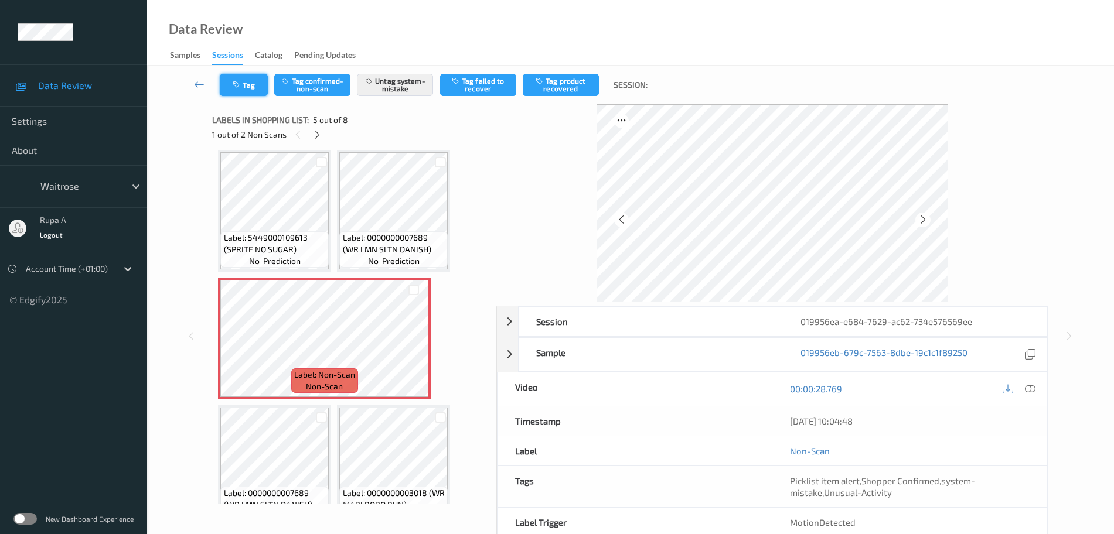
click at [230, 81] on button "Tag" at bounding box center [244, 85] width 48 height 22
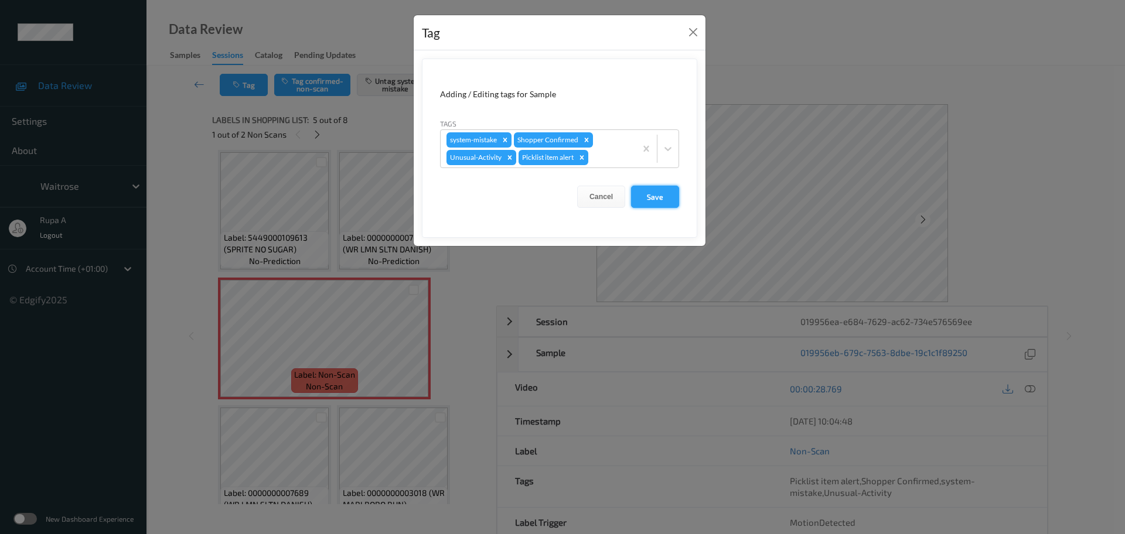
click at [659, 206] on button "Save" at bounding box center [655, 197] width 48 height 22
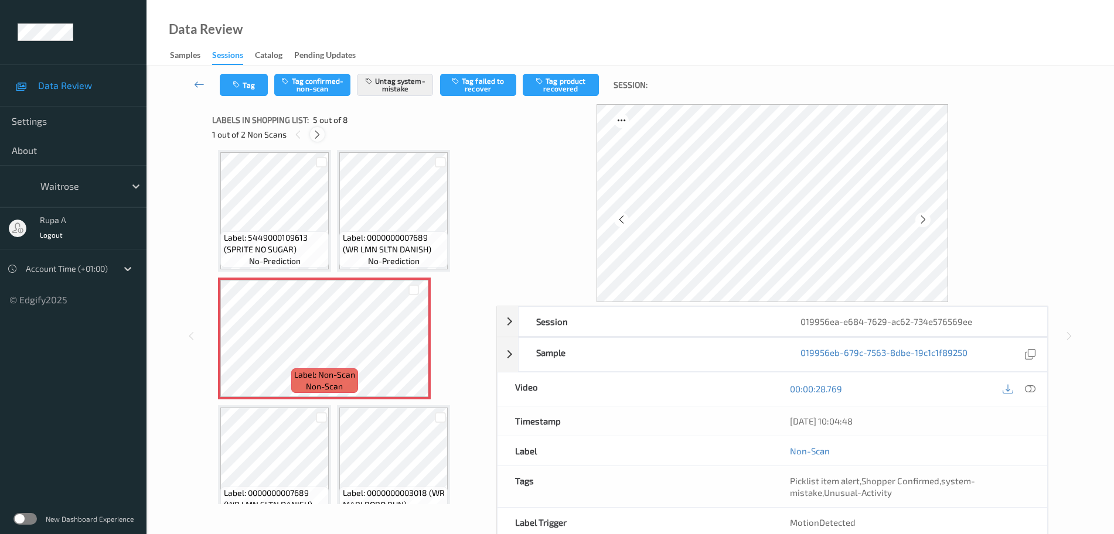
click at [312, 137] on icon at bounding box center [317, 134] width 10 height 11
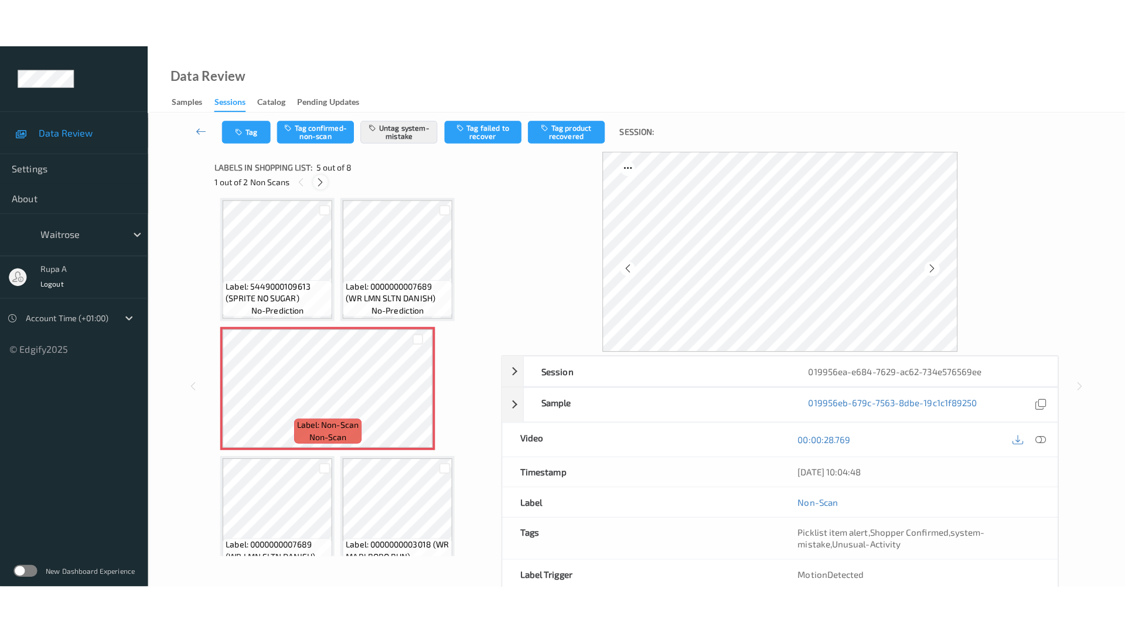
scroll to position [290, 0]
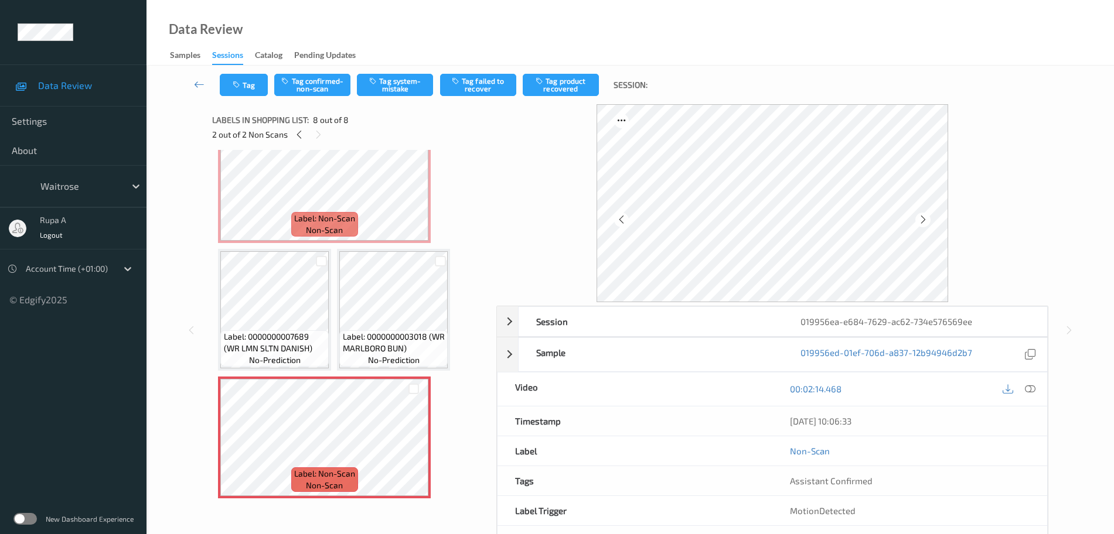
click at [950, 236] on div at bounding box center [772, 203] width 552 height 198
click at [926, 223] on icon at bounding box center [923, 219] width 10 height 11
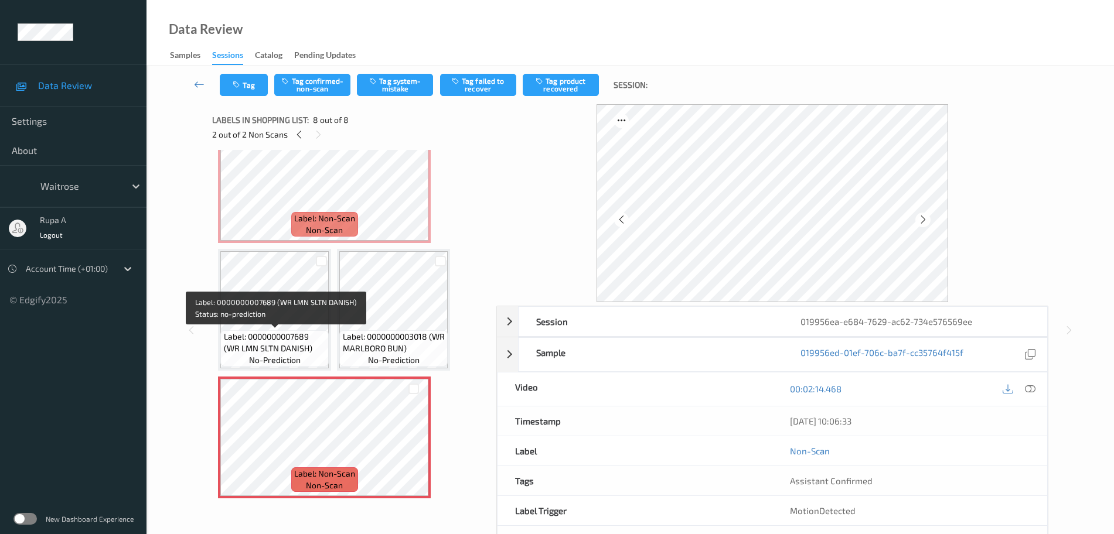
click at [324, 333] on span "Label: 0000000007689 (WR LMN SLTN DANISH)" at bounding box center [275, 342] width 103 height 23
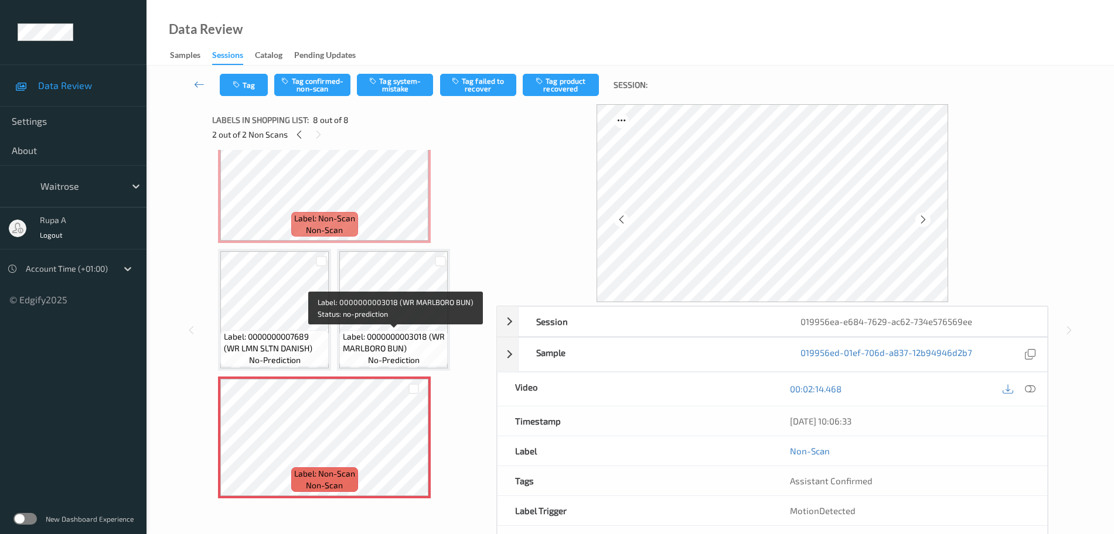
click at [398, 333] on span "Label: 0000000003018 (WR MARLBORO BUN)" at bounding box center [394, 342] width 103 height 23
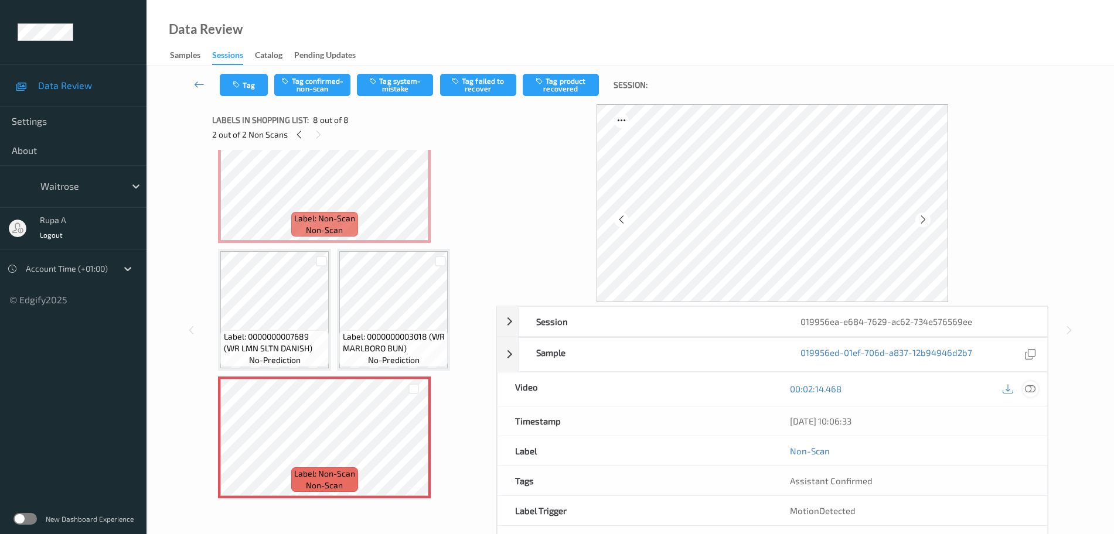
click at [1027, 384] on icon at bounding box center [1030, 389] width 11 height 11
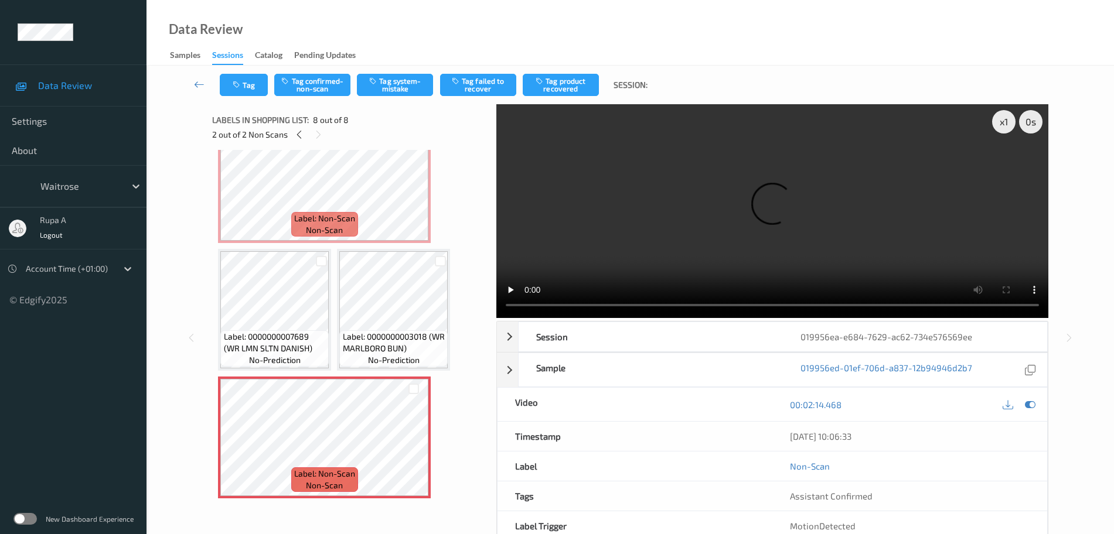
scroll to position [192, 0]
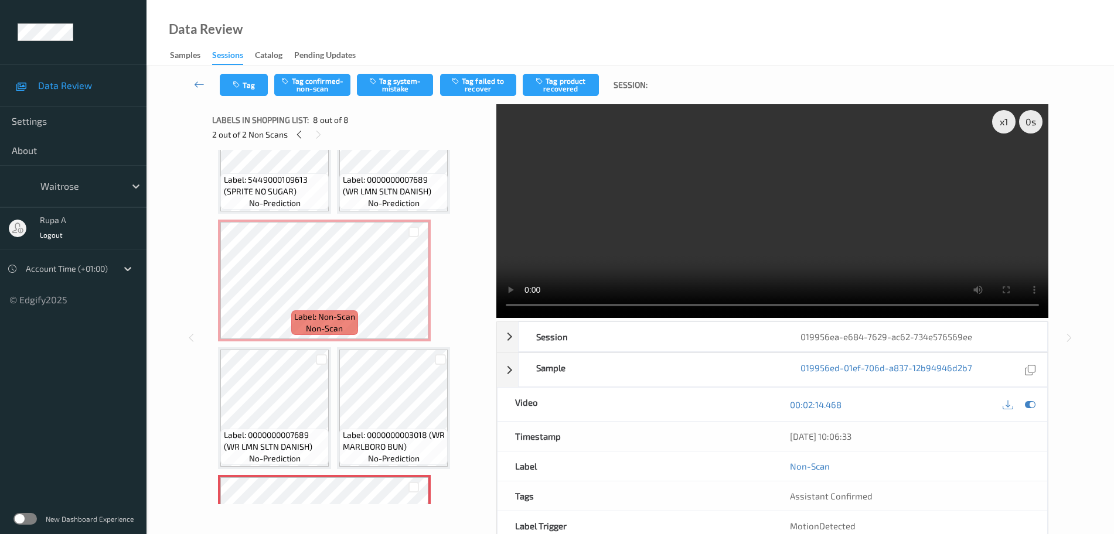
click at [1032, 401] on icon at bounding box center [1030, 405] width 11 height 11
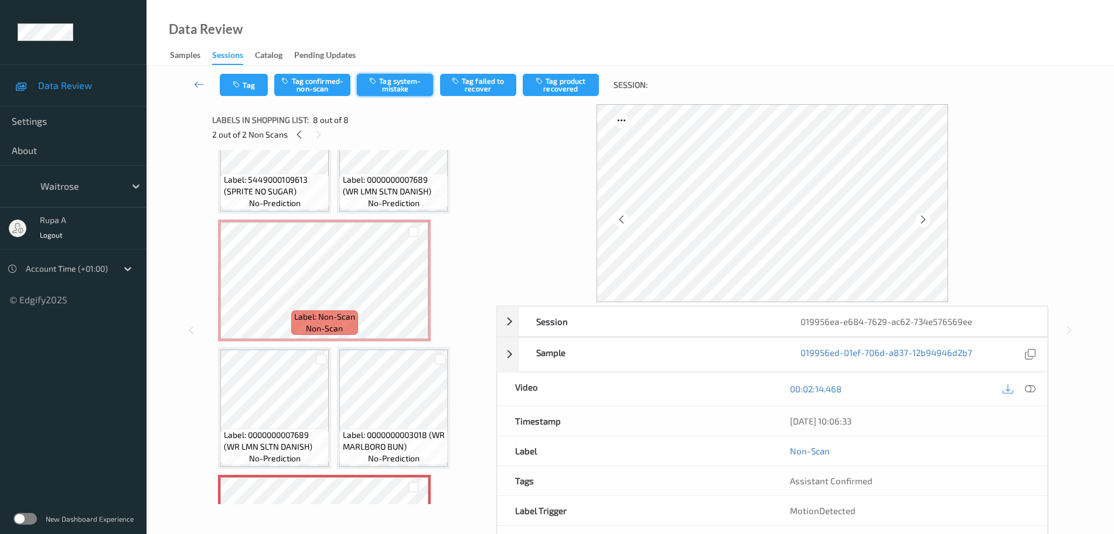
click at [410, 94] on button "Tag system-mistake" at bounding box center [395, 85] width 76 height 22
click at [1035, 393] on icon at bounding box center [1030, 389] width 11 height 11
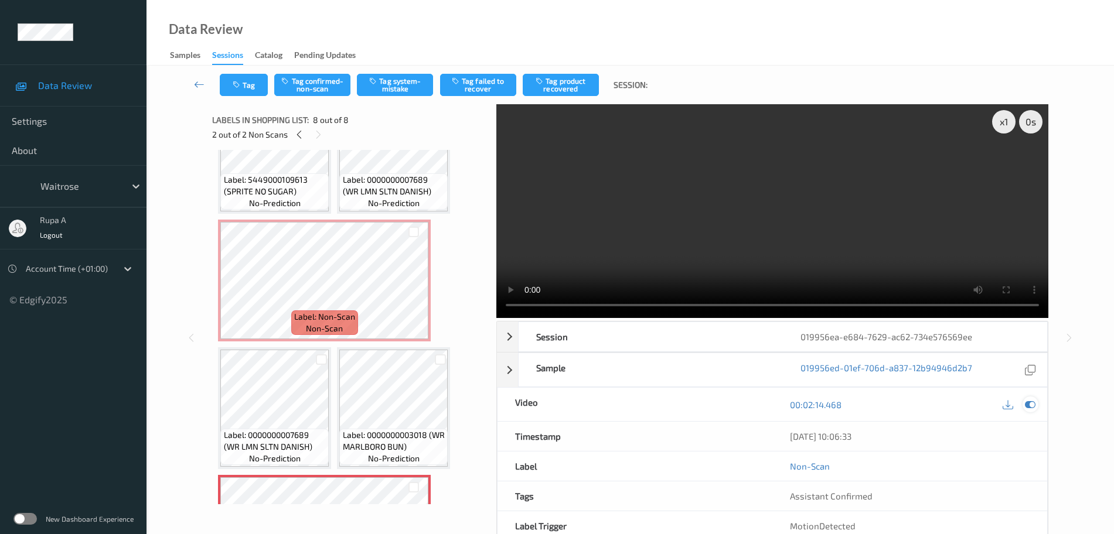
click at [1033, 387] on div "019956ed-01ef-706d-a837-12b94946d2b7" at bounding box center [915, 369] width 264 height 33
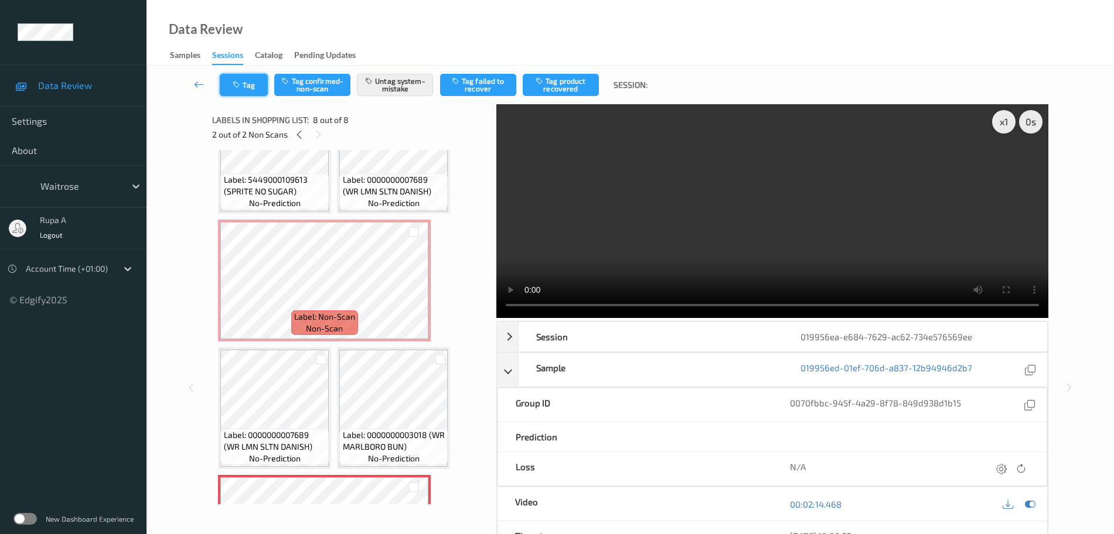
click at [249, 85] on button "Tag" at bounding box center [244, 85] width 48 height 22
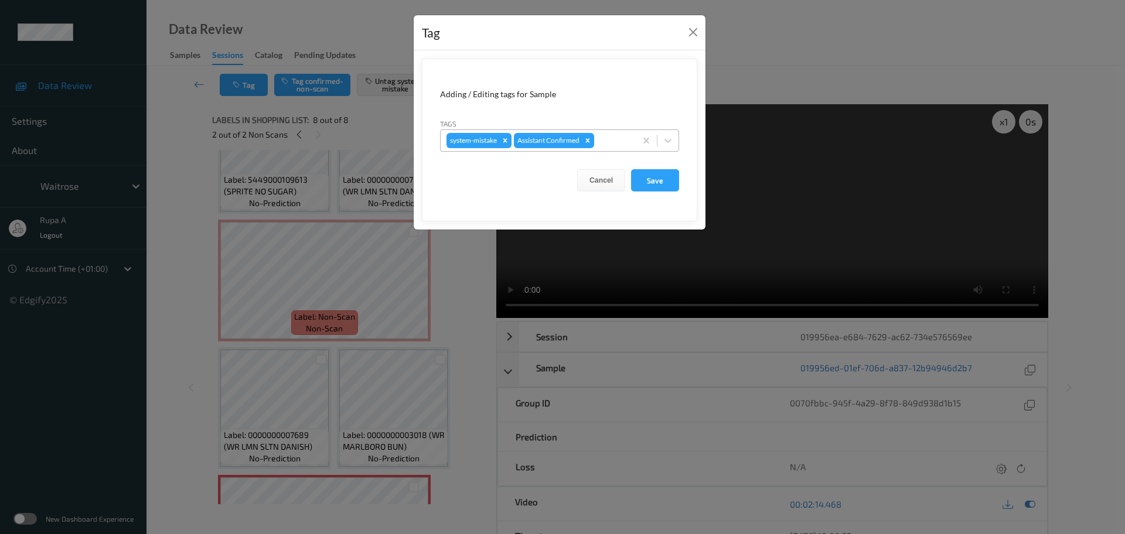
click at [629, 138] on div at bounding box center [612, 141] width 33 height 14
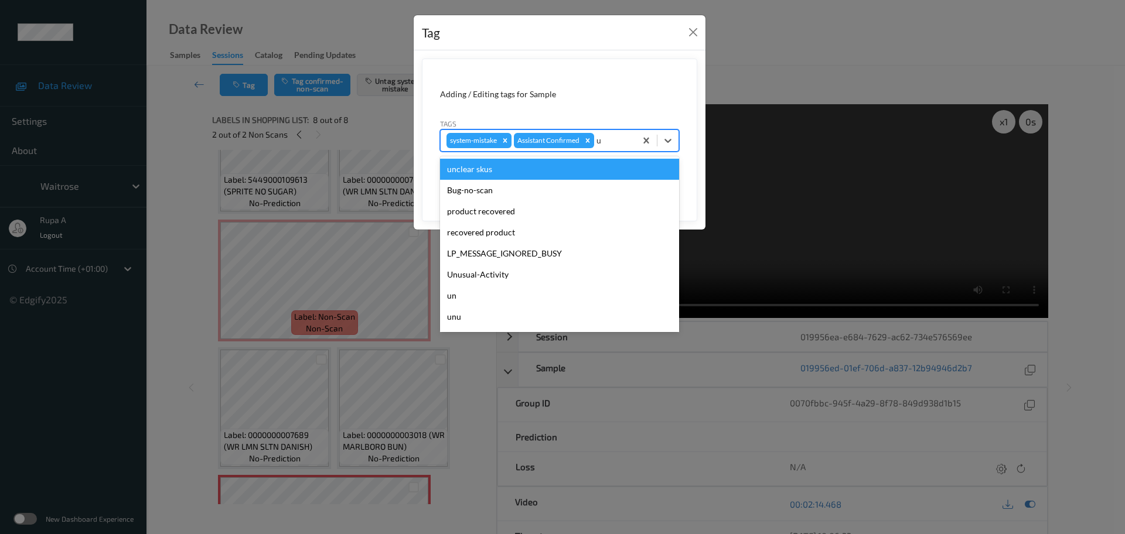
type input "un"
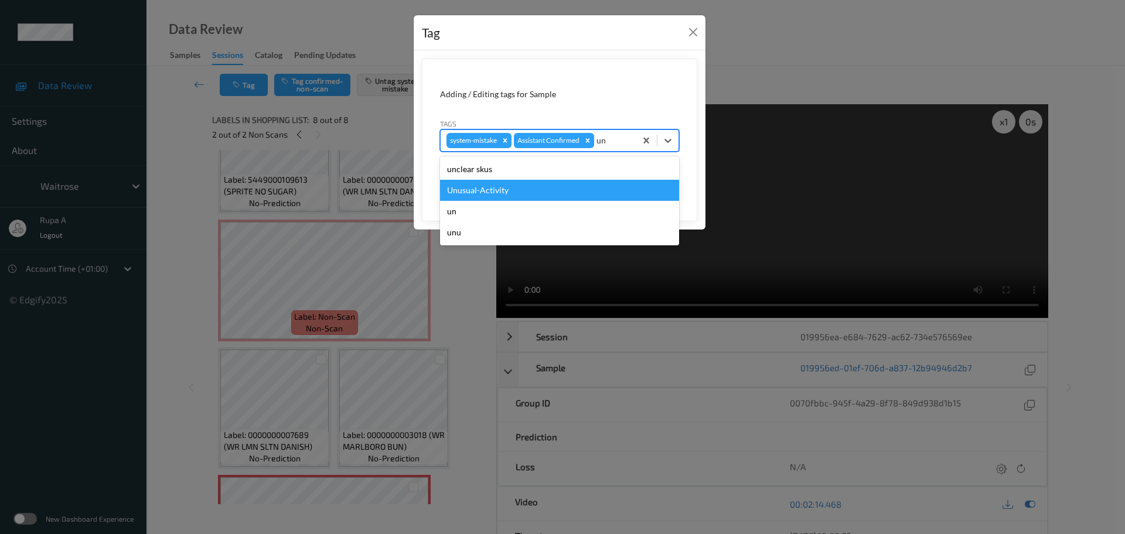
click at [554, 190] on div "Unusual-Activity" at bounding box center [559, 190] width 239 height 21
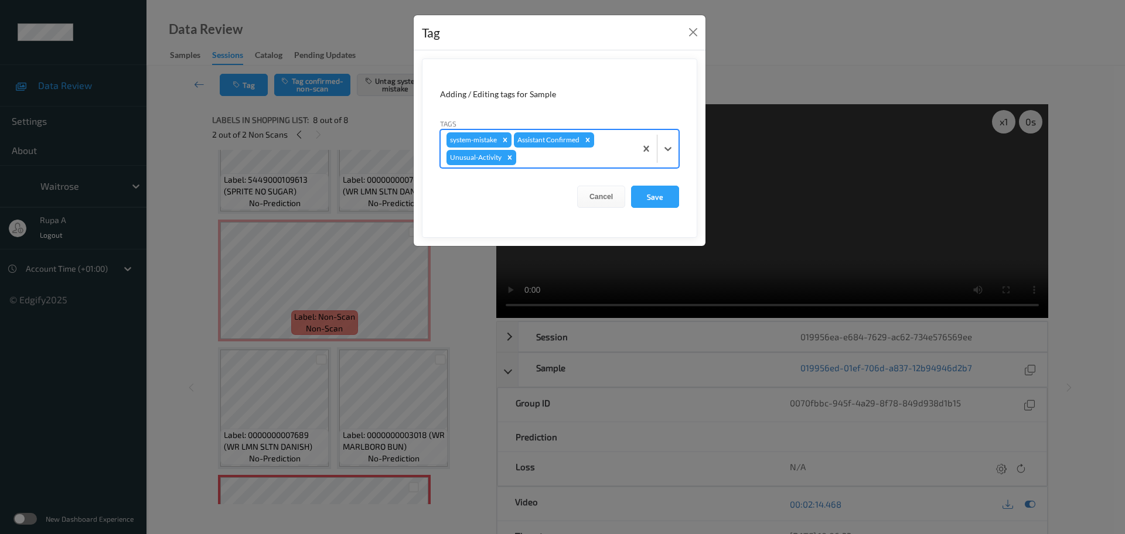
click at [567, 164] on div at bounding box center [574, 158] width 111 height 14
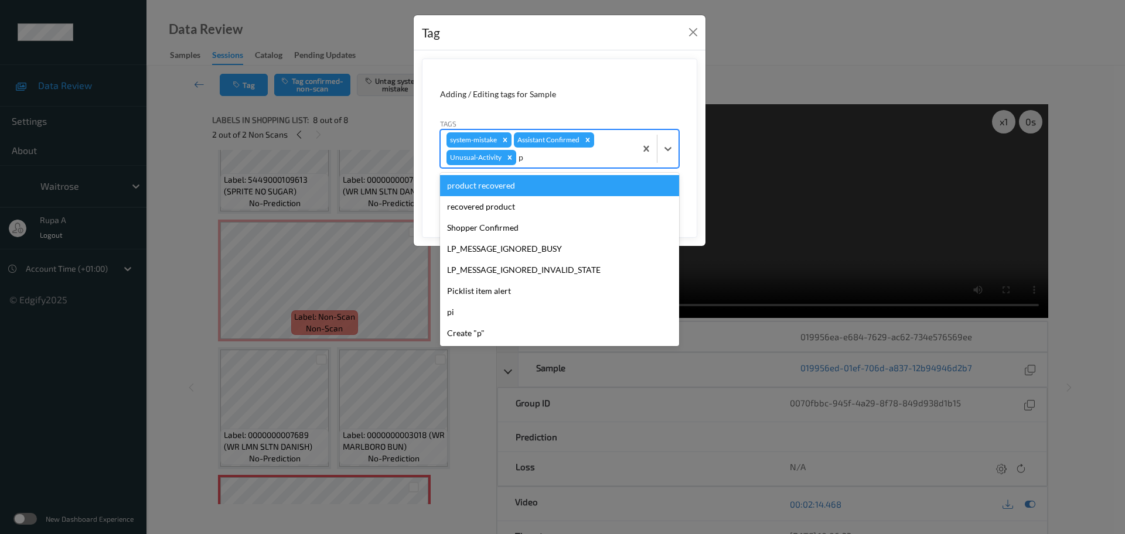
type input "pi"
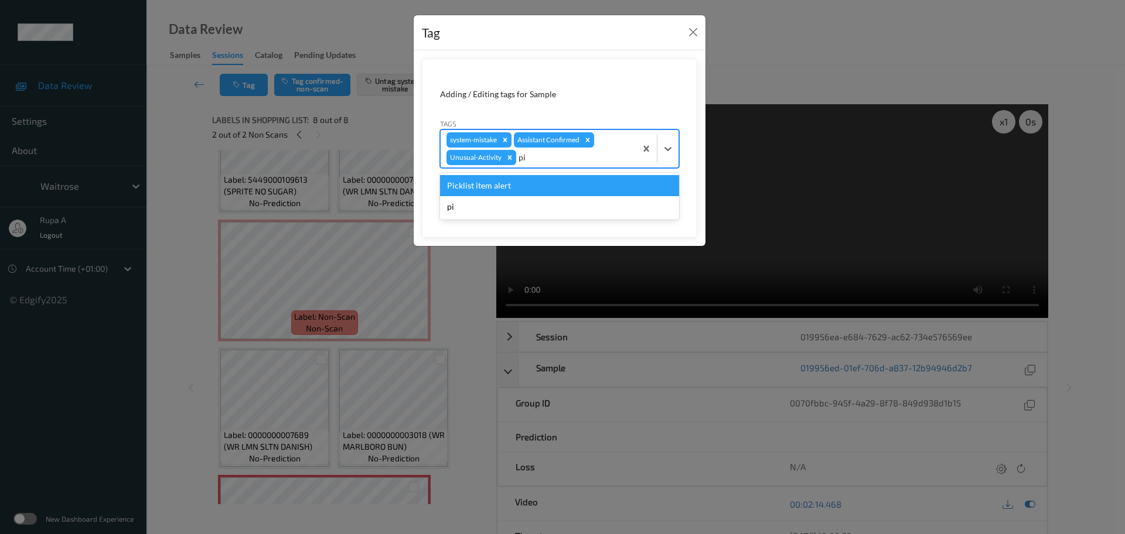
click at [548, 190] on div "Picklist item alert" at bounding box center [559, 185] width 239 height 21
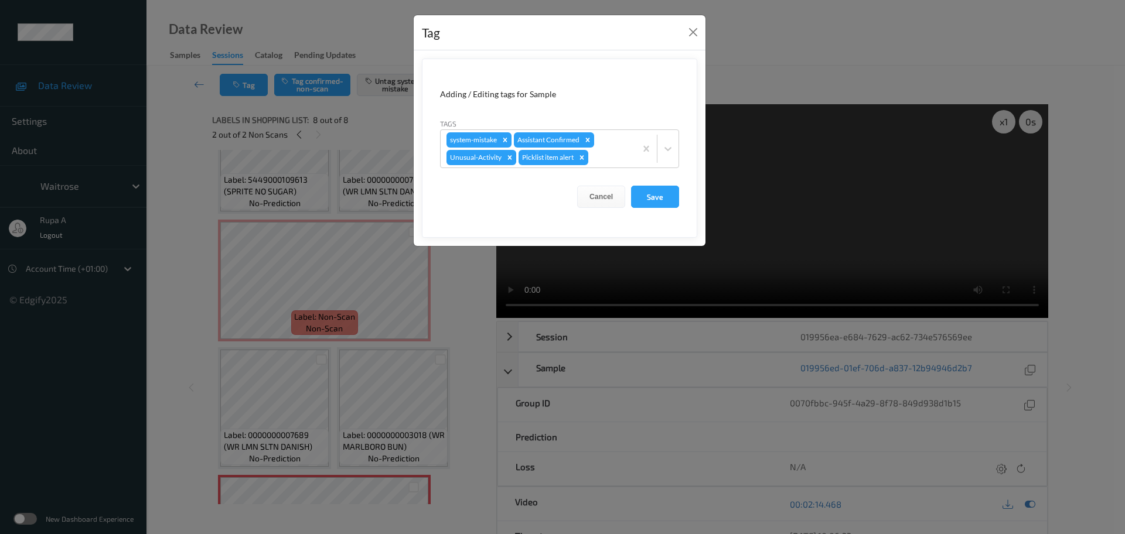
click at [680, 193] on form "Adding / Editing tags for Sample Tags system-mistake Assistant Confirmed Unusua…" at bounding box center [559, 148] width 275 height 179
click at [667, 201] on button "Save" at bounding box center [655, 197] width 48 height 22
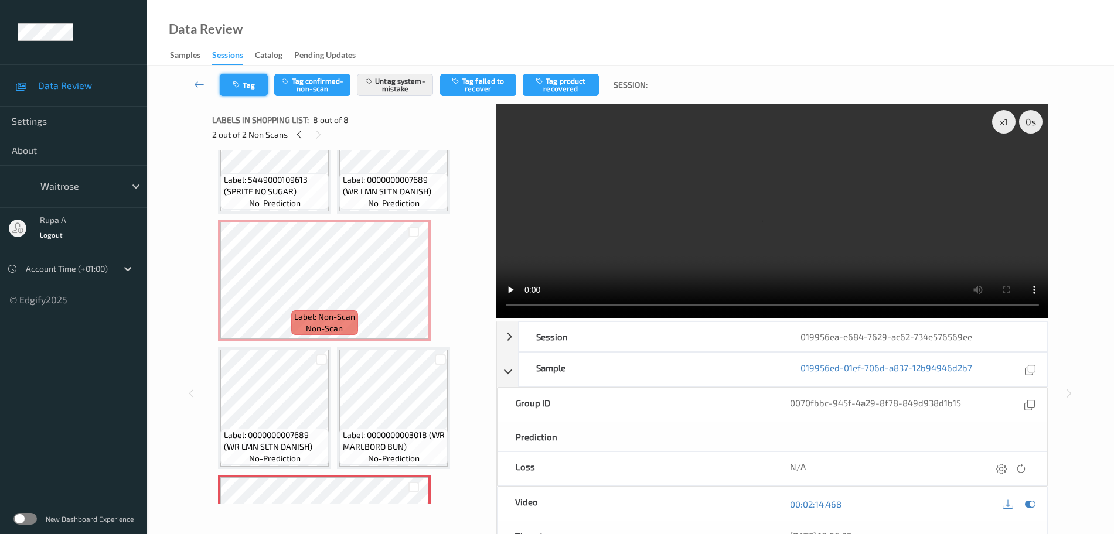
click at [255, 84] on button "Tag" at bounding box center [244, 85] width 48 height 22
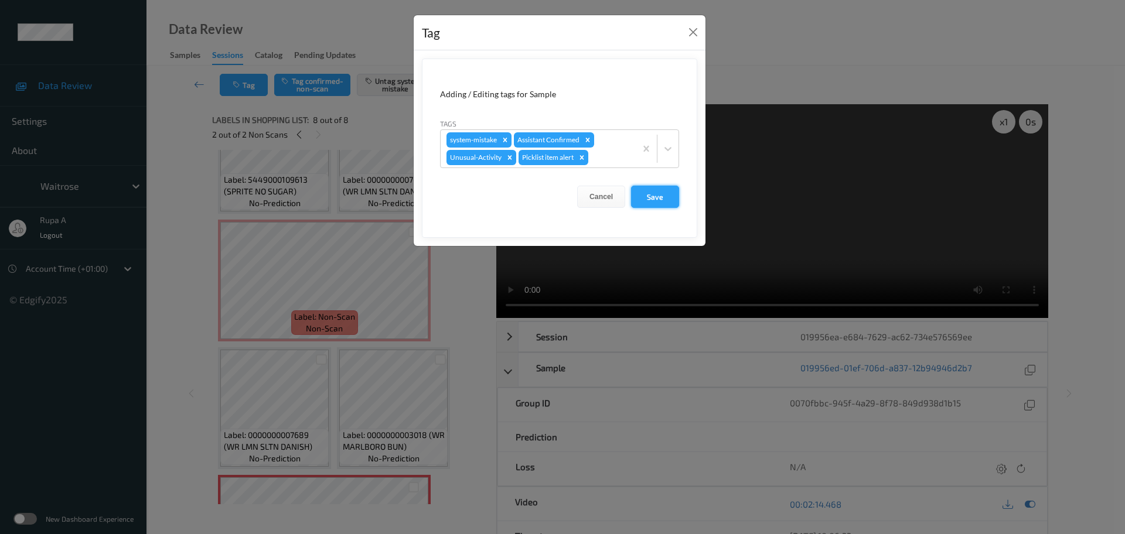
click at [673, 199] on button "Save" at bounding box center [655, 197] width 48 height 22
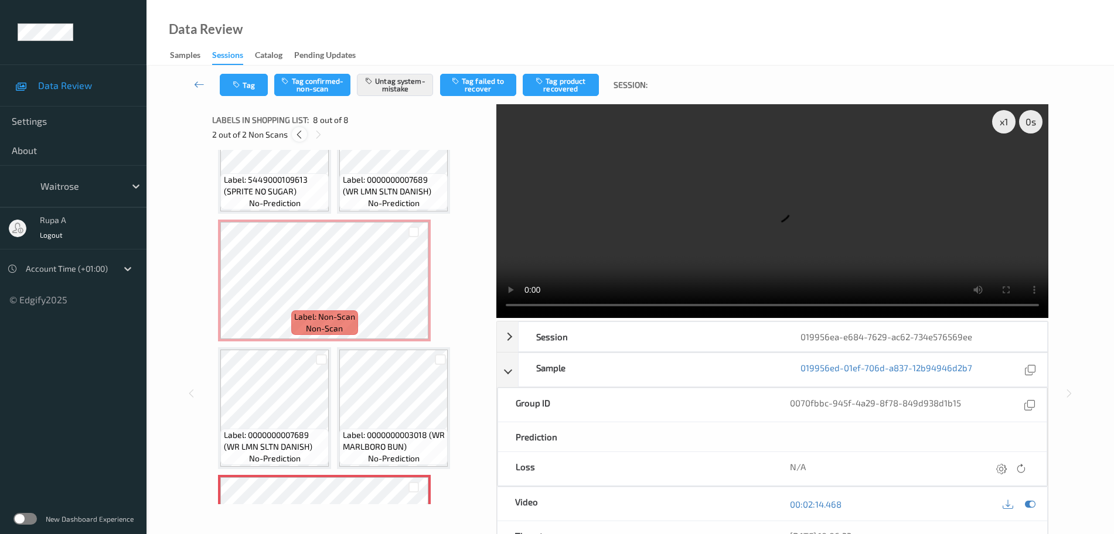
click at [298, 140] on div at bounding box center [299, 134] width 15 height 15
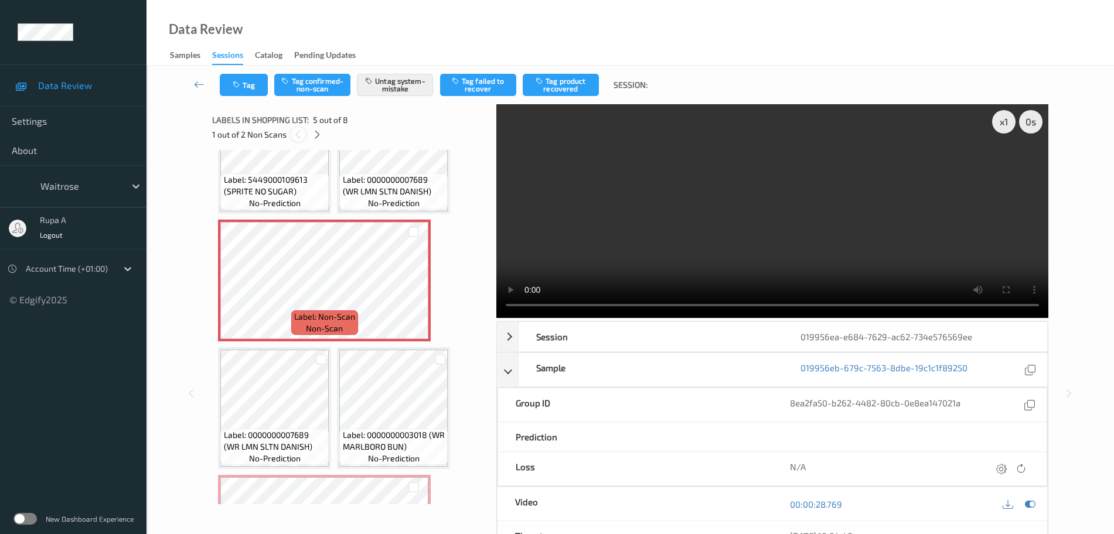
scroll to position [134, 0]
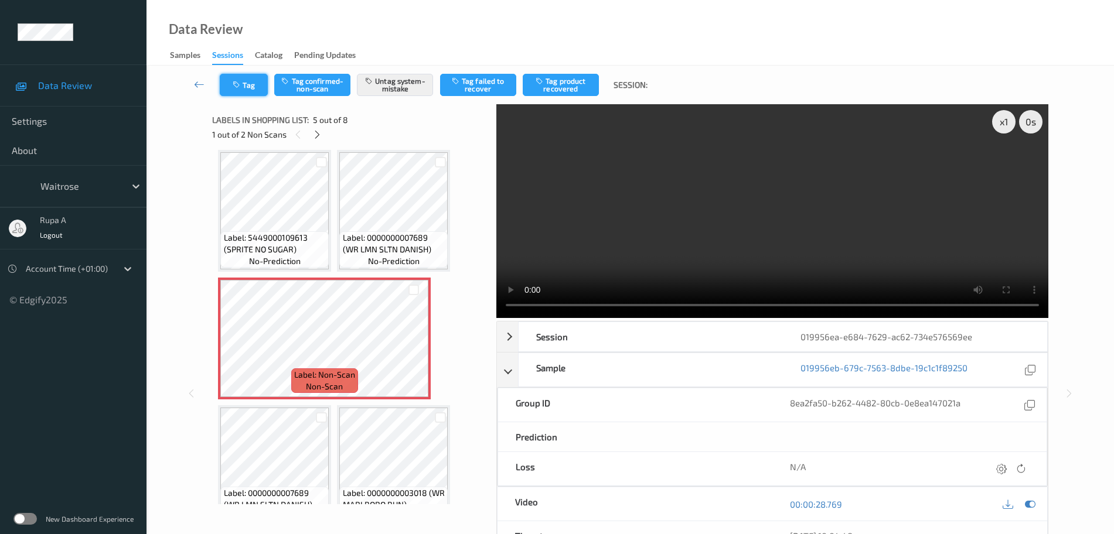
click at [241, 81] on icon "button" at bounding box center [238, 85] width 10 height 8
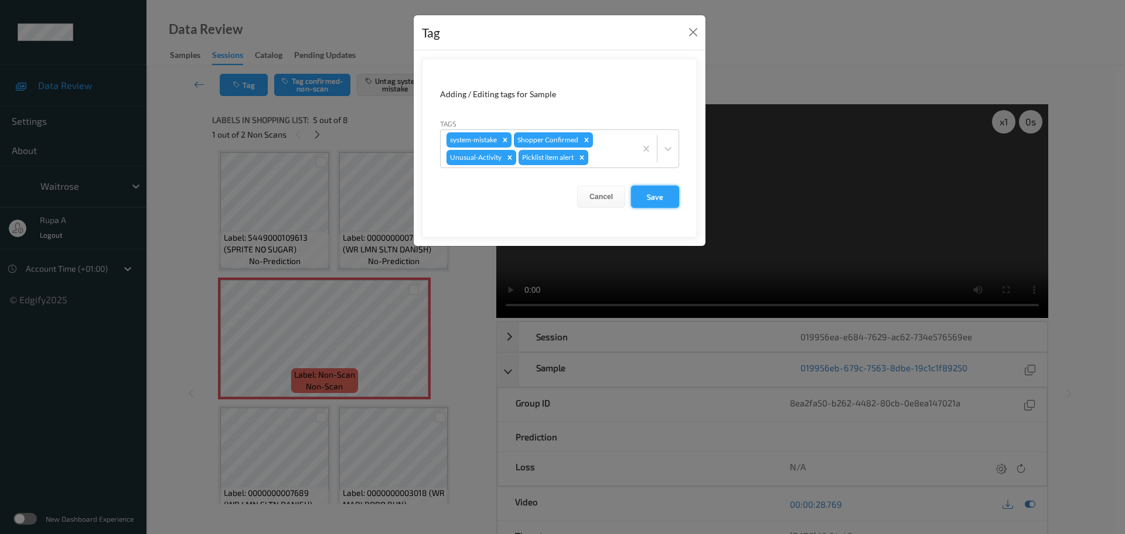
click at [653, 198] on button "Save" at bounding box center [655, 197] width 48 height 22
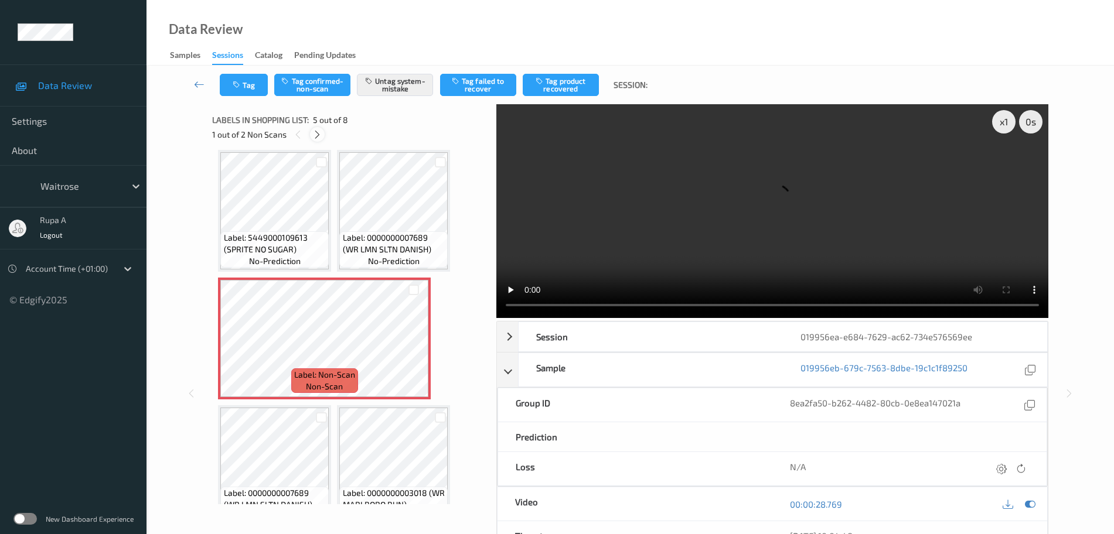
click at [320, 135] on icon at bounding box center [317, 134] width 10 height 11
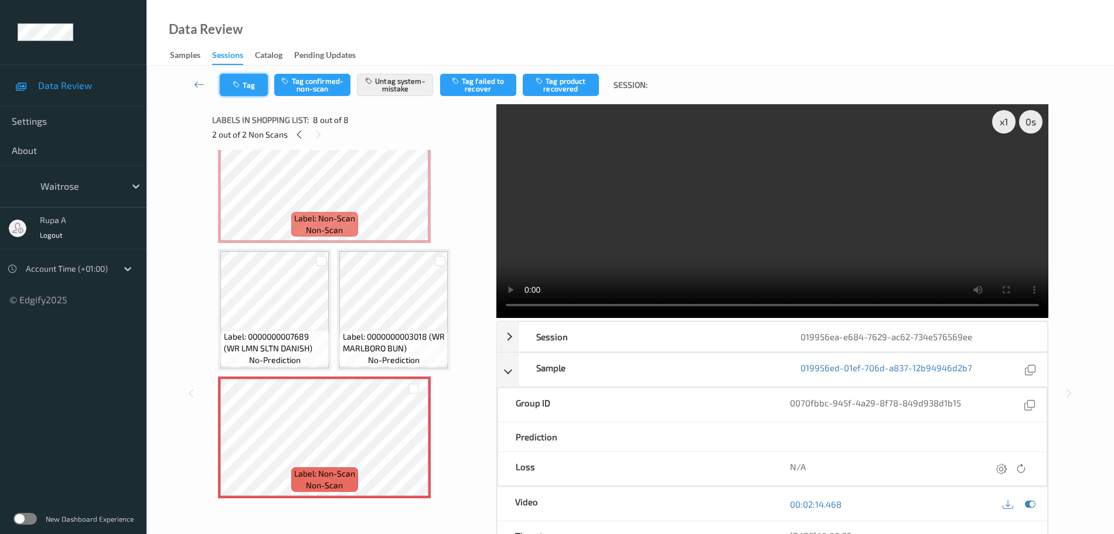
click at [233, 89] on button "Tag" at bounding box center [244, 85] width 48 height 22
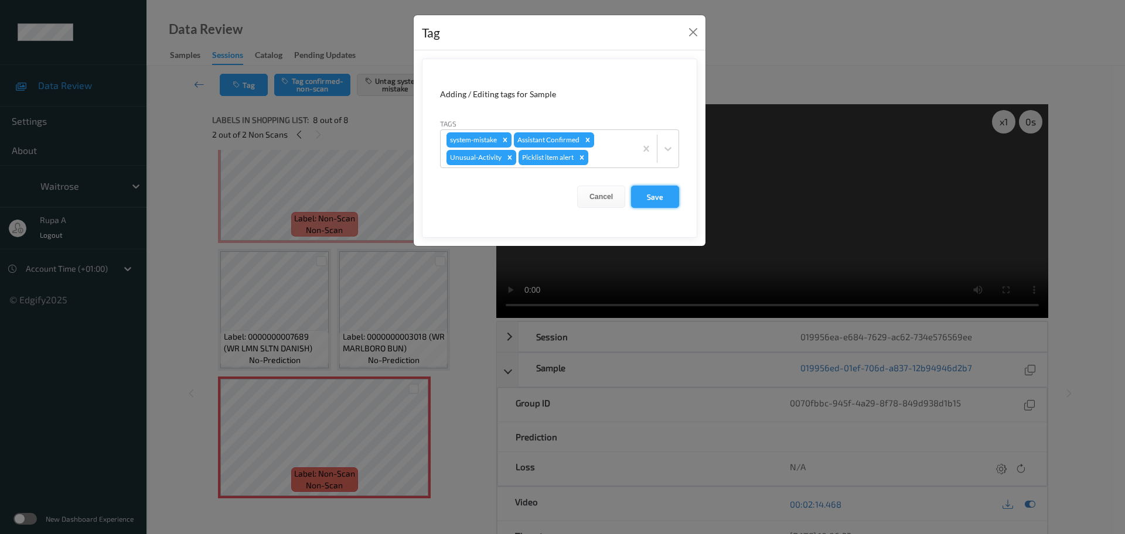
click at [657, 194] on button "Save" at bounding box center [655, 197] width 48 height 22
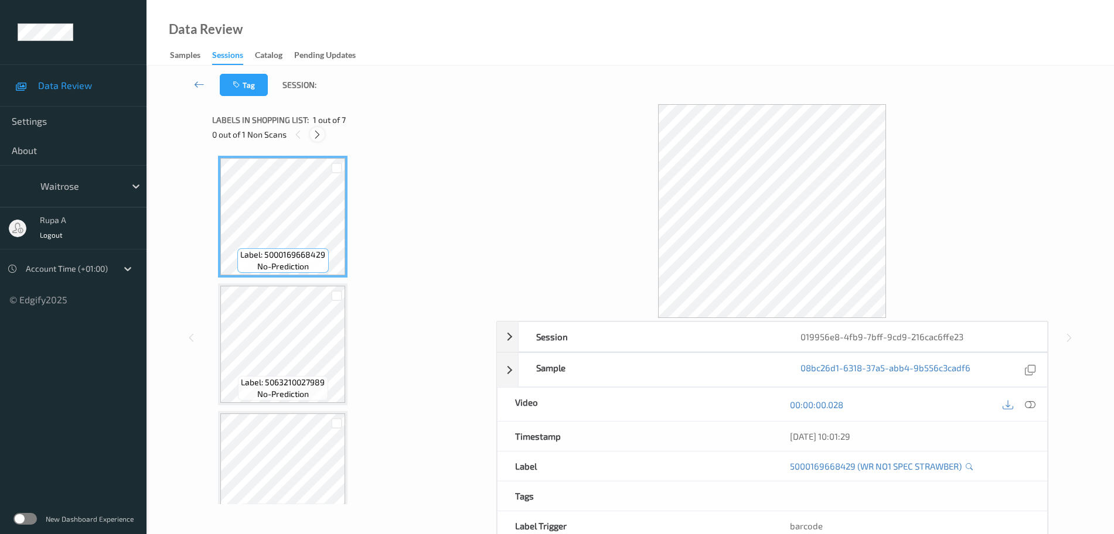
click at [316, 140] on div at bounding box center [317, 134] width 15 height 15
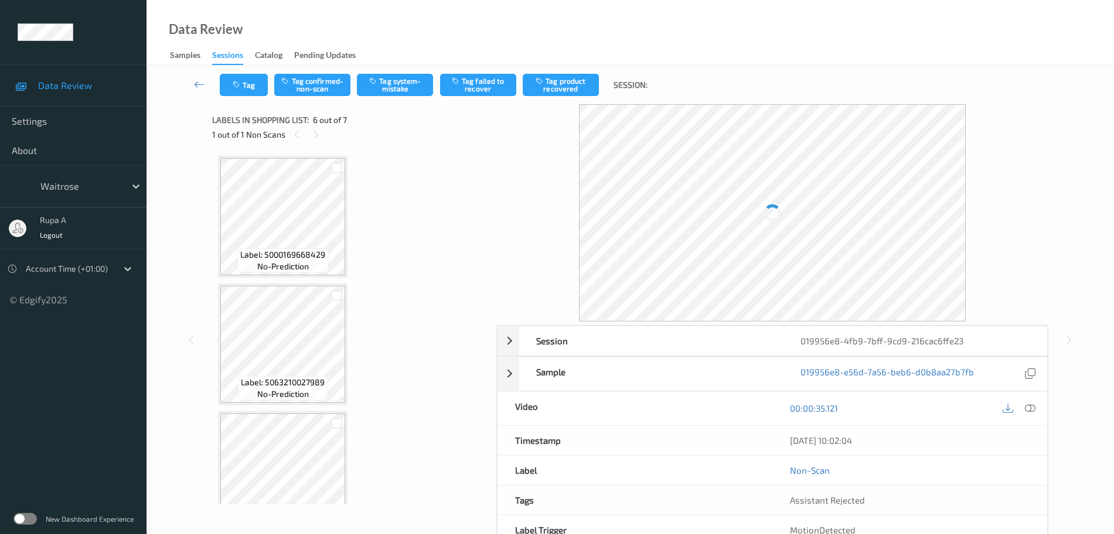
scroll to position [517, 0]
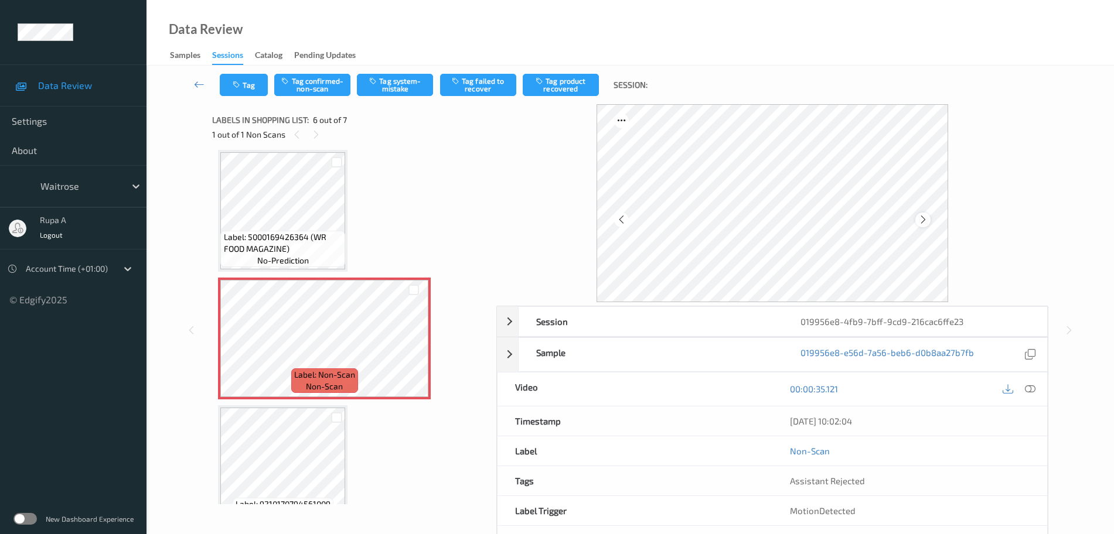
click at [926, 224] on icon at bounding box center [923, 219] width 10 height 11
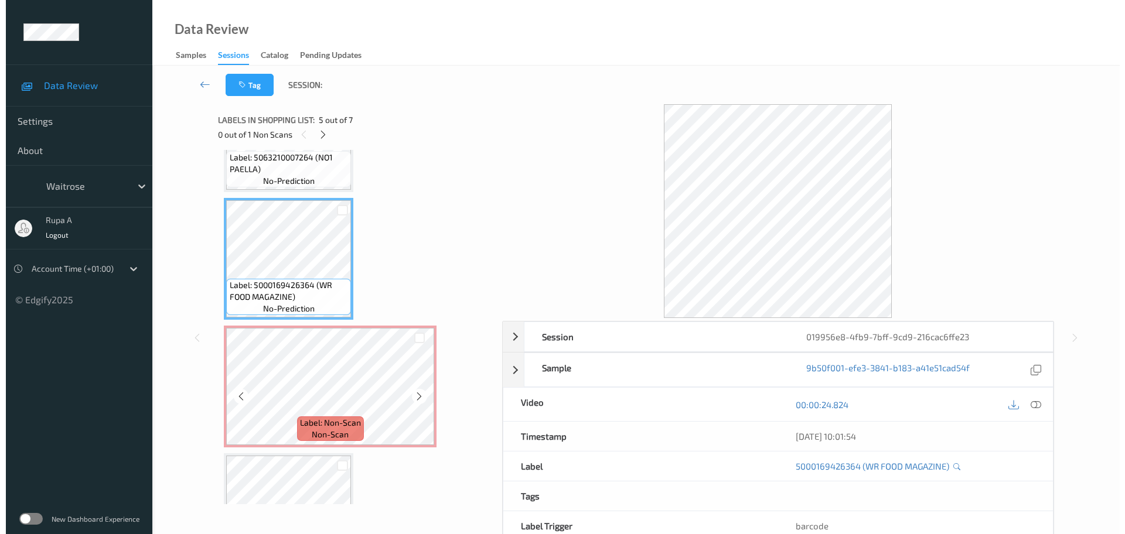
scroll to position [444, 0]
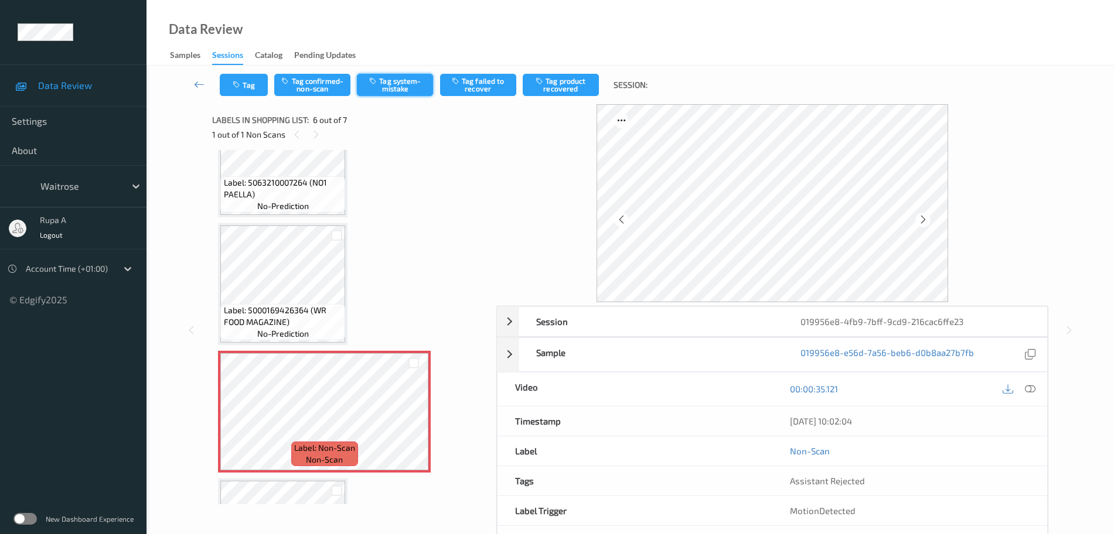
click at [401, 91] on button "Tag system-mistake" at bounding box center [395, 85] width 76 height 22
click at [234, 83] on icon "button" at bounding box center [238, 85] width 10 height 8
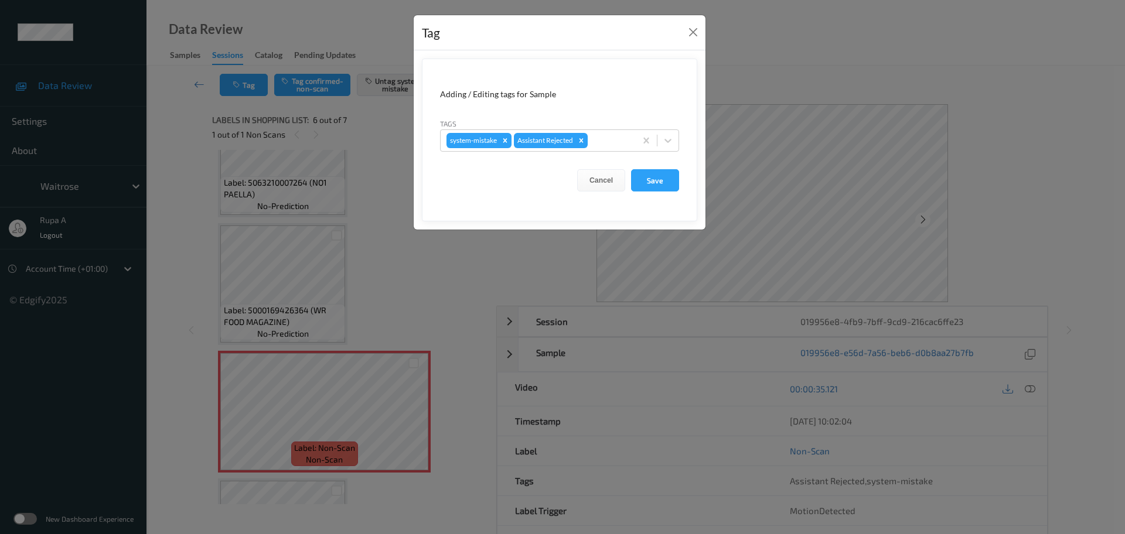
click at [612, 155] on form "Adding / Editing tags for Sample Tags system-mistake Assistant Rejected Cancel …" at bounding box center [559, 140] width 275 height 163
click at [622, 140] on div at bounding box center [610, 141] width 40 height 14
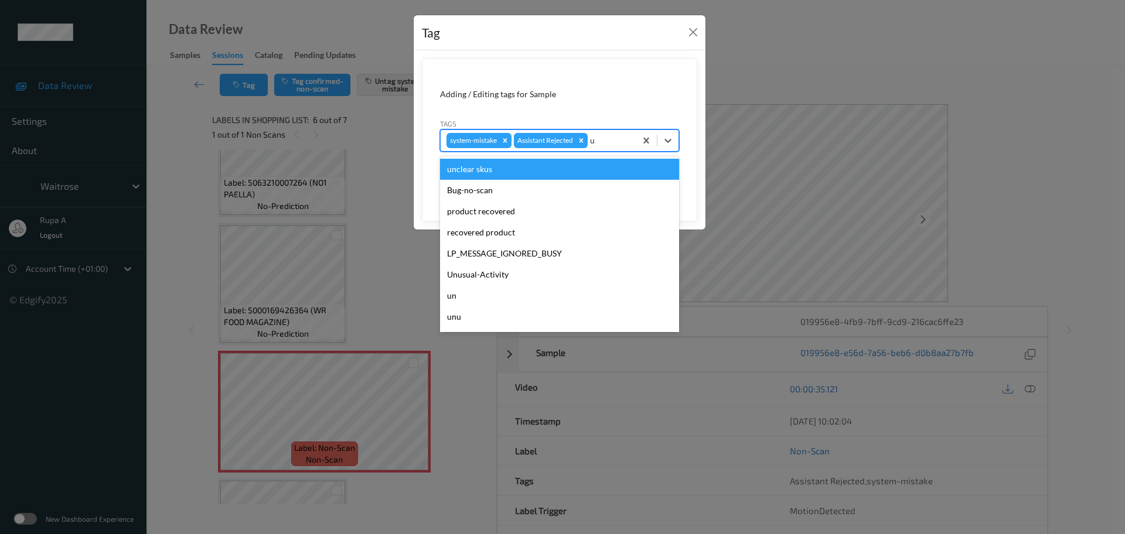
type input "un"
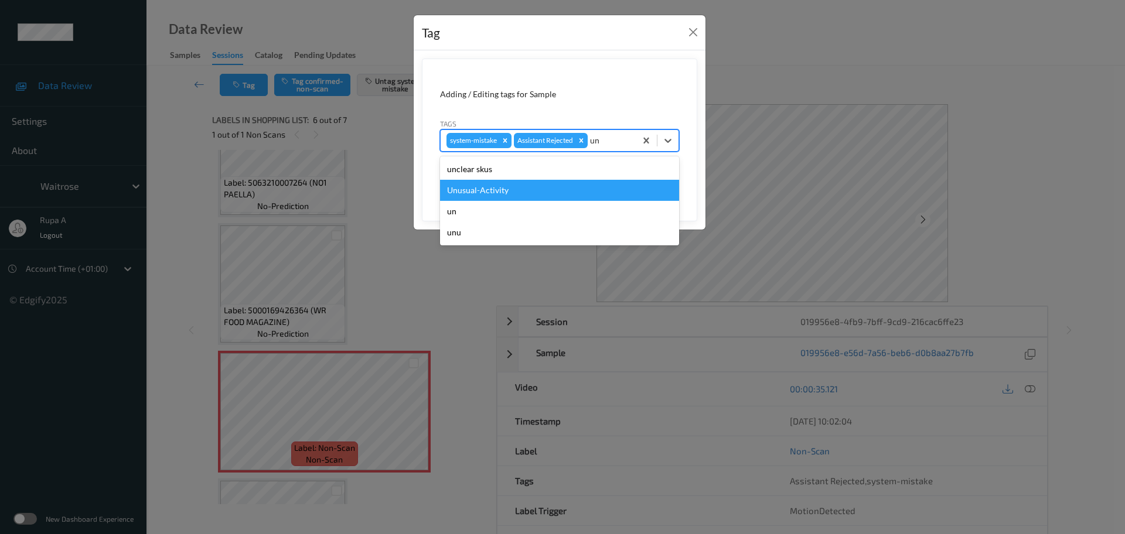
click at [503, 189] on div "Unusual-Activity" at bounding box center [559, 190] width 239 height 21
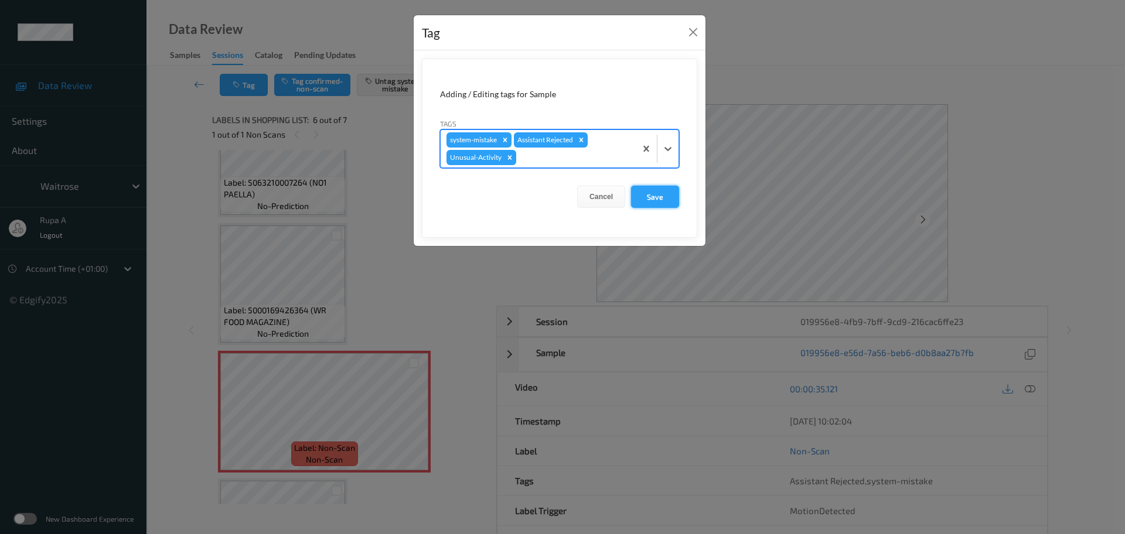
click at [647, 189] on button "Save" at bounding box center [655, 197] width 48 height 22
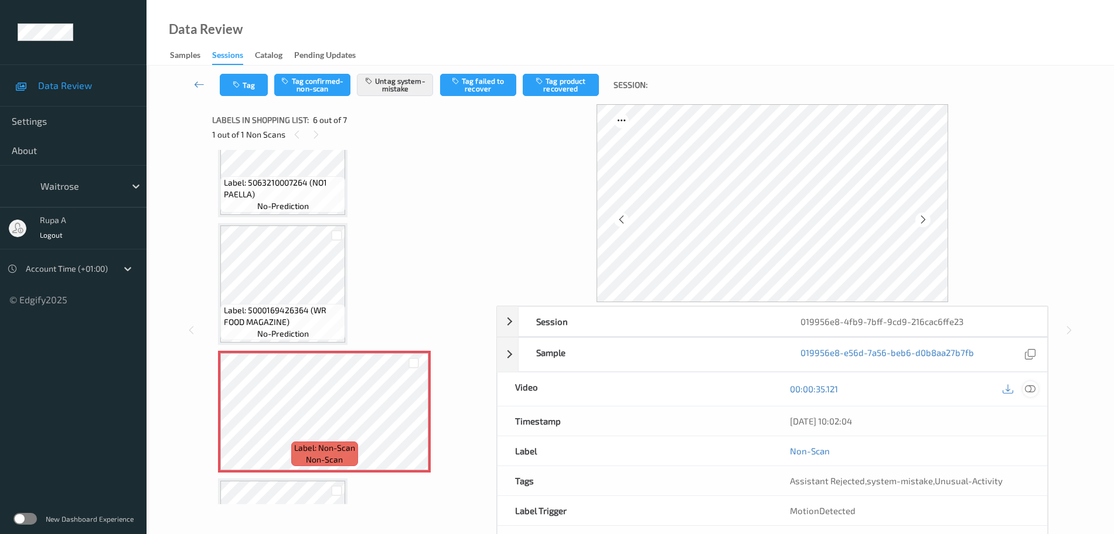
click at [1035, 388] on icon at bounding box center [1030, 389] width 11 height 11
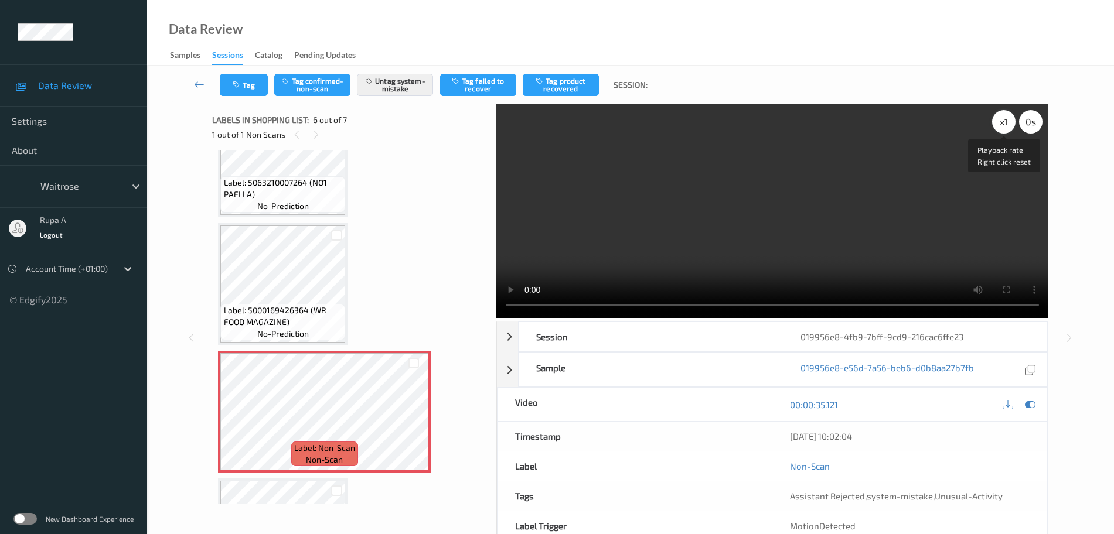
click at [1006, 125] on div "x 1" at bounding box center [1003, 121] width 23 height 23
click at [1028, 406] on icon at bounding box center [1030, 405] width 11 height 11
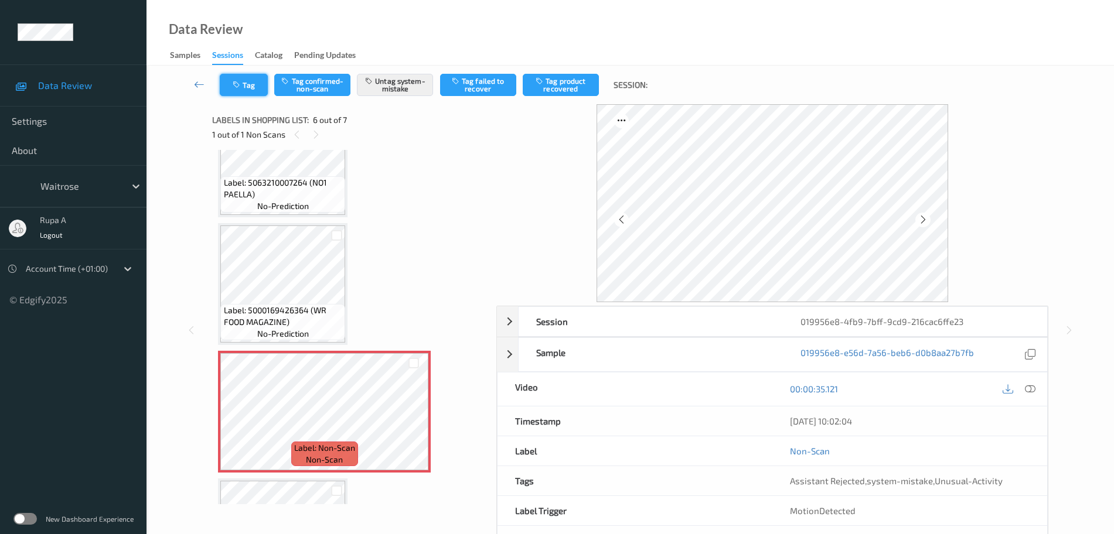
click at [251, 91] on button "Tag" at bounding box center [244, 85] width 48 height 22
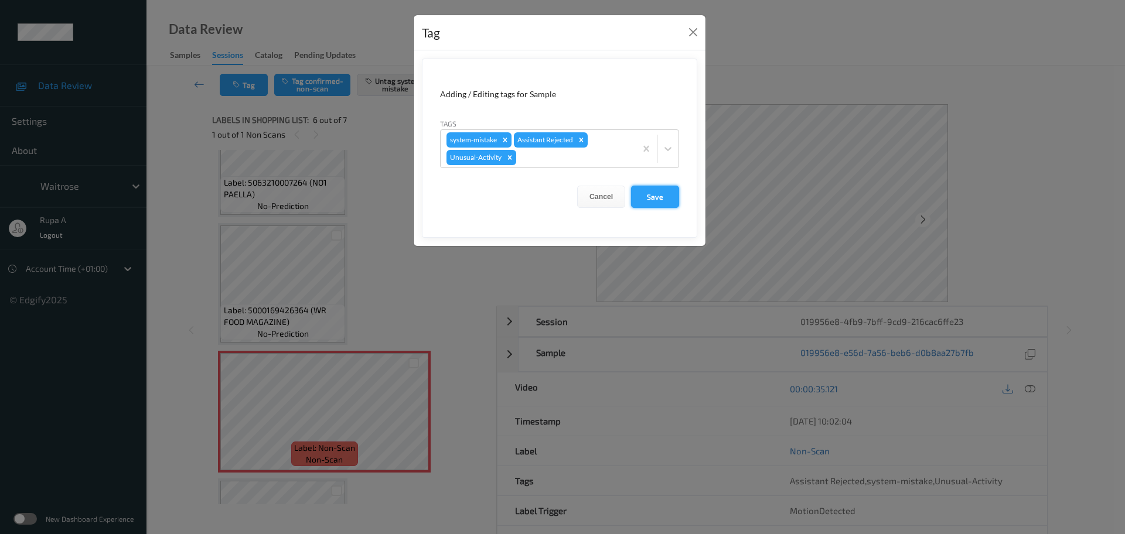
click at [644, 195] on button "Save" at bounding box center [655, 197] width 48 height 22
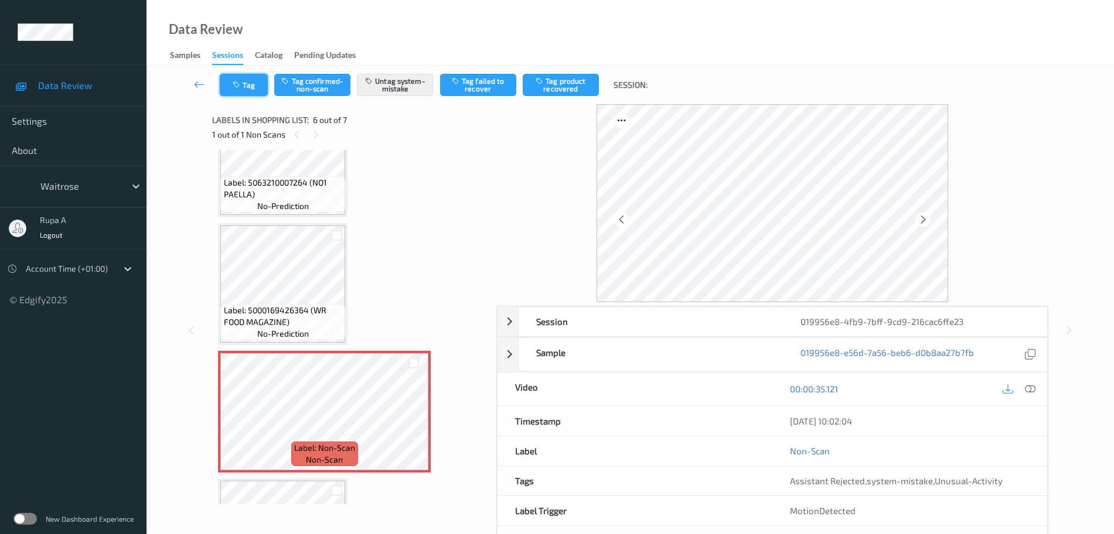
click at [236, 82] on icon "button" at bounding box center [238, 85] width 10 height 8
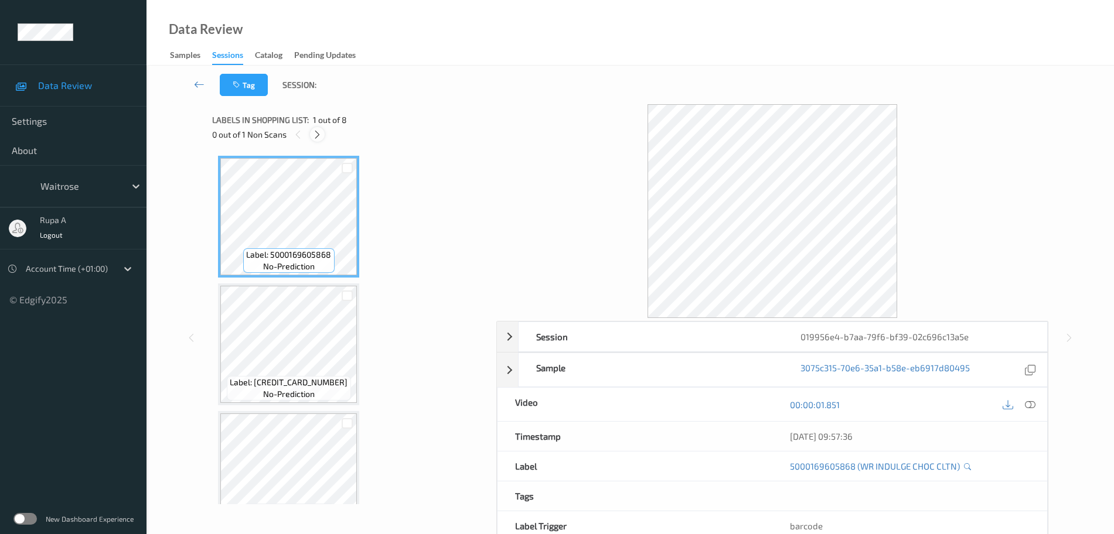
click at [311, 135] on div "0 out of 1 Non Scans" at bounding box center [350, 134] width 276 height 15
click at [318, 133] on icon at bounding box center [317, 134] width 10 height 11
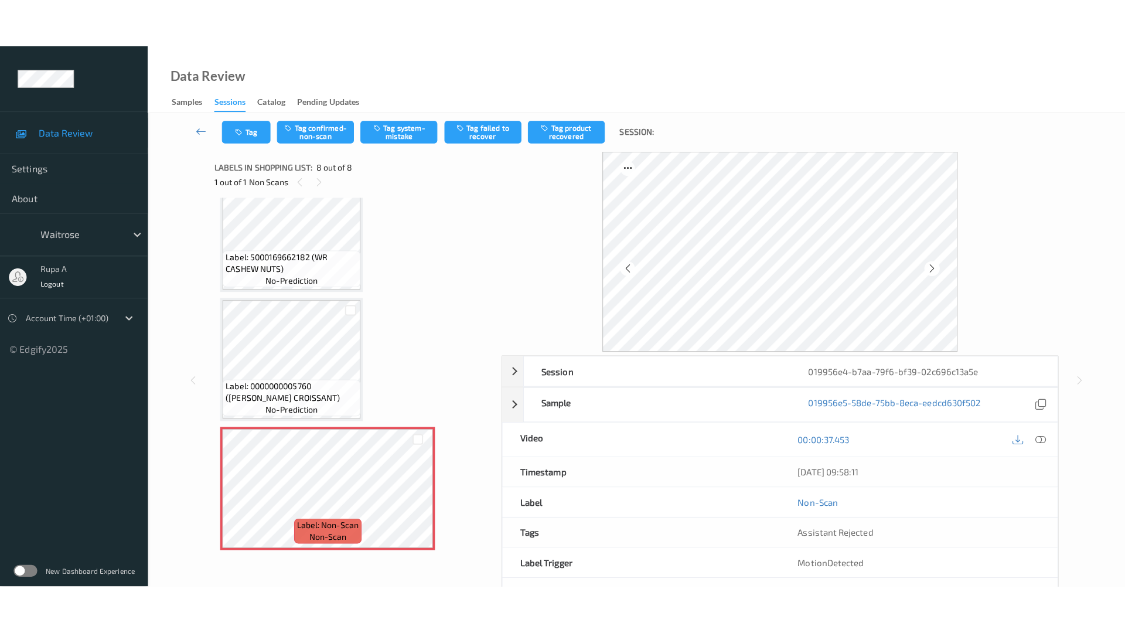
scroll to position [661, 0]
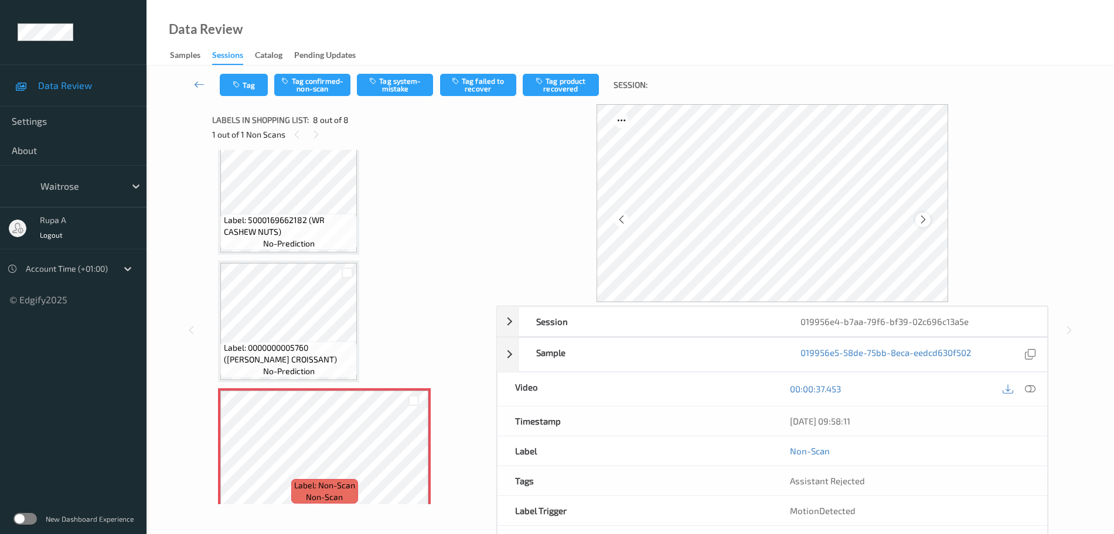
click at [925, 223] on icon at bounding box center [923, 219] width 10 height 11
click at [404, 79] on button "Tag system-mistake" at bounding box center [395, 85] width 76 height 22
click at [247, 87] on button "Tag" at bounding box center [244, 85] width 48 height 22
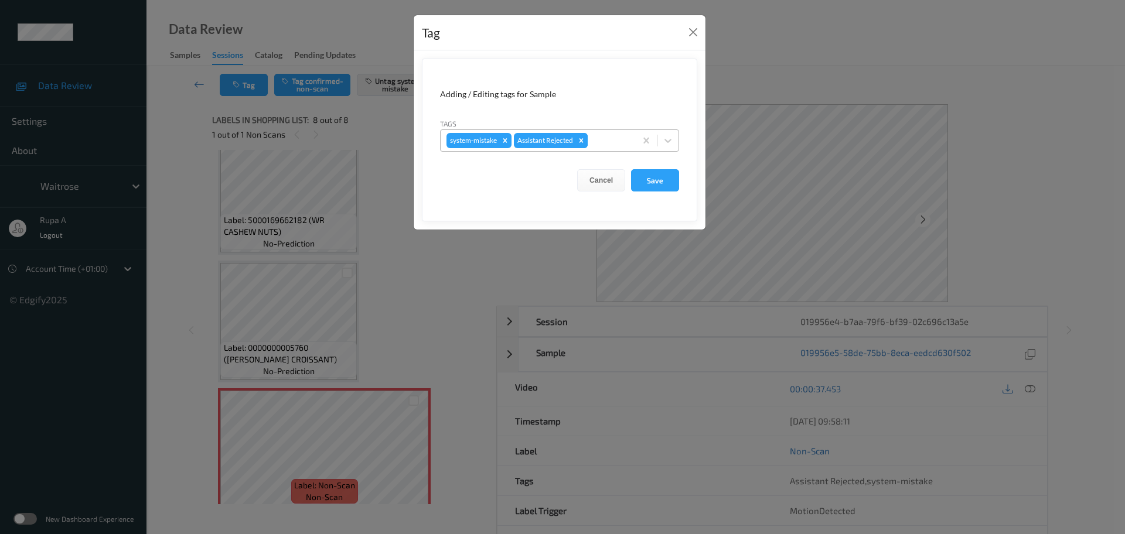
click at [588, 136] on div "Remove Assistant Rejected" at bounding box center [581, 140] width 13 height 15
click at [695, 27] on button "Close" at bounding box center [693, 32] width 16 height 16
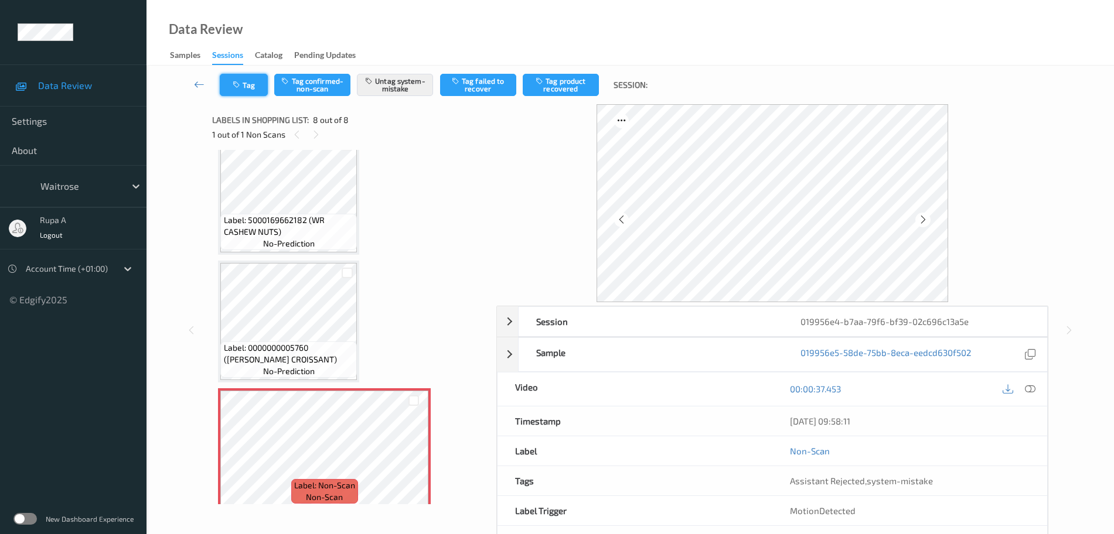
click at [259, 92] on button "Tag" at bounding box center [244, 85] width 48 height 22
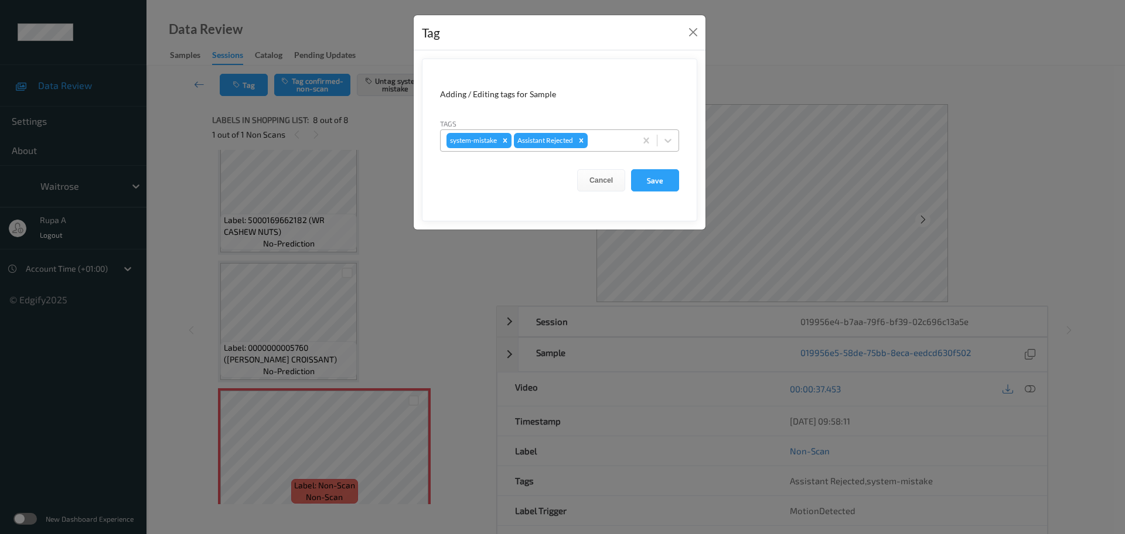
click at [616, 134] on div at bounding box center [610, 141] width 40 height 14
click at [615, 138] on div at bounding box center [610, 141] width 40 height 14
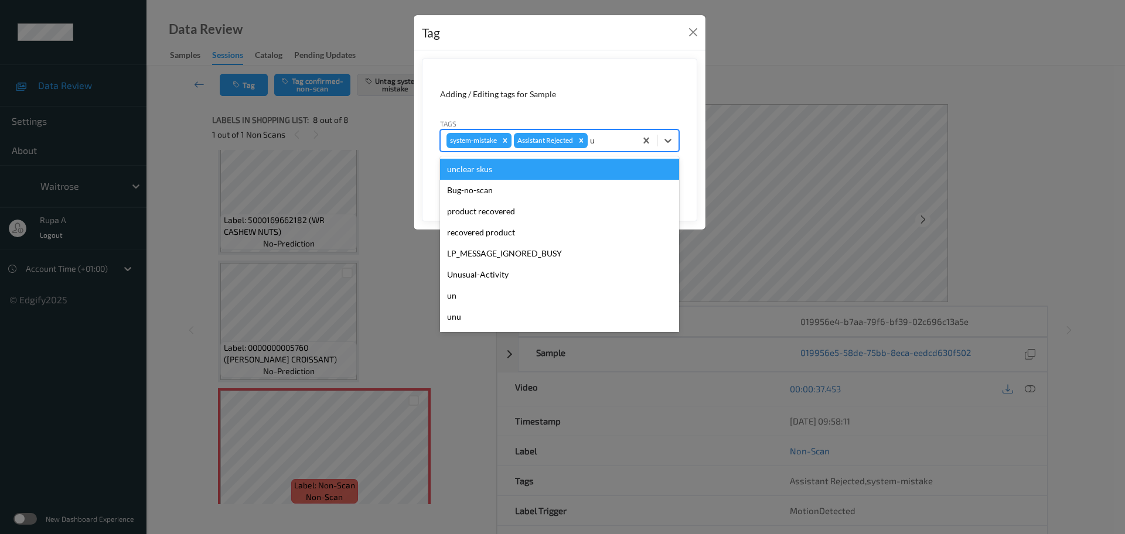
type input "un"
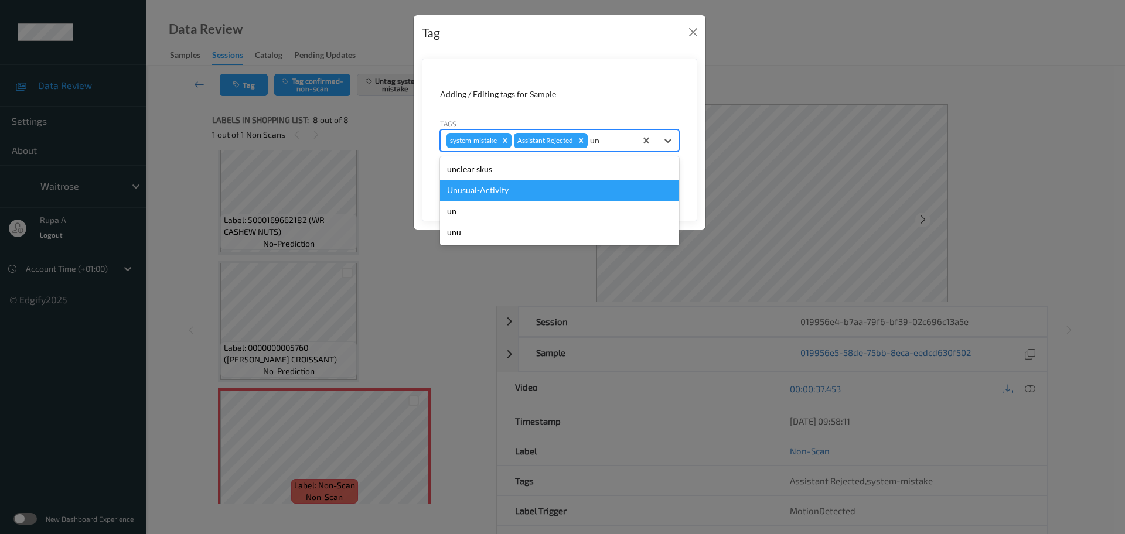
click at [532, 189] on div "Unusual-Activity" at bounding box center [559, 190] width 239 height 21
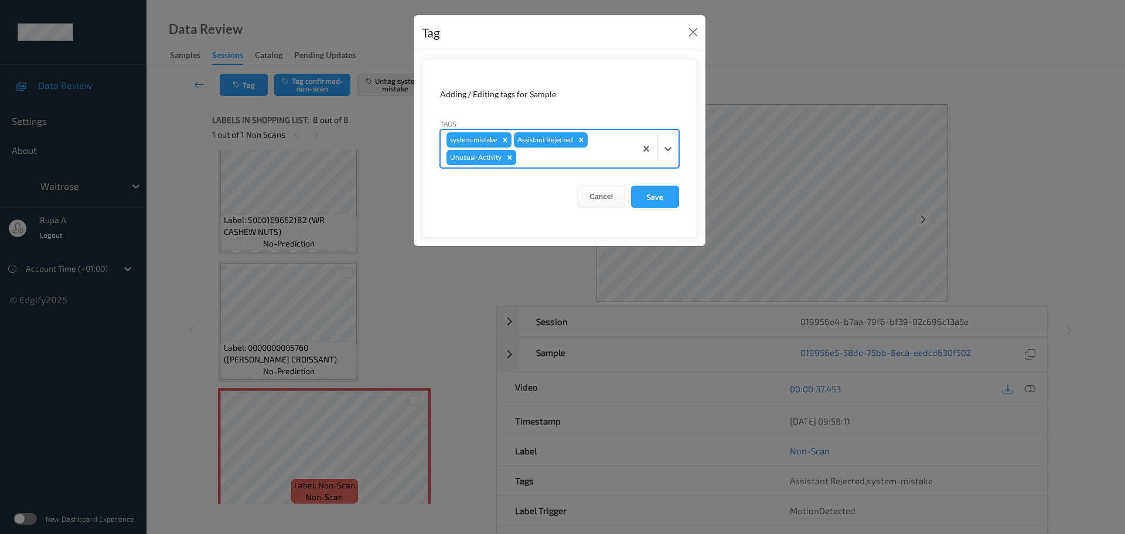
click at [591, 163] on div at bounding box center [574, 158] width 111 height 14
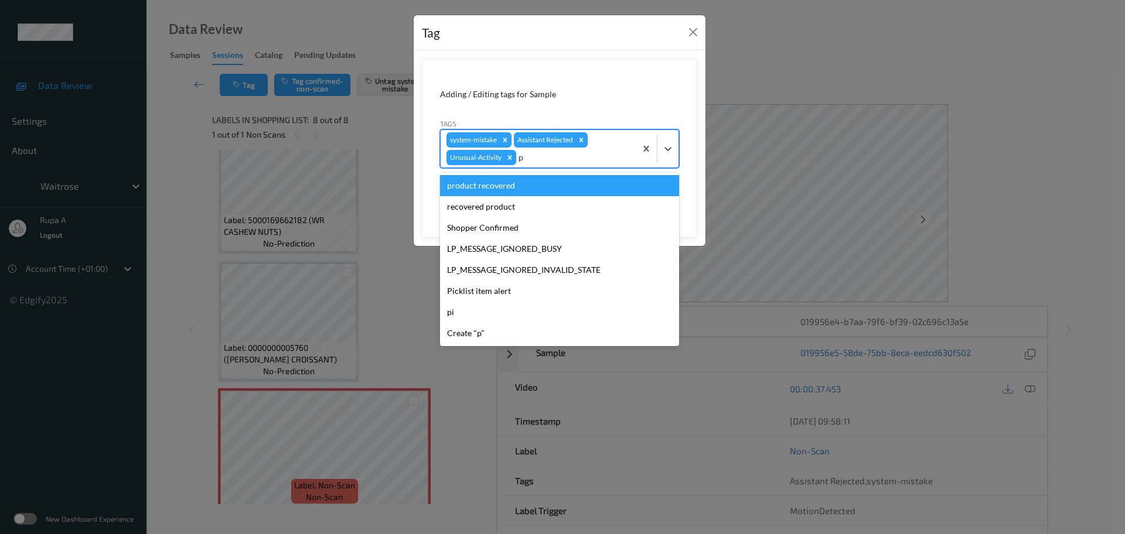
type input "pi"
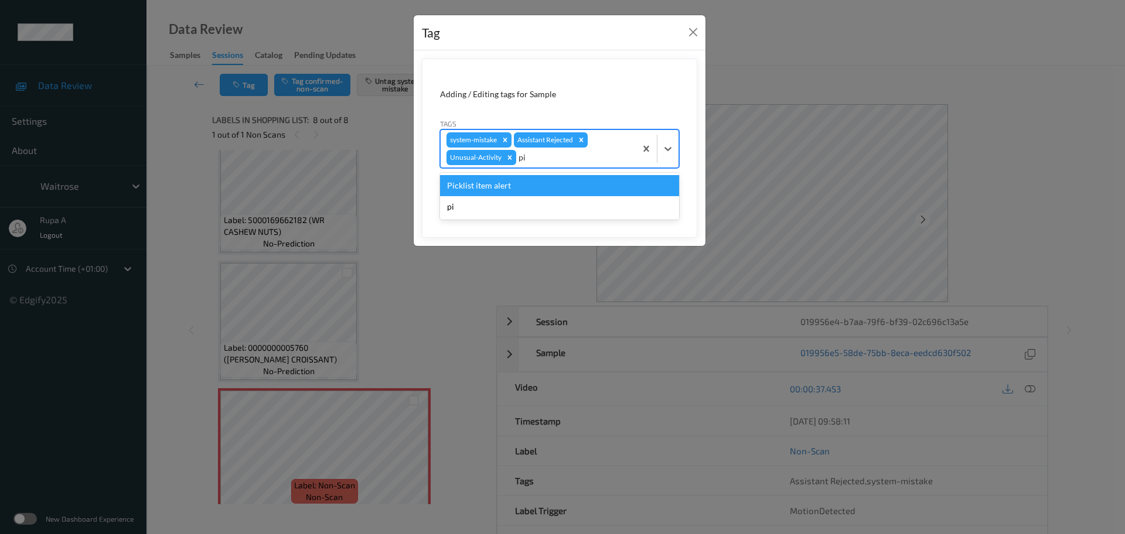
click at [552, 184] on div "Picklist item alert" at bounding box center [559, 185] width 239 height 21
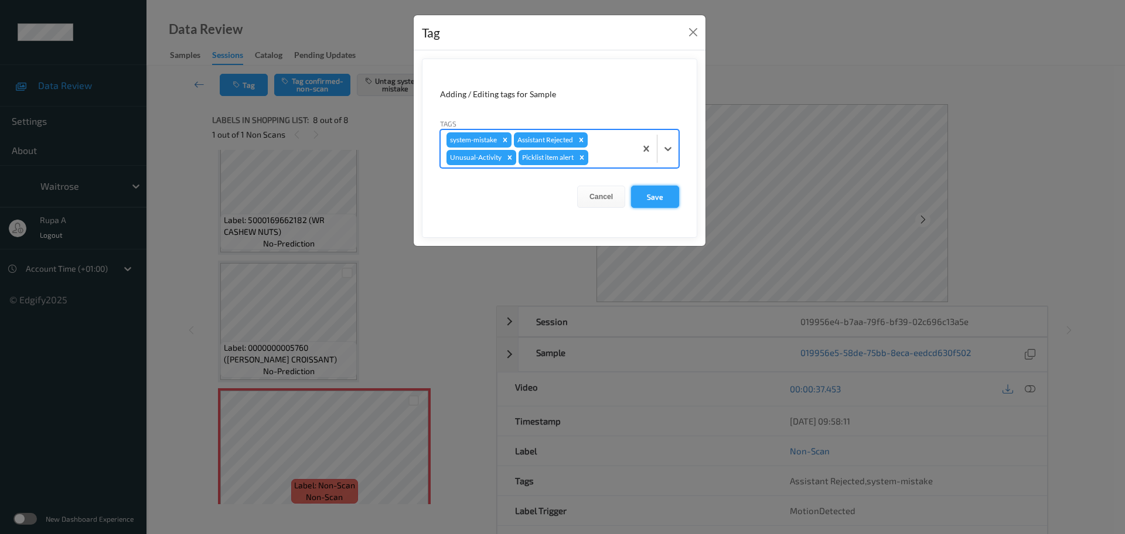
click at [639, 198] on button "Save" at bounding box center [655, 197] width 48 height 22
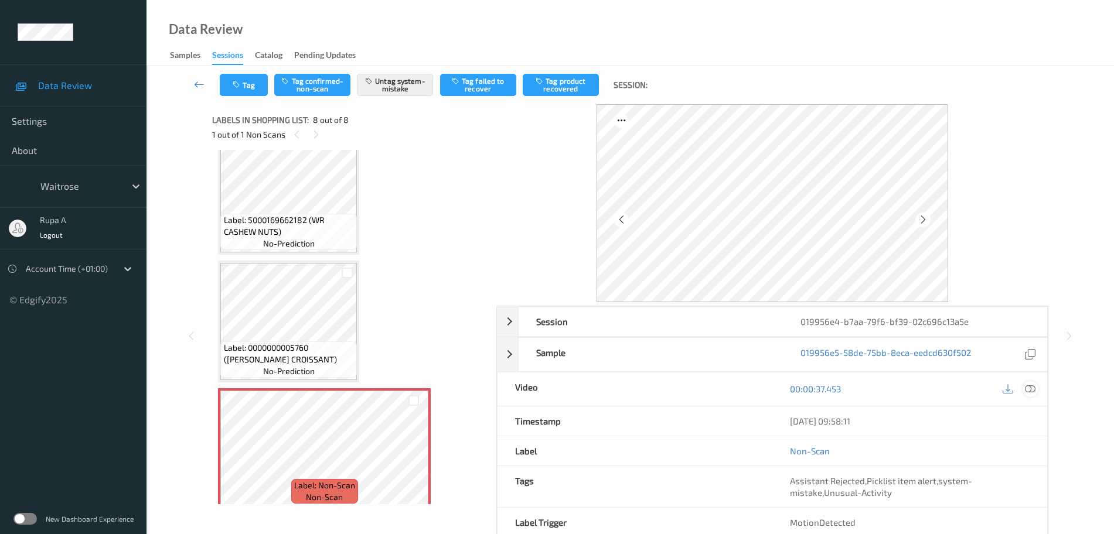
click at [1034, 389] on icon at bounding box center [1030, 389] width 11 height 11
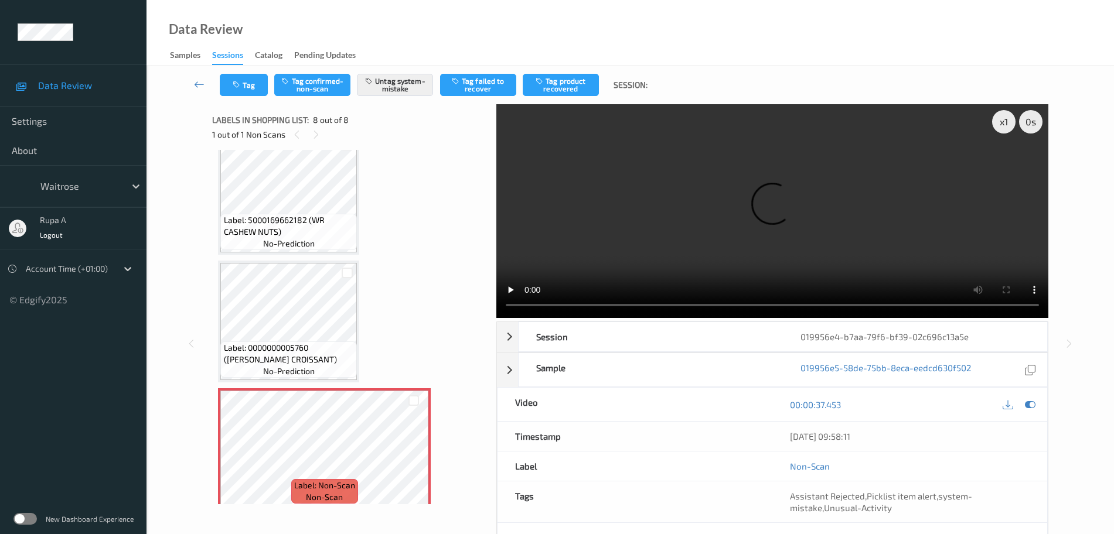
scroll to position [575, 0]
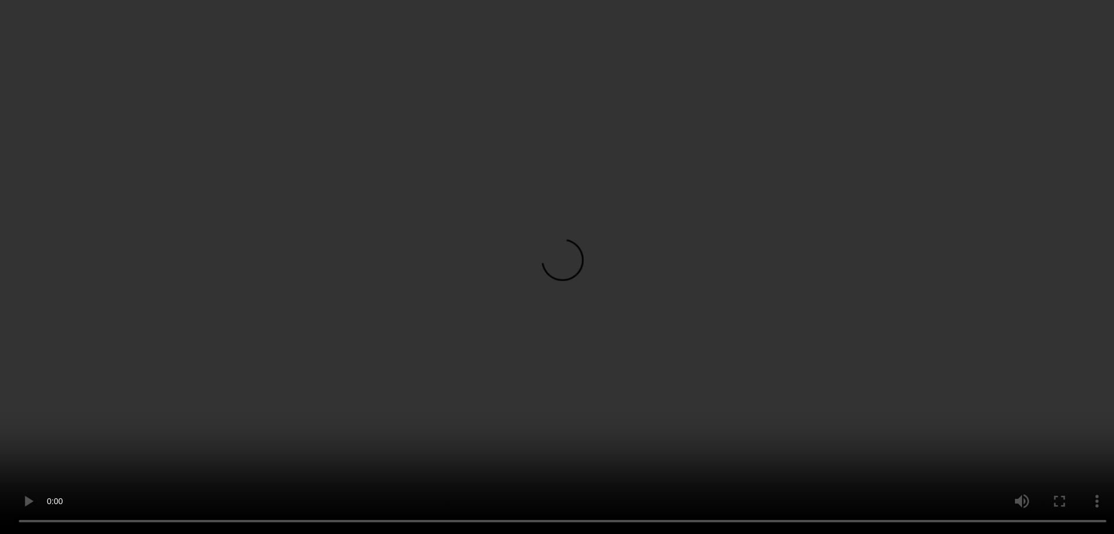
drag, startPoint x: 1032, startPoint y: 405, endPoint x: 868, endPoint y: 319, distance: 185.3
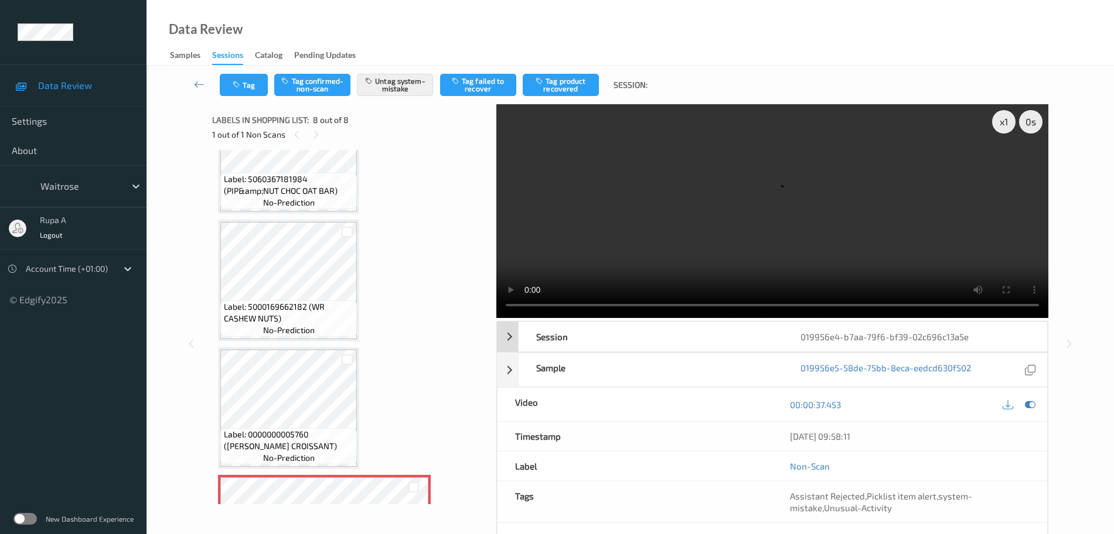
click at [1032, 404] on icon at bounding box center [1030, 405] width 11 height 11
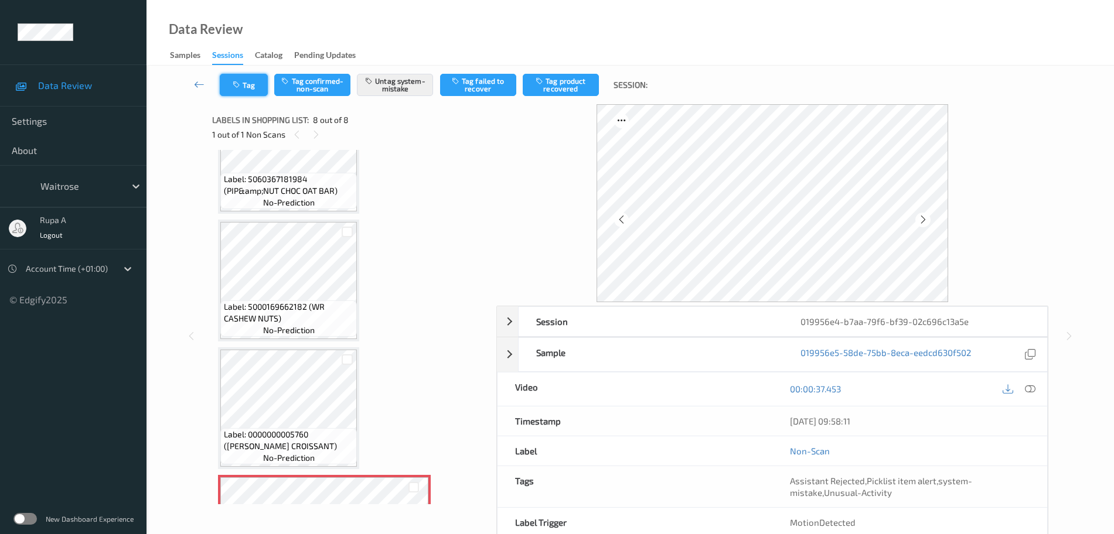
click at [229, 90] on button "Tag" at bounding box center [244, 85] width 48 height 22
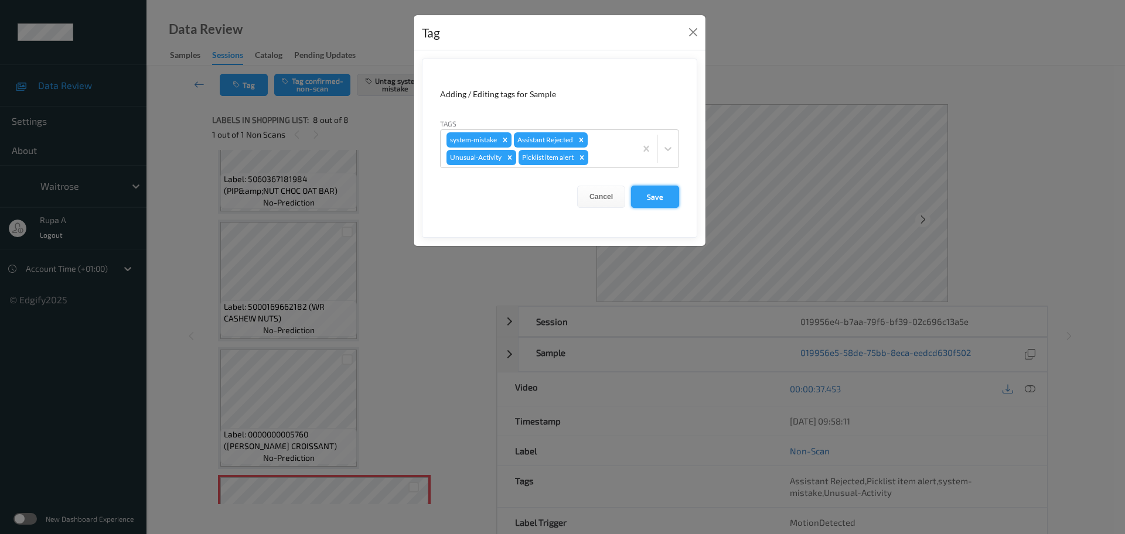
click at [643, 193] on button "Save" at bounding box center [655, 197] width 48 height 22
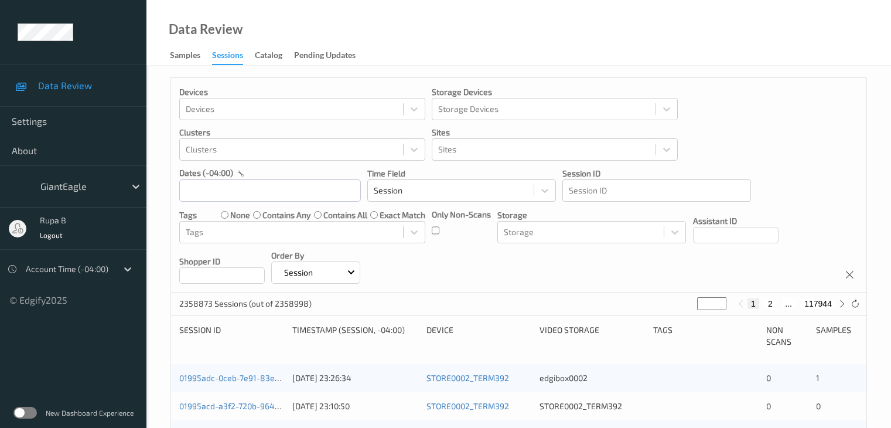
scroll to position [234, 0]
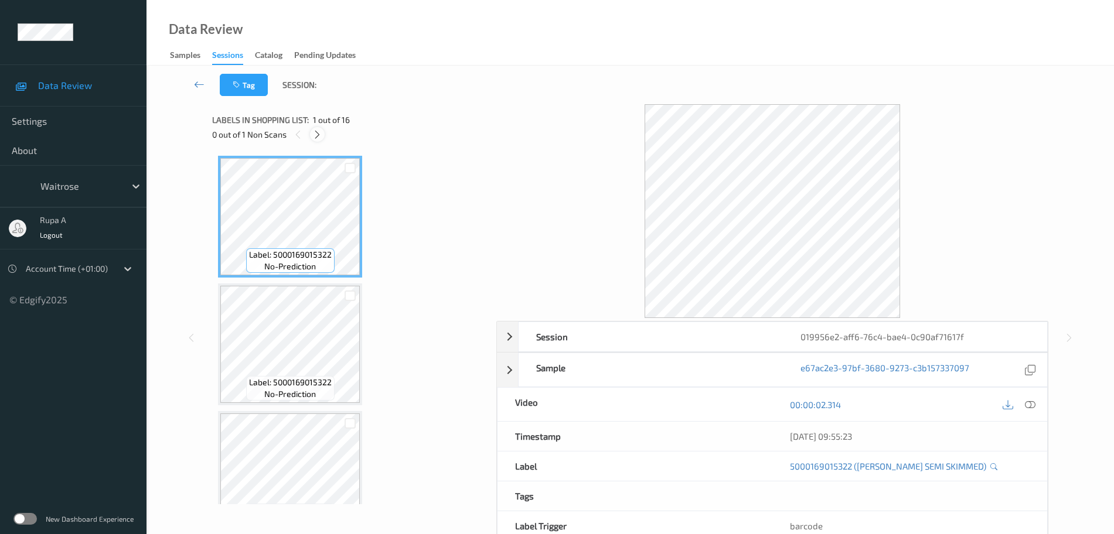
click at [319, 129] on icon at bounding box center [317, 134] width 10 height 11
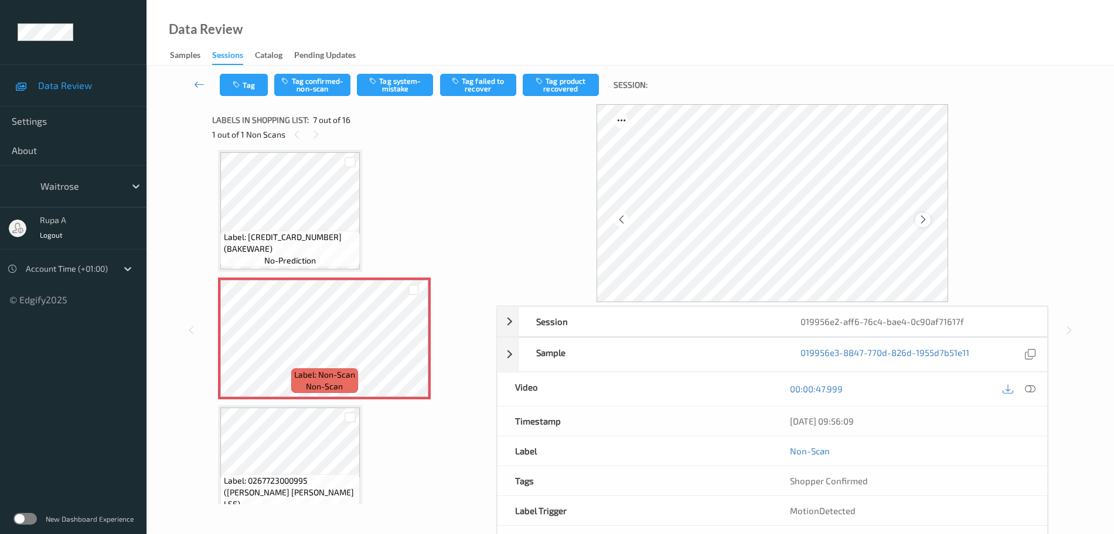
click at [923, 217] on icon at bounding box center [923, 219] width 10 height 11
click at [1026, 387] on icon at bounding box center [1030, 389] width 11 height 11
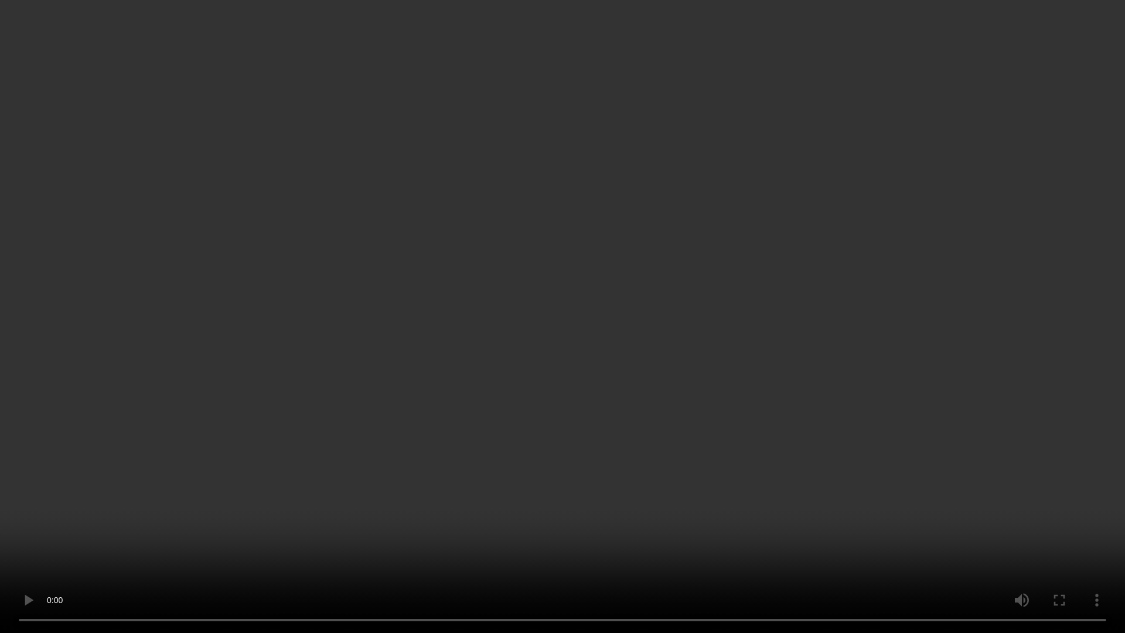
click at [960, 301] on video at bounding box center [562, 316] width 1125 height 633
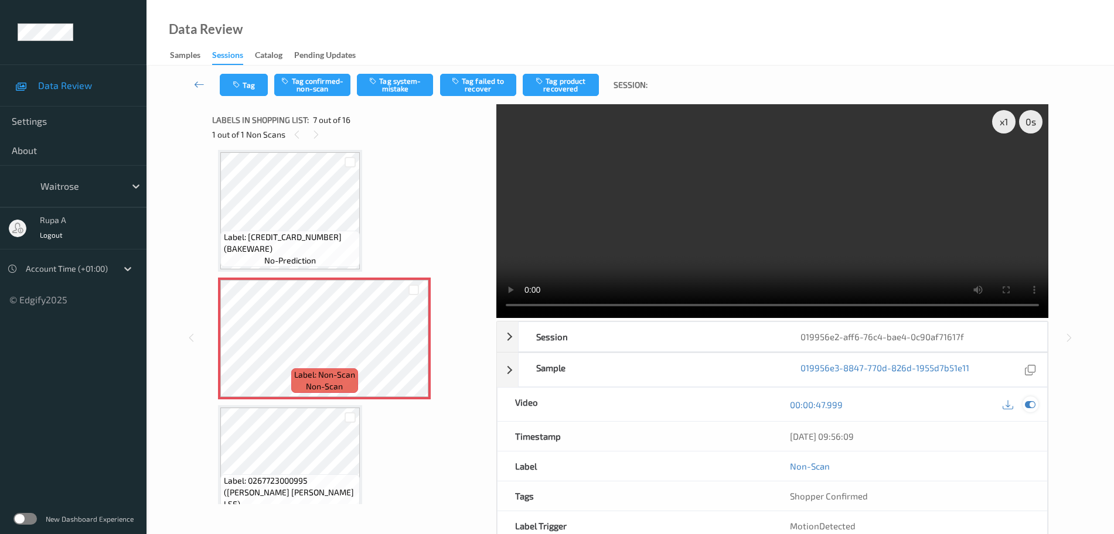
click at [1028, 409] on icon at bounding box center [1030, 405] width 11 height 11
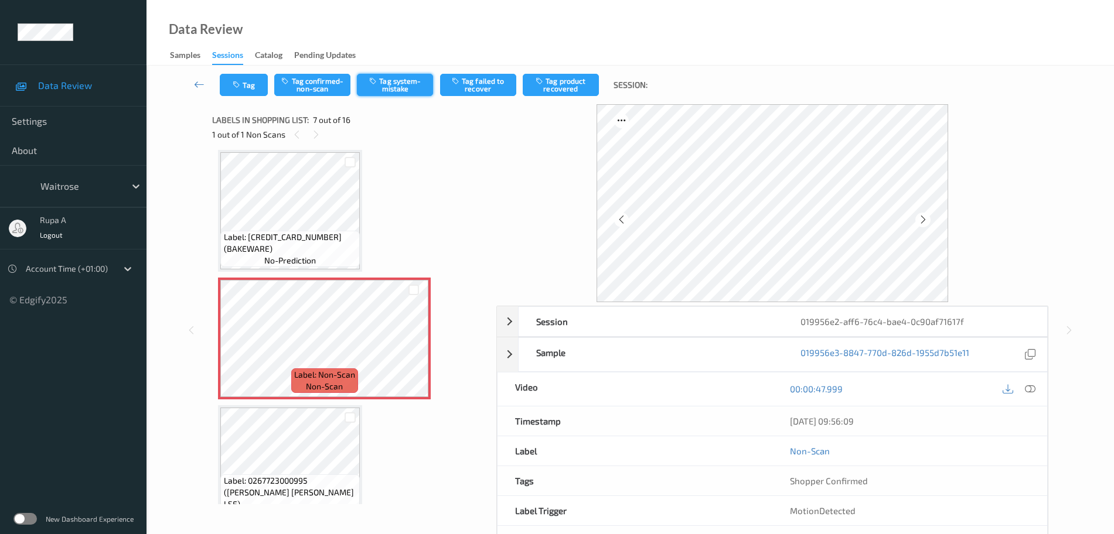
click at [390, 87] on button "Tag system-mistake" at bounding box center [395, 85] width 76 height 22
click at [252, 91] on button "Tag" at bounding box center [244, 85] width 48 height 22
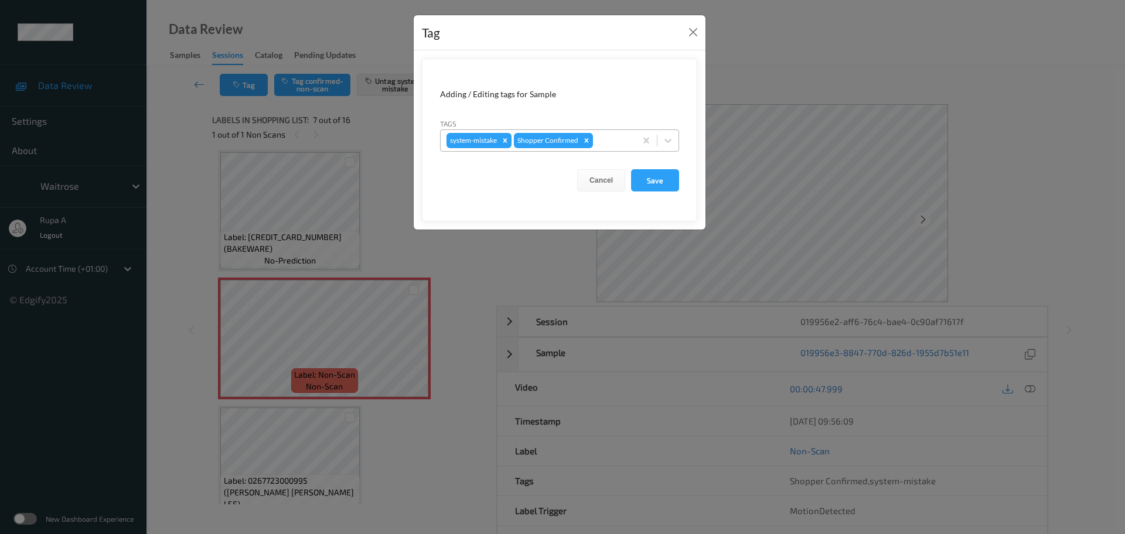
click at [609, 147] on div "system-mistake Shopper Confirmed" at bounding box center [538, 141] width 195 height 20
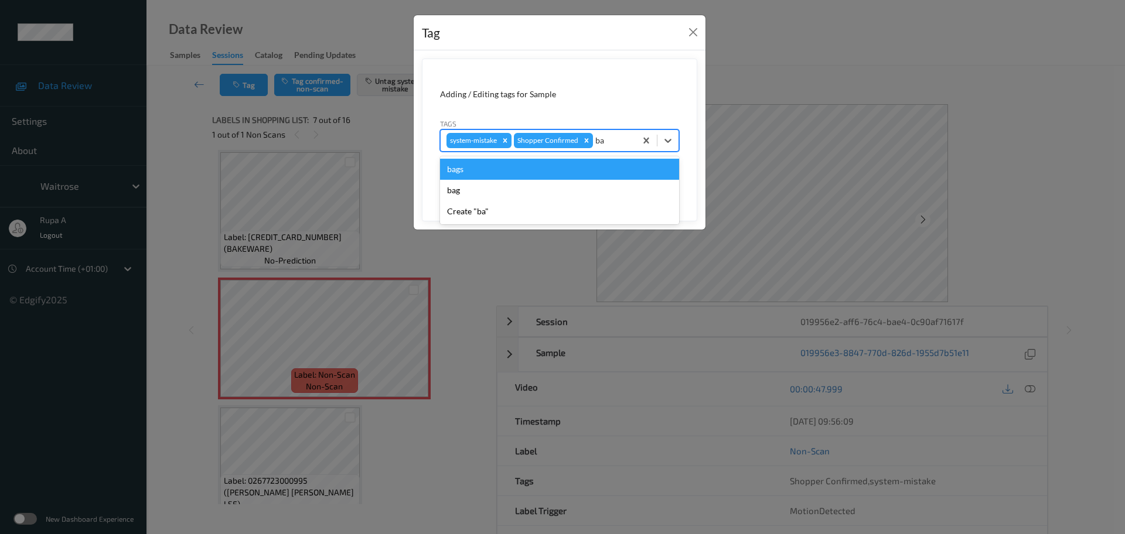
type input "bag"
click at [551, 178] on div "bags" at bounding box center [559, 169] width 239 height 21
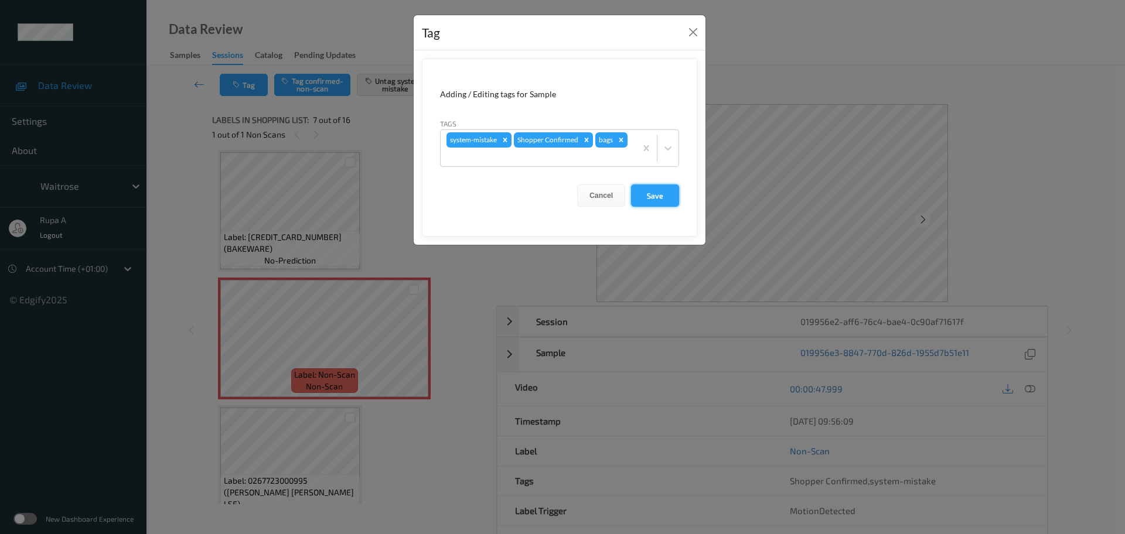
click at [671, 204] on button "Save" at bounding box center [655, 196] width 48 height 22
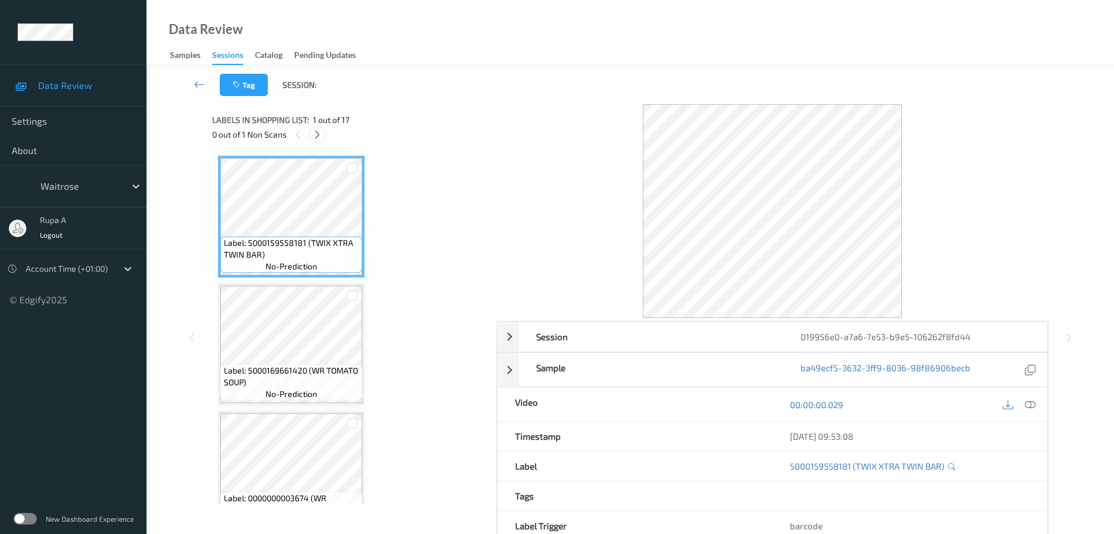
click at [319, 135] on icon at bounding box center [317, 134] width 10 height 11
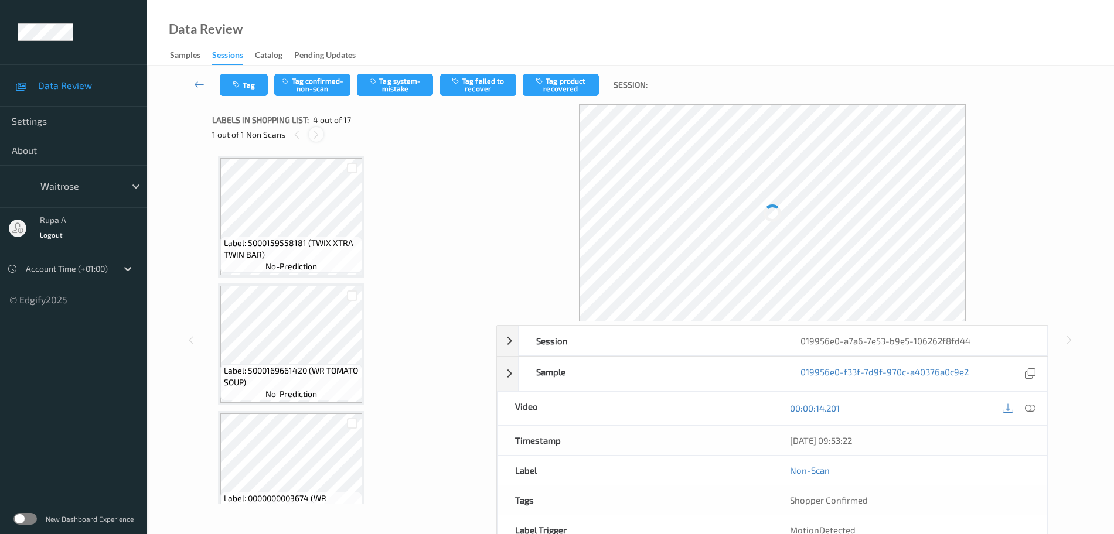
scroll to position [261, 0]
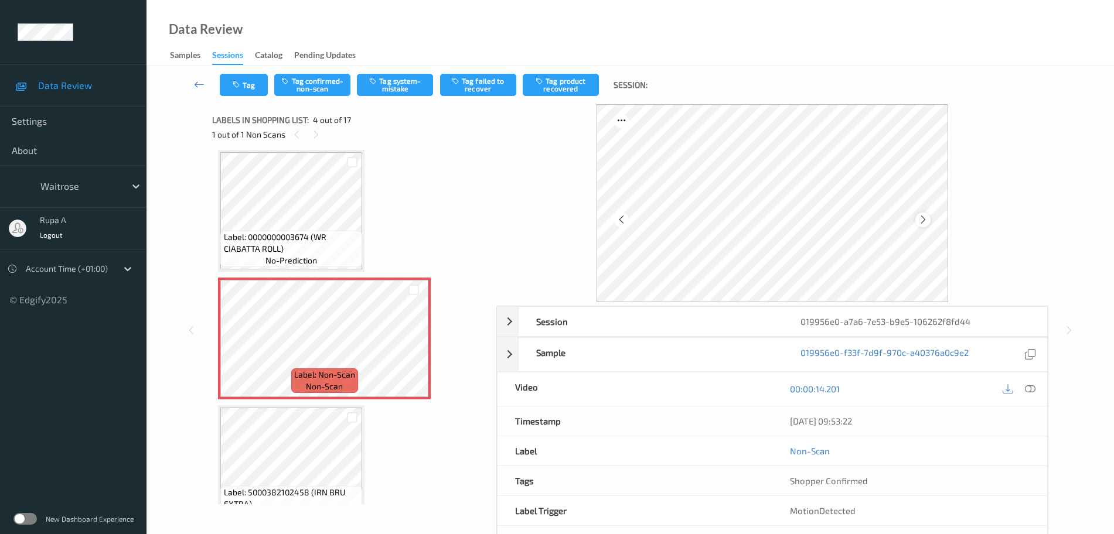
click at [929, 221] on div at bounding box center [922, 220] width 15 height 15
click at [387, 88] on button "Tag system-mistake" at bounding box center [395, 85] width 76 height 22
click at [240, 80] on button "Tag" at bounding box center [244, 85] width 48 height 22
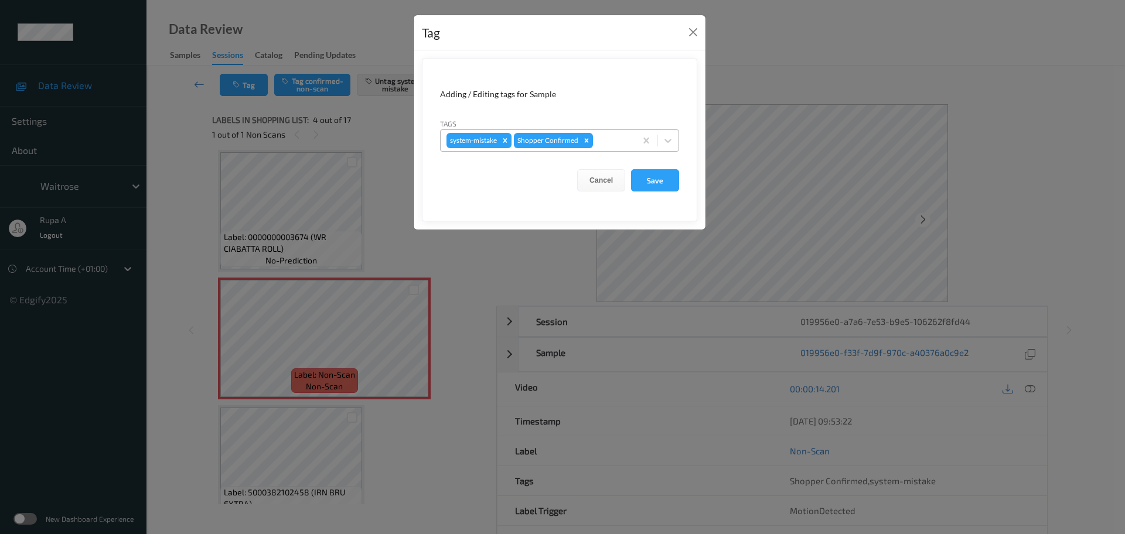
click at [602, 135] on div at bounding box center [612, 141] width 35 height 14
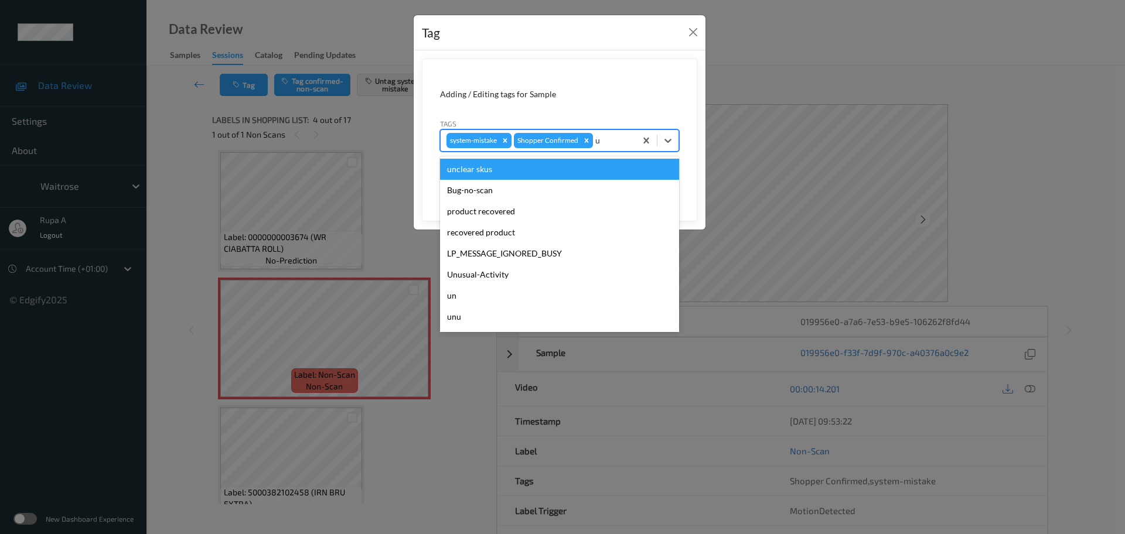
type input "un"
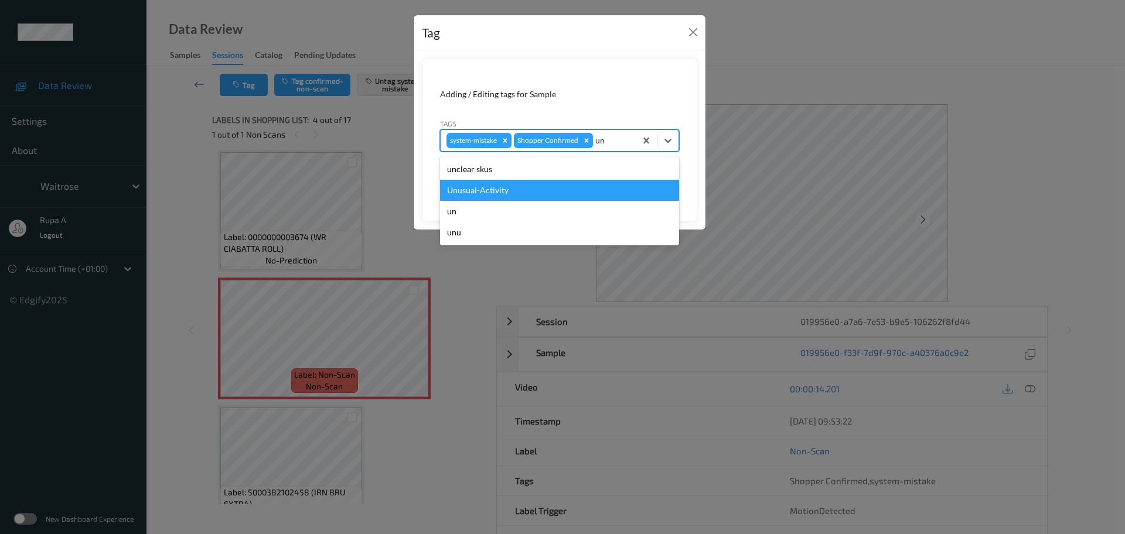
click at [545, 186] on div "Unusual-Activity" at bounding box center [559, 190] width 239 height 21
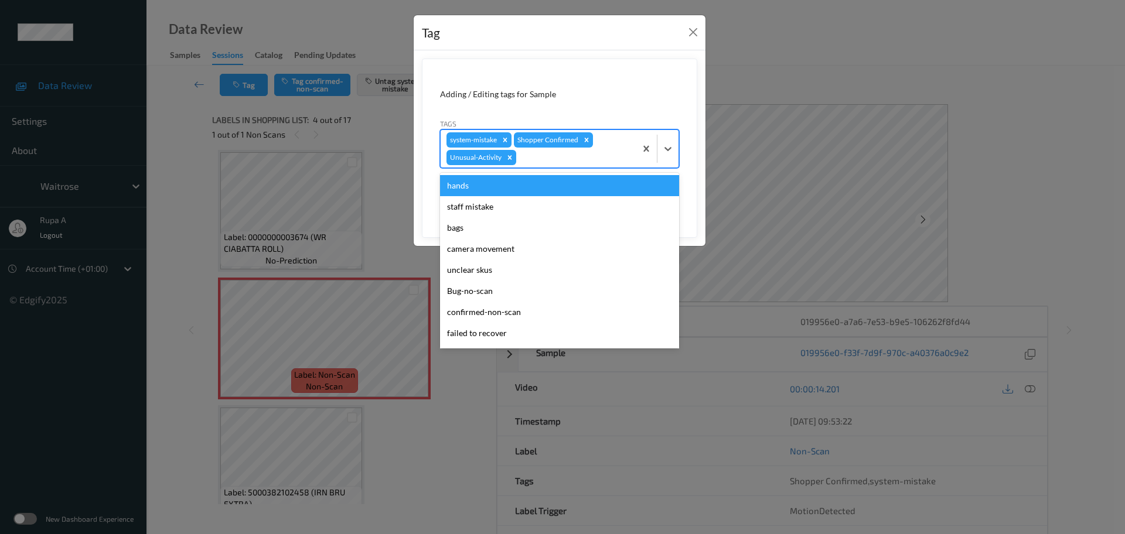
click at [568, 163] on div at bounding box center [574, 158] width 111 height 14
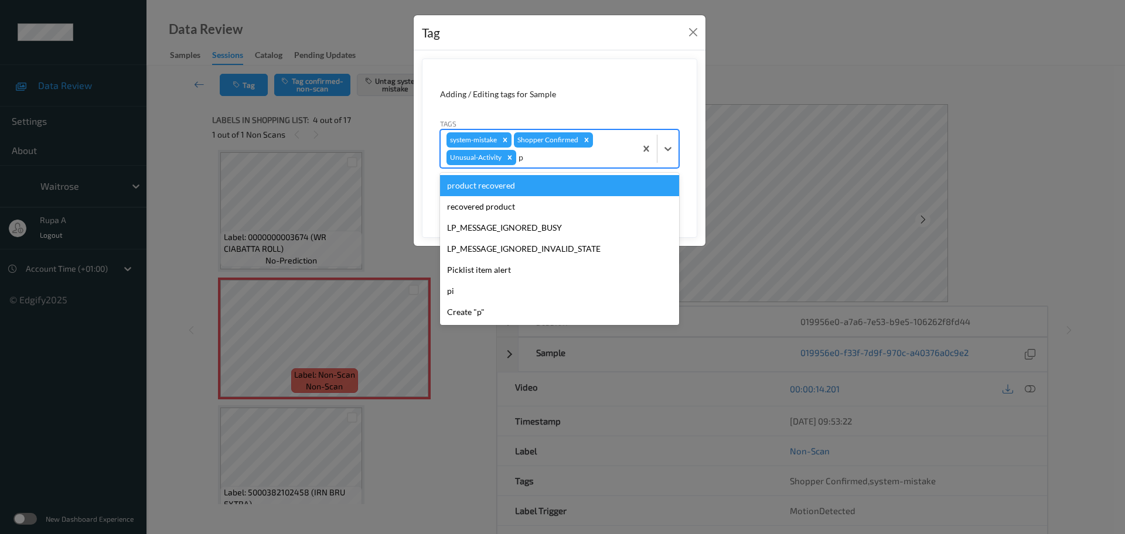
type input "pi"
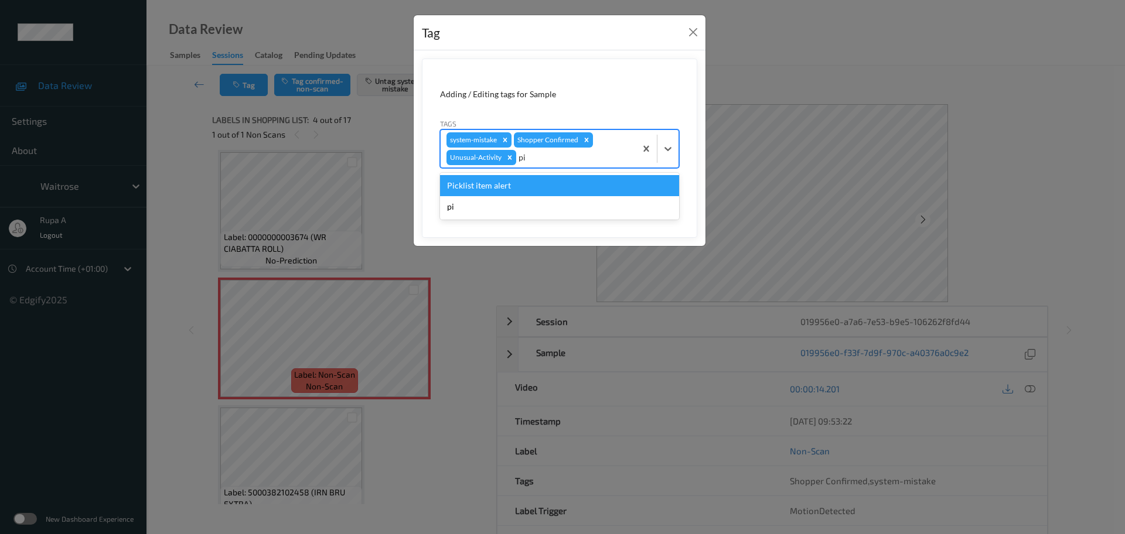
click at [539, 192] on div "Picklist item alert" at bounding box center [559, 185] width 239 height 21
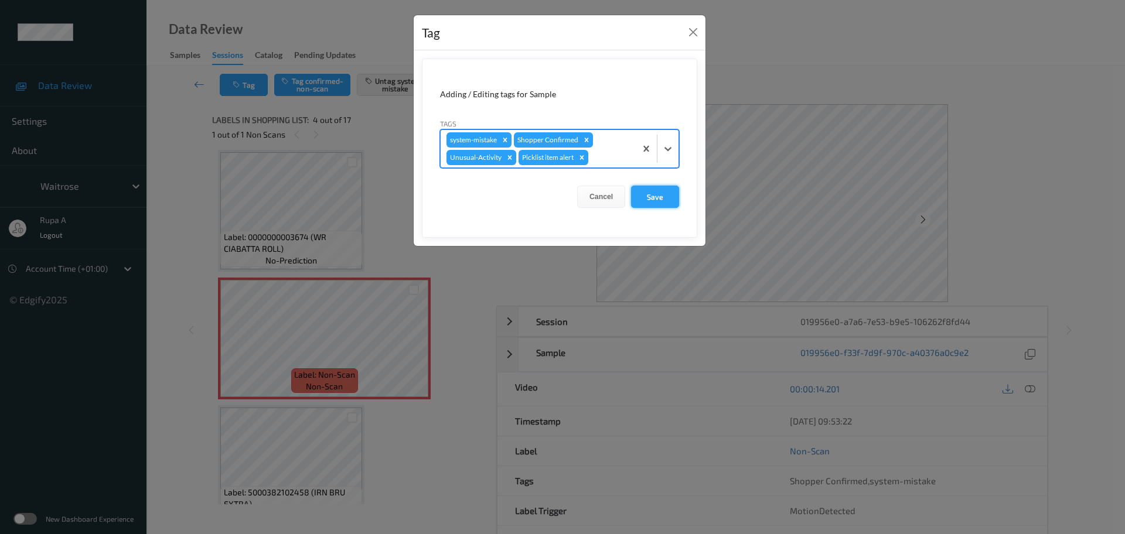
click at [670, 206] on button "Save" at bounding box center [655, 197] width 48 height 22
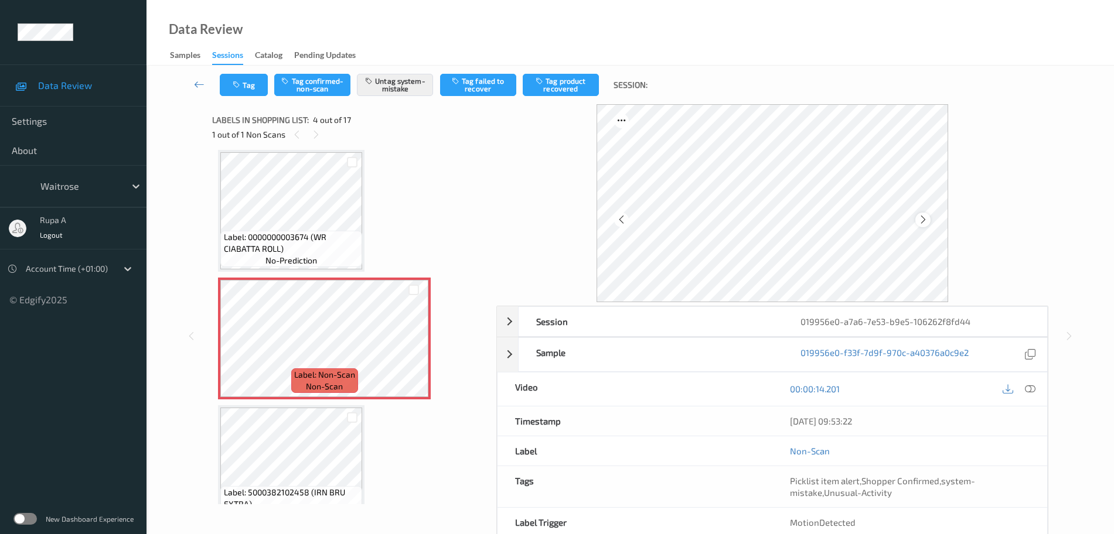
click at [926, 220] on icon at bounding box center [923, 219] width 10 height 11
click at [1025, 385] on icon at bounding box center [1030, 389] width 11 height 11
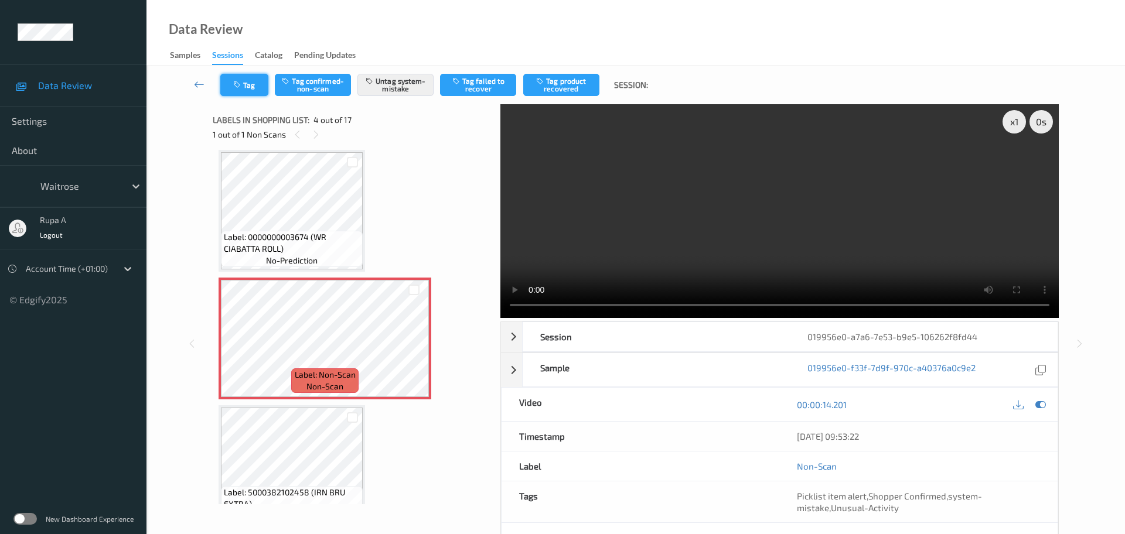
click at [249, 84] on button "Tag" at bounding box center [244, 85] width 48 height 22
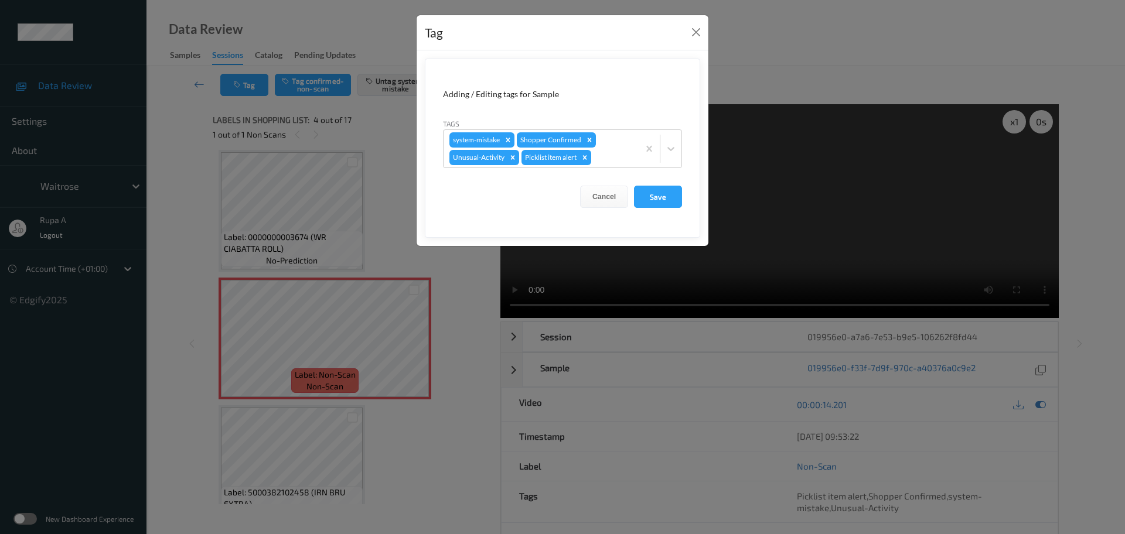
click at [391, 142] on div "Tag Adding / Editing tags for Sample Tags system-mistake Shopper Confirmed Unus…" at bounding box center [562, 267] width 1125 height 534
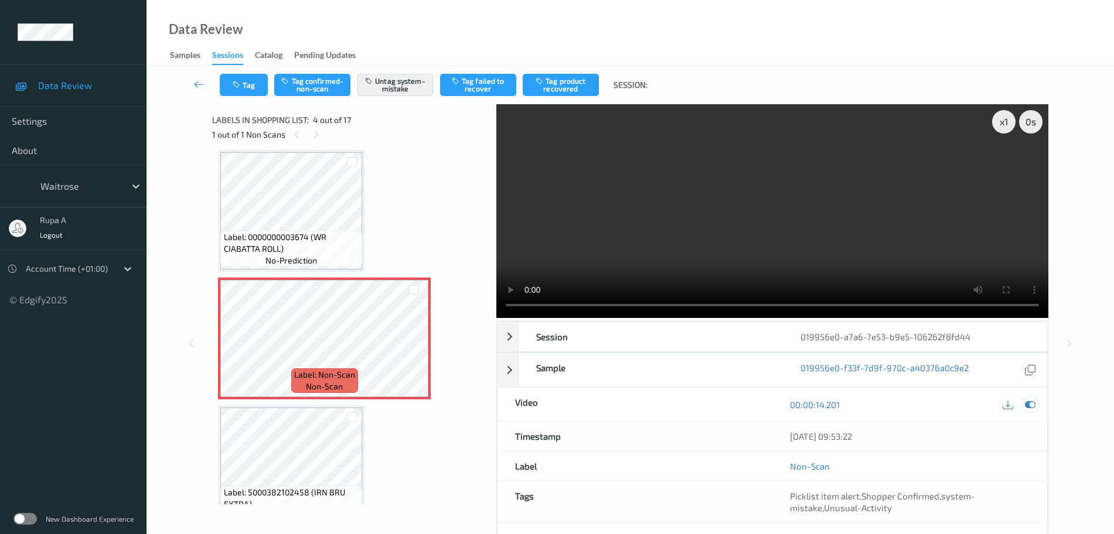
click at [1028, 408] on icon at bounding box center [1030, 405] width 11 height 11
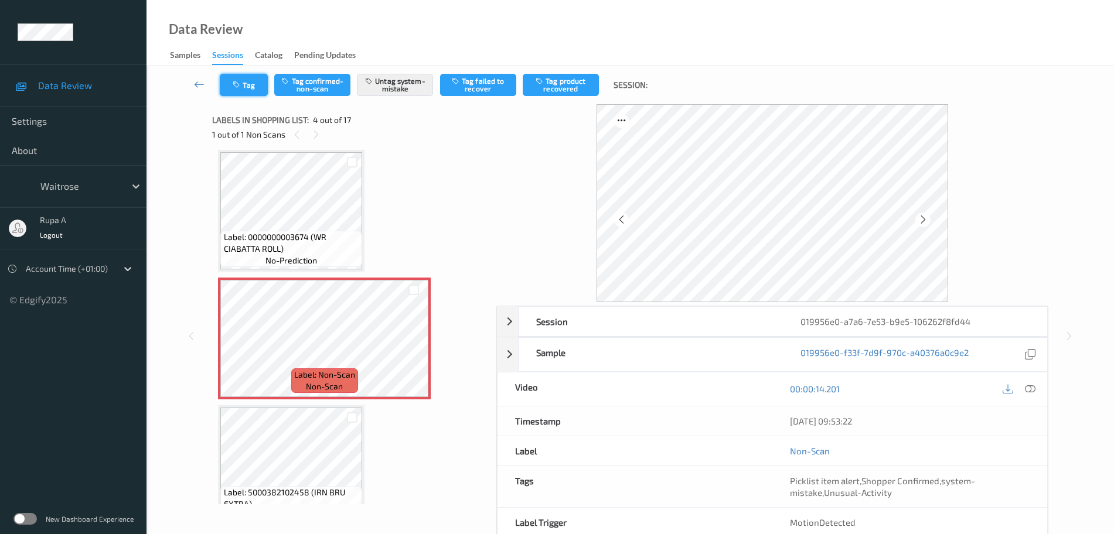
click at [237, 89] on button "Tag" at bounding box center [244, 85] width 48 height 22
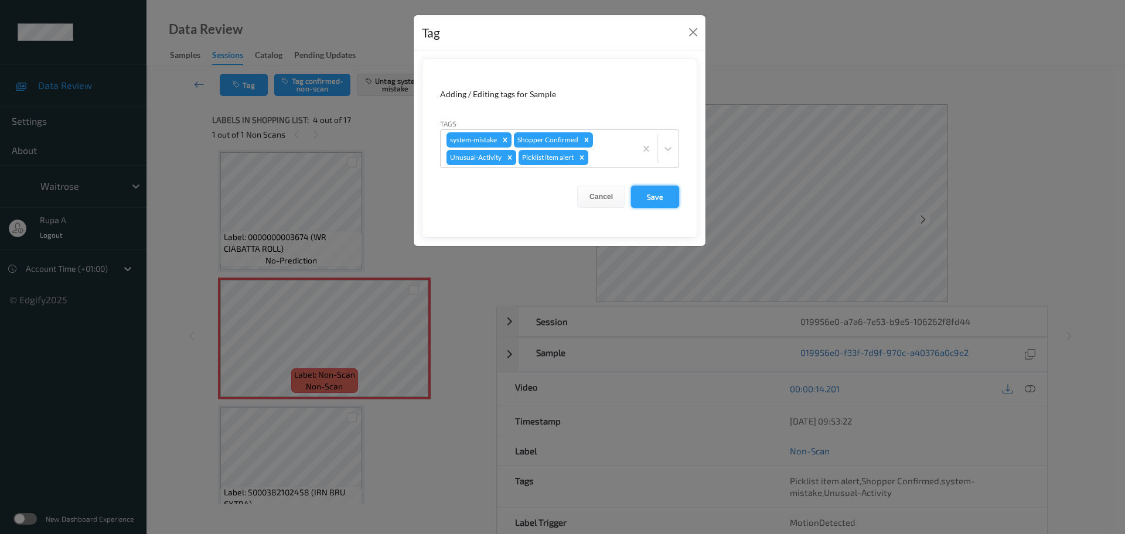
click at [670, 193] on button "Save" at bounding box center [655, 197] width 48 height 22
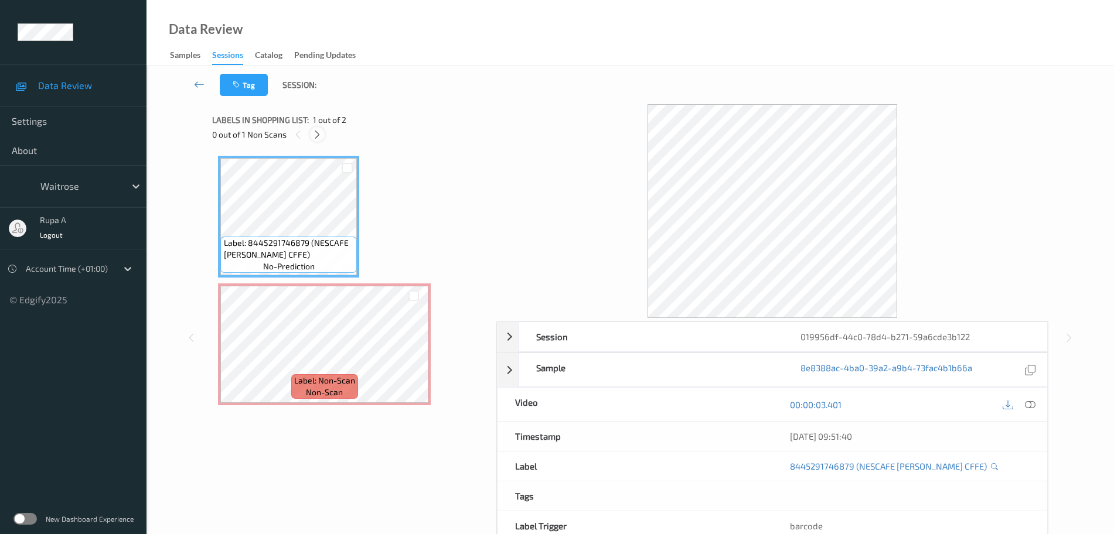
click at [320, 139] on icon at bounding box center [317, 134] width 10 height 11
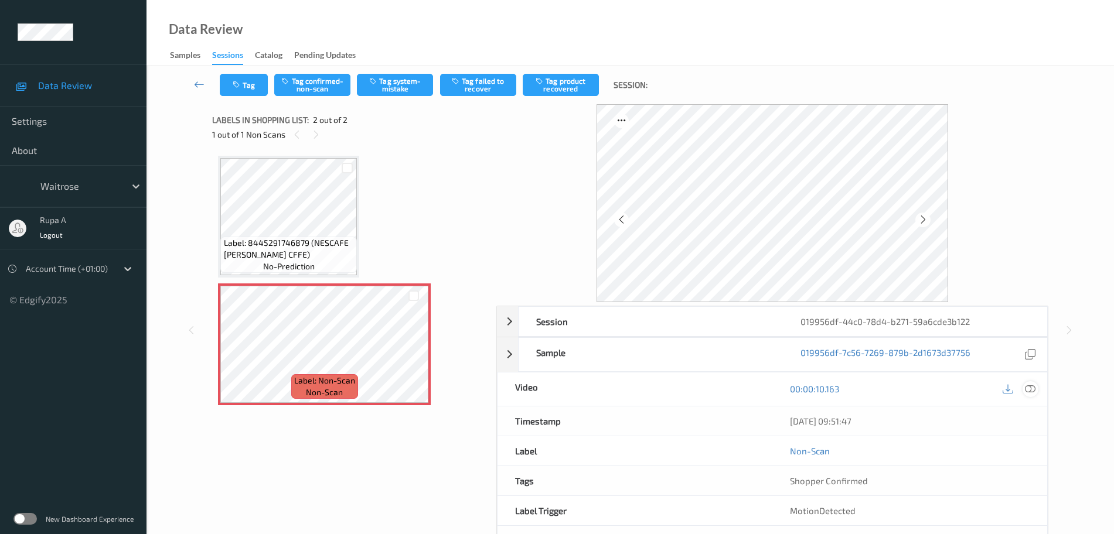
click at [1025, 386] on icon at bounding box center [1030, 389] width 11 height 11
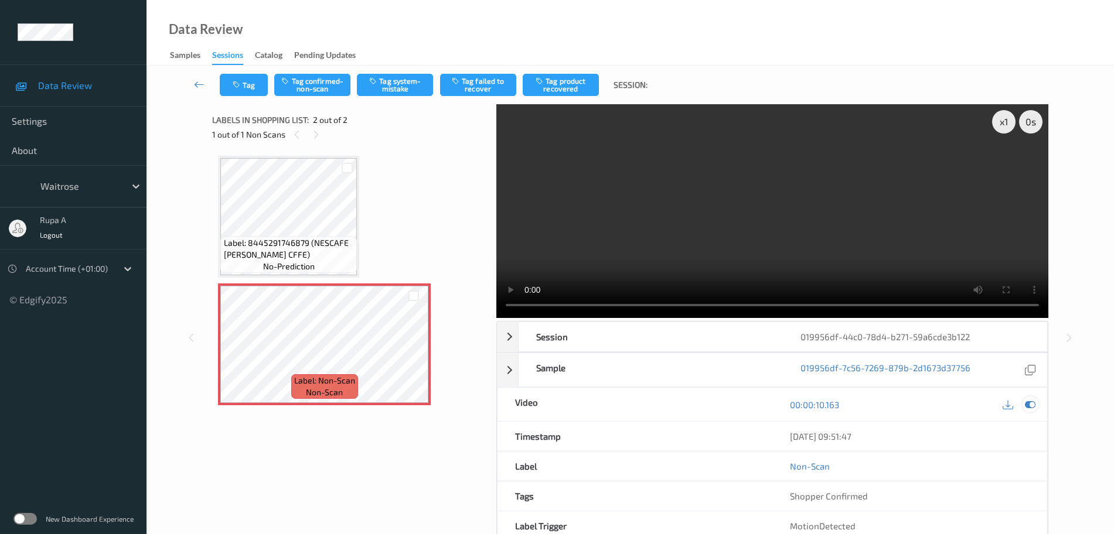
click at [1029, 411] on div at bounding box center [1030, 405] width 16 height 16
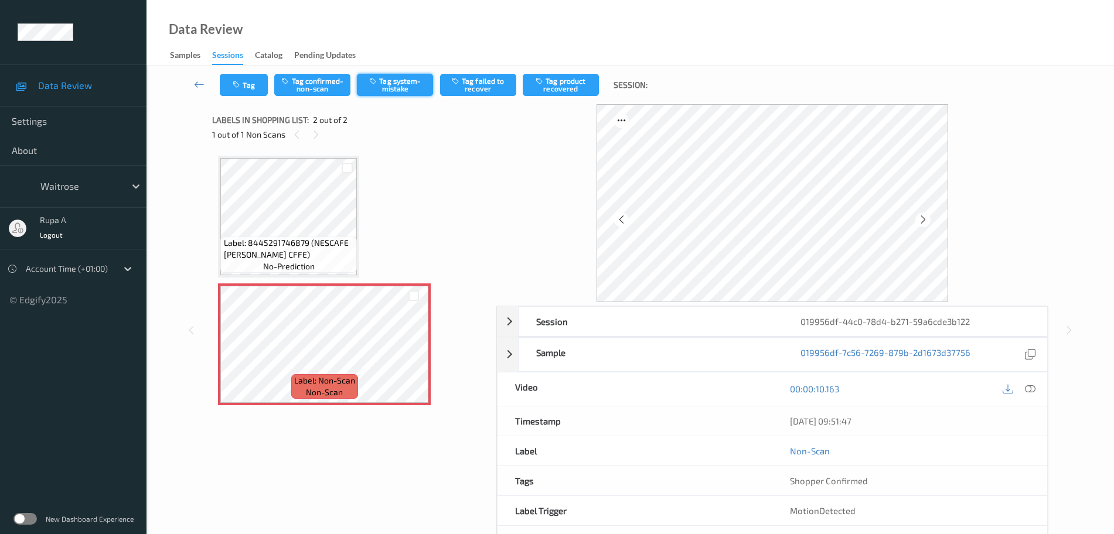
click at [410, 91] on button "Tag system-mistake" at bounding box center [395, 85] width 76 height 22
click at [243, 85] on button "Tag" at bounding box center [244, 85] width 48 height 22
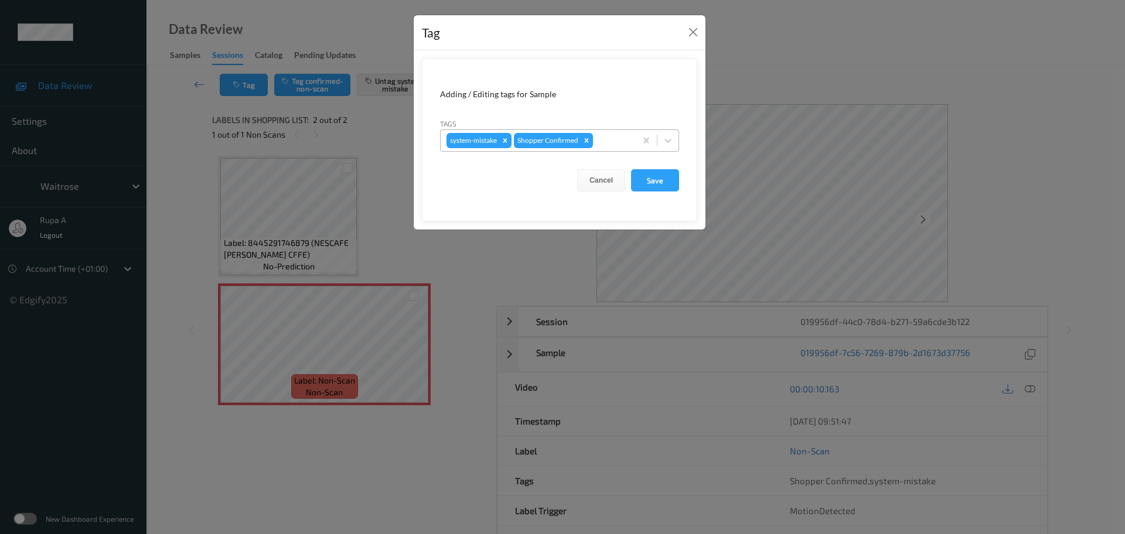
click at [601, 135] on div at bounding box center [612, 141] width 35 height 14
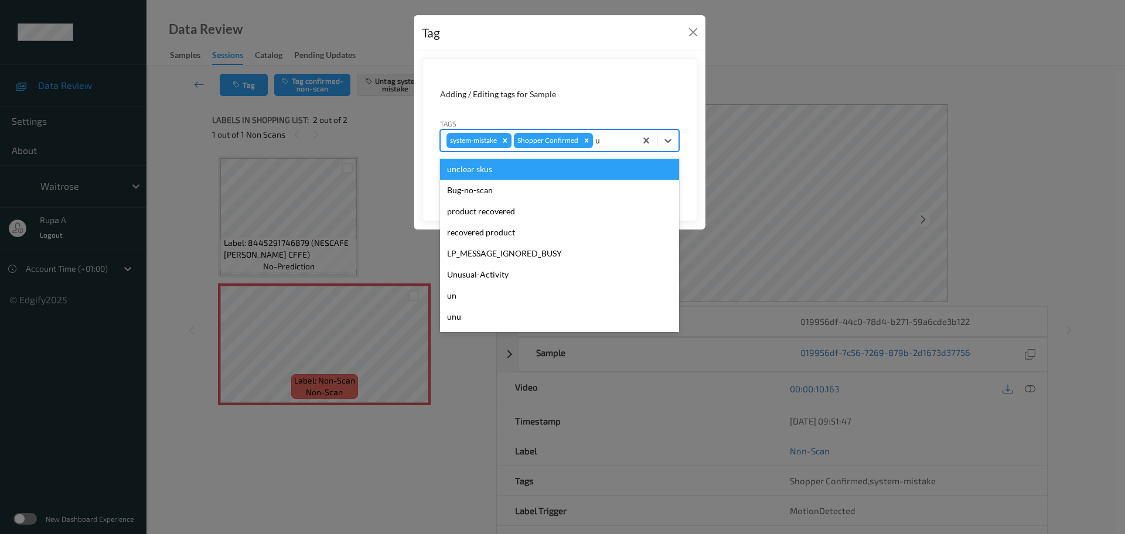
type input "un"
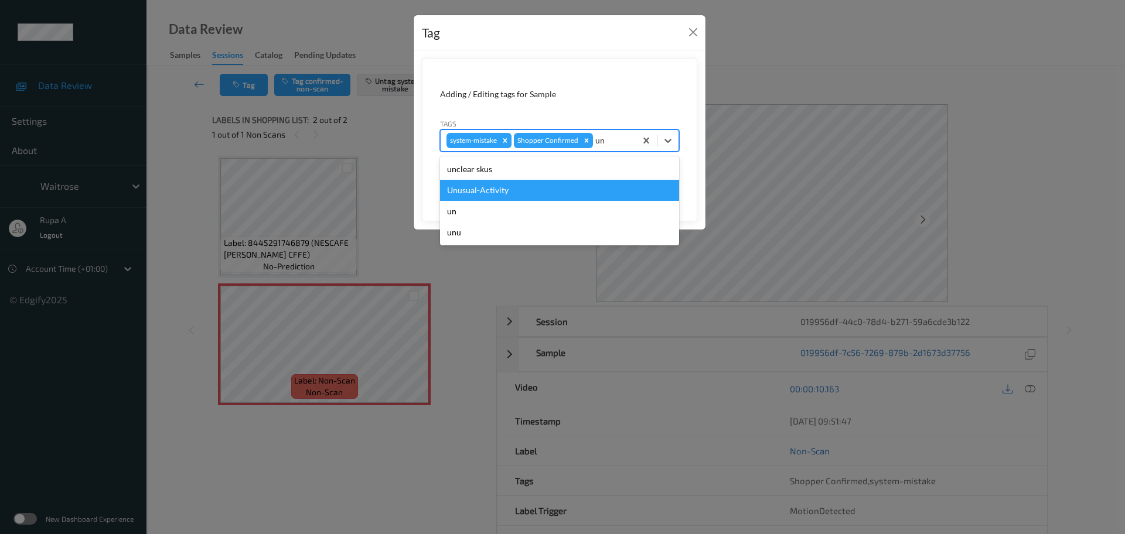
click at [549, 191] on div "Unusual-Activity" at bounding box center [559, 190] width 239 height 21
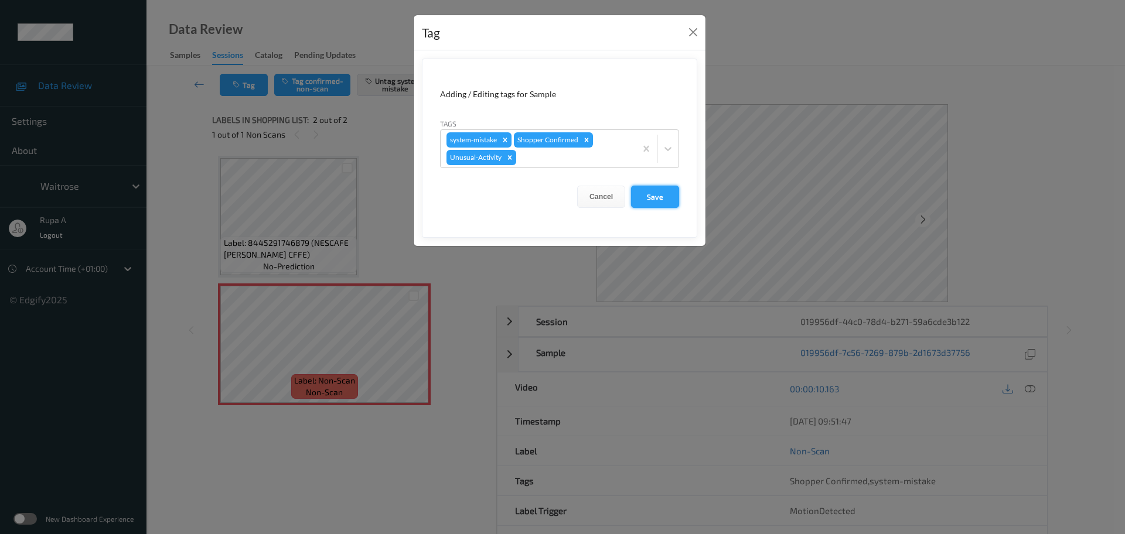
click at [659, 192] on button "Save" at bounding box center [655, 197] width 48 height 22
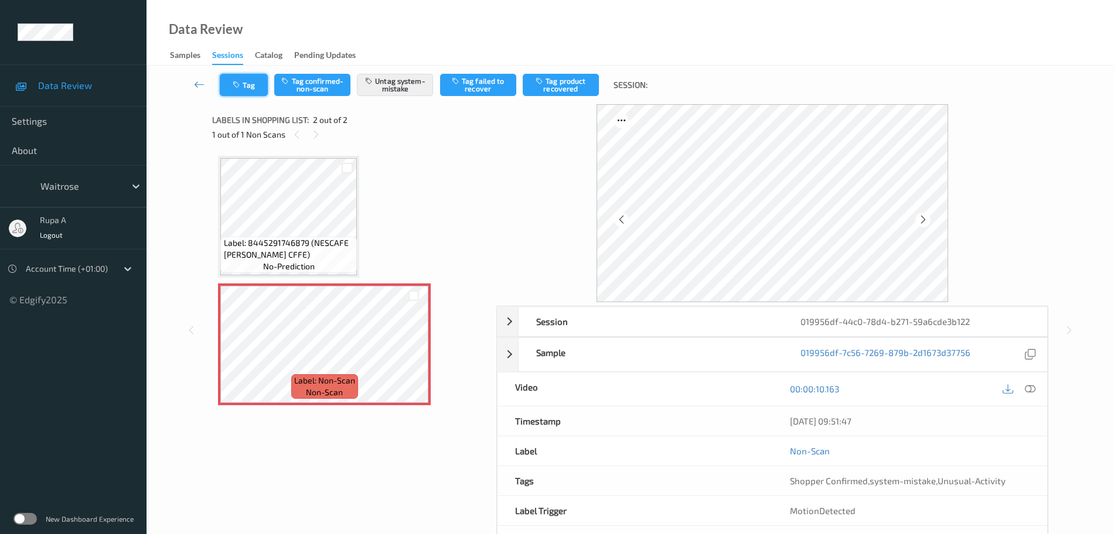
click at [236, 83] on icon "button" at bounding box center [238, 85] width 10 height 8
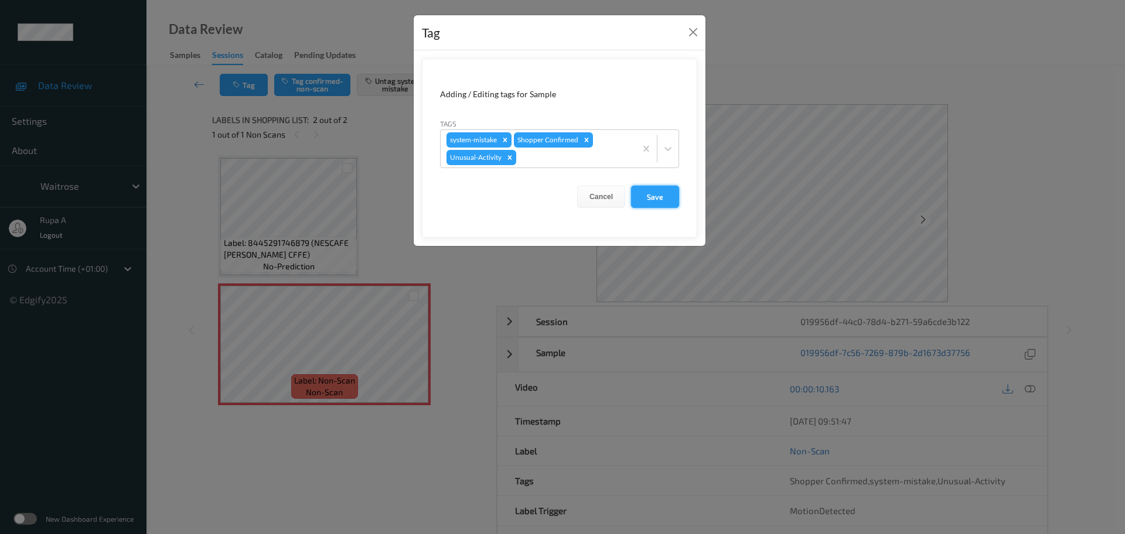
click at [662, 190] on button "Save" at bounding box center [655, 197] width 48 height 22
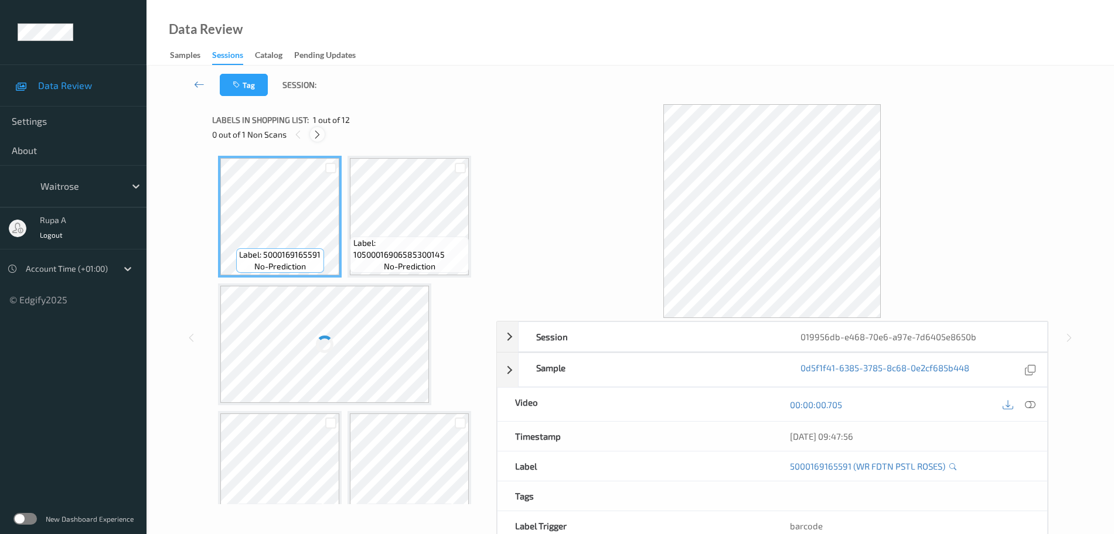
click at [318, 132] on icon at bounding box center [317, 134] width 10 height 11
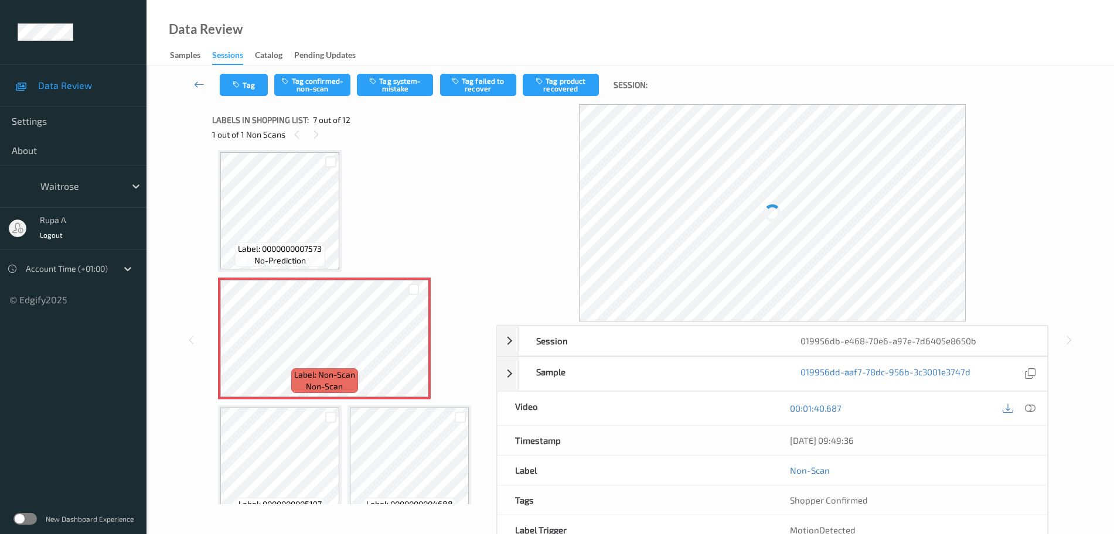
scroll to position [261, 0]
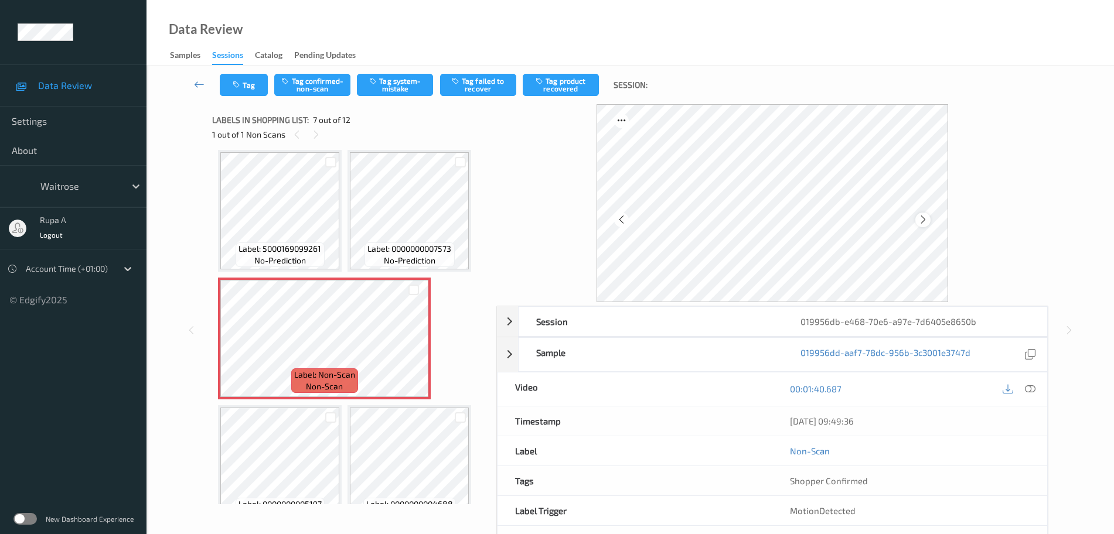
click at [927, 217] on icon at bounding box center [923, 219] width 10 height 11
click at [410, 85] on button "Tag system-mistake" at bounding box center [395, 85] width 76 height 22
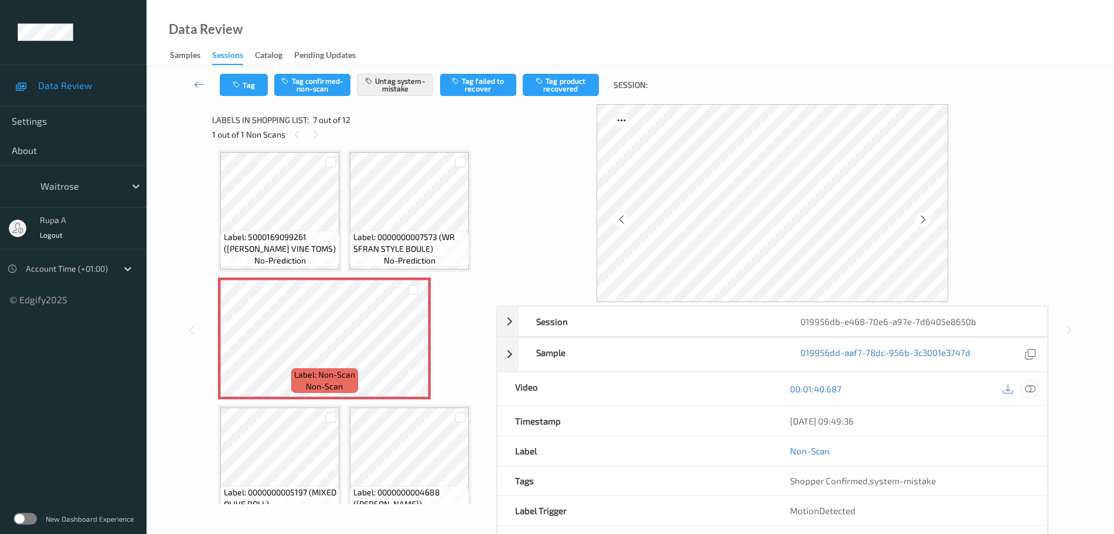
click at [1034, 388] on icon at bounding box center [1030, 389] width 11 height 11
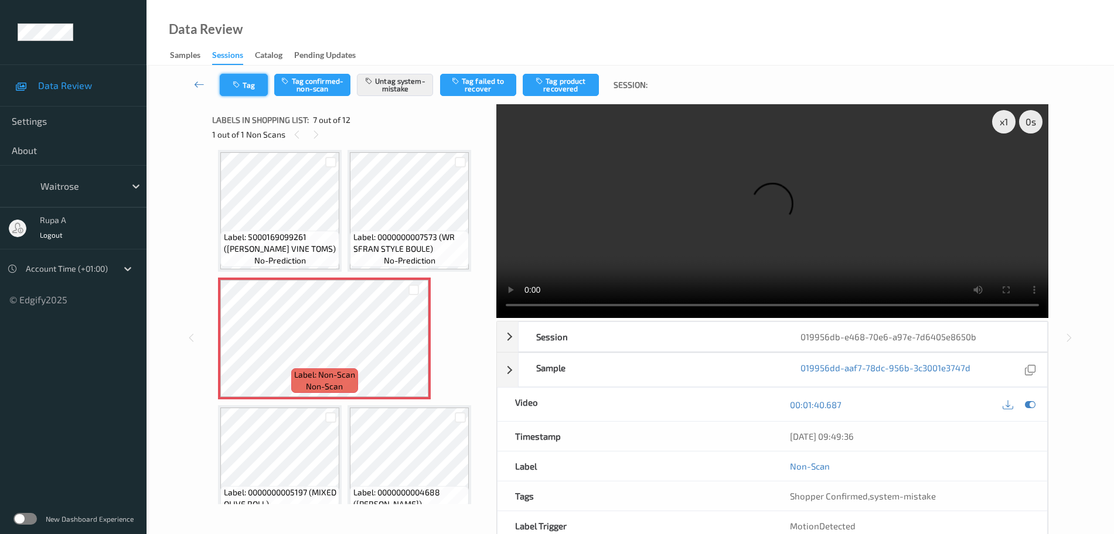
click at [236, 92] on button "Tag" at bounding box center [244, 85] width 48 height 22
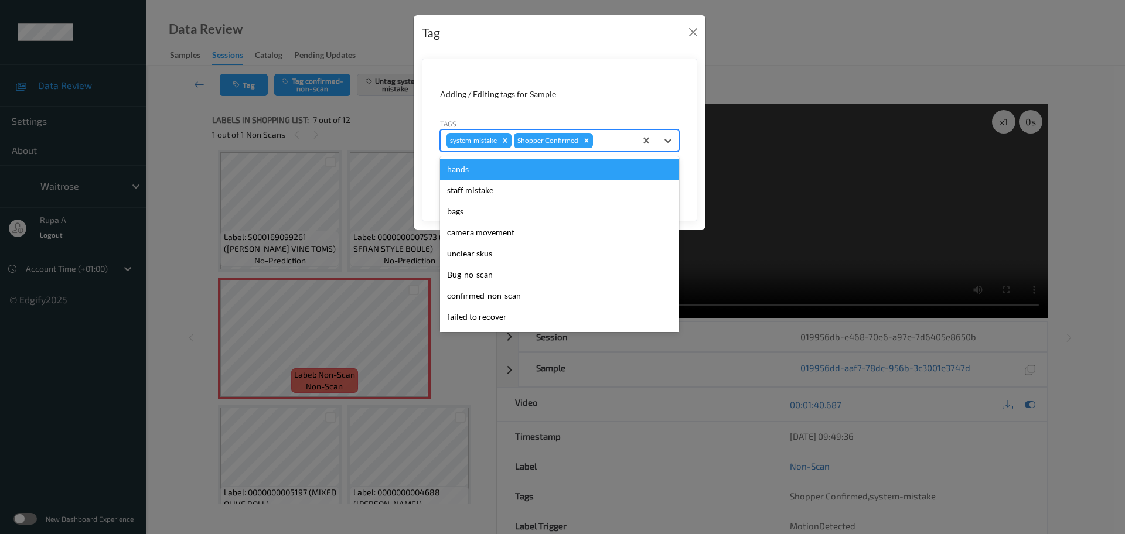
click at [626, 142] on div at bounding box center [612, 141] width 35 height 14
type input "un"
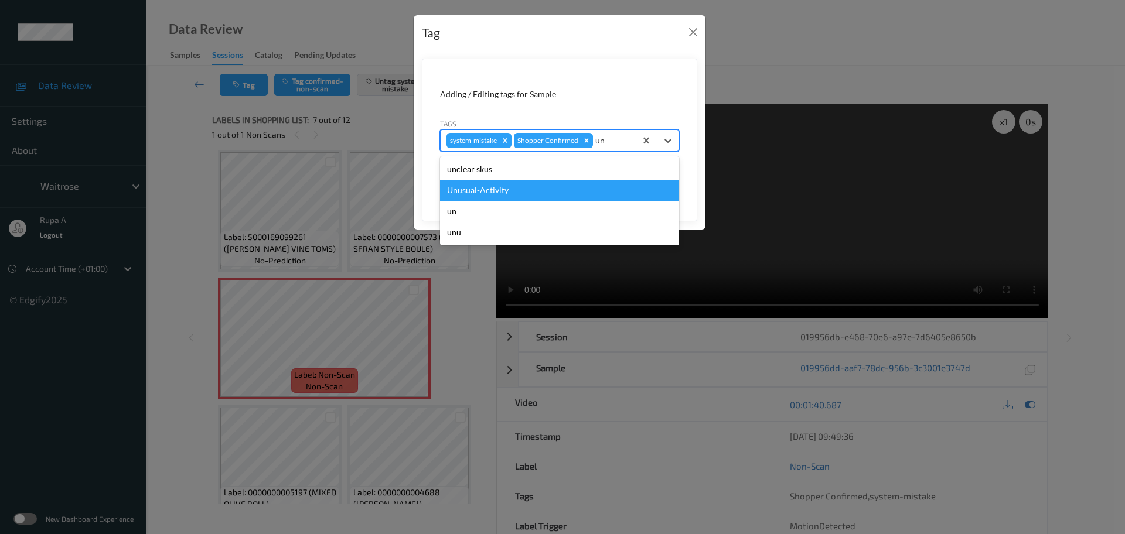
click at [586, 187] on div "Unusual-Activity" at bounding box center [559, 190] width 239 height 21
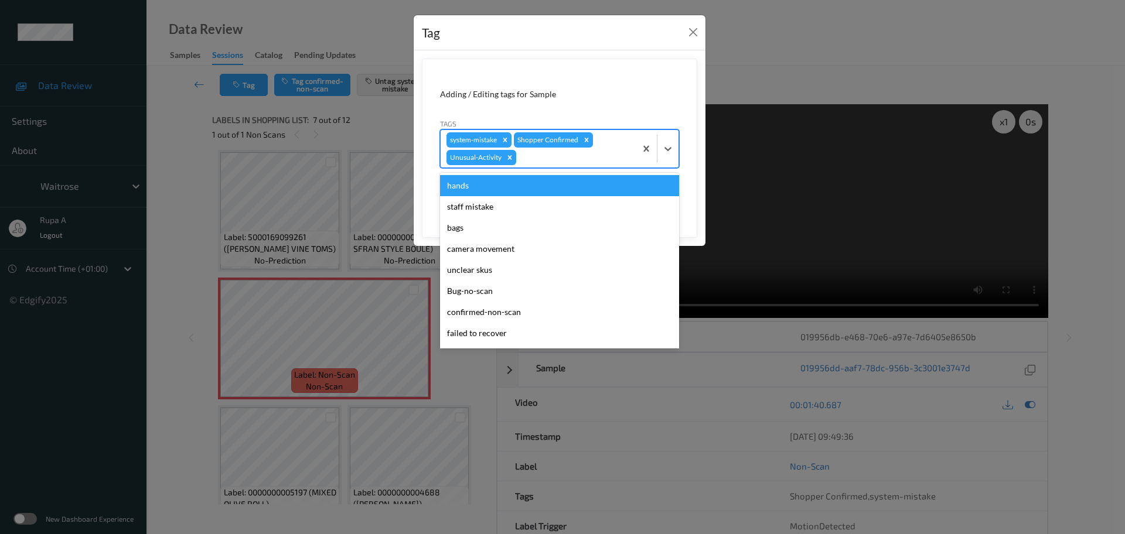
click at [586, 164] on div at bounding box center [574, 158] width 111 height 14
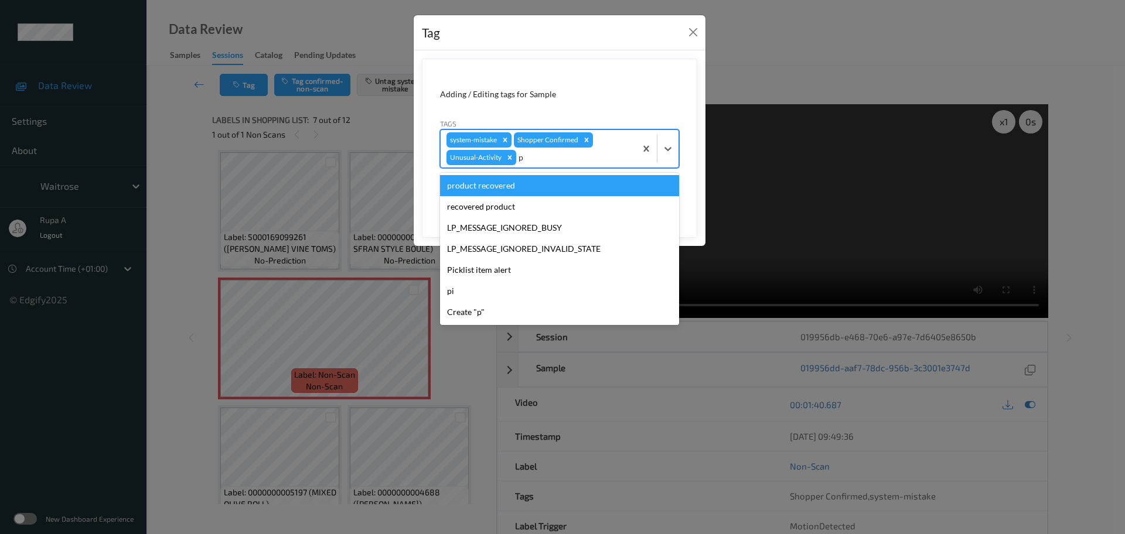
type input "pi"
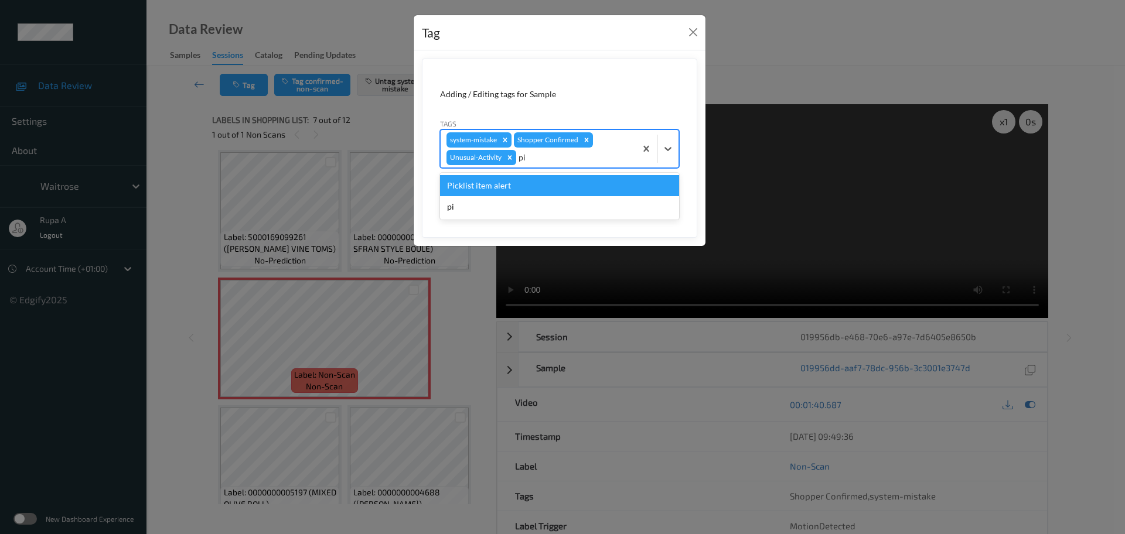
click at [560, 185] on div "Picklist item alert" at bounding box center [559, 185] width 239 height 21
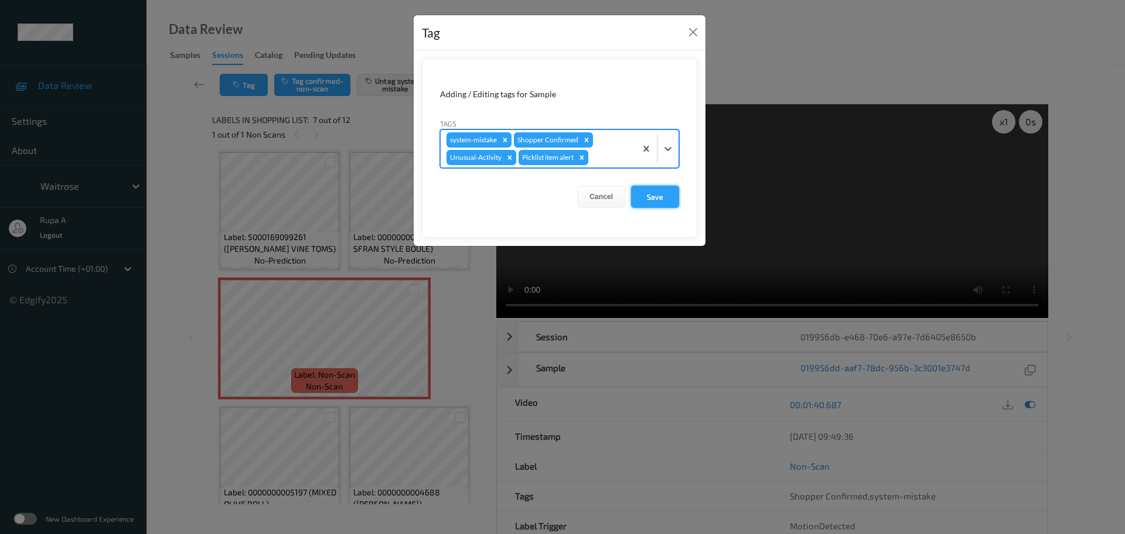
click at [657, 199] on button "Save" at bounding box center [655, 197] width 48 height 22
click at [661, 196] on button "Save" at bounding box center [655, 197] width 48 height 22
click at [650, 198] on button "Save" at bounding box center [655, 197] width 48 height 22
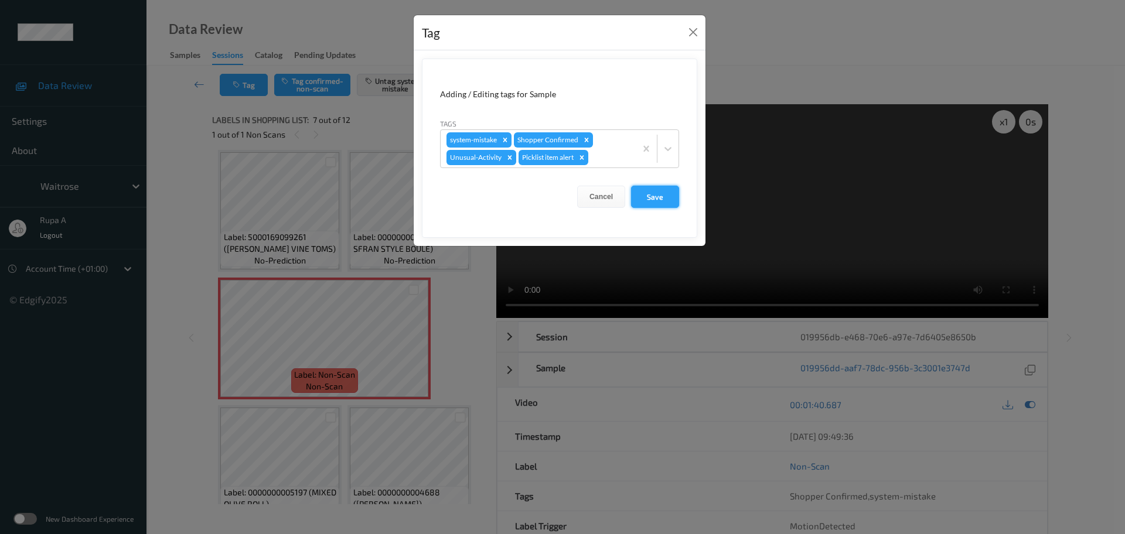
click at [664, 192] on button "Save" at bounding box center [655, 197] width 48 height 22
click at [656, 203] on button "Save" at bounding box center [655, 197] width 48 height 22
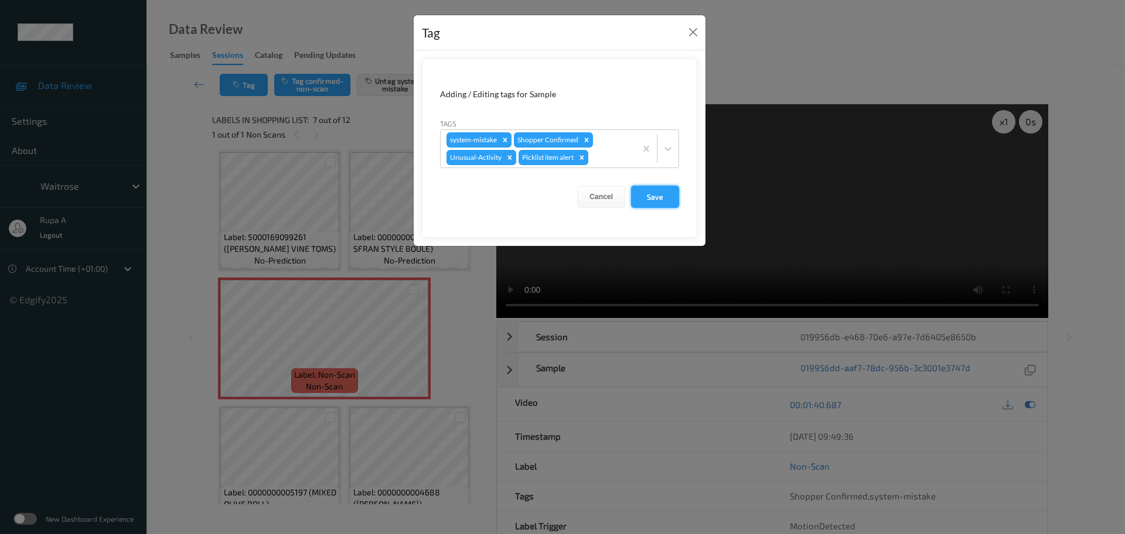
click at [656, 203] on button "Save" at bounding box center [655, 197] width 48 height 22
click at [1034, 403] on div "Tag Adding / Editing tags for Sample Tags system-mistake Shopper Confirmed Unus…" at bounding box center [562, 267] width 1125 height 534
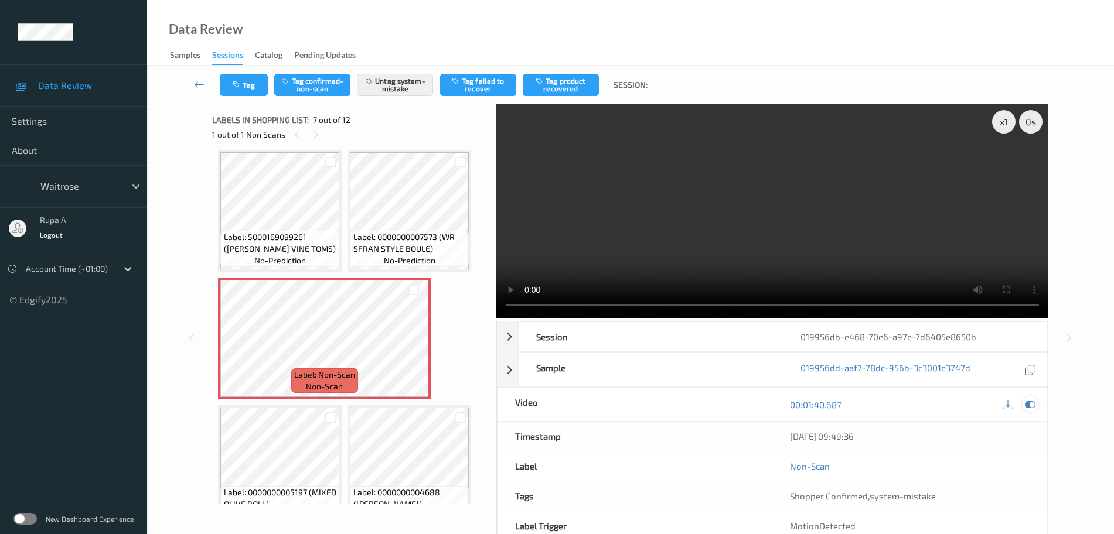
click at [1029, 406] on icon at bounding box center [1030, 405] width 11 height 11
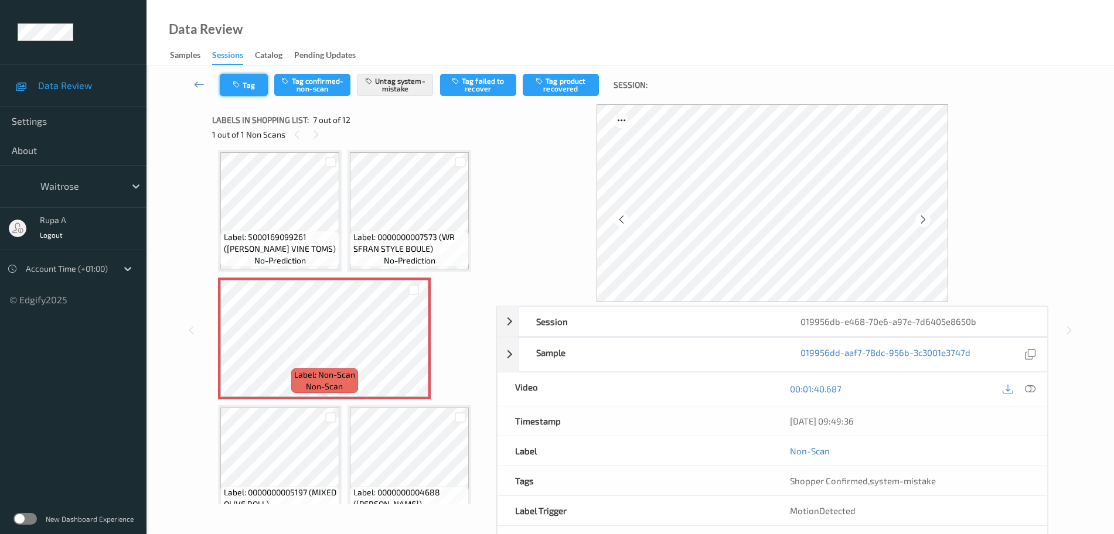
click at [241, 94] on button "Tag" at bounding box center [244, 85] width 48 height 22
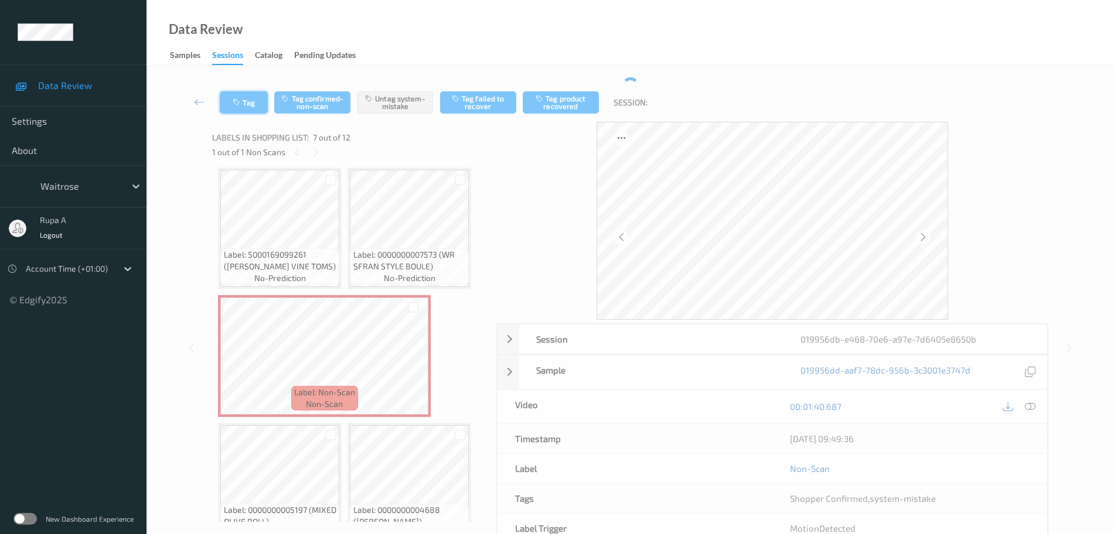
click at [236, 101] on icon "button" at bounding box center [238, 102] width 10 height 8
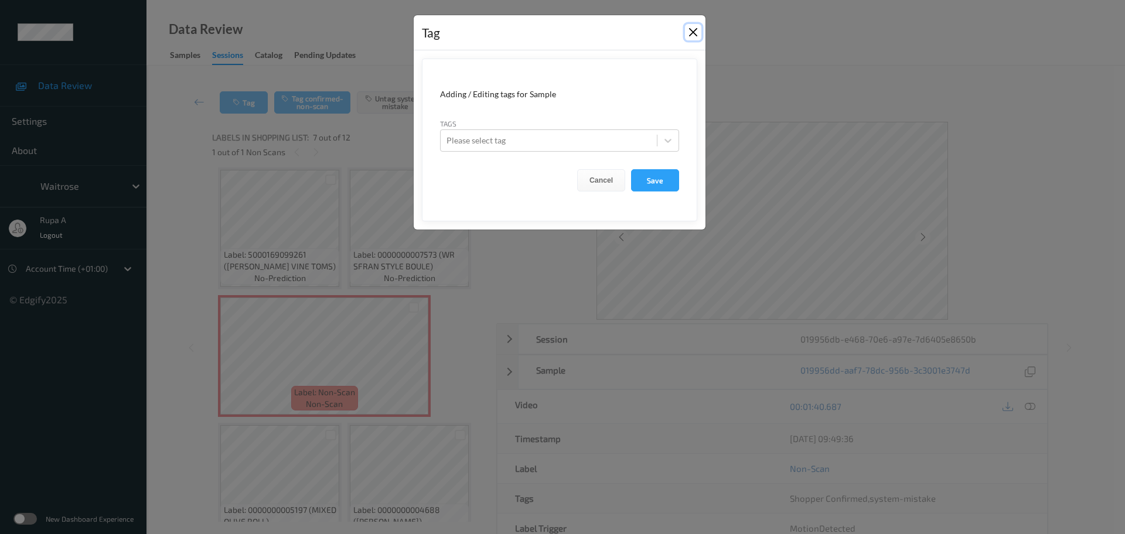
click at [691, 29] on div "Tag" at bounding box center [560, 33] width 292 height 36
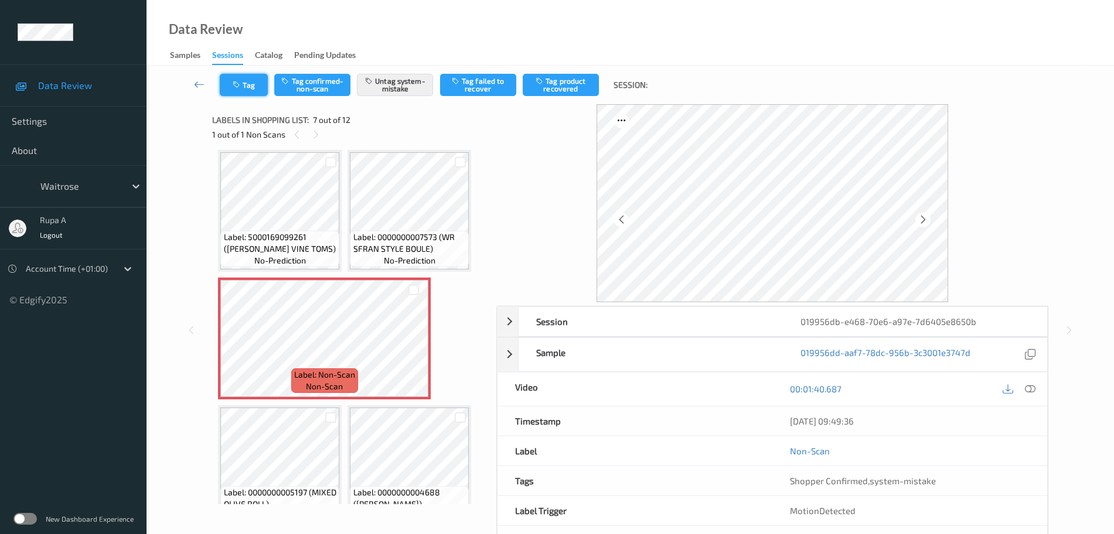
click at [234, 81] on icon "button" at bounding box center [238, 85] width 10 height 8
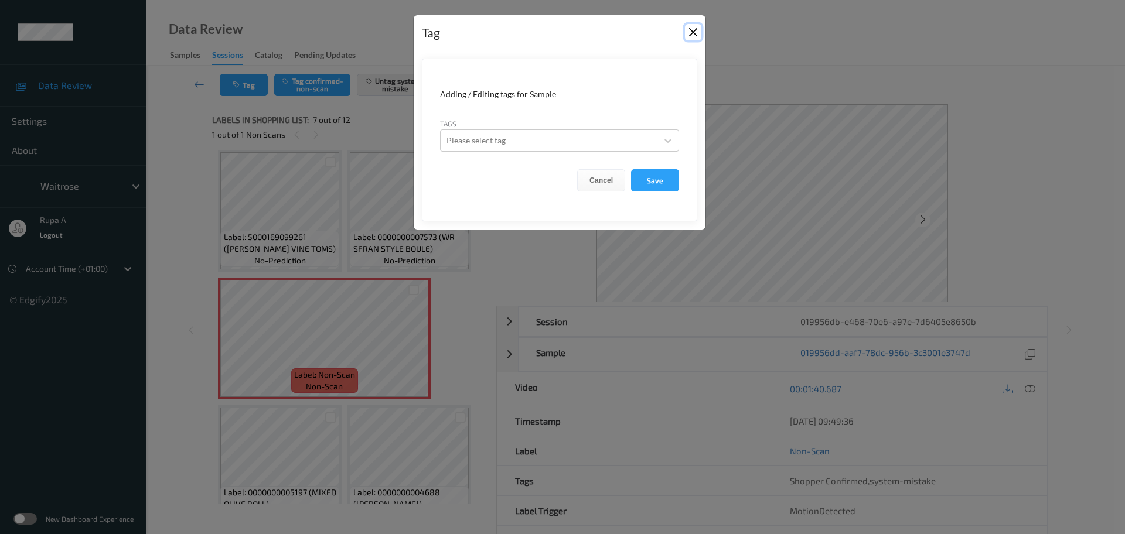
click at [691, 26] on button "Close" at bounding box center [693, 32] width 16 height 16
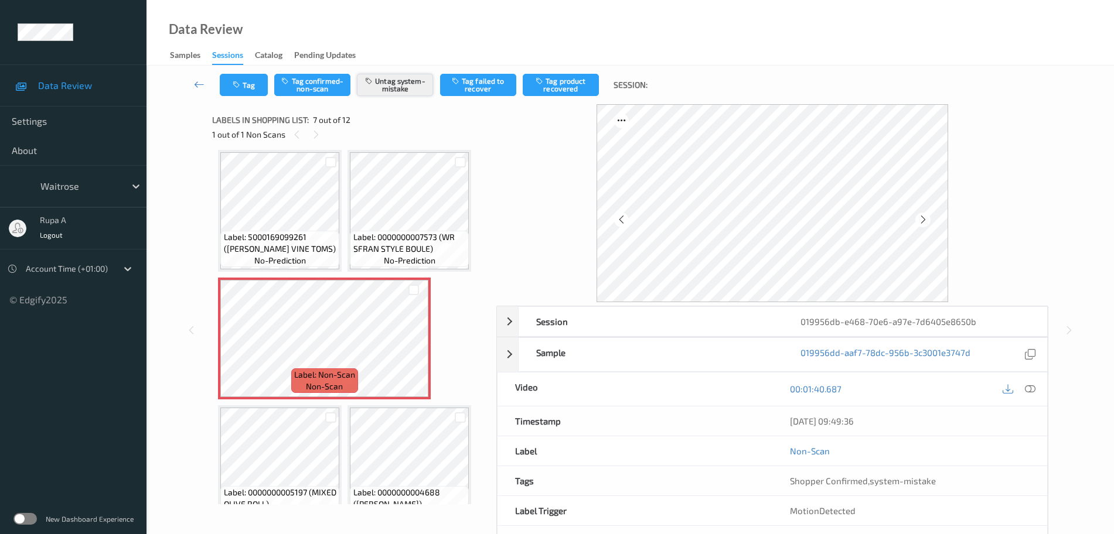
click at [417, 90] on button "Untag system-mistake" at bounding box center [395, 85] width 76 height 22
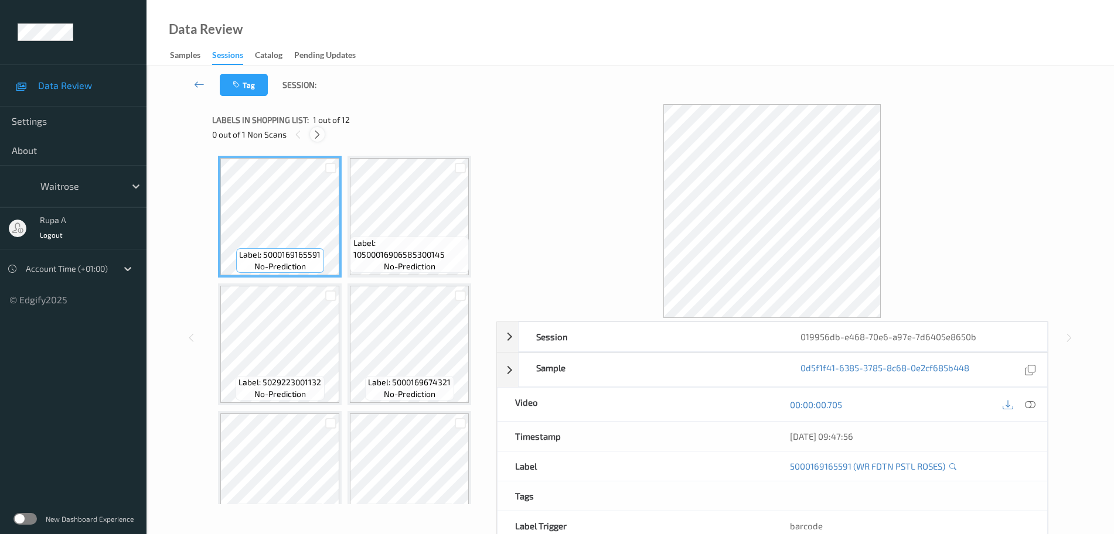
click at [319, 129] on icon at bounding box center [317, 134] width 10 height 11
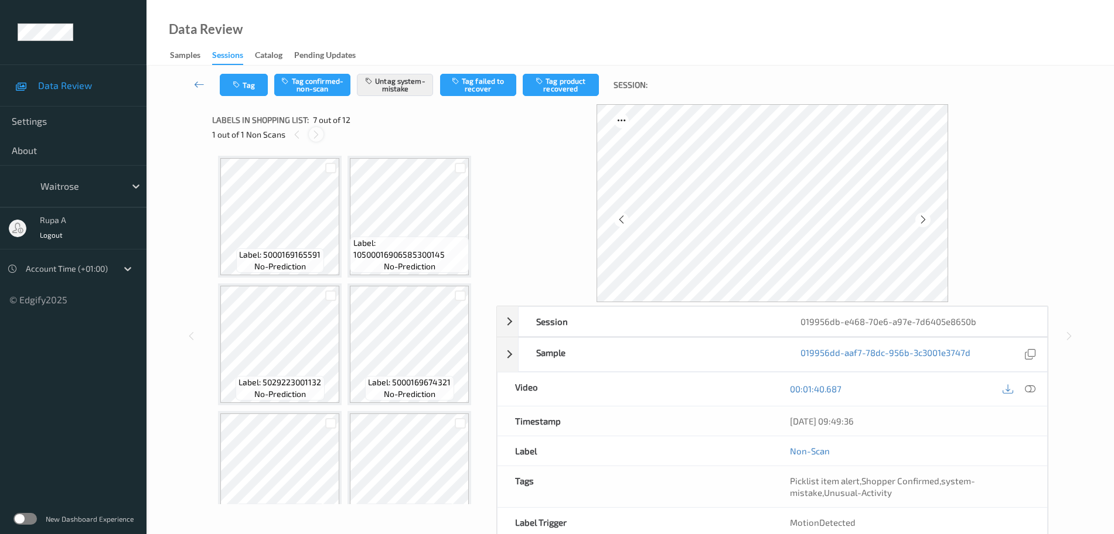
scroll to position [261, 0]
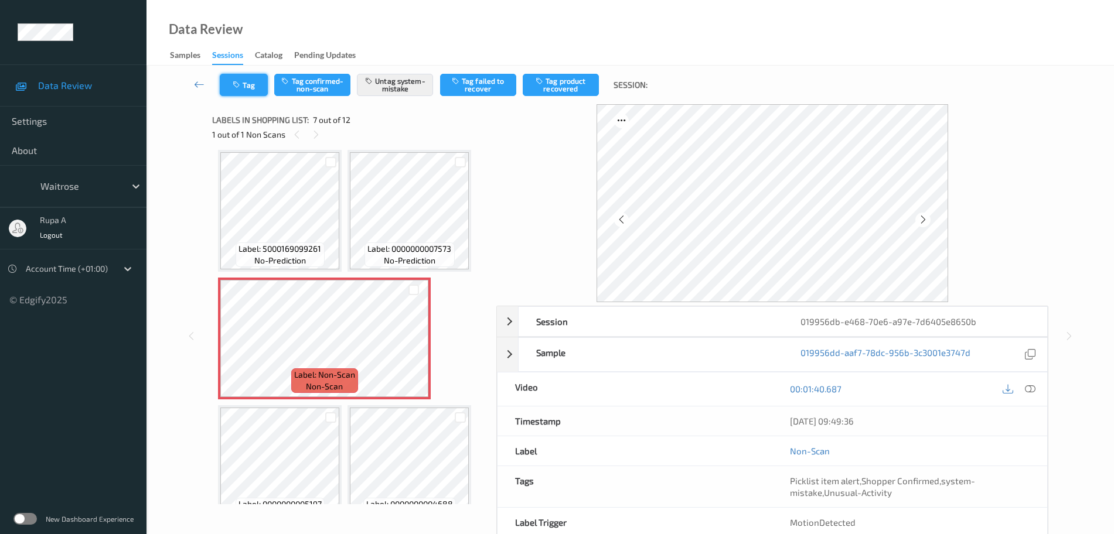
click at [239, 78] on button "Tag" at bounding box center [244, 85] width 48 height 22
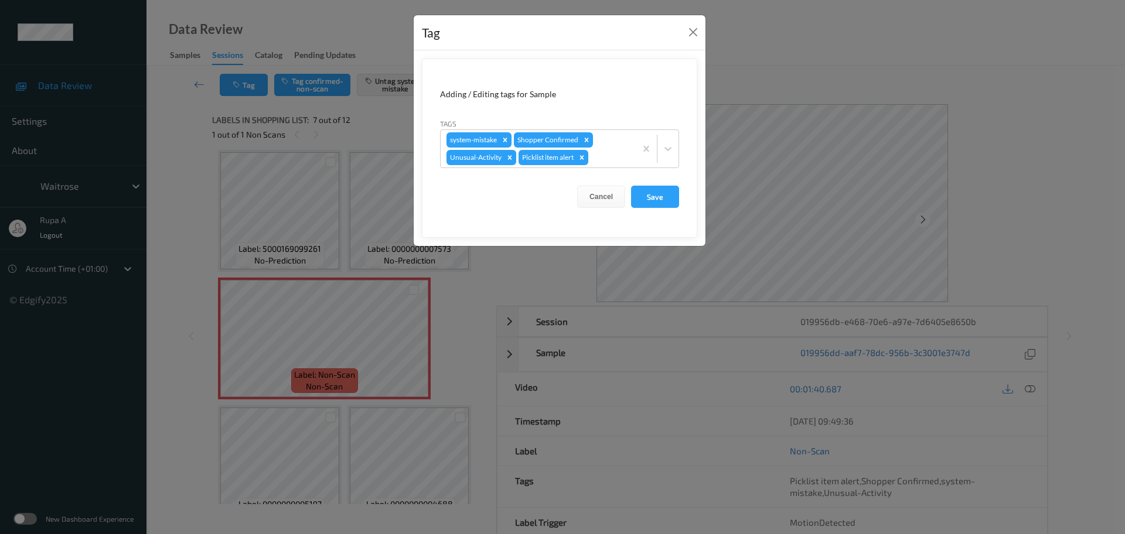
click at [947, 236] on div "Tag Adding / Editing tags for Sample Tags system-mistake Shopper Confirmed Unus…" at bounding box center [562, 267] width 1125 height 534
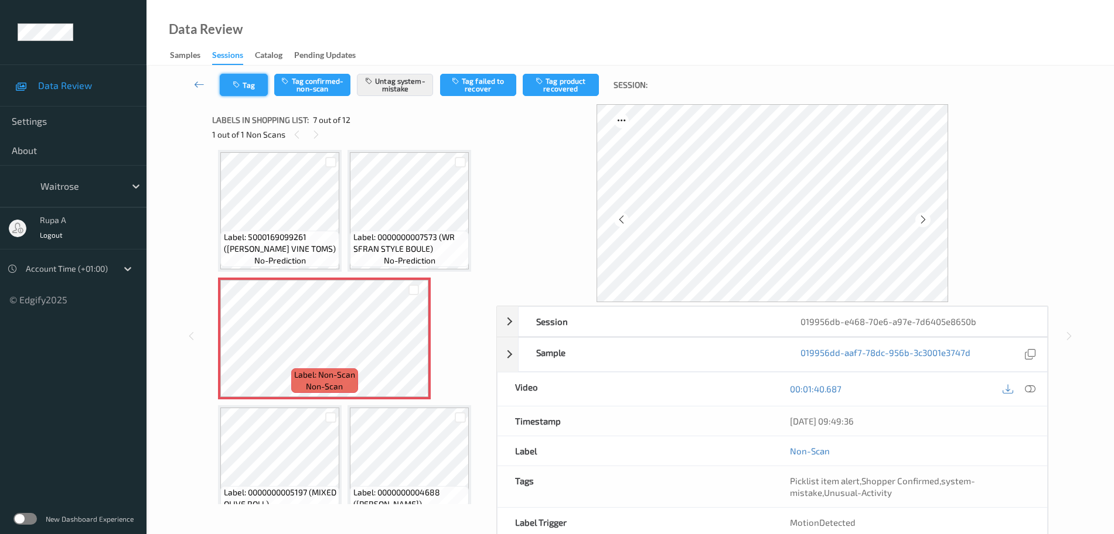
click at [233, 83] on icon "button" at bounding box center [238, 85] width 10 height 8
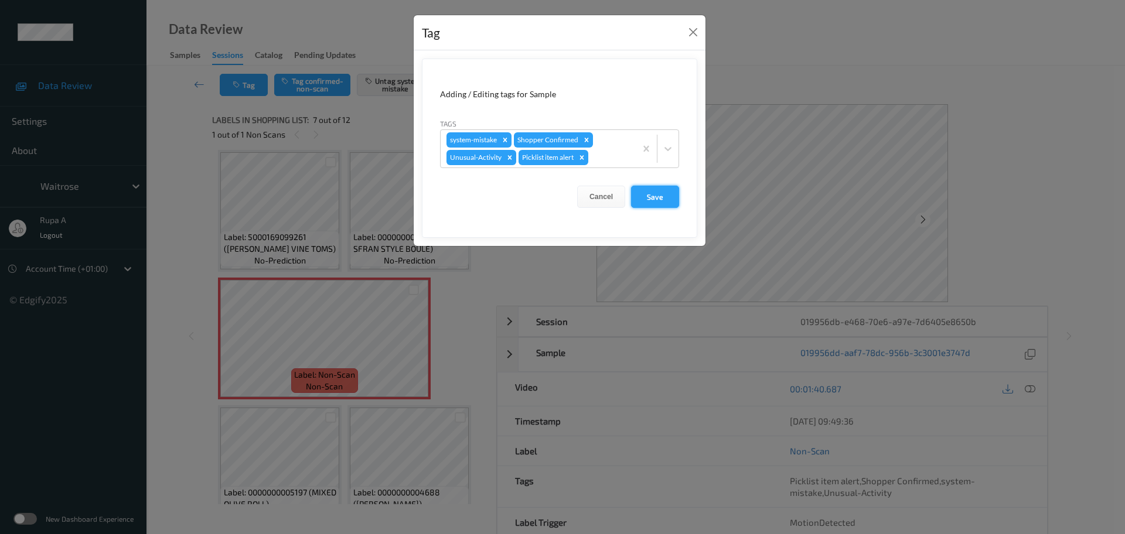
click at [647, 195] on button "Save" at bounding box center [655, 197] width 48 height 22
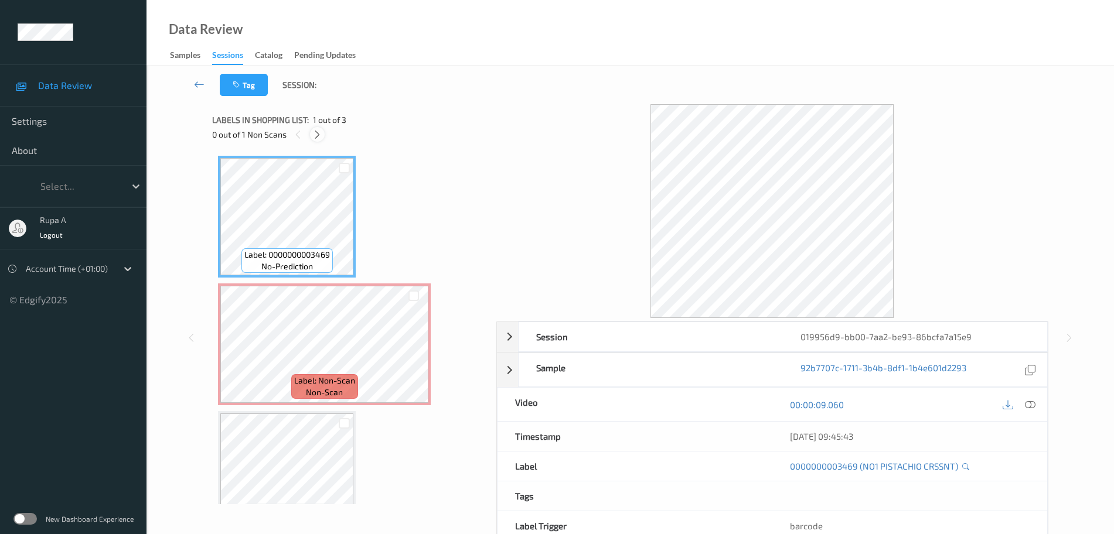
click at [315, 136] on icon at bounding box center [317, 134] width 10 height 11
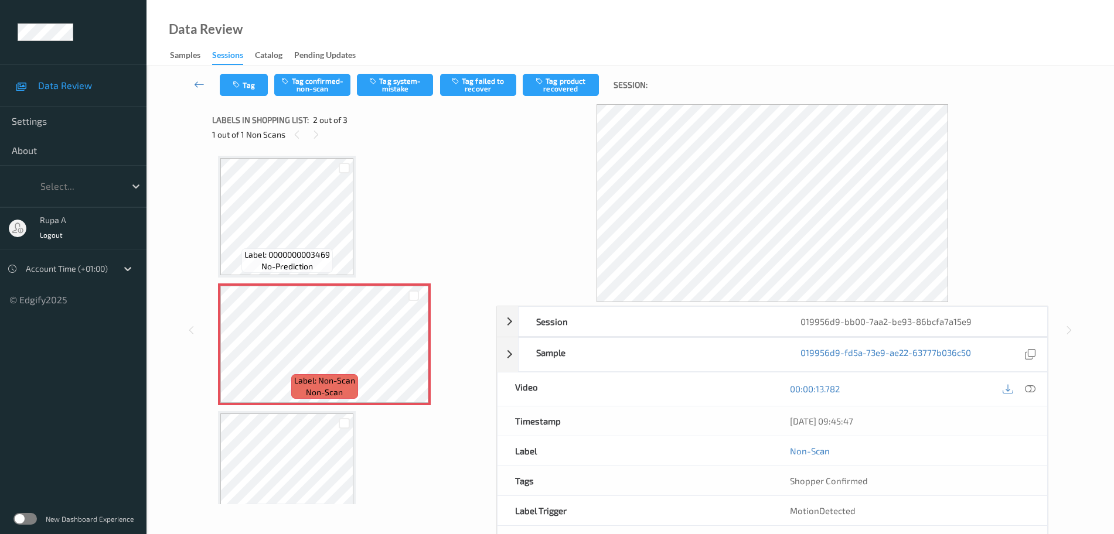
click at [1040, 391] on div "00:00:13.782" at bounding box center [909, 389] width 275 height 33
click at [1031, 386] on icon at bounding box center [1030, 389] width 11 height 11
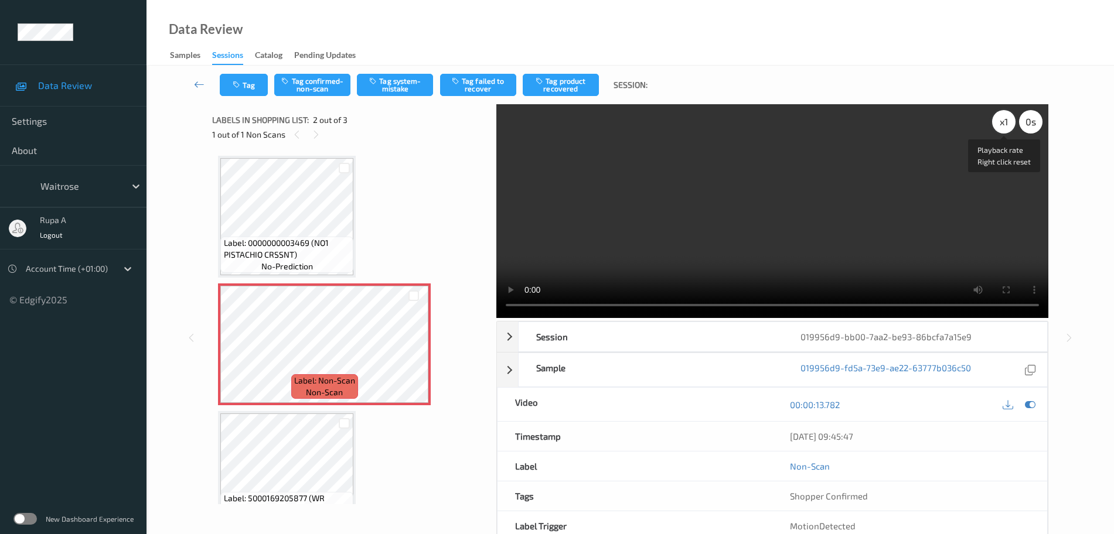
click at [1002, 122] on div "x 1" at bounding box center [1003, 121] width 23 height 23
click at [1030, 405] on icon at bounding box center [1030, 405] width 11 height 11
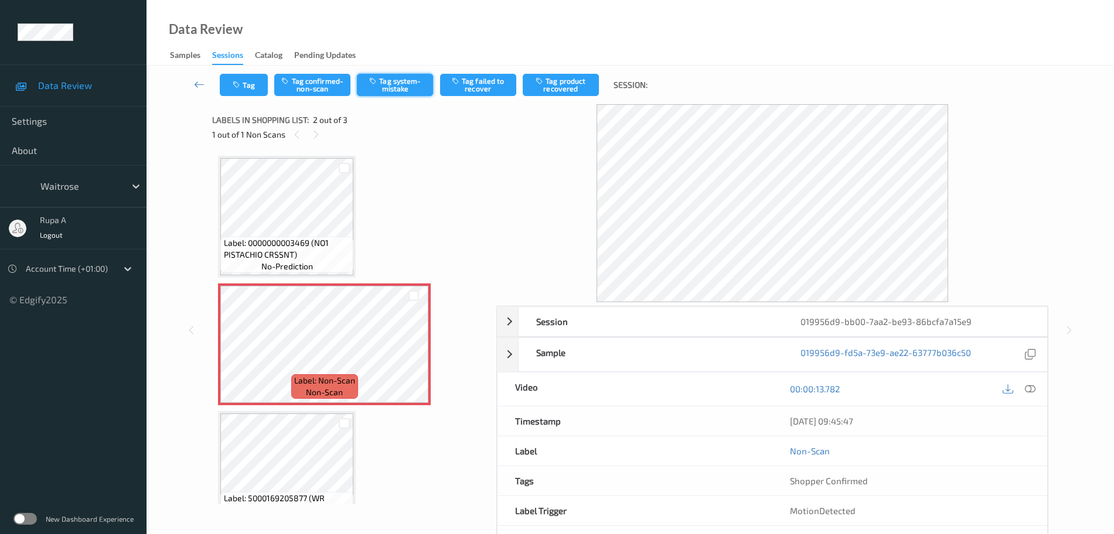
click at [409, 87] on button "Tag system-mistake" at bounding box center [395, 85] width 76 height 22
click at [236, 93] on button "Tag" at bounding box center [244, 85] width 48 height 22
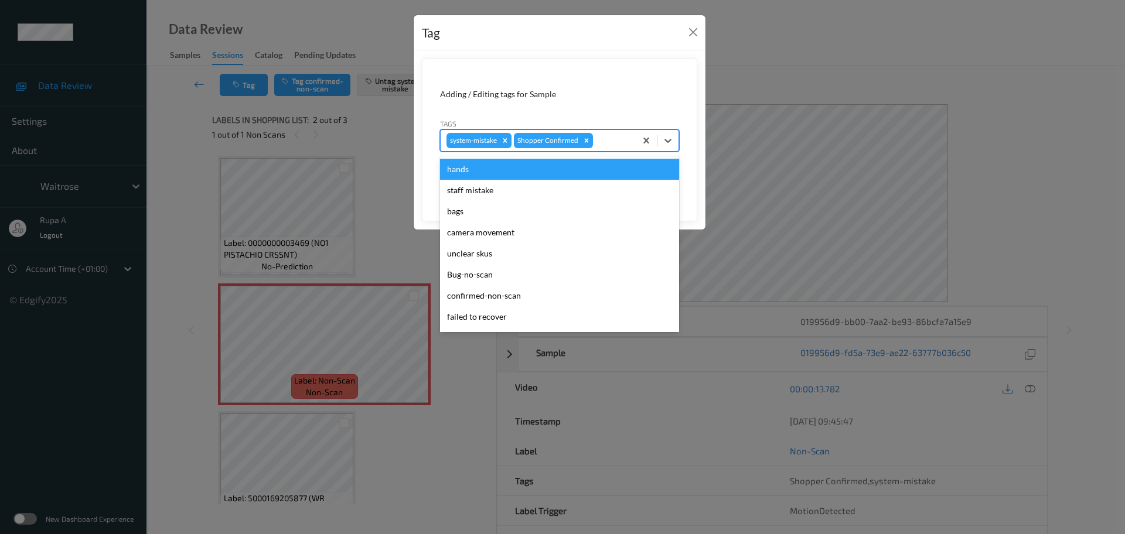
click at [611, 138] on div at bounding box center [612, 141] width 35 height 14
type input "un"
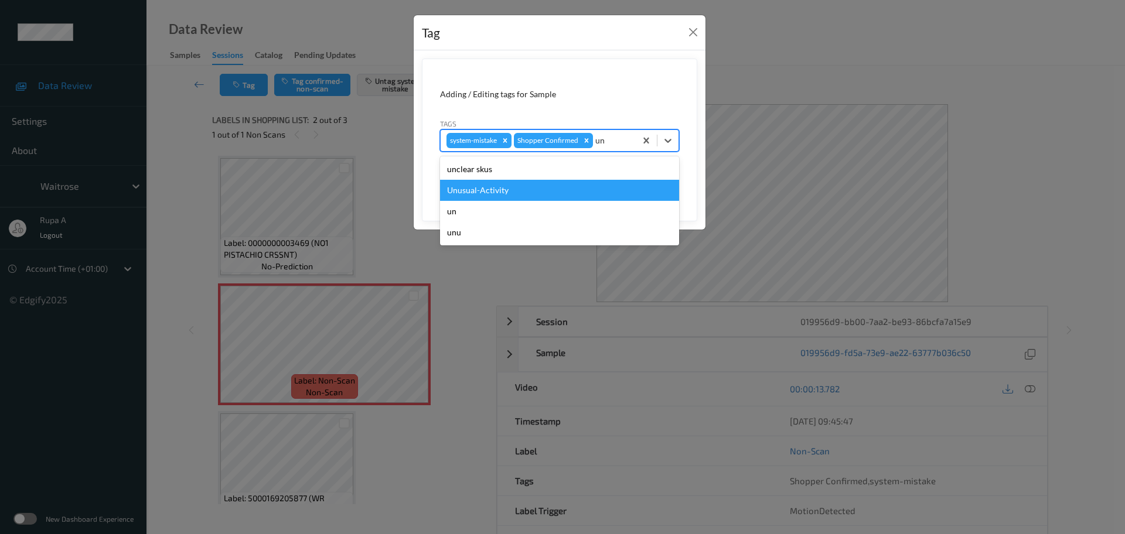
click at [531, 190] on div "Unusual-Activity" at bounding box center [559, 190] width 239 height 21
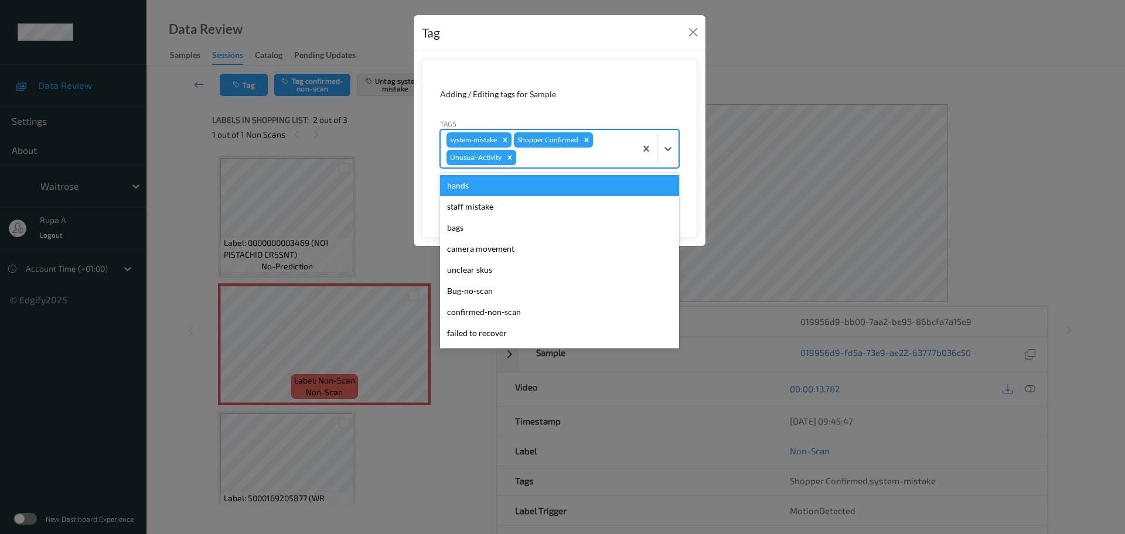
click at [563, 167] on div "system-mistake Shopper Confirmed Unusual-Activity" at bounding box center [538, 148] width 195 height 37
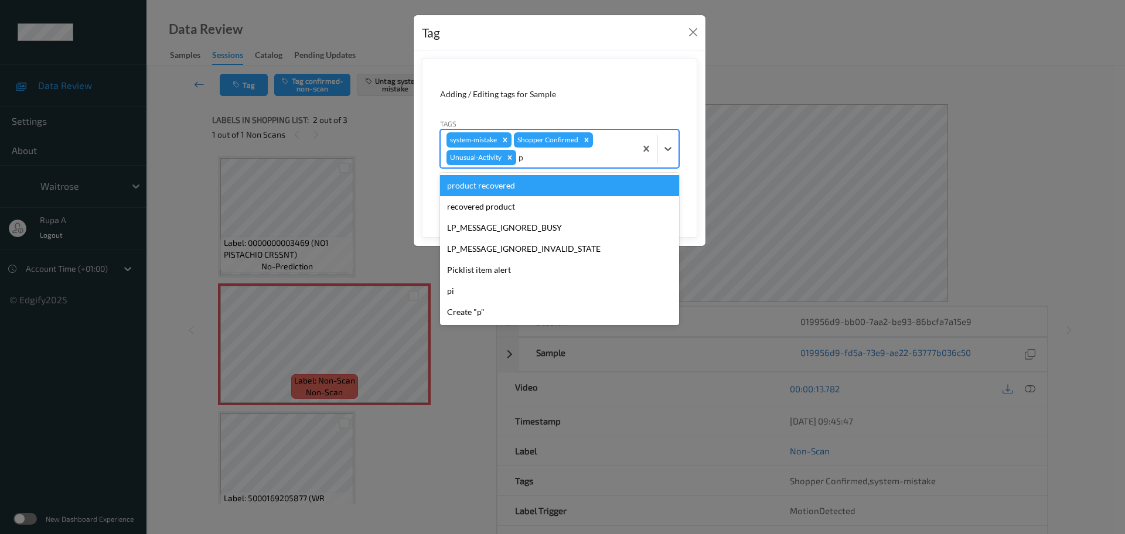
type input "pi"
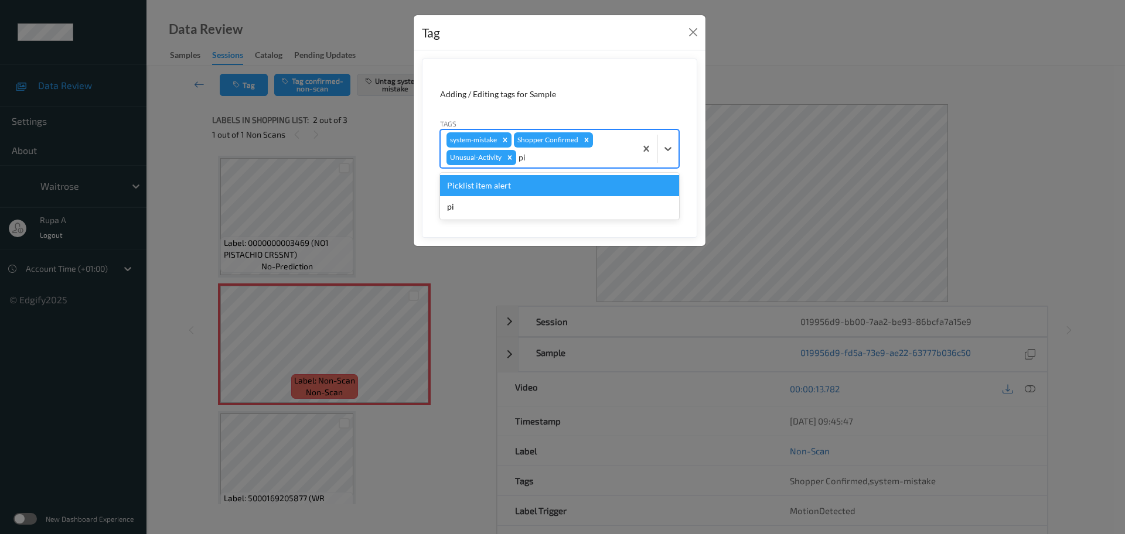
click at [530, 185] on div "Picklist item alert" at bounding box center [559, 185] width 239 height 21
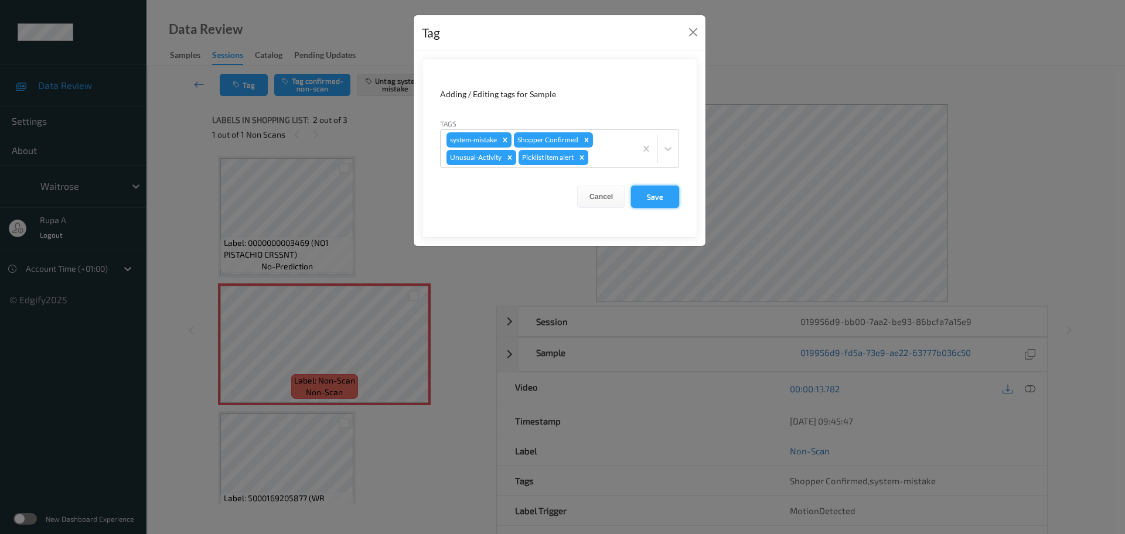
click at [670, 201] on button "Save" at bounding box center [655, 197] width 48 height 22
click at [661, 200] on button "Save" at bounding box center [655, 197] width 48 height 22
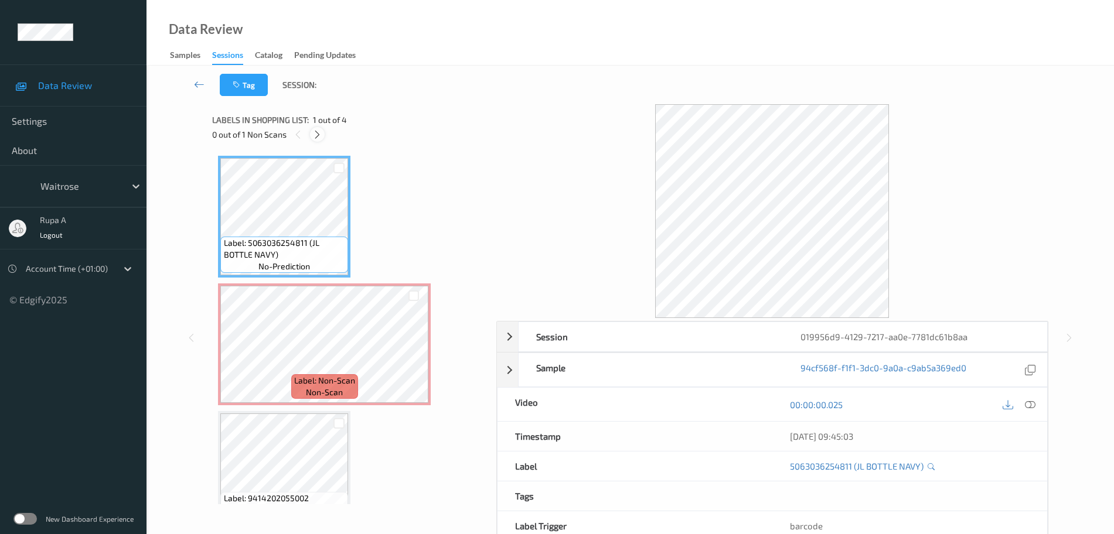
click at [323, 135] on div at bounding box center [317, 134] width 15 height 15
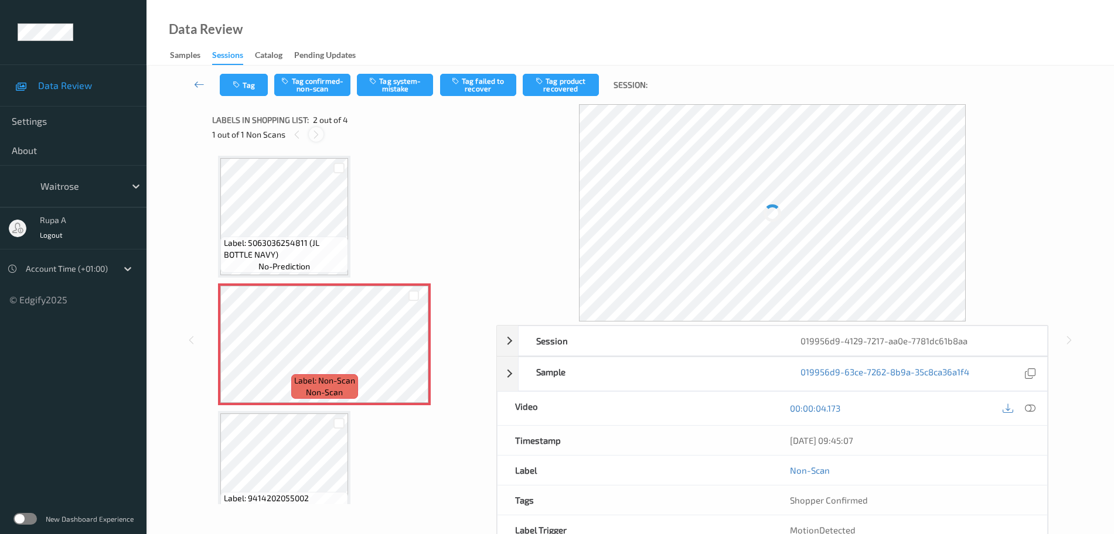
scroll to position [6, 0]
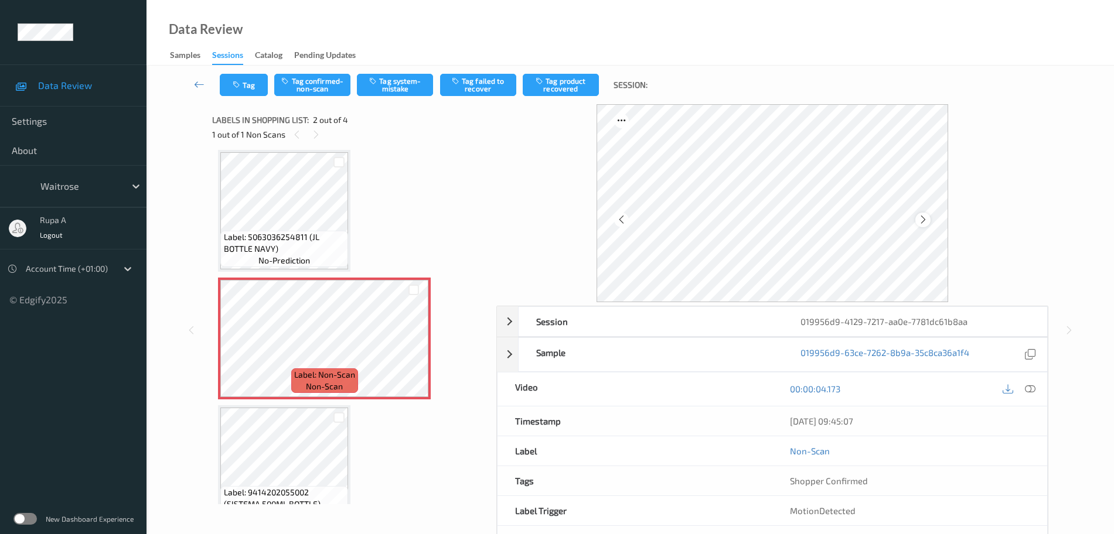
click at [928, 221] on div at bounding box center [922, 220] width 15 height 15
click at [1024, 387] on div at bounding box center [1030, 389] width 16 height 16
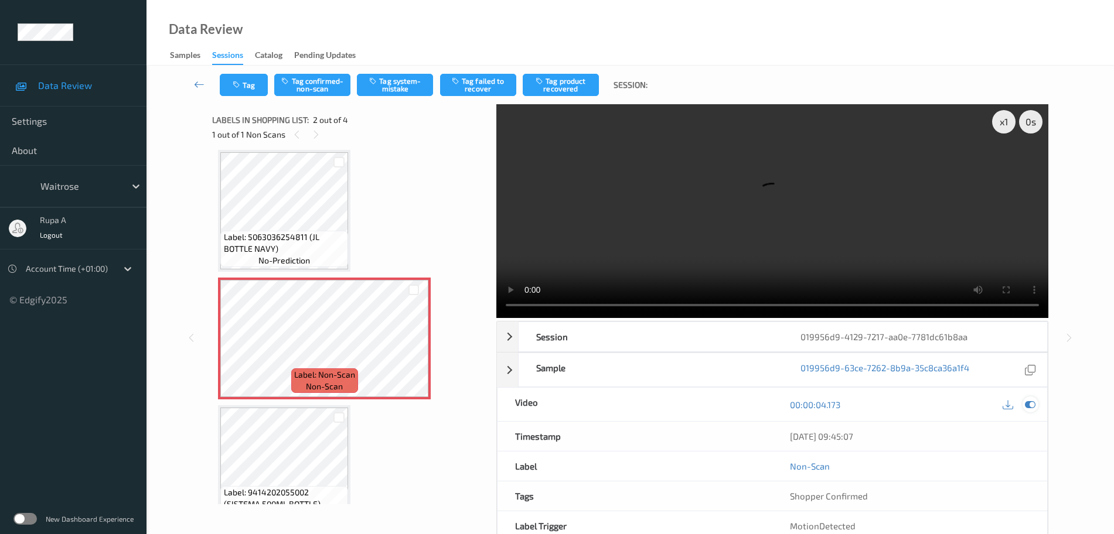
click at [1032, 407] on icon at bounding box center [1030, 405] width 11 height 11
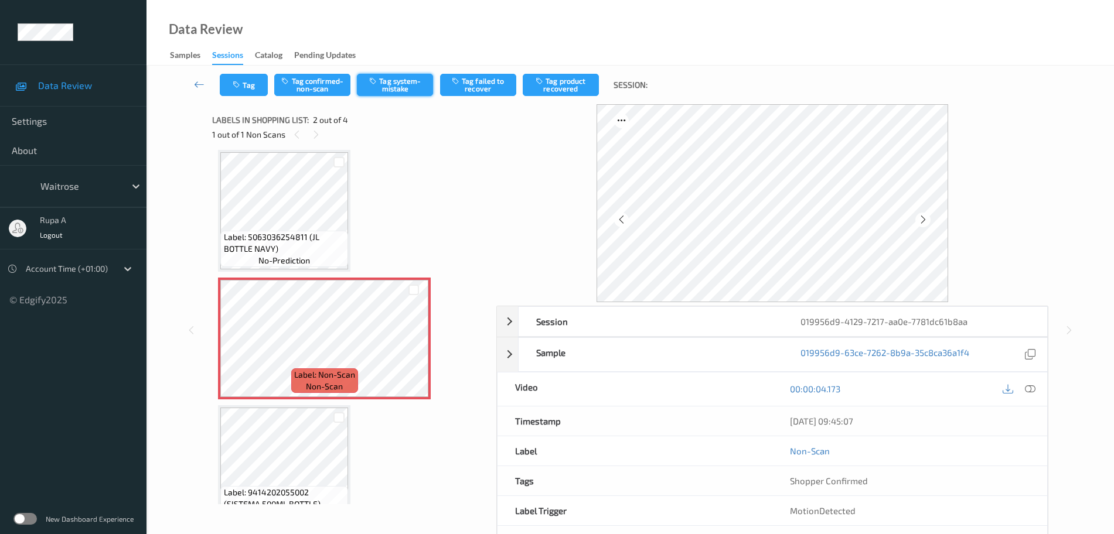
click at [398, 90] on button "Tag system-mistake" at bounding box center [395, 85] width 76 height 22
click at [249, 82] on button "Tag" at bounding box center [244, 85] width 48 height 22
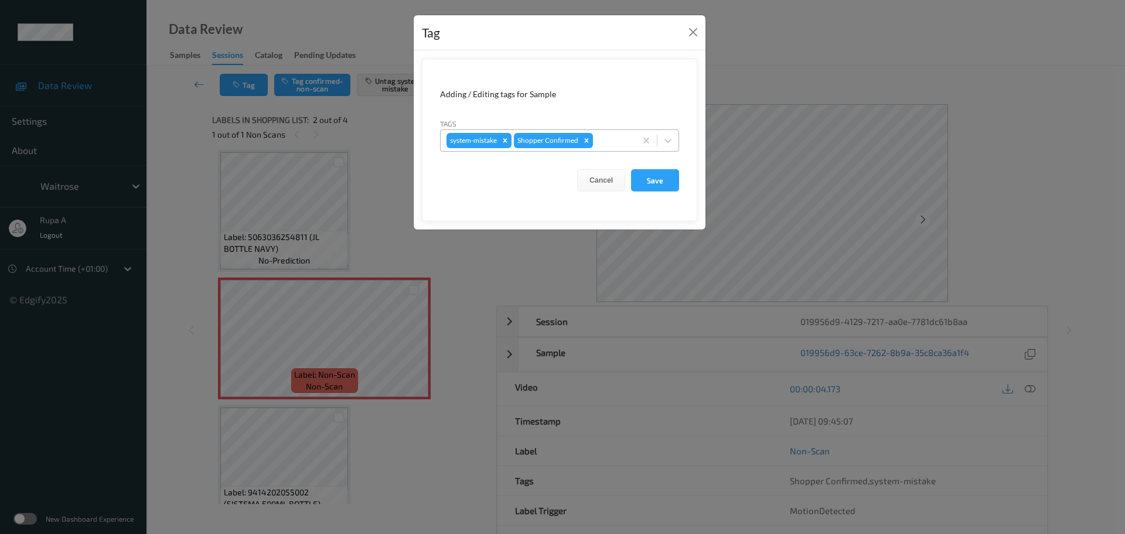
click at [617, 149] on div "system-mistake Shopper Confirmed" at bounding box center [538, 141] width 195 height 20
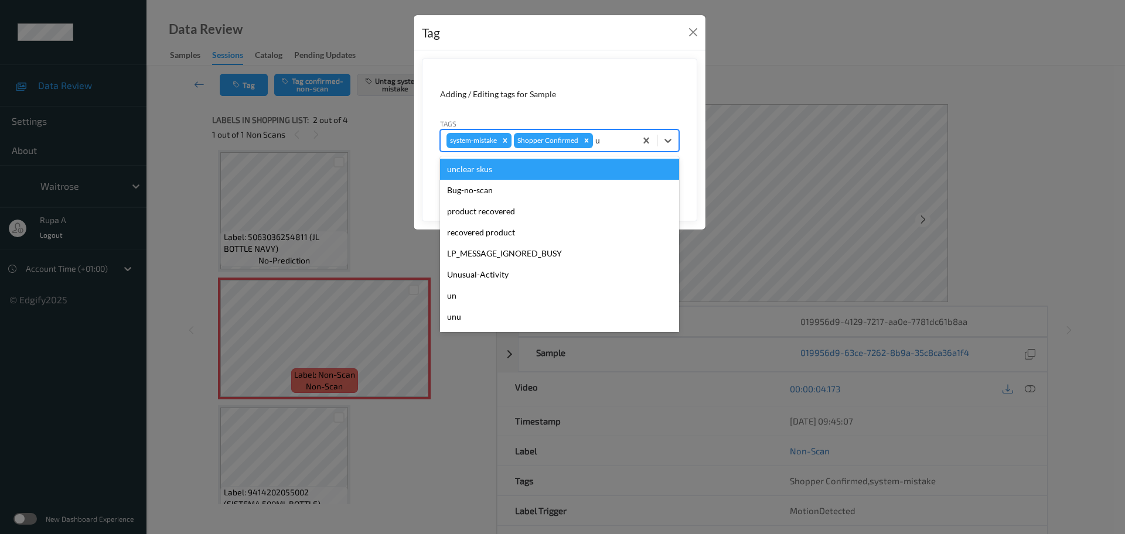
type input "un"
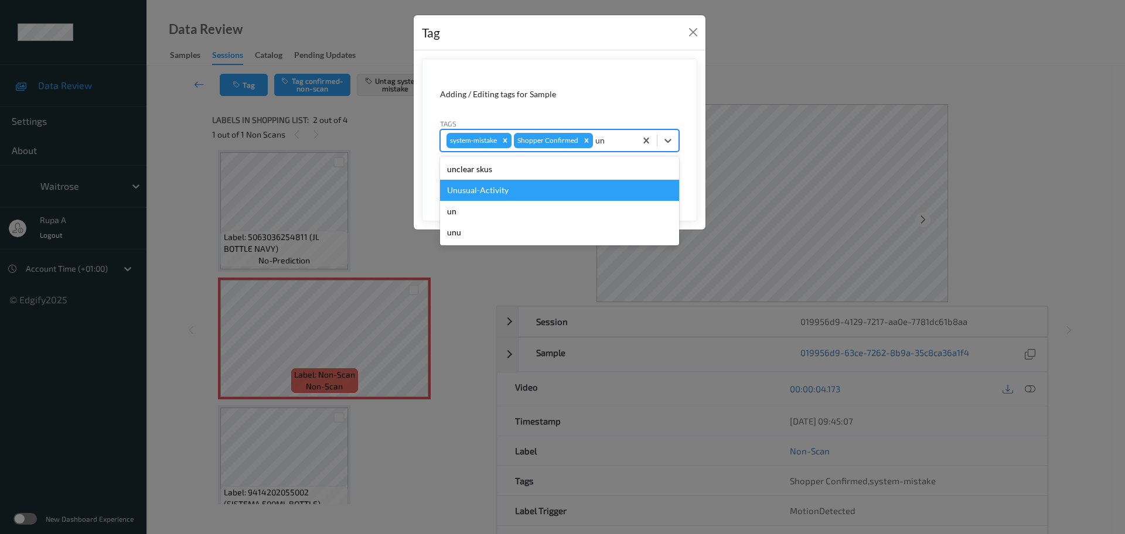
click at [559, 190] on div "Unusual-Activity" at bounding box center [559, 190] width 239 height 21
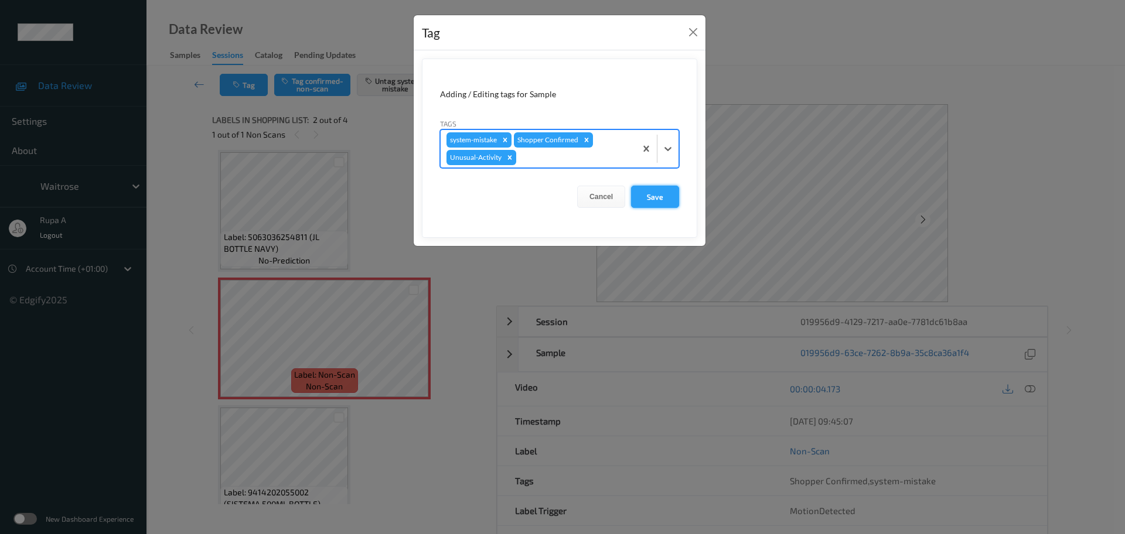
click at [659, 199] on button "Save" at bounding box center [655, 197] width 48 height 22
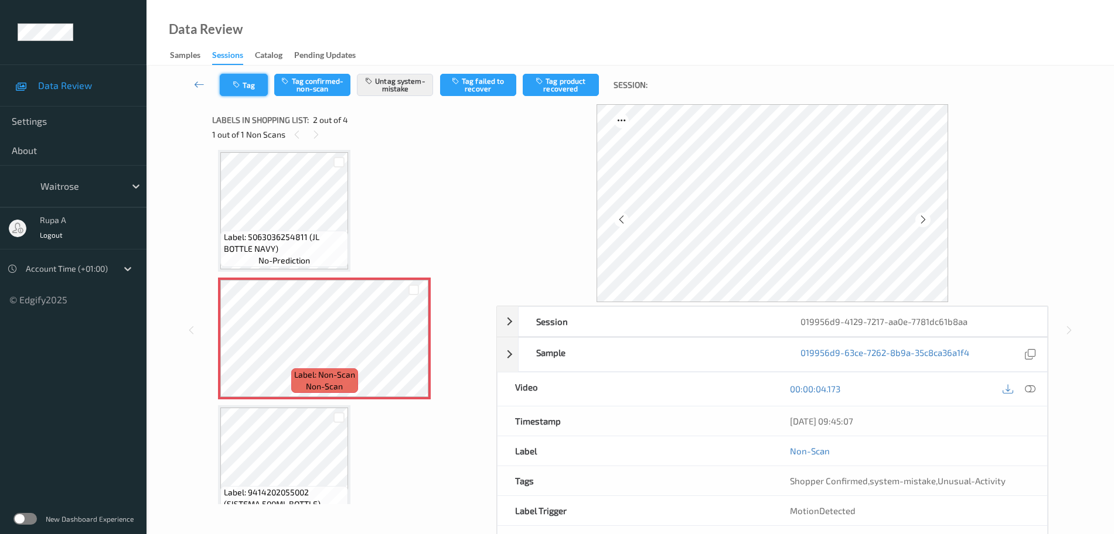
click at [254, 77] on button "Tag" at bounding box center [244, 85] width 48 height 22
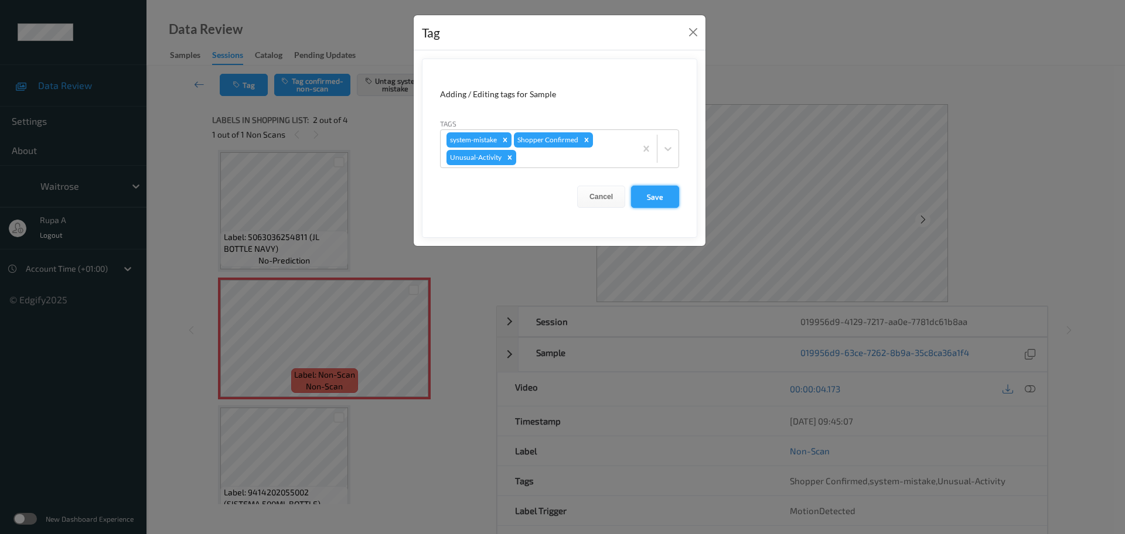
click at [653, 199] on button "Save" at bounding box center [655, 197] width 48 height 22
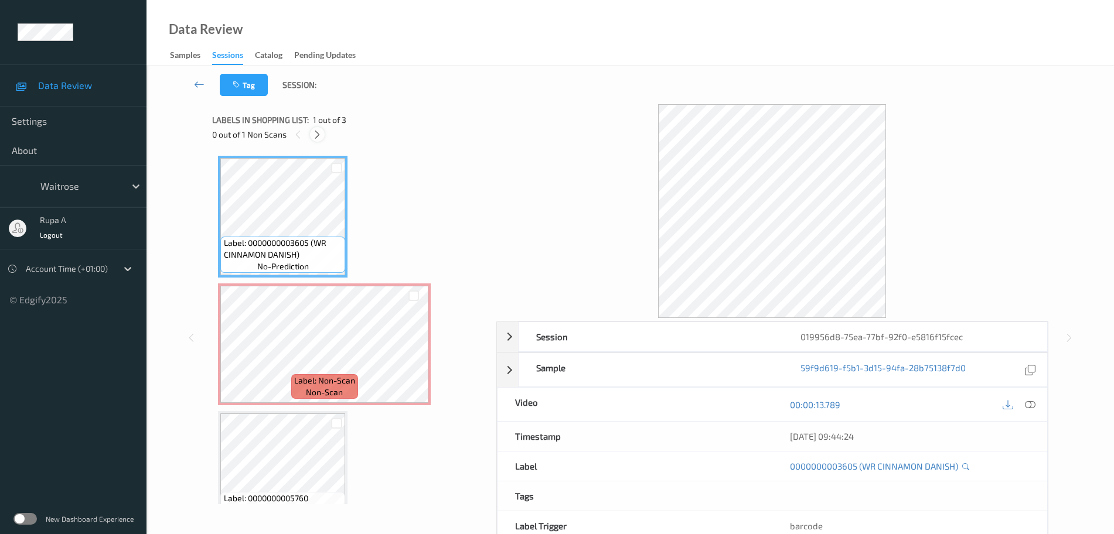
click at [323, 138] on div at bounding box center [317, 134] width 15 height 15
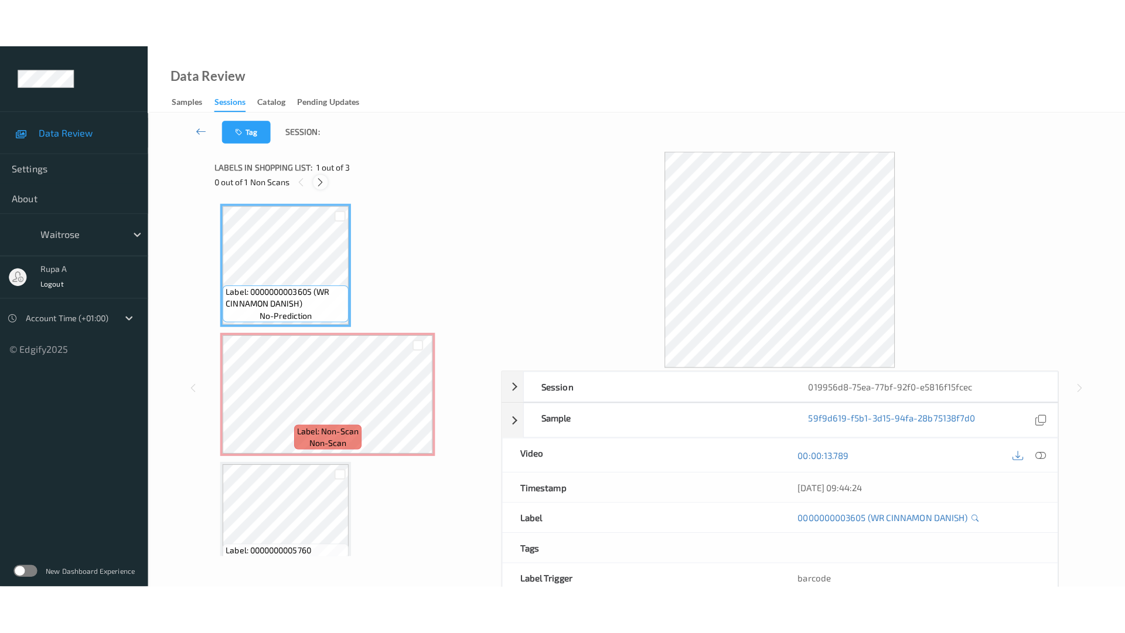
scroll to position [6, 0]
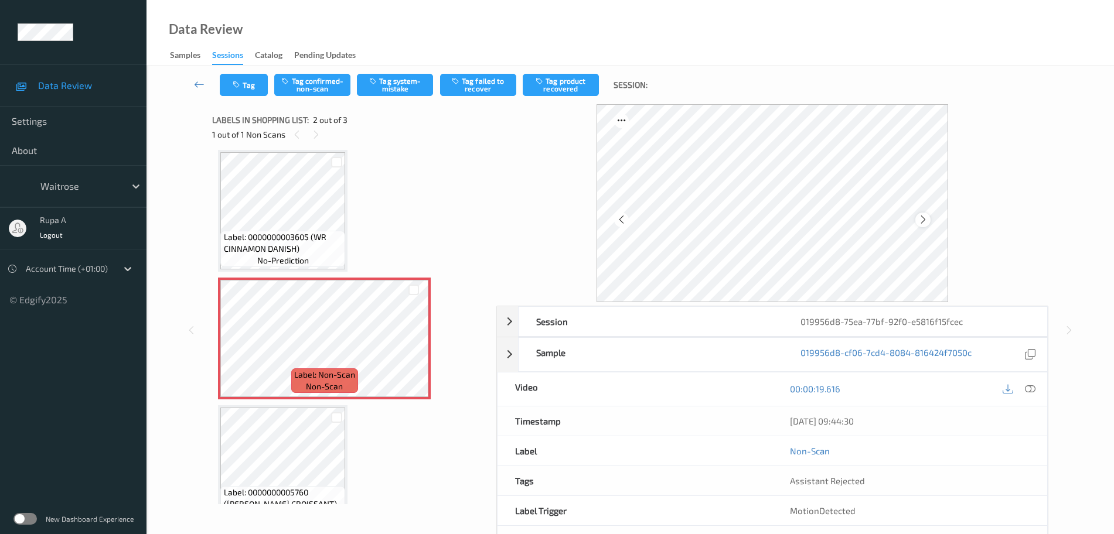
click at [918, 219] on icon at bounding box center [923, 219] width 10 height 11
click at [399, 82] on button "Tag system-mistake" at bounding box center [395, 85] width 76 height 22
click at [1022, 381] on div at bounding box center [1019, 389] width 38 height 16
click at [265, 86] on button "Tag" at bounding box center [244, 85] width 48 height 22
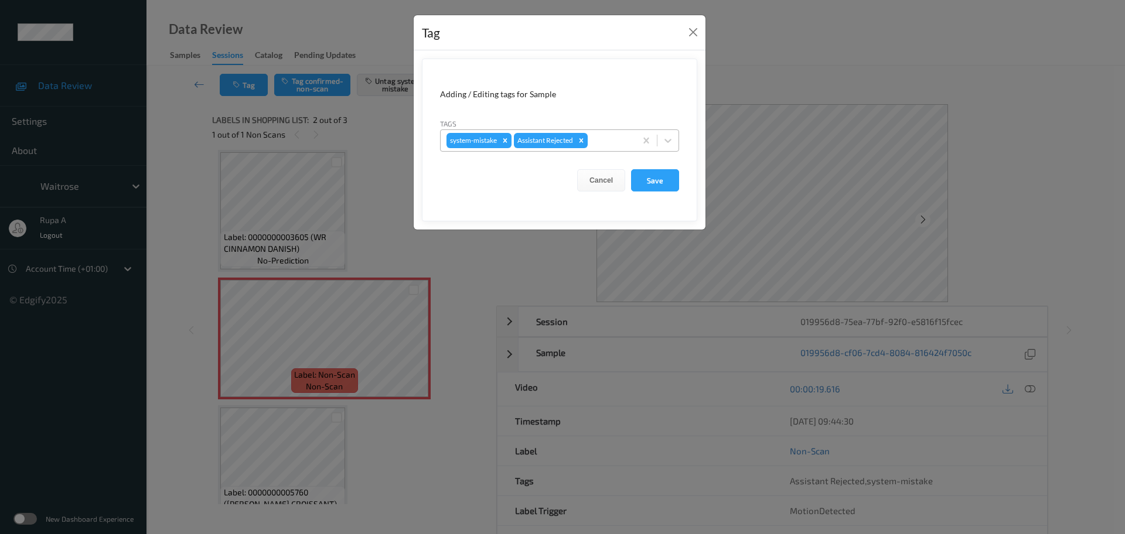
click at [601, 135] on div at bounding box center [610, 141] width 40 height 14
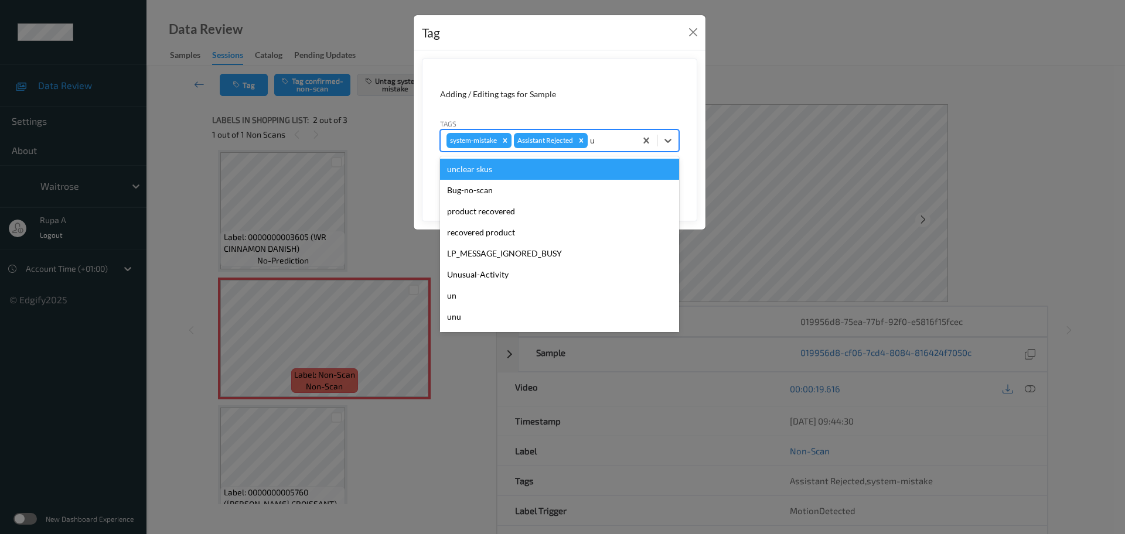
type input "un"
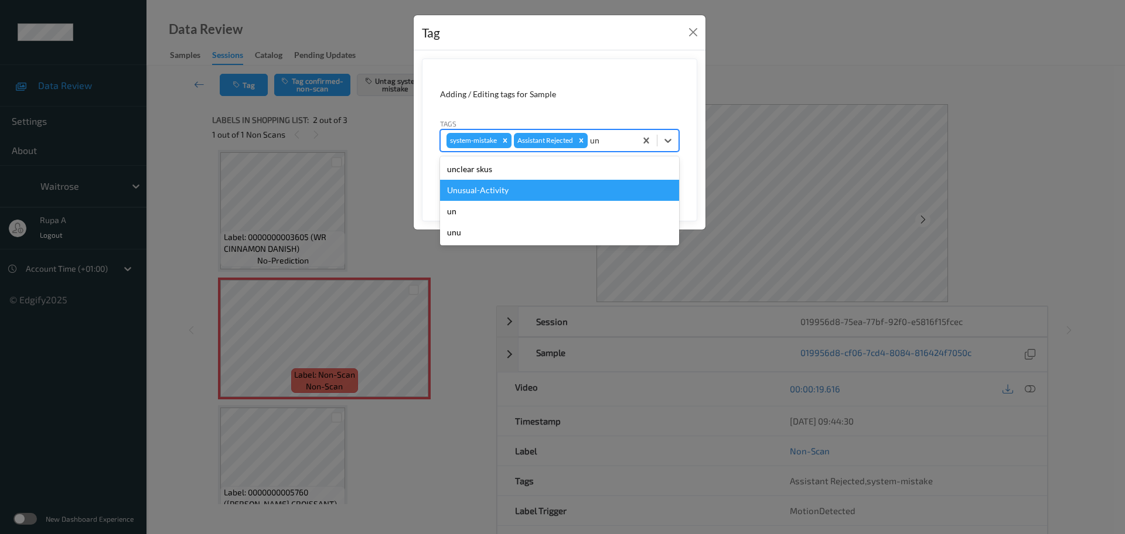
click at [575, 186] on div "Unusual-Activity" at bounding box center [559, 190] width 239 height 21
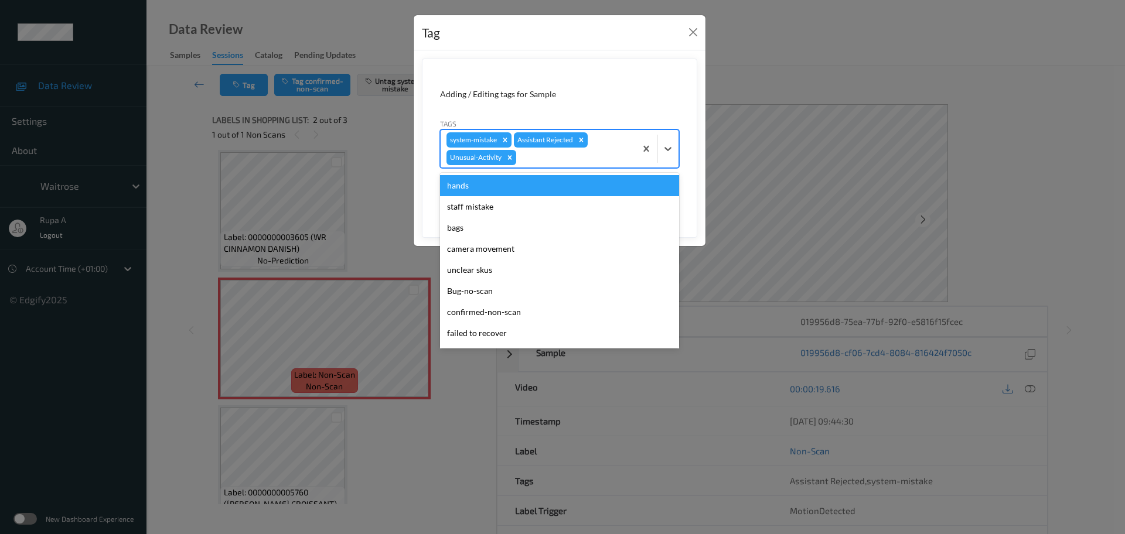
click at [600, 152] on div at bounding box center [574, 158] width 111 height 14
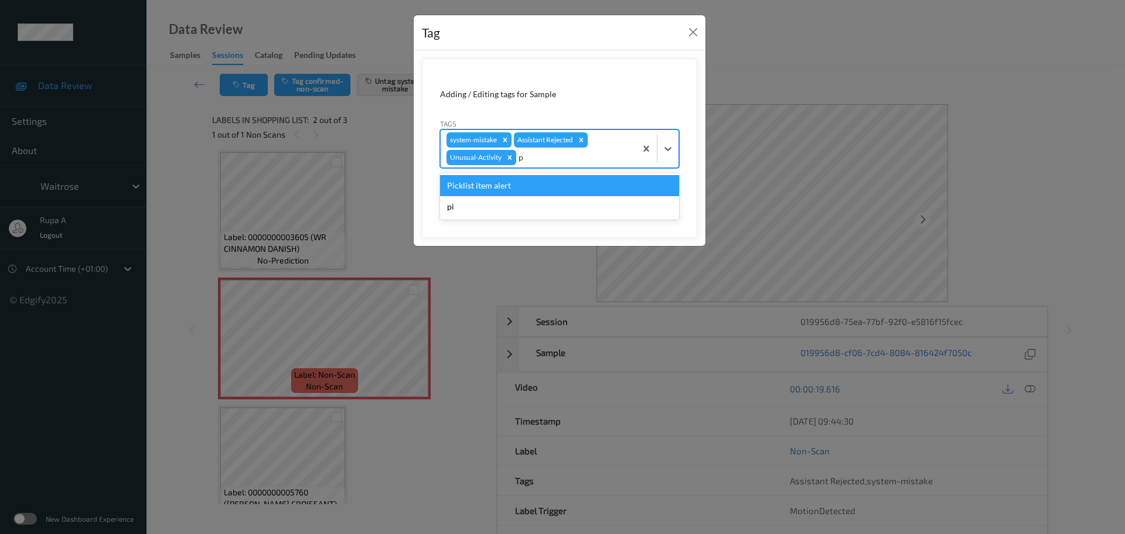
type input "pi"
click at [601, 180] on div "Picklist item alert" at bounding box center [559, 185] width 239 height 21
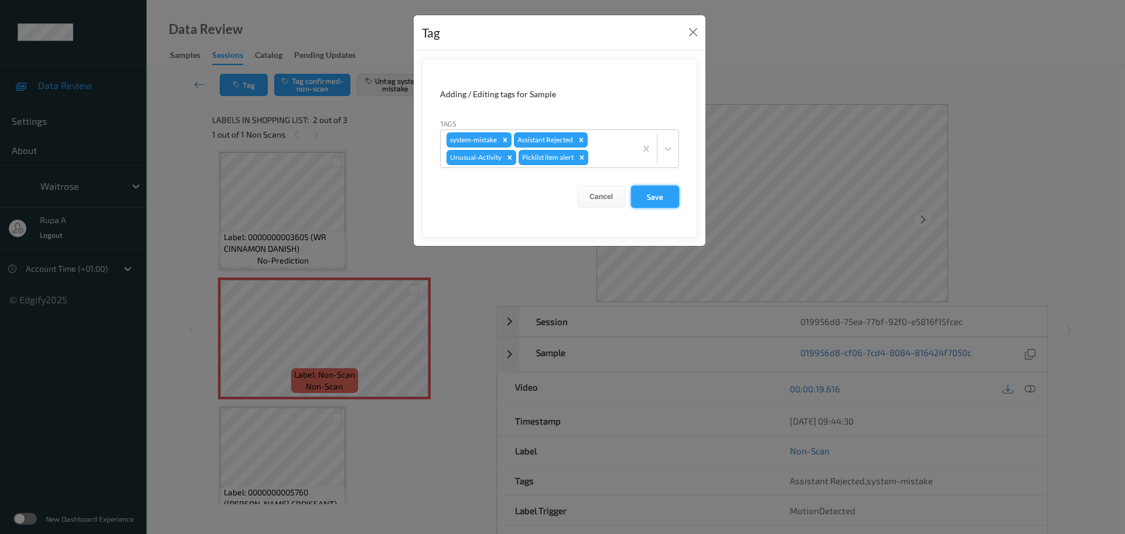
click at [674, 195] on button "Save" at bounding box center [655, 197] width 48 height 22
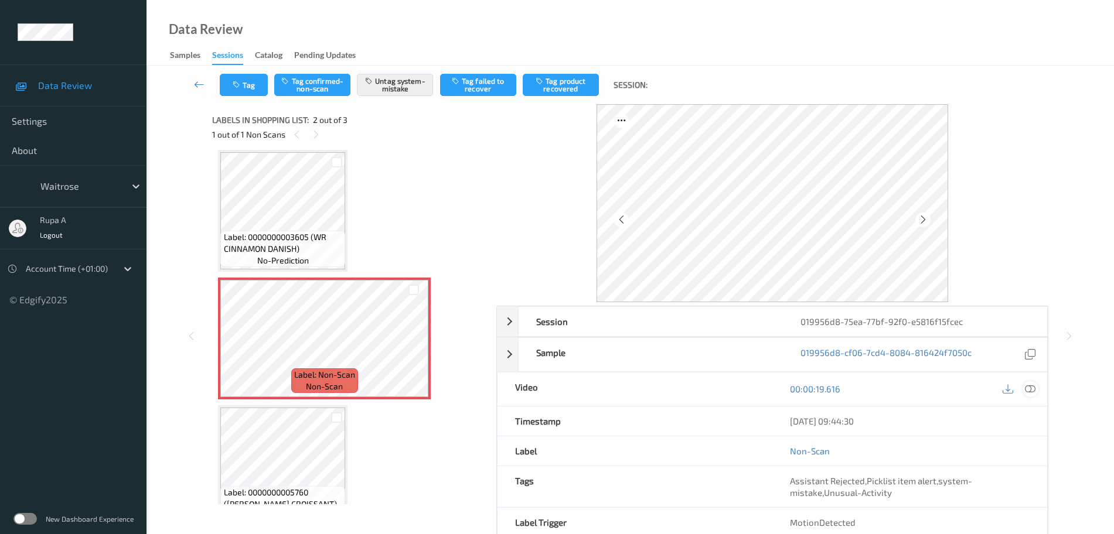
drag, startPoint x: 1032, startPoint y: 386, endPoint x: 1036, endPoint y: 378, distance: 8.1
click at [1034, 386] on icon at bounding box center [1030, 389] width 11 height 11
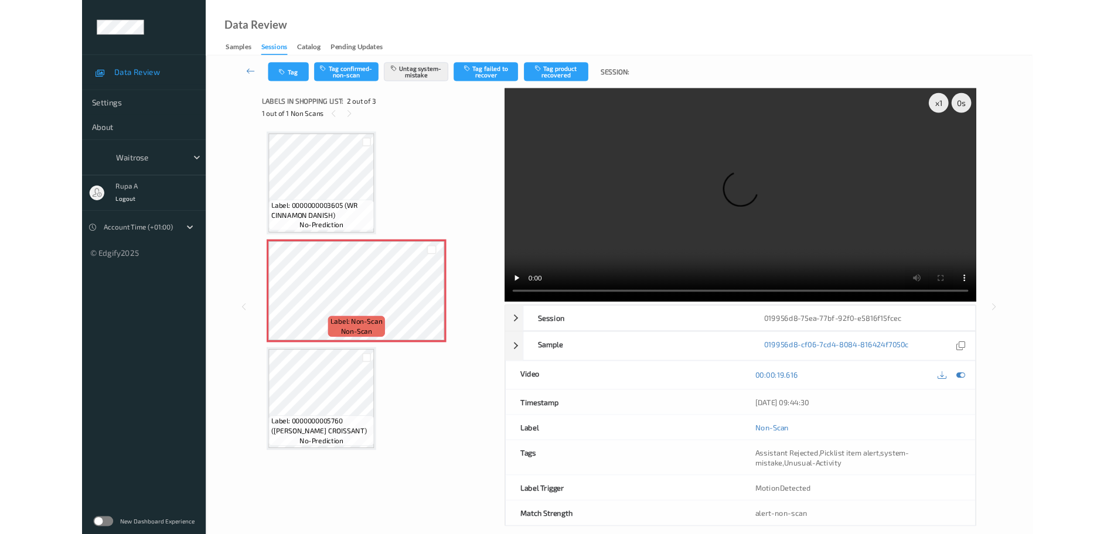
scroll to position [0, 0]
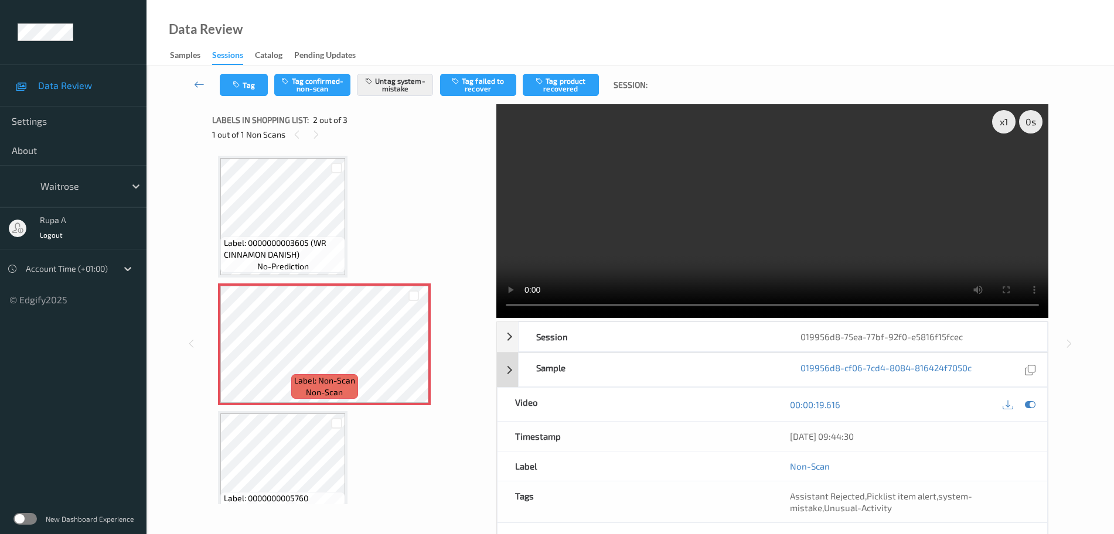
drag, startPoint x: 1034, startPoint y: 402, endPoint x: 929, endPoint y: 346, distance: 119.5
click at [1035, 402] on icon at bounding box center [1030, 405] width 11 height 11
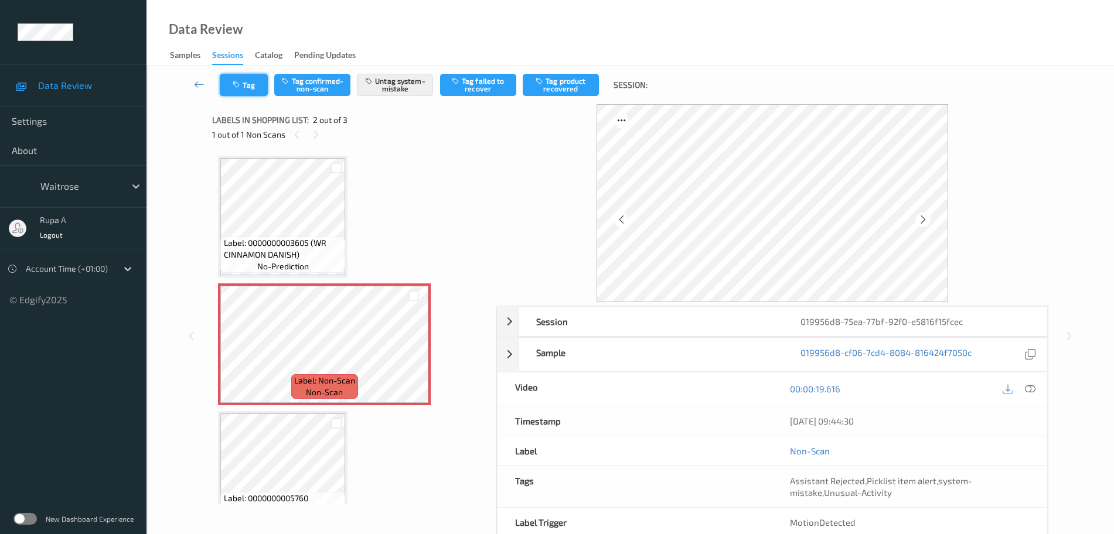
click at [256, 79] on button "Tag" at bounding box center [244, 85] width 48 height 22
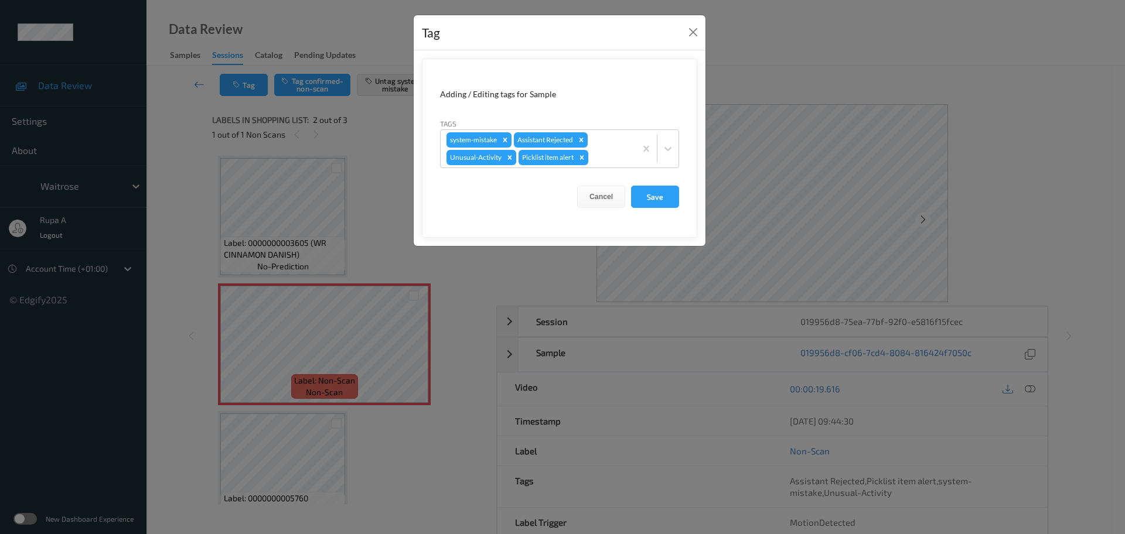
click at [664, 191] on button "Save" at bounding box center [655, 197] width 48 height 22
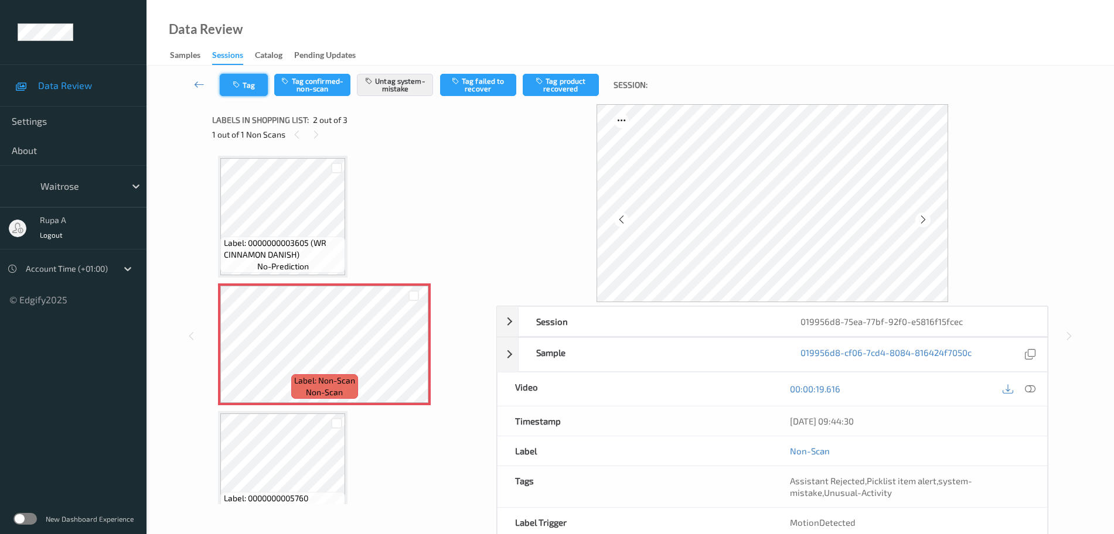
click at [252, 89] on button "Tag" at bounding box center [244, 85] width 48 height 22
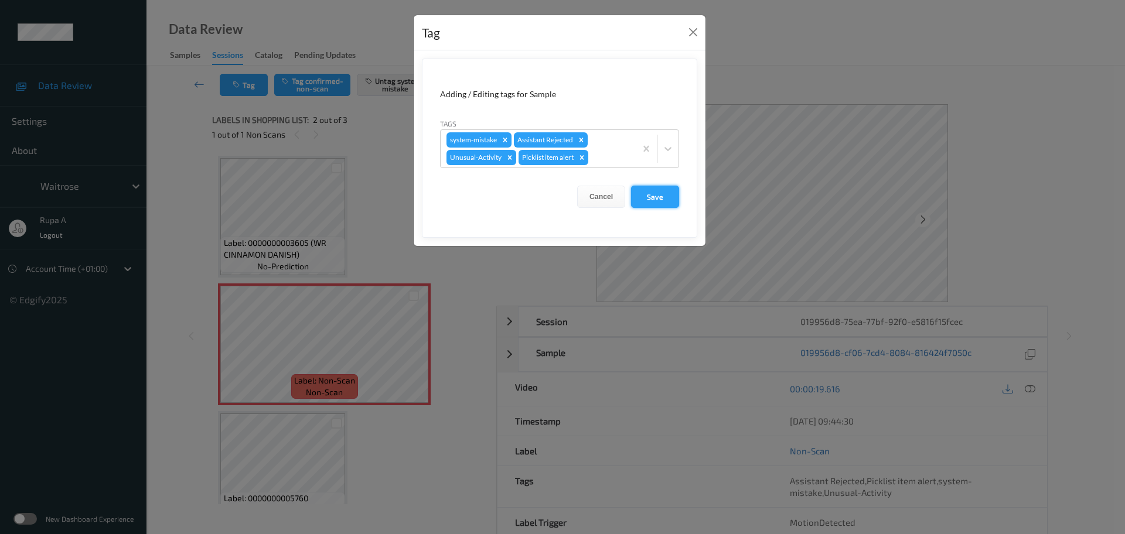
click at [663, 190] on button "Save" at bounding box center [655, 197] width 48 height 22
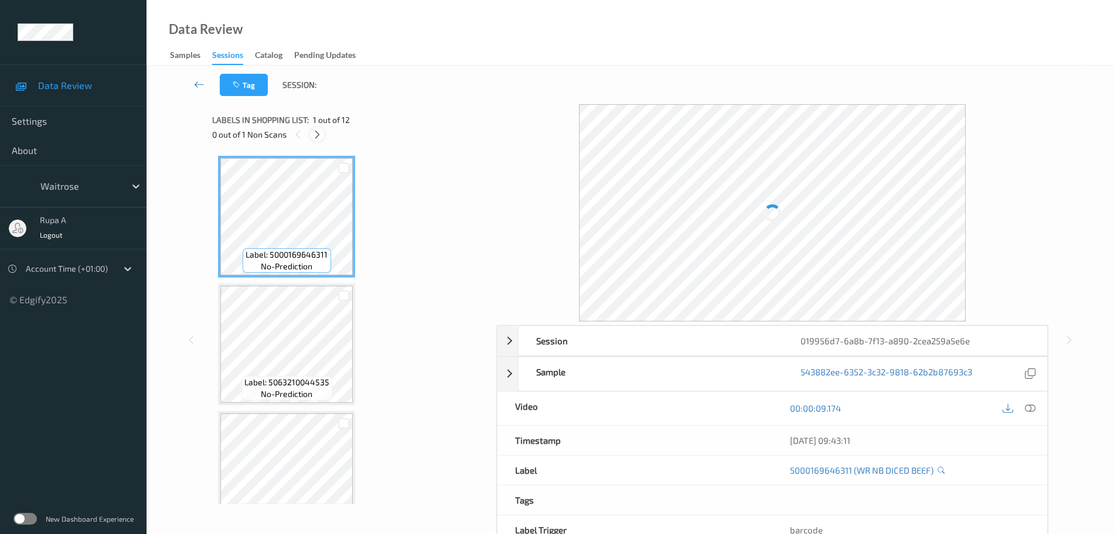
click at [321, 137] on icon at bounding box center [317, 134] width 10 height 11
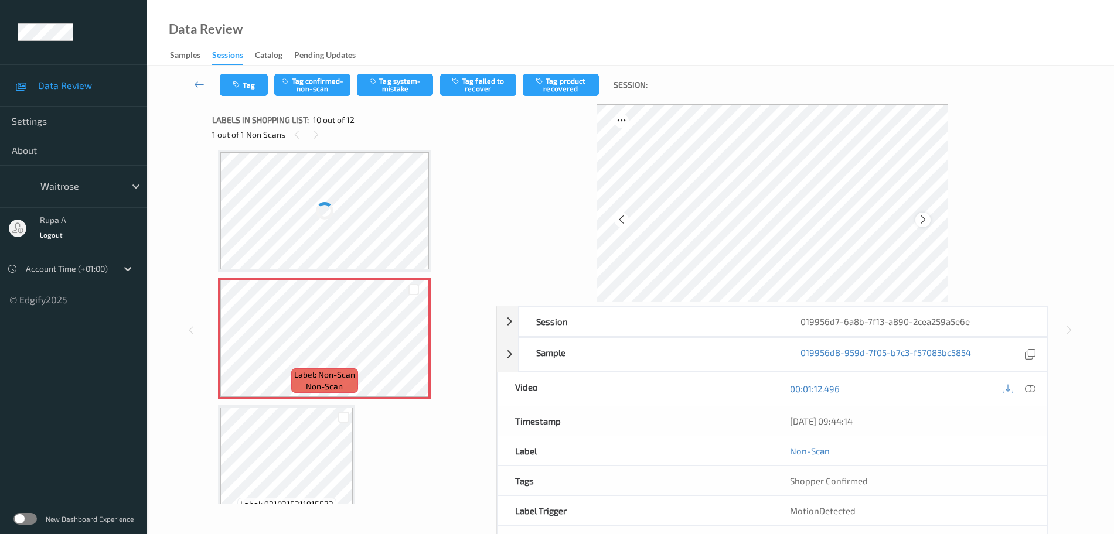
click at [925, 217] on icon at bounding box center [923, 219] width 10 height 11
click at [925, 220] on icon at bounding box center [923, 219] width 10 height 11
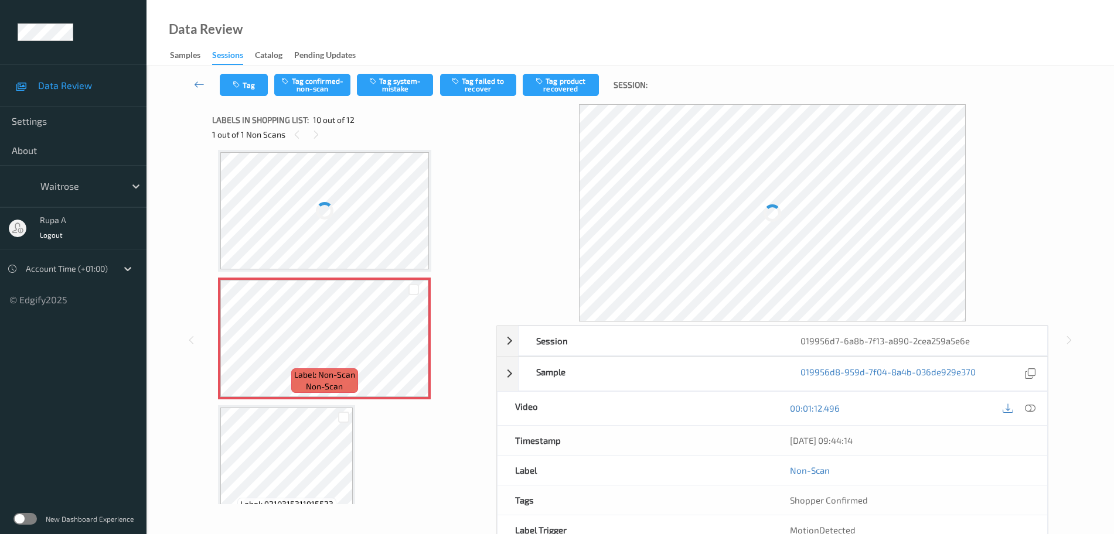
click at [925, 221] on div at bounding box center [772, 212] width 387 height 217
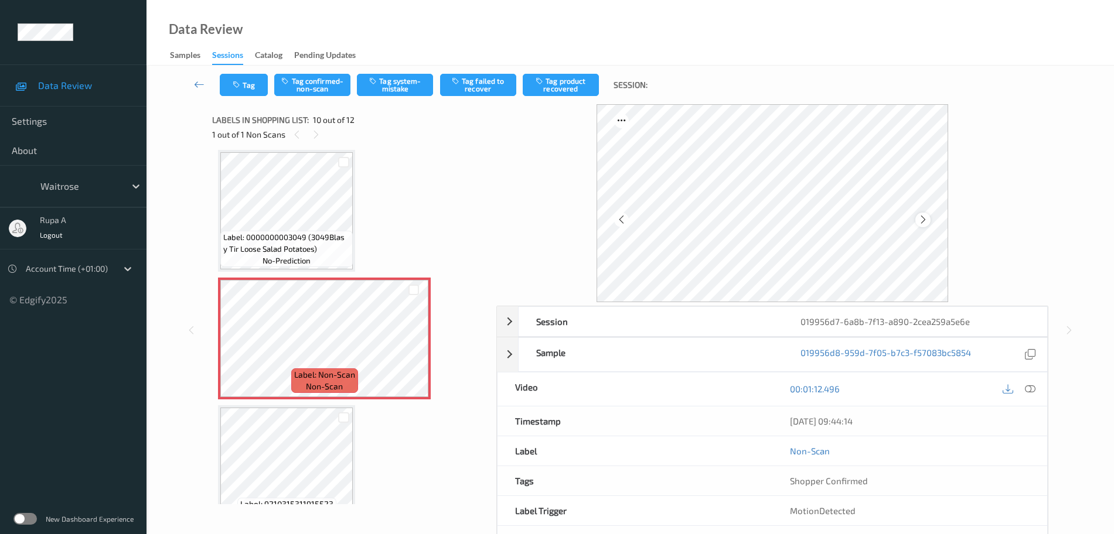
click at [916, 219] on div at bounding box center [922, 220] width 15 height 15
click at [920, 220] on icon at bounding box center [923, 219] width 10 height 11
click at [1028, 394] on icon at bounding box center [1030, 389] width 11 height 11
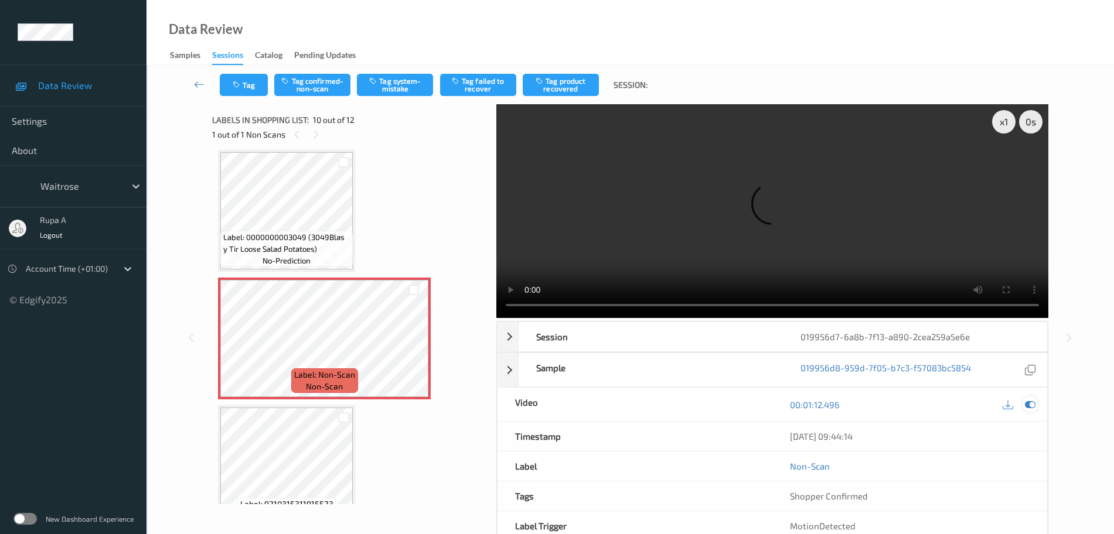
click at [1032, 403] on icon at bounding box center [1030, 405] width 11 height 11
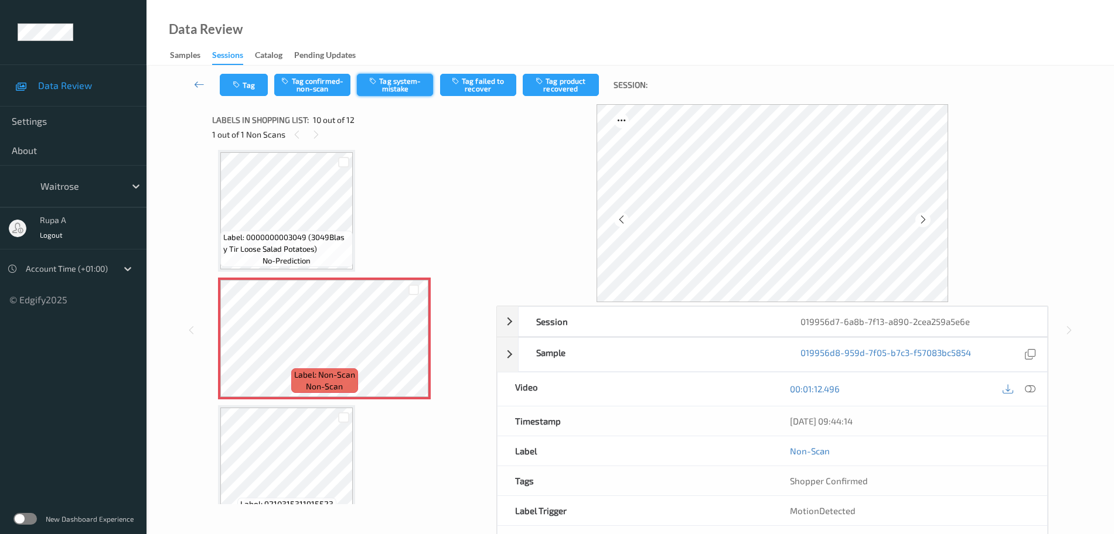
click at [411, 88] on button "Tag system-mistake" at bounding box center [395, 85] width 76 height 22
click at [247, 90] on button "Tag" at bounding box center [244, 85] width 48 height 22
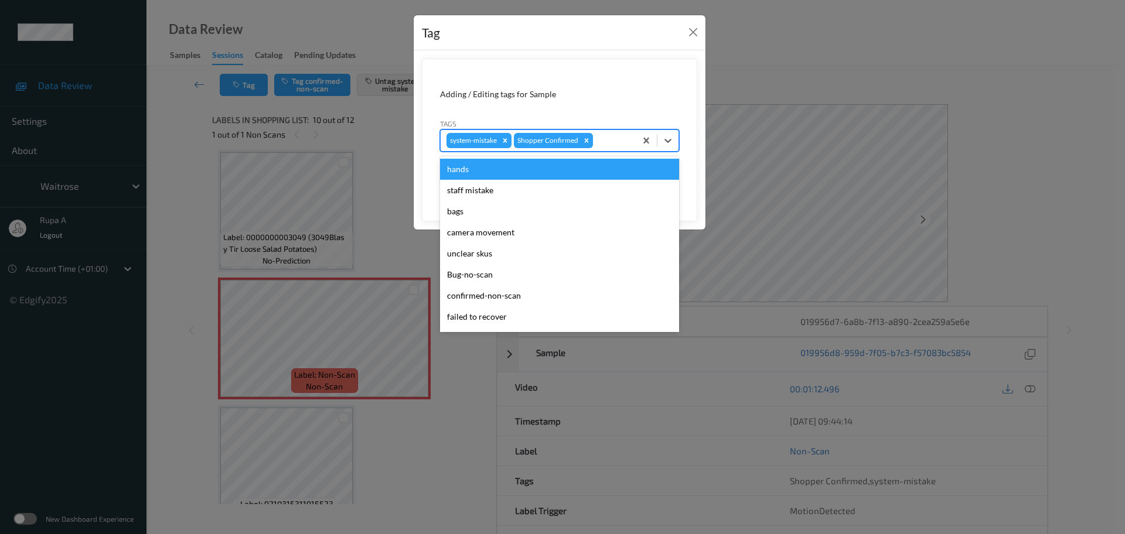
click at [613, 141] on div at bounding box center [612, 141] width 35 height 14
type input "un"
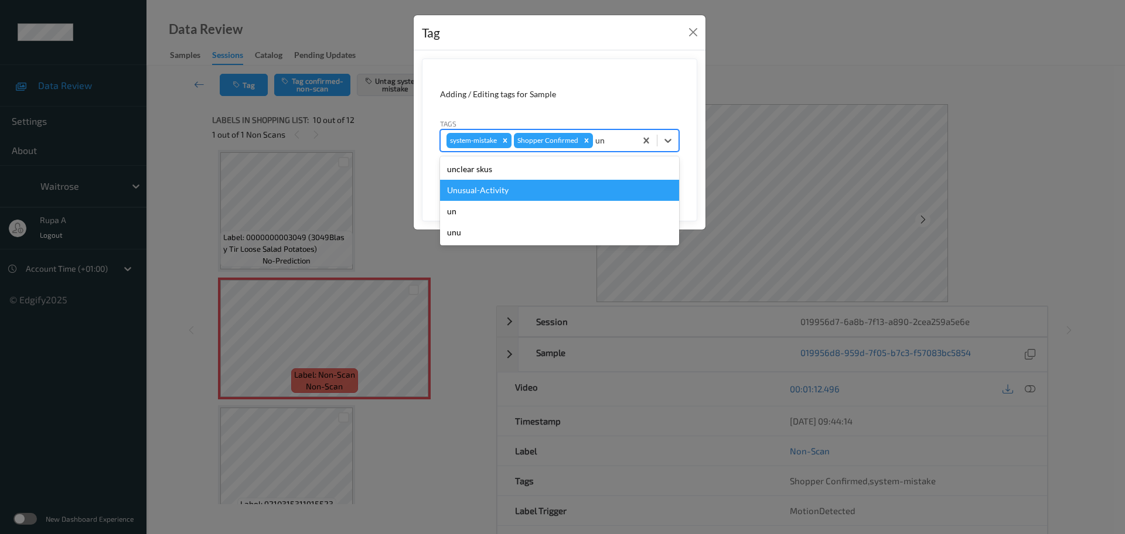
click at [570, 186] on div "Unusual-Activity" at bounding box center [559, 190] width 239 height 21
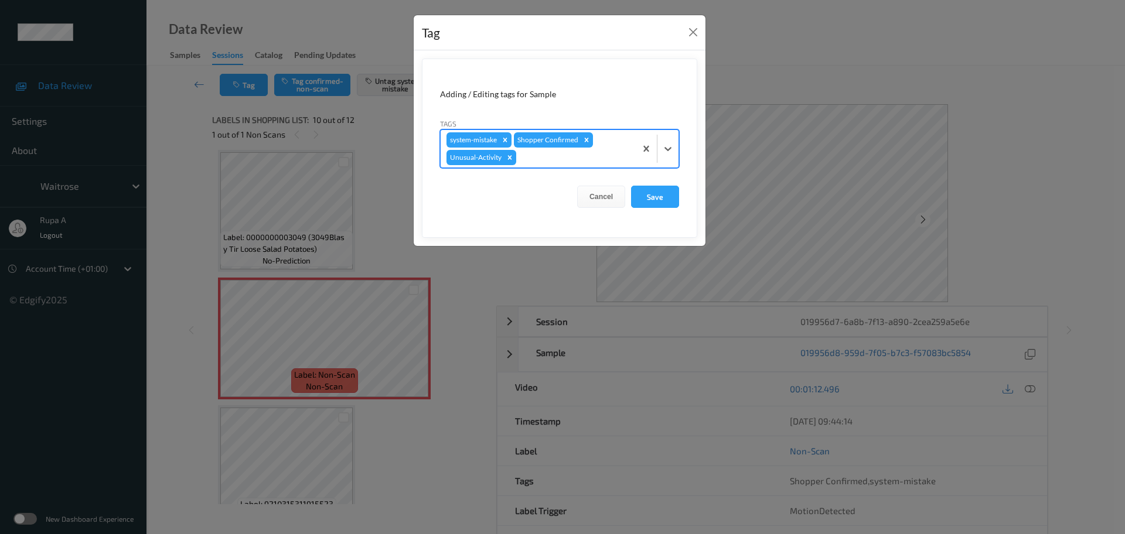
click at [603, 155] on div at bounding box center [574, 158] width 111 height 14
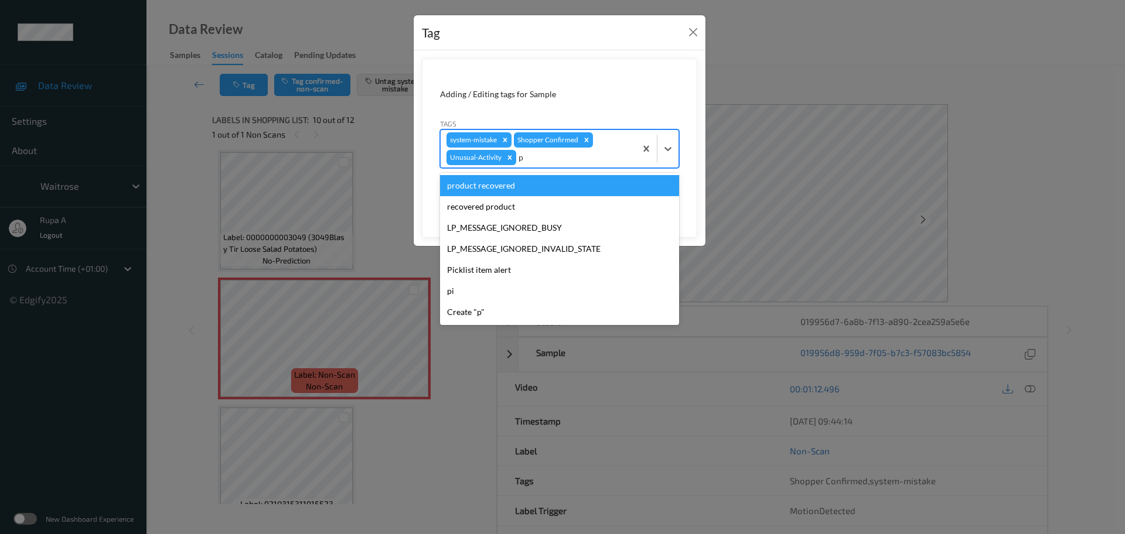
type input "pi"
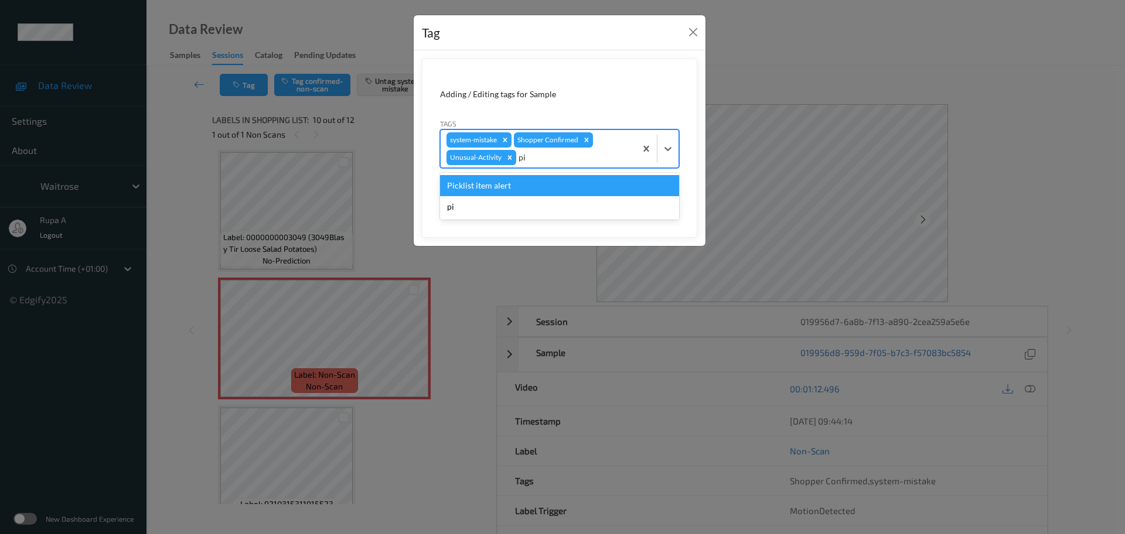
click at [566, 183] on div "Picklist item alert" at bounding box center [559, 185] width 239 height 21
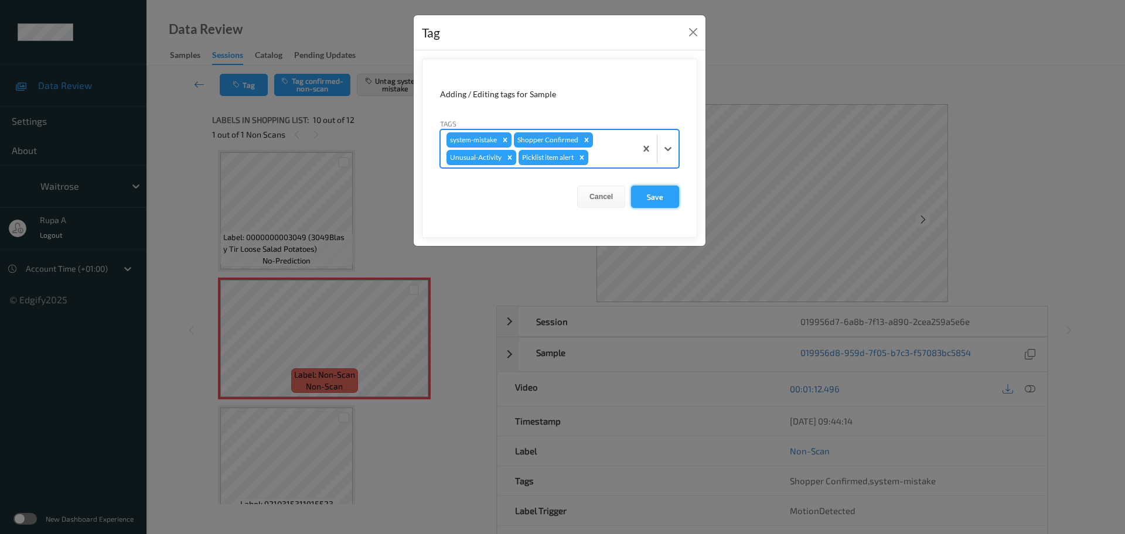
click at [659, 203] on button "Save" at bounding box center [655, 197] width 48 height 22
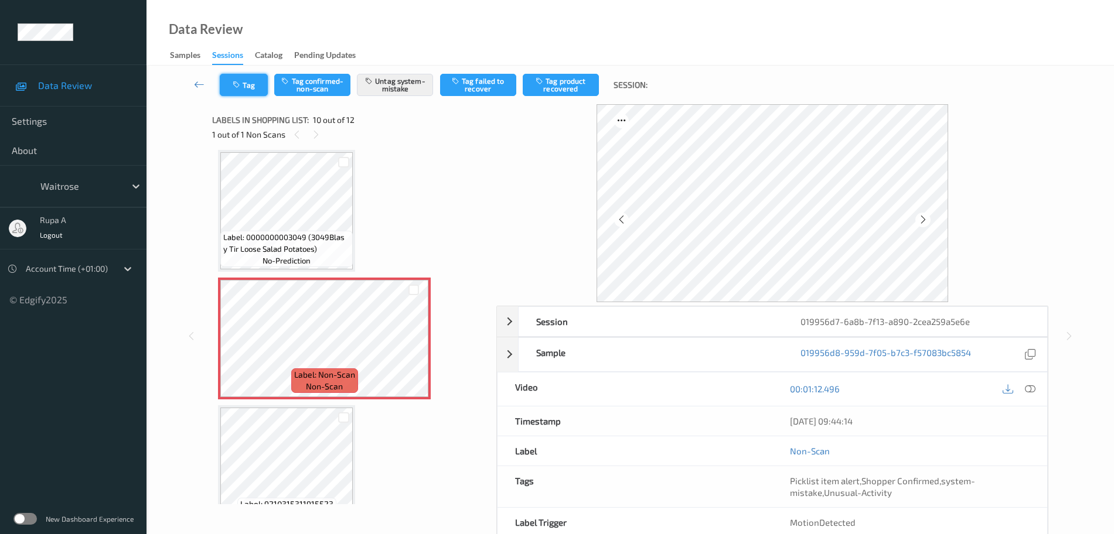
click at [258, 91] on button "Tag" at bounding box center [244, 85] width 48 height 22
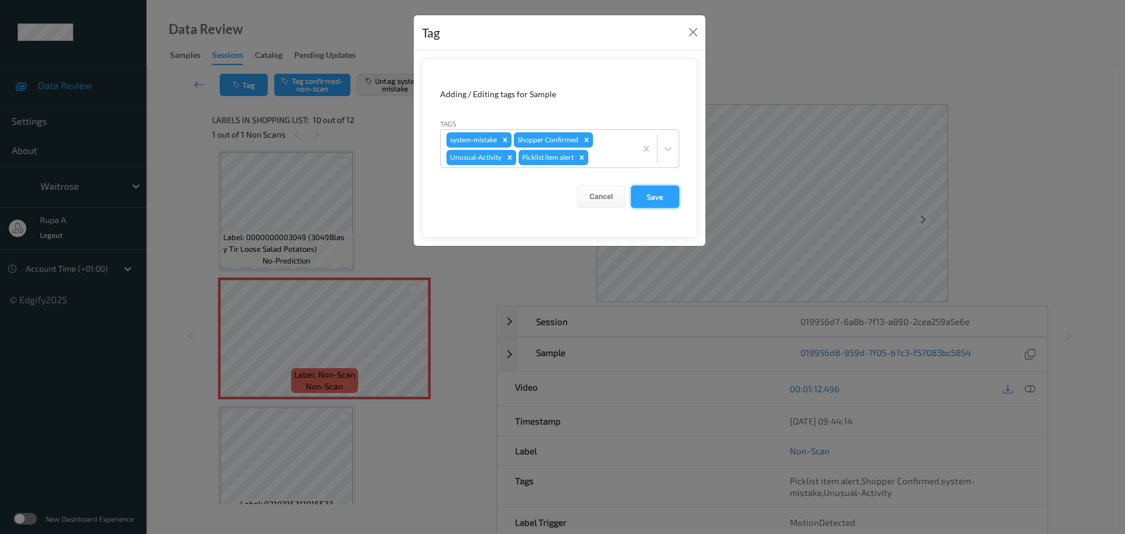
click at [667, 204] on button "Save" at bounding box center [655, 197] width 48 height 22
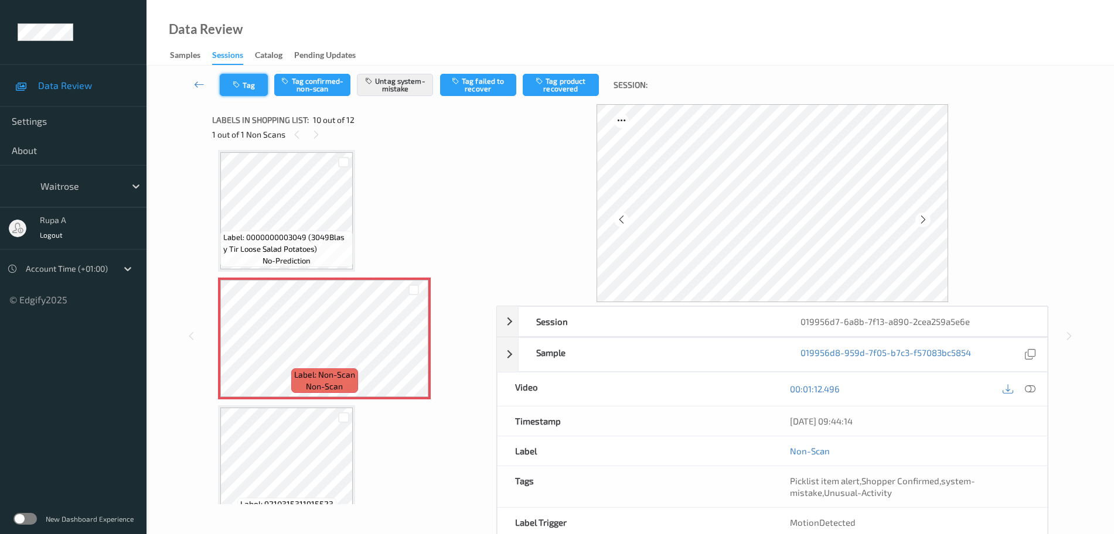
click at [248, 81] on button "Tag" at bounding box center [244, 85] width 48 height 22
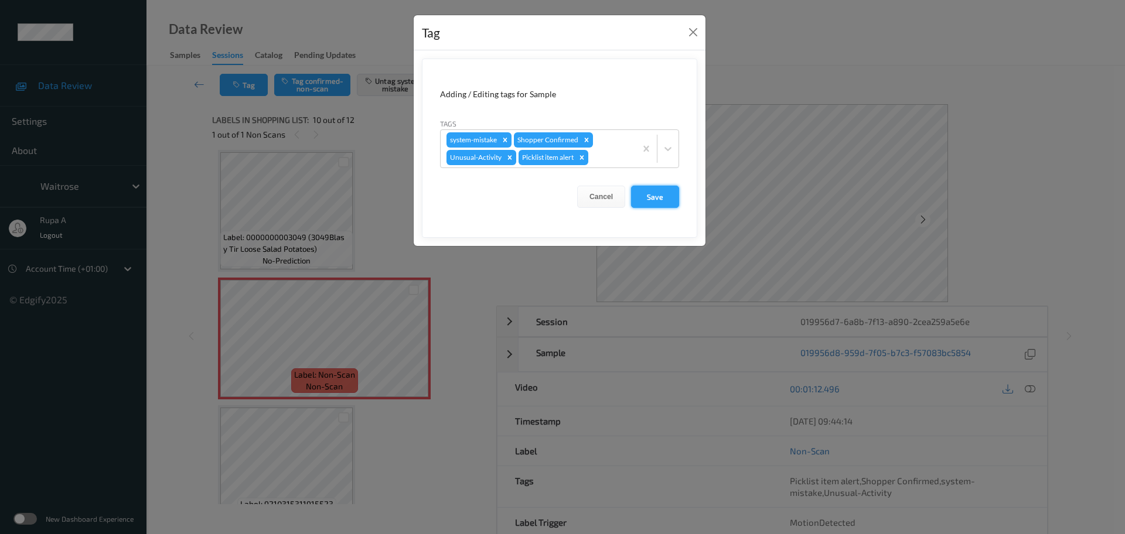
click at [654, 196] on button "Save" at bounding box center [655, 197] width 48 height 22
